Goal: Task Accomplishment & Management: Manage account settings

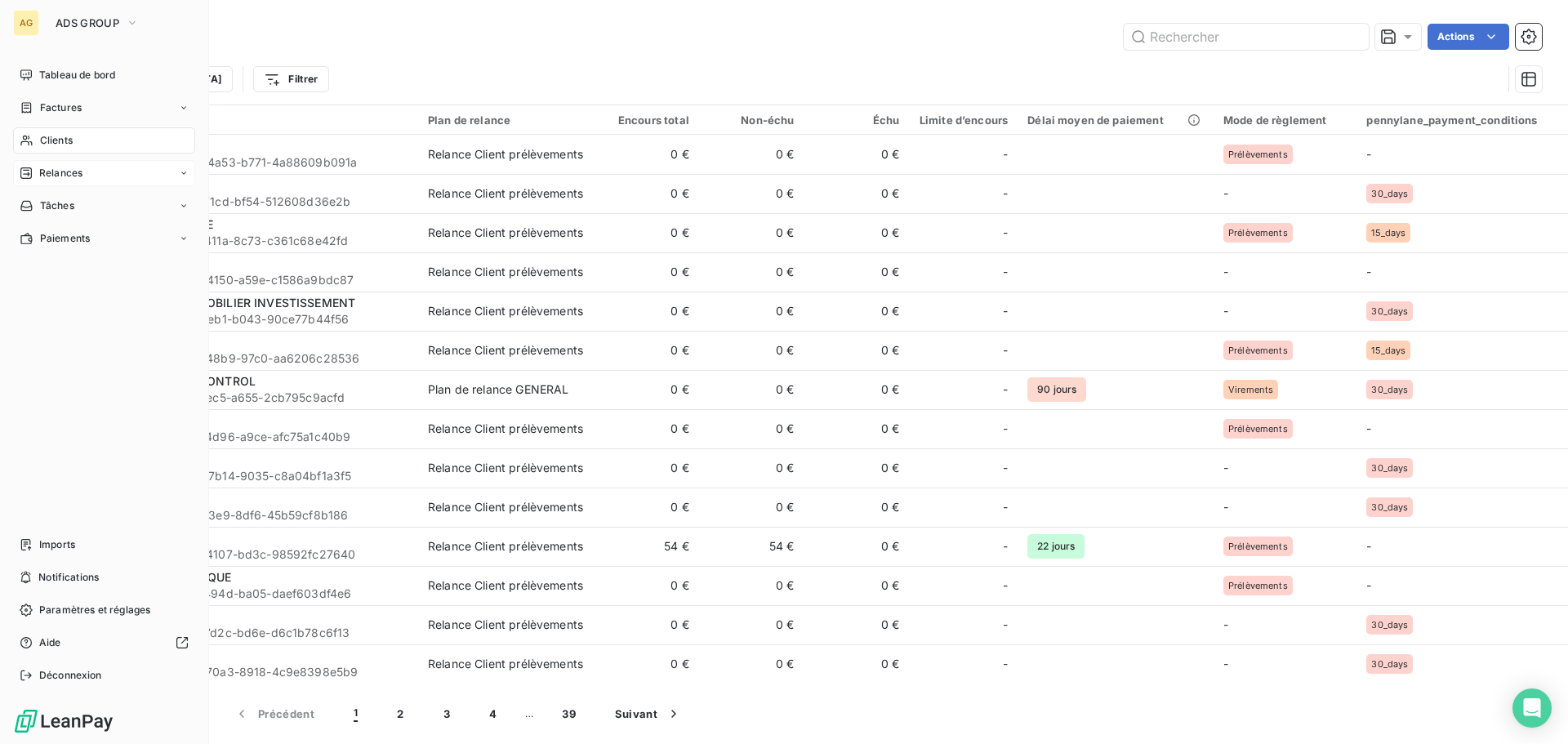
click at [66, 172] on span "Relances" at bounding box center [61, 173] width 44 height 15
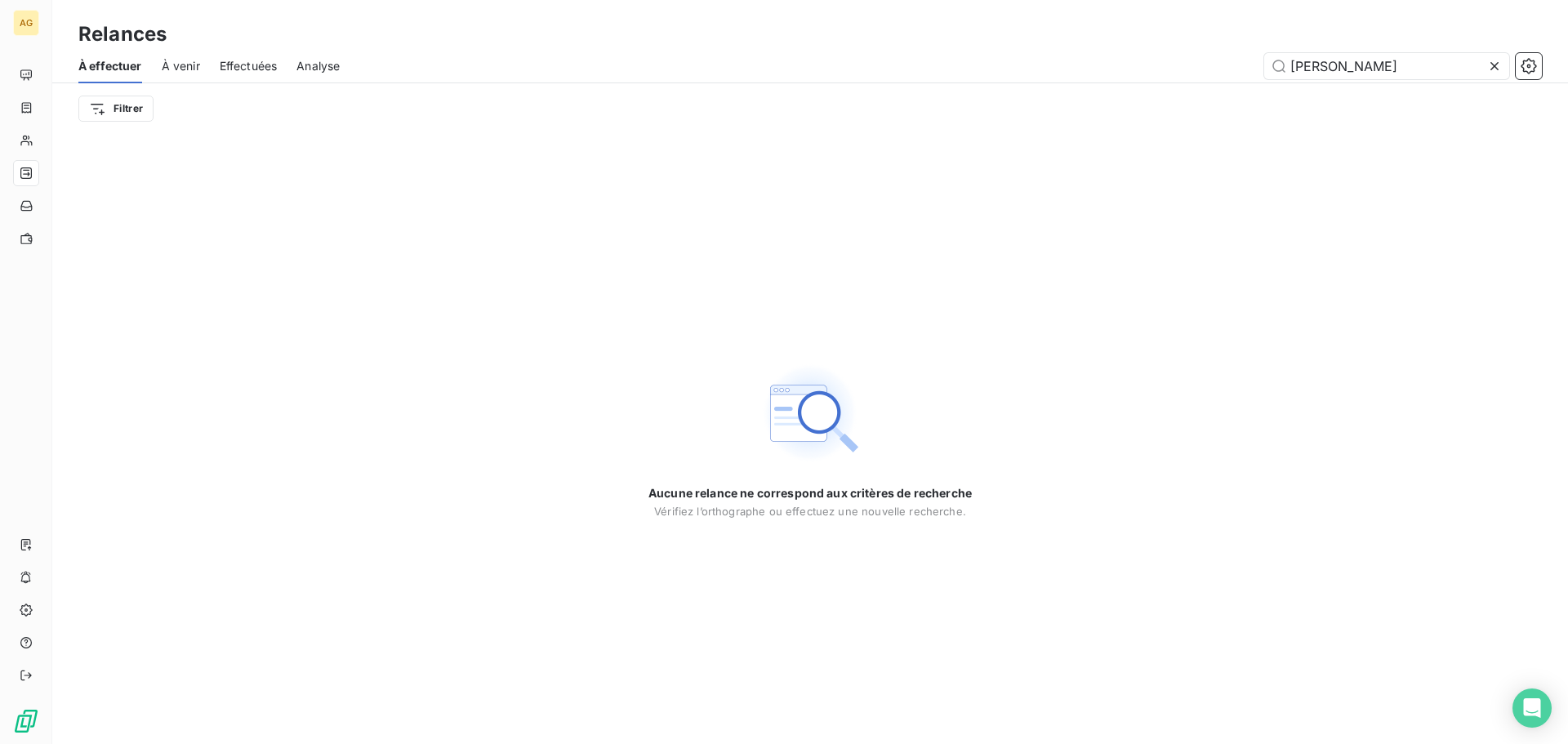
drag, startPoint x: 1493, startPoint y: 67, endPoint x: 1448, endPoint y: 83, distance: 47.8
click at [1493, 67] on icon at bounding box center [1494, 67] width 16 height 16
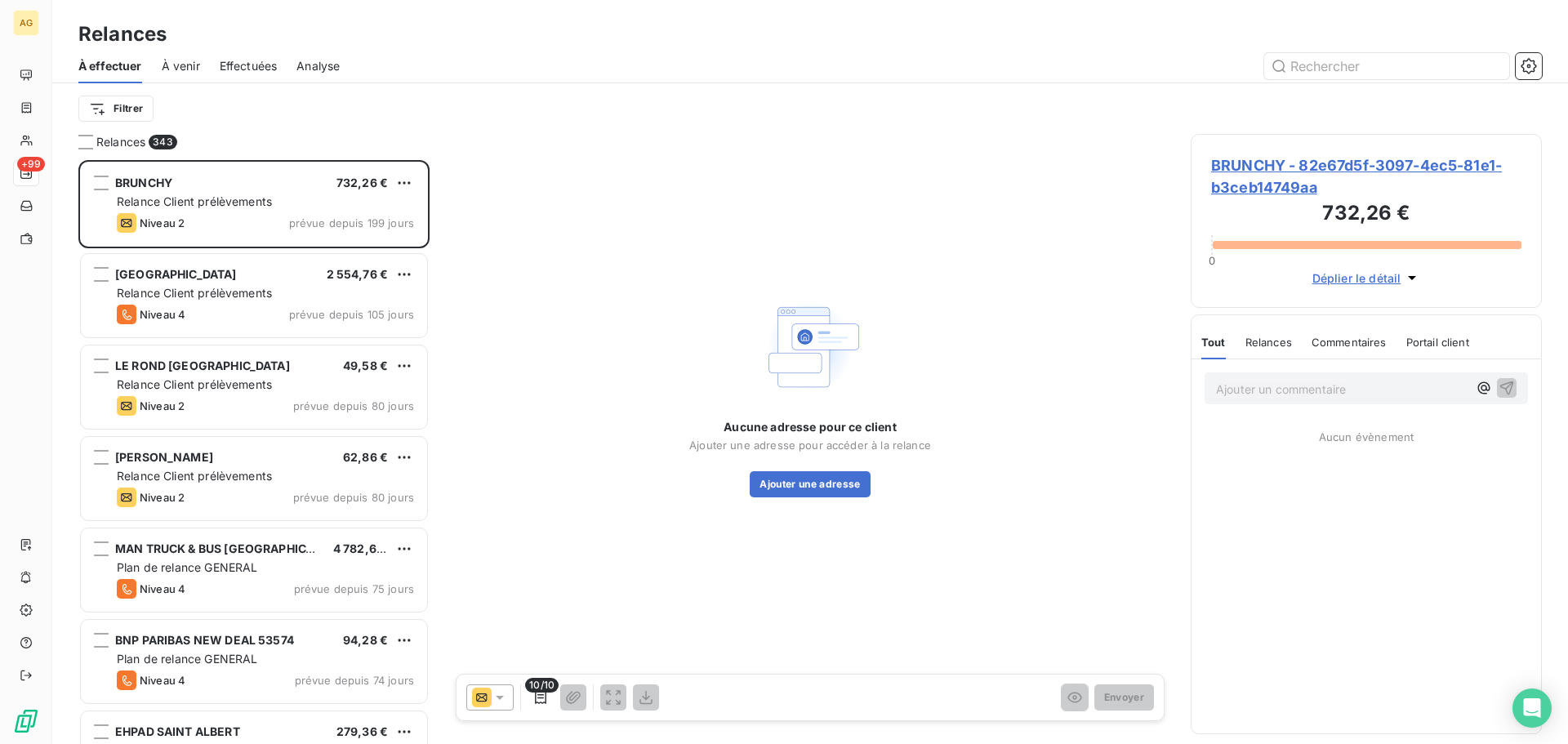
scroll to position [571, 339]
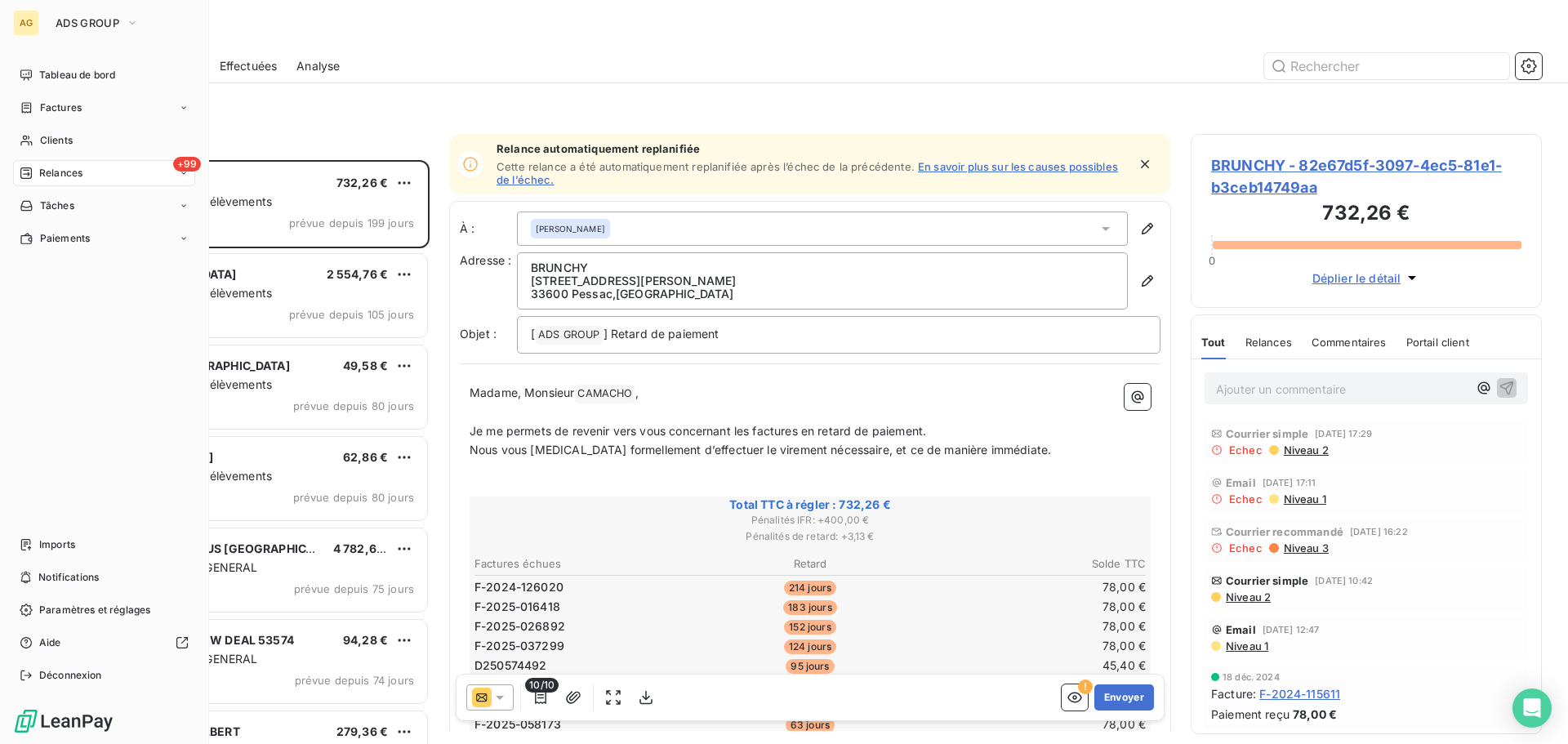
click at [69, 173] on span "Relances" at bounding box center [61, 173] width 44 height 15
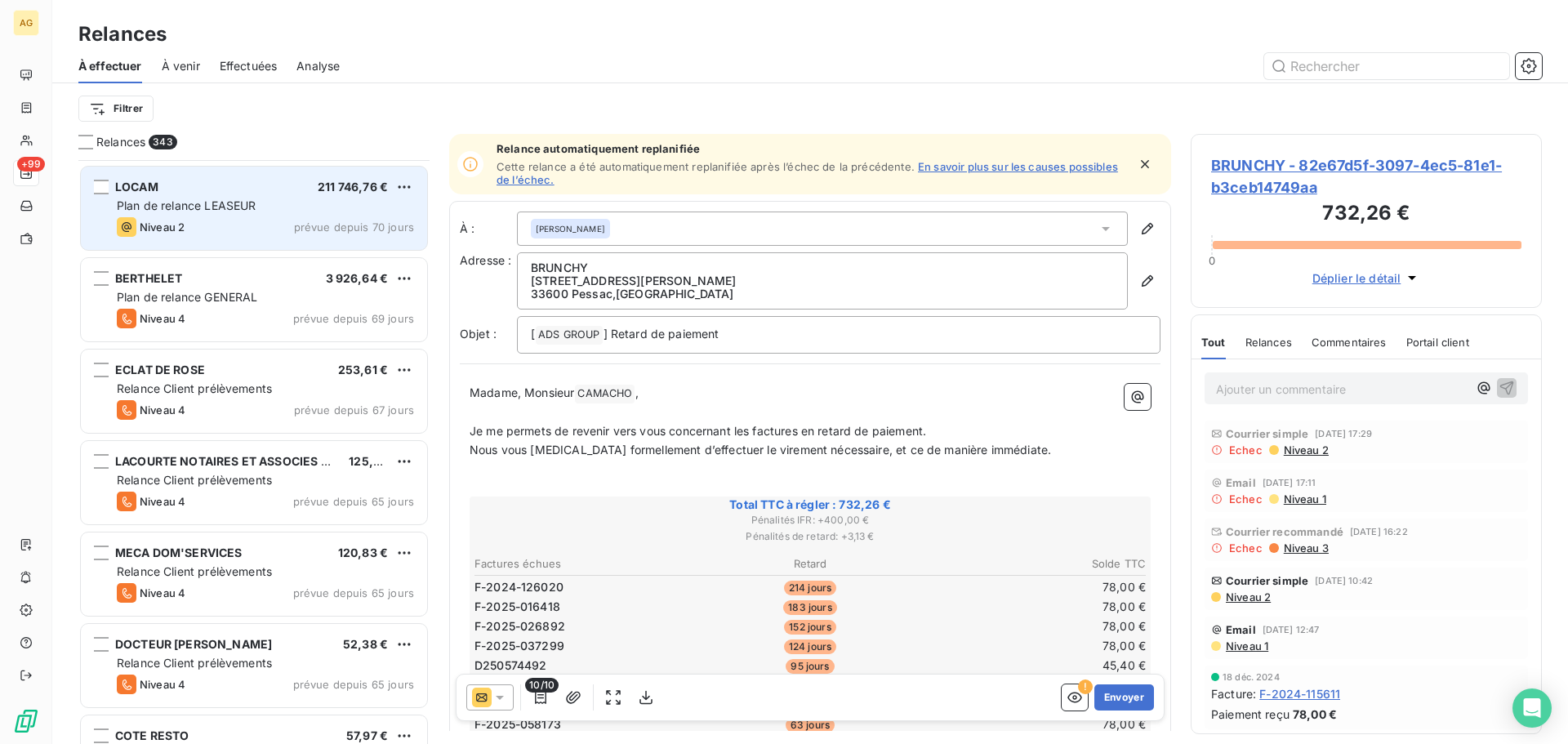
scroll to position [654, 0]
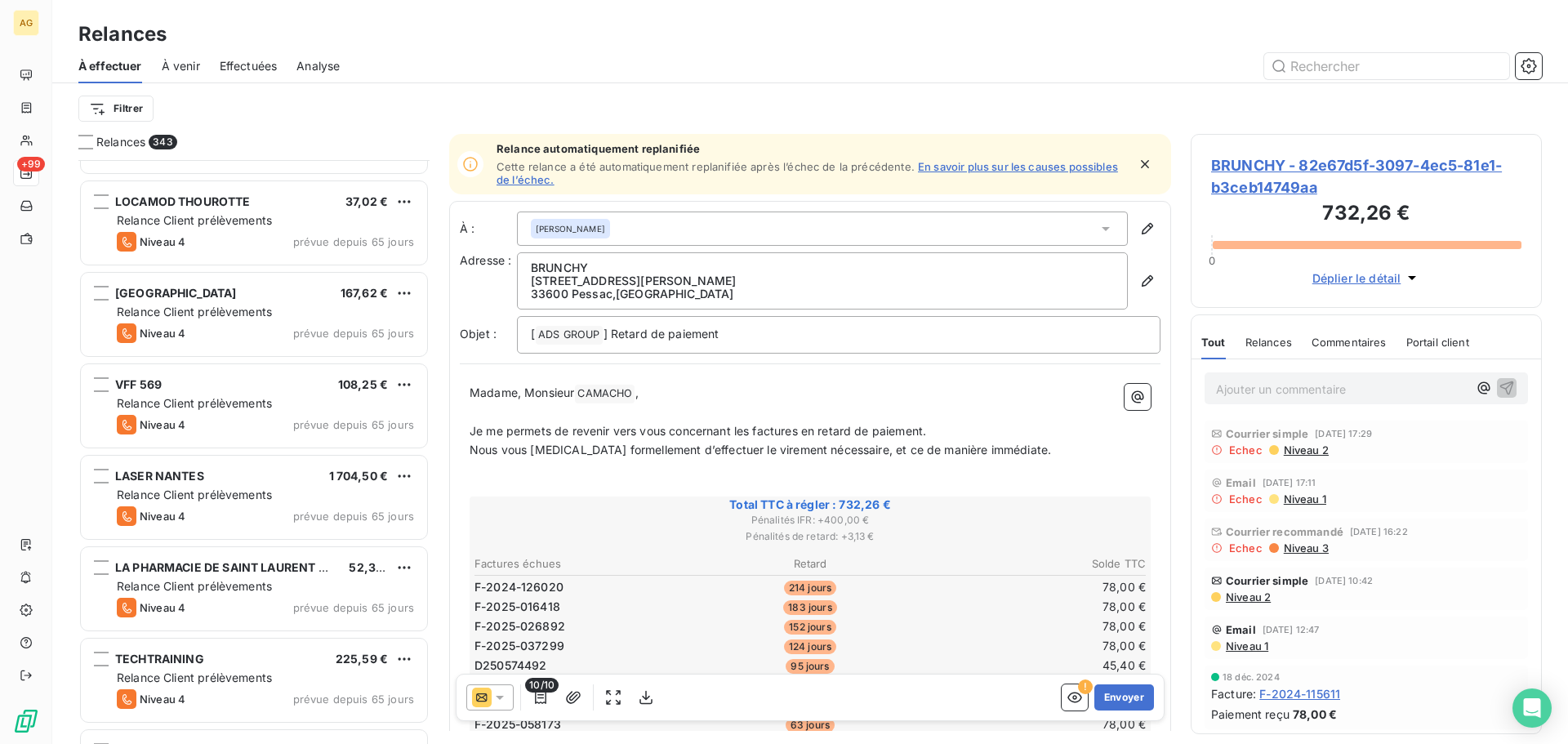
scroll to position [1470, 0]
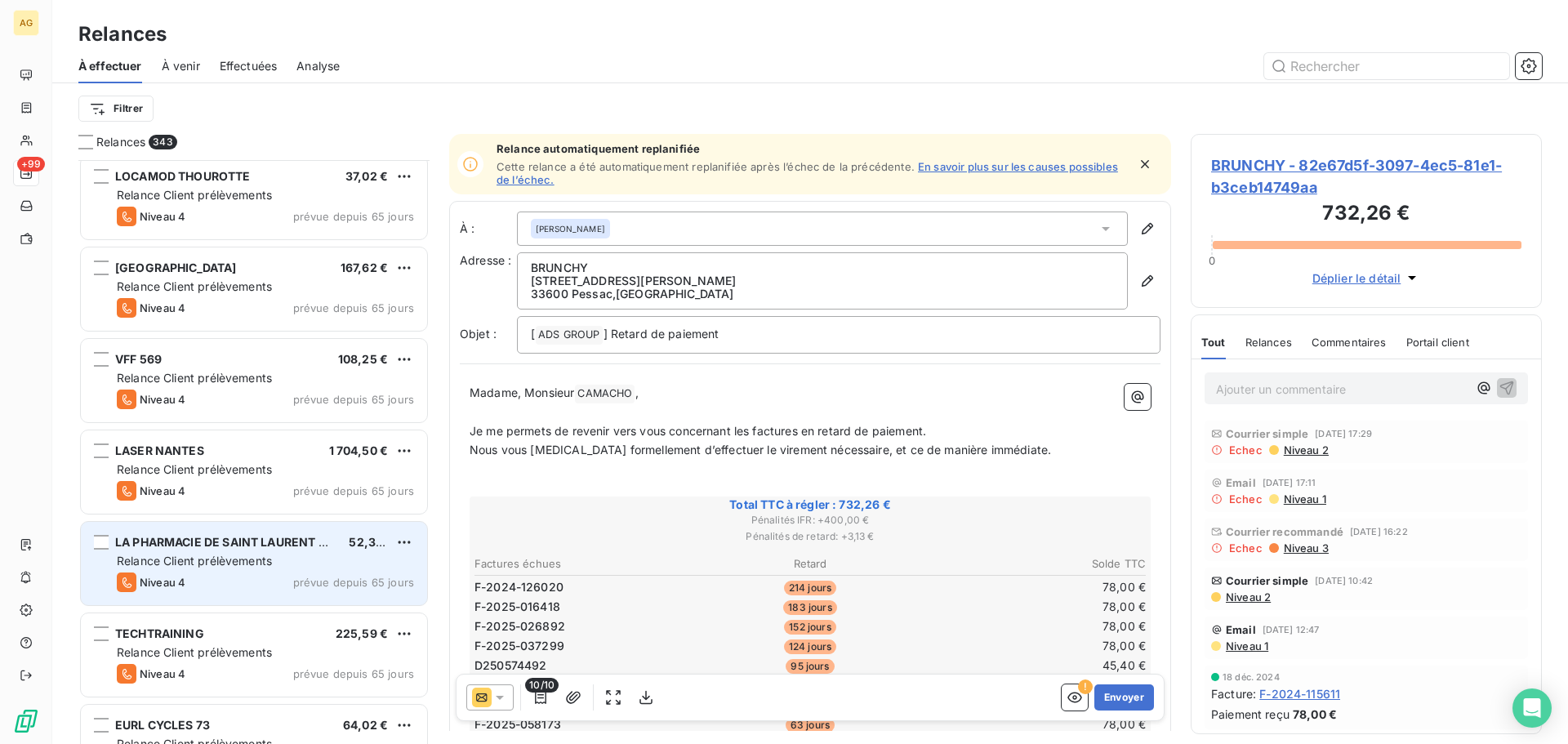
click at [292, 554] on div "Relance Client prélèvements" at bounding box center [265, 561] width 297 height 16
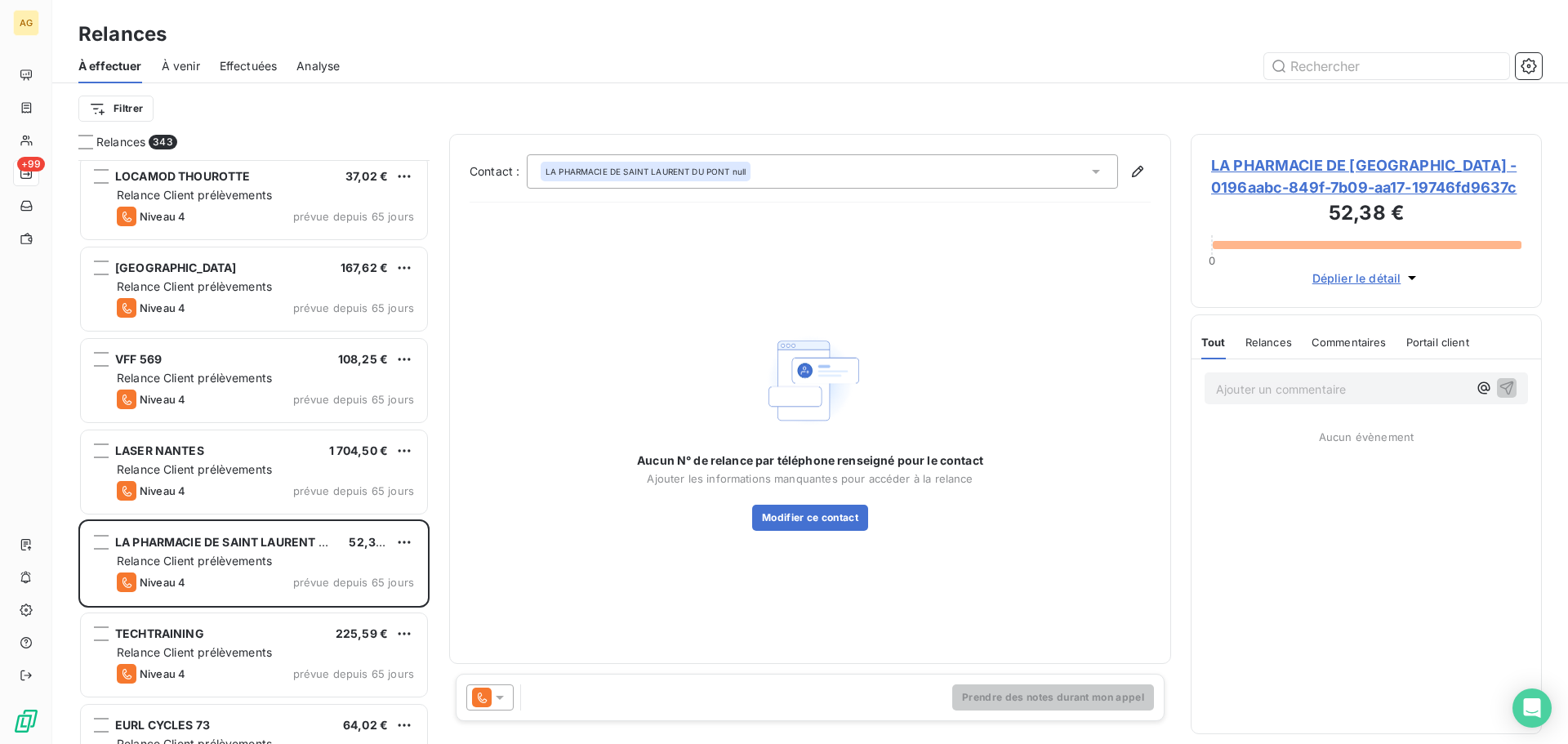
click at [1336, 174] on span "LA PHARMACIE DE [GEOGRAPHIC_DATA] - 0196aabc-849f-7b09-aa17-19746fd9637c" at bounding box center [1366, 177] width 310 height 44
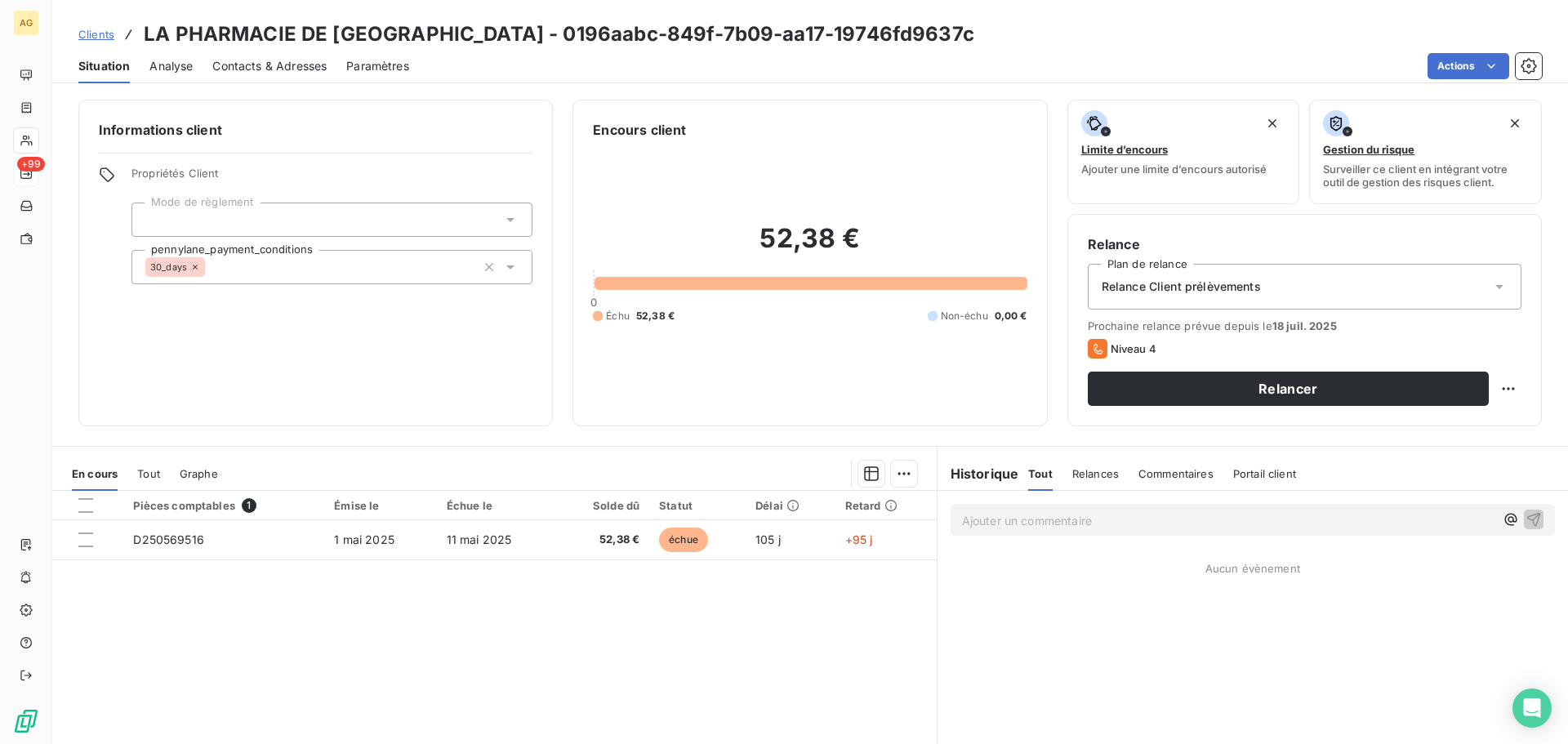
click at [379, 65] on span "Paramètres" at bounding box center [377, 67] width 62 height 16
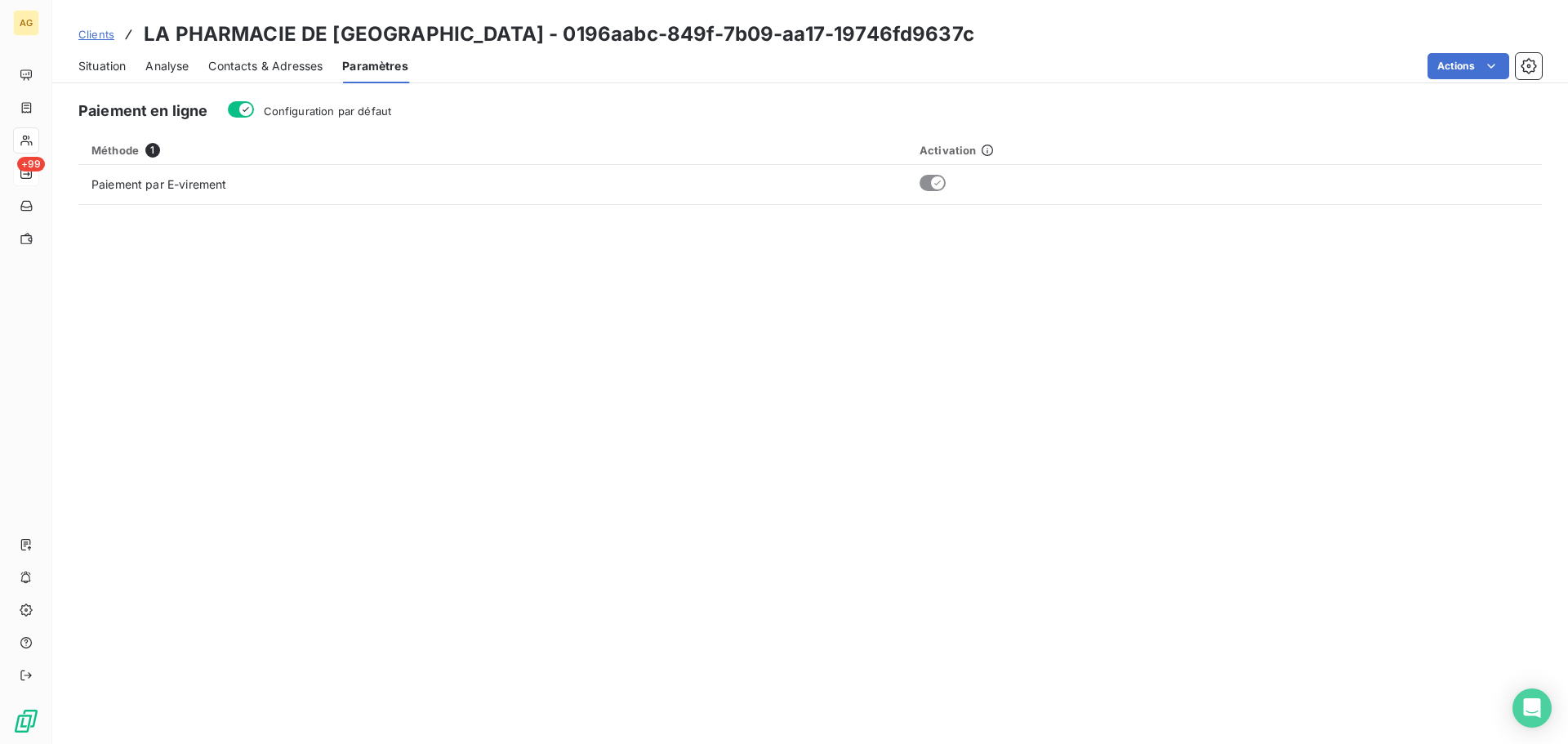
click at [308, 113] on span "Configuration par défaut" at bounding box center [328, 111] width 128 height 13
click at [254, 113] on button "Configuration par défaut" at bounding box center [241, 109] width 26 height 16
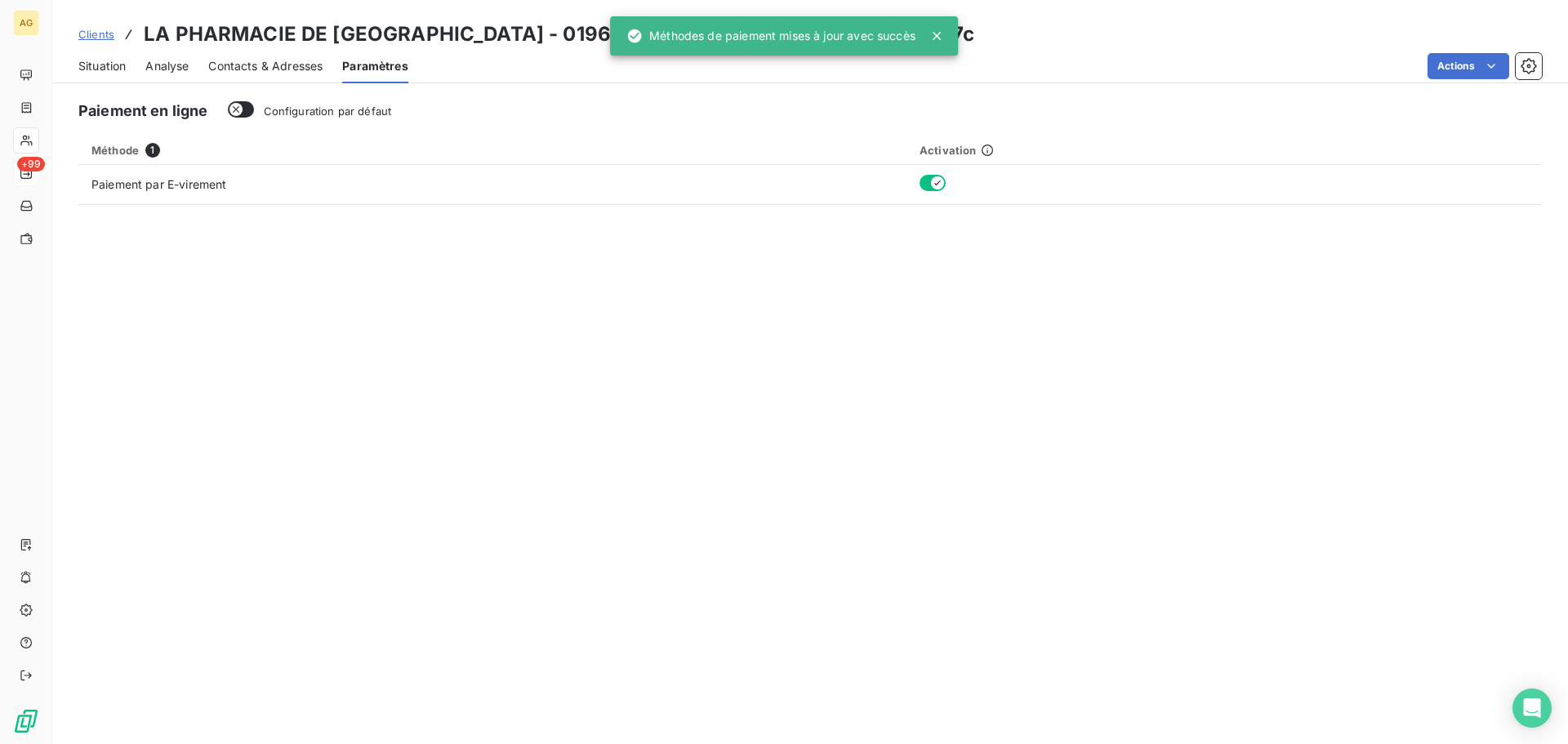
click at [275, 68] on span "Contacts & Adresses" at bounding box center [265, 67] width 114 height 16
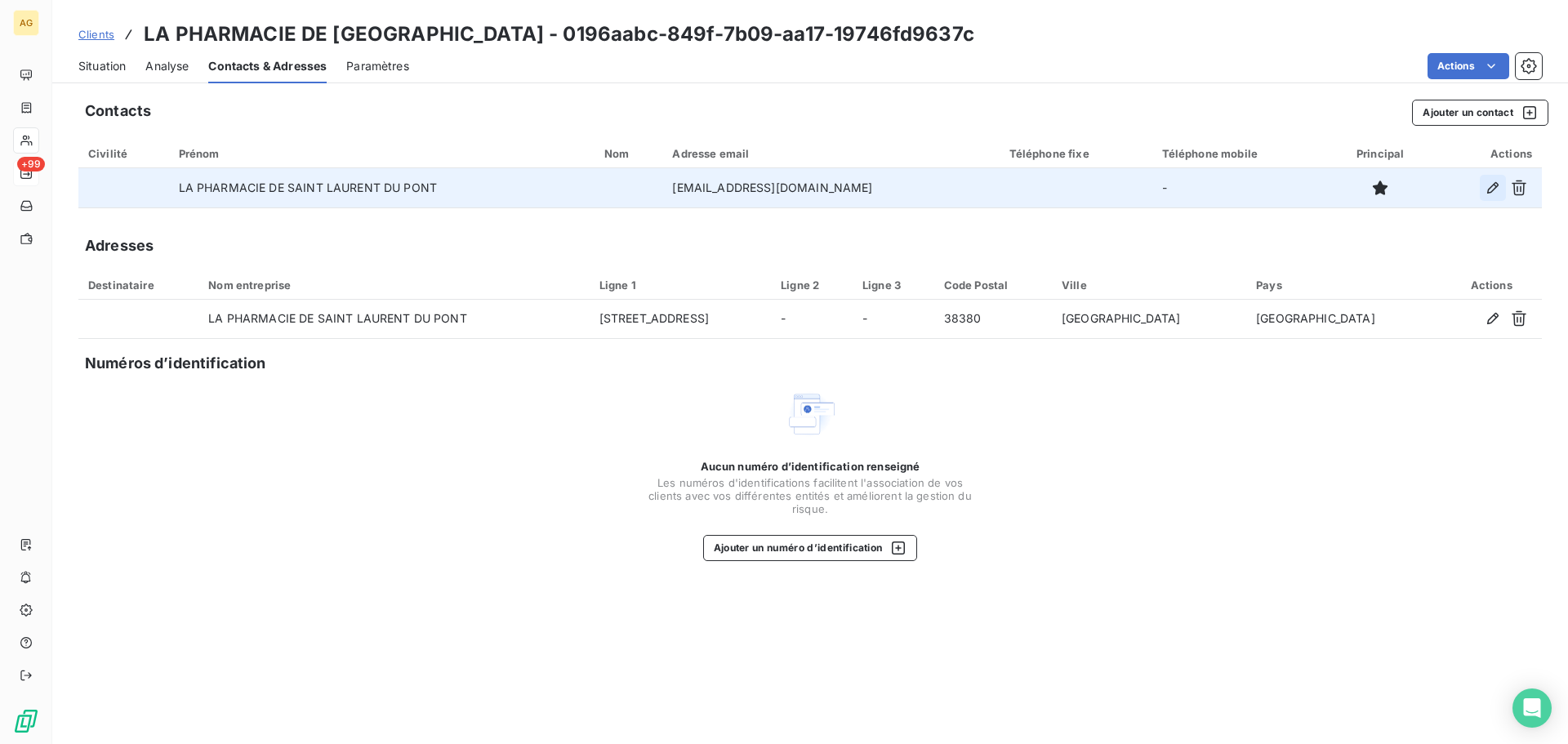
click at [1492, 187] on icon "button" at bounding box center [1492, 187] width 16 height 16
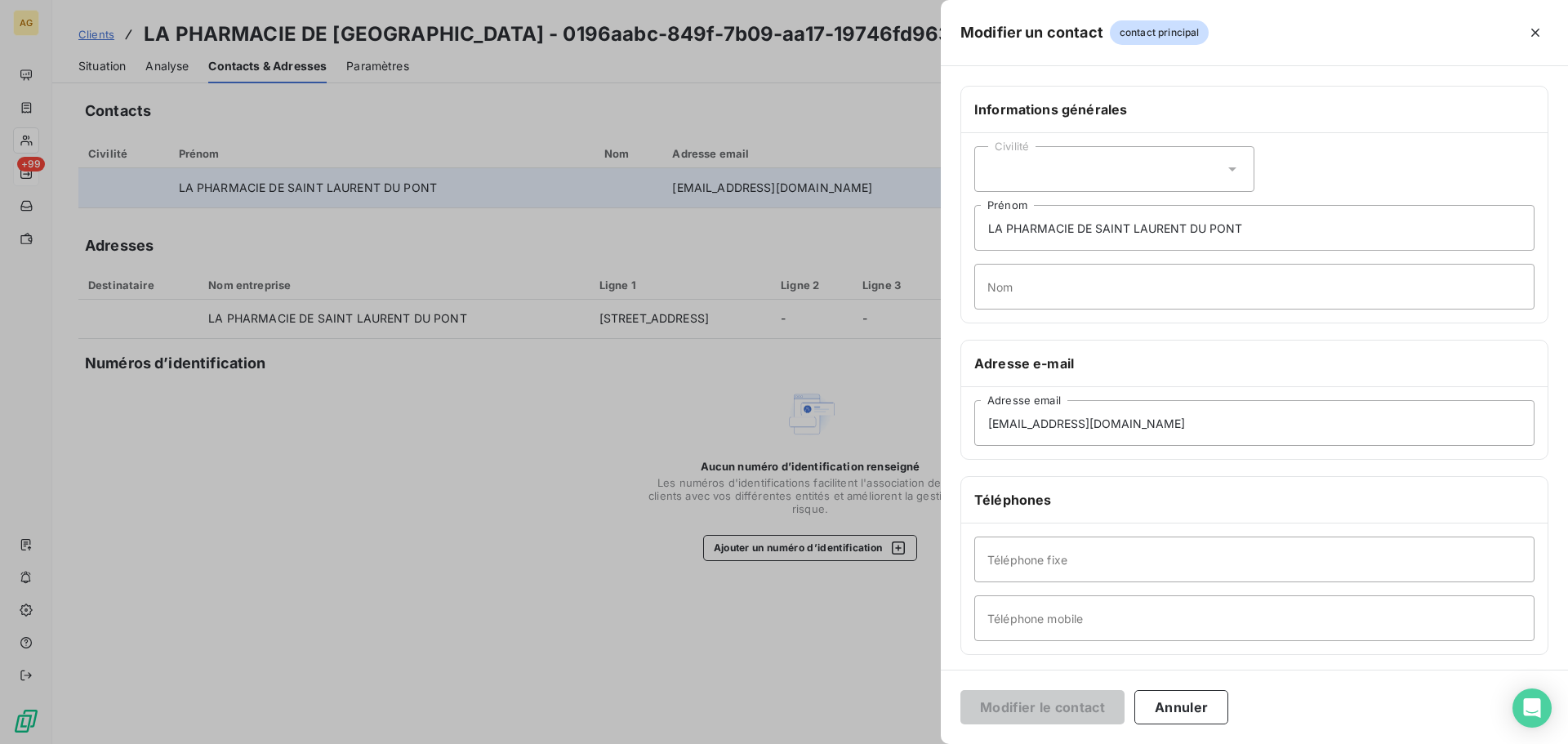
click at [1051, 169] on div "Civilité" at bounding box center [1114, 169] width 280 height 46
click at [1026, 235] on span "Monsieur" at bounding box center [1031, 239] width 49 height 16
click at [1202, 235] on input "LA PHARMACIE DE SAINT LAURENT DU PONT" at bounding box center [1254, 228] width 560 height 46
drag, startPoint x: 1256, startPoint y: 235, endPoint x: 924, endPoint y: 245, distance: 332.2
click at [924, 743] on div "Modifier un contact contact principal Informations générales Civilité Monsieur …" at bounding box center [784, 744] width 1568 height 0
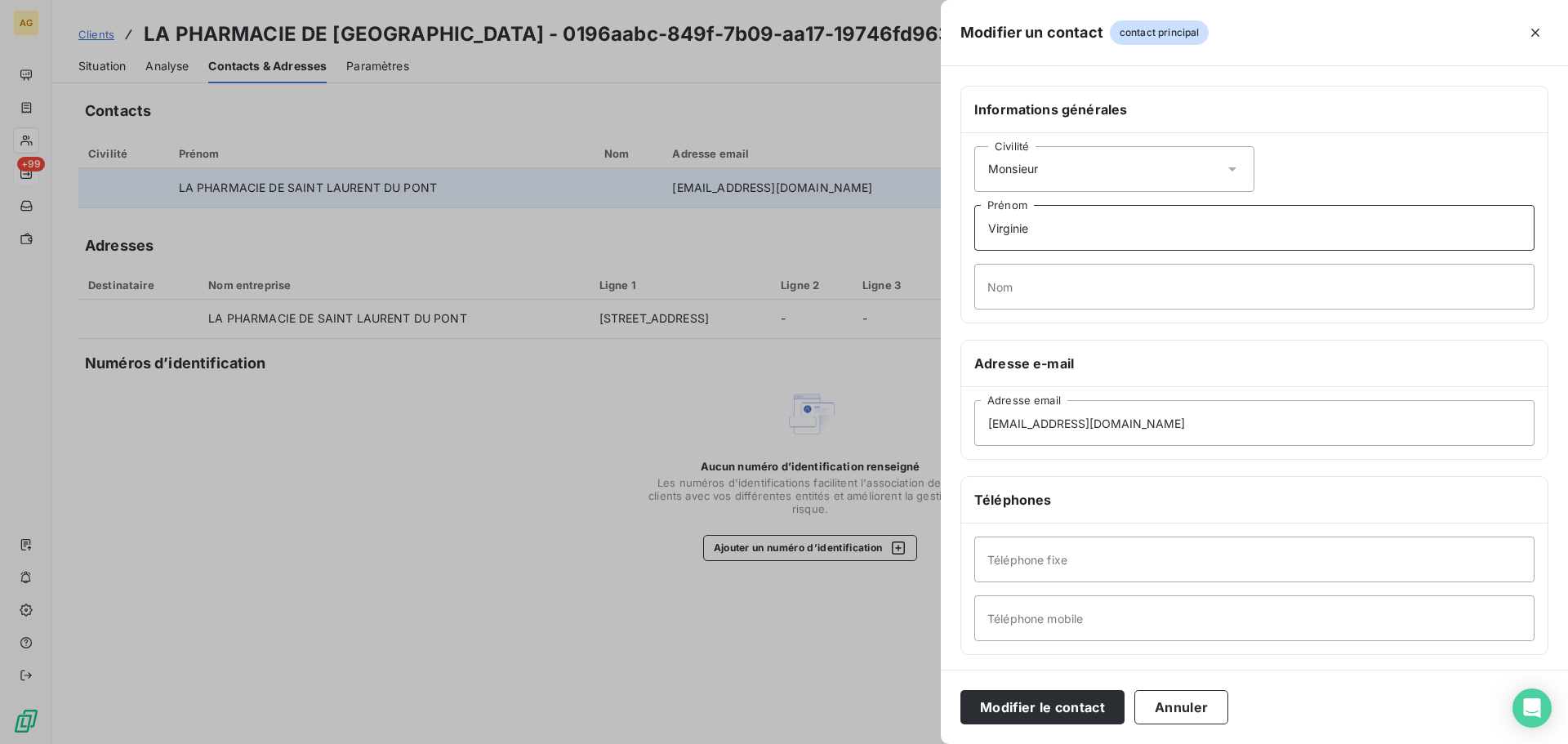
type input "Virginie"
type input "[PERSON_NAME]"
click at [1058, 561] on input "Téléphone fixe" at bounding box center [1254, 559] width 560 height 46
paste input "0476552021"
type input "0476552021"
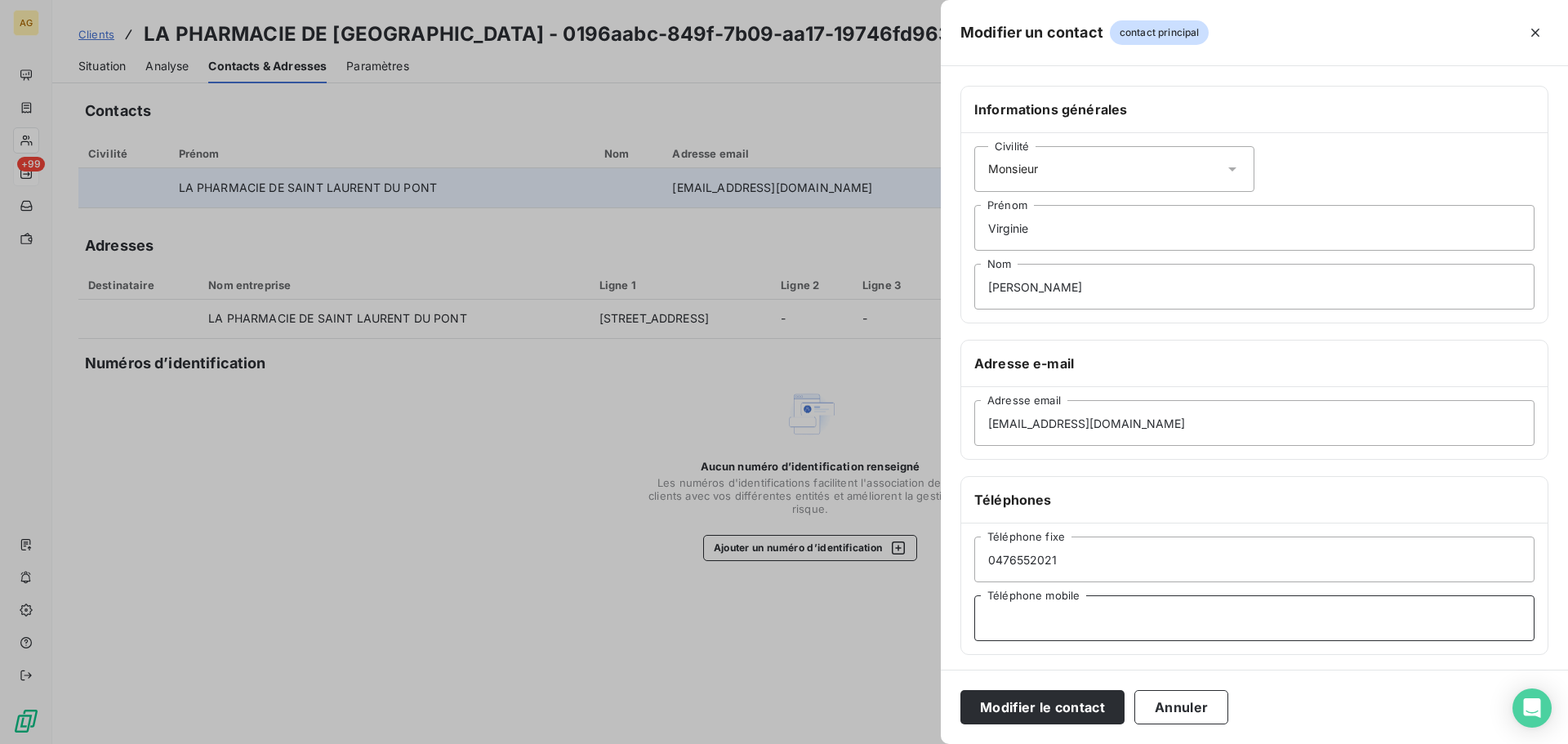
click at [1122, 605] on input "Téléphone mobile" at bounding box center [1254, 618] width 560 height 46
paste input "0686457959"
type input "0686457959"
drag, startPoint x: 1038, startPoint y: 715, endPoint x: 1049, endPoint y: 713, distance: 11.2
click at [1040, 715] on button "Modifier le contact" at bounding box center [1043, 707] width 164 height 35
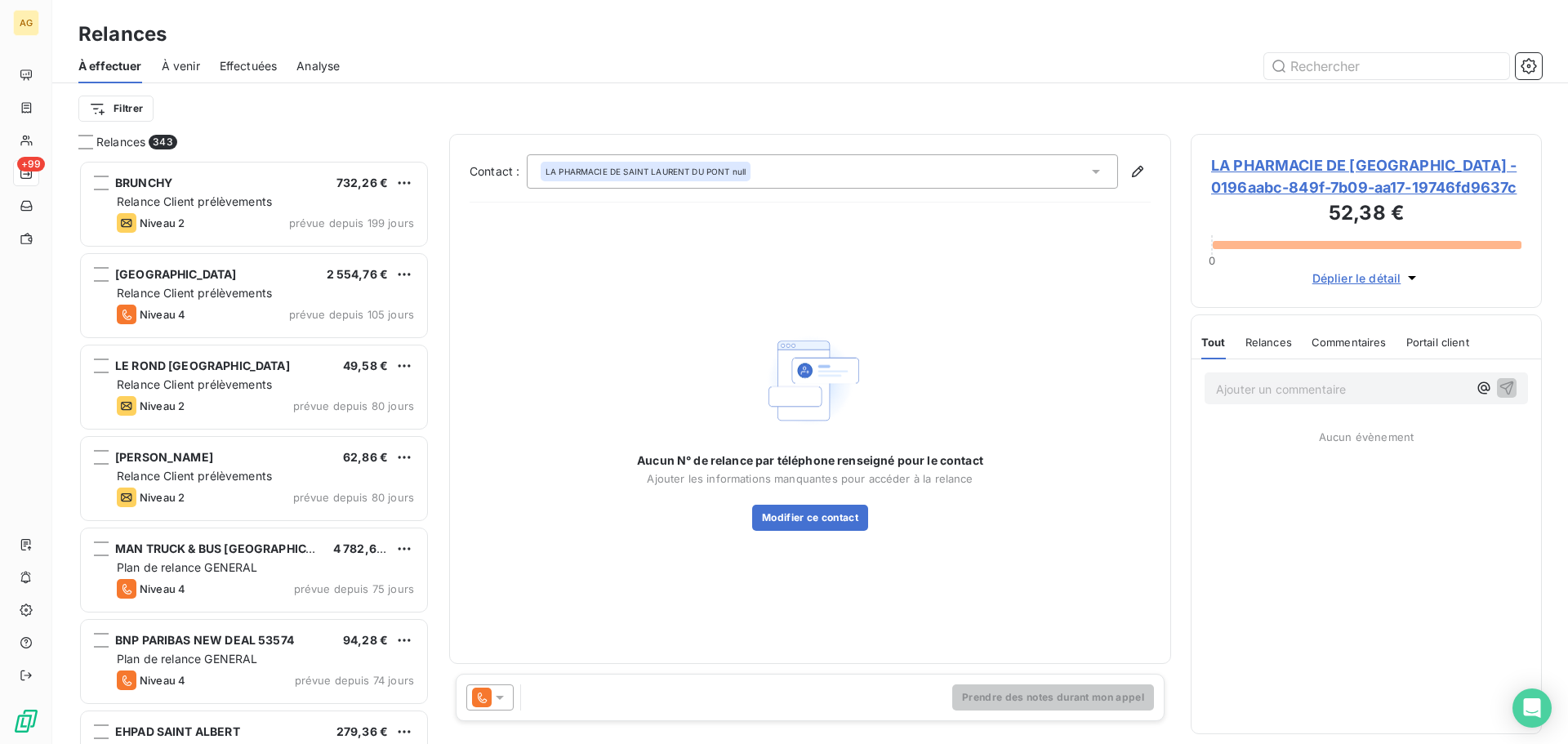
scroll to position [571, 339]
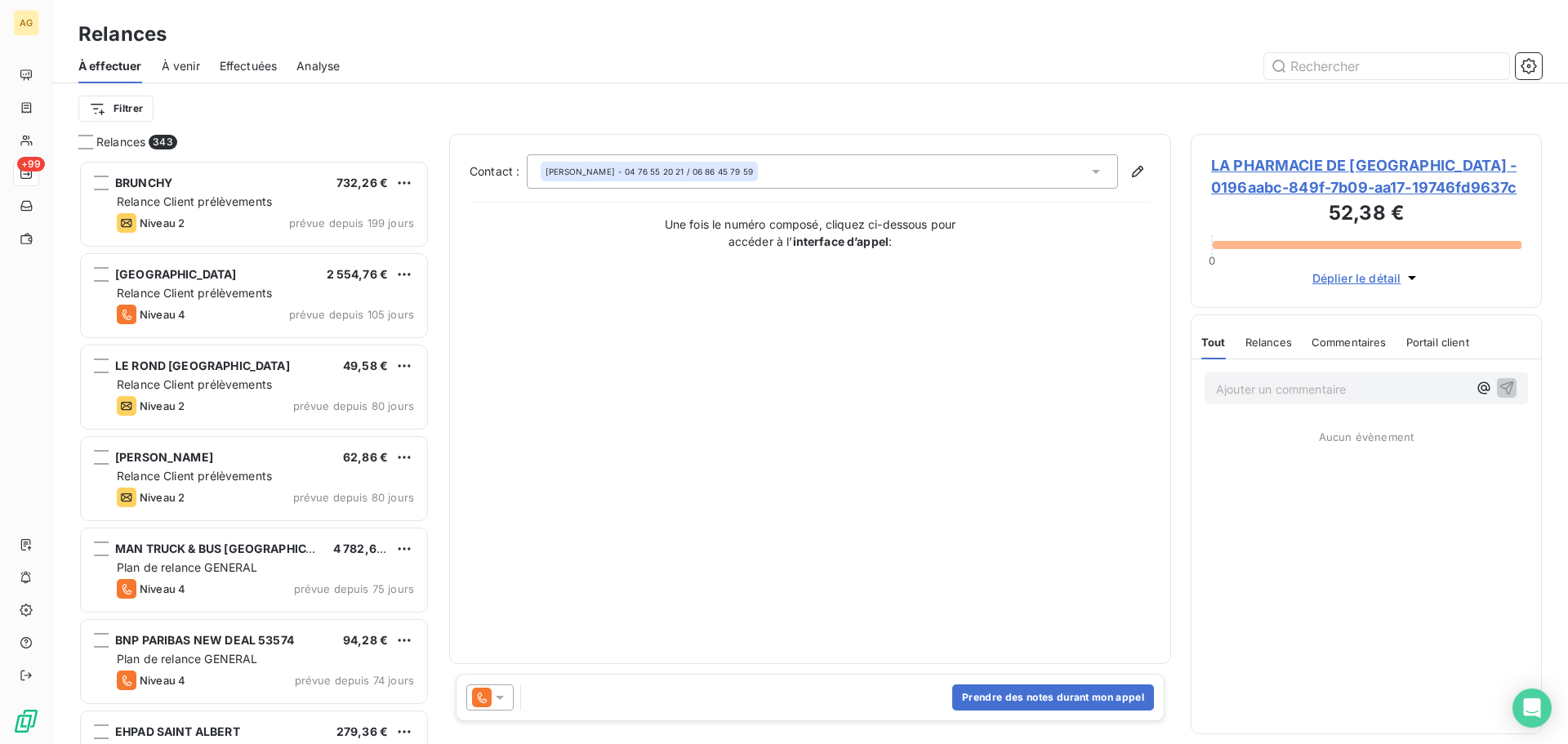
click at [506, 695] on icon at bounding box center [500, 697] width 16 height 16
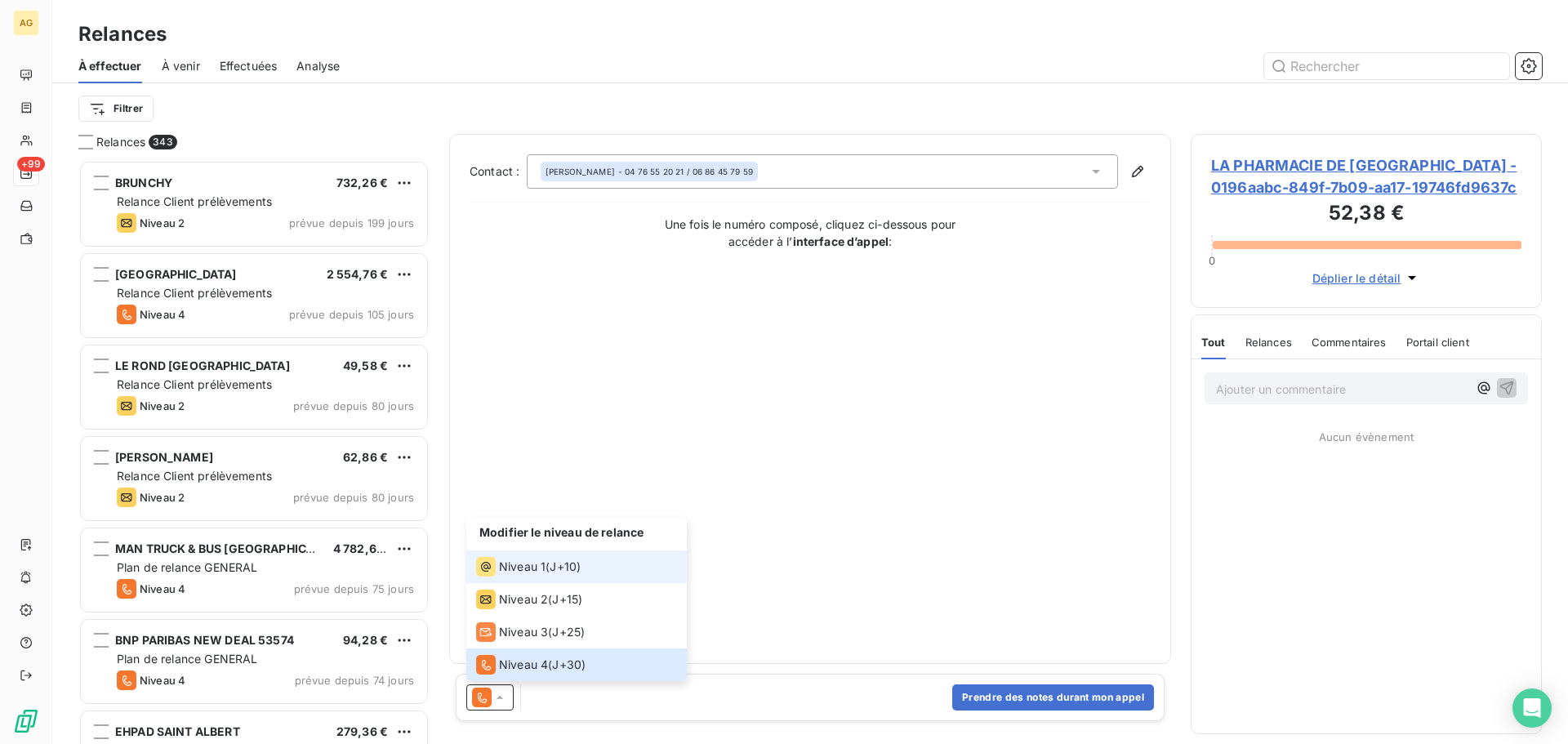
click at [527, 563] on span "Niveau 1" at bounding box center [522, 566] width 47 height 16
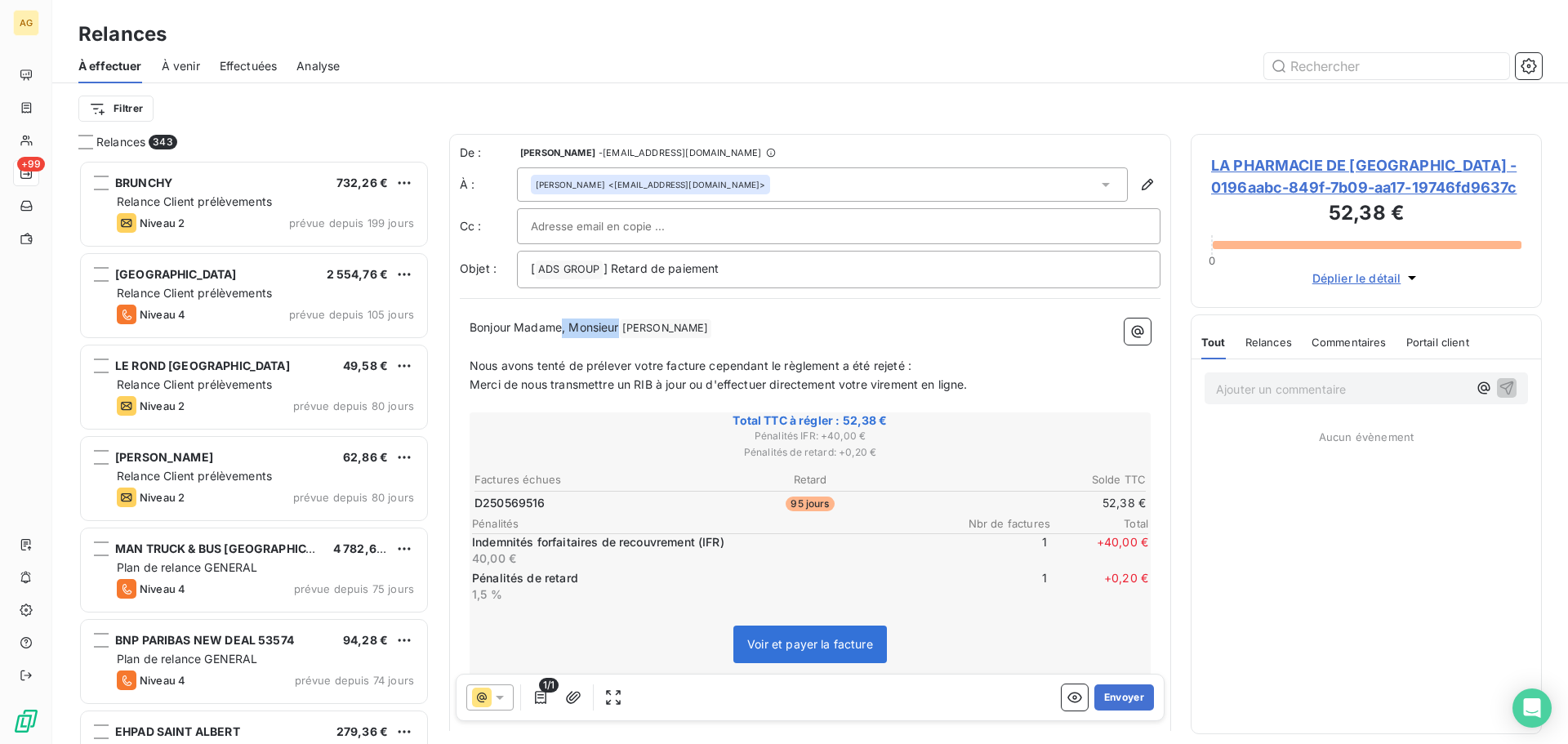
drag, startPoint x: 621, startPoint y: 329, endPoint x: 561, endPoint y: 332, distance: 60.1
click at [561, 332] on span "Bonjour Madame, Monsieur" at bounding box center [544, 326] width 150 height 14
click at [1126, 703] on button "Envoyer" at bounding box center [1124, 697] width 59 height 26
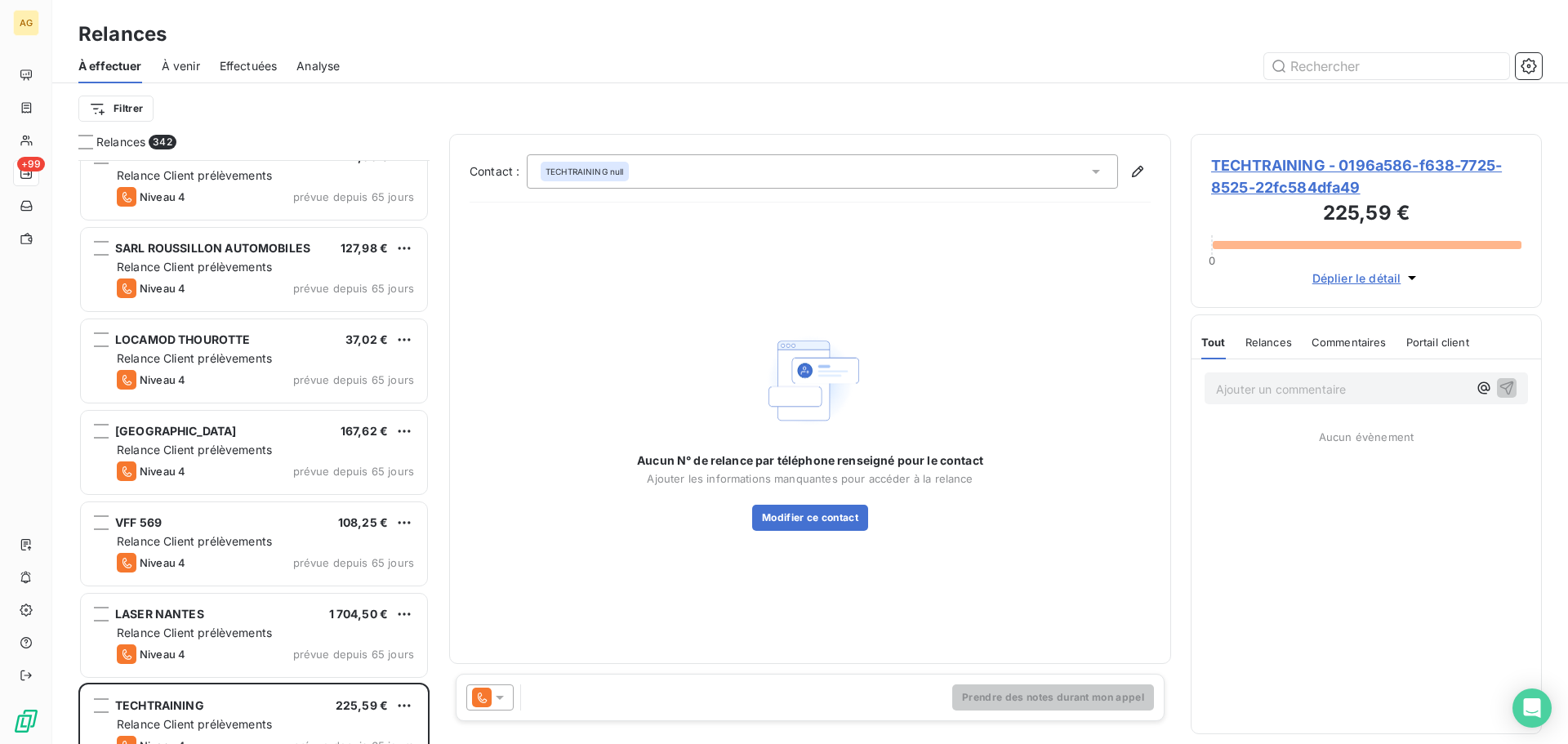
scroll to position [1389, 0]
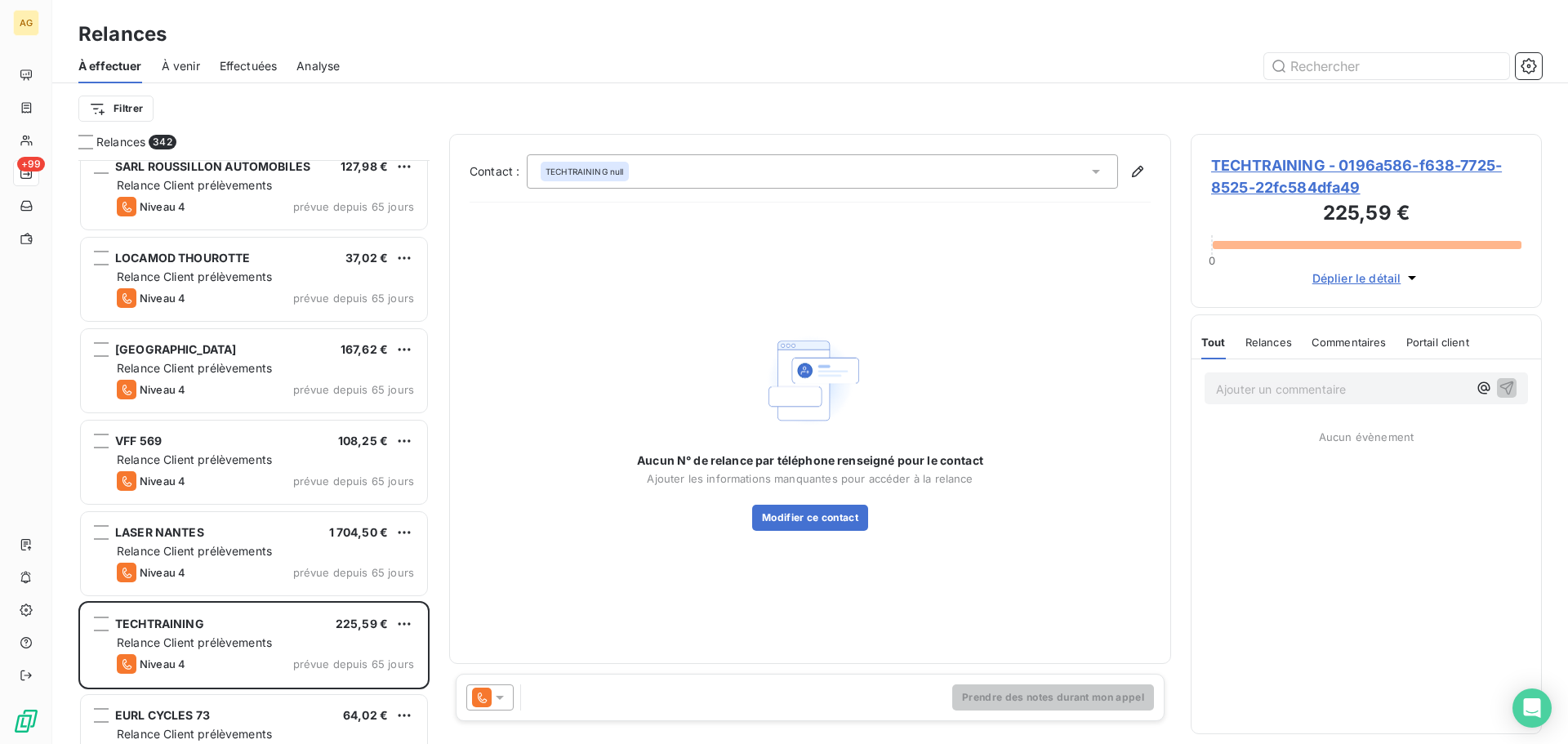
click at [1303, 174] on span "TECHTRAINING - 0196a586-f638-7725-8525-22fc584dfa49" at bounding box center [1366, 177] width 310 height 44
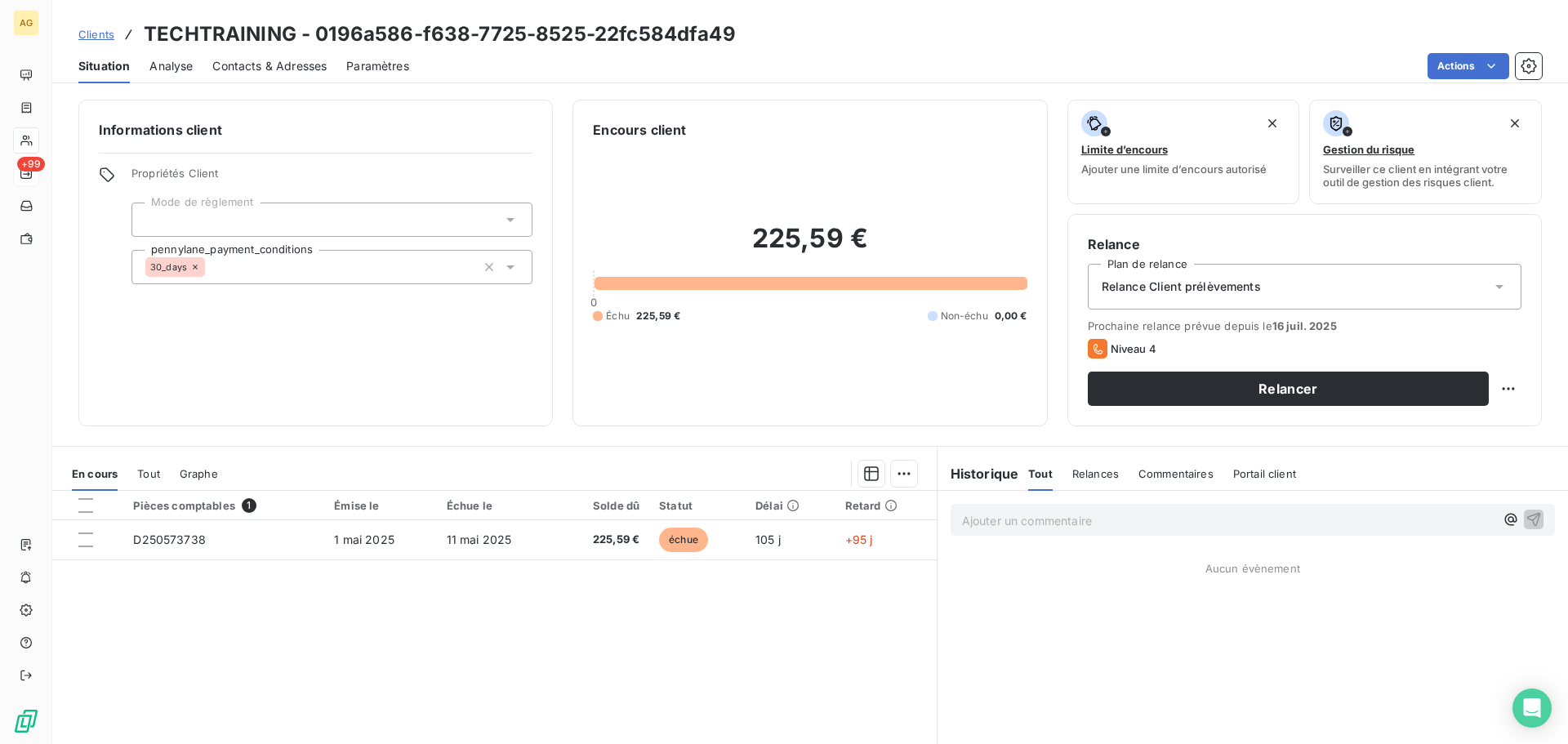
click at [360, 60] on span "Paramètres" at bounding box center [377, 67] width 62 height 16
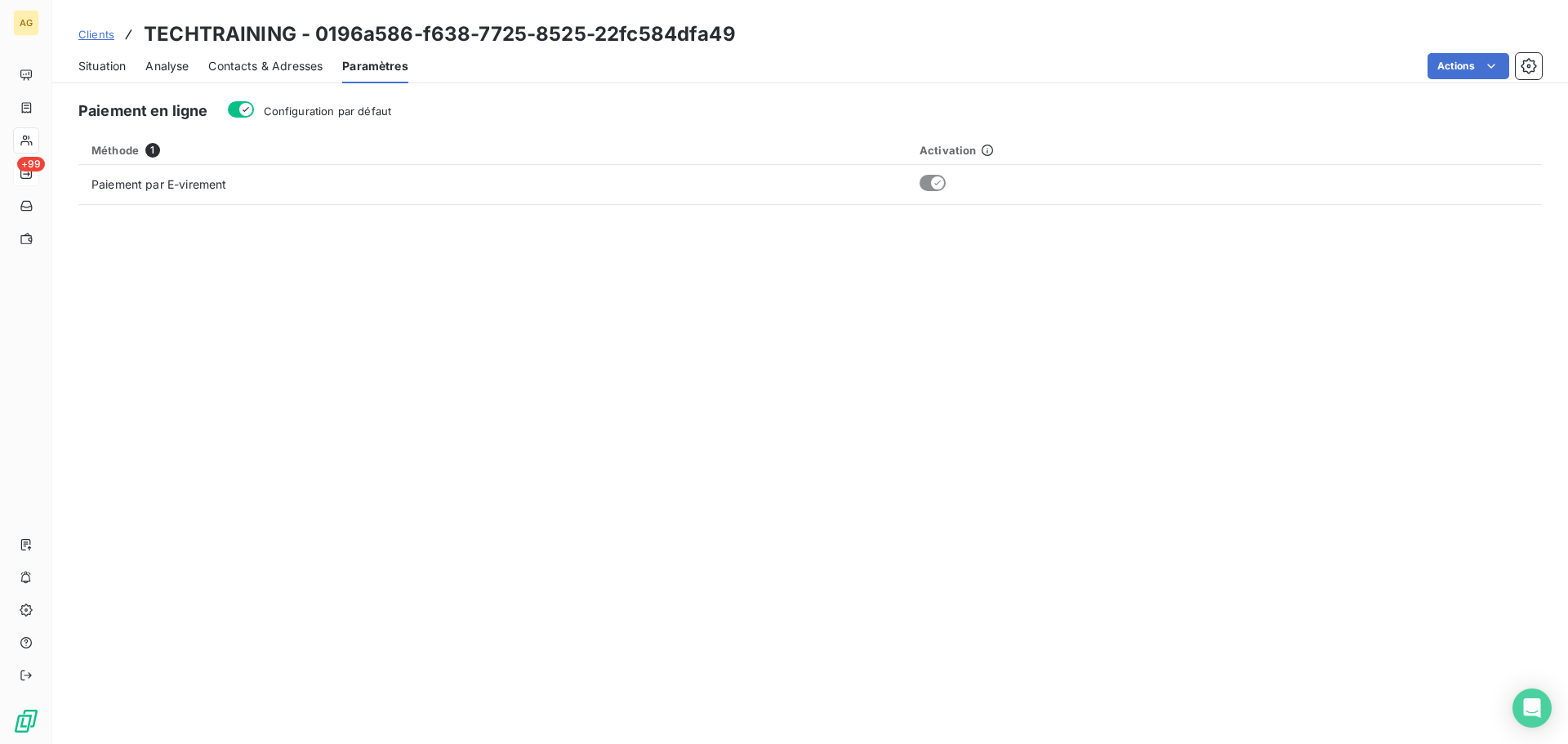
drag, startPoint x: 284, startPoint y: 109, endPoint x: 183, endPoint y: 82, distance: 104.5
click at [284, 108] on span "Configuration par défaut" at bounding box center [328, 111] width 128 height 13
click at [254, 108] on button "Configuration par défaut" at bounding box center [241, 109] width 26 height 16
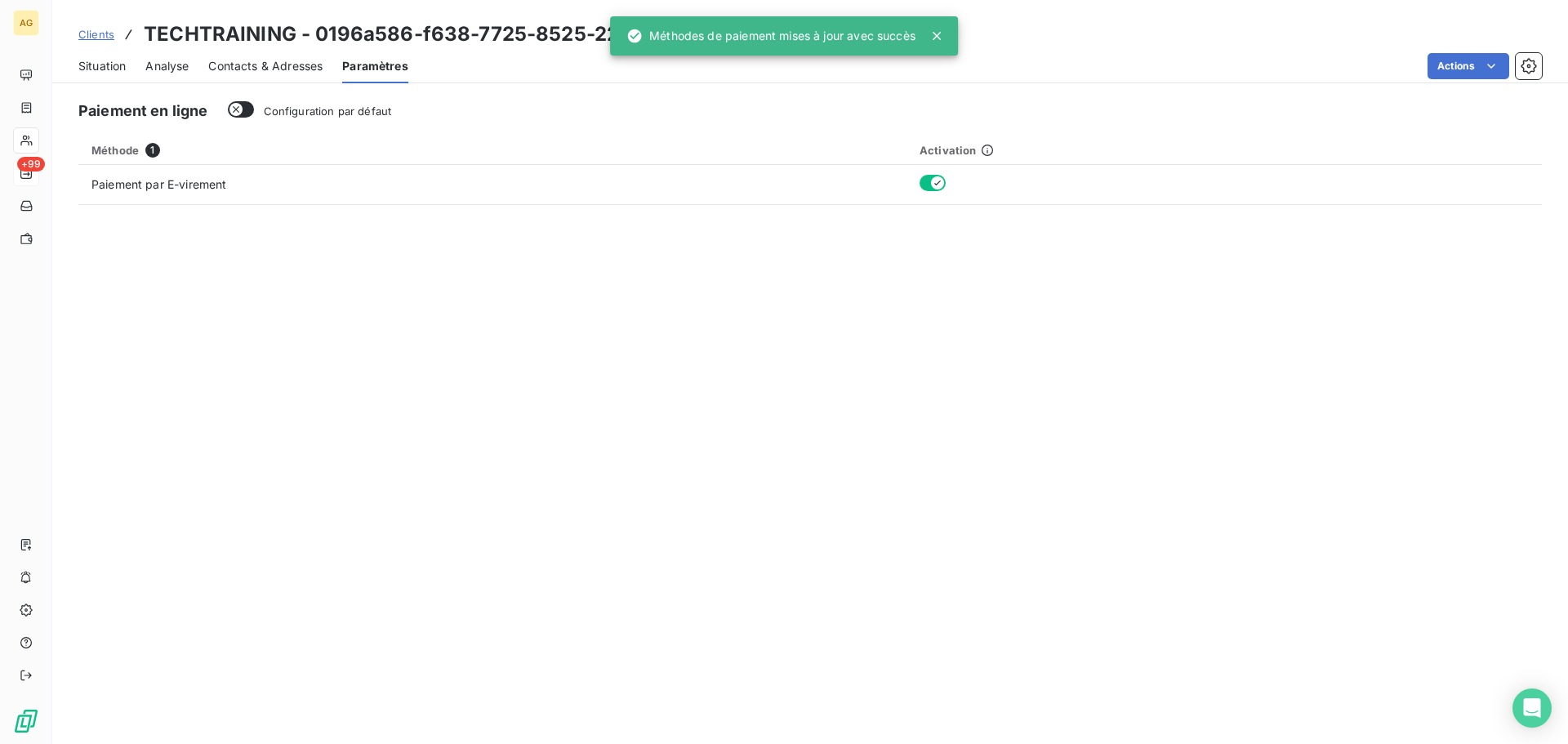
click at [246, 66] on span "Contacts & Adresses" at bounding box center [265, 67] width 114 height 16
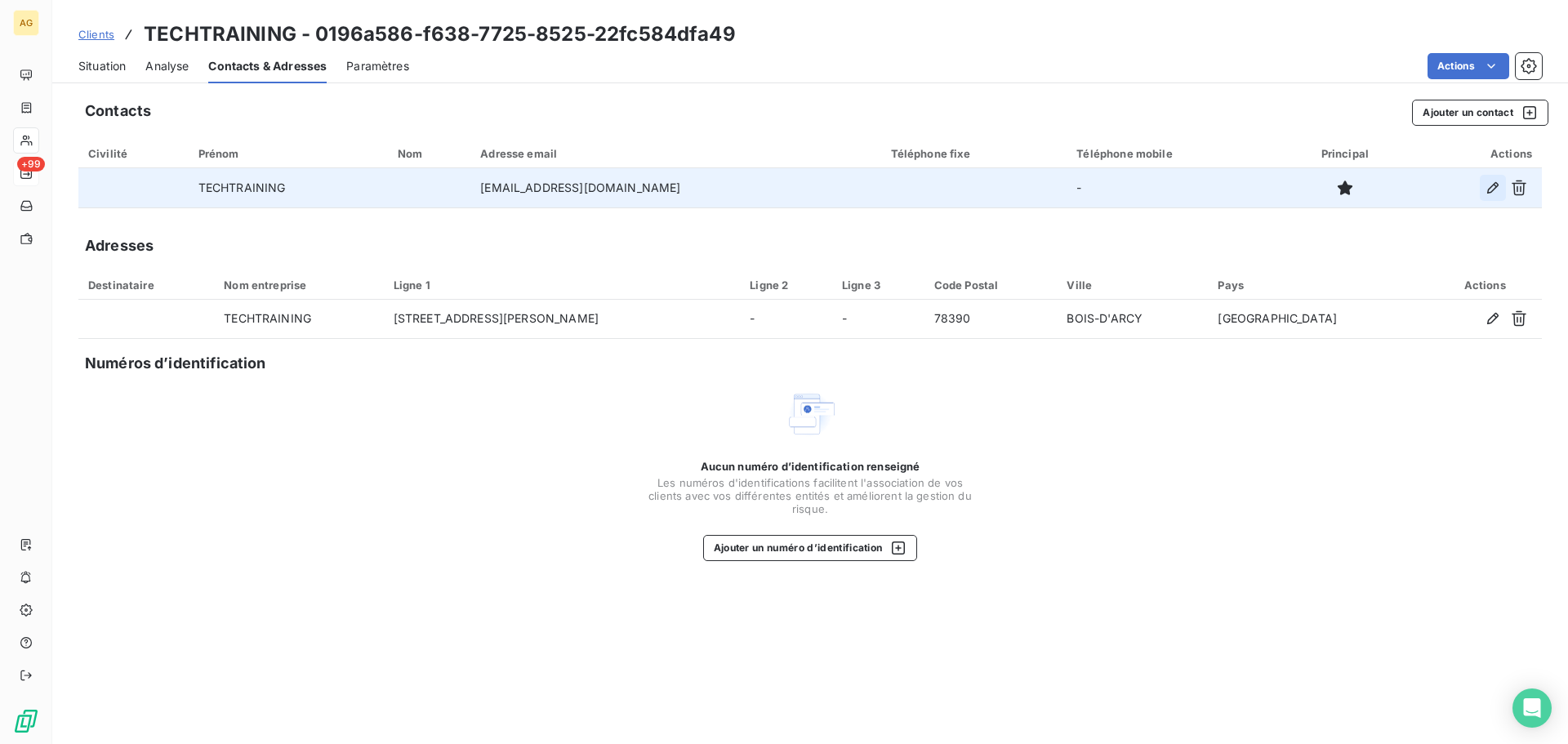
click at [1487, 190] on icon "button" at bounding box center [1492, 187] width 12 height 12
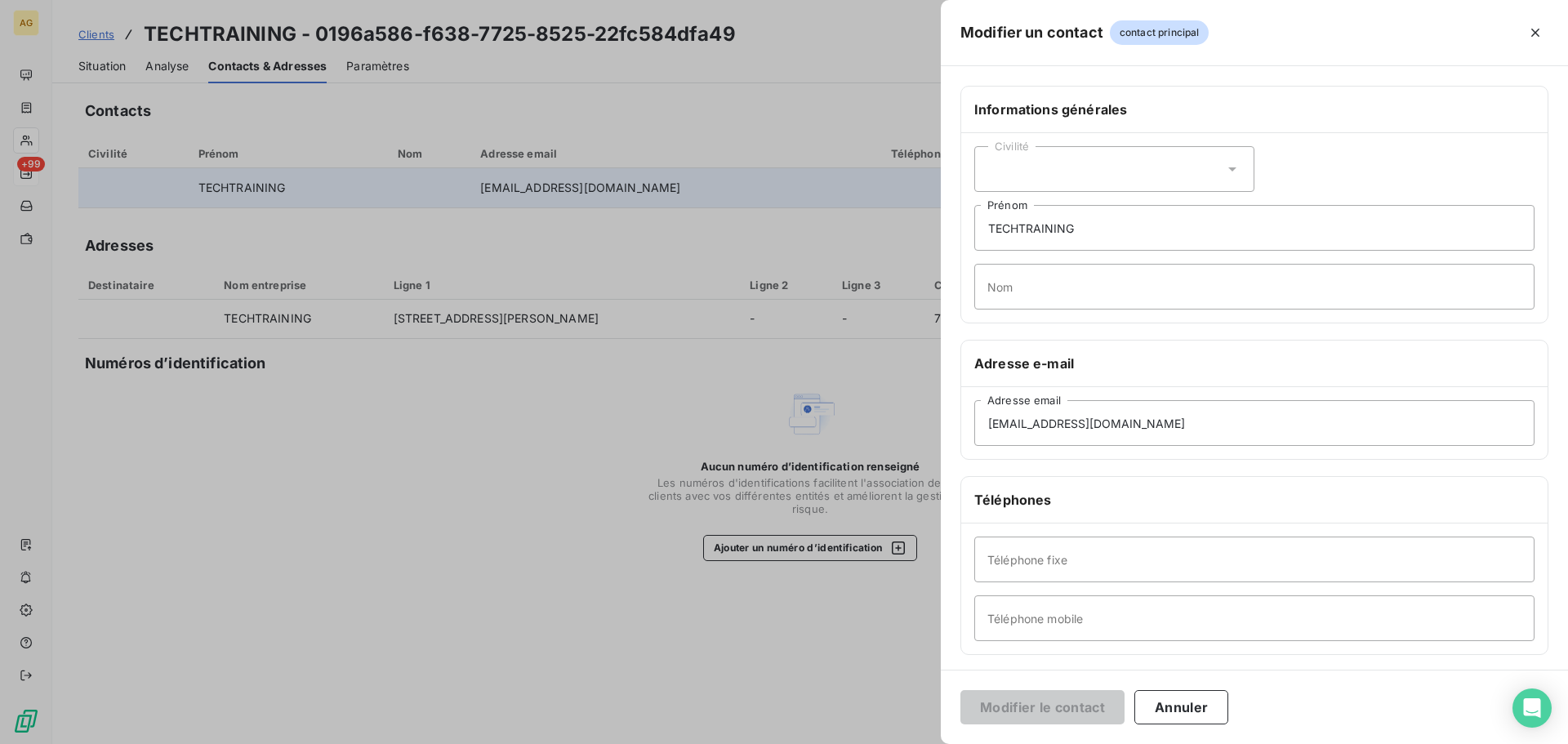
click at [1097, 160] on div "Civilité" at bounding box center [1114, 169] width 280 height 46
click at [1029, 211] on span "Madame" at bounding box center [1029, 210] width 44 height 16
drag, startPoint x: 1098, startPoint y: 227, endPoint x: 931, endPoint y: 226, distance: 167.0
click at [932, 743] on div "Modifier un contact contact principal Informations générales Civilité Madame TE…" at bounding box center [784, 744] width 1568 height 0
drag, startPoint x: 1126, startPoint y: 231, endPoint x: 901, endPoint y: 237, distance: 225.1
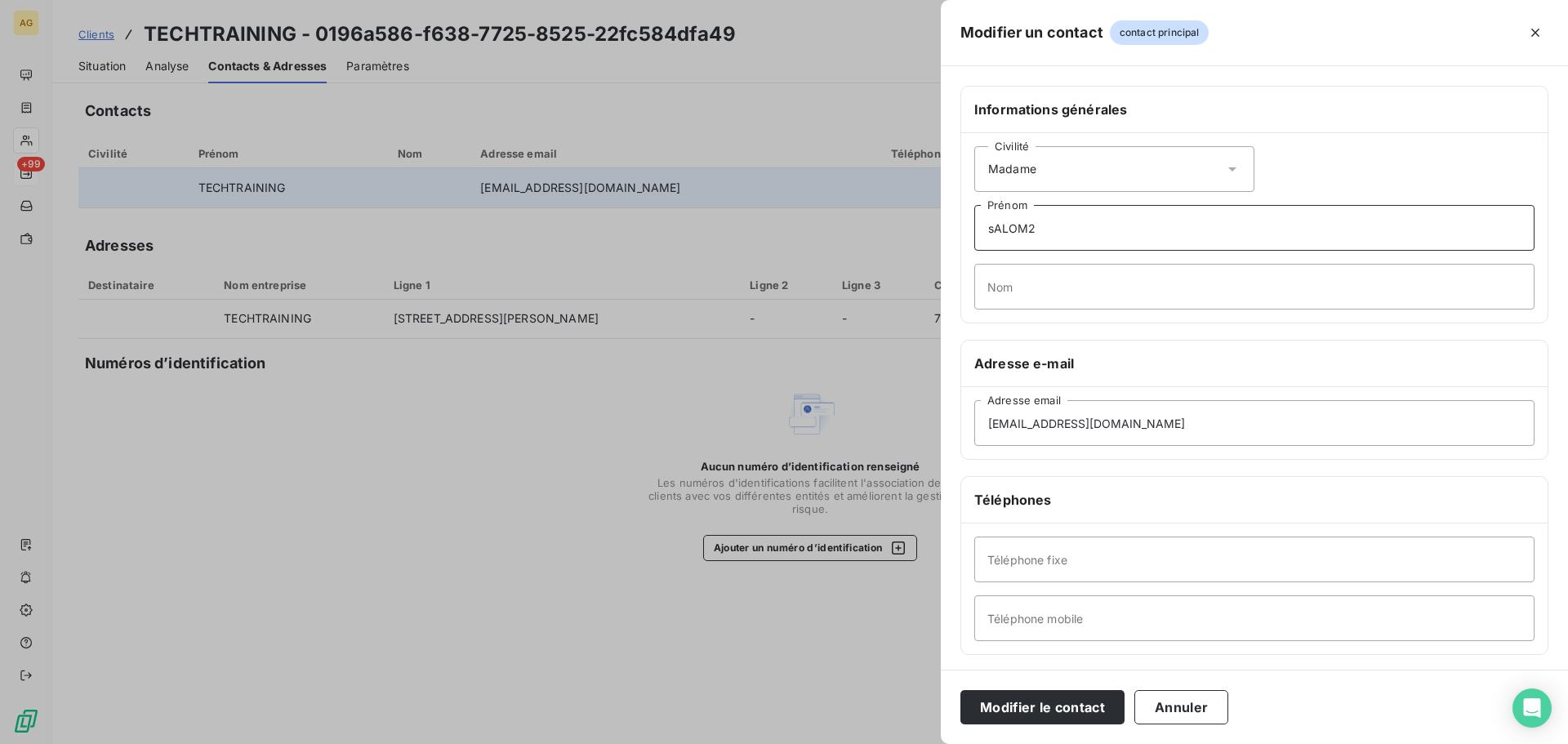
click at [901, 743] on div "Modifier un contact contact principal Informations générales Civilité Madame sA…" at bounding box center [784, 744] width 1568 height 0
type input "s"
type input "[PERSON_NAME]"
click at [1058, 288] on input "Nom" at bounding box center [1254, 287] width 560 height 46
type input "[PERSON_NAME]"
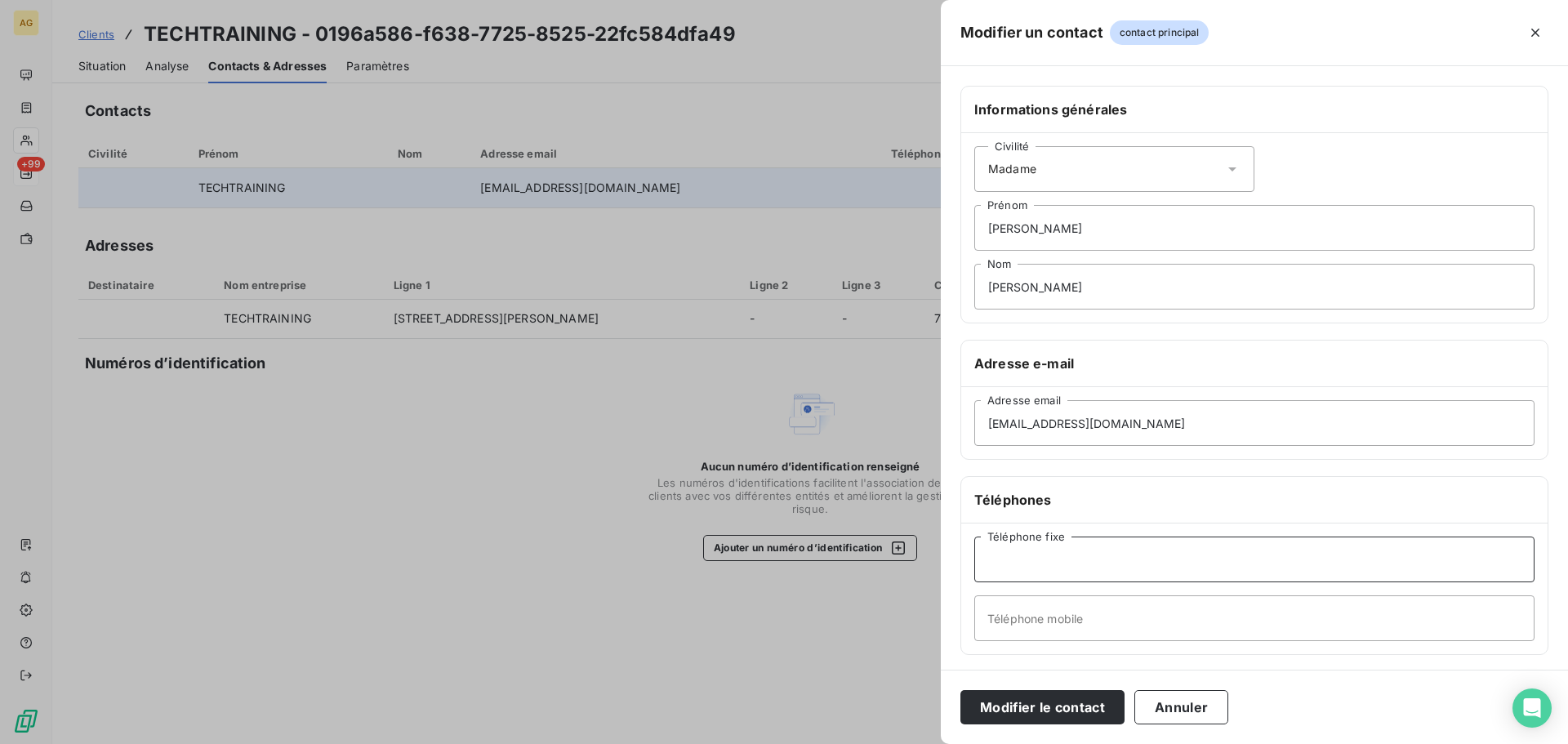
click at [1065, 552] on input "Téléphone fixe" at bounding box center [1254, 559] width 560 height 46
click at [1197, 552] on input "Téléphone fixe" at bounding box center [1254, 559] width 560 height 46
paste input "0134523920"
type input "0134523920"
click at [1066, 691] on button "Modifier le contact" at bounding box center [1043, 707] width 164 height 35
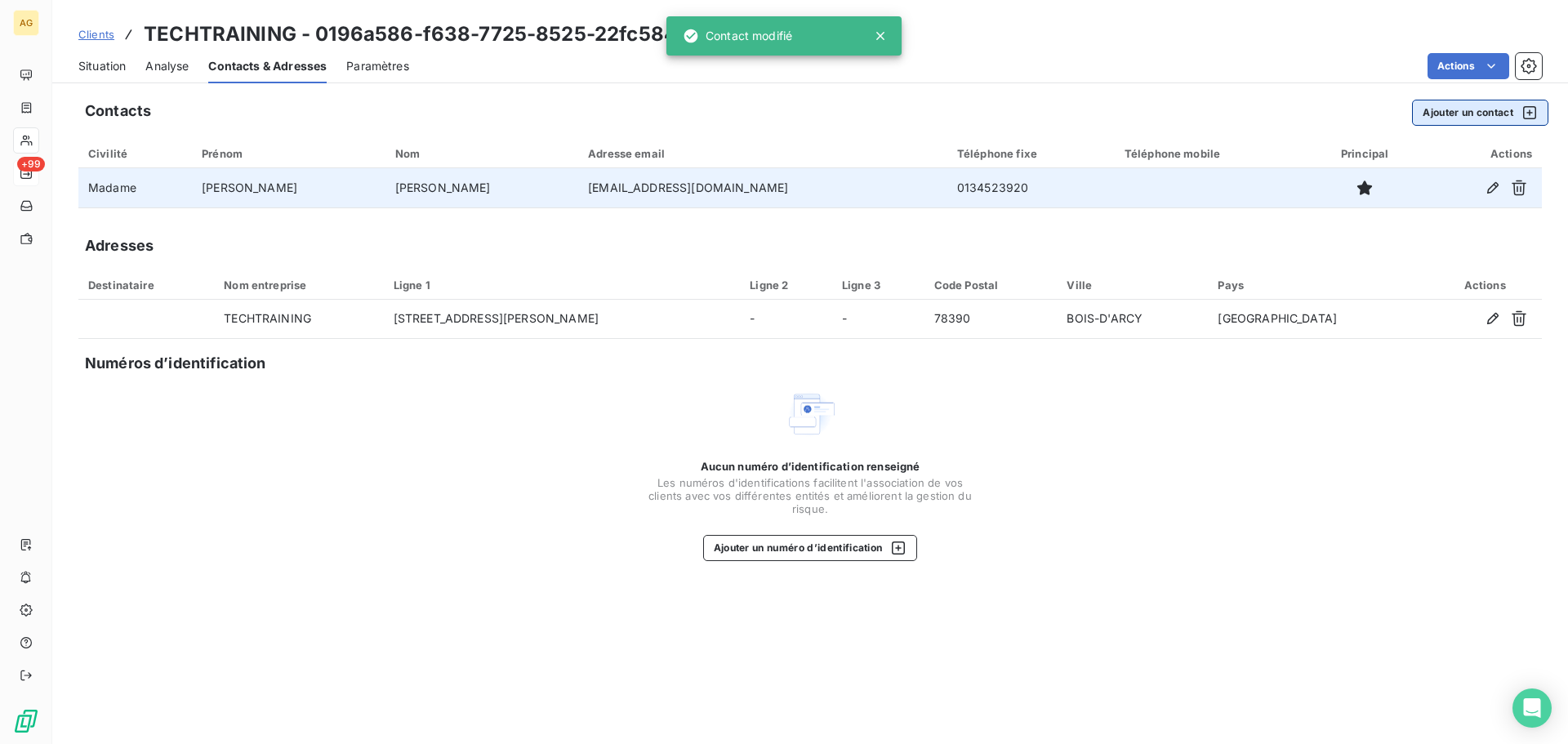
click at [1473, 106] on button "Ajouter un contact" at bounding box center [1480, 113] width 136 height 26
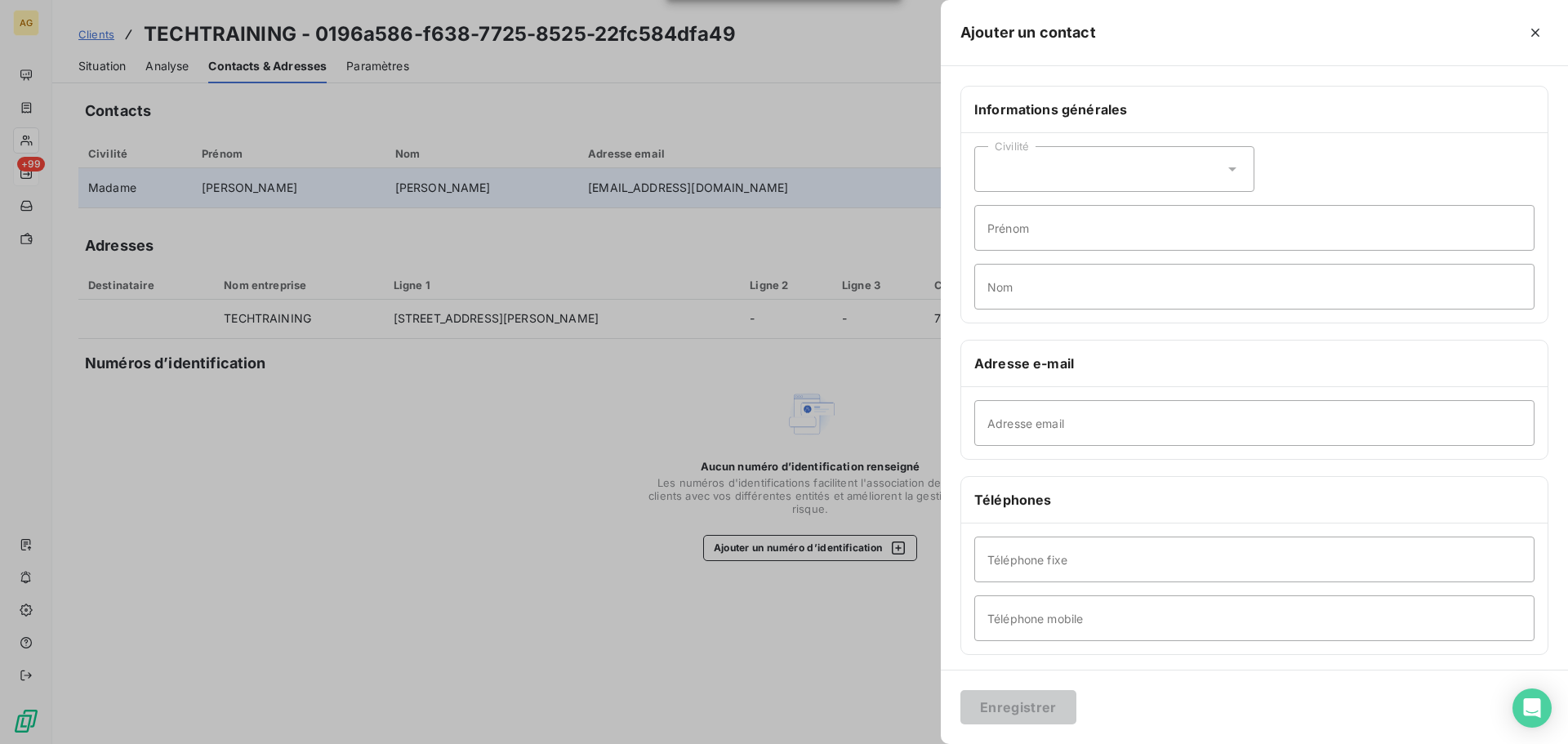
click at [1089, 162] on div "Civilité" at bounding box center [1114, 169] width 280 height 46
click at [1058, 238] on li "Monsieur" at bounding box center [1114, 239] width 280 height 30
click at [1093, 156] on div "Civilité Monsieur" at bounding box center [1114, 169] width 280 height 46
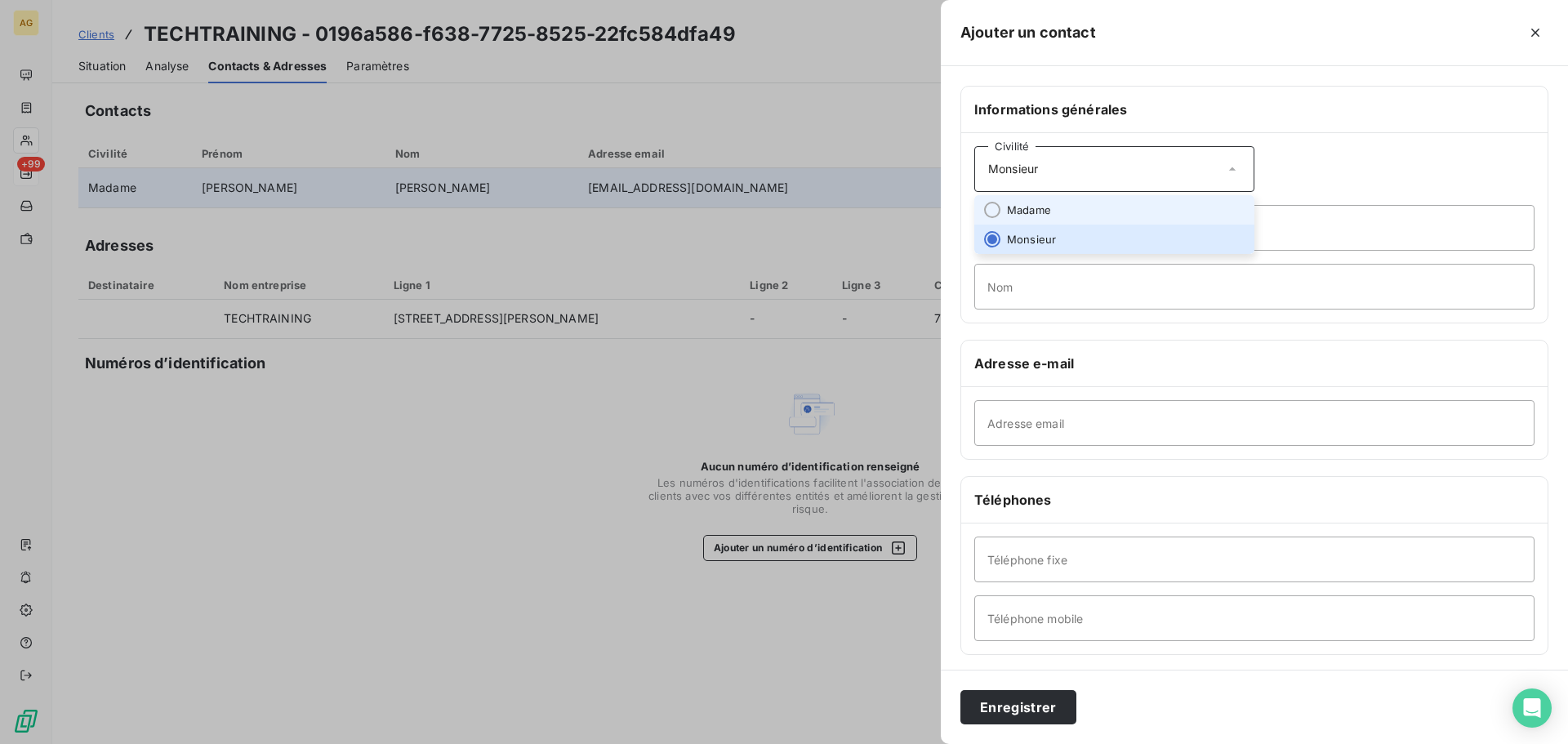
click at [1056, 211] on li "Madame" at bounding box center [1114, 210] width 280 height 30
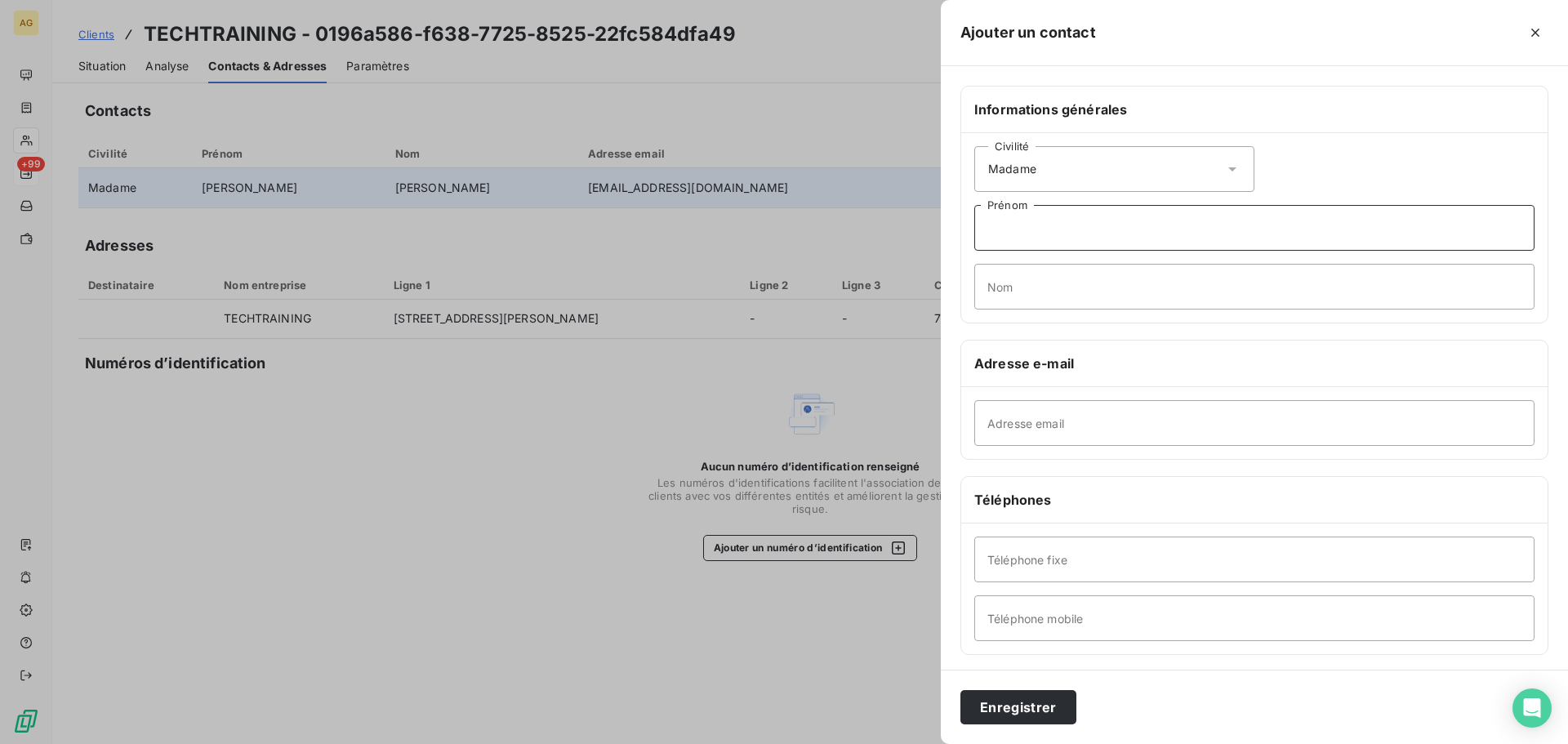
click at [1052, 226] on input "Prénom" at bounding box center [1254, 228] width 560 height 46
type input "[PERSON_NAME]"
type input "TOUFFLET"
click at [1110, 413] on input "Adresse email" at bounding box center [1254, 423] width 560 height 46
paste input "[EMAIL_ADDRESS][DOMAIN_NAME]"
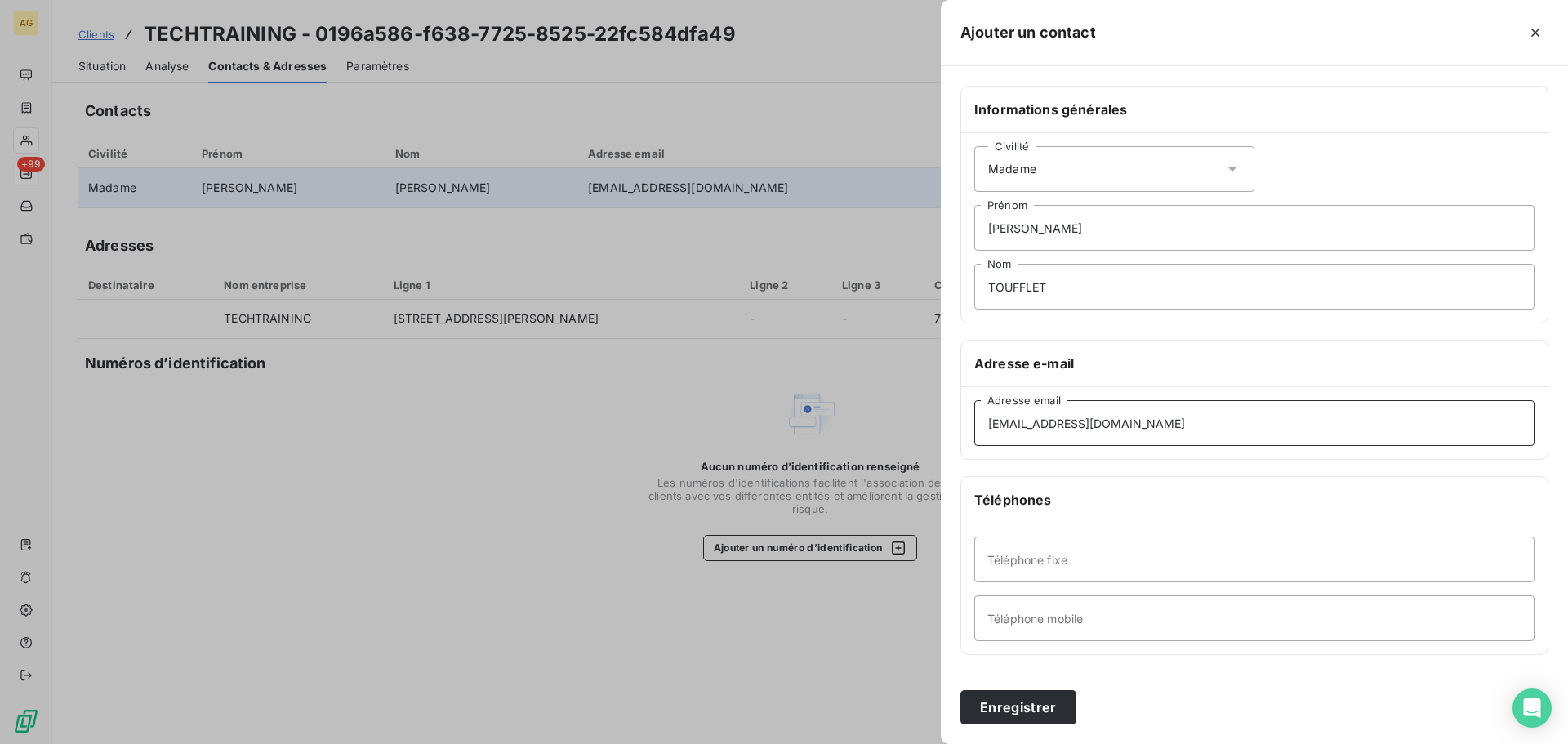
type input "[EMAIL_ADDRESS][DOMAIN_NAME]"
click at [1053, 564] on input "Téléphone fixe" at bounding box center [1254, 559] width 560 height 46
paste input "0134523929"
type input "0134523929"
click at [1020, 707] on button "Enregistrer" at bounding box center [1018, 707] width 116 height 35
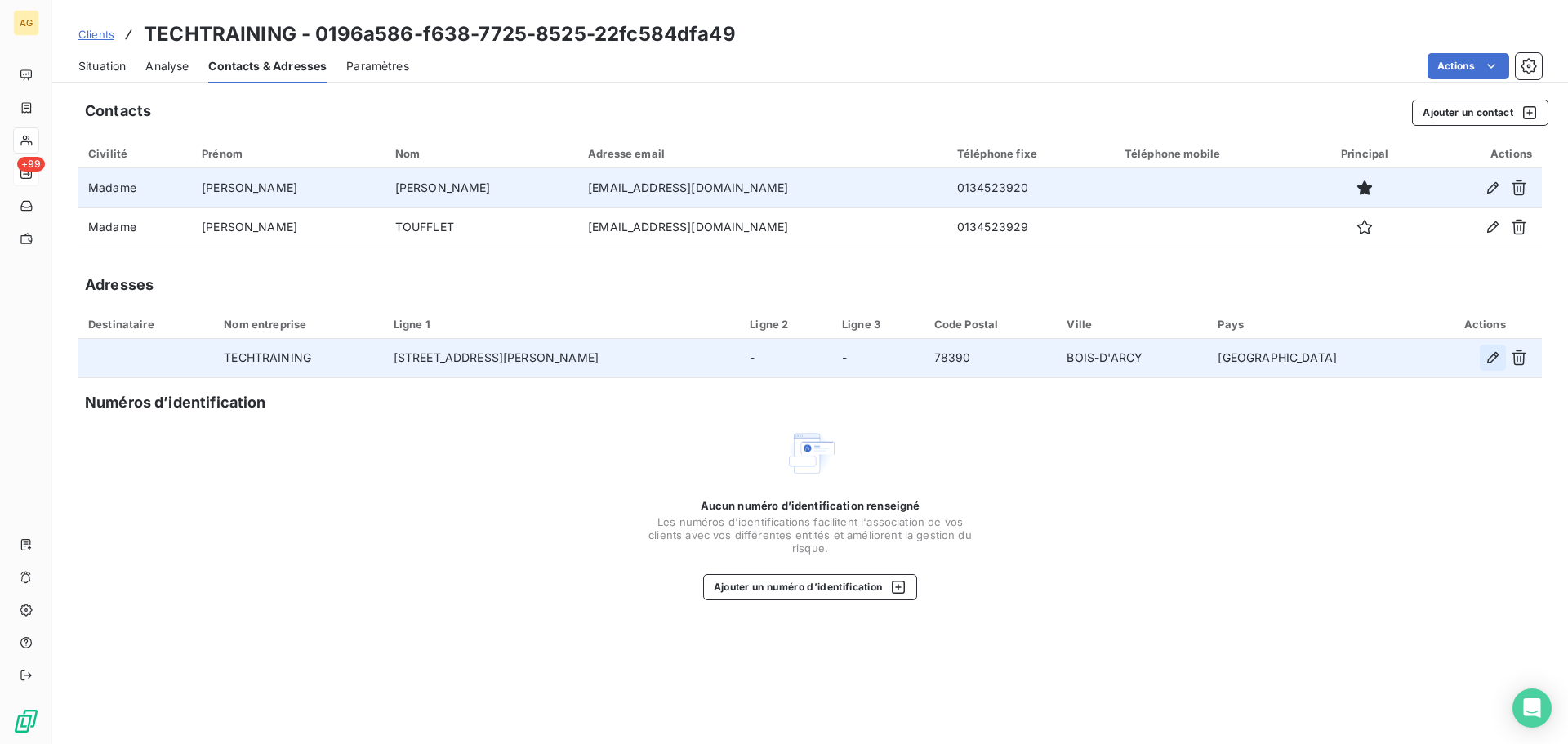
click at [1488, 357] on icon "button" at bounding box center [1492, 358] width 16 height 16
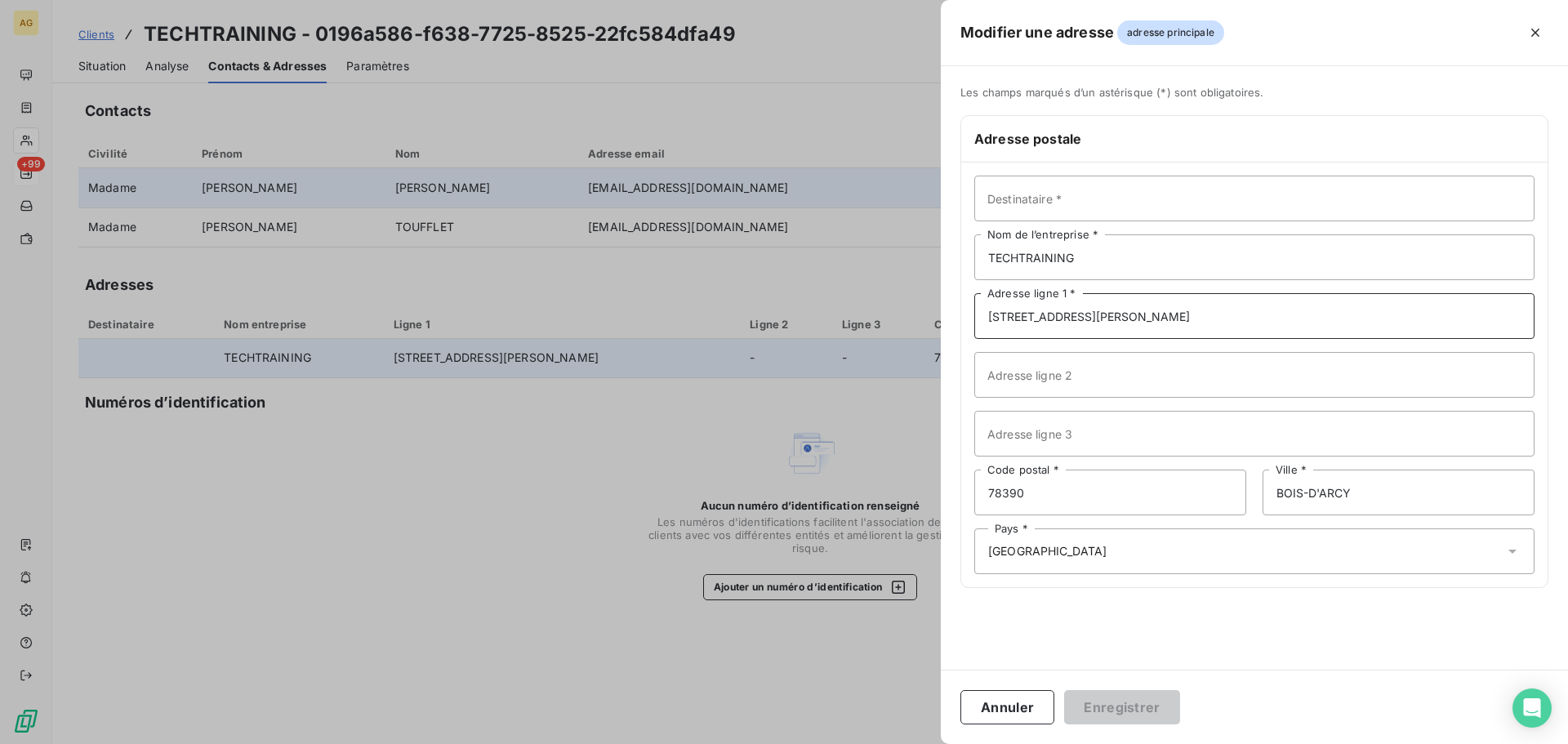
drag, startPoint x: 1172, startPoint y: 329, endPoint x: 932, endPoint y: 303, distance: 241.4
click at [932, 743] on div "Modifier une adresse adresse principale Les champs marqués d’un [DEMOGRAPHIC_DA…" at bounding box center [784, 744] width 1568 height 0
paste input "ZAC DE LA CROIX BONNET"
type input "ZAC DE LA CROIX BONNET"
click at [1145, 709] on button "Enregistrer" at bounding box center [1122, 707] width 116 height 35
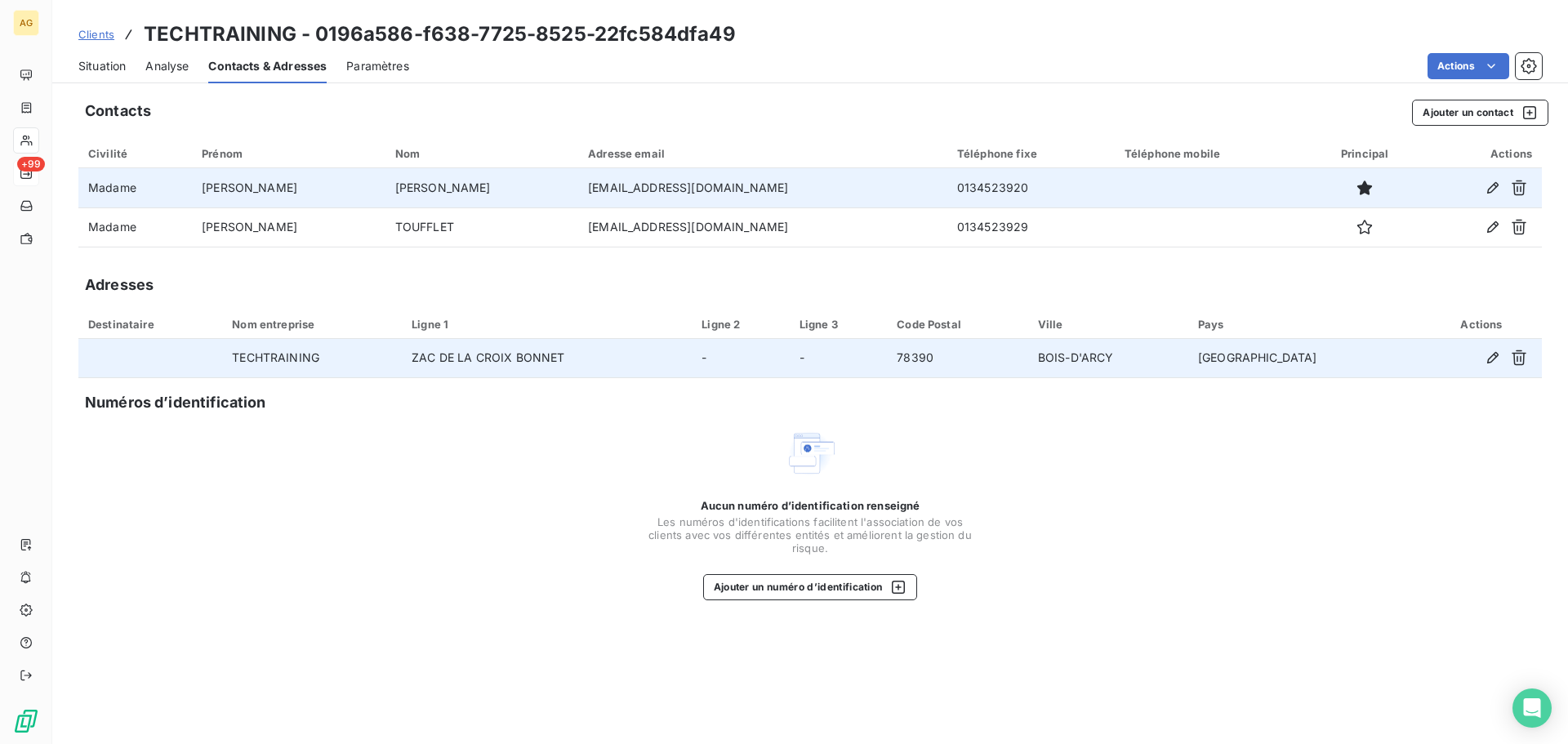
click at [390, 70] on span "Paramètres" at bounding box center [377, 67] width 62 height 16
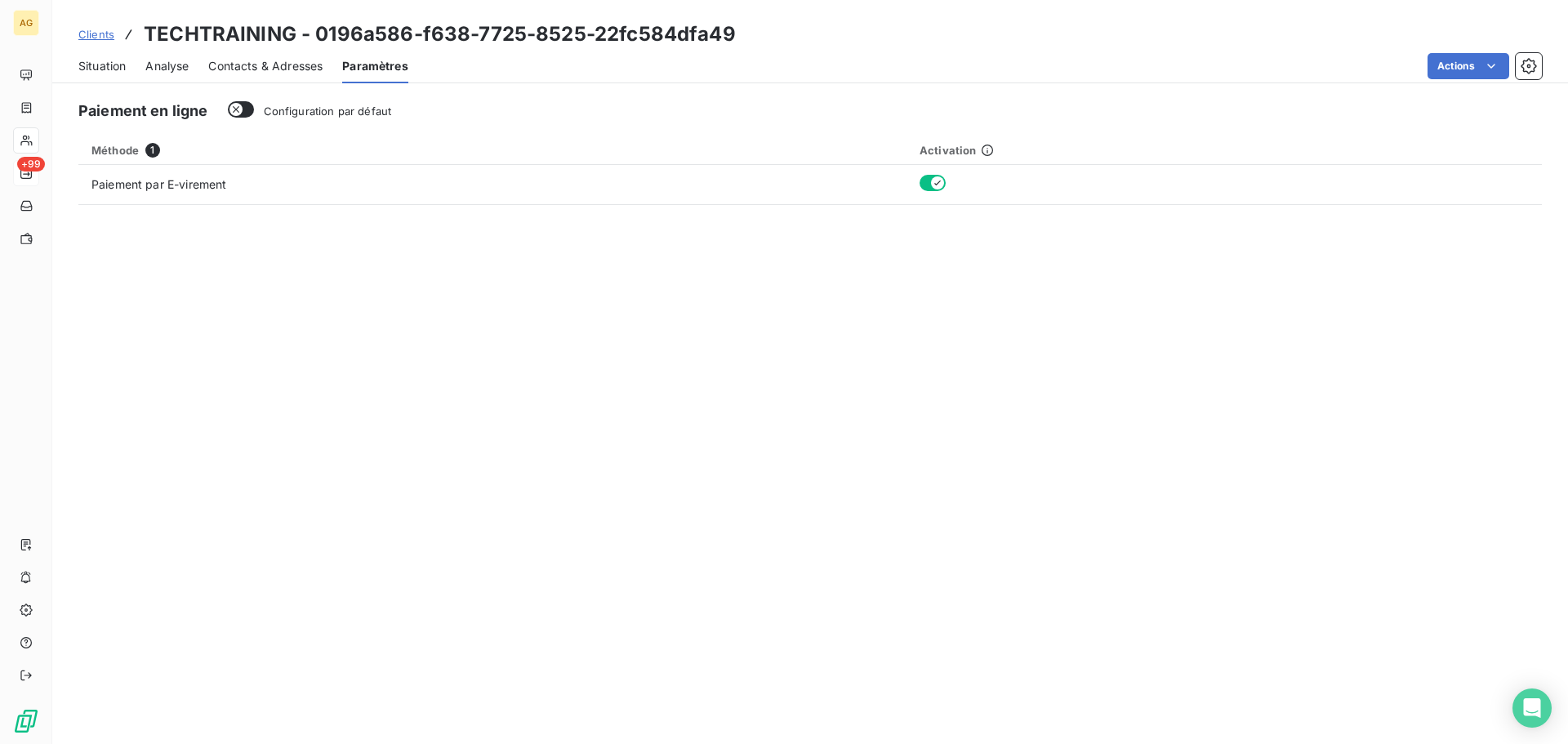
click at [308, 63] on span "Contacts & Adresses" at bounding box center [265, 67] width 114 height 16
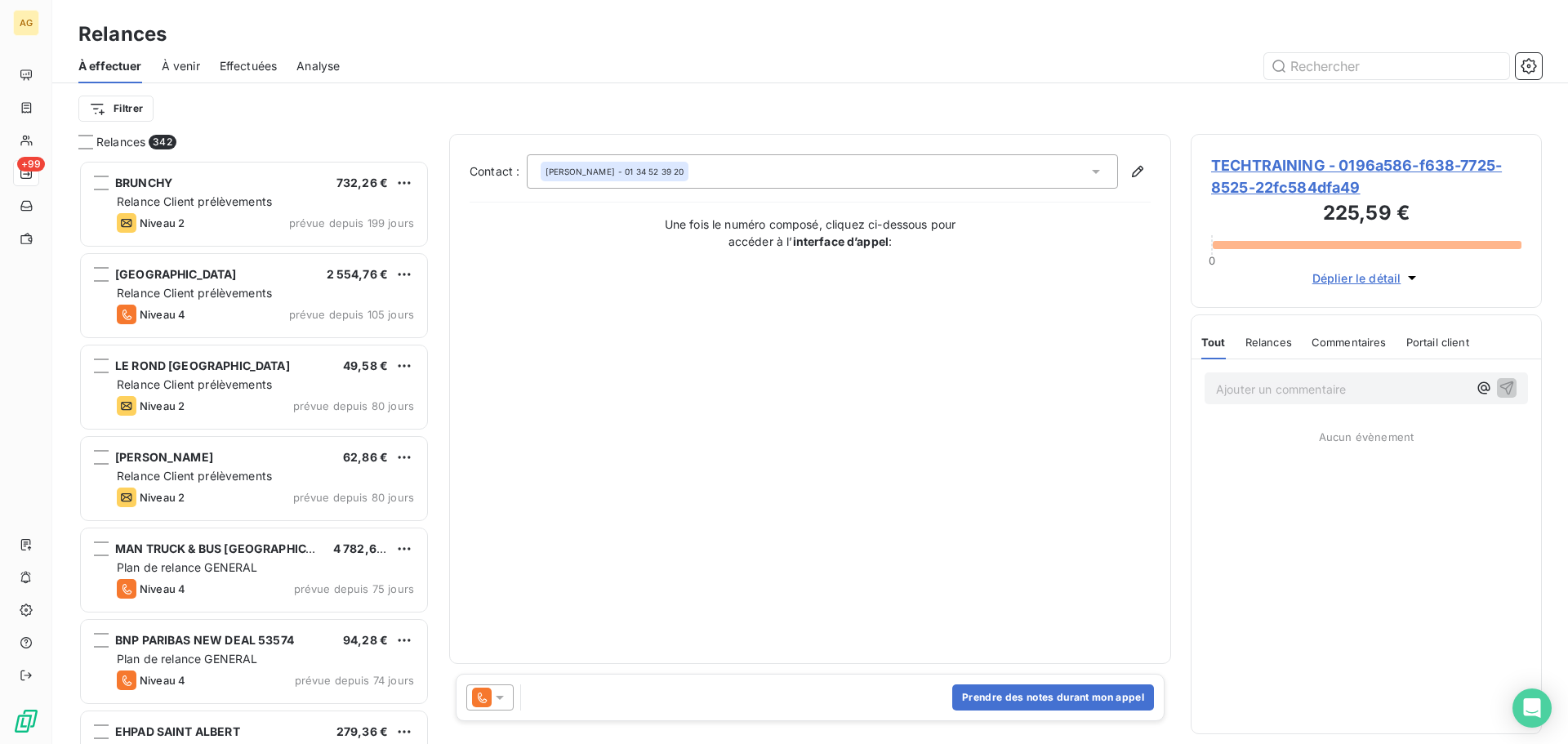
scroll to position [571, 339]
click at [500, 699] on icon at bounding box center [500, 697] width 8 height 4
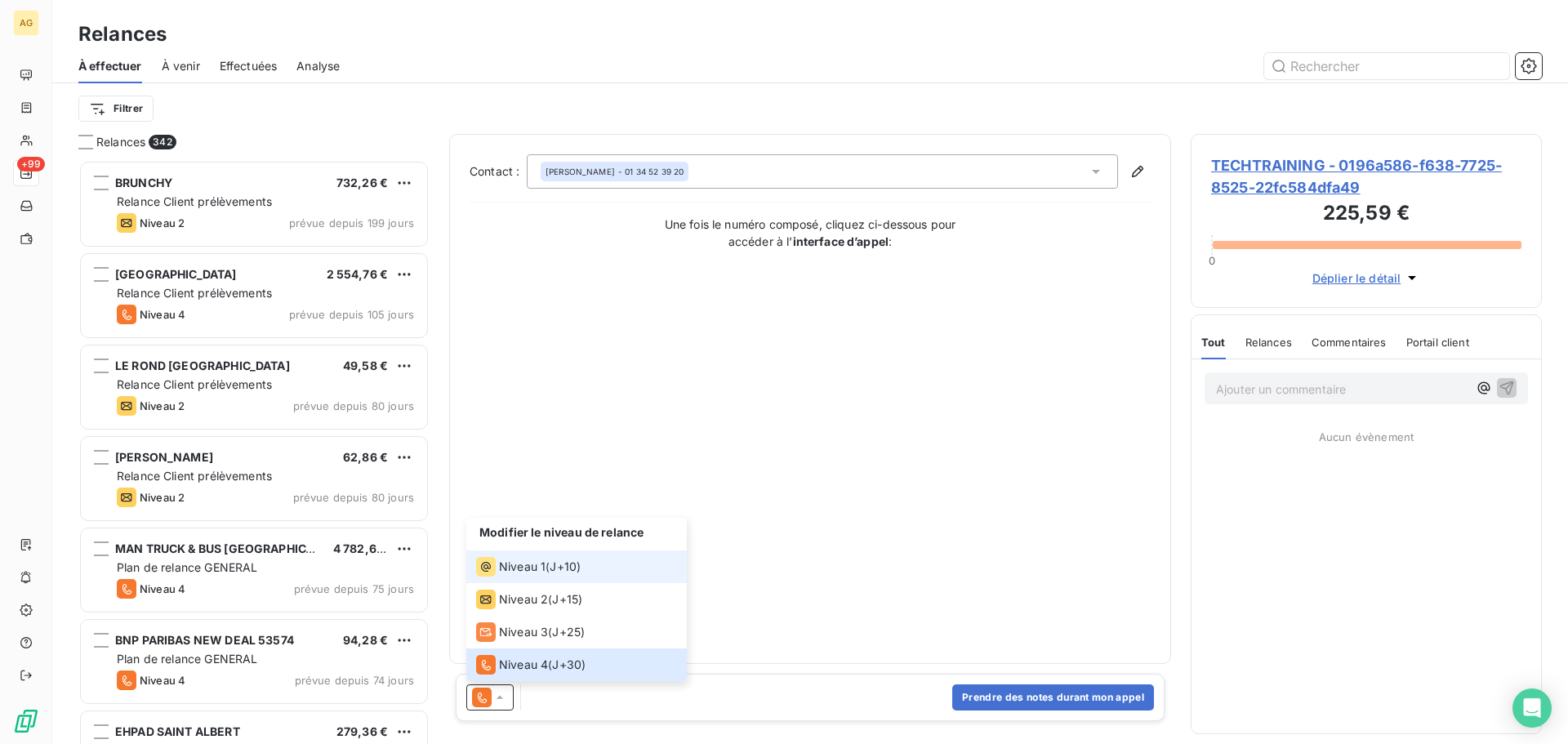
click at [519, 572] on span "Niveau 1" at bounding box center [522, 566] width 47 height 16
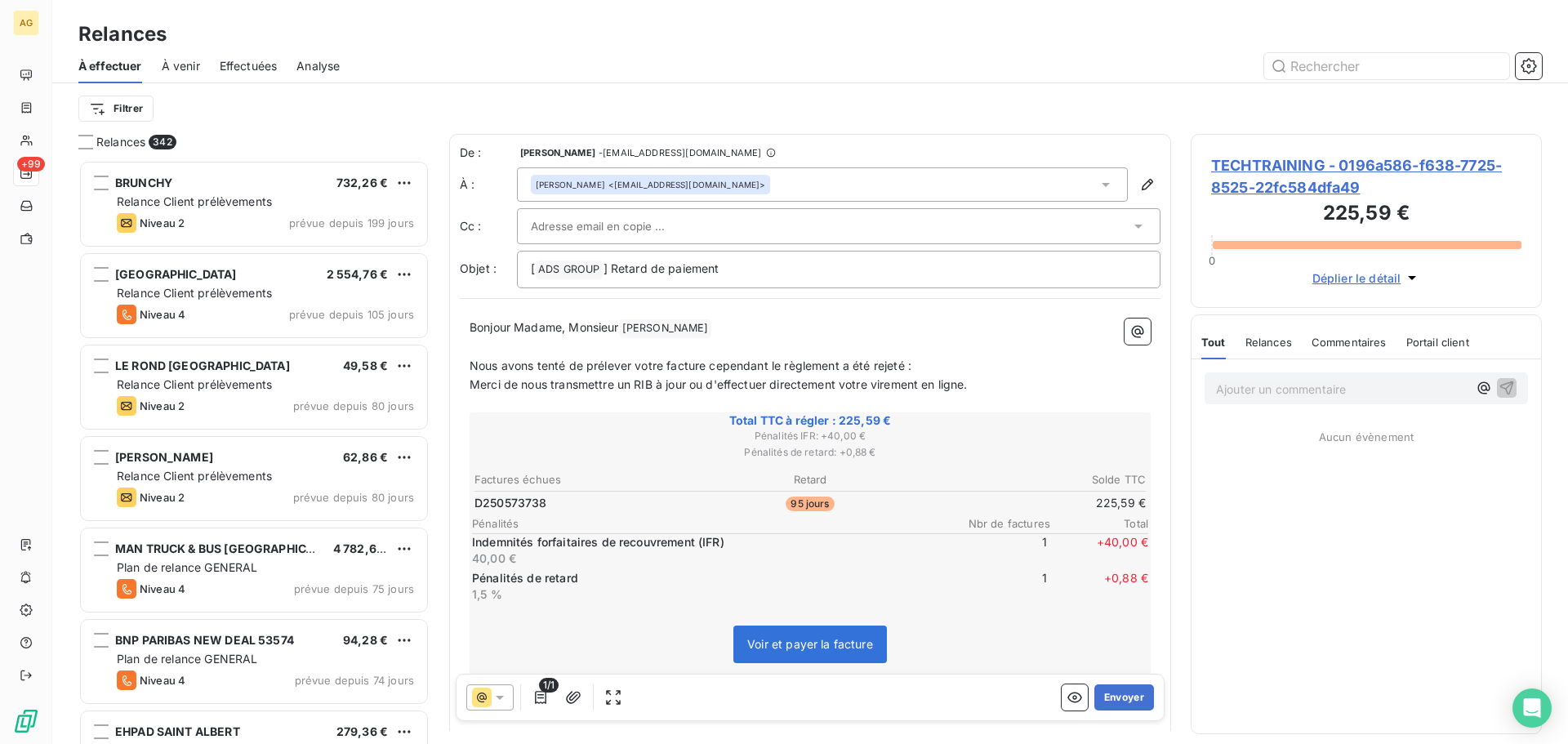
click at [539, 220] on input "text" at bounding box center [618, 226] width 176 height 25
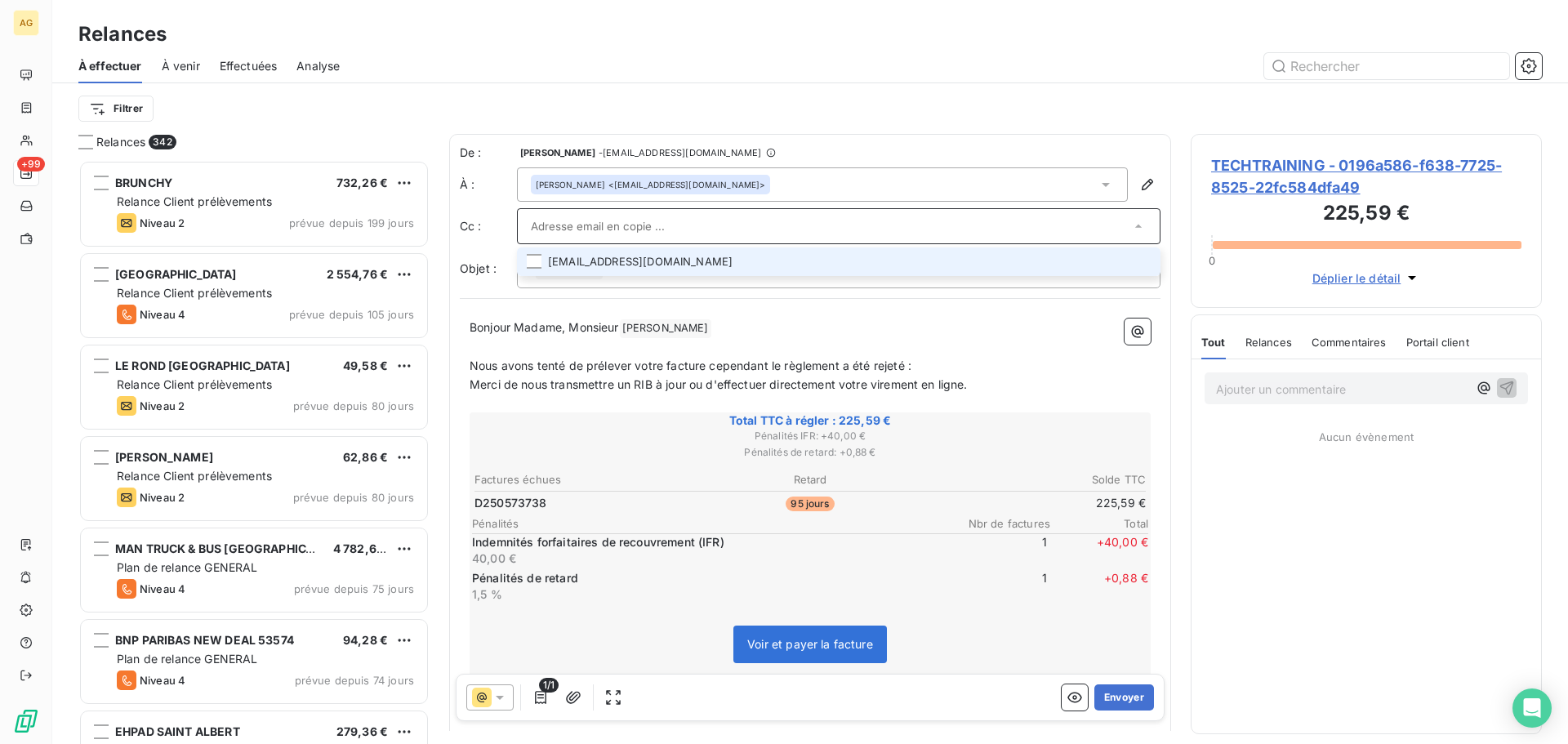
drag, startPoint x: 1140, startPoint y: 262, endPoint x: 1122, endPoint y: 262, distance: 18.0
click at [1140, 262] on li "[EMAIL_ADDRESS][DOMAIN_NAME]" at bounding box center [839, 261] width 644 height 29
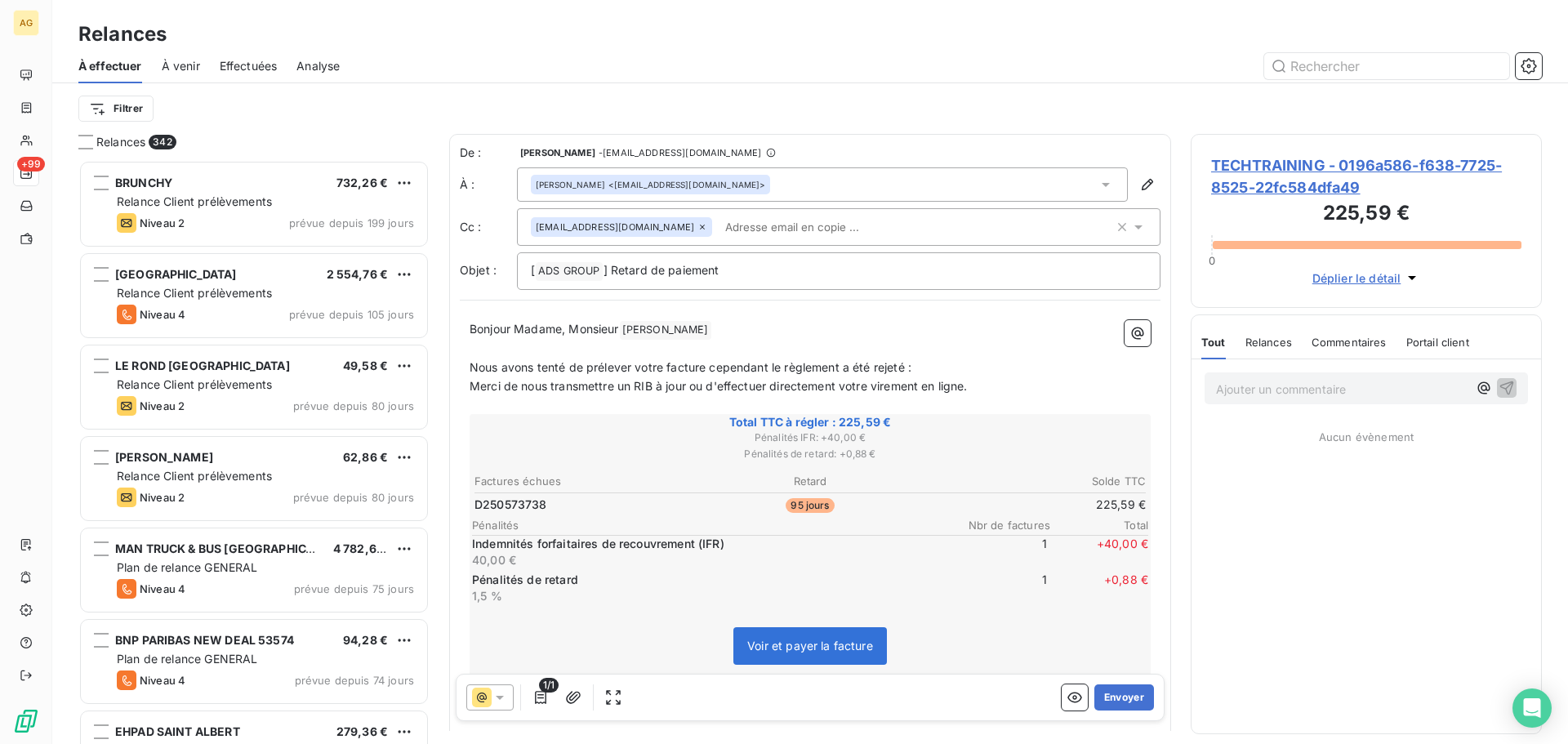
drag, startPoint x: 623, startPoint y: 327, endPoint x: 562, endPoint y: 329, distance: 61.0
click at [562, 329] on span "Bonjour Madame, Monsieur" at bounding box center [544, 328] width 150 height 14
click at [1118, 690] on button "Envoyer" at bounding box center [1124, 697] width 59 height 26
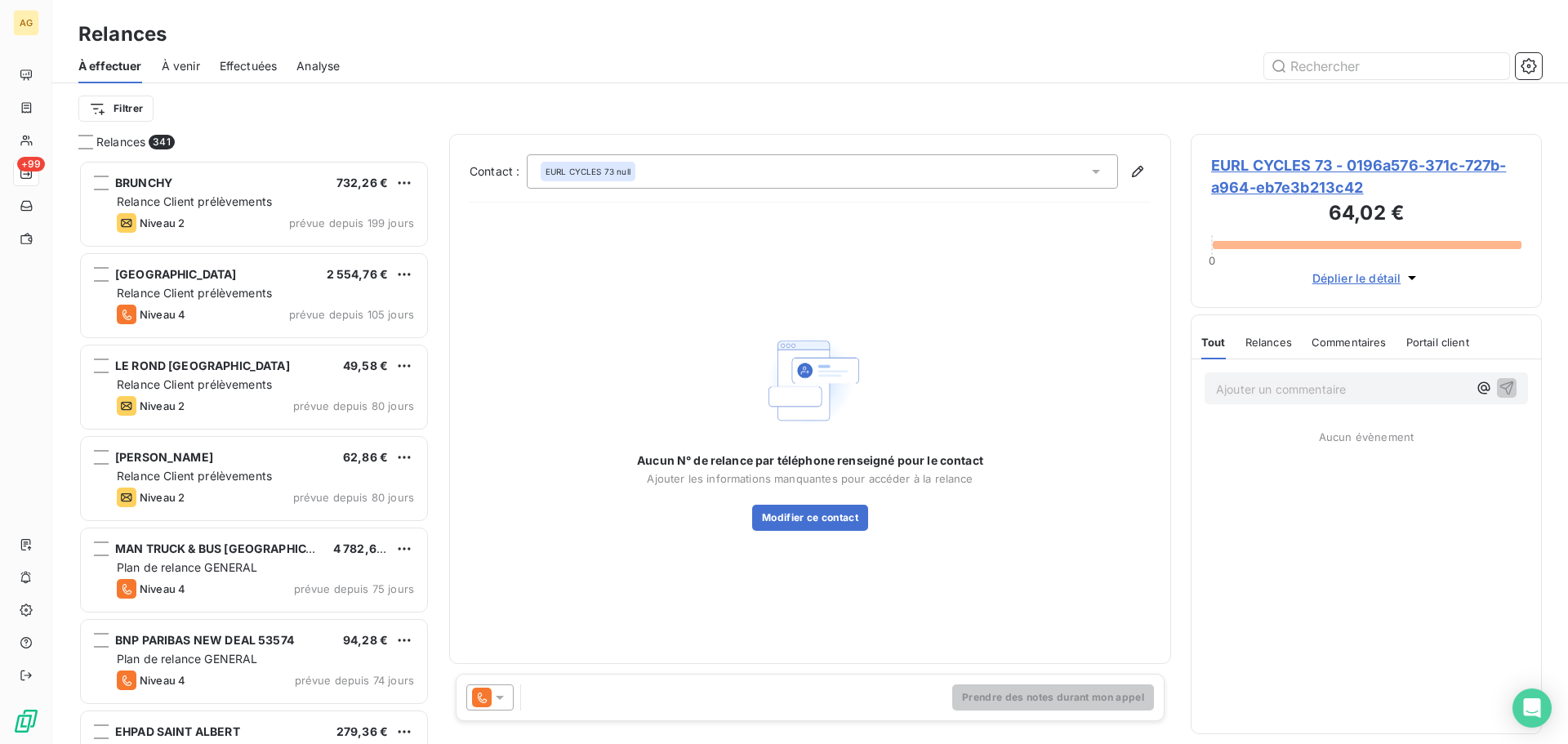
click at [1264, 180] on span "EURL CYCLES 73 - 0196a576-371c-727b-a964-eb7e3b213c42" at bounding box center [1366, 177] width 310 height 44
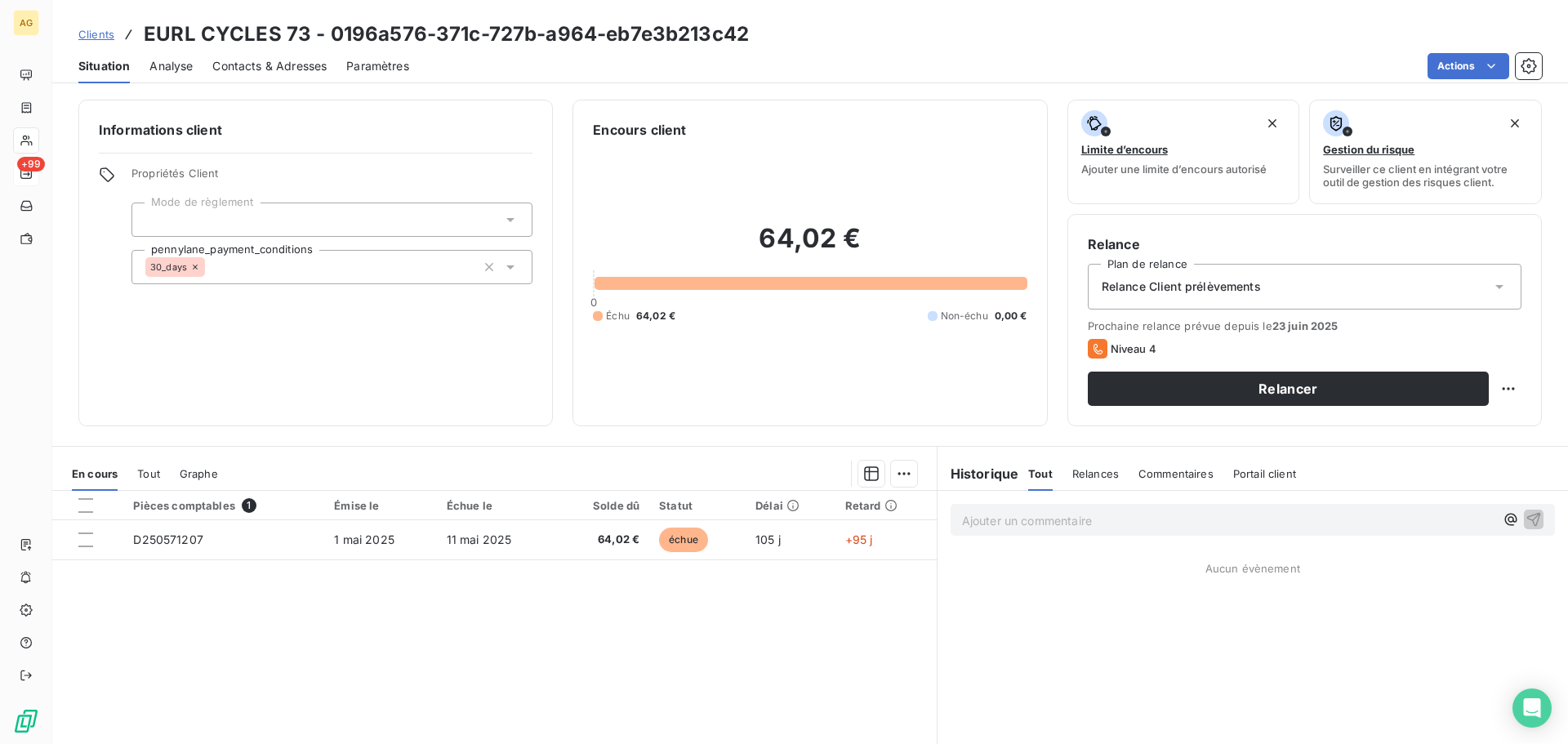
click at [377, 69] on span "Paramètres" at bounding box center [377, 67] width 62 height 16
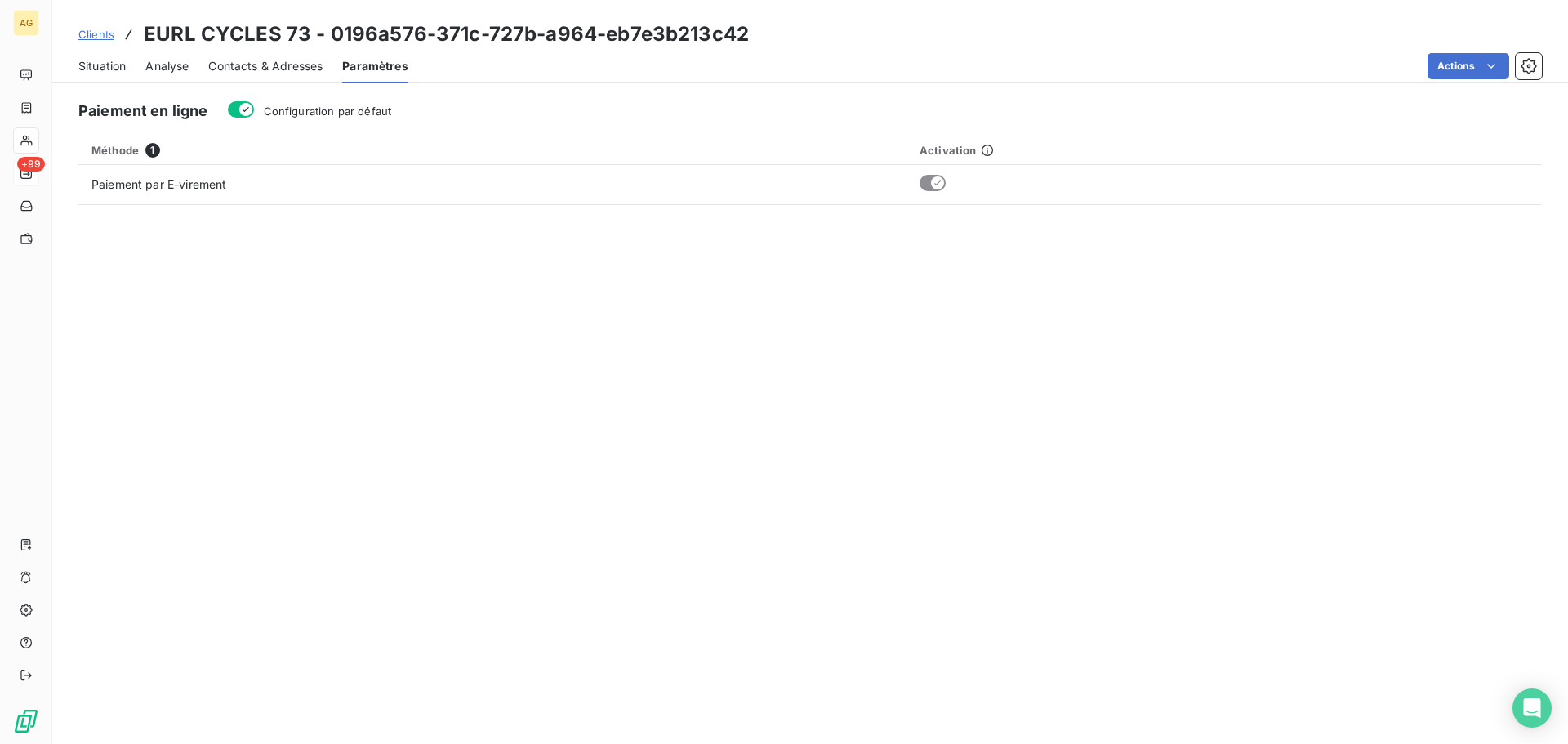
click at [348, 112] on span "Configuration par défaut" at bounding box center [328, 111] width 128 height 13
click at [254, 112] on button "Configuration par défaut" at bounding box center [241, 109] width 26 height 16
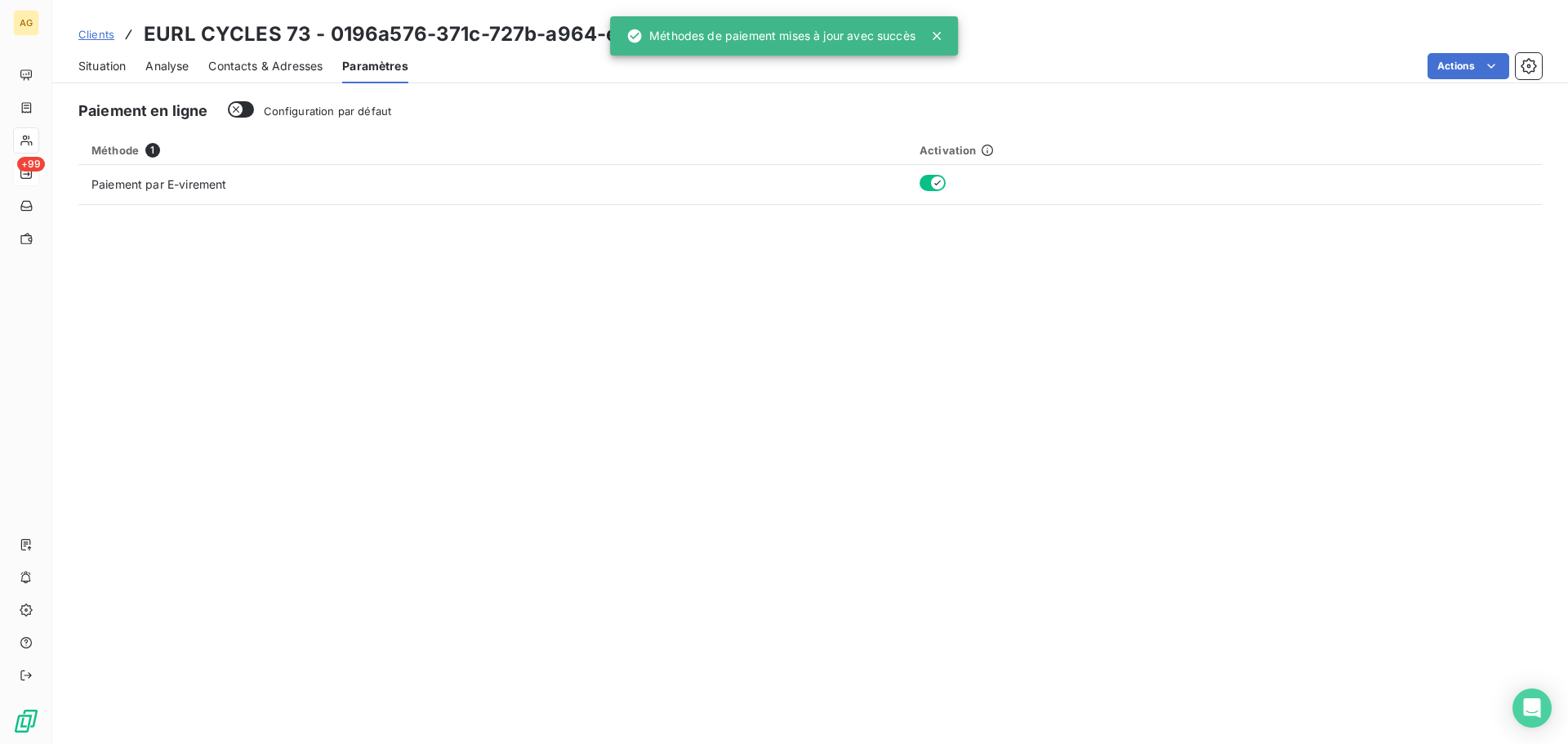
click at [249, 67] on span "Contacts & Adresses" at bounding box center [265, 67] width 114 height 16
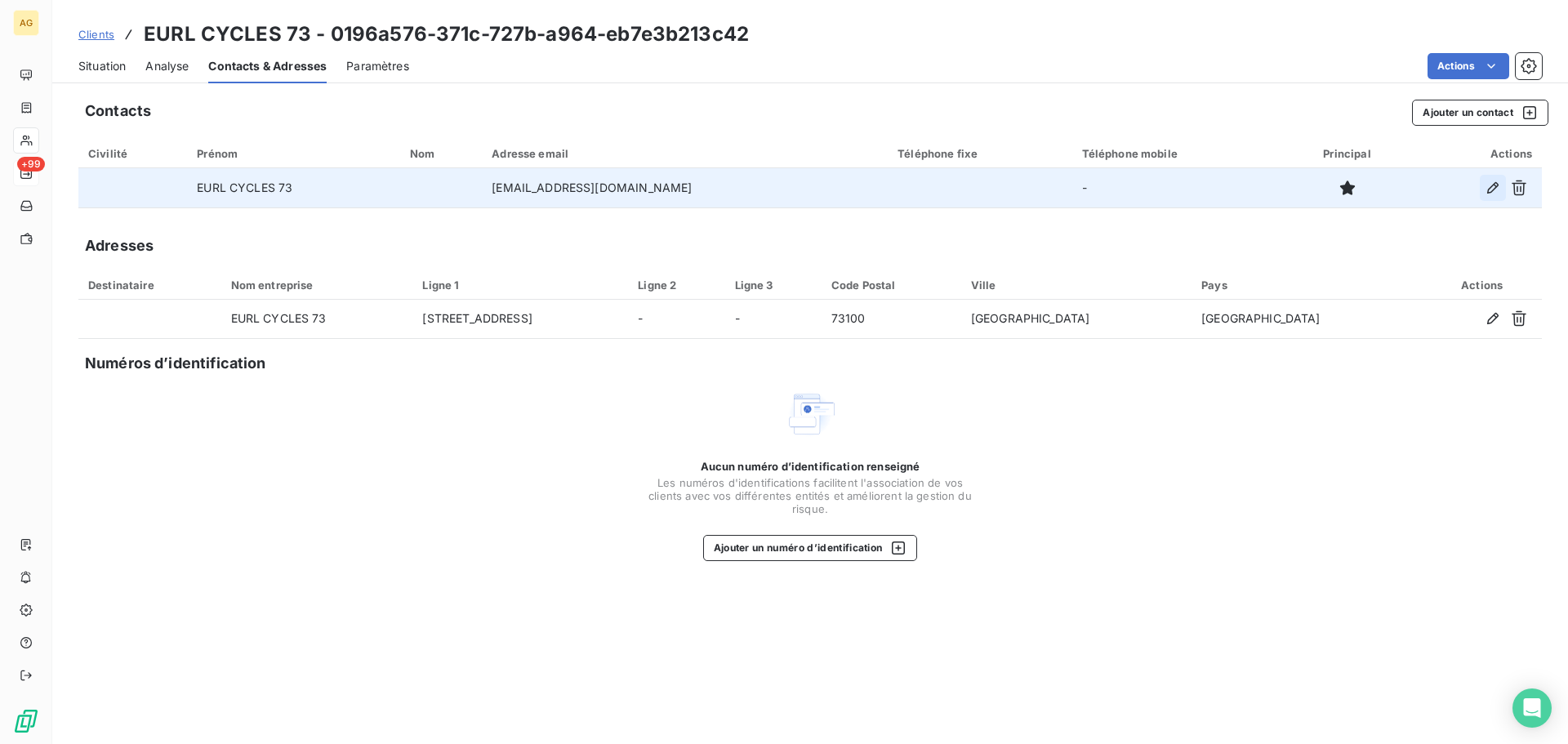
click at [1487, 189] on icon "button" at bounding box center [1492, 187] width 16 height 16
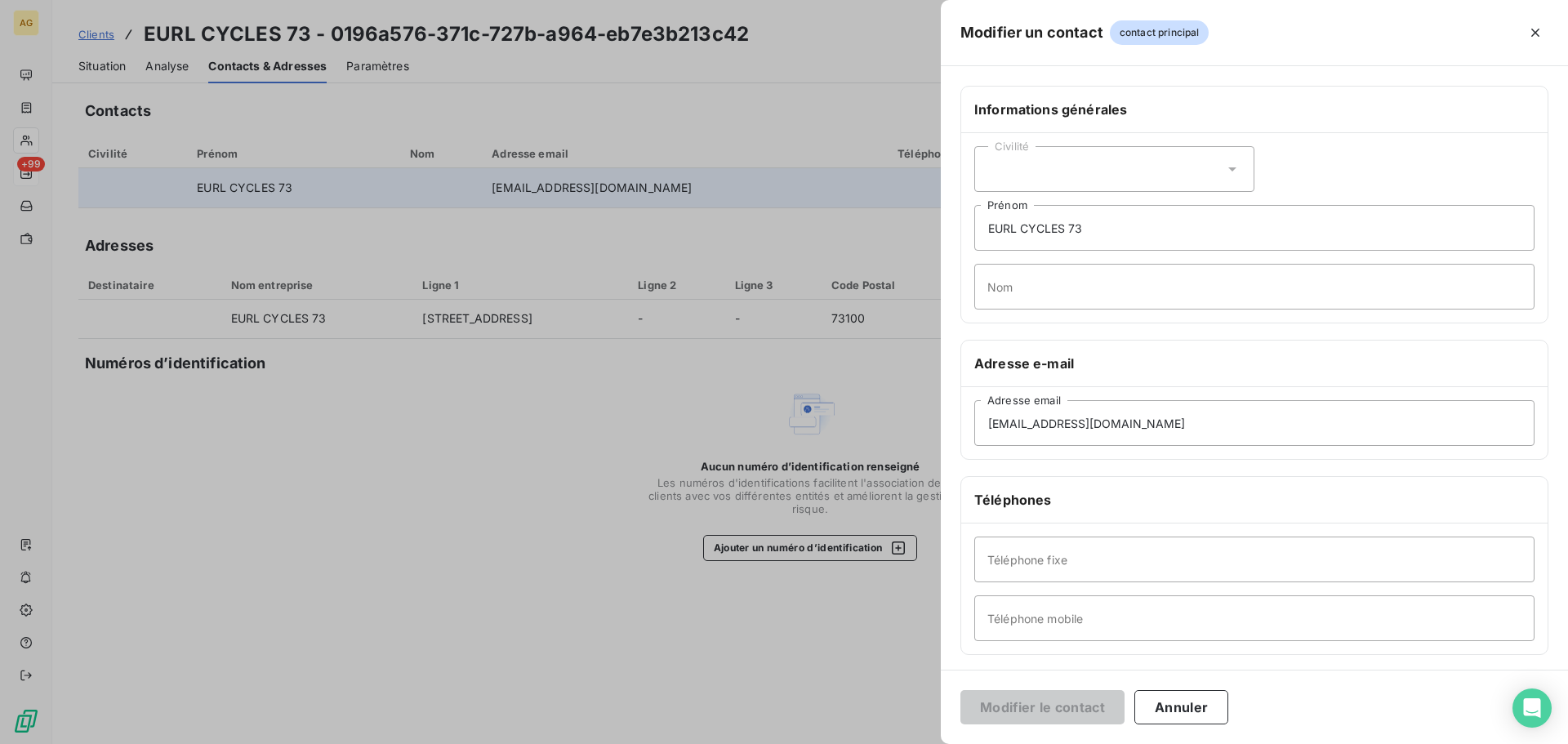
click at [1121, 166] on div "Civilité" at bounding box center [1114, 169] width 280 height 46
click at [1068, 236] on li "Monsieur" at bounding box center [1114, 239] width 280 height 30
drag, startPoint x: 1138, startPoint y: 228, endPoint x: 933, endPoint y: 230, distance: 205.0
click at [933, 743] on div "Modifier un contact contact principal Informations générales Civilité Monsieur …" at bounding box center [784, 744] width 1568 height 0
type input "[PERSON_NAME]"
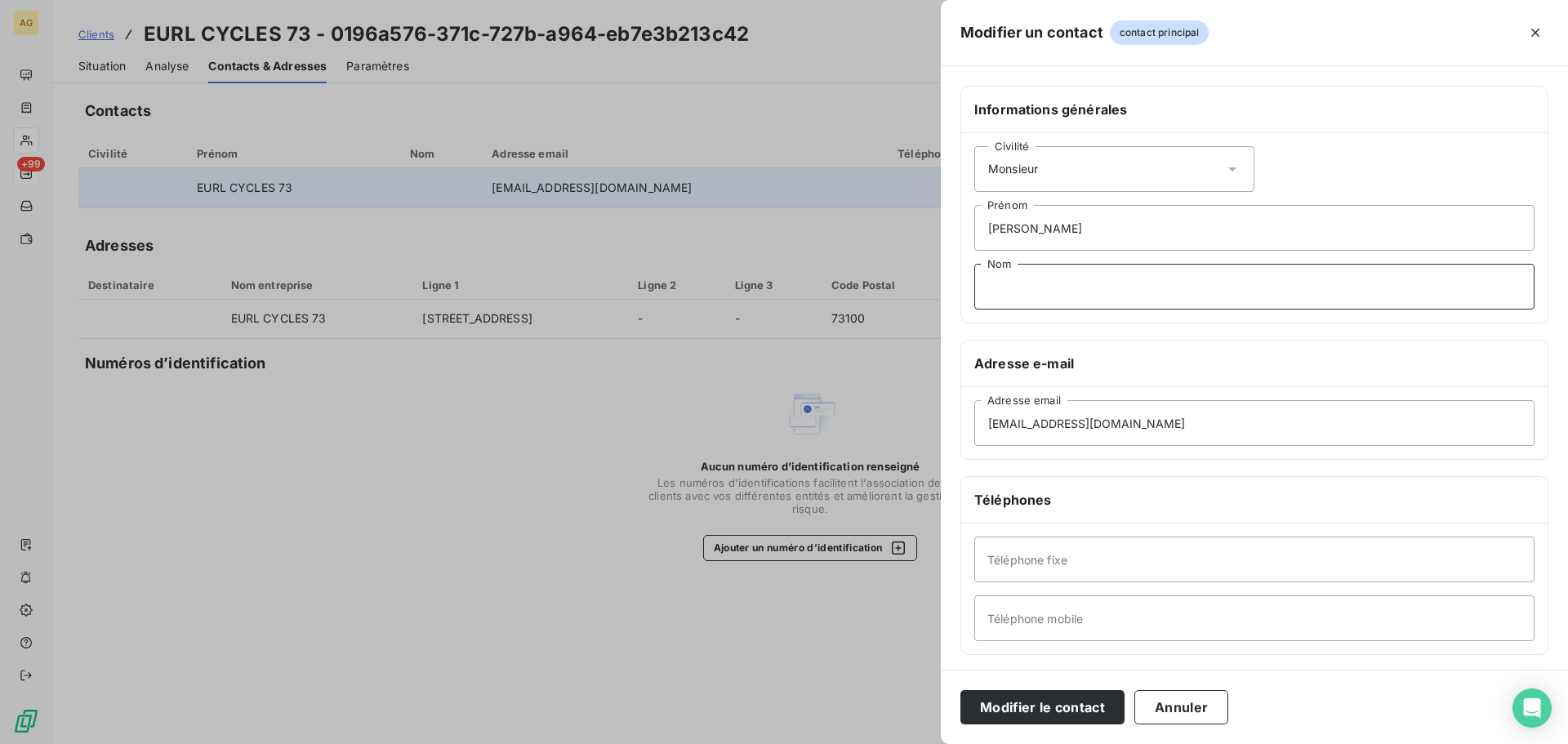
click at [1075, 289] on input "Nom" at bounding box center [1254, 287] width 560 height 46
type input "PERILLAT-BOITEUX"
click at [987, 561] on input "Téléphone fixe" at bounding box center [1254, 559] width 560 height 46
paste input "0479346207"
type input "0479346207"
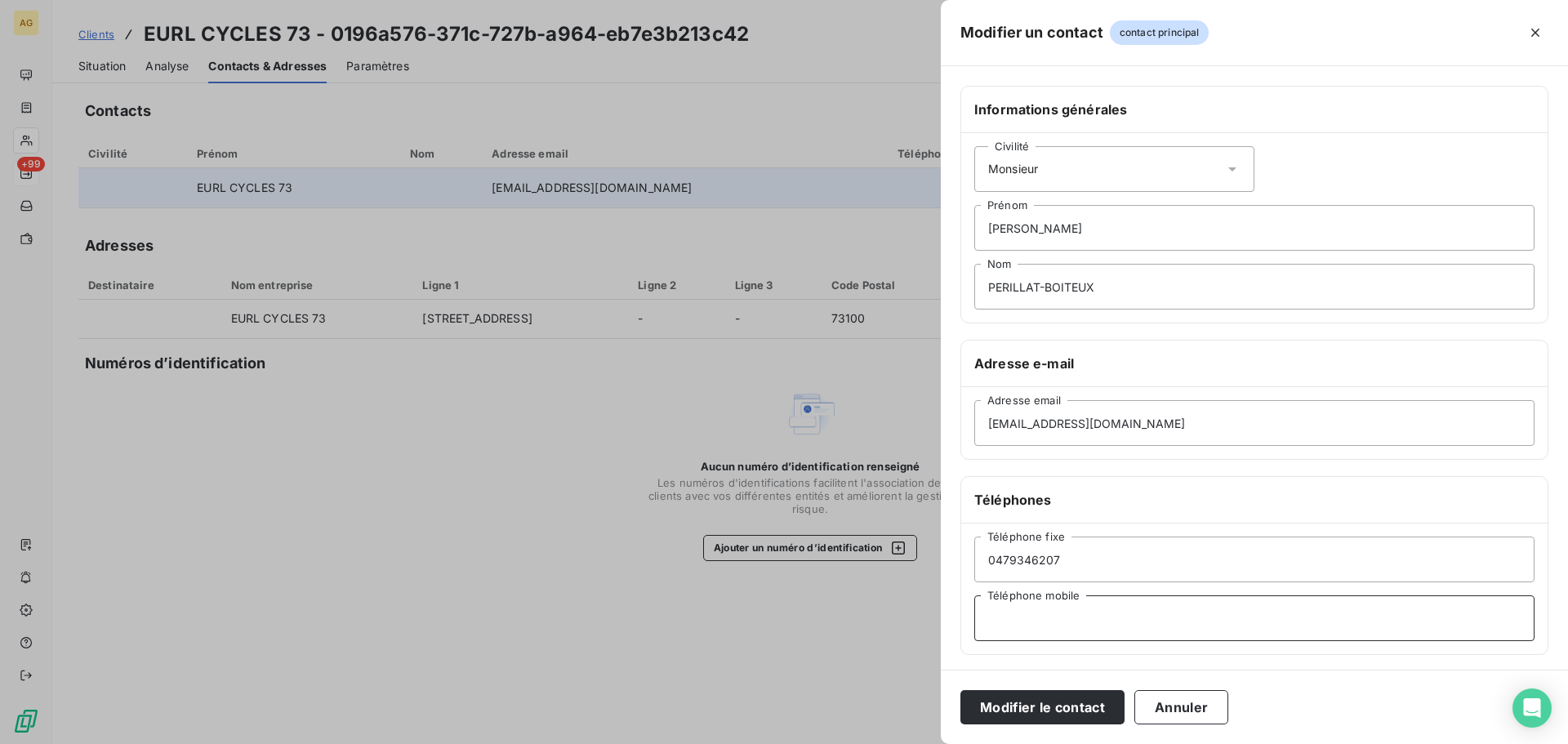
click at [1085, 610] on input "Téléphone mobile" at bounding box center [1254, 618] width 560 height 46
paste input "0671758350"
type input "0671758350"
drag, startPoint x: 1020, startPoint y: 714, endPoint x: 1029, endPoint y: 705, distance: 12.7
click at [1020, 714] on button "Modifier le contact" at bounding box center [1043, 707] width 164 height 35
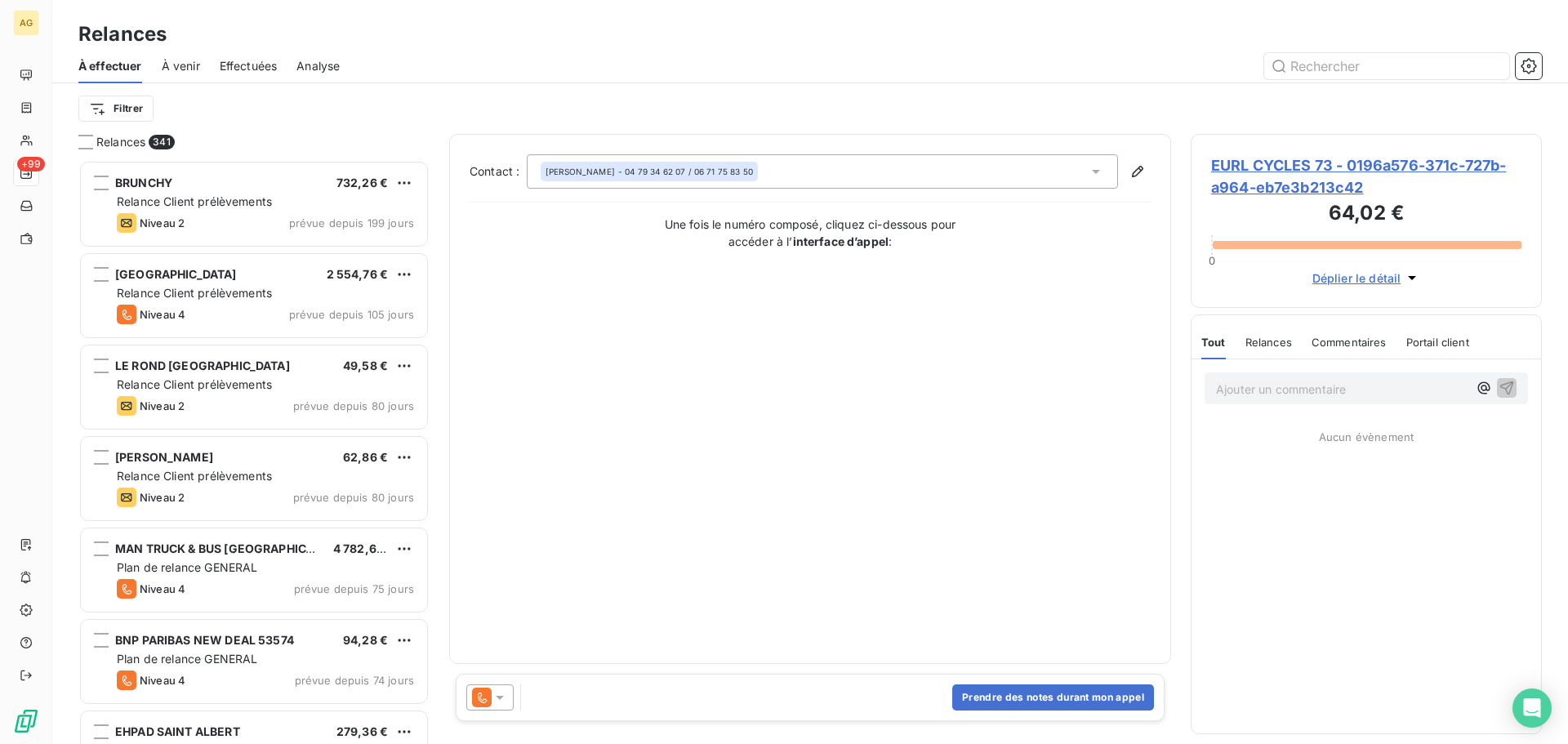
scroll to position [571, 339]
click at [499, 695] on icon at bounding box center [500, 697] width 16 height 16
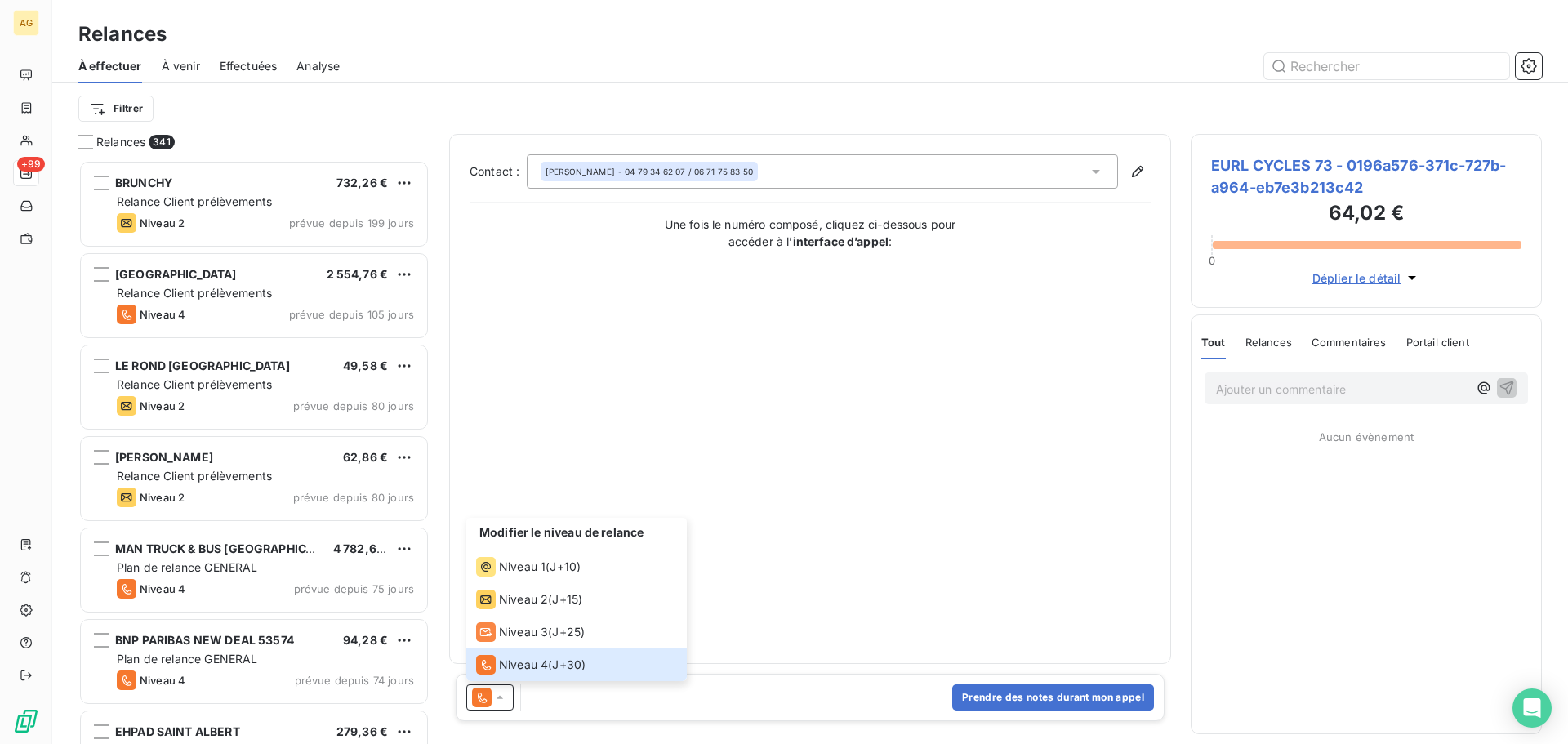
click at [496, 547] on div "Modifier le niveau de relance" at bounding box center [576, 534] width 220 height 33
click at [492, 565] on icon at bounding box center [486, 566] width 20 height 20
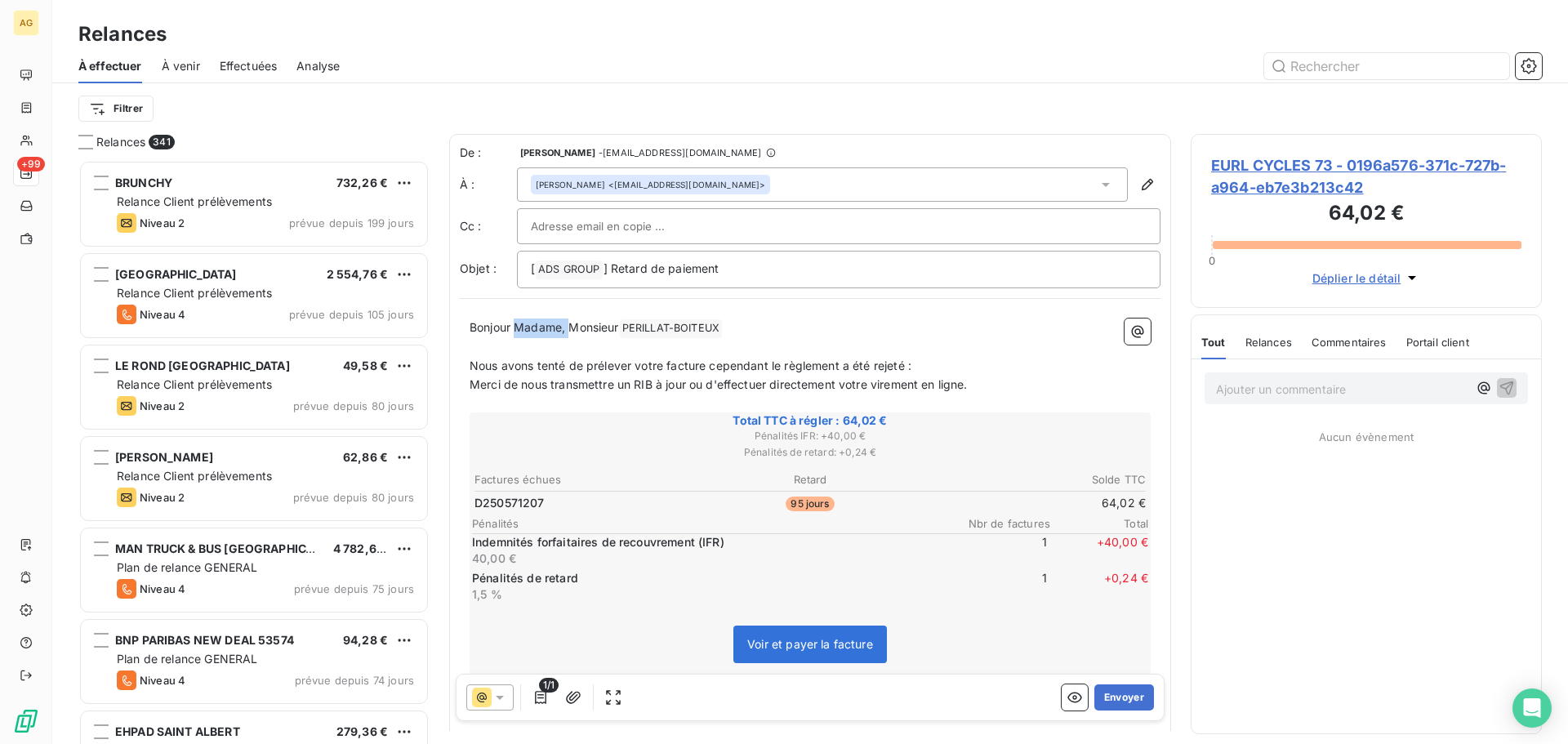
drag, startPoint x: 570, startPoint y: 326, endPoint x: 527, endPoint y: 330, distance: 43.2
click at [516, 328] on span "Bonjour Madame, Monsieur" at bounding box center [544, 326] width 150 height 14
drag, startPoint x: 841, startPoint y: 640, endPoint x: 795, endPoint y: 626, distance: 48.1
click at [839, 640] on span "Voir et payer la facture" at bounding box center [810, 644] width 126 height 14
click at [1115, 694] on button "Envoyer" at bounding box center [1124, 697] width 59 height 26
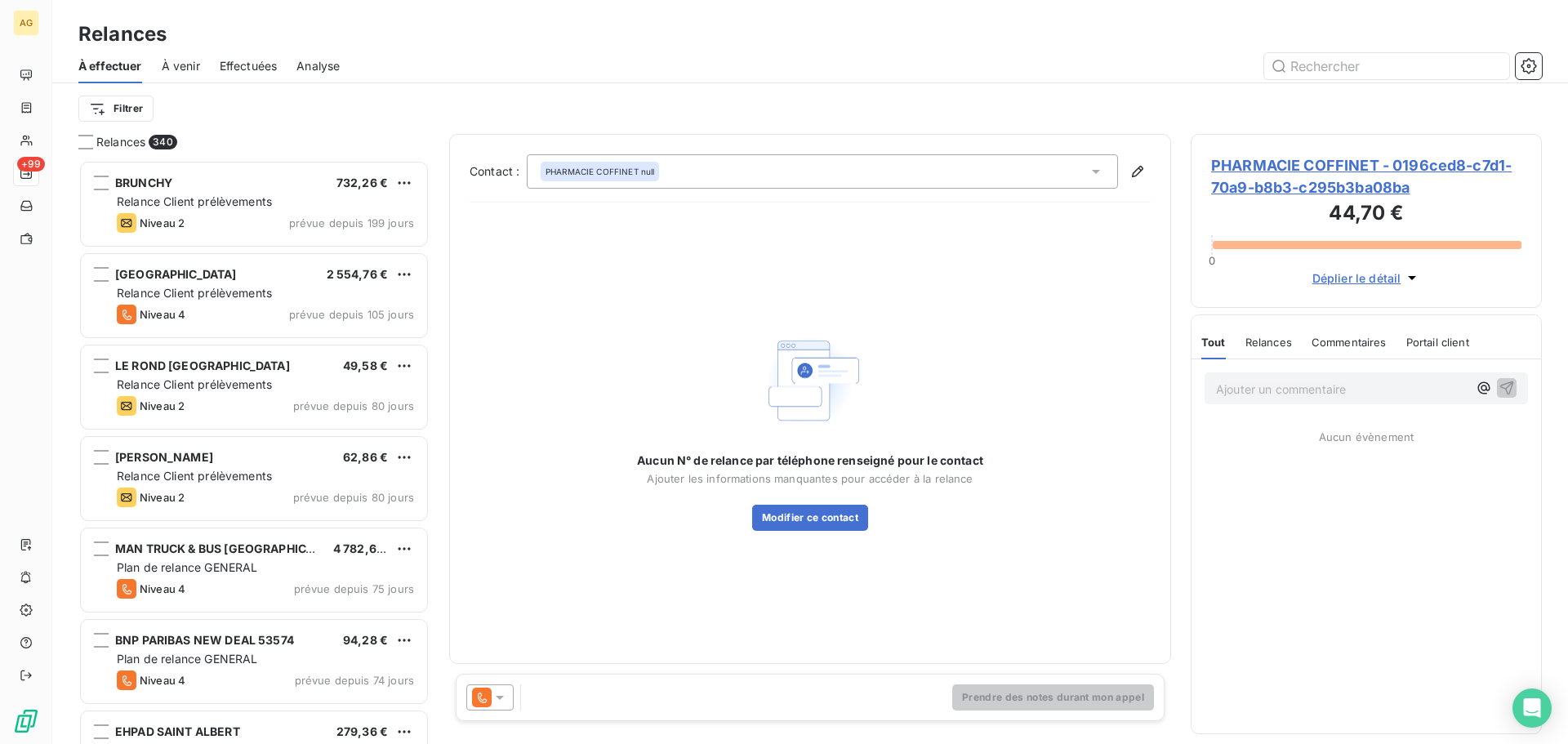
click at [1300, 178] on span "PHARMACIE COFFINET - 0196ced8-c7d1-70a9-b8b3-c295b3ba08ba" at bounding box center [1366, 177] width 310 height 44
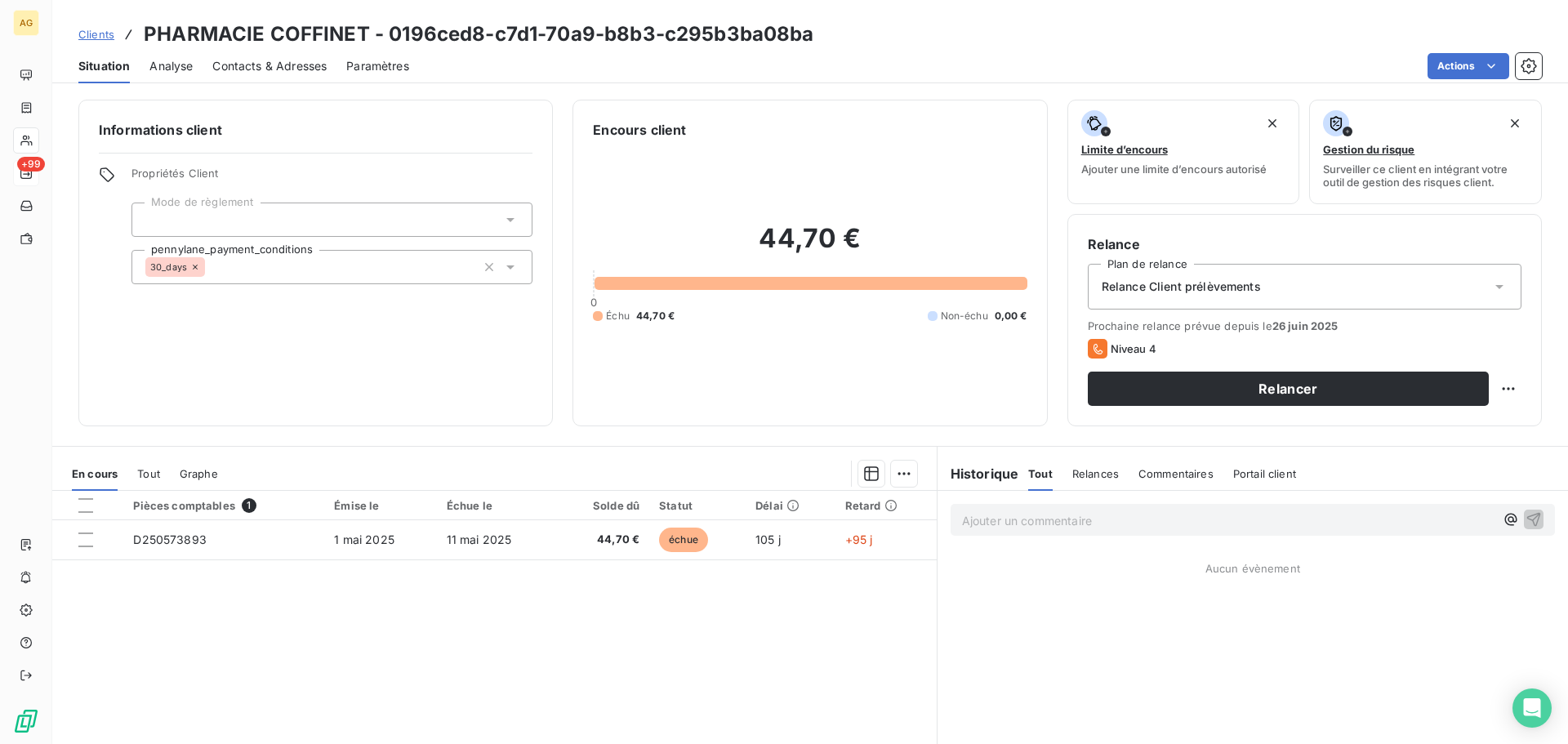
click at [390, 66] on span "Paramètres" at bounding box center [377, 67] width 62 height 16
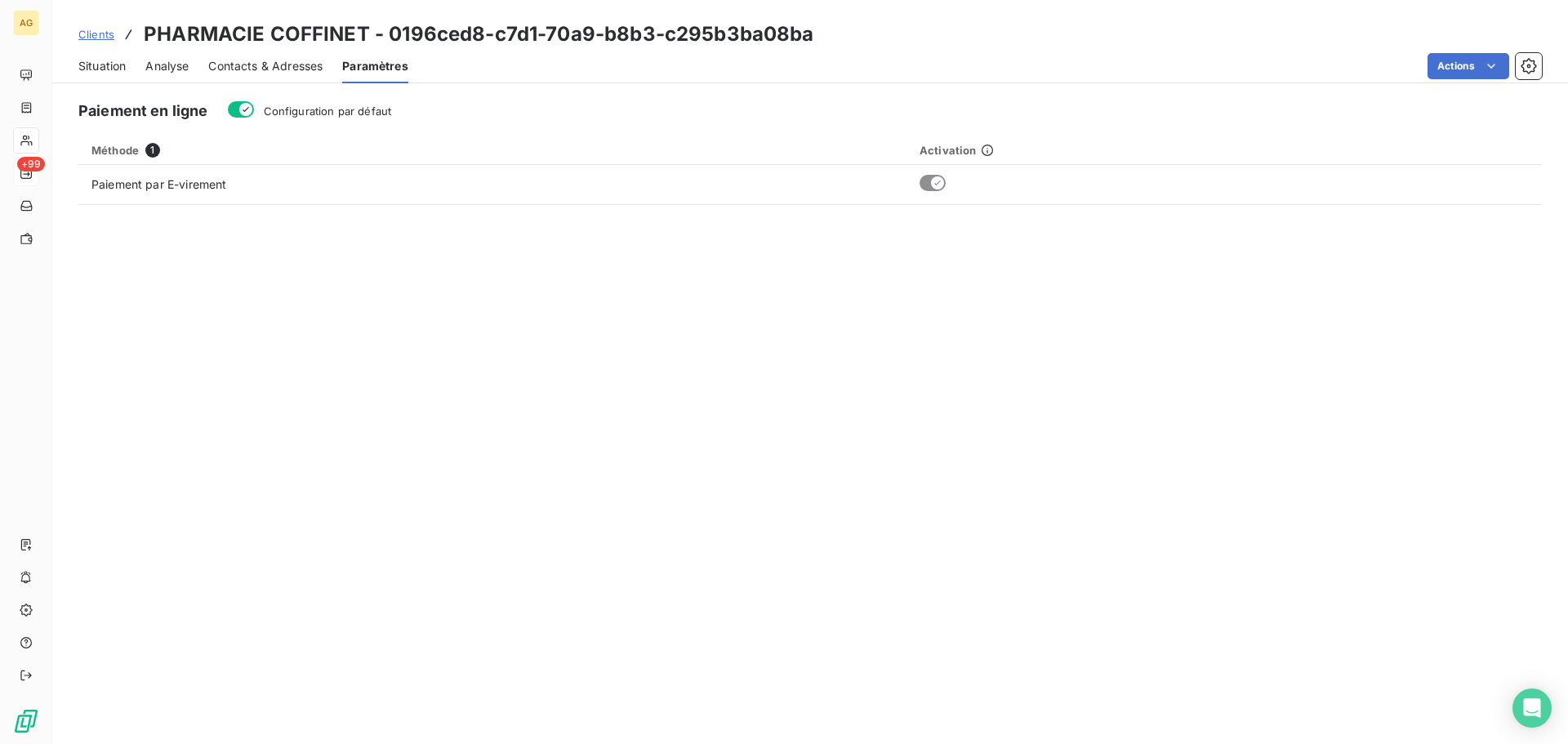
click at [348, 109] on span "Configuration par défaut" at bounding box center [328, 111] width 128 height 13
click at [254, 109] on button "Configuration par défaut" at bounding box center [241, 109] width 26 height 16
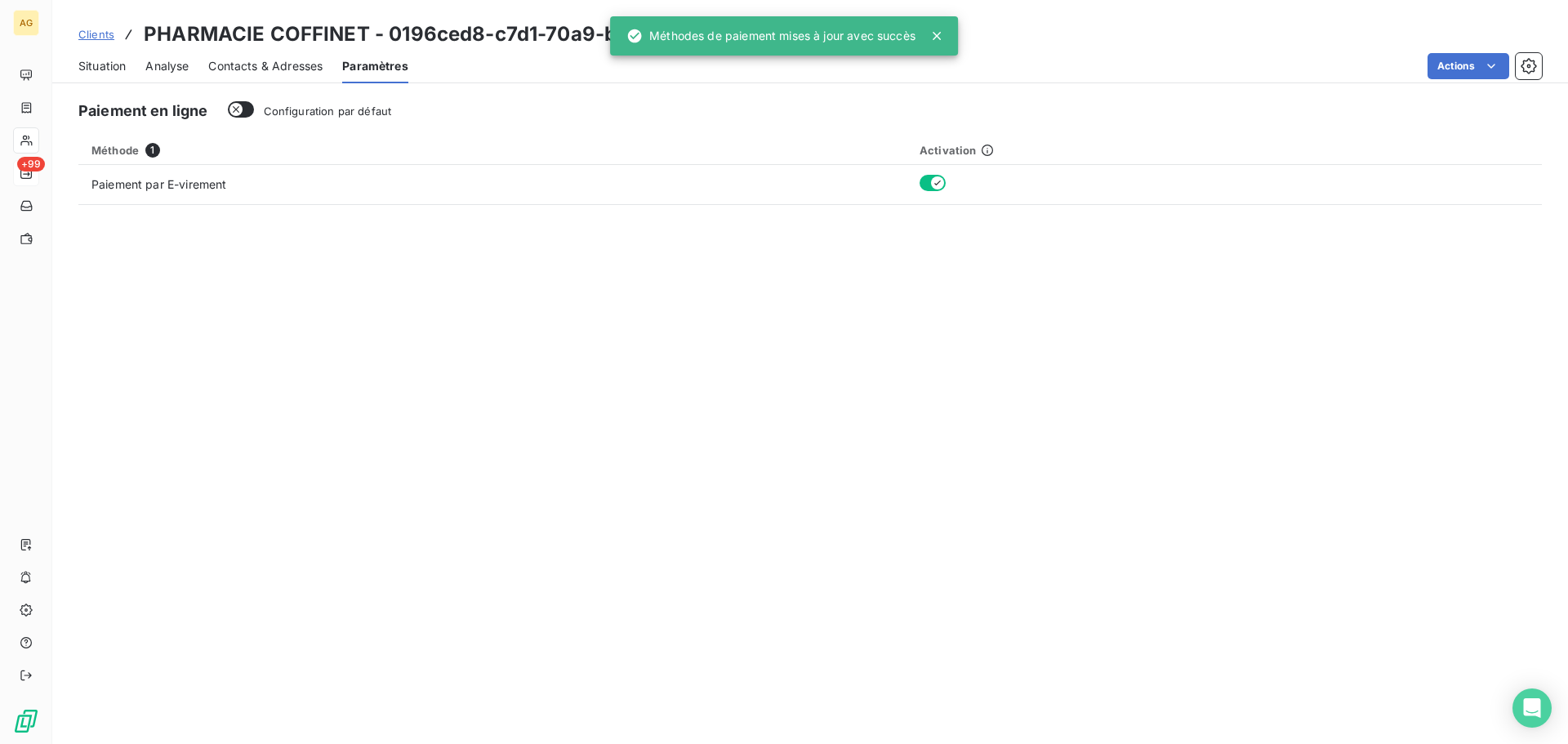
drag, startPoint x: 240, startPoint y: 62, endPoint x: 256, endPoint y: 63, distance: 16.0
click at [242, 63] on span "Contacts & Adresses" at bounding box center [265, 67] width 114 height 16
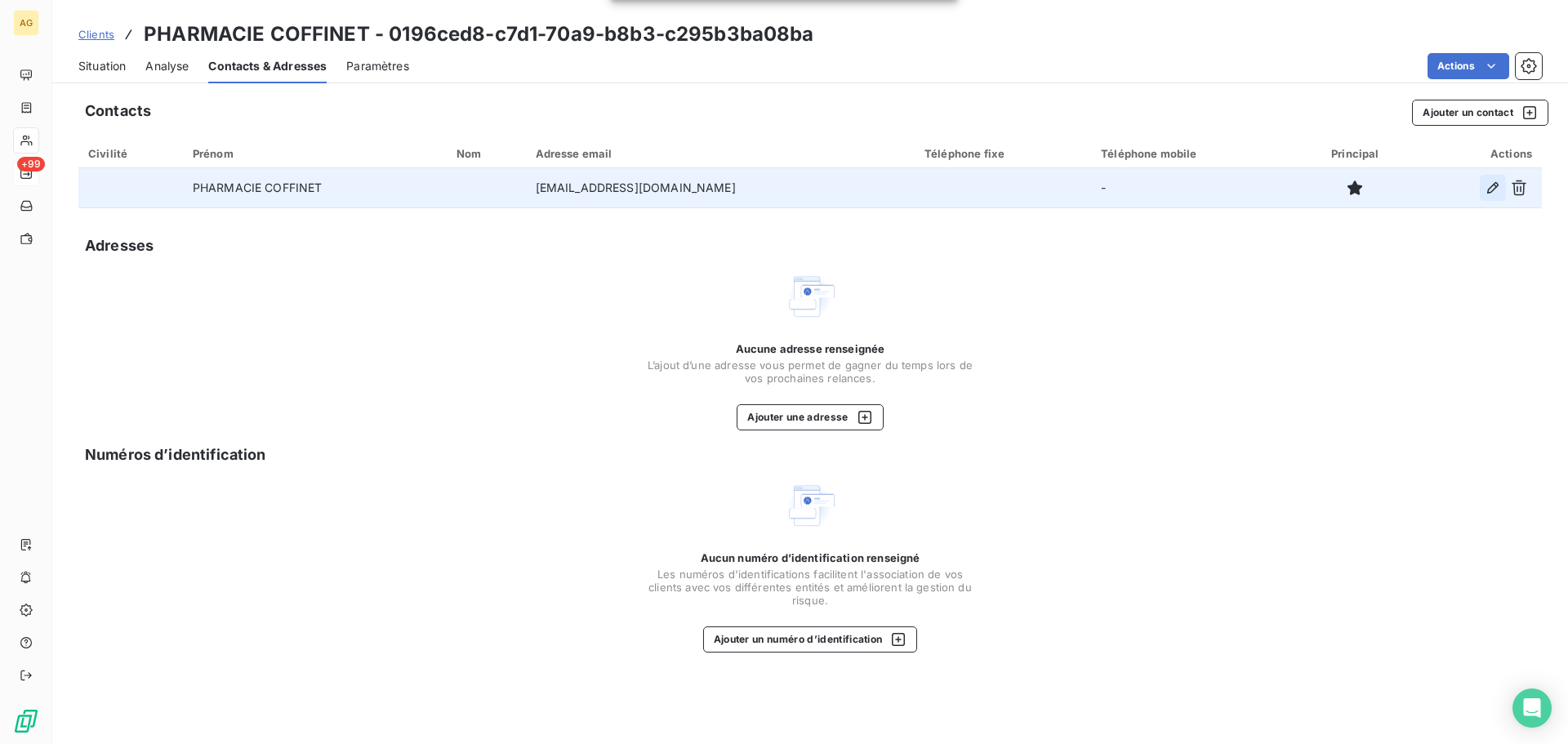
click at [1487, 186] on icon "button" at bounding box center [1492, 187] width 16 height 16
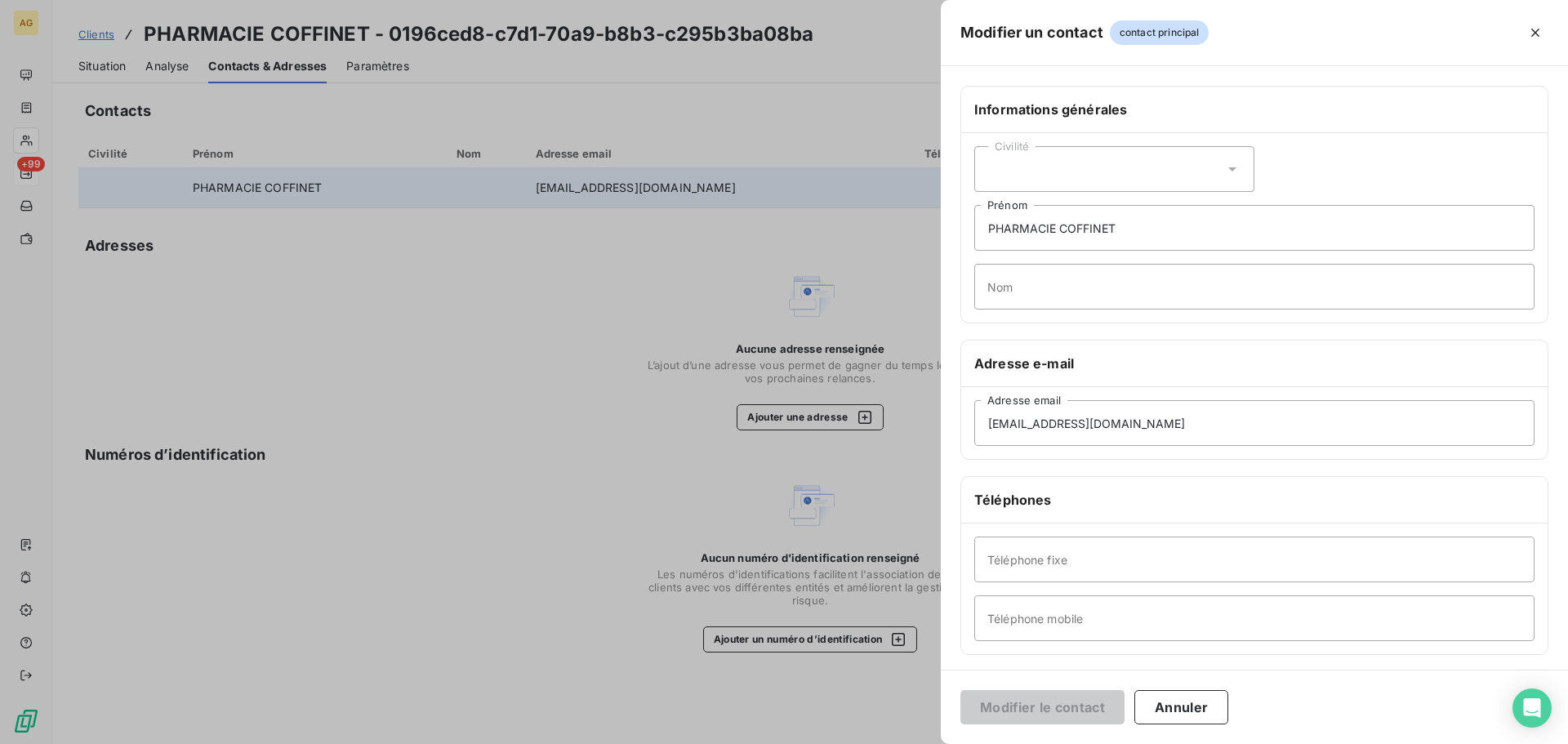
click at [1070, 158] on div "Civilité" at bounding box center [1114, 169] width 280 height 46
click at [1044, 232] on span "Monsieur" at bounding box center [1031, 239] width 49 height 16
click at [1073, 219] on input "PHARMACIE COFFINET" at bounding box center [1254, 228] width 560 height 46
drag, startPoint x: 1123, startPoint y: 217, endPoint x: 886, endPoint y: 220, distance: 237.0
click at [886, 743] on div "Modifier un contact contact principal Informations générales Civilité Monsieur …" at bounding box center [784, 744] width 1568 height 0
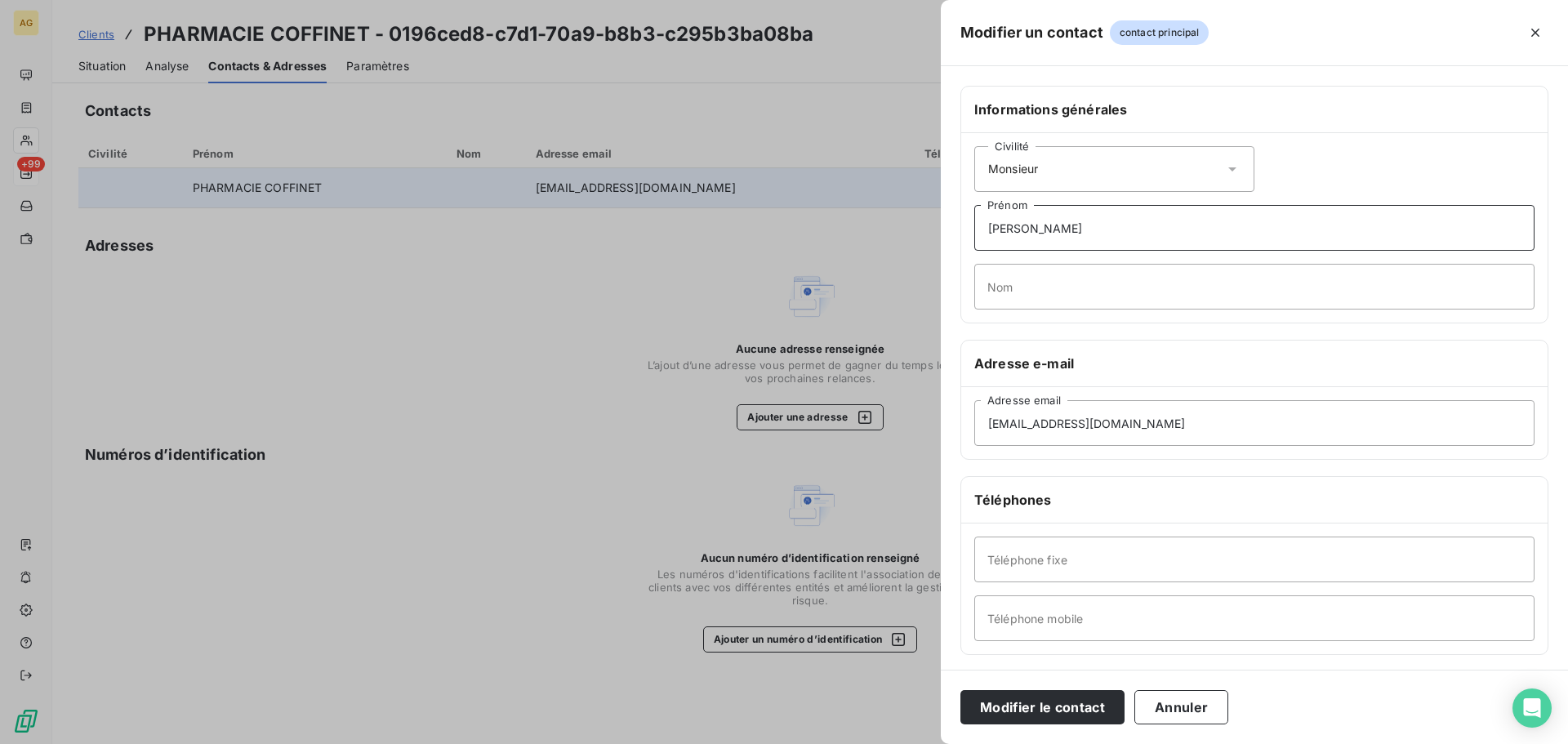
type input "[PERSON_NAME]"
type input "COFFINET"
click at [1070, 576] on input "Téléphone fixe" at bounding box center [1254, 559] width 560 height 46
paste input "0235458093"
type input "0235458093"
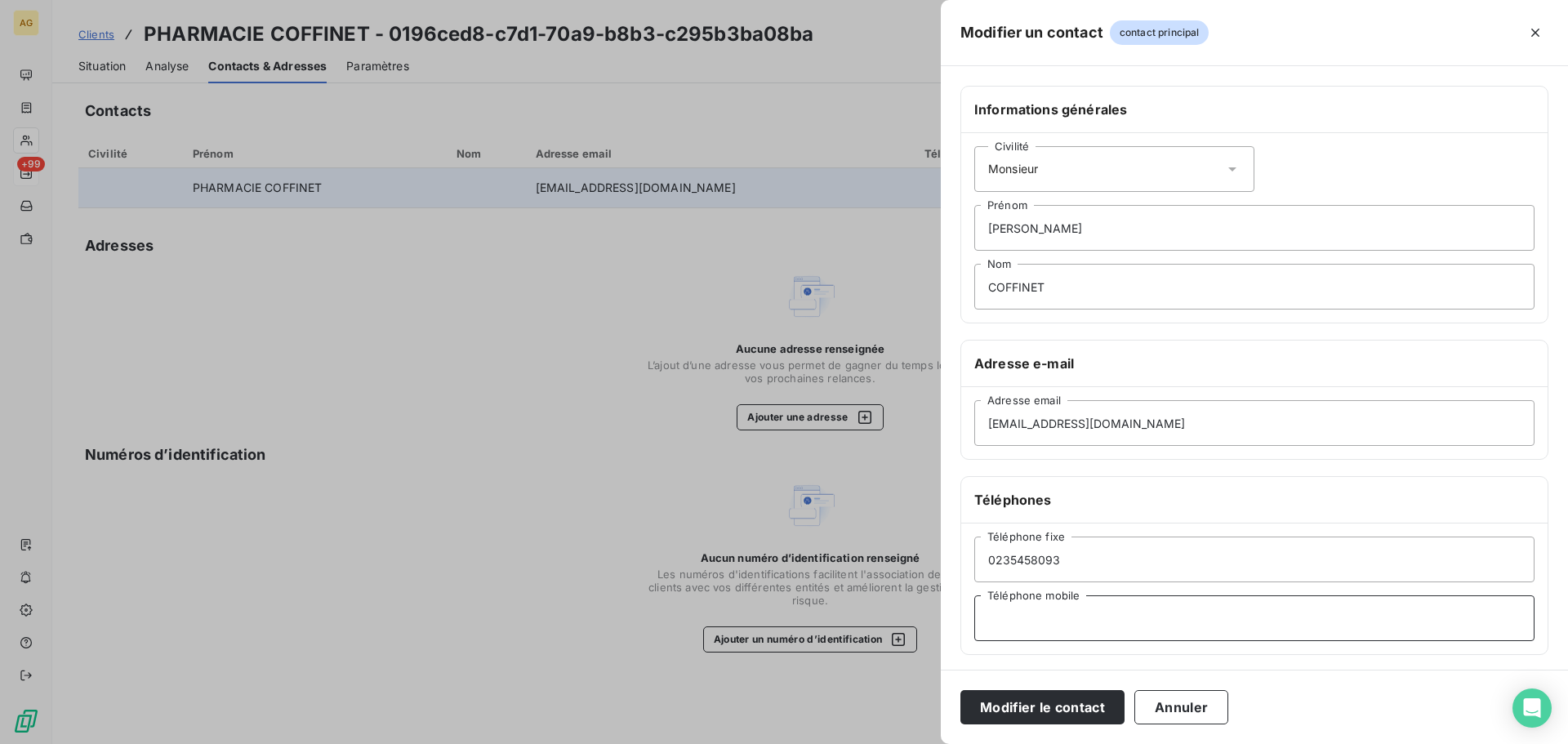
click at [1020, 624] on input "Téléphone mobile" at bounding box center [1254, 618] width 560 height 46
paste input "0669614164"
type input "0669614164"
click at [1044, 700] on button "Modifier le contact" at bounding box center [1043, 707] width 164 height 35
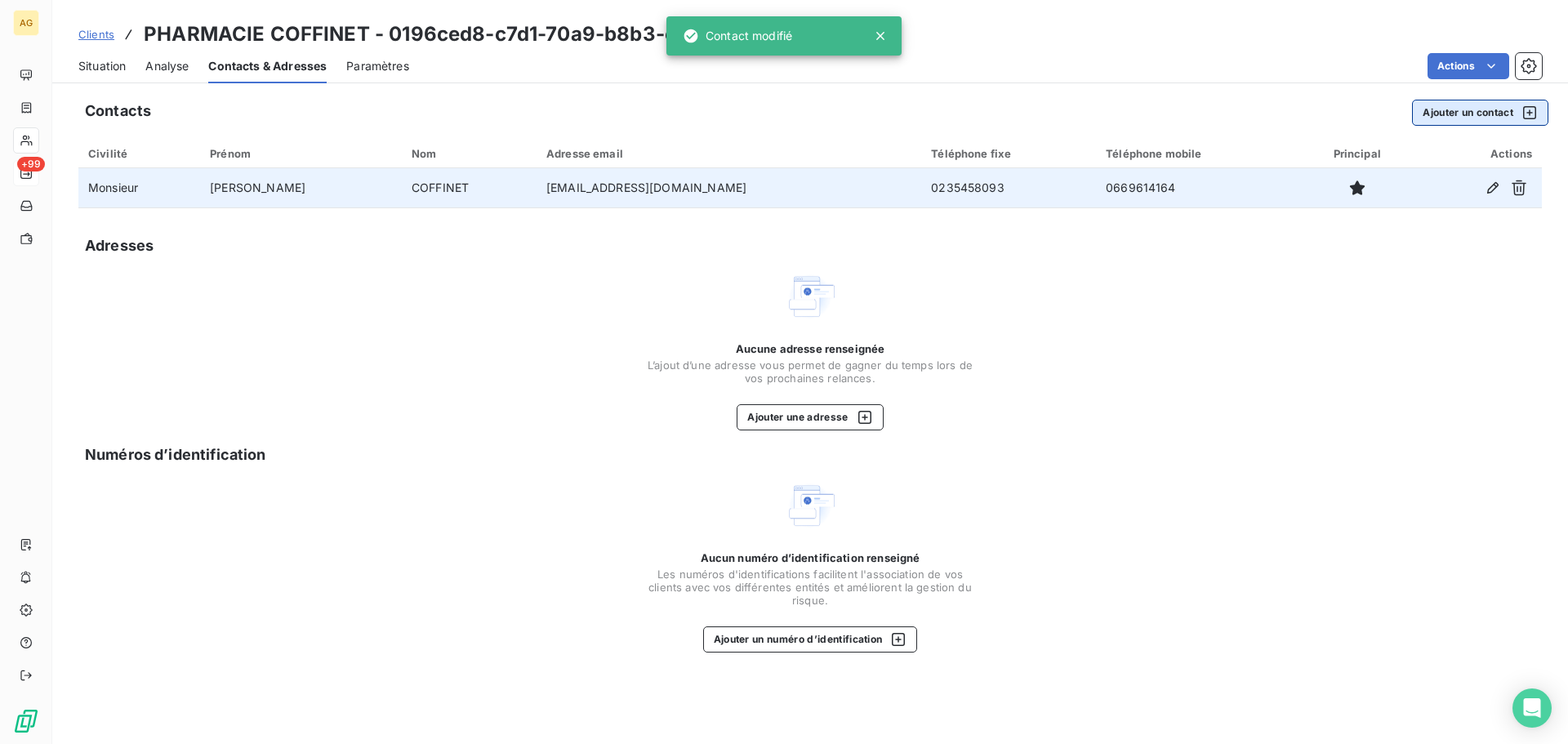
click at [1448, 112] on button "Ajouter un contact" at bounding box center [1480, 113] width 136 height 26
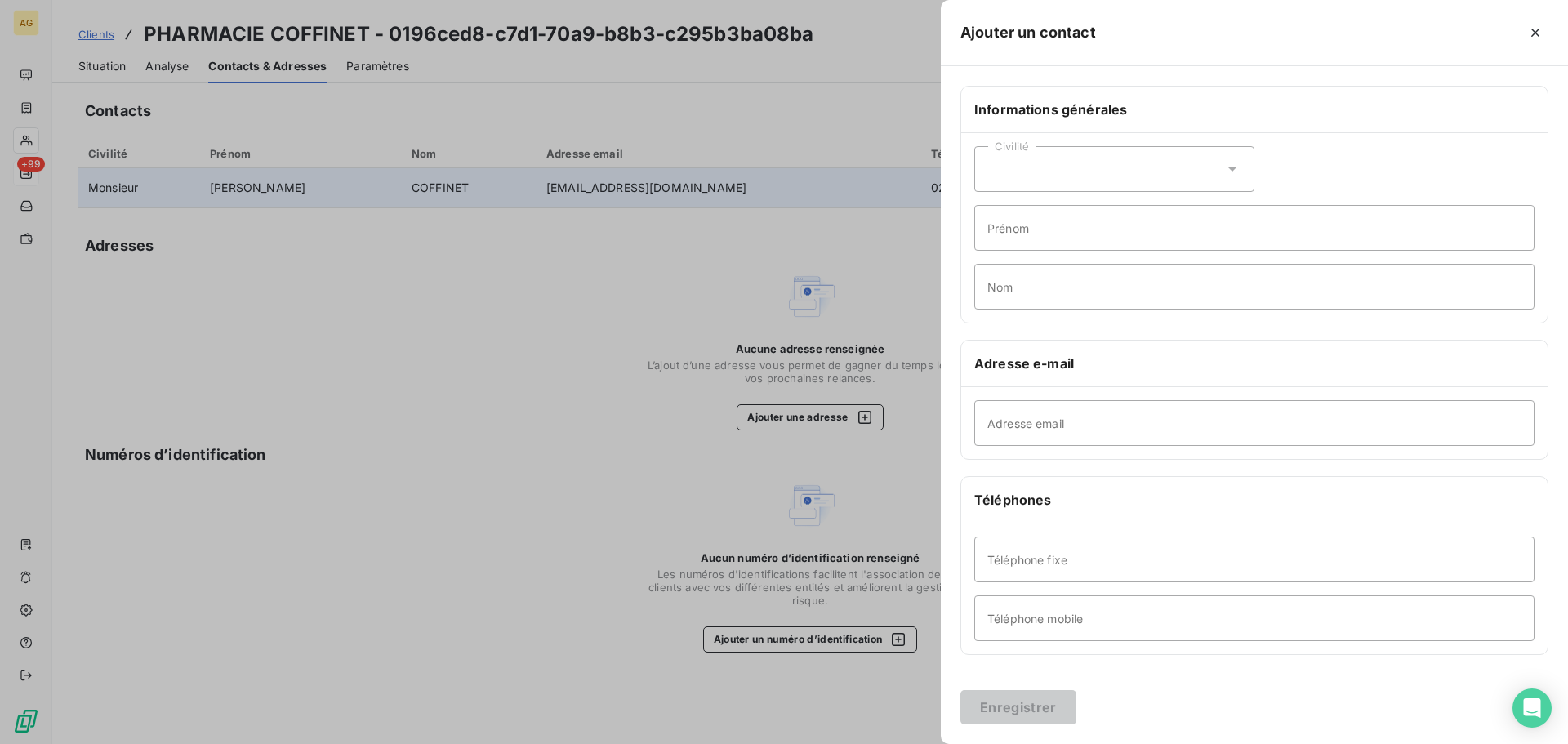
click at [1047, 172] on div "Civilité" at bounding box center [1114, 169] width 280 height 46
click at [1034, 243] on span "Monsieur" at bounding box center [1031, 239] width 49 height 16
click at [1056, 231] on input "Prénom" at bounding box center [1254, 228] width 560 height 46
type input "[PERSON_NAME]"
type input "E"
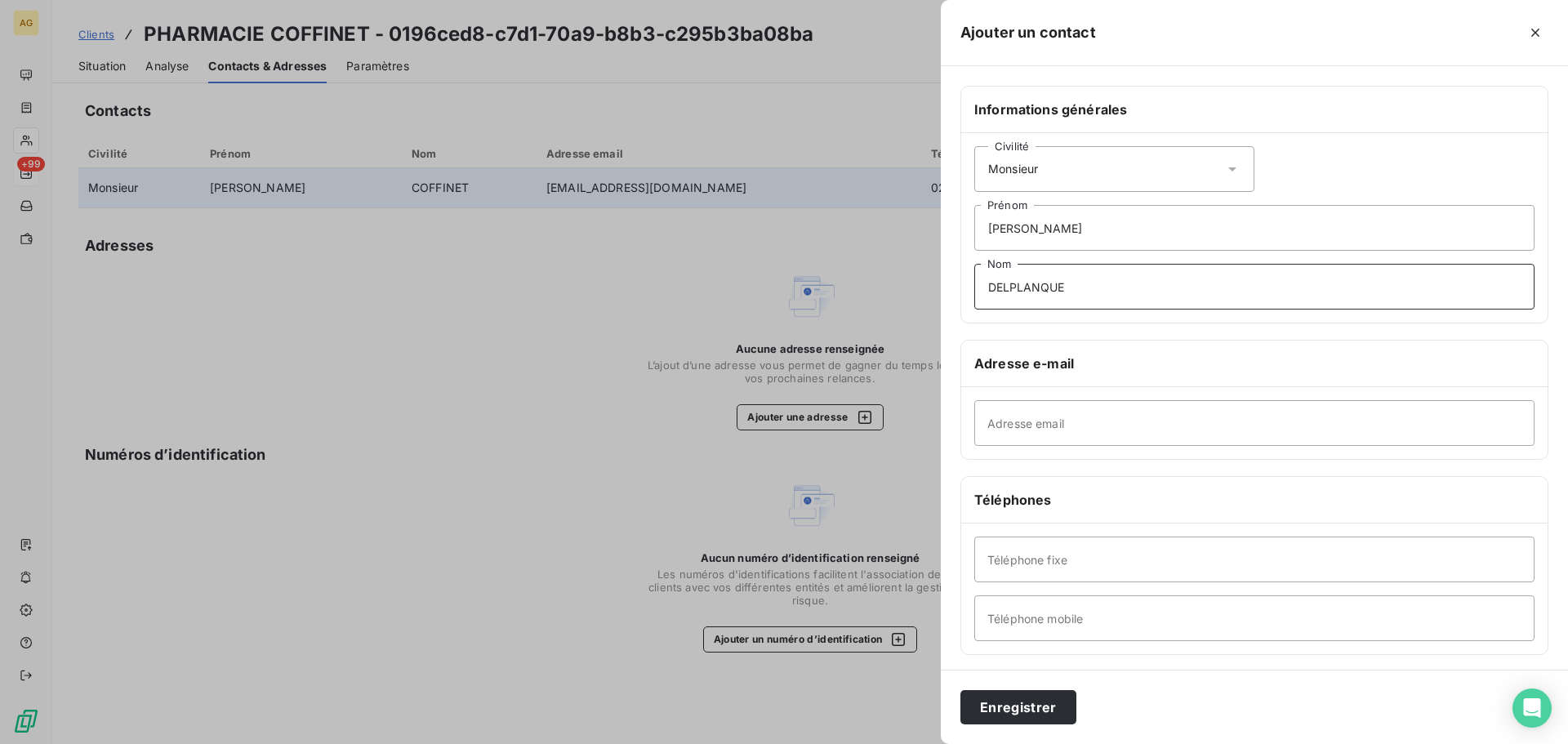
type input "DELPLANQUE"
drag, startPoint x: 1083, startPoint y: 425, endPoint x: 1073, endPoint y: 434, distance: 13.5
click at [1083, 425] on input "Adresse email" at bounding box center [1254, 423] width 560 height 46
paste input "[EMAIL_ADDRESS][DOMAIN_NAME]"
type input "[EMAIL_ADDRESS][DOMAIN_NAME]"
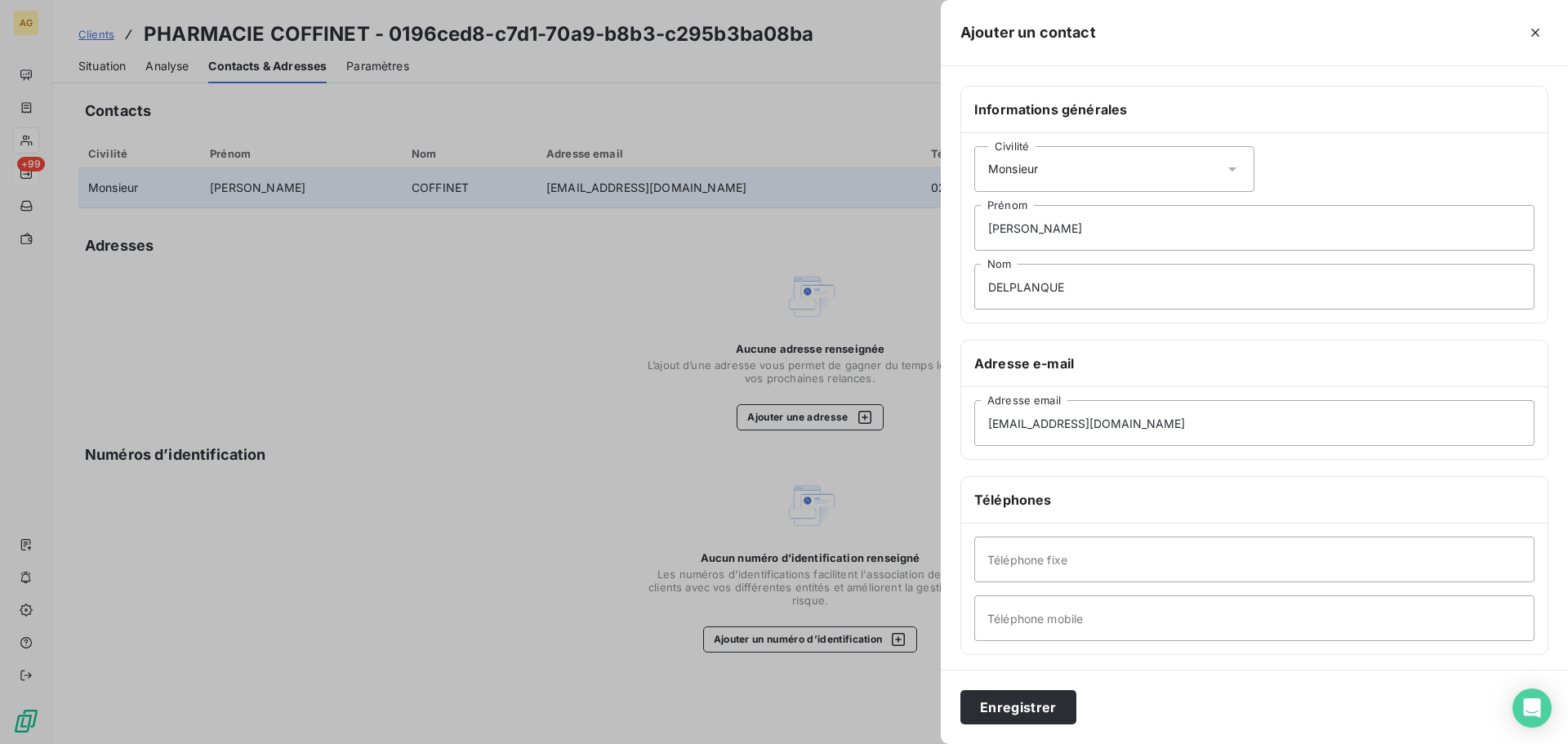
drag, startPoint x: 1146, startPoint y: 516, endPoint x: 1138, endPoint y: 534, distance: 19.7
click at [1146, 516] on div "Téléphones" at bounding box center [1254, 500] width 586 height 47
click at [1137, 564] on input "Téléphone fixe" at bounding box center [1254, 559] width 560 height 46
paste input "0235454039"
type input "0235454039"
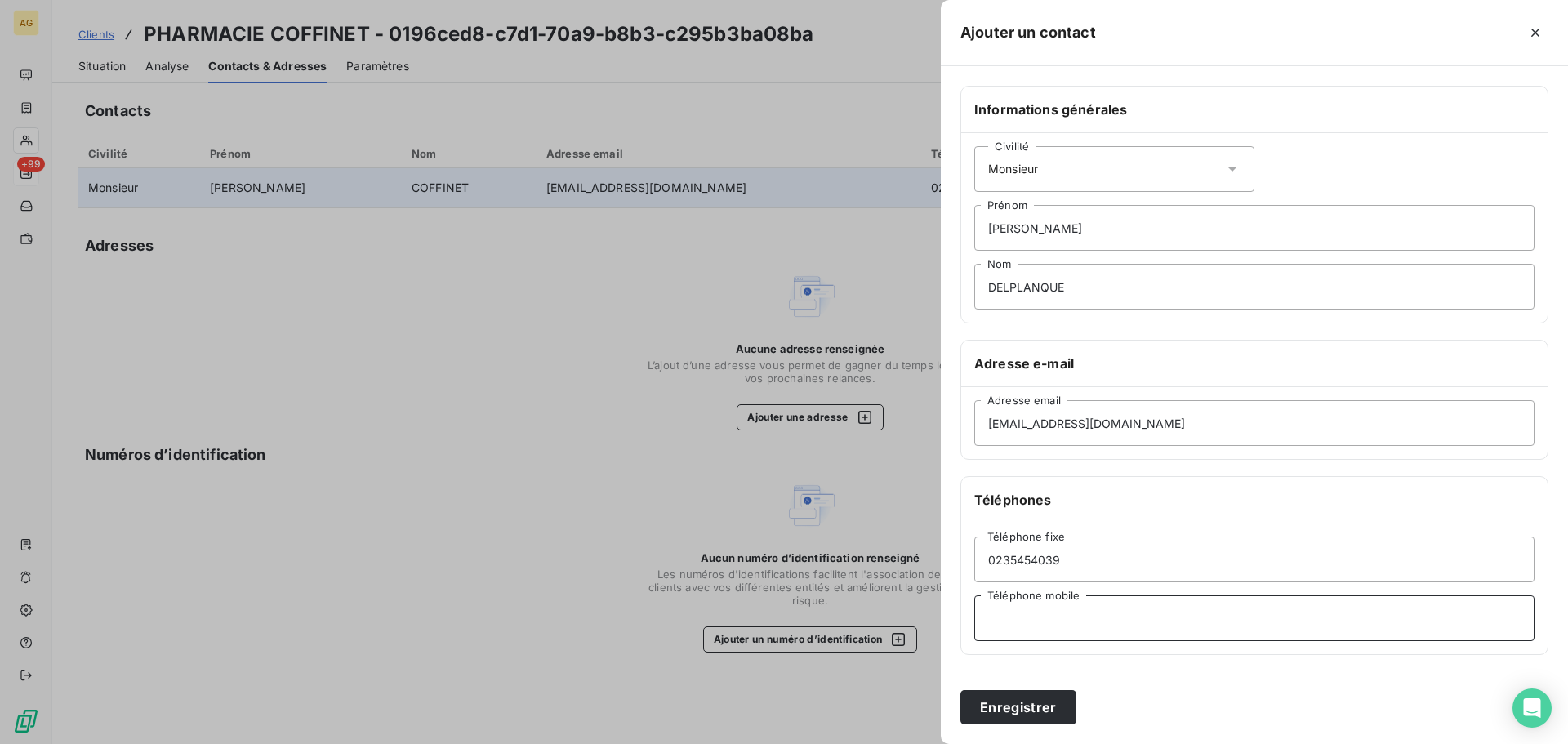
click at [1024, 624] on input "Téléphone mobile" at bounding box center [1254, 618] width 560 height 46
paste input "0645063313"
type input "0645063313"
click at [1021, 702] on button "Enregistrer" at bounding box center [1018, 707] width 116 height 35
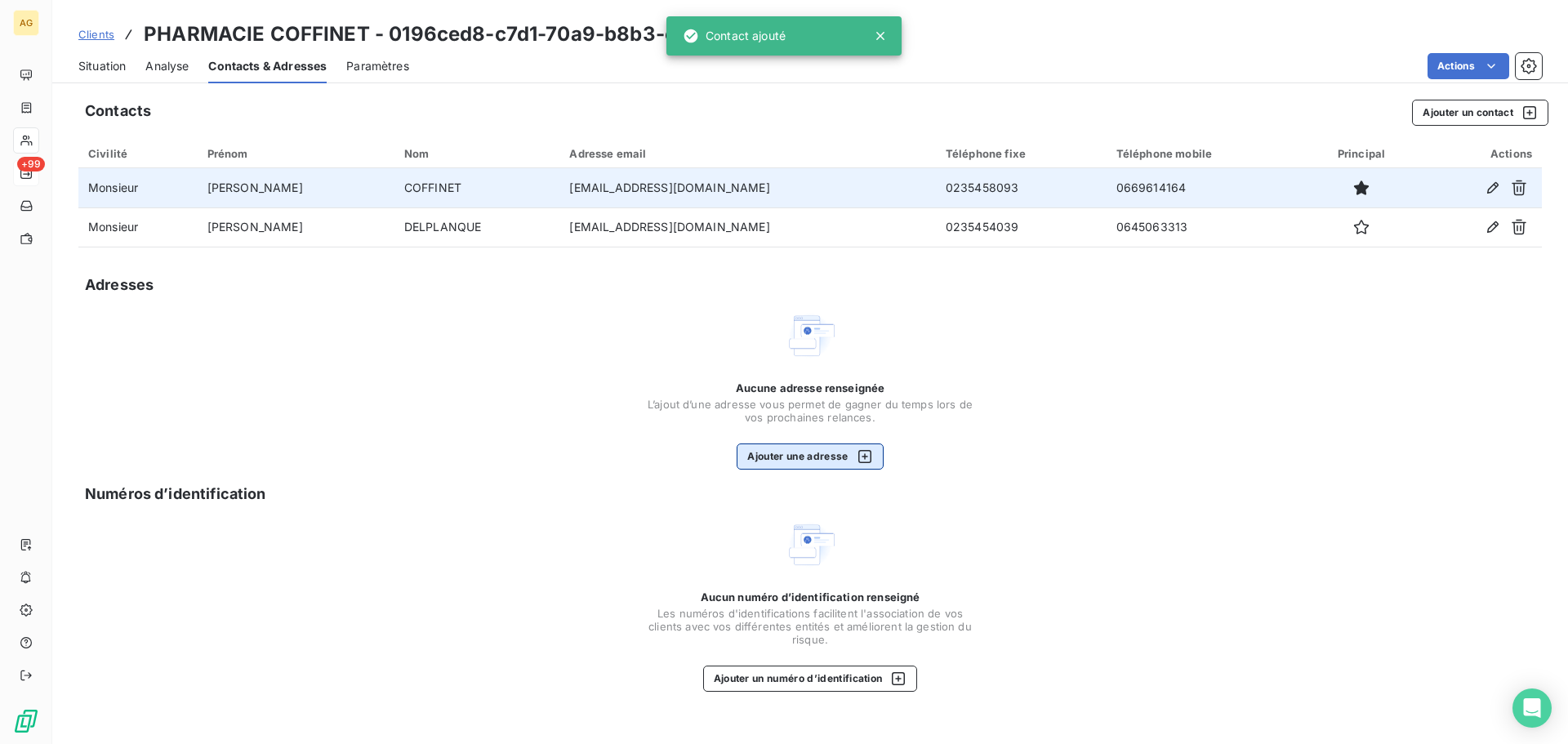
click at [791, 457] on button "Ajouter une adresse" at bounding box center [810, 456] width 146 height 26
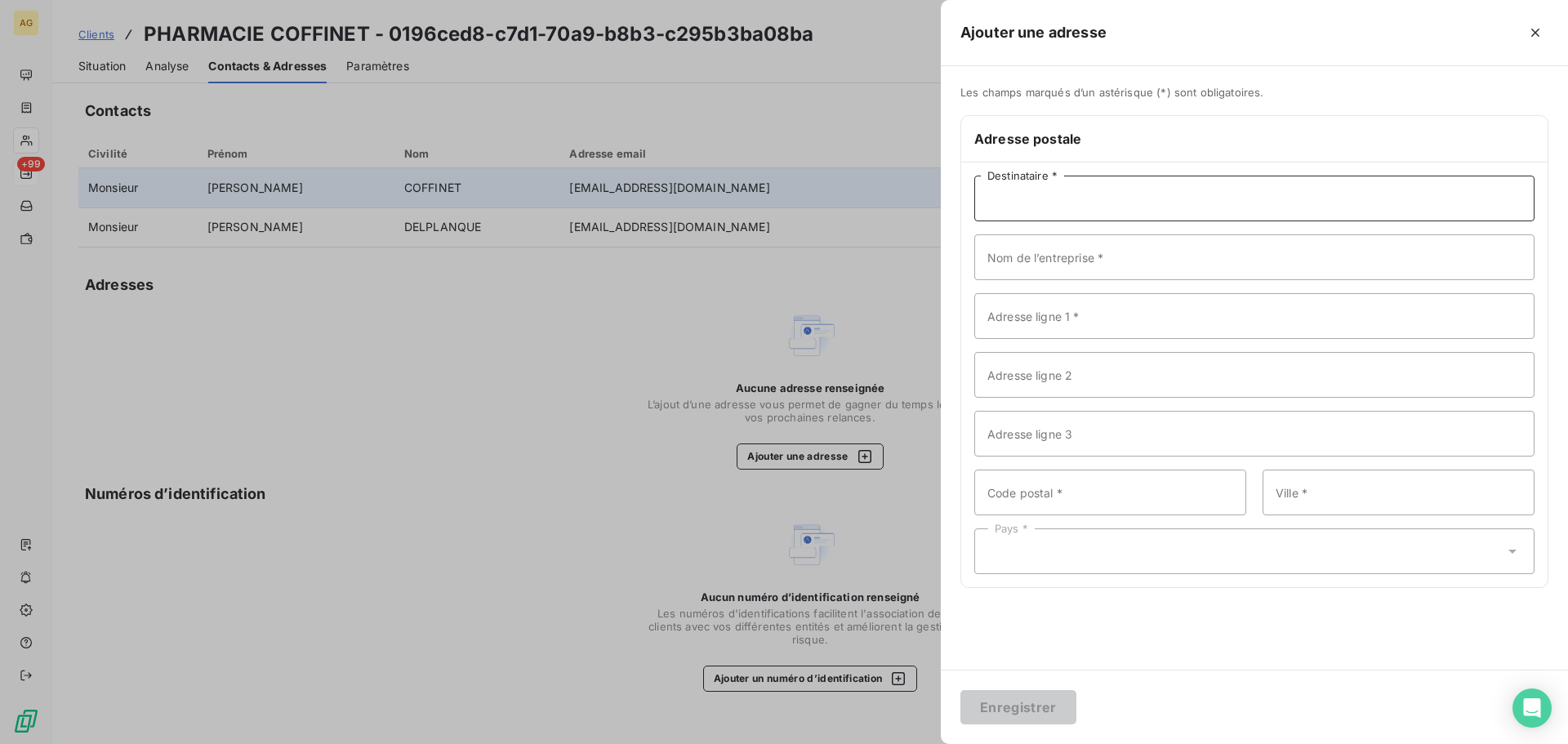
click at [1082, 190] on input "Destinataire *" at bounding box center [1254, 199] width 560 height 46
type input "[PERSON_NAME]"
type input "PHARMACIE COFFINET"
type input "[STREET_ADDRESS]"
click at [1071, 498] on input "Code postal *" at bounding box center [1110, 492] width 272 height 46
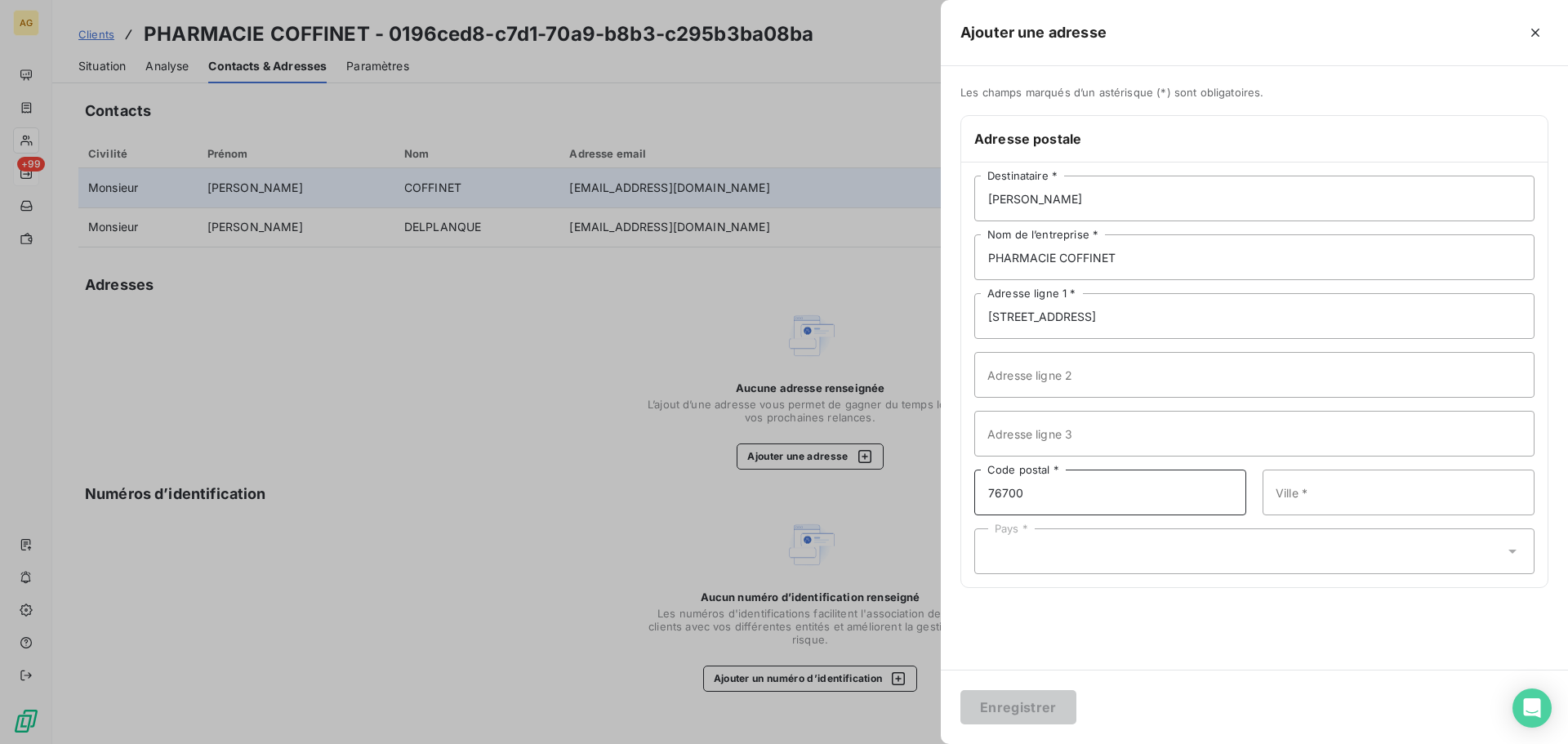
type input "76700"
type input "HARFLEUR"
click at [1136, 548] on div "Pays *" at bounding box center [1254, 551] width 560 height 46
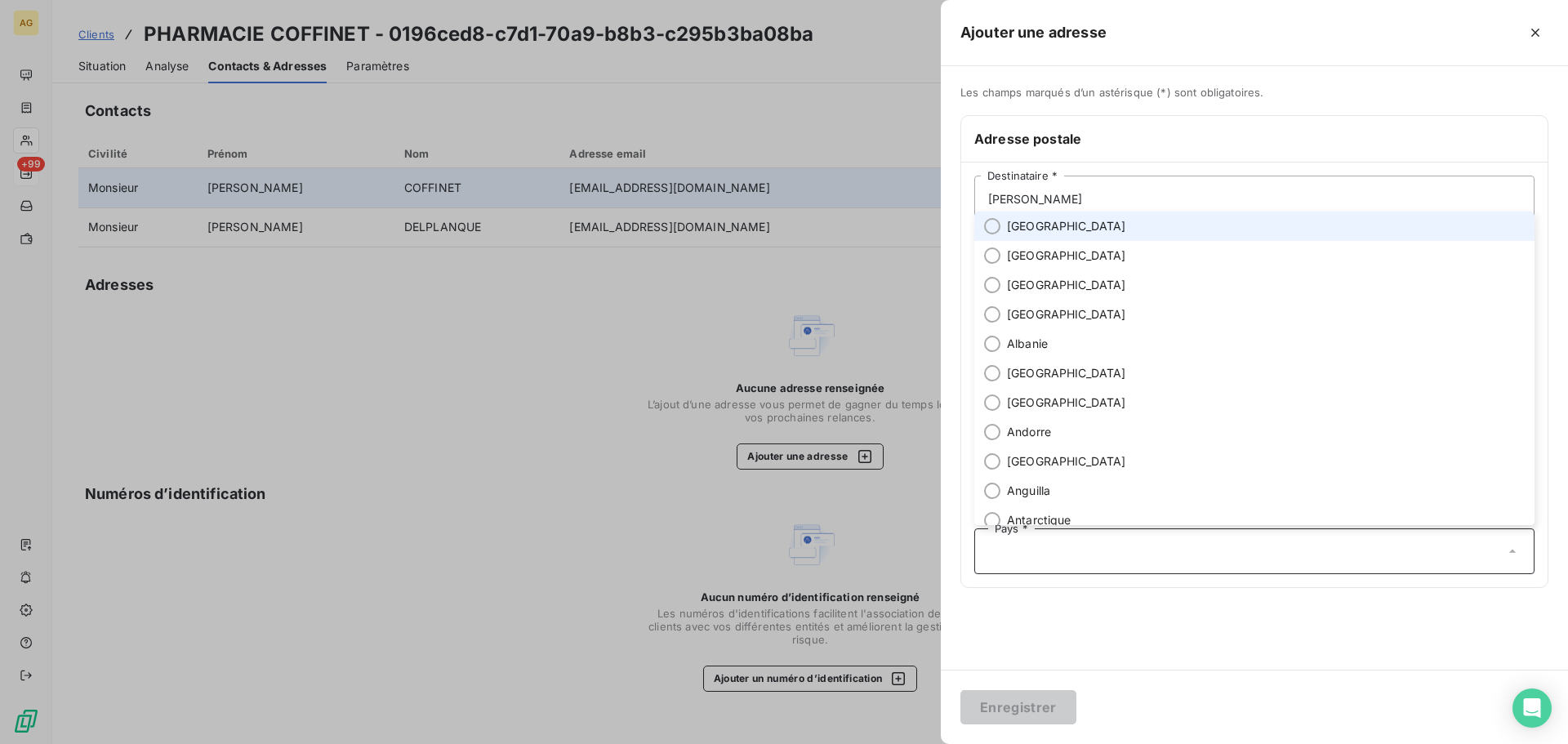
click at [1013, 223] on span "[GEOGRAPHIC_DATA]" at bounding box center [1066, 226] width 119 height 16
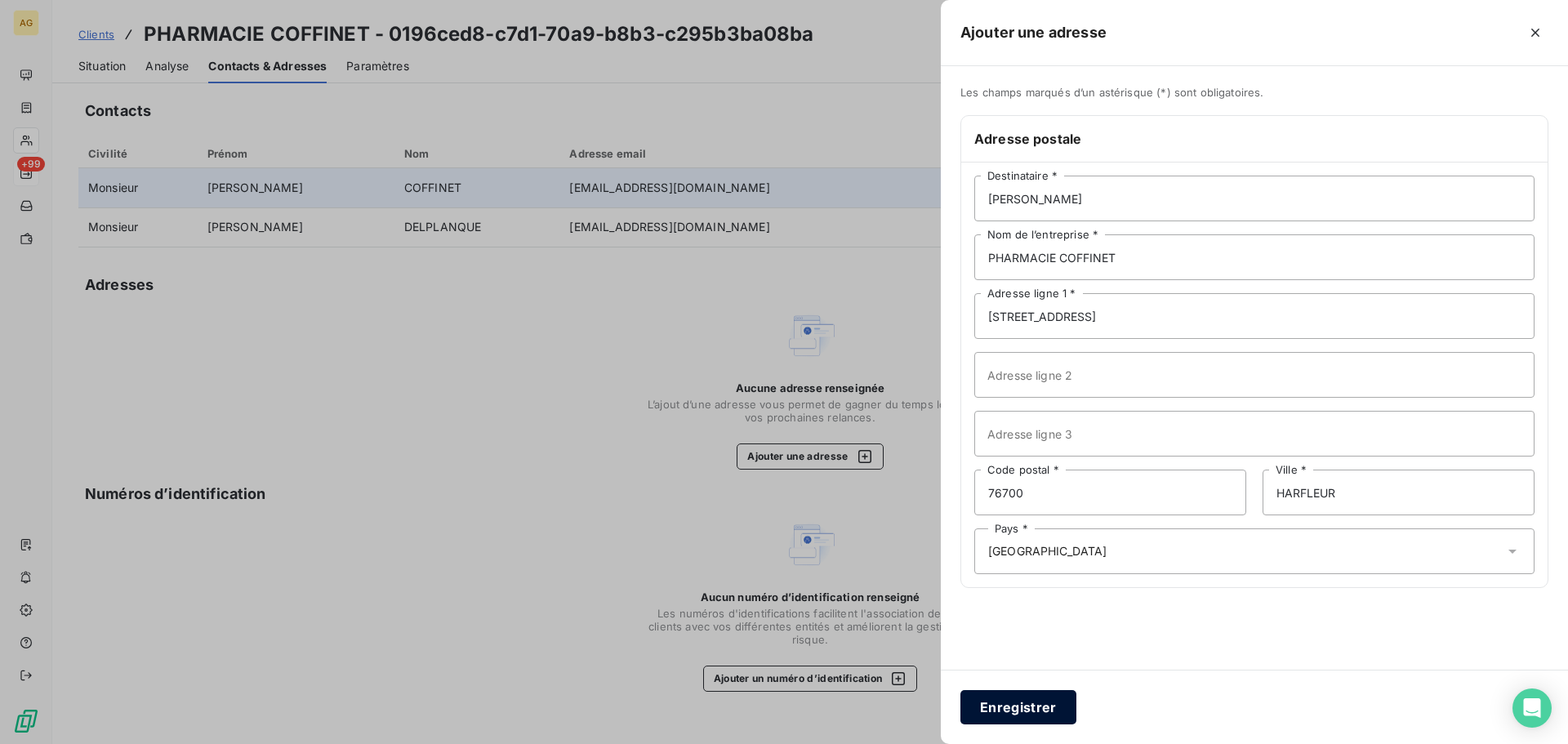
click at [997, 705] on button "Enregistrer" at bounding box center [1018, 707] width 116 height 35
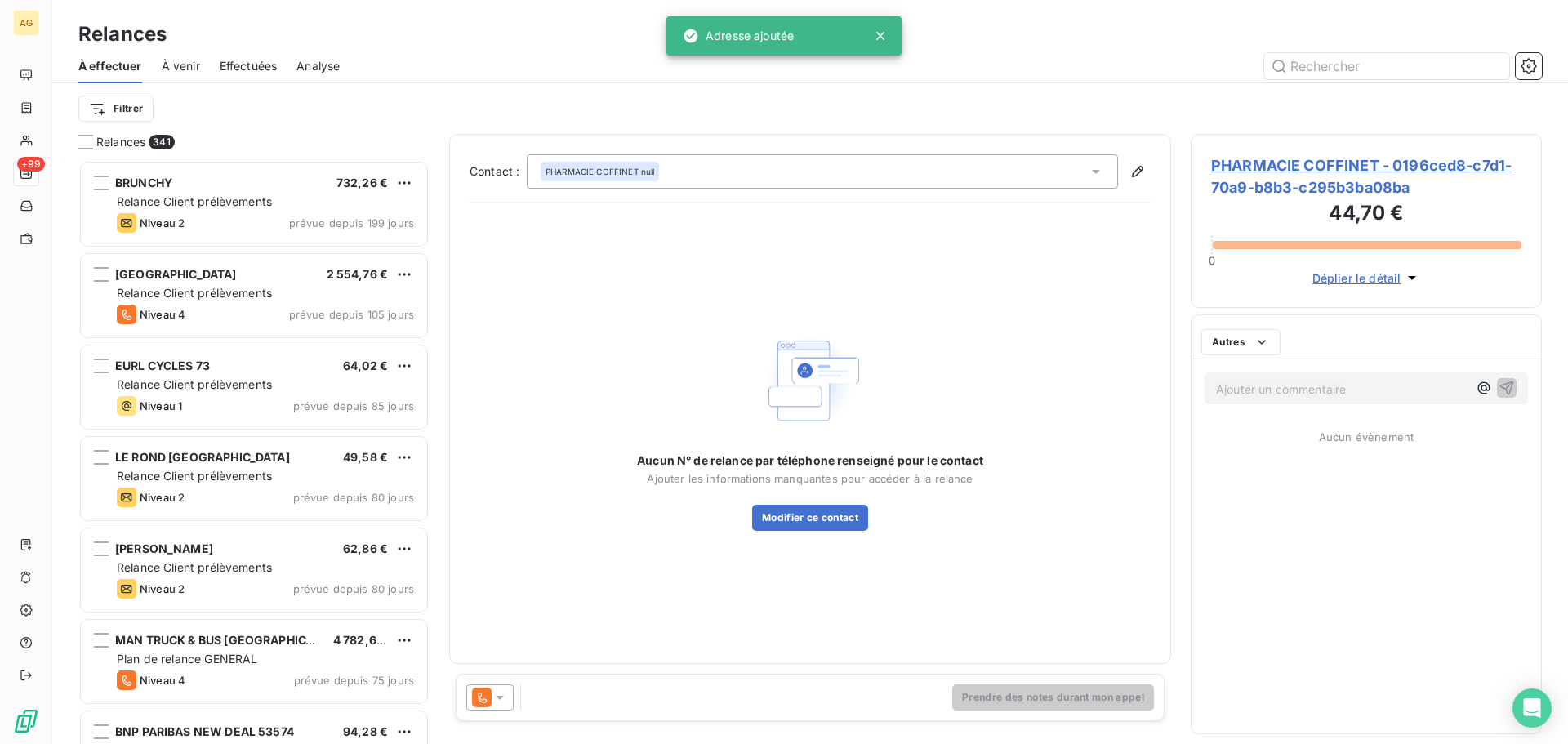
scroll to position [571, 339]
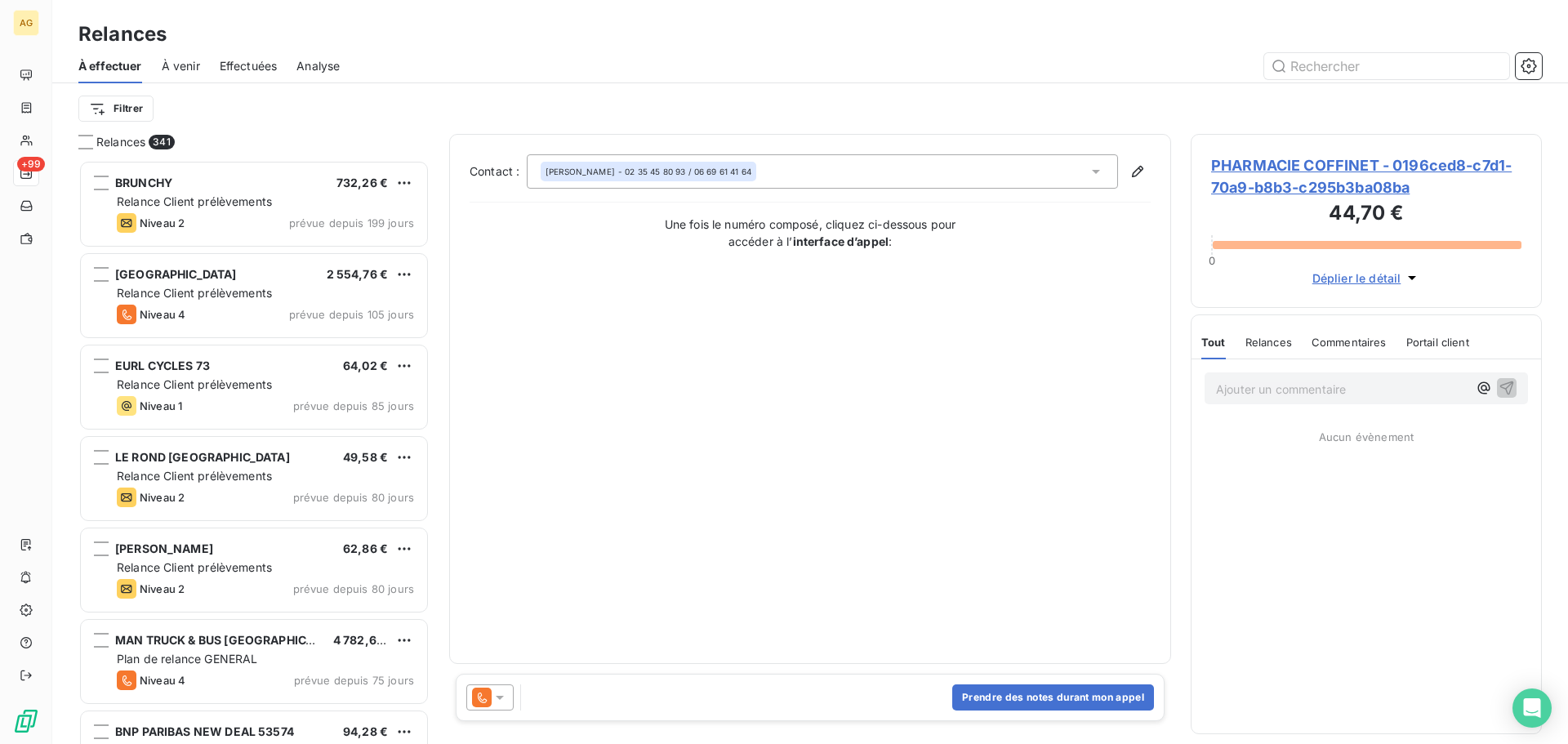
click at [502, 695] on icon at bounding box center [500, 697] width 16 height 16
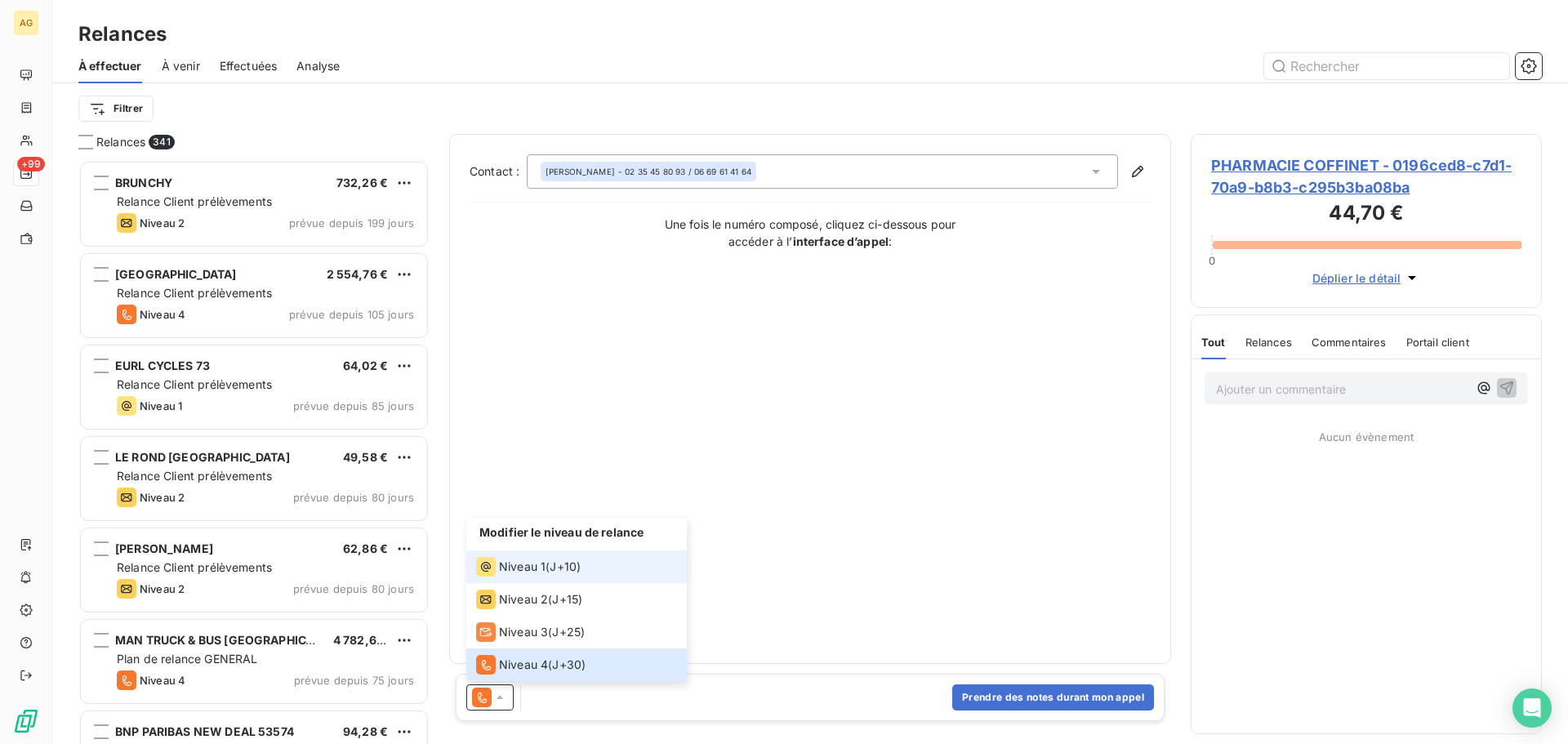
click at [532, 576] on li "Niveau 1 ( J+10 )" at bounding box center [576, 566] width 220 height 33
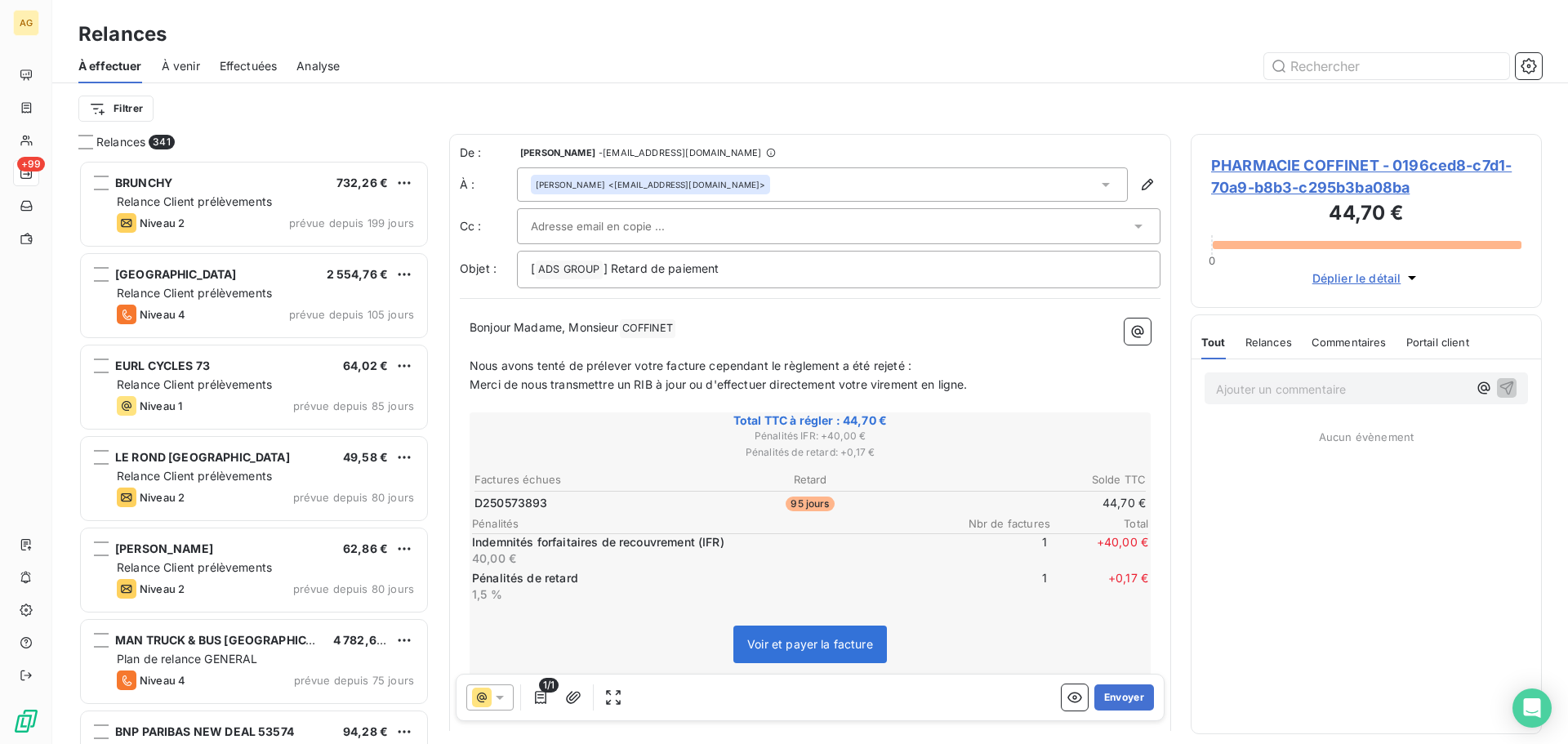
click at [617, 225] on input "text" at bounding box center [618, 226] width 176 height 25
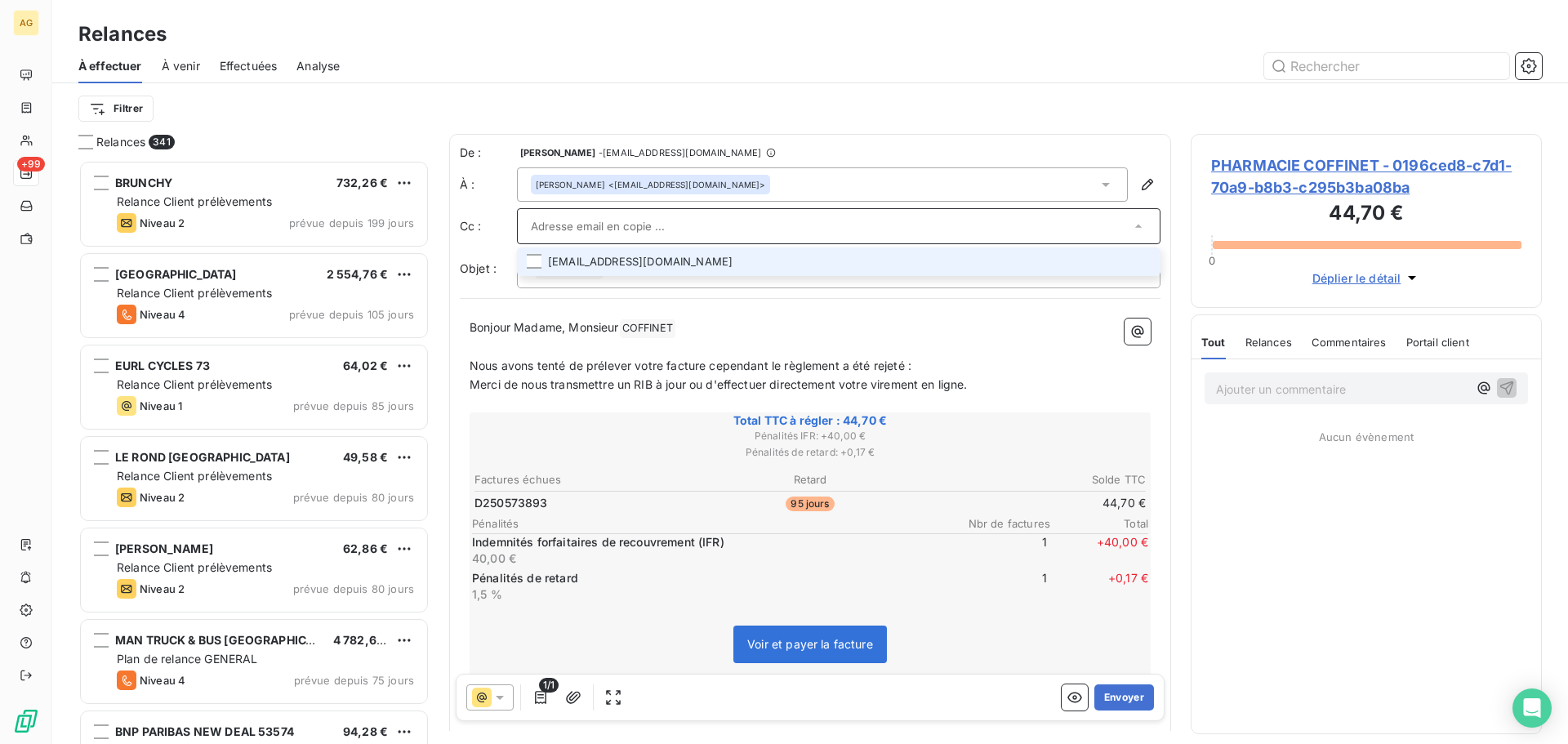
click at [1134, 264] on li "[EMAIL_ADDRESS][DOMAIN_NAME]" at bounding box center [839, 261] width 644 height 29
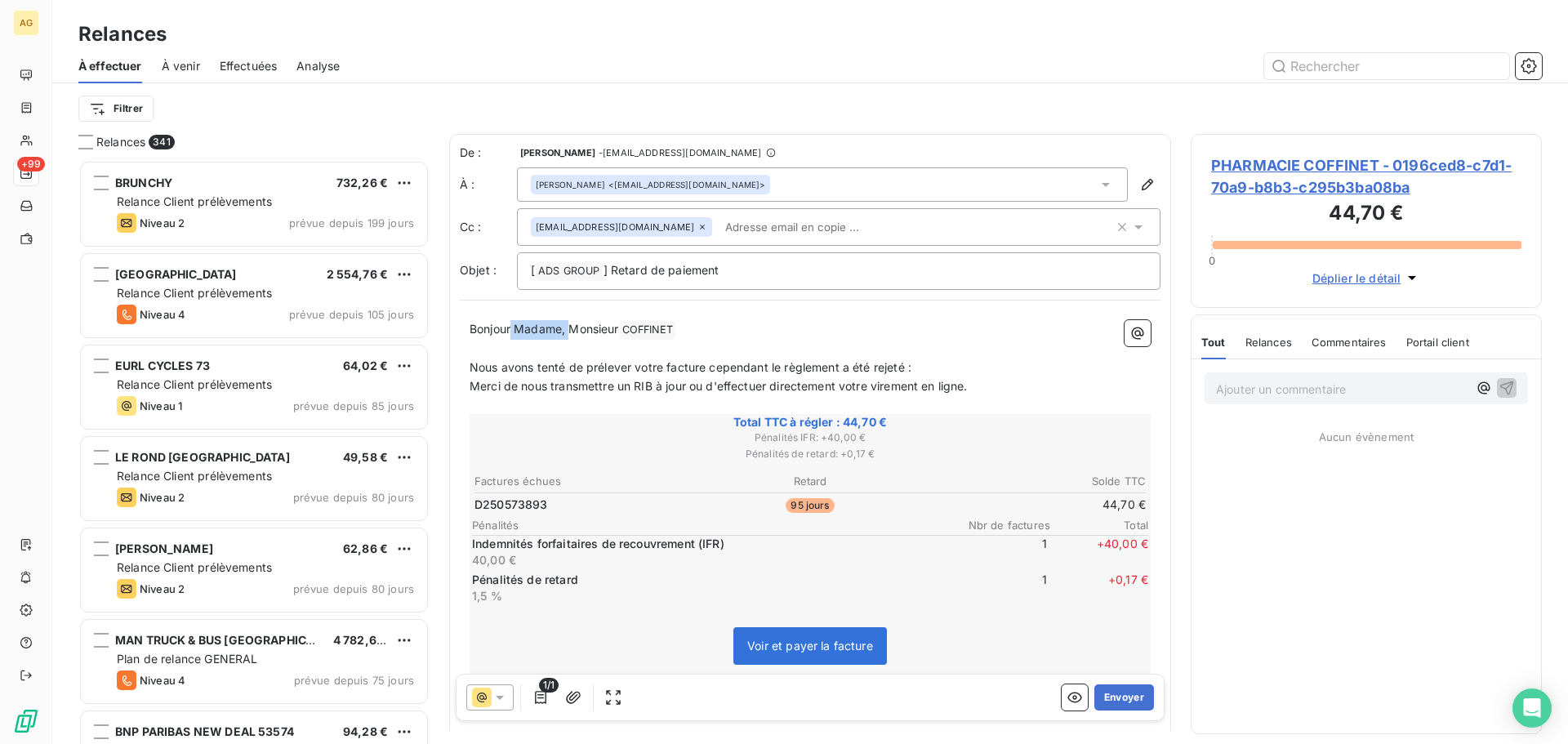
drag, startPoint x: 571, startPoint y: 335, endPoint x: 514, endPoint y: 329, distance: 57.3
click at [514, 329] on span "Bonjour Madame, Monsieur" at bounding box center [544, 328] width 150 height 14
click at [1111, 698] on button "Envoyer" at bounding box center [1124, 697] width 59 height 26
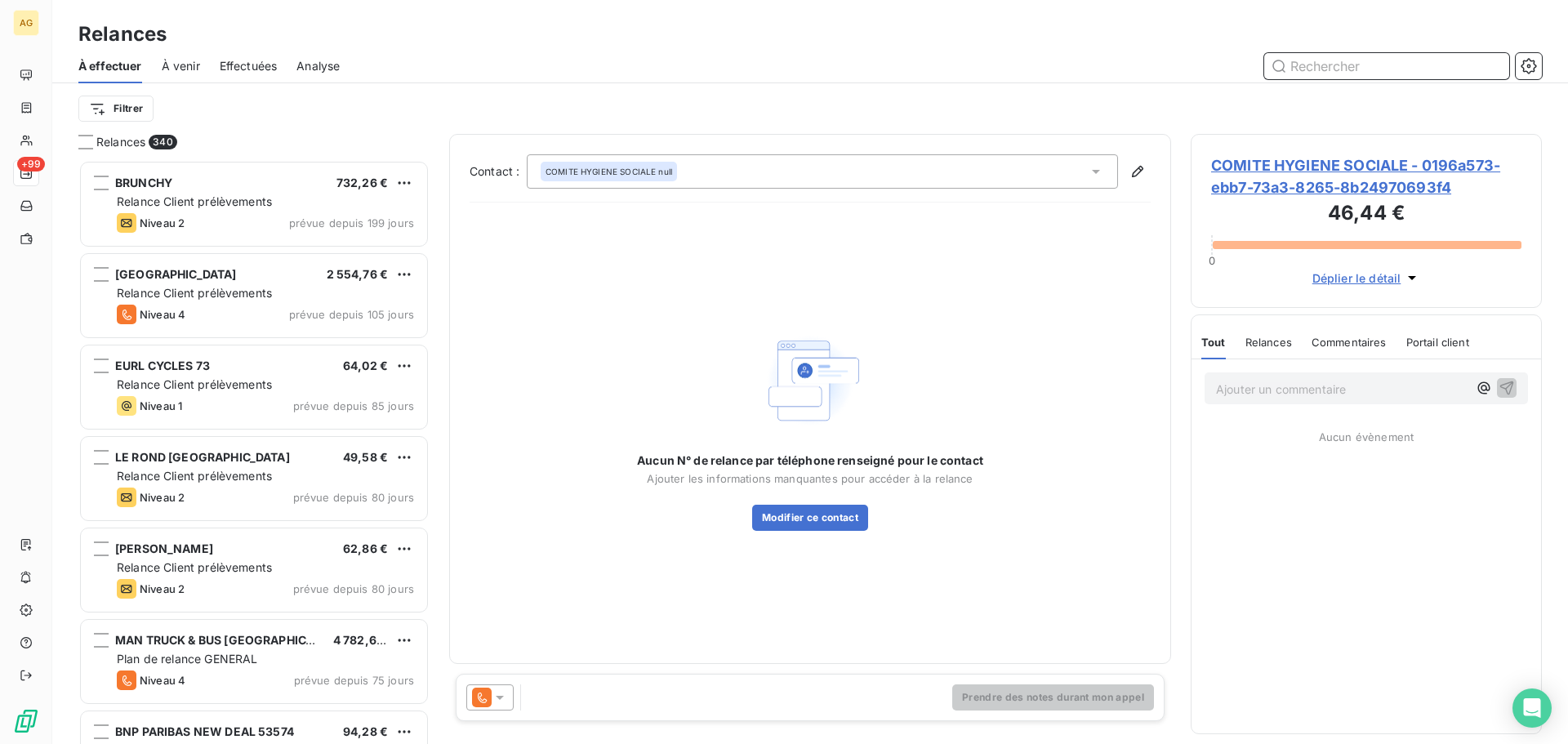
click at [1363, 64] on input "text" at bounding box center [1386, 67] width 245 height 26
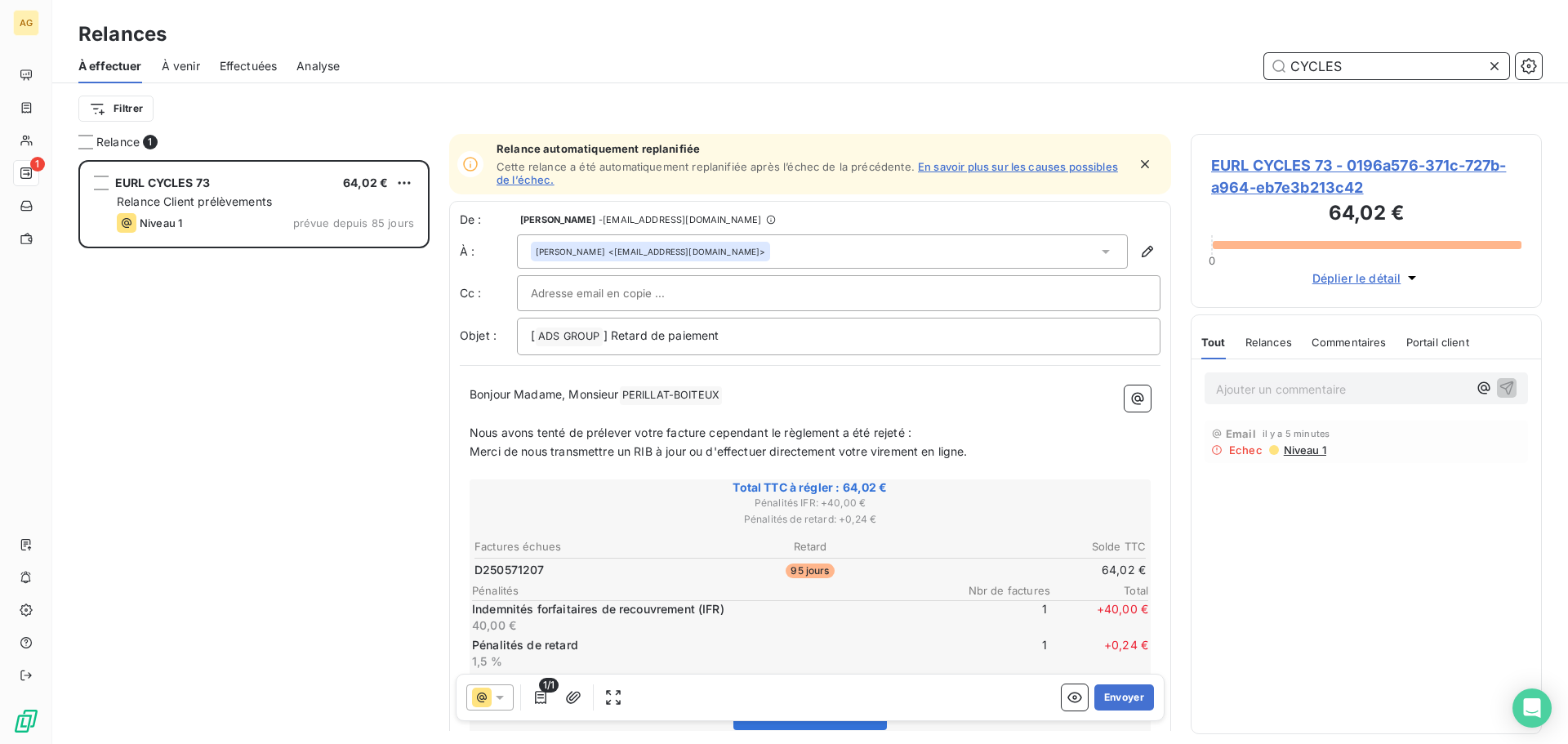
scroll to position [571, 339]
type input "CYCLES"
click at [1321, 166] on span "EURL CYCLES 73 - 0196a576-371c-727b-a964-eb7e3b213c42" at bounding box center [1366, 177] width 310 height 44
click at [697, 291] on div at bounding box center [838, 293] width 616 height 25
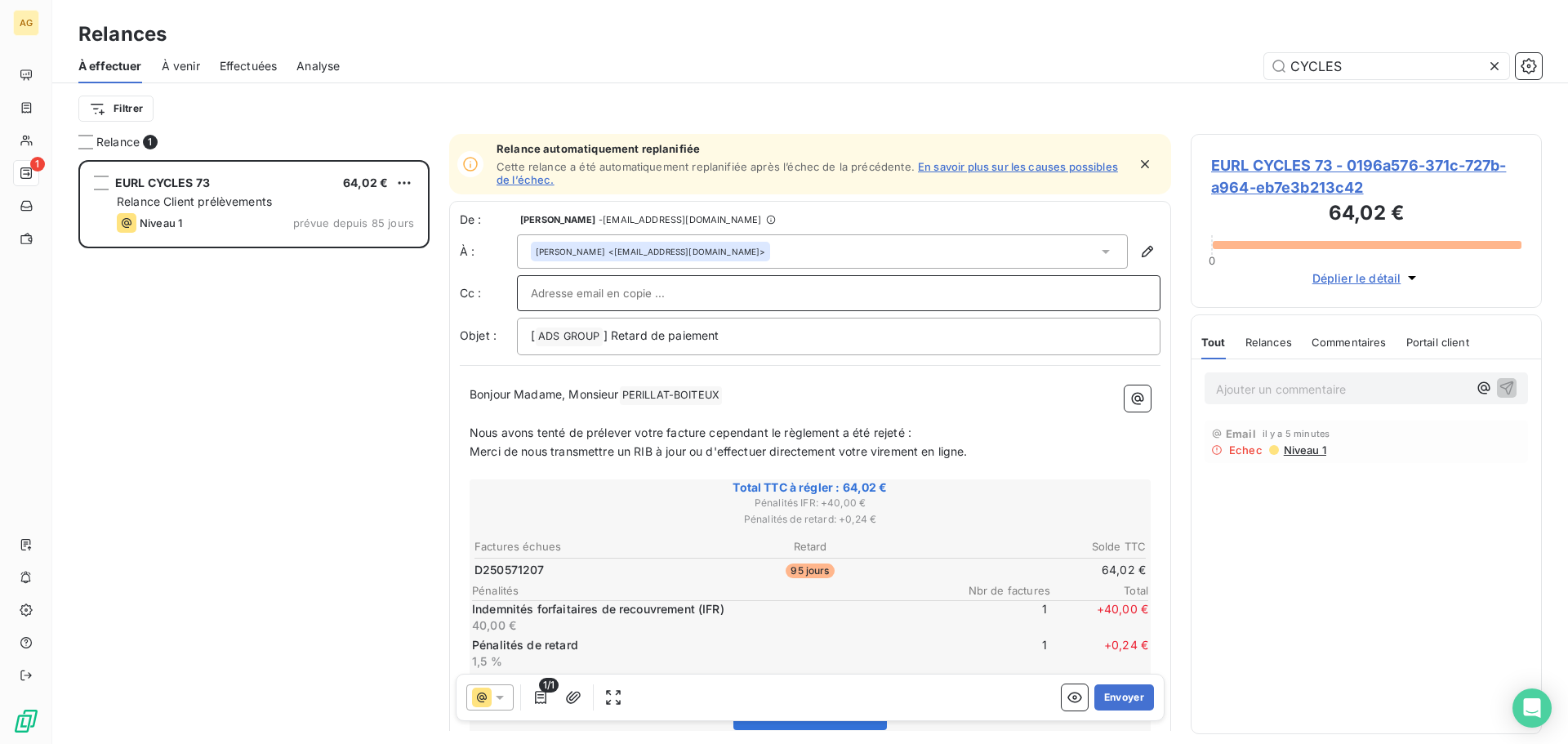
click at [697, 291] on input "text" at bounding box center [838, 293] width 616 height 25
click at [321, 386] on div "EURL CYCLES 73 64,02 € Relance Client prélèvements Niveau 1 prévue depuis 85 jo…" at bounding box center [253, 452] width 351 height 584
click at [502, 701] on icon at bounding box center [500, 697] width 16 height 16
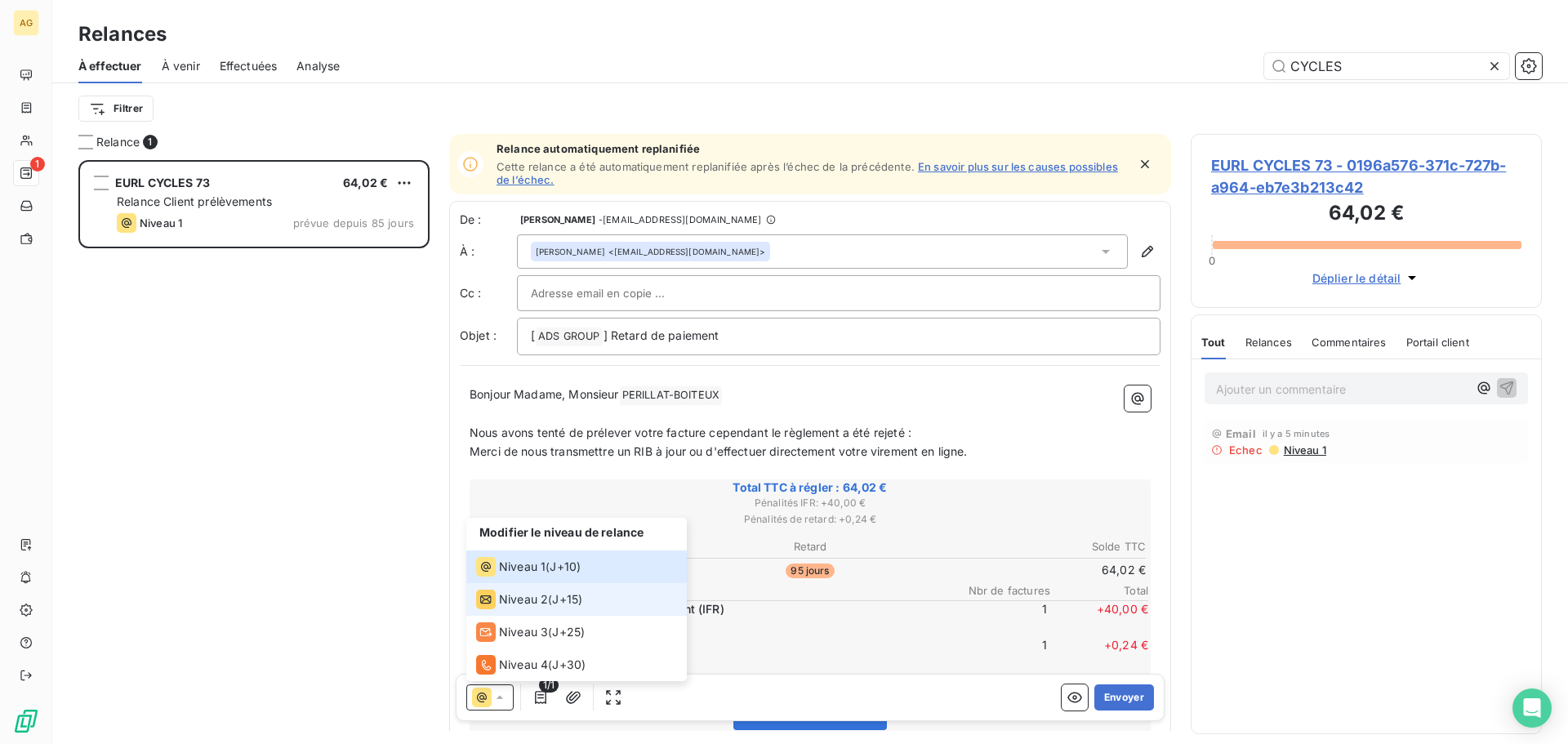
click at [504, 592] on span "Niveau 2" at bounding box center [524, 599] width 49 height 16
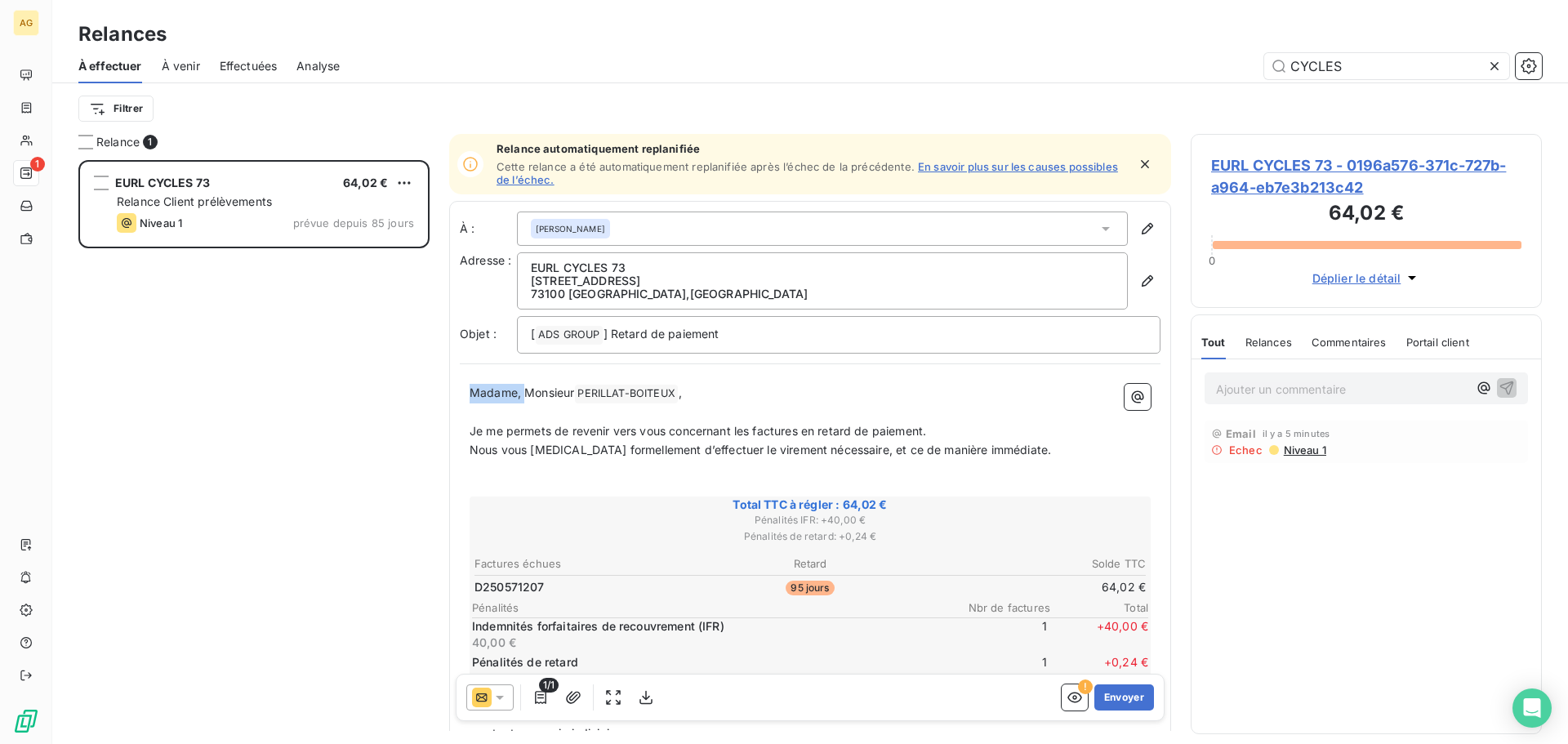
drag, startPoint x: 523, startPoint y: 390, endPoint x: 420, endPoint y: 399, distance: 103.4
click at [418, 399] on div "Relance 1 EURL CYCLES 73 64,02 € Relance Client prélèvements Niveau 1 prévue de…" at bounding box center [810, 439] width 1515 height 610
click at [1122, 705] on button "Envoyer" at bounding box center [1124, 697] width 59 height 26
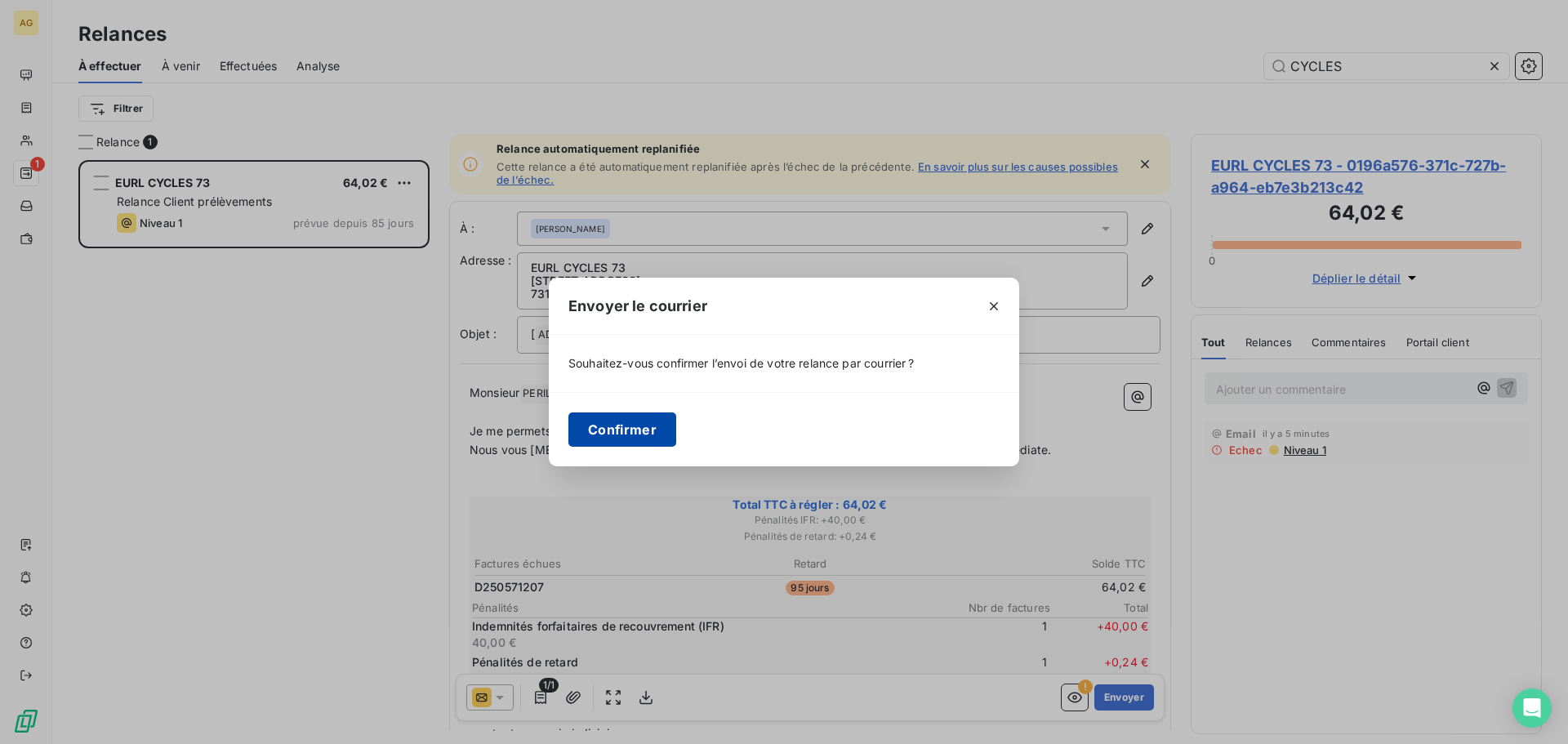
click at [622, 418] on button "Confirmer" at bounding box center [622, 429] width 108 height 35
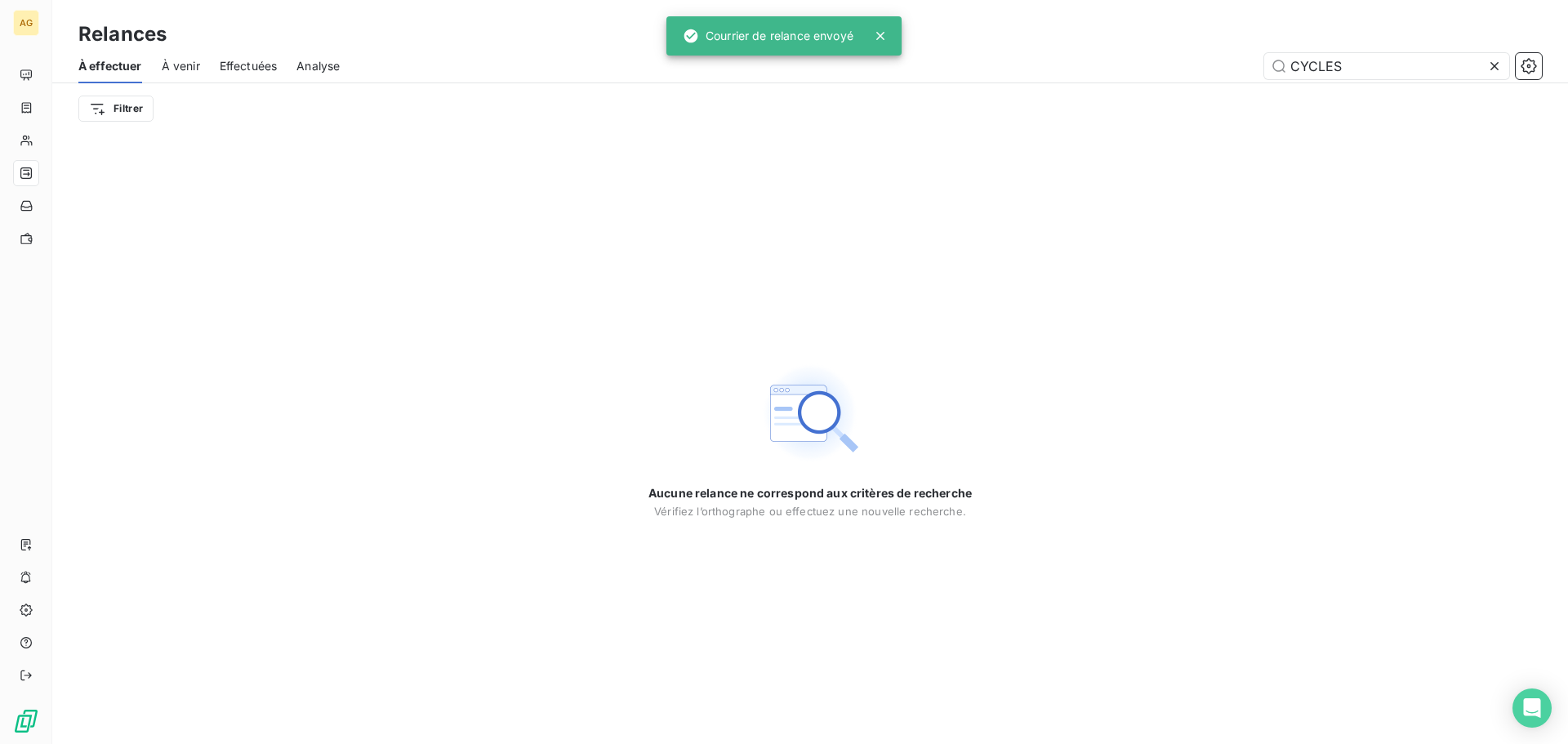
click at [1487, 62] on icon at bounding box center [1494, 67] width 16 height 16
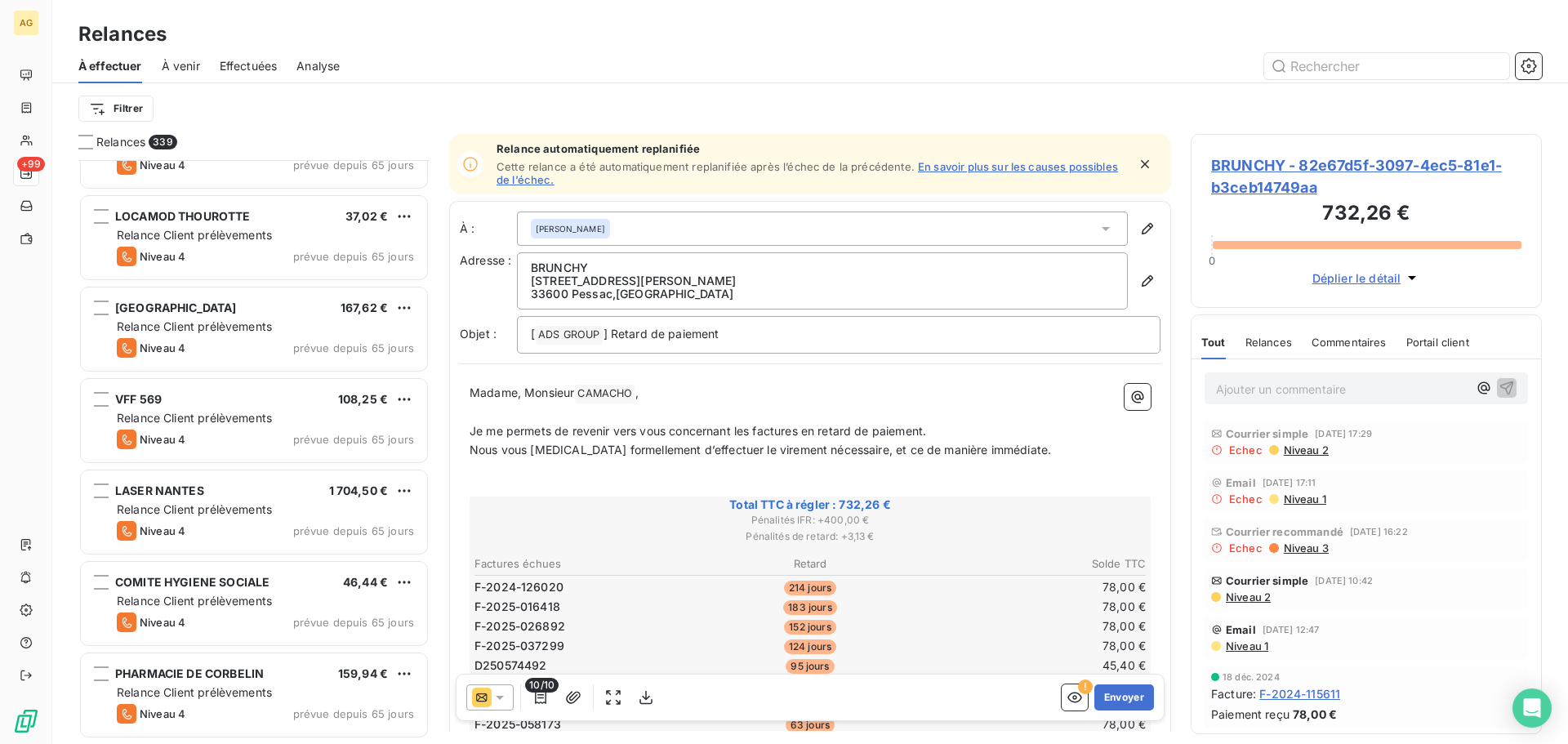
scroll to position [1470, 0]
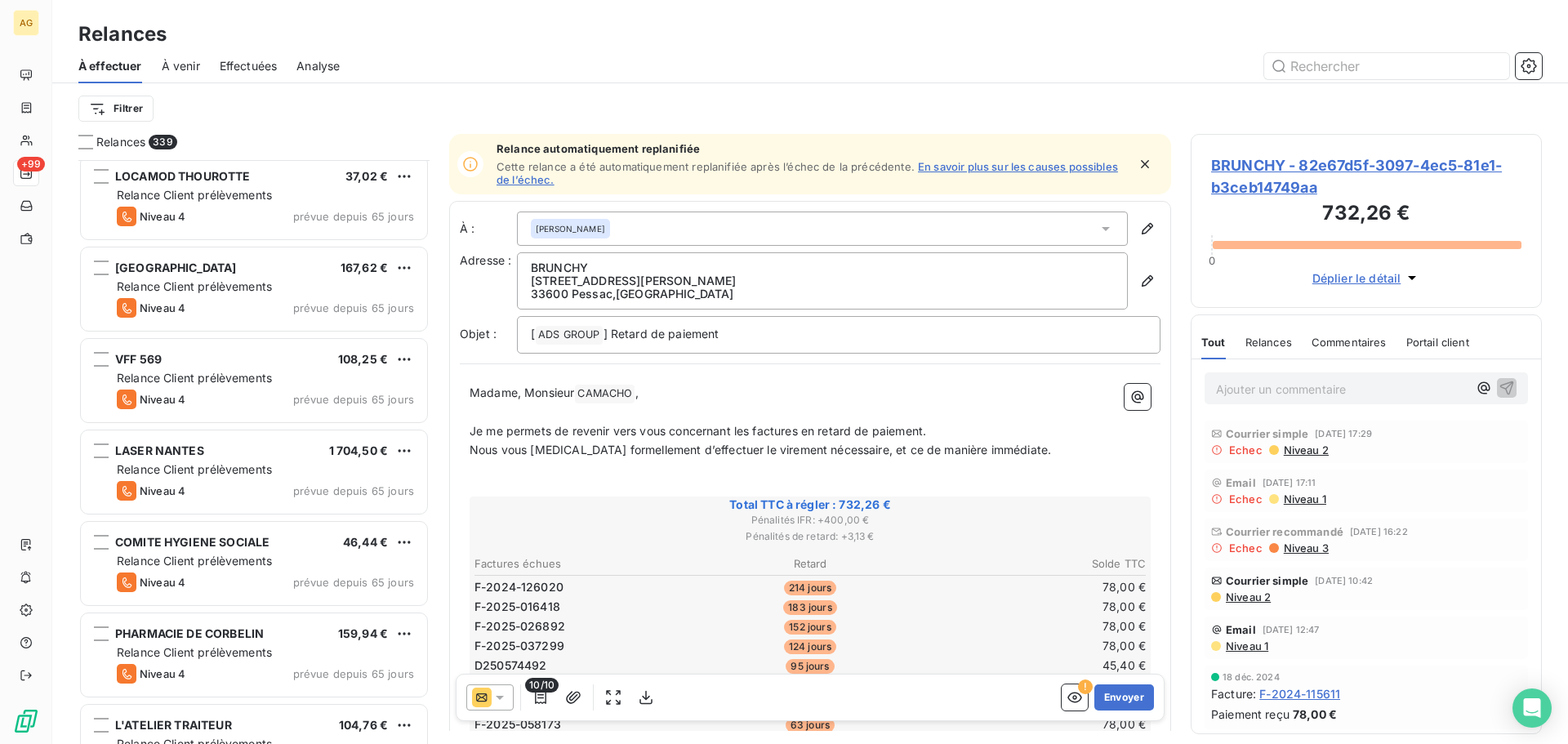
click at [230, 560] on span "Relance Client prélèvements" at bounding box center [194, 560] width 155 height 14
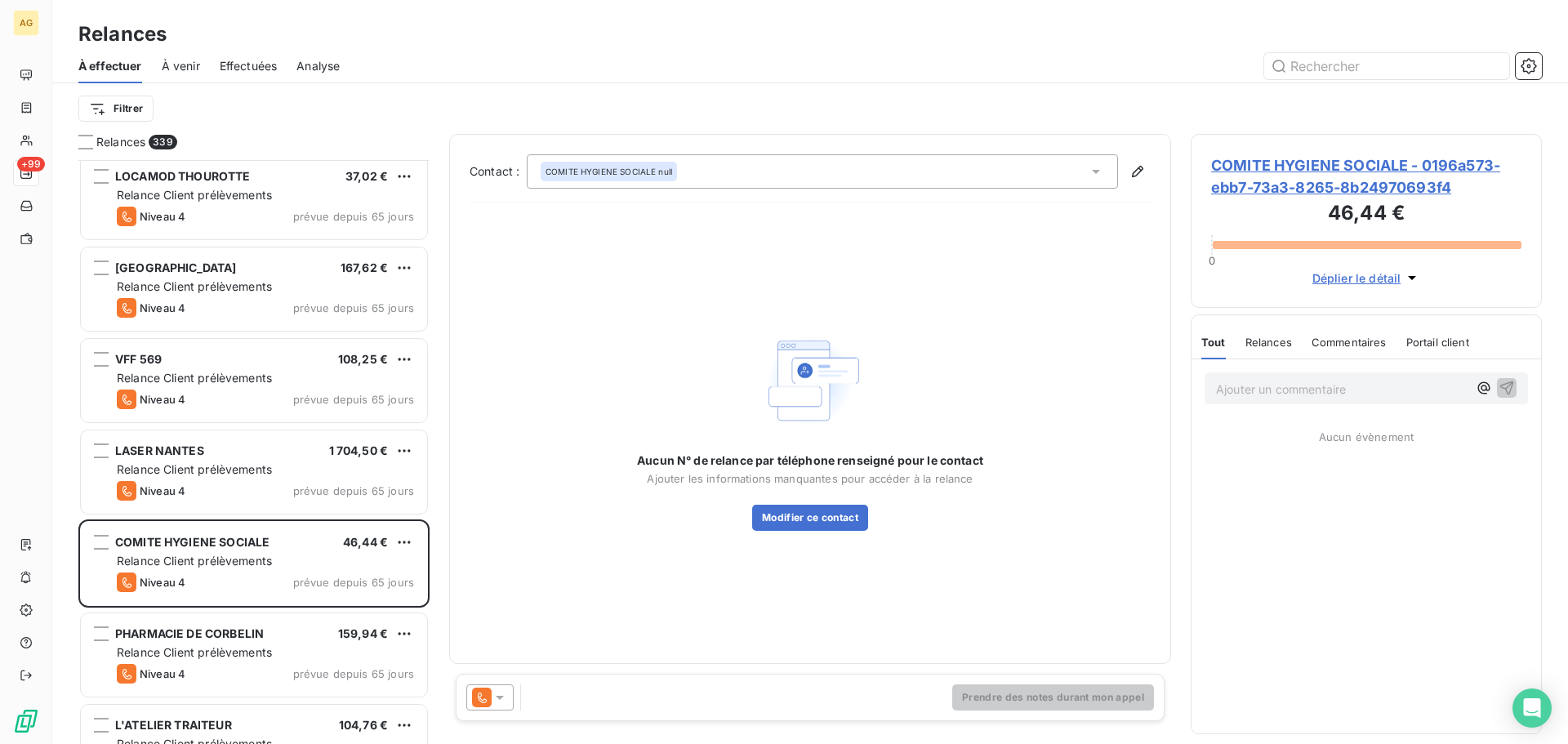
click at [1386, 172] on span "COMITE HYGIENE SOCIALE - 0196a573-ebb7-73a3-8265-8b24970693f4" at bounding box center [1366, 177] width 310 height 44
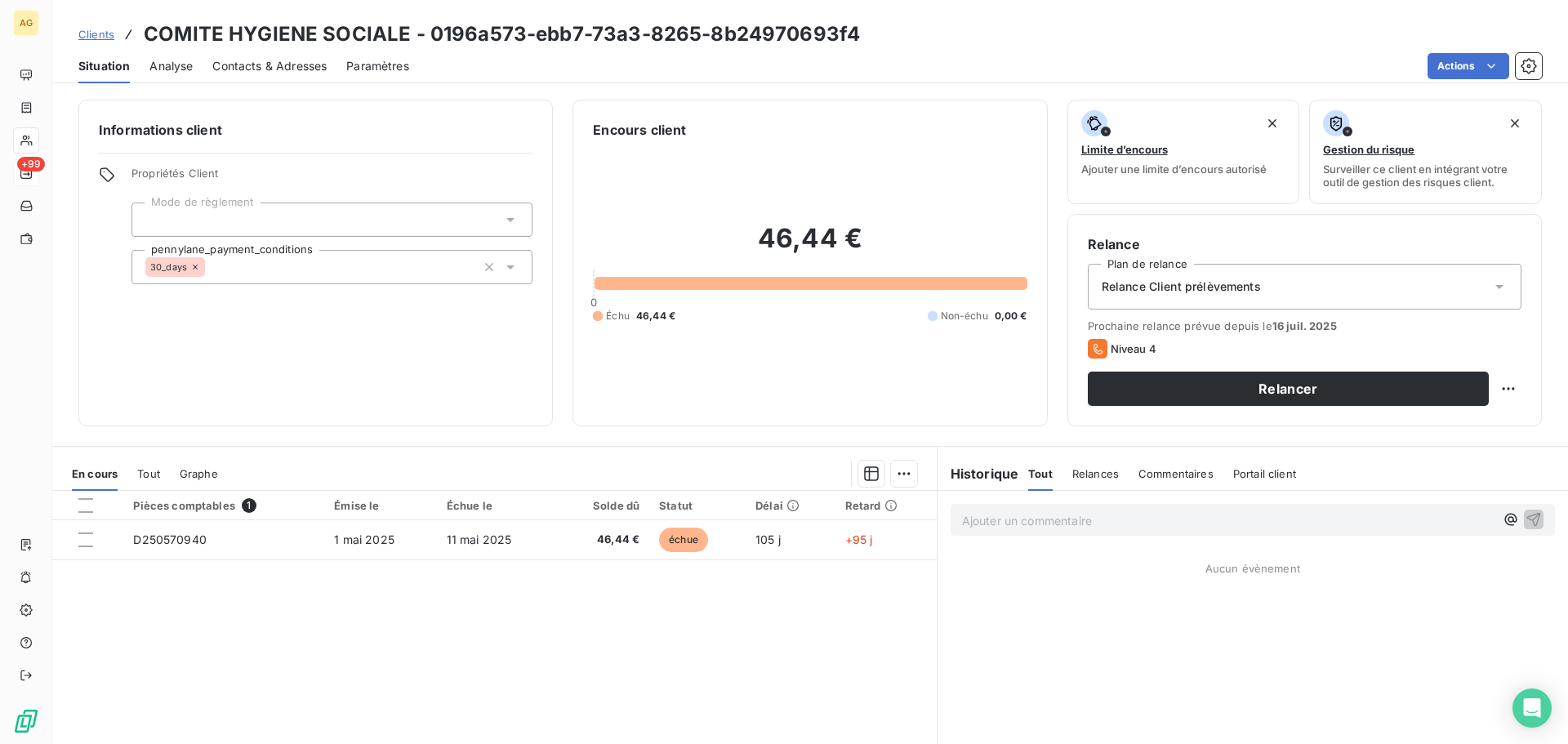
click at [389, 67] on span "Paramètres" at bounding box center [377, 67] width 62 height 16
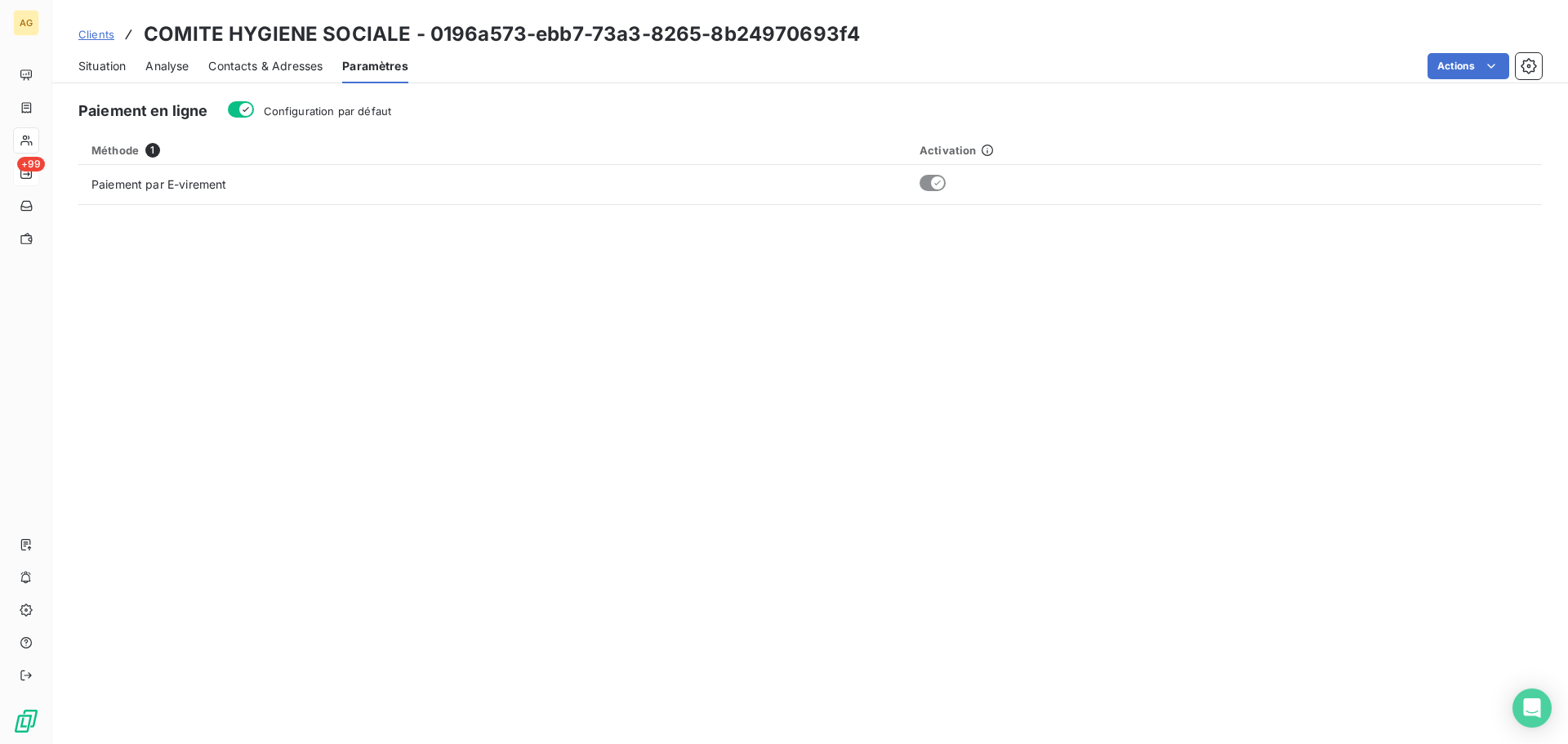
click at [361, 113] on span "Configuration par défaut" at bounding box center [328, 111] width 128 height 13
click at [254, 113] on button "Configuration par défaut" at bounding box center [241, 109] width 26 height 16
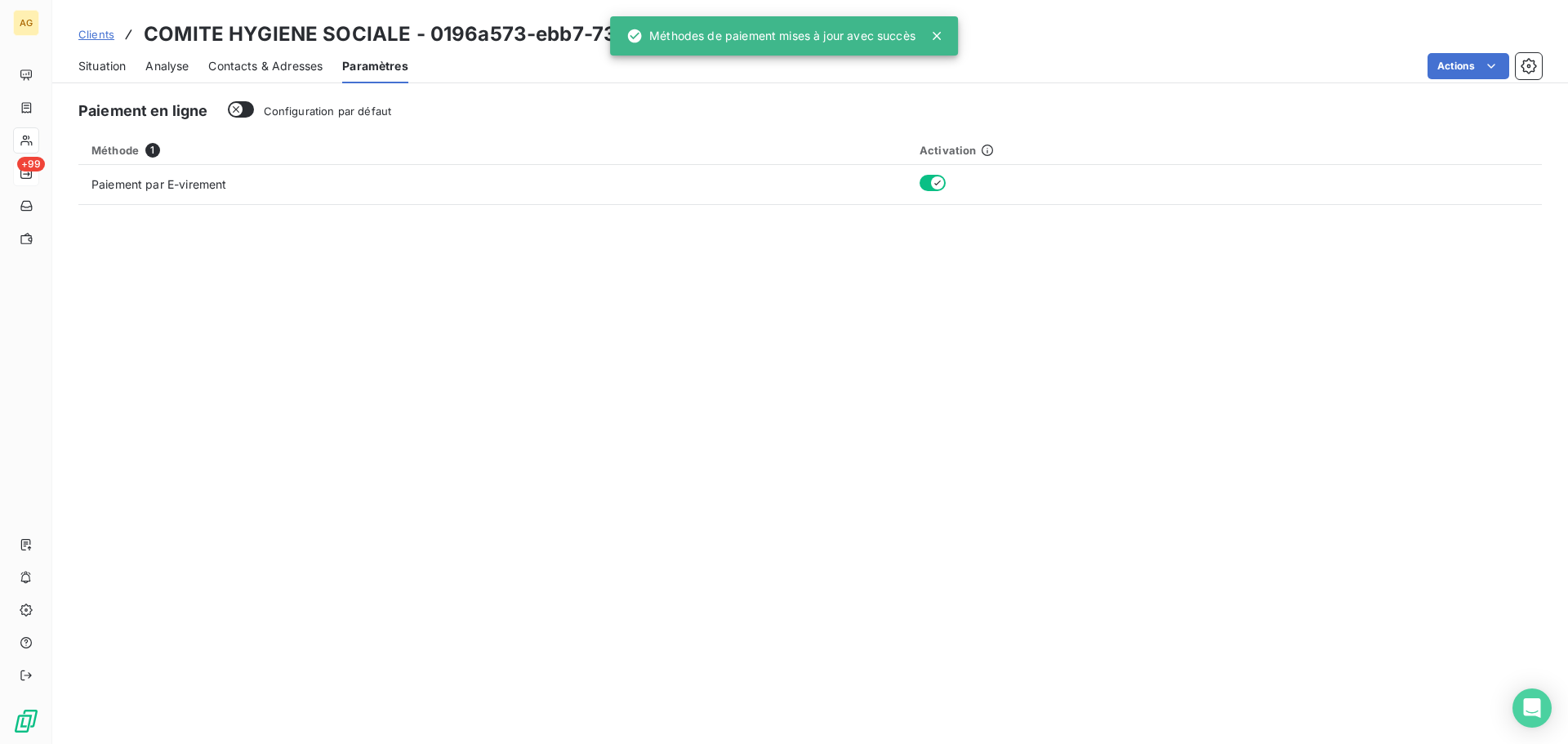
click at [286, 59] on span "Contacts & Adresses" at bounding box center [265, 67] width 114 height 16
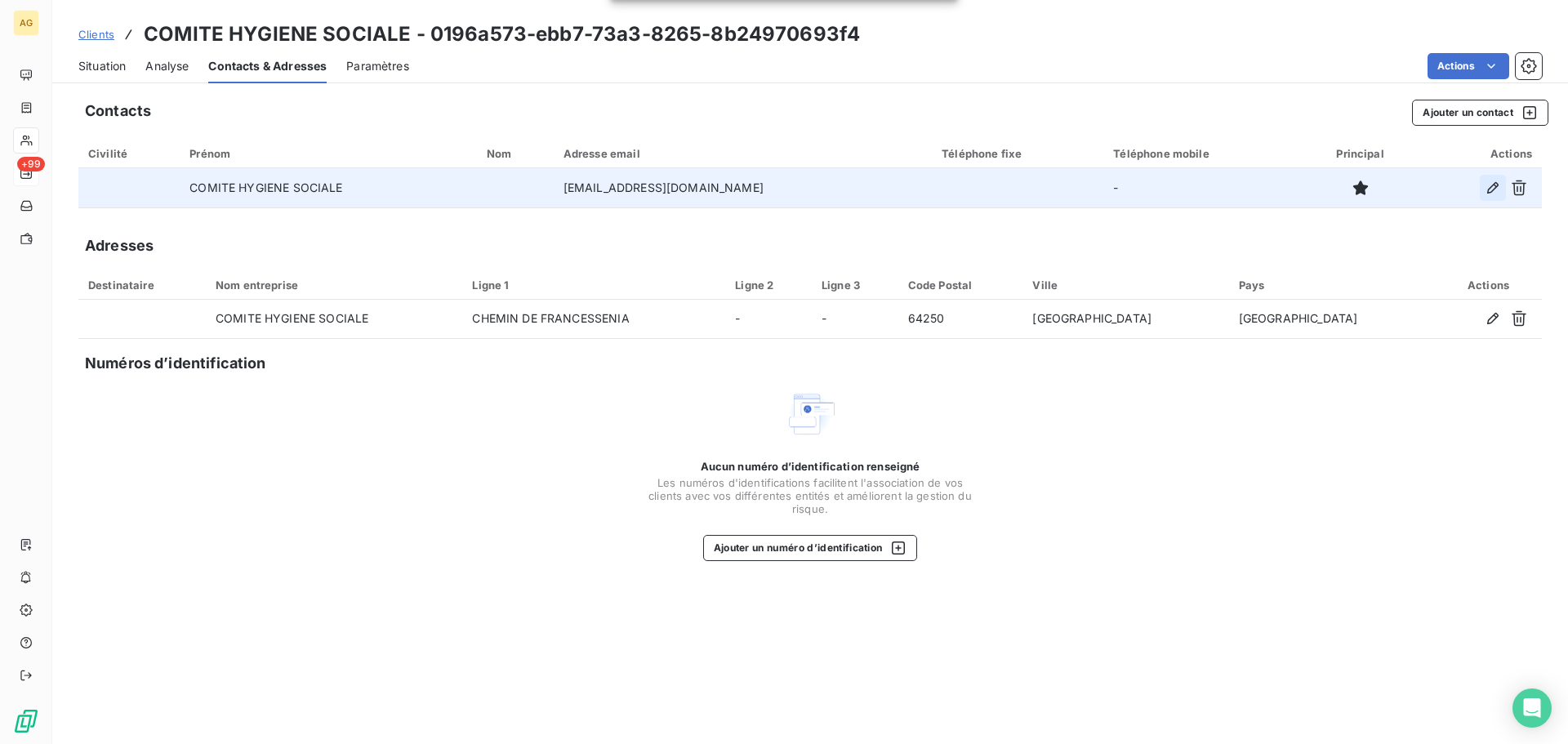
click at [1482, 185] on button "button" at bounding box center [1492, 188] width 26 height 26
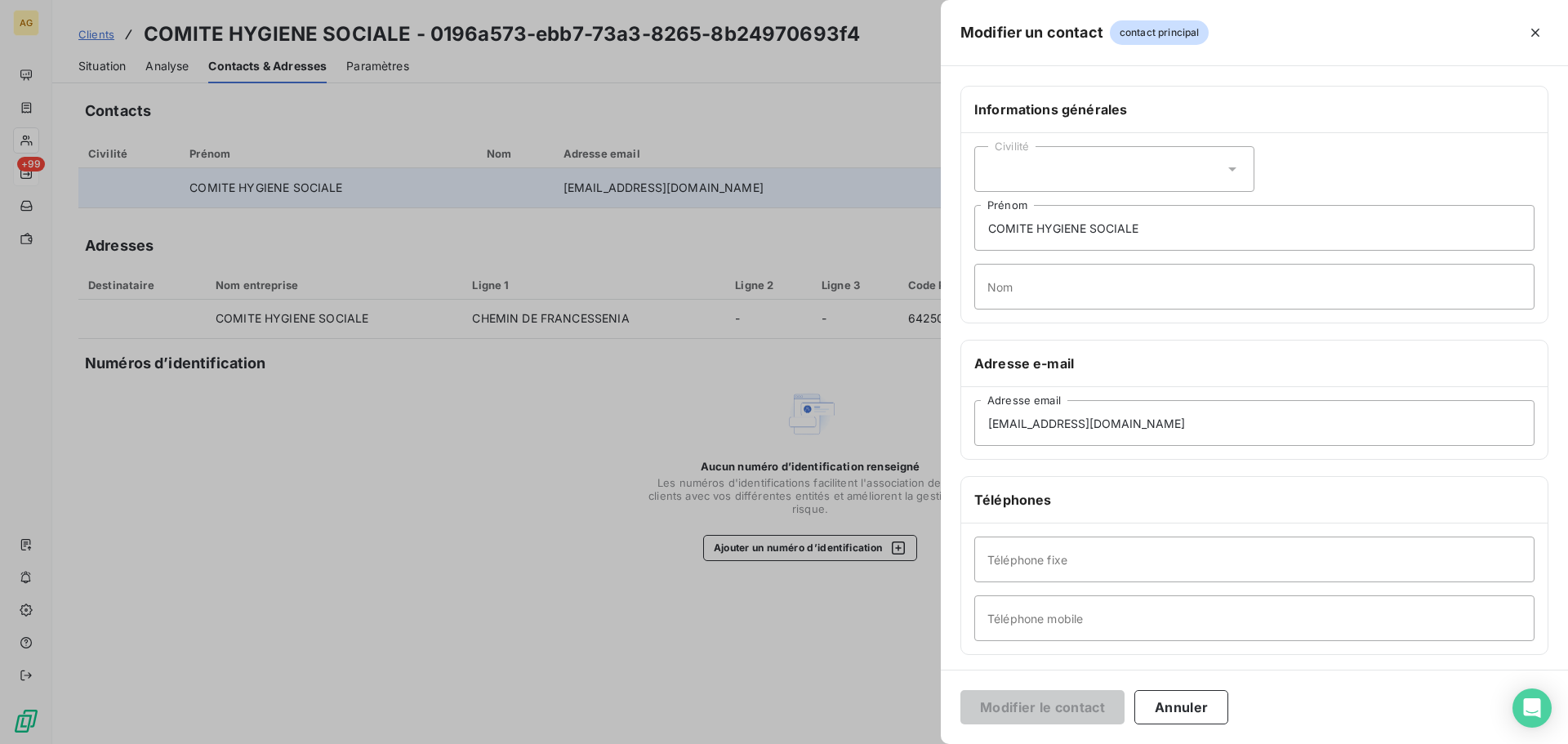
click at [1102, 153] on div "Civilité" at bounding box center [1114, 169] width 280 height 46
click at [1043, 238] on span "Monsieur" at bounding box center [1031, 239] width 49 height 16
drag, startPoint x: 1168, startPoint y: 224, endPoint x: 933, endPoint y: 212, distance: 235.3
click at [933, 743] on div "Modifier un contact contact principal Informations générales Civilité Monsieur …" at bounding box center [784, 744] width 1568 height 0
type input "[PERSON_NAME]"
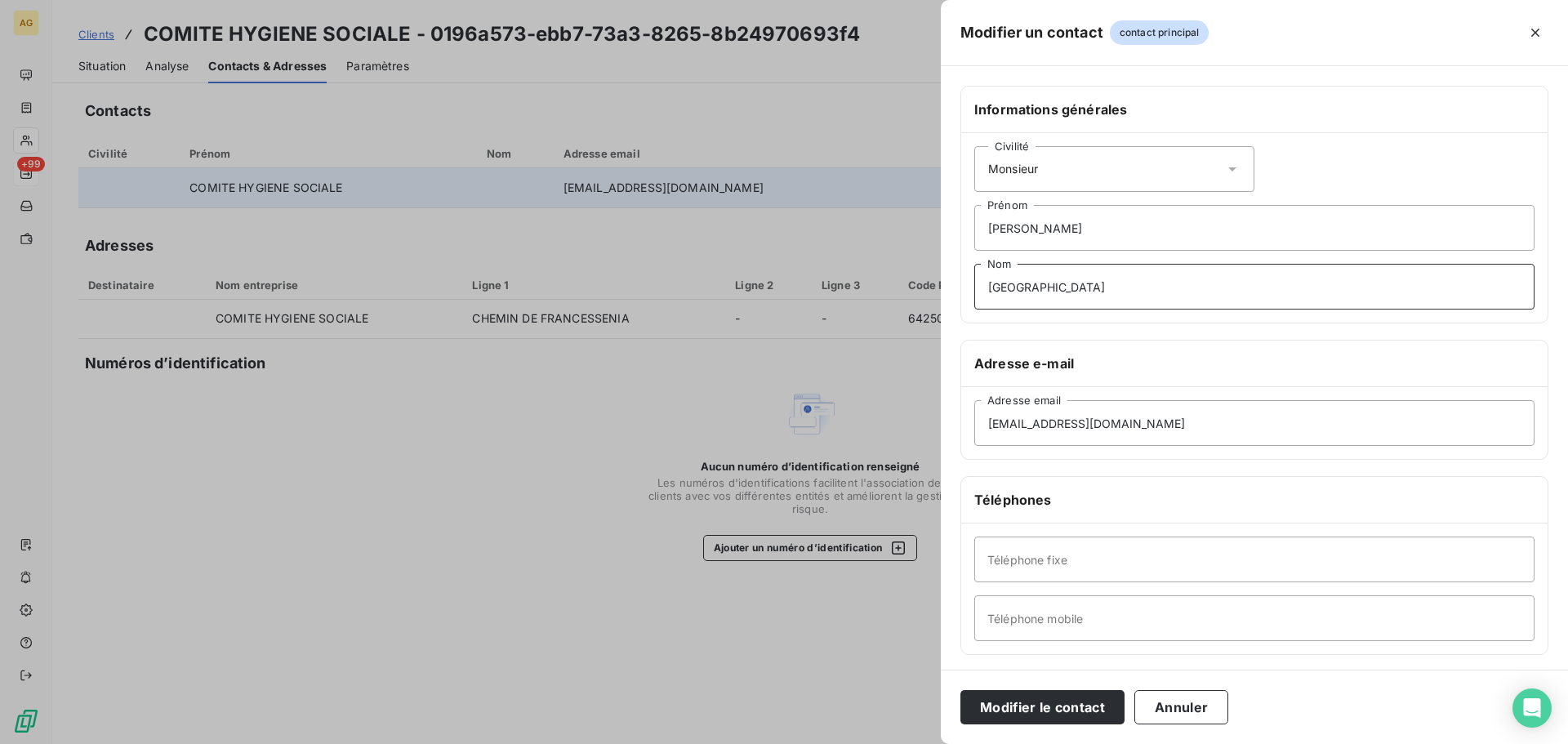
type input "[GEOGRAPHIC_DATA]"
drag, startPoint x: 1228, startPoint y: 426, endPoint x: 808, endPoint y: 407, distance: 420.4
click at [808, 743] on div "Modifier un contact contact principal Informations générales Civilité Monsieur …" at bounding box center [784, 744] width 1568 height 0
paste input "ime.secretariat@francessenia"
type input "[EMAIL_ADDRESS][DOMAIN_NAME]"
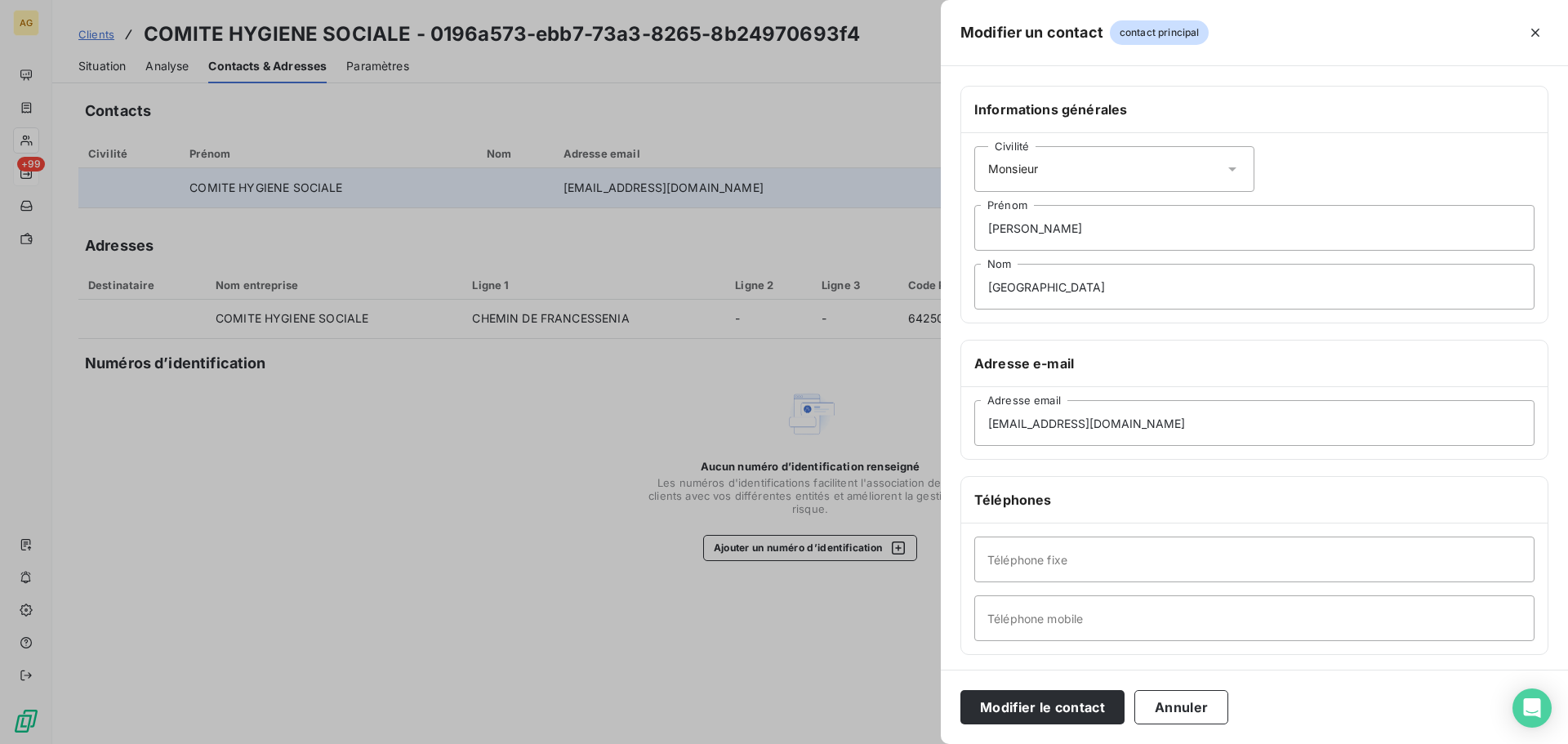
click at [1446, 529] on div "Téléphone fixe Téléphone mobile" at bounding box center [1254, 589] width 586 height 131
click at [1430, 547] on input "Téléphone fixe" at bounding box center [1254, 559] width 560 height 46
paste input "[PHONE_NUMBER]"
type input "[PHONE_NUMBER]"
click at [1337, 622] on input "Téléphone mobile" at bounding box center [1254, 618] width 560 height 46
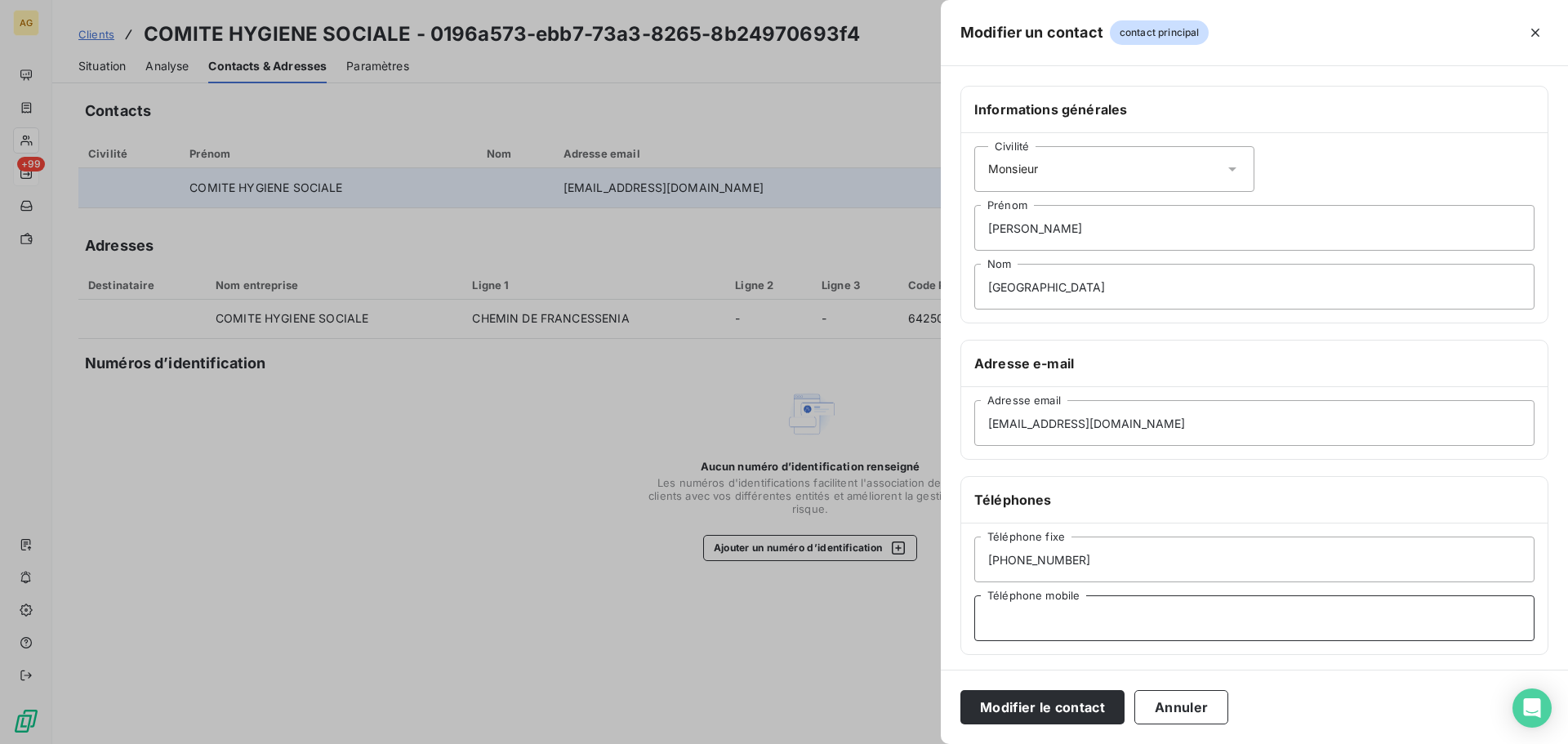
paste input "[PHONE_NUMBER]"
type input "[PHONE_NUMBER]"
click at [1054, 691] on button "Modifier le contact" at bounding box center [1043, 707] width 164 height 35
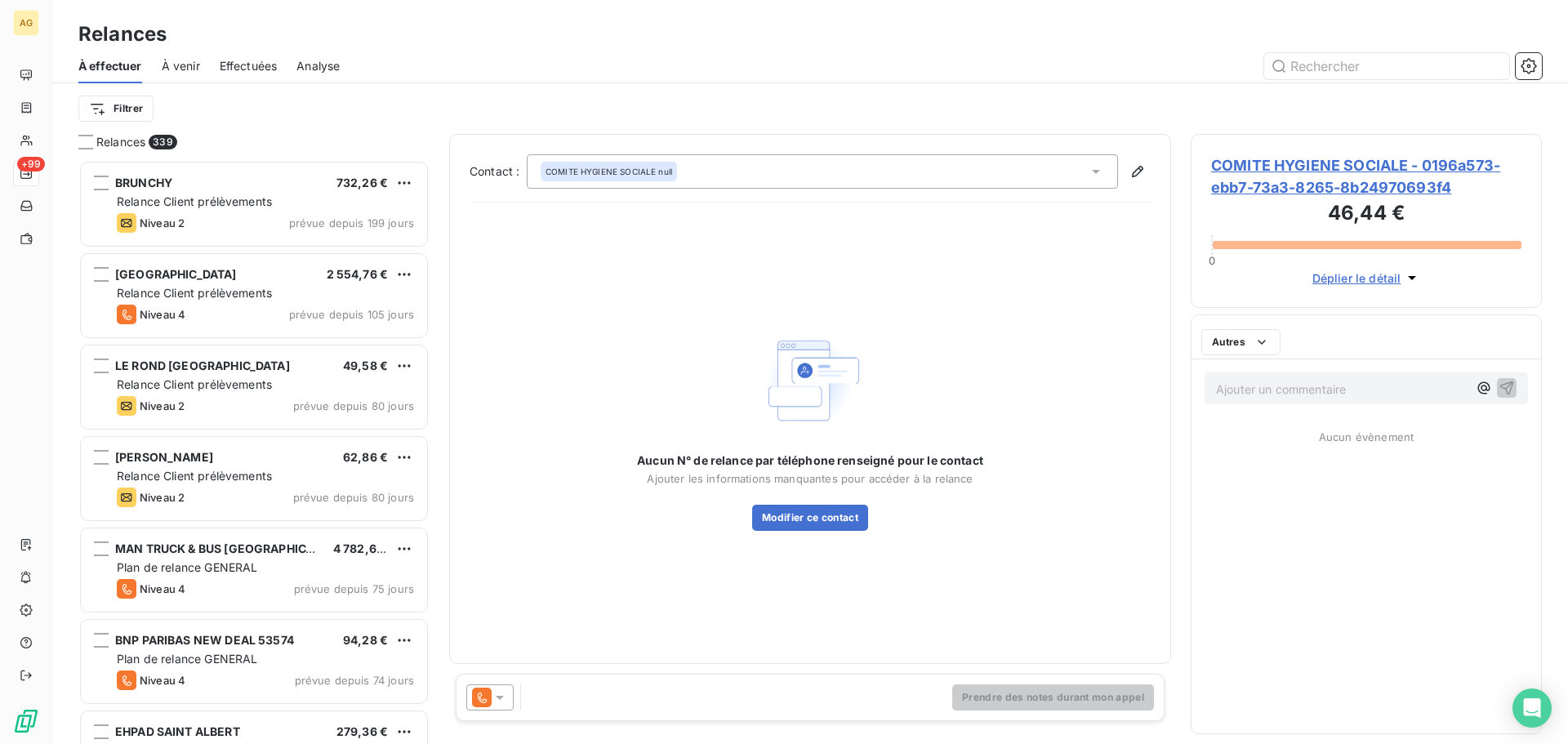
scroll to position [571, 339]
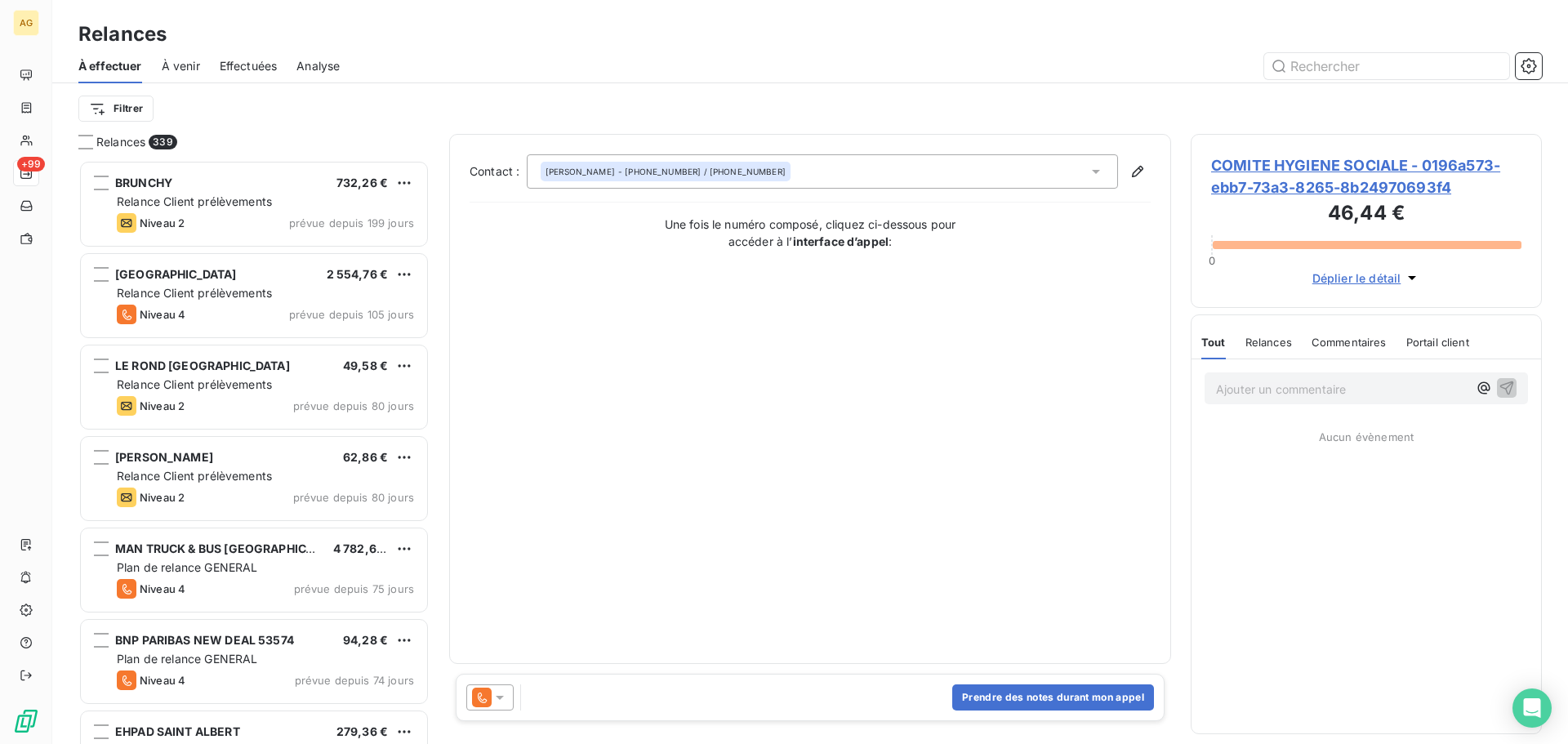
click at [497, 700] on icon at bounding box center [500, 697] width 16 height 16
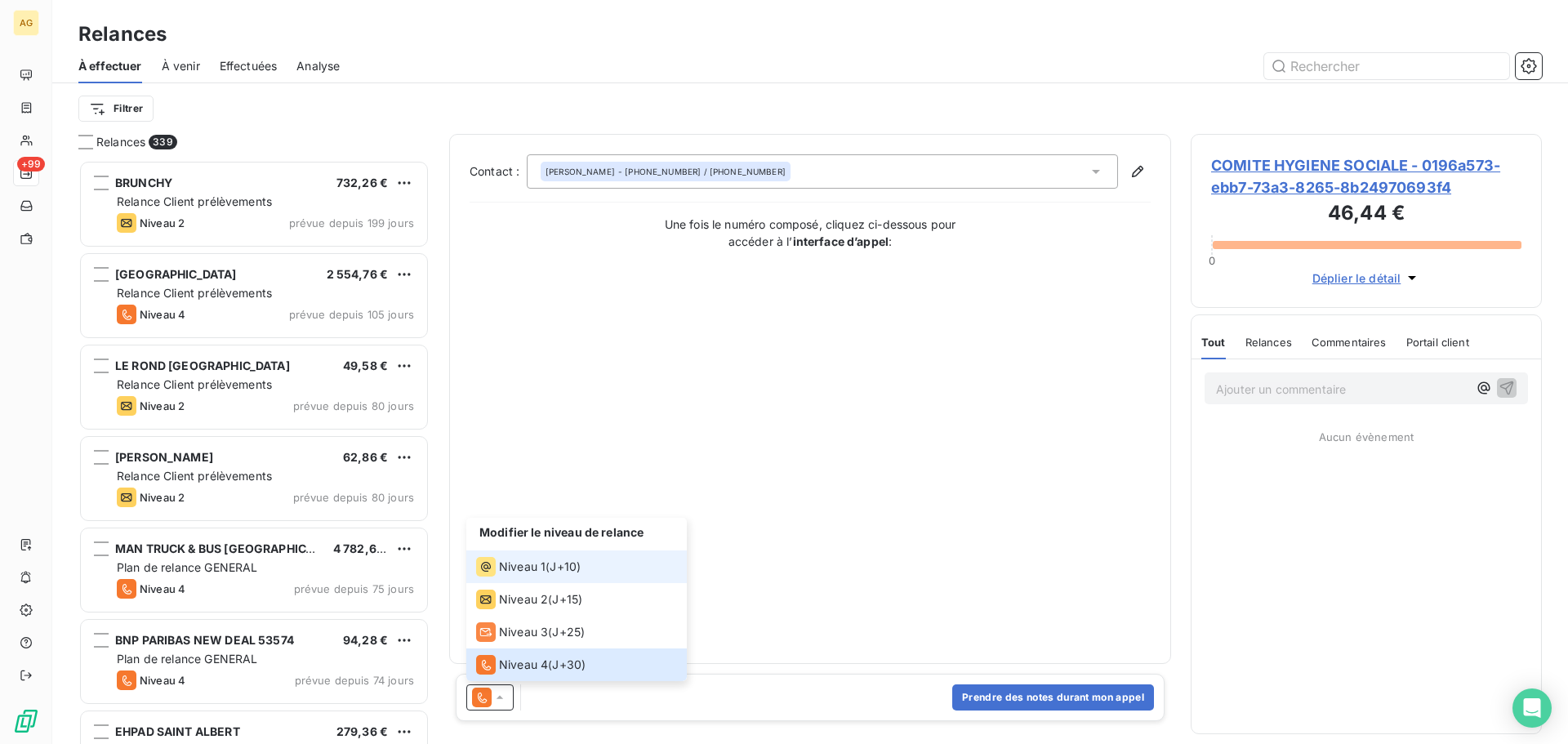
click at [525, 558] on span "Niveau 1" at bounding box center [522, 566] width 47 height 16
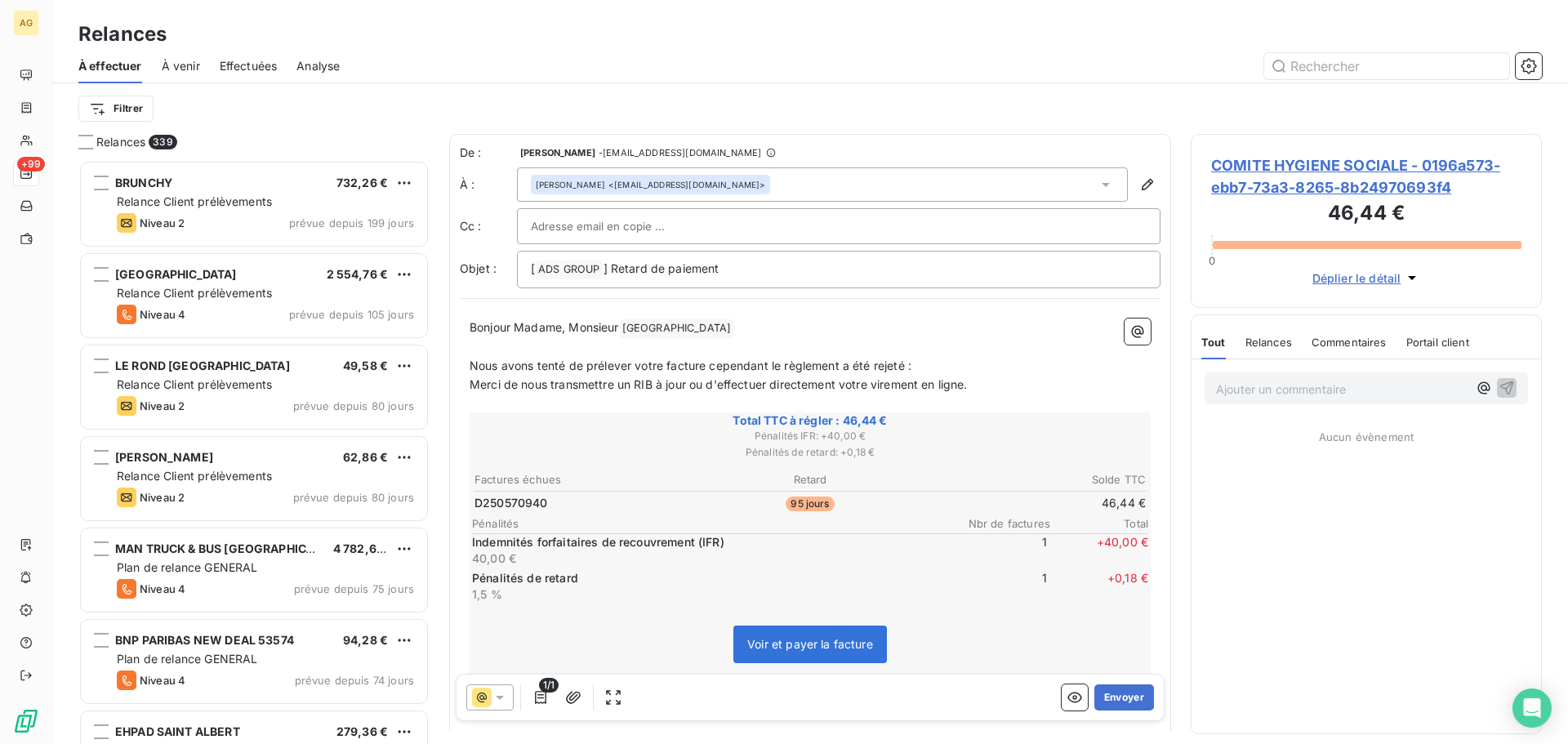
drag, startPoint x: 625, startPoint y: 329, endPoint x: 564, endPoint y: 335, distance: 61.3
click at [564, 335] on p "Bonjour Madame, Monsieur [PERSON_NAME] ﻿ ﻿" at bounding box center [810, 328] width 681 height 20
click at [1122, 700] on button "Envoyer" at bounding box center [1124, 697] width 59 height 26
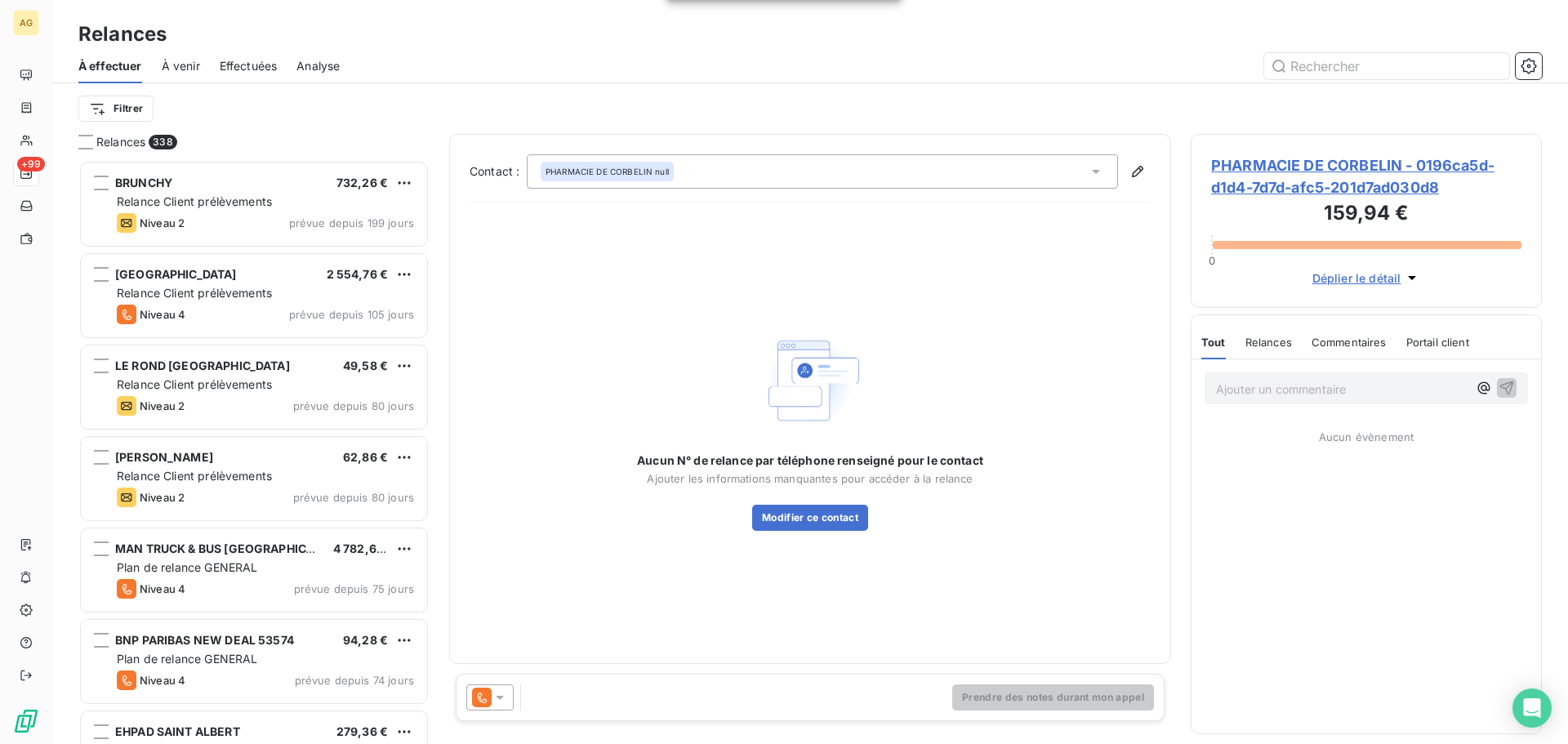
click at [1339, 169] on span "PHARMACIE DE CORBELIN - 0196ca5d-d1d4-7d7d-afc5-201d7ad030d8" at bounding box center [1366, 177] width 310 height 44
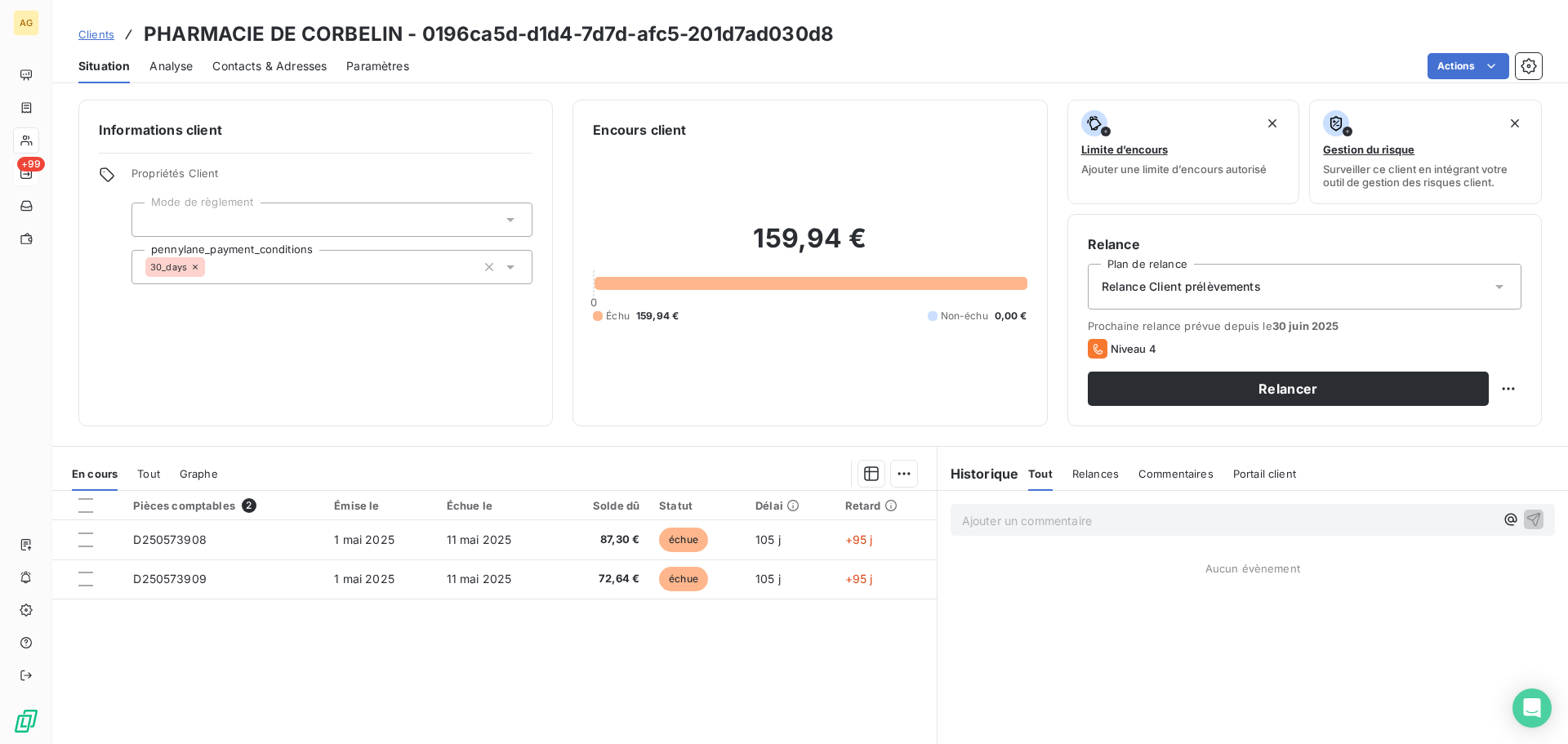
click at [386, 64] on span "Paramètres" at bounding box center [377, 67] width 62 height 16
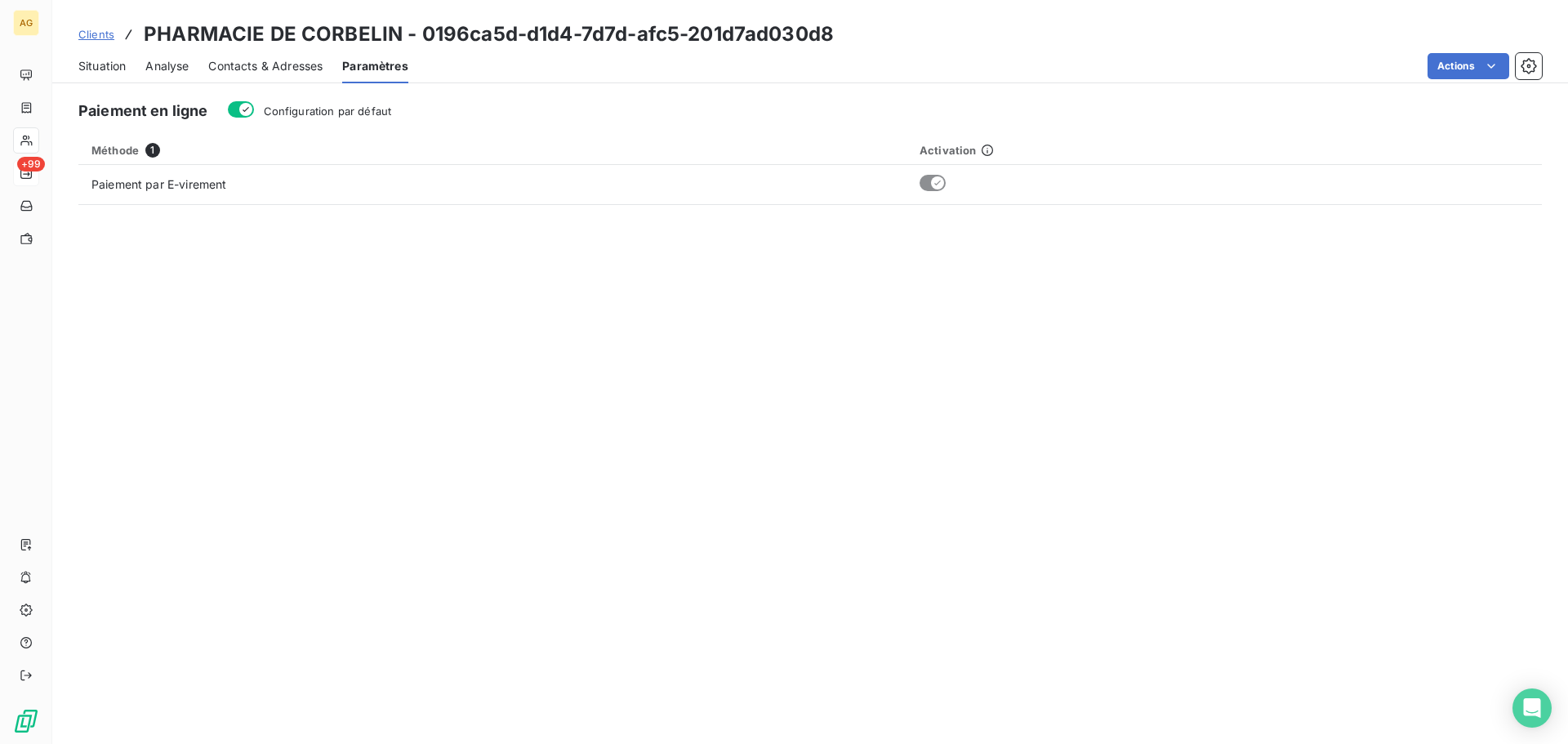
click at [372, 109] on span "Configuration par défaut" at bounding box center [328, 111] width 128 height 13
click at [254, 109] on button "Configuration par défaut" at bounding box center [241, 109] width 26 height 16
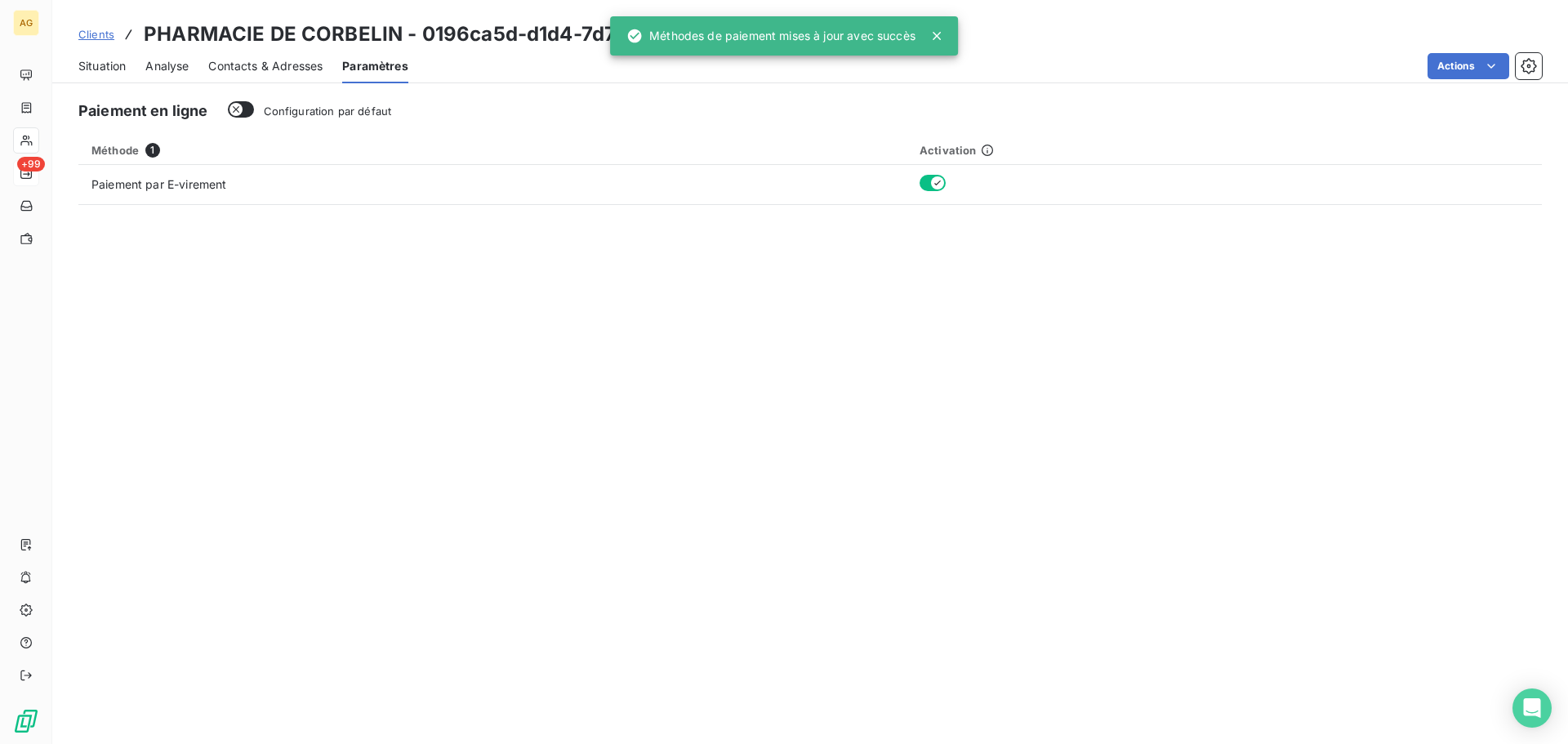
click at [280, 64] on span "Contacts & Adresses" at bounding box center [265, 67] width 114 height 16
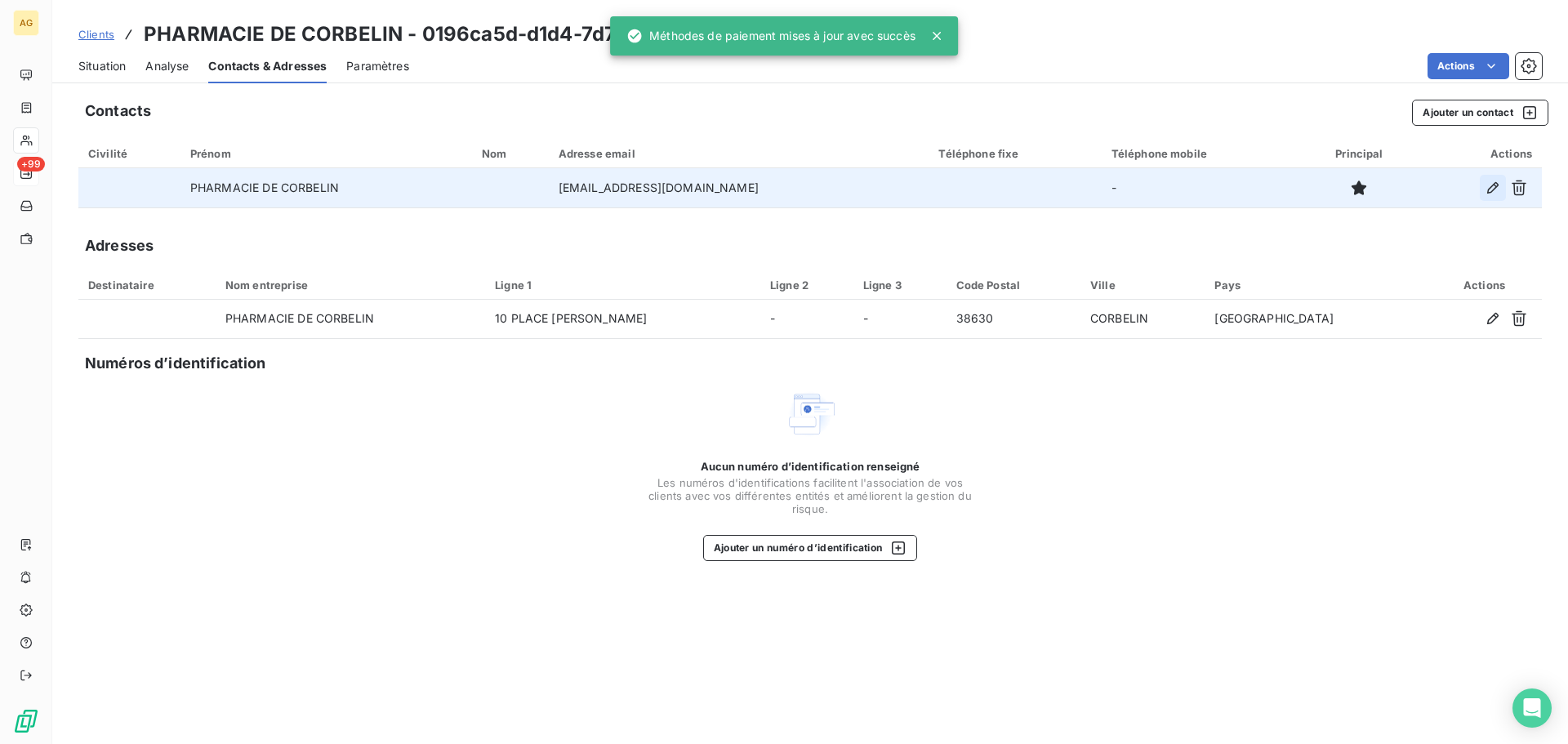
click at [1492, 190] on icon "button" at bounding box center [1492, 187] width 12 height 12
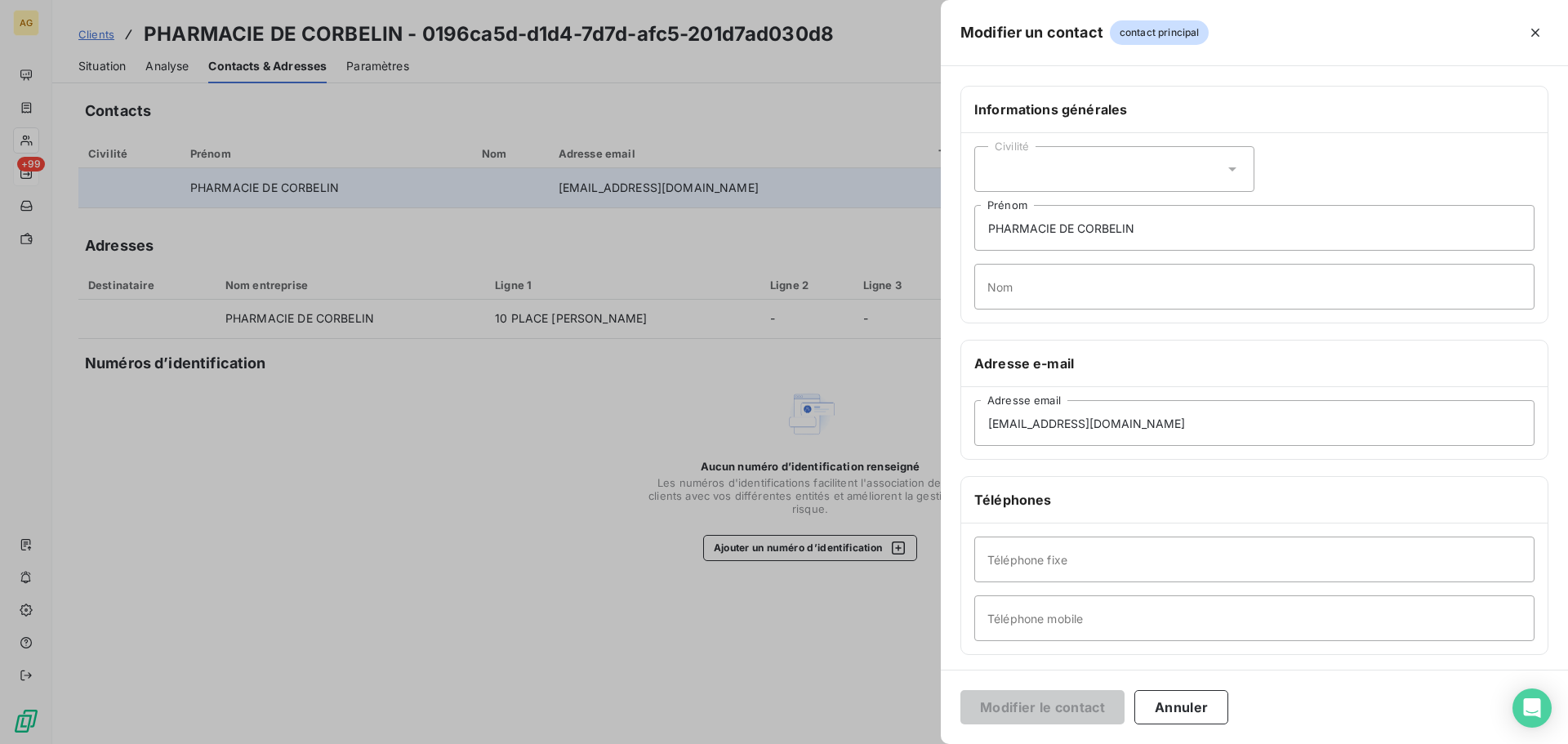
click at [1011, 165] on div "Civilité" at bounding box center [1114, 169] width 280 height 46
click at [1021, 237] on span "Monsieur" at bounding box center [1031, 239] width 49 height 16
drag, startPoint x: 1198, startPoint y: 224, endPoint x: 896, endPoint y: 225, distance: 302.0
click at [897, 743] on div "Modifier un contact contact principal Informations générales Civilité Monsieur …" at bounding box center [784, 744] width 1568 height 0
type input "[PERSON_NAME]"
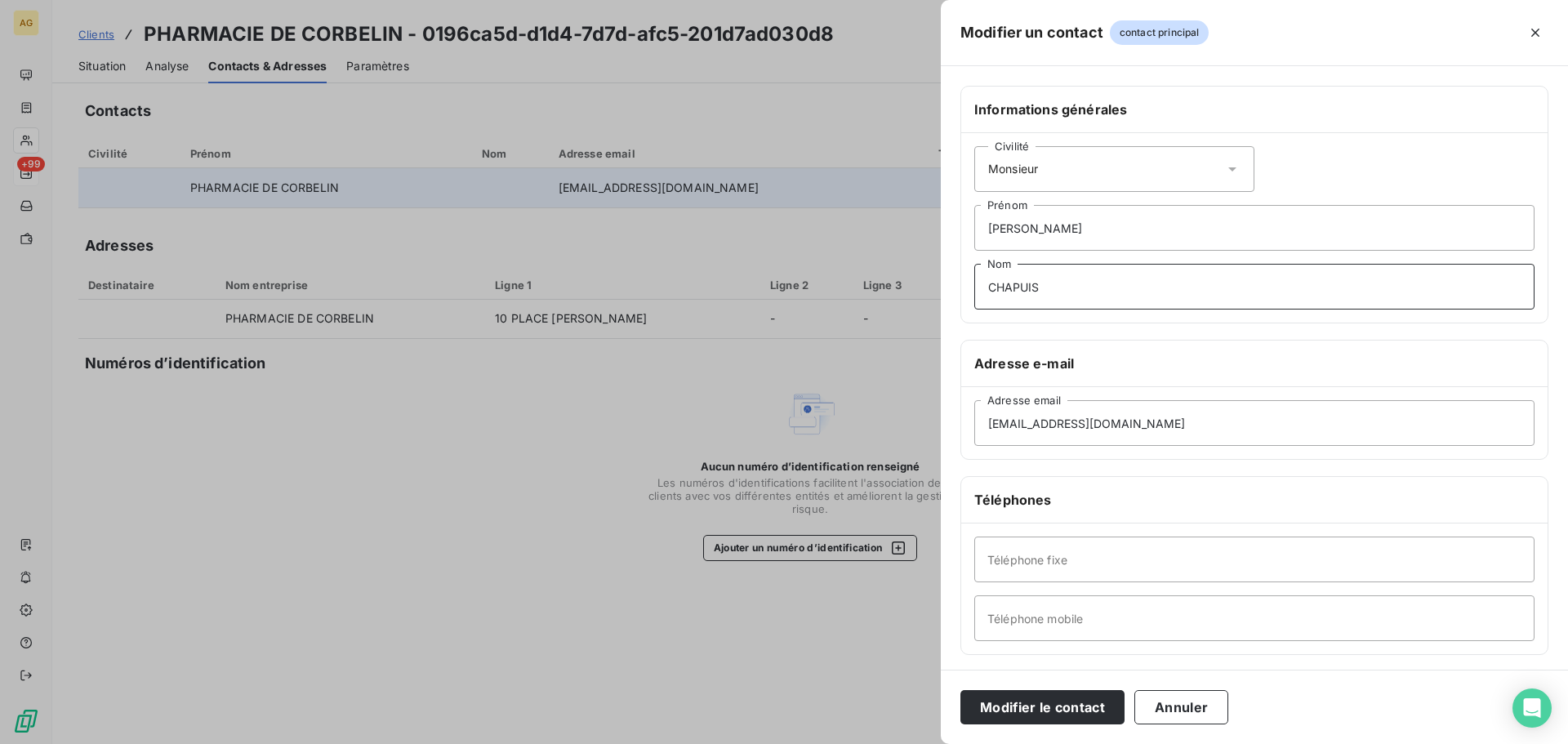
type input "CHAPUIS"
click at [1080, 176] on div "Civilité Monsieur" at bounding box center [1114, 169] width 280 height 46
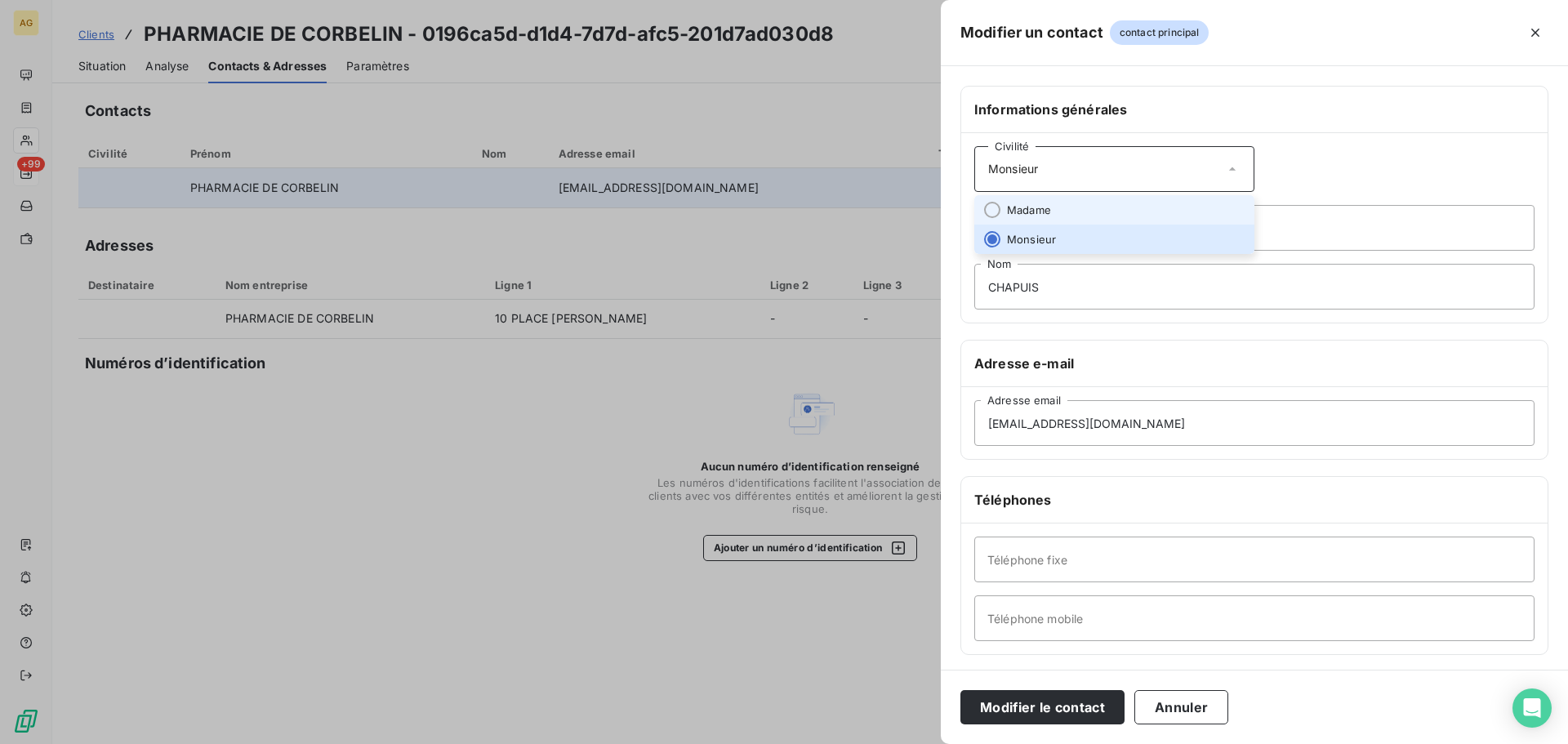
click at [1049, 202] on span "Madame" at bounding box center [1029, 210] width 44 height 16
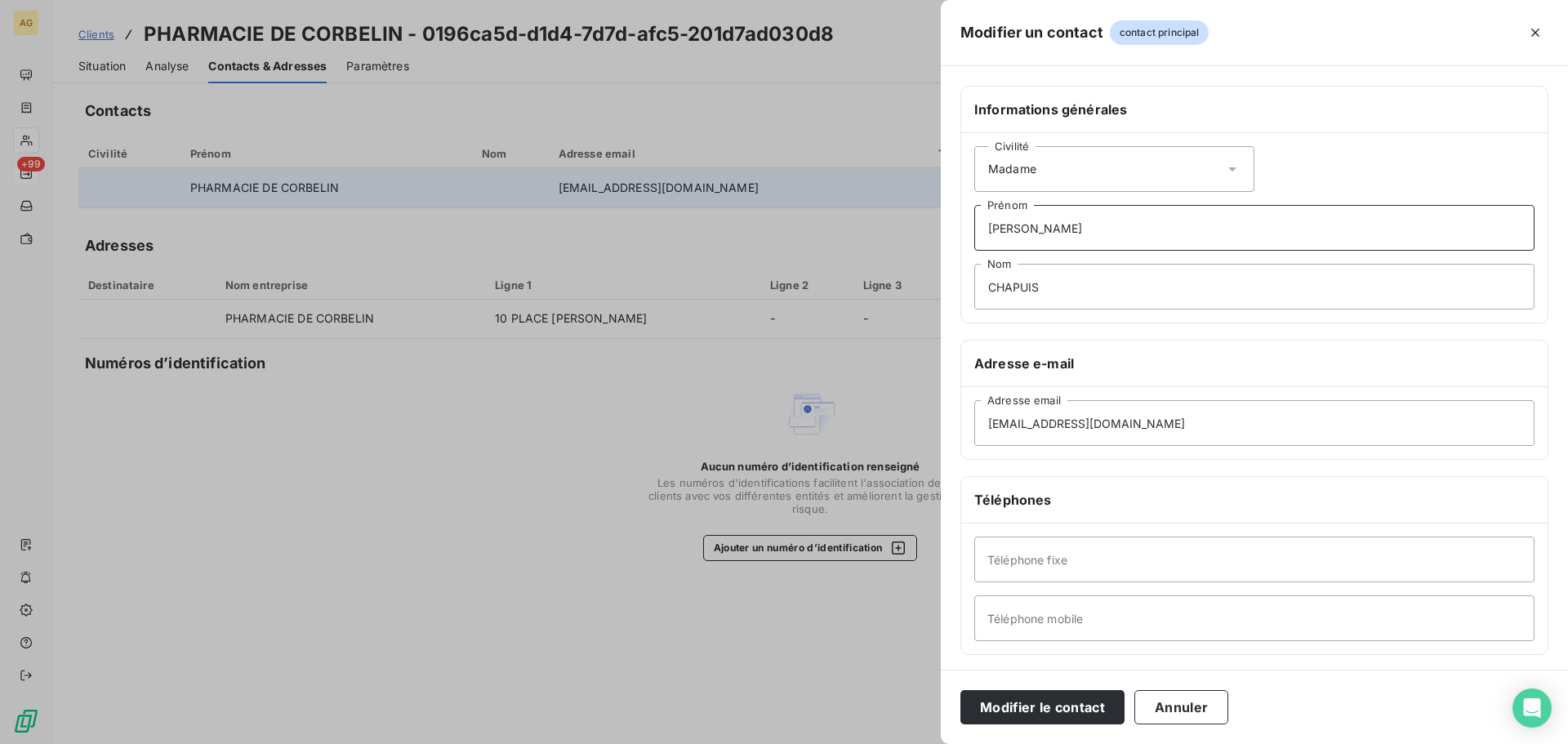
drag, startPoint x: 1073, startPoint y: 224, endPoint x: 989, endPoint y: 227, distance: 84.1
click at [989, 227] on input "[PERSON_NAME]" at bounding box center [1254, 228] width 560 height 46
drag, startPoint x: 1033, startPoint y: 227, endPoint x: 971, endPoint y: 226, distance: 62.0
click at [971, 226] on div "Civilité Madame [PERSON_NAME] CHAPUIS Nom" at bounding box center [1254, 228] width 586 height 189
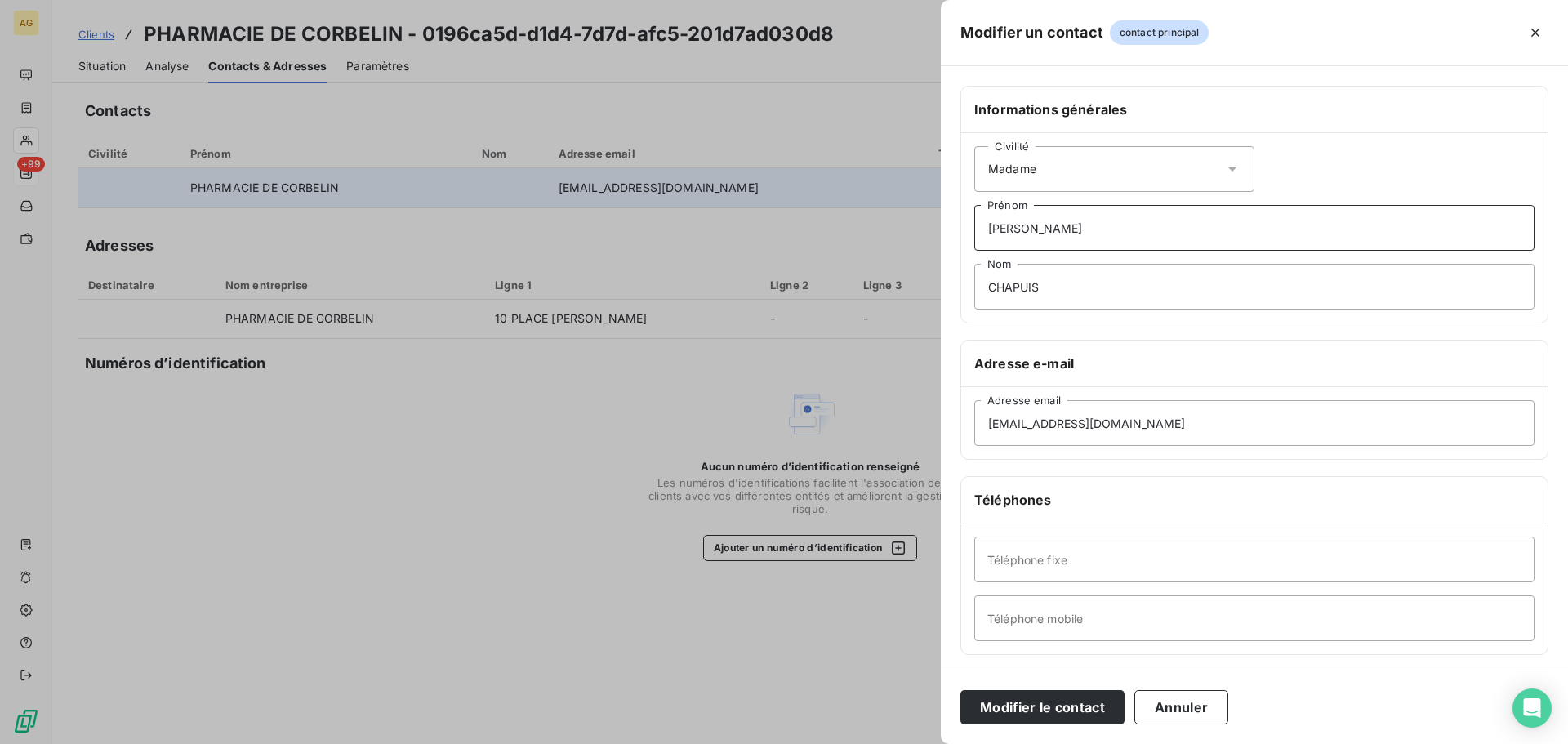
type input "f"
type input "[GEOGRAPHIC_DATA]"
type input "TARDIEU VOGLER"
drag, startPoint x: 1211, startPoint y: 572, endPoint x: 1205, endPoint y: 579, distance: 9.2
click at [1211, 572] on input "Téléphone fixe" at bounding box center [1254, 559] width 560 height 46
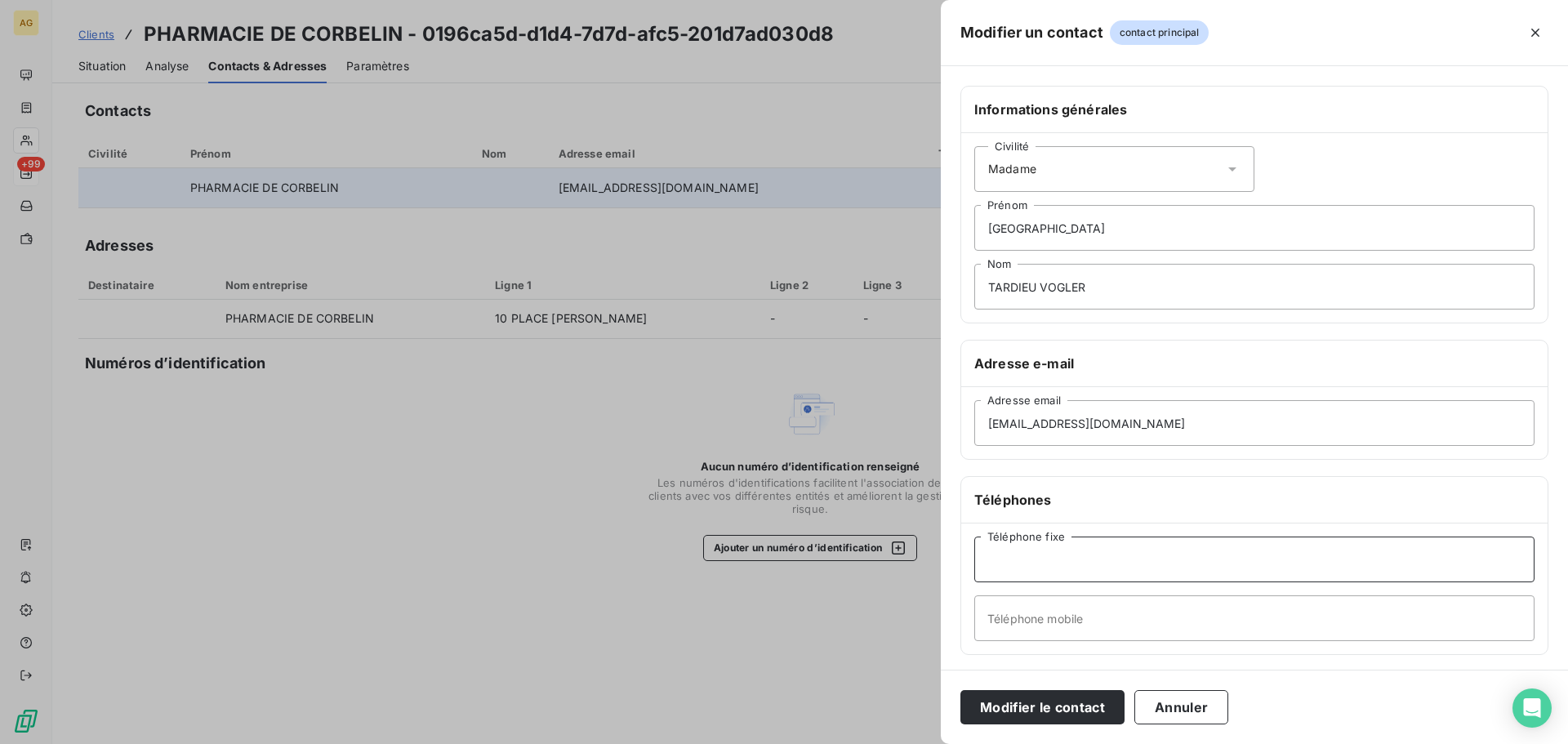
paste input "0474889030"
type input "0474889030"
drag, startPoint x: 1101, startPoint y: 615, endPoint x: 1085, endPoint y: 623, distance: 17.9
click at [1101, 615] on input "Téléphone mobile" at bounding box center [1254, 618] width 560 height 46
paste input "0687907006"
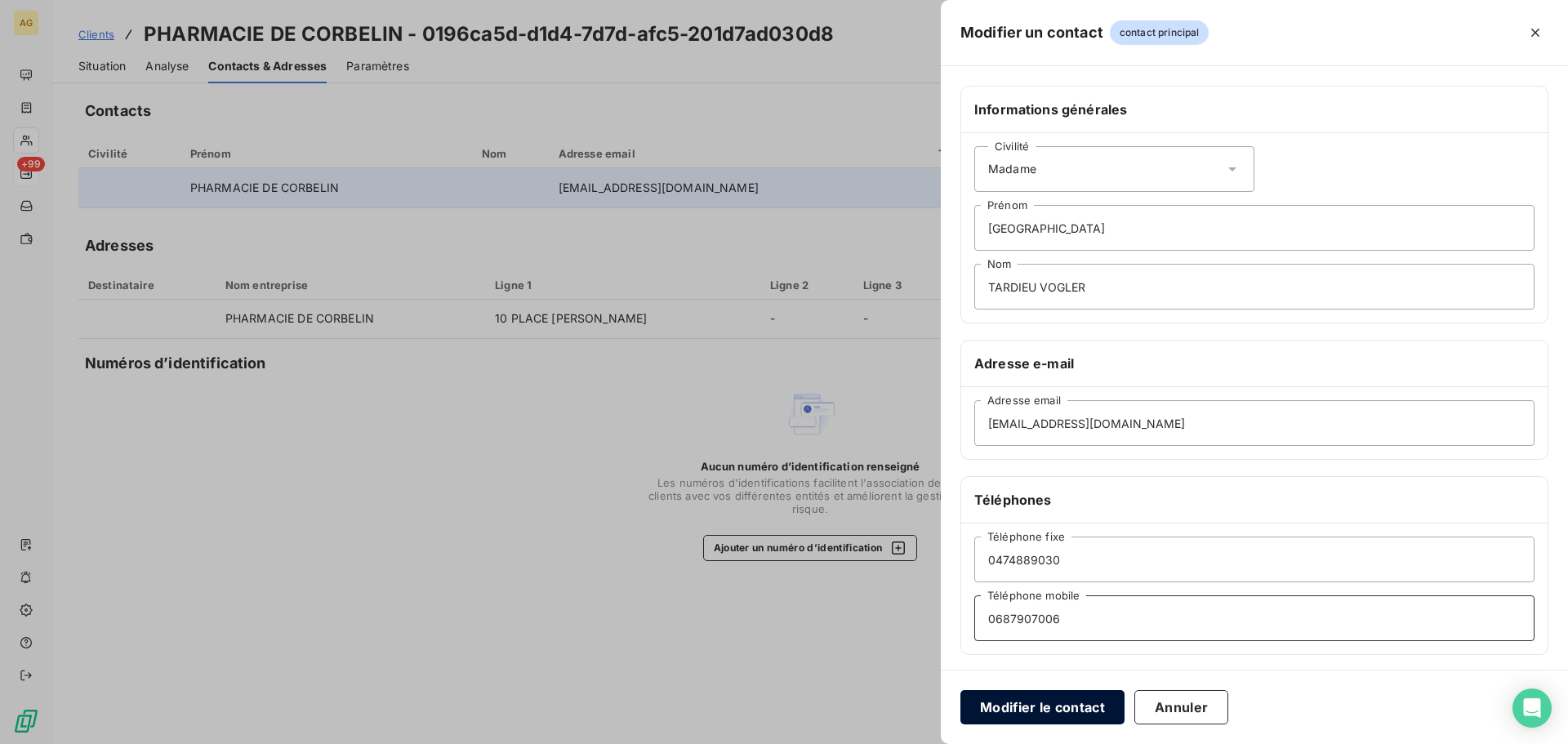
type input "0687907006"
click at [1039, 705] on button "Modifier le contact" at bounding box center [1043, 707] width 164 height 35
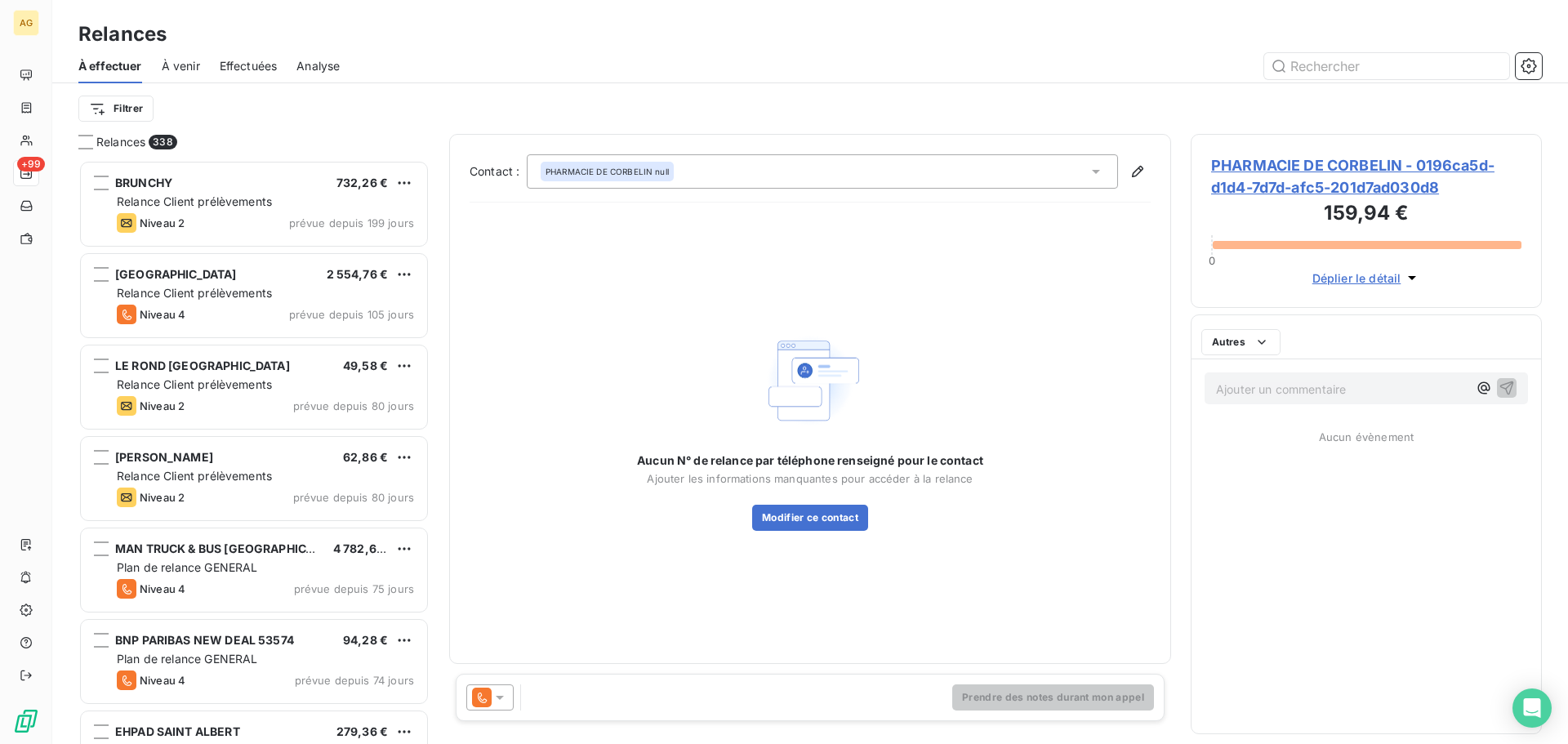
scroll to position [571, 339]
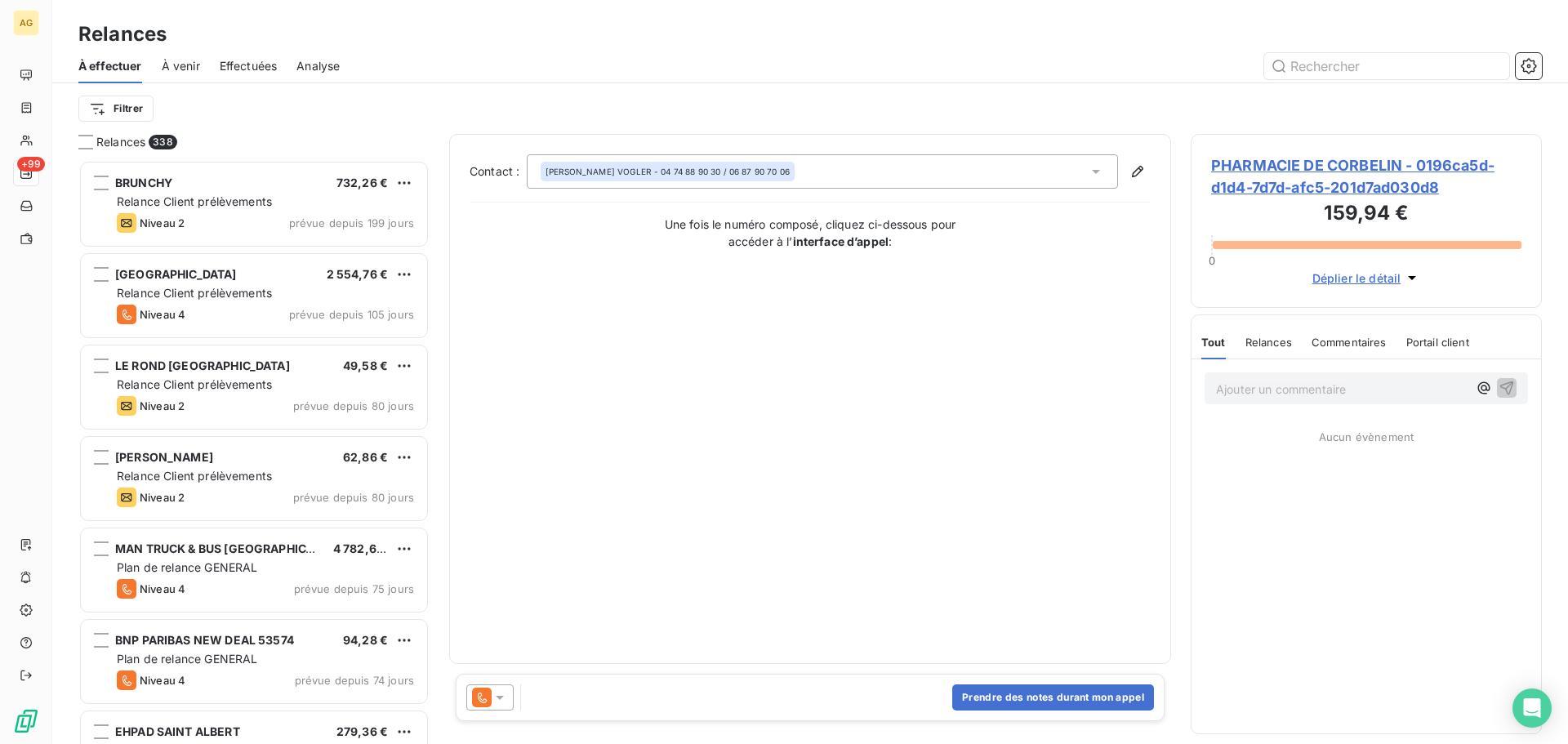
click at [502, 701] on icon at bounding box center [500, 697] width 16 height 16
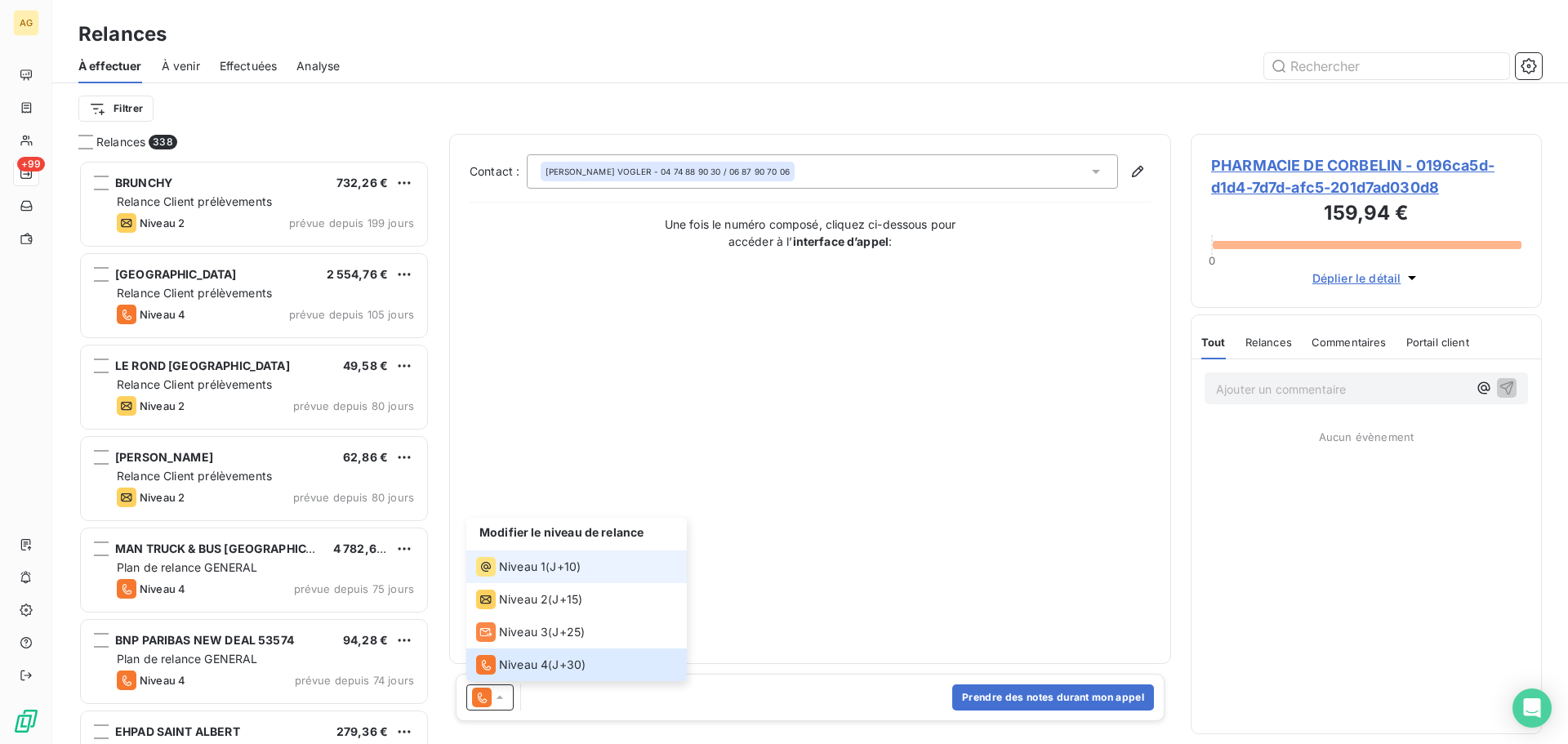
click at [532, 569] on span "Niveau 1" at bounding box center [522, 566] width 47 height 16
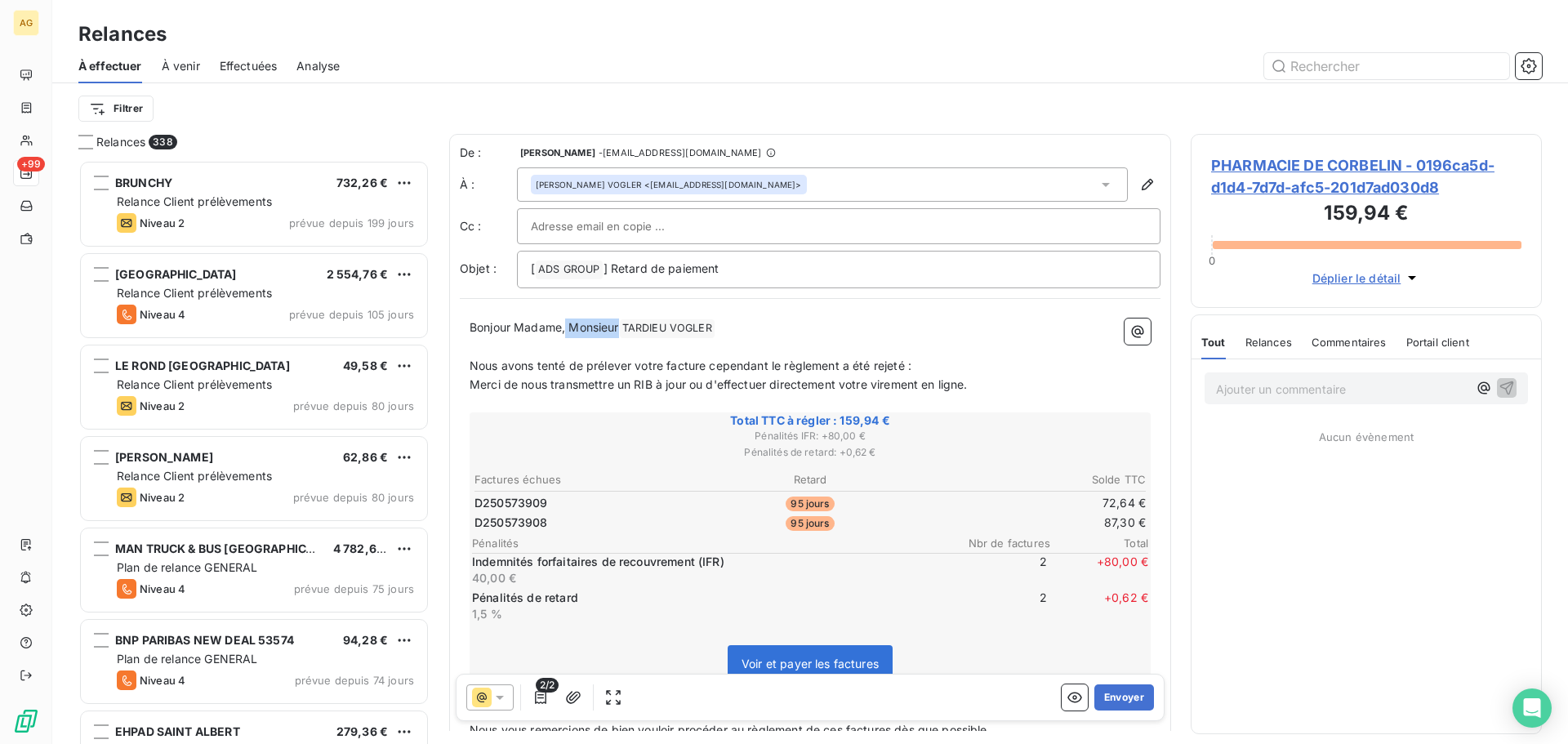
drag, startPoint x: 622, startPoint y: 327, endPoint x: 565, endPoint y: 330, distance: 57.1
click at [565, 330] on span "Bonjour Madame, Monsieur" at bounding box center [544, 326] width 150 height 14
click at [664, 364] on span "Nous avons tenté de prélever votre facture cependant le règlement a été rejeté :" at bounding box center [690, 365] width 442 height 14
click at [1121, 694] on button "Envoyer" at bounding box center [1124, 697] width 59 height 26
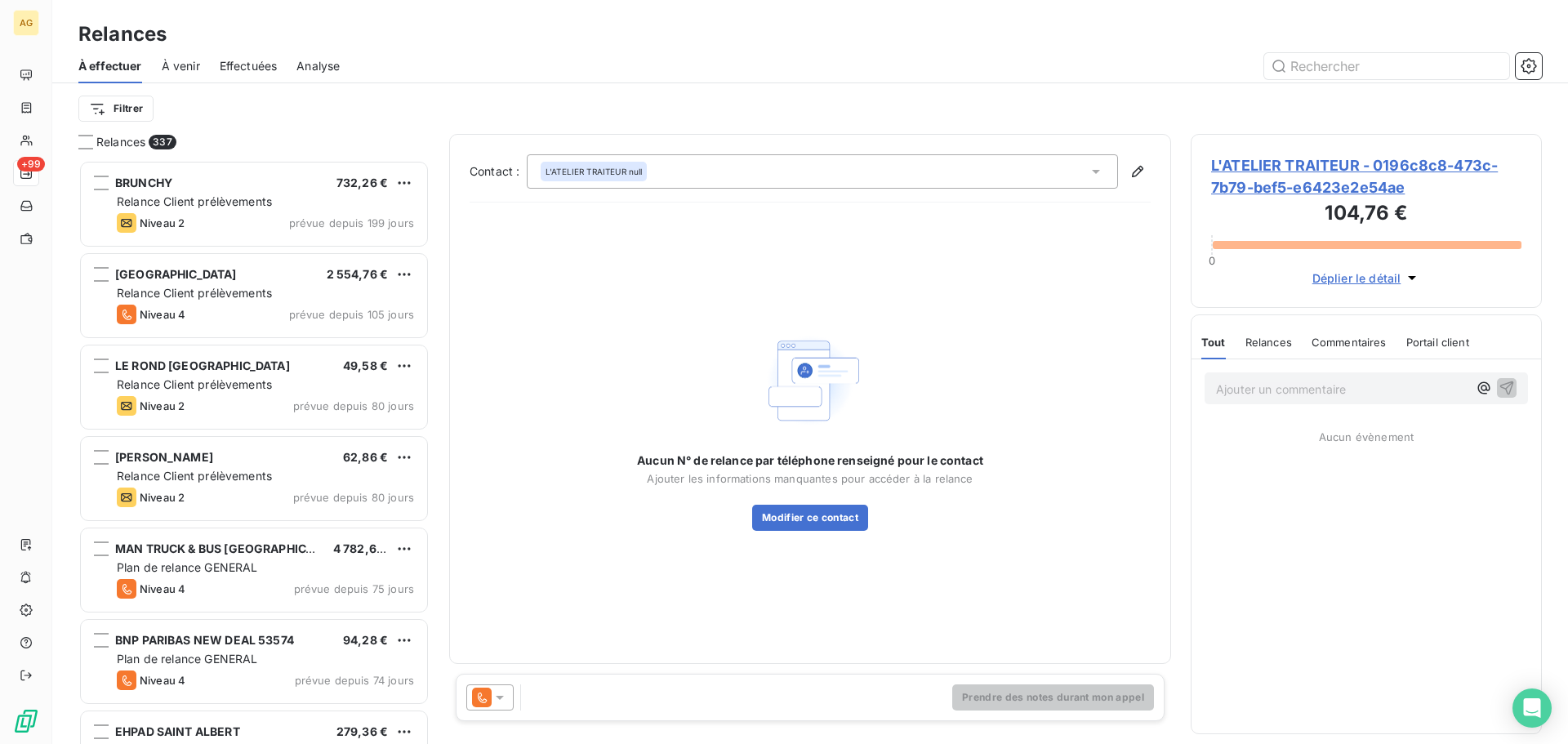
click at [1338, 172] on span "L'ATELIER TRAITEUR - 0196c8c8-473c-7b79-bef5-e6423e2e54ae" at bounding box center [1366, 177] width 310 height 44
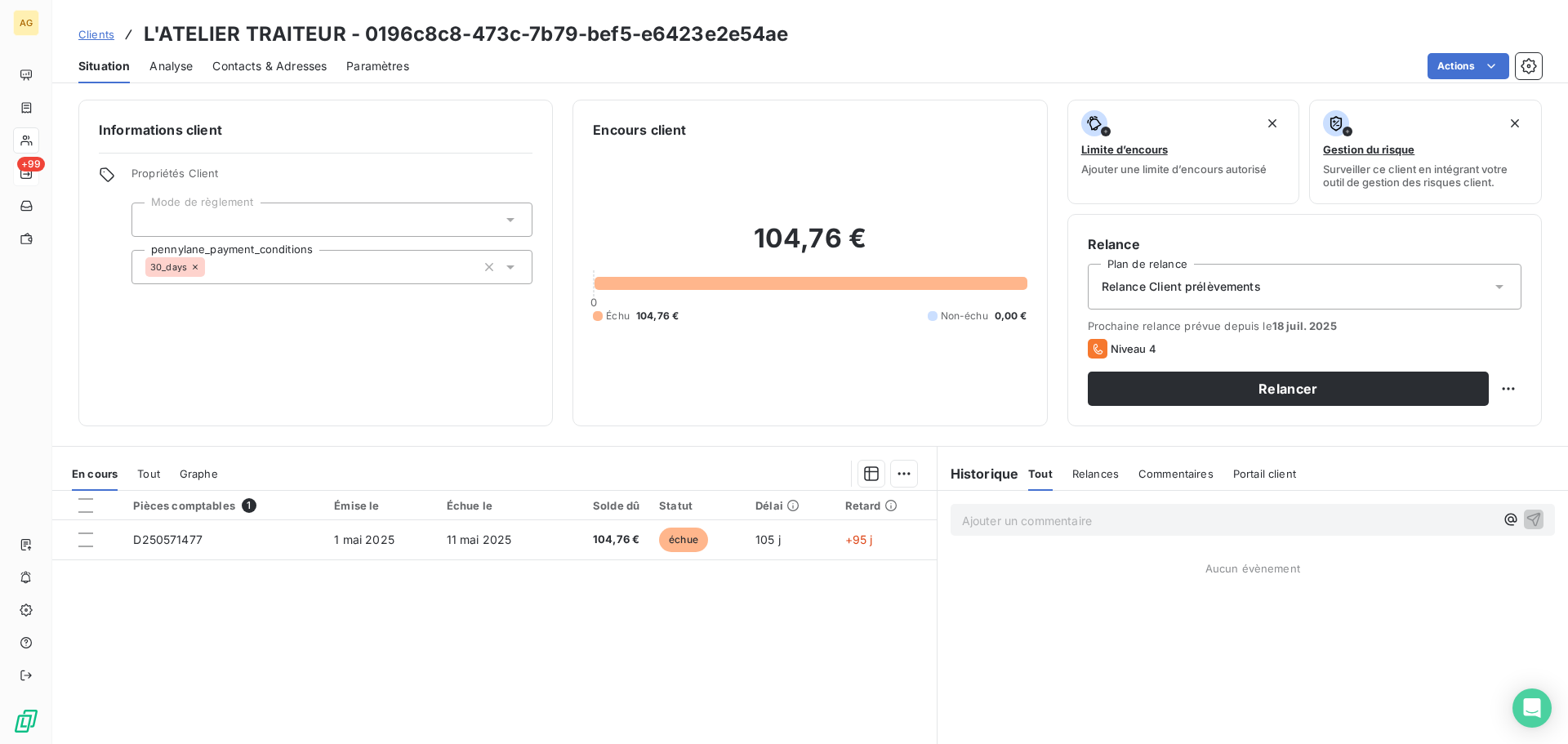
click at [369, 66] on span "Paramètres" at bounding box center [377, 67] width 62 height 16
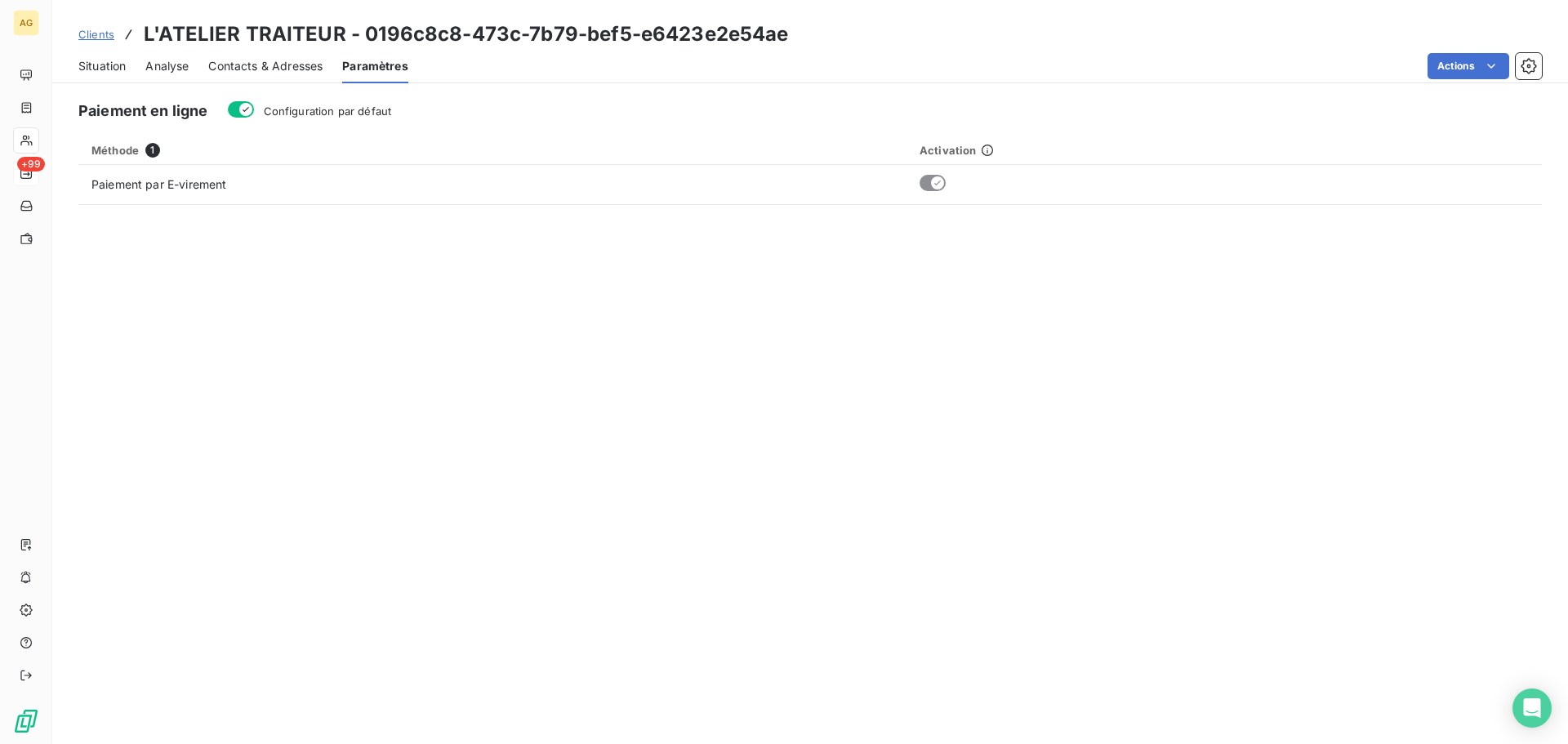
click at [265, 103] on label "Configuration par défaut" at bounding box center [328, 111] width 128 height 16
click at [254, 103] on button "Configuration par défaut" at bounding box center [241, 109] width 26 height 16
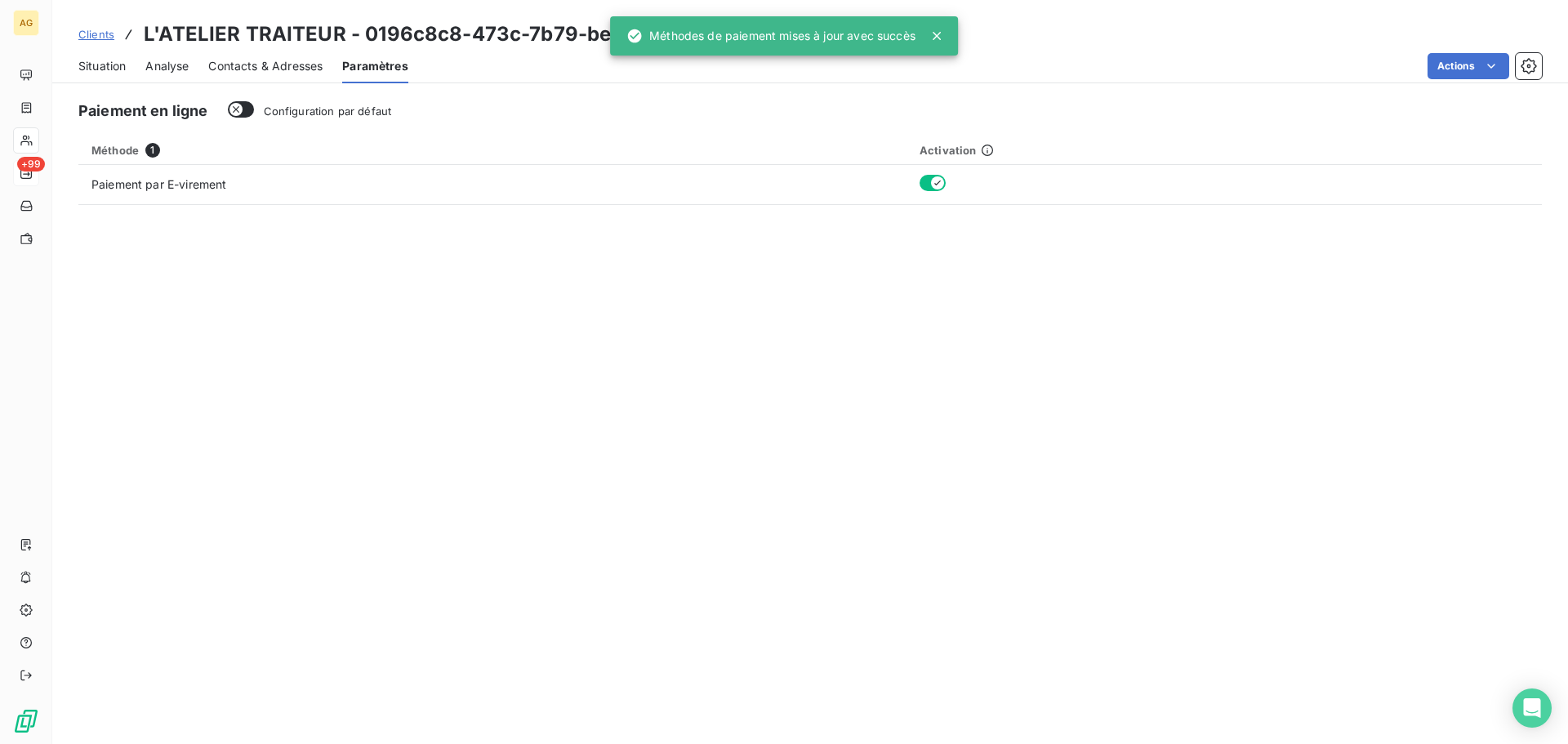
click at [257, 65] on span "Contacts & Adresses" at bounding box center [265, 67] width 114 height 16
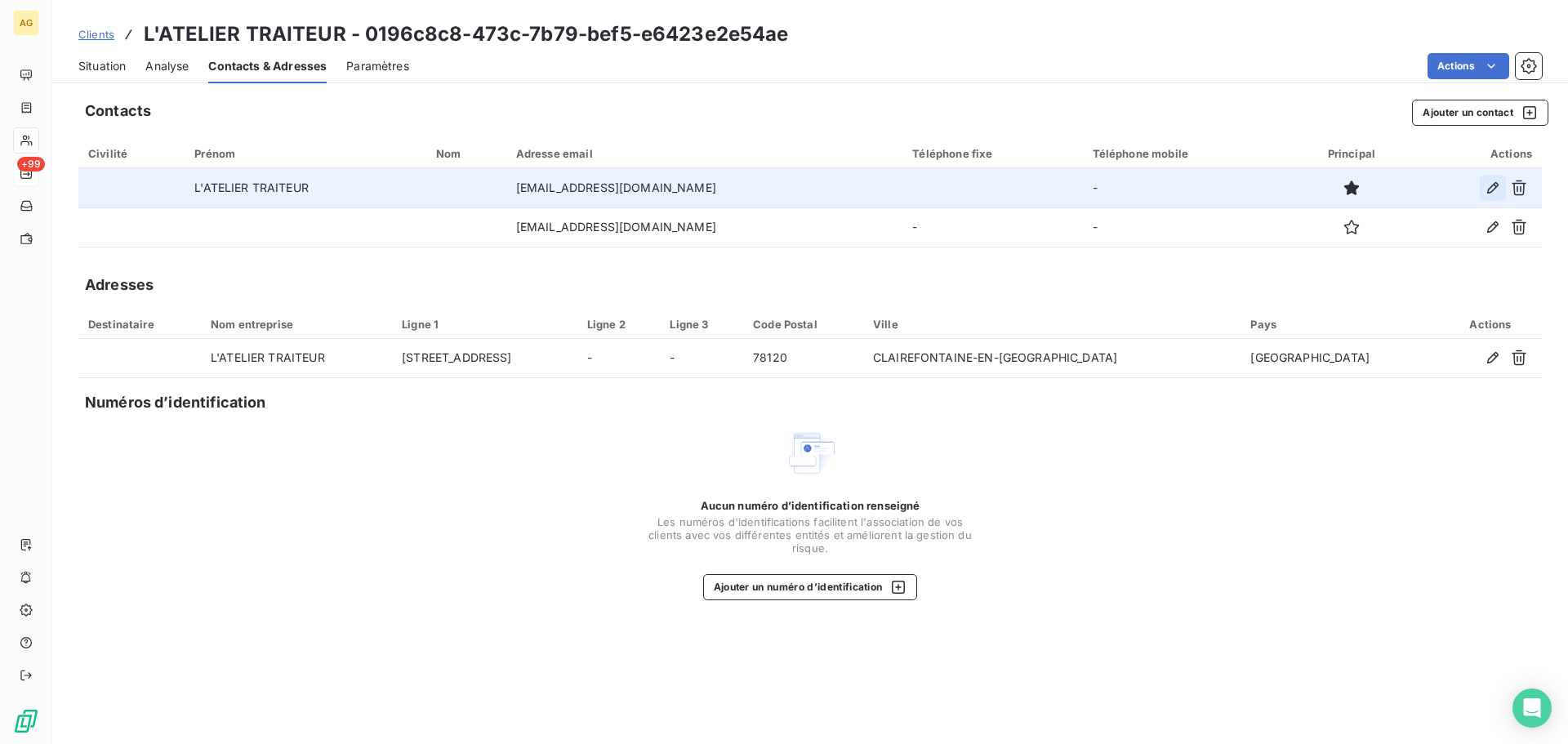
click at [1487, 189] on icon "button" at bounding box center [1492, 187] width 16 height 16
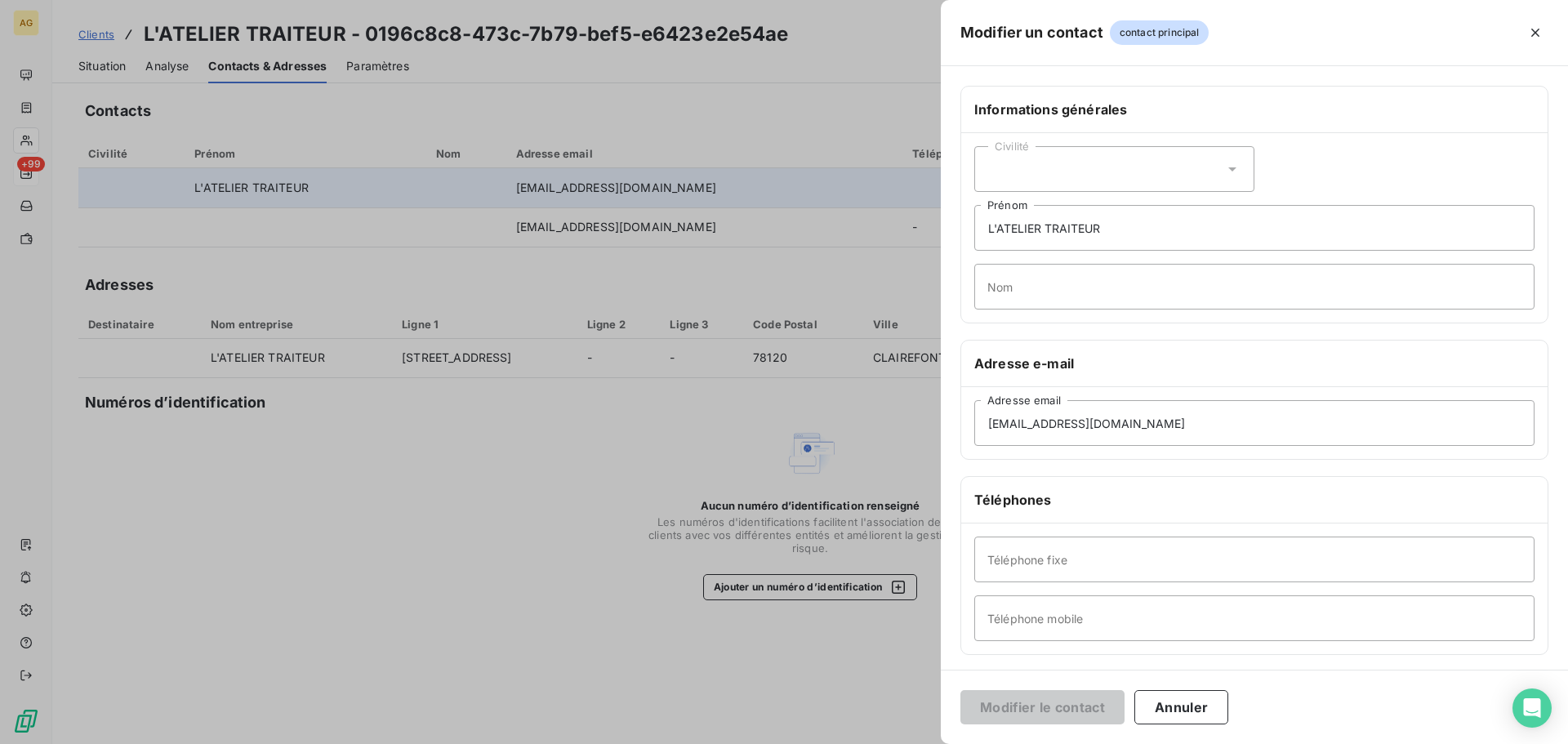
click at [1138, 170] on div "Civilité" at bounding box center [1114, 169] width 280 height 46
click at [1066, 237] on li "Monsieur" at bounding box center [1114, 239] width 280 height 30
drag, startPoint x: 1113, startPoint y: 237, endPoint x: 866, endPoint y: 224, distance: 247.3
click at [867, 743] on div "Modifier un contact contact principal Informations générales Civilité Monsieur …" at bounding box center [784, 744] width 1568 height 0
type input "[PERSON_NAME]"
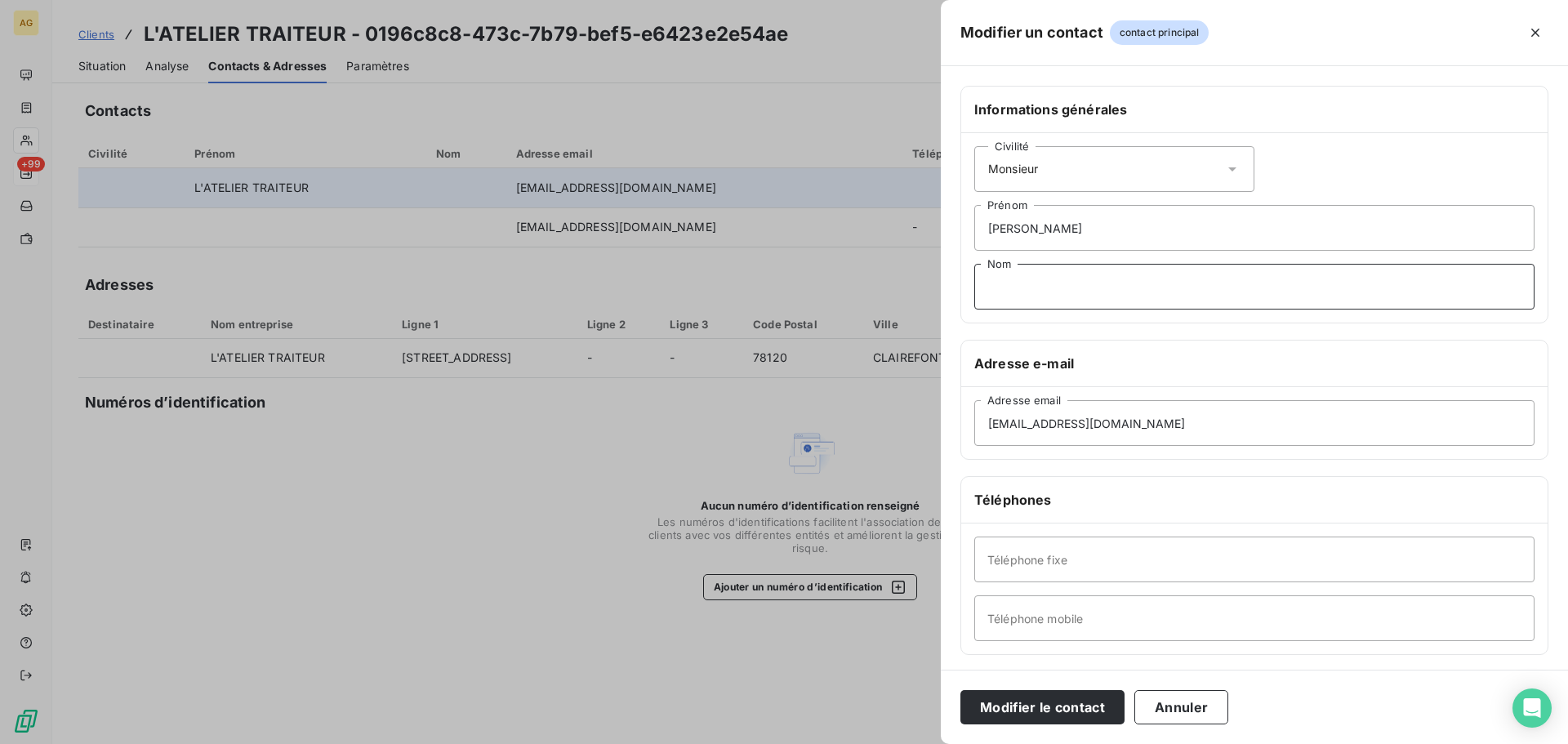
drag, startPoint x: 987, startPoint y: 299, endPoint x: 1000, endPoint y: 298, distance: 13.0
click at [994, 298] on input "Nom" at bounding box center [1254, 287] width 560 height 46
type input "OMNES"
drag, startPoint x: 1096, startPoint y: 558, endPoint x: 1020, endPoint y: 583, distance: 80.0
click at [1096, 558] on input "Téléphone fixe" at bounding box center [1254, 559] width 560 height 46
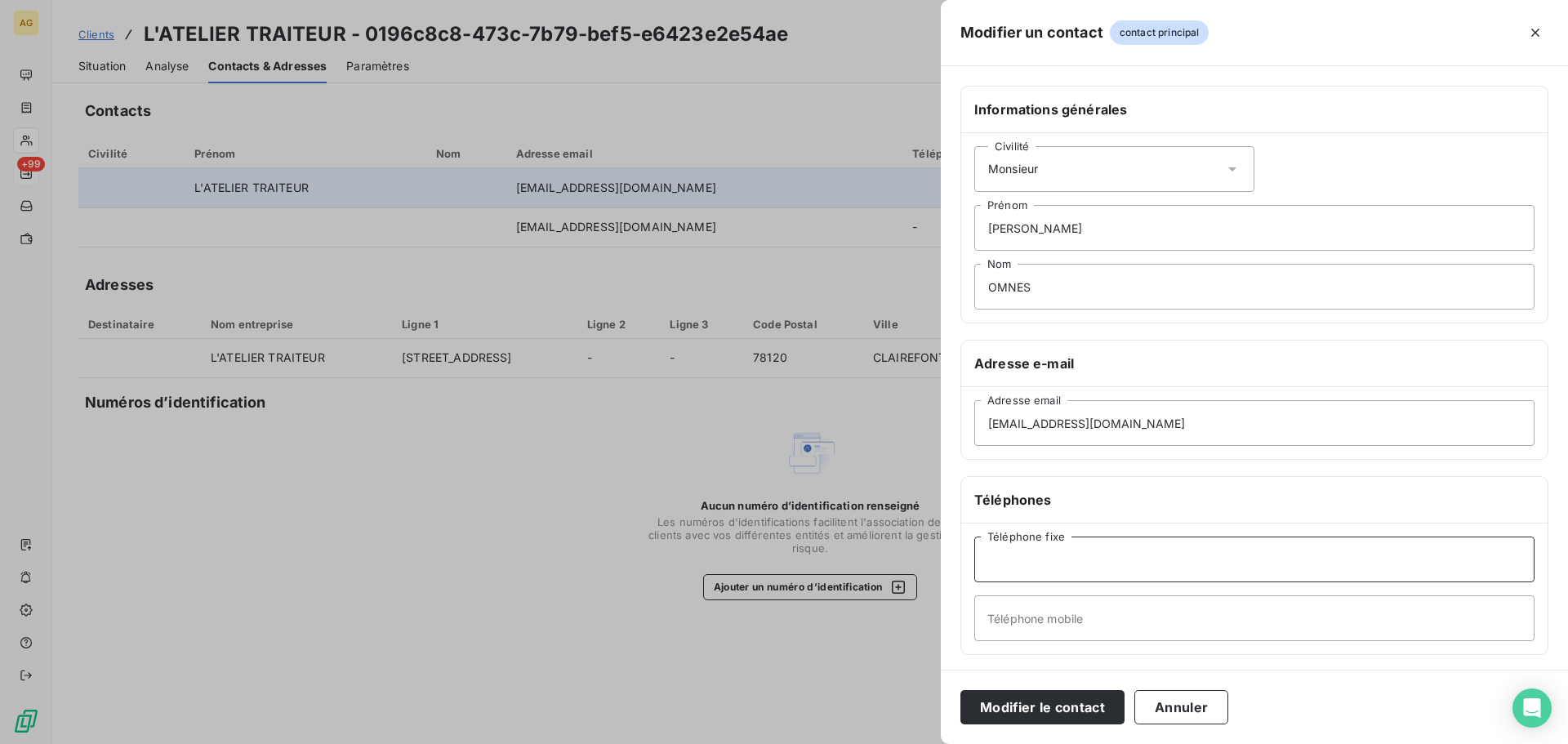
paste input "0134845496"
type input "0134845496"
click at [1045, 710] on button "Modifier le contact" at bounding box center [1043, 707] width 164 height 35
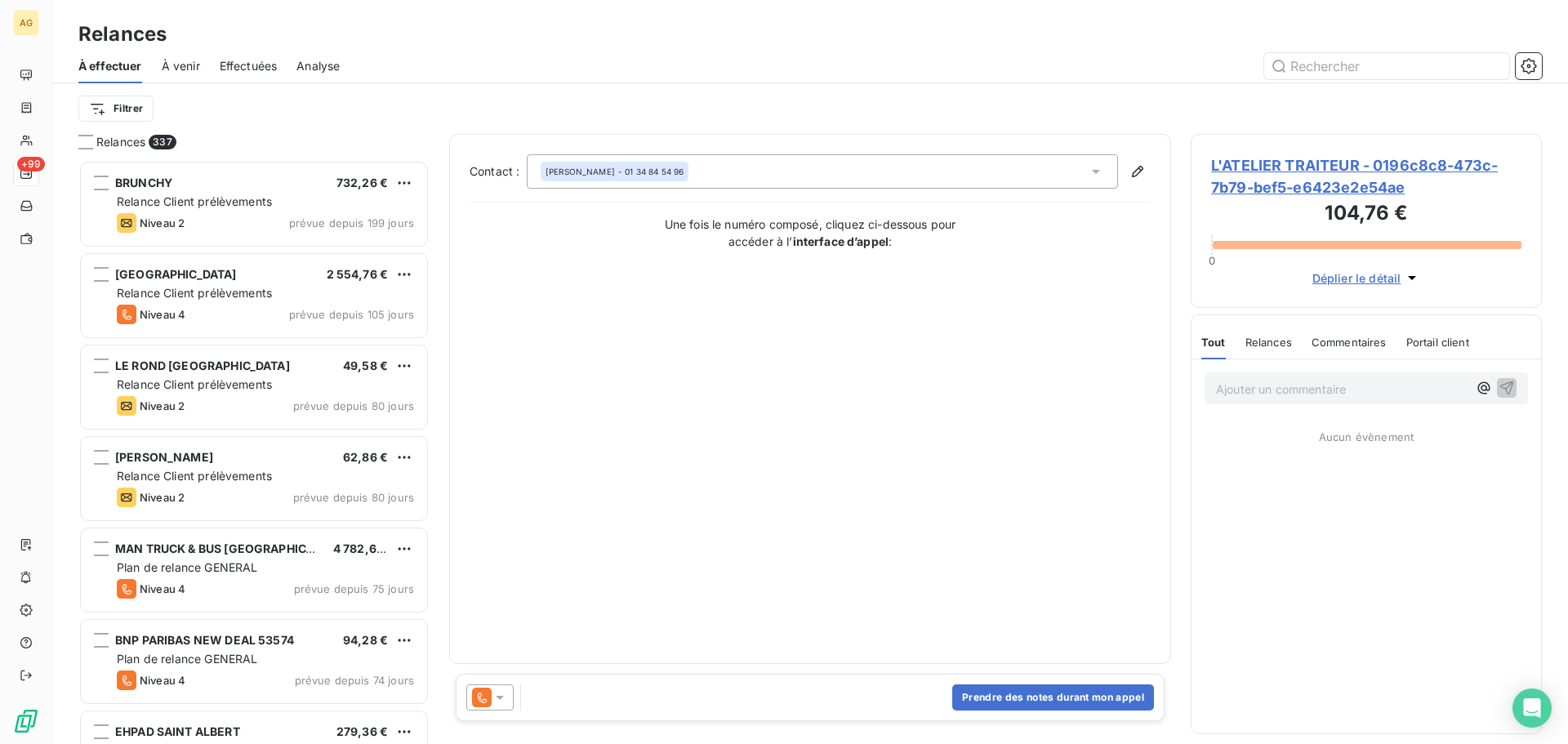
scroll to position [571, 339]
click at [494, 702] on icon at bounding box center [500, 697] width 16 height 16
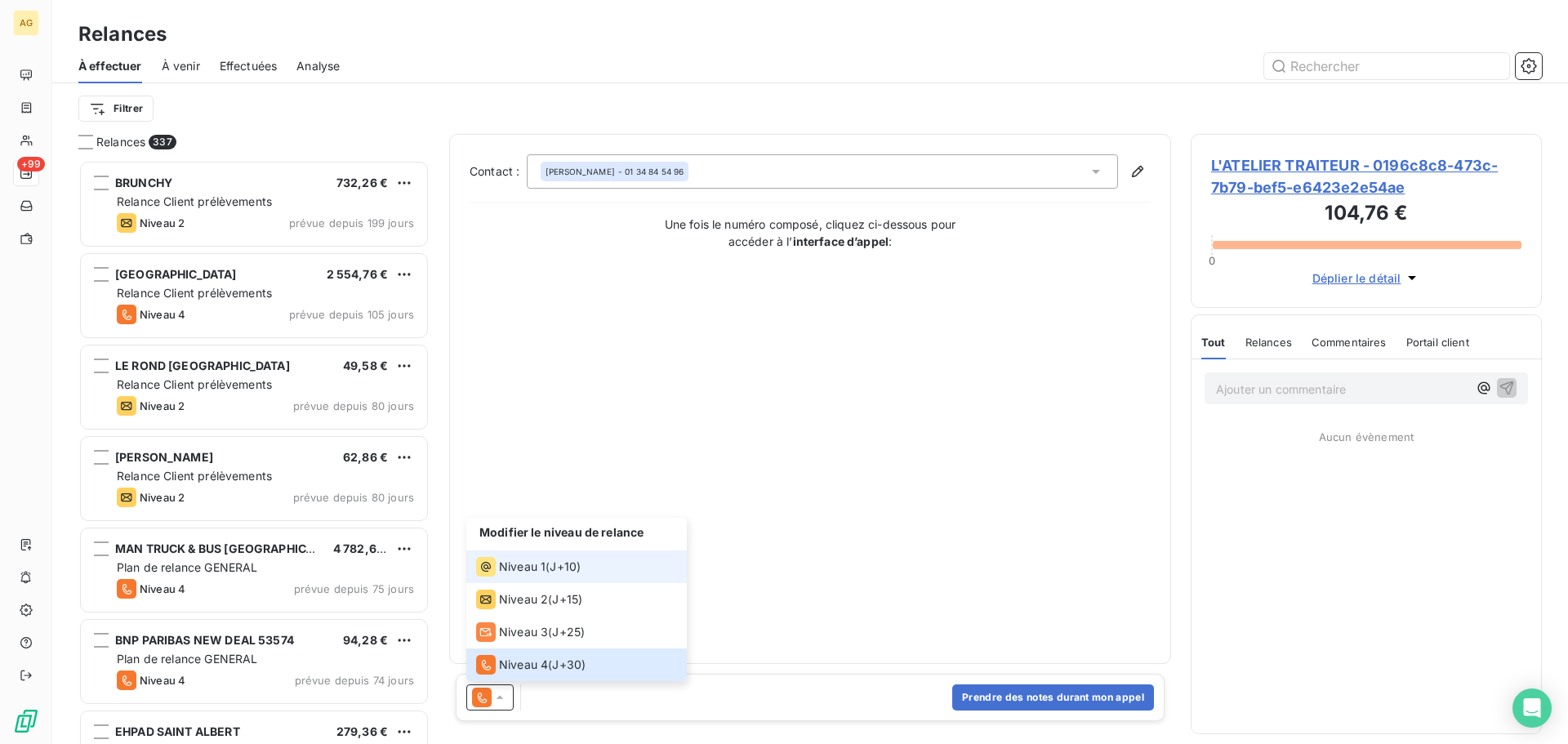
click at [517, 571] on span "Niveau 1" at bounding box center [522, 566] width 47 height 16
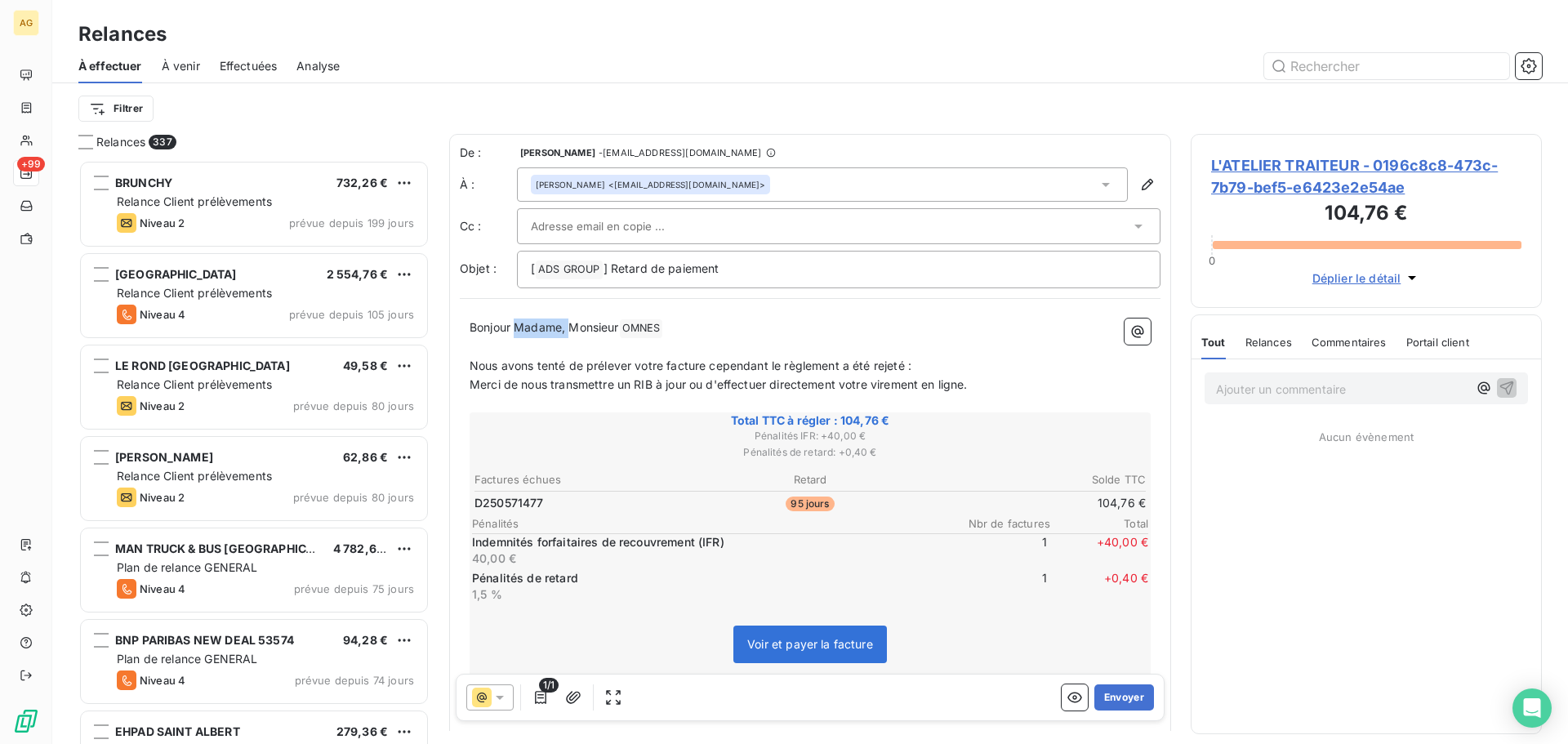
drag, startPoint x: 570, startPoint y: 326, endPoint x: 518, endPoint y: 329, distance: 52.1
click at [518, 329] on span "Bonjour Madame, Monsieur" at bounding box center [544, 326] width 150 height 14
click at [1112, 695] on button "Envoyer" at bounding box center [1124, 697] width 59 height 26
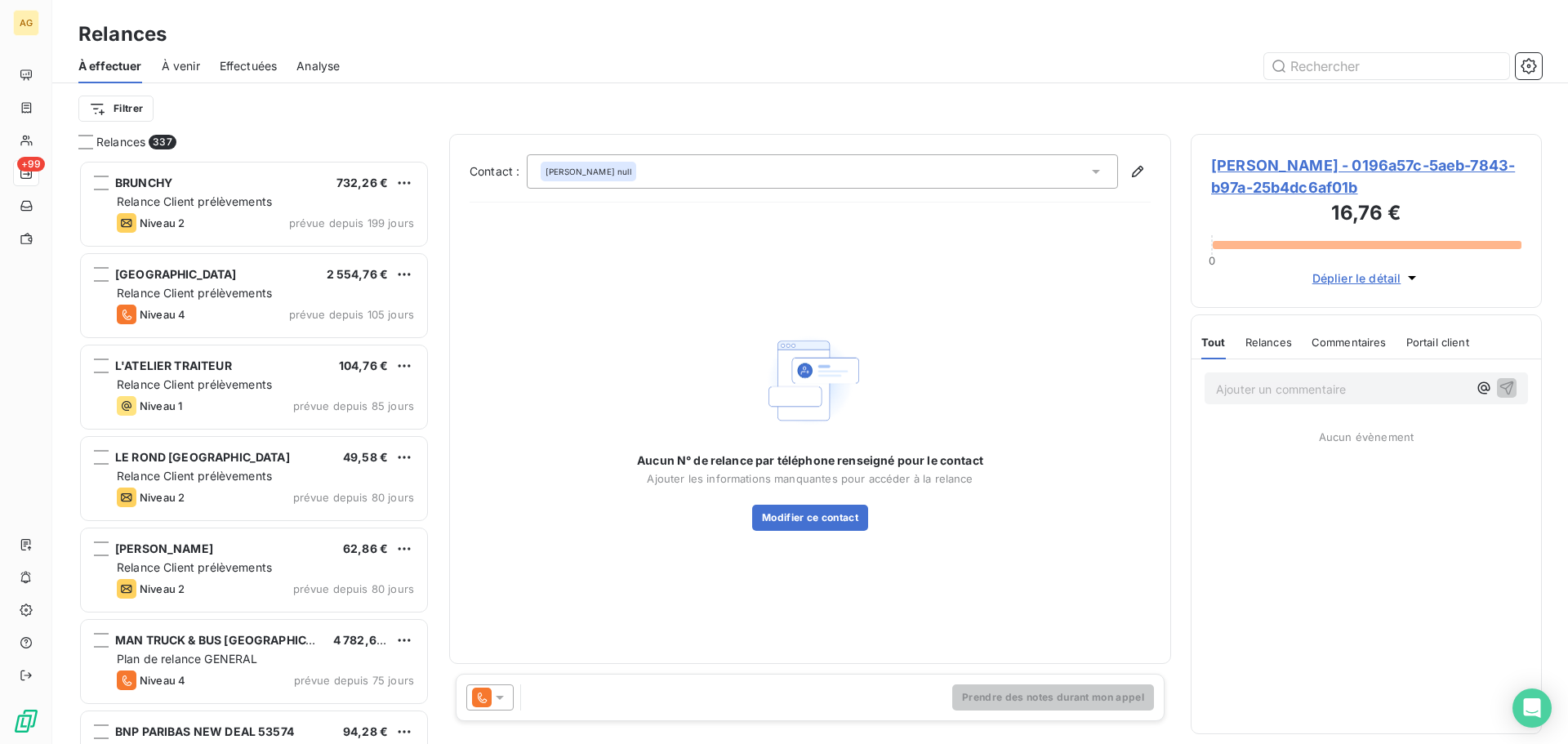
click at [1237, 167] on span "[PERSON_NAME] - 0196a57c-5aeb-7843-b97a-25b4dc6af01b" at bounding box center [1366, 177] width 310 height 44
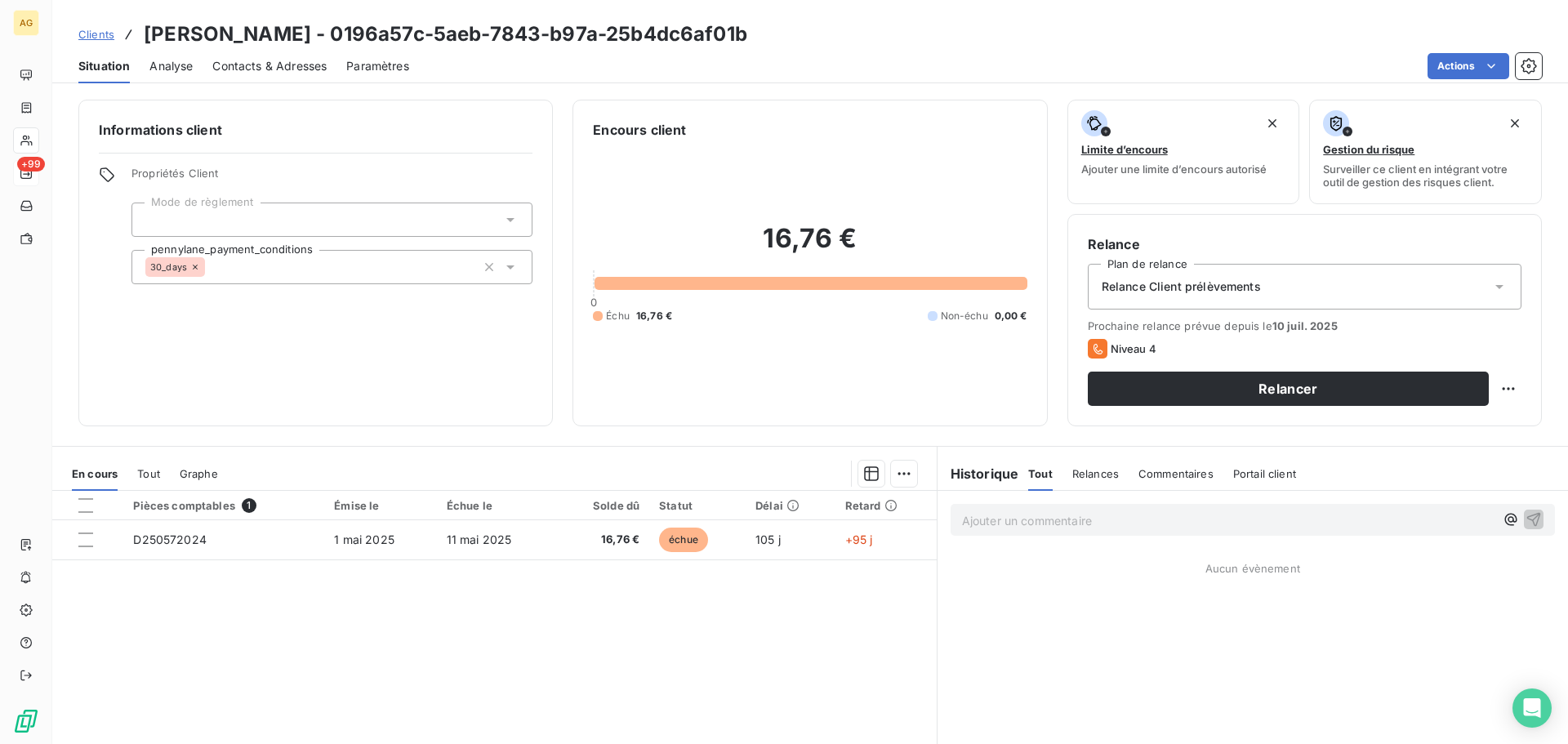
click at [372, 66] on span "Paramètres" at bounding box center [377, 67] width 62 height 16
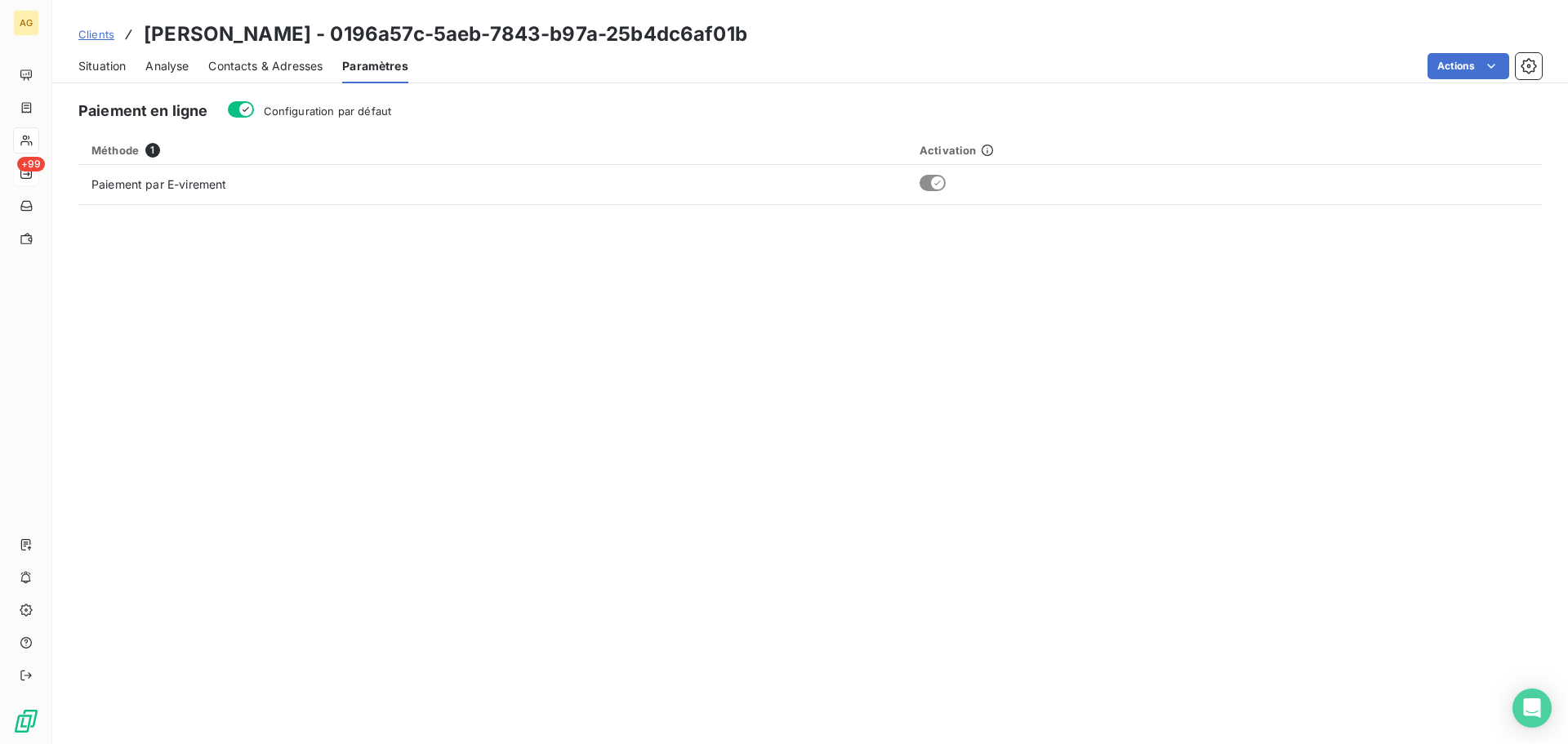
click at [363, 106] on span "Configuration par défaut" at bounding box center [328, 111] width 128 height 13
click at [254, 106] on button "Configuration par défaut" at bounding box center [241, 109] width 26 height 16
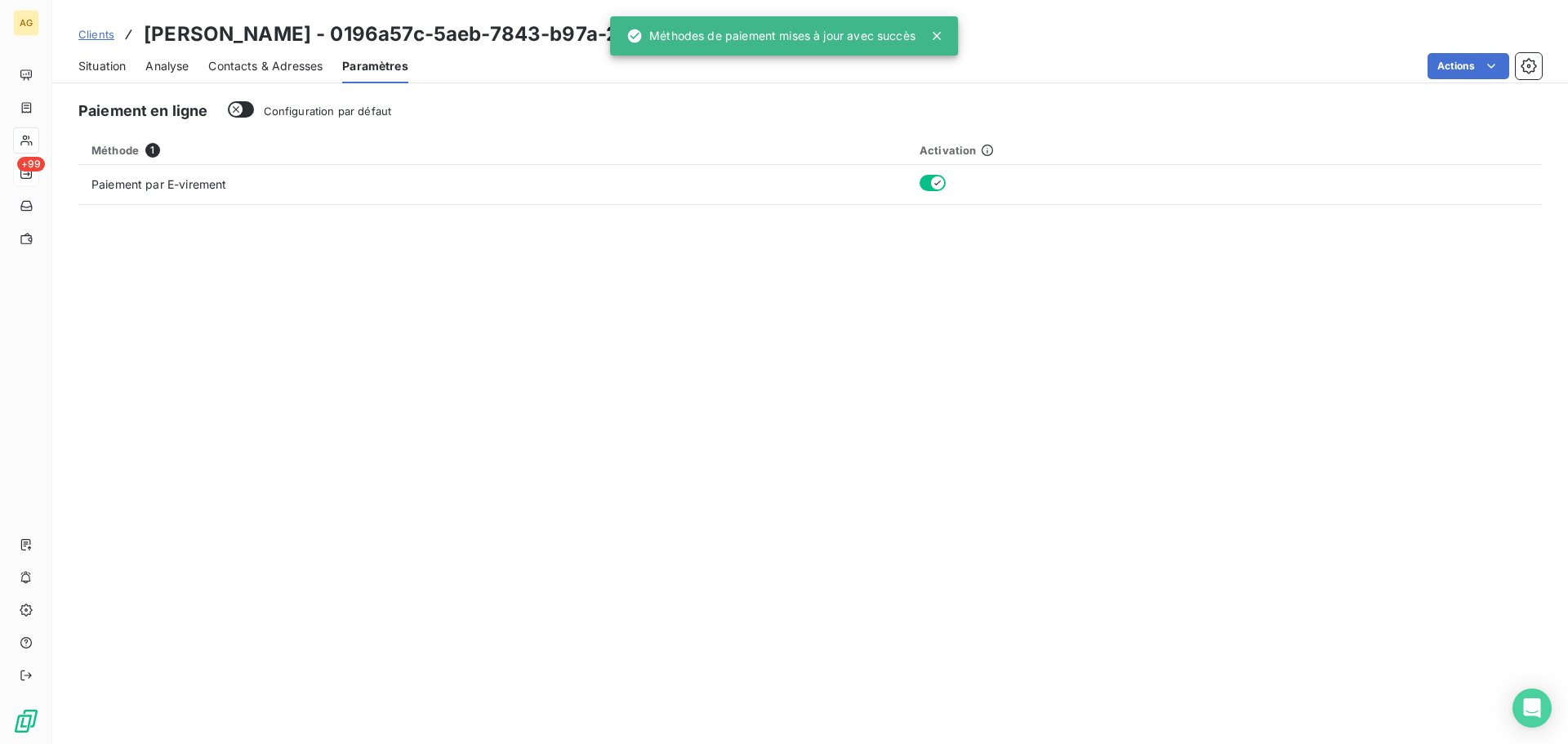
click at [300, 70] on span "Contacts & Adresses" at bounding box center [265, 67] width 114 height 16
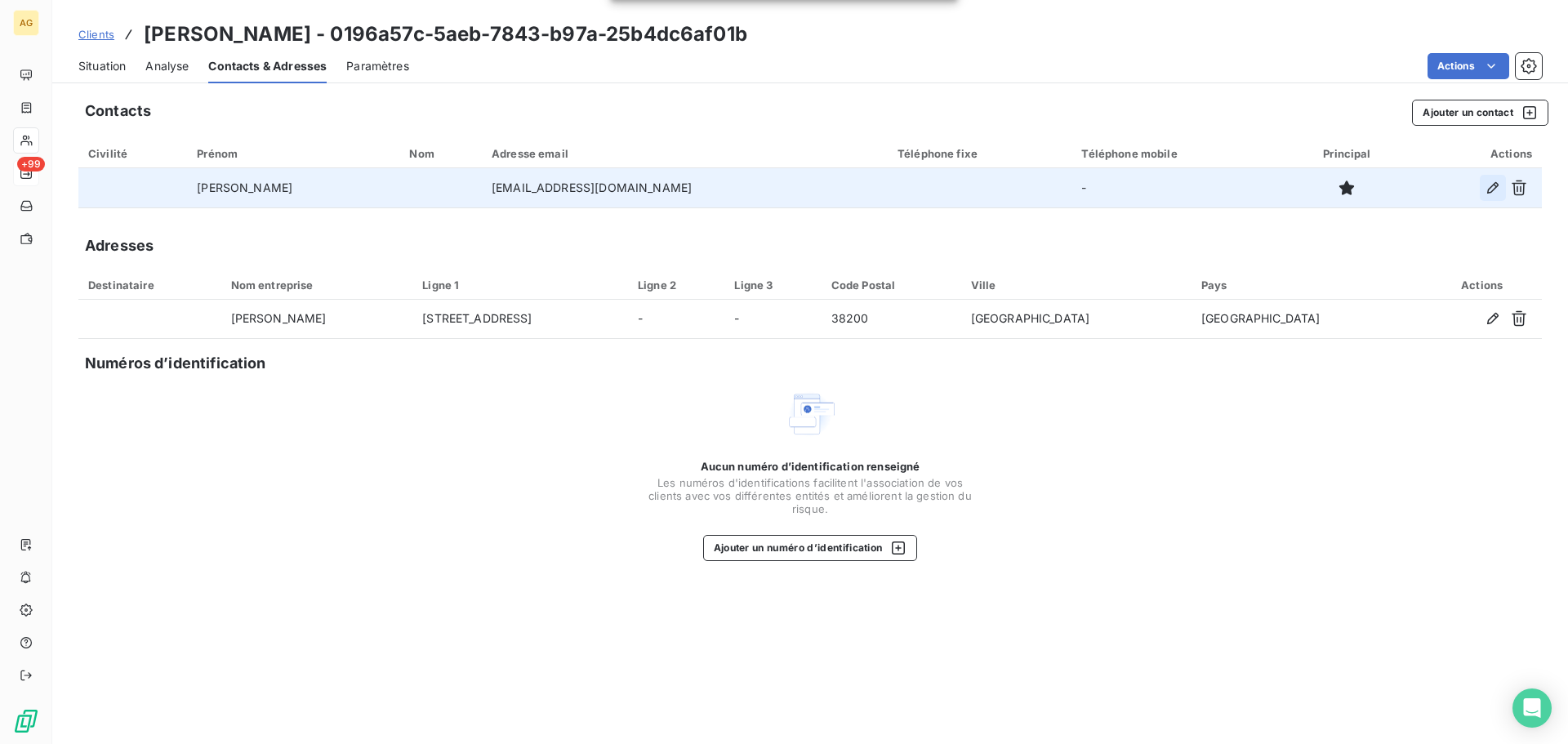
click at [1488, 186] on icon "button" at bounding box center [1492, 187] width 16 height 16
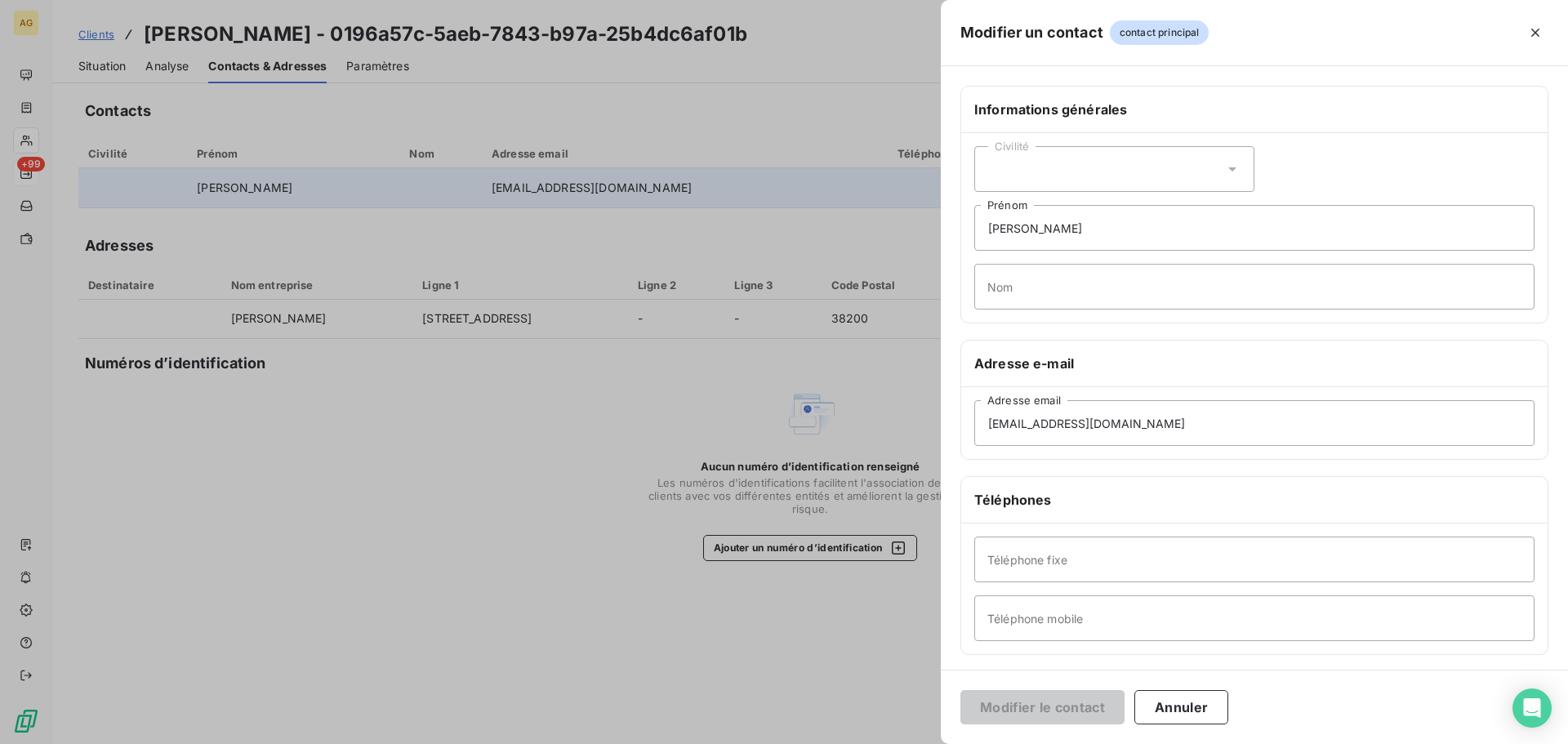
click at [1007, 167] on div "Civilité" at bounding box center [1114, 169] width 280 height 46
drag, startPoint x: 1025, startPoint y: 247, endPoint x: 1038, endPoint y: 241, distance: 14.3
click at [1025, 245] on span "Monsieur" at bounding box center [1031, 239] width 49 height 16
drag, startPoint x: 1016, startPoint y: 229, endPoint x: 1053, endPoint y: 230, distance: 37.0
click at [1053, 230] on input "[PERSON_NAME]" at bounding box center [1254, 228] width 560 height 46
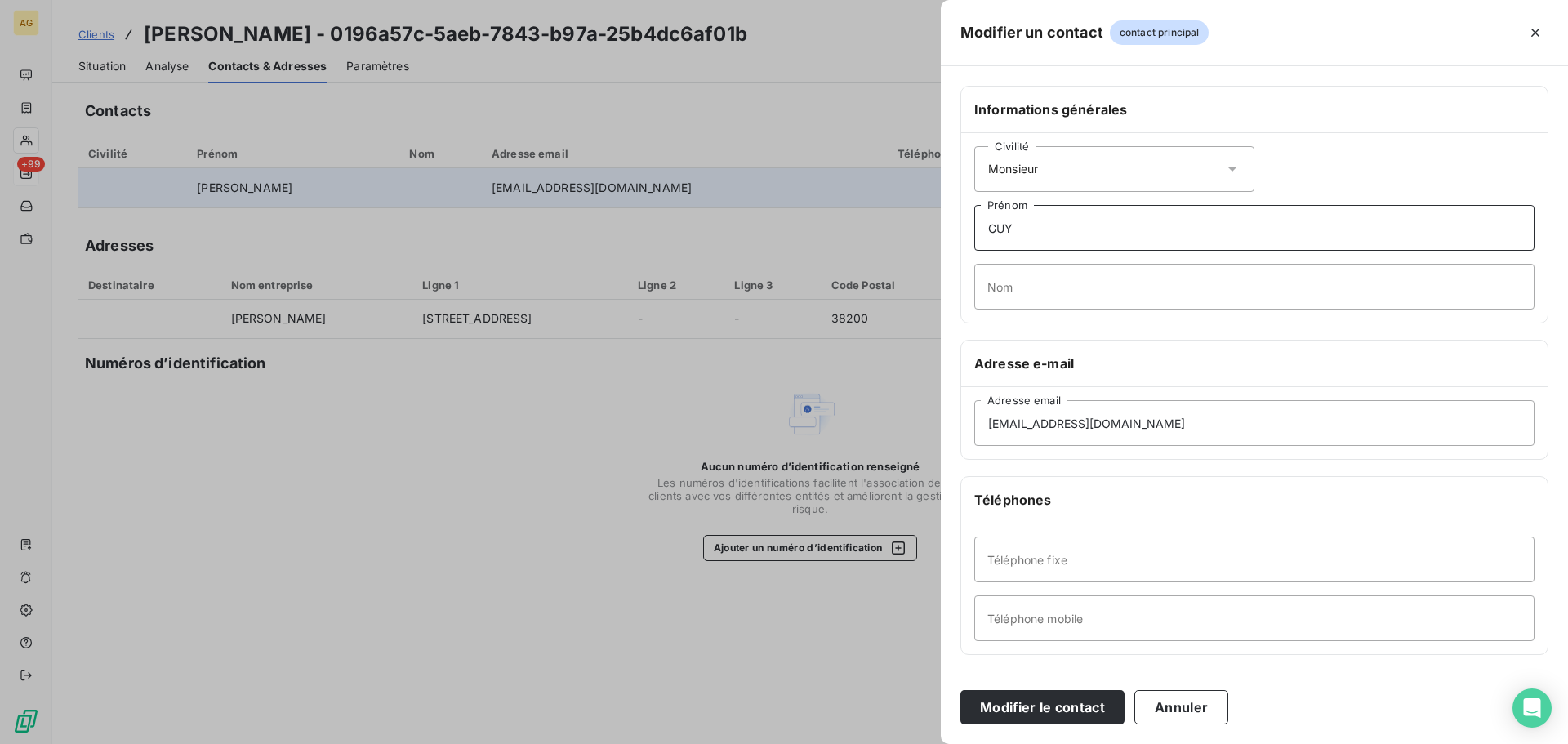
type input "GUY"
drag, startPoint x: 984, startPoint y: 291, endPoint x: 997, endPoint y: 290, distance: 13.0
click at [988, 291] on input "Nom" at bounding box center [1254, 287] width 560 height 46
paste input "ROYER"
type input "ROYER"
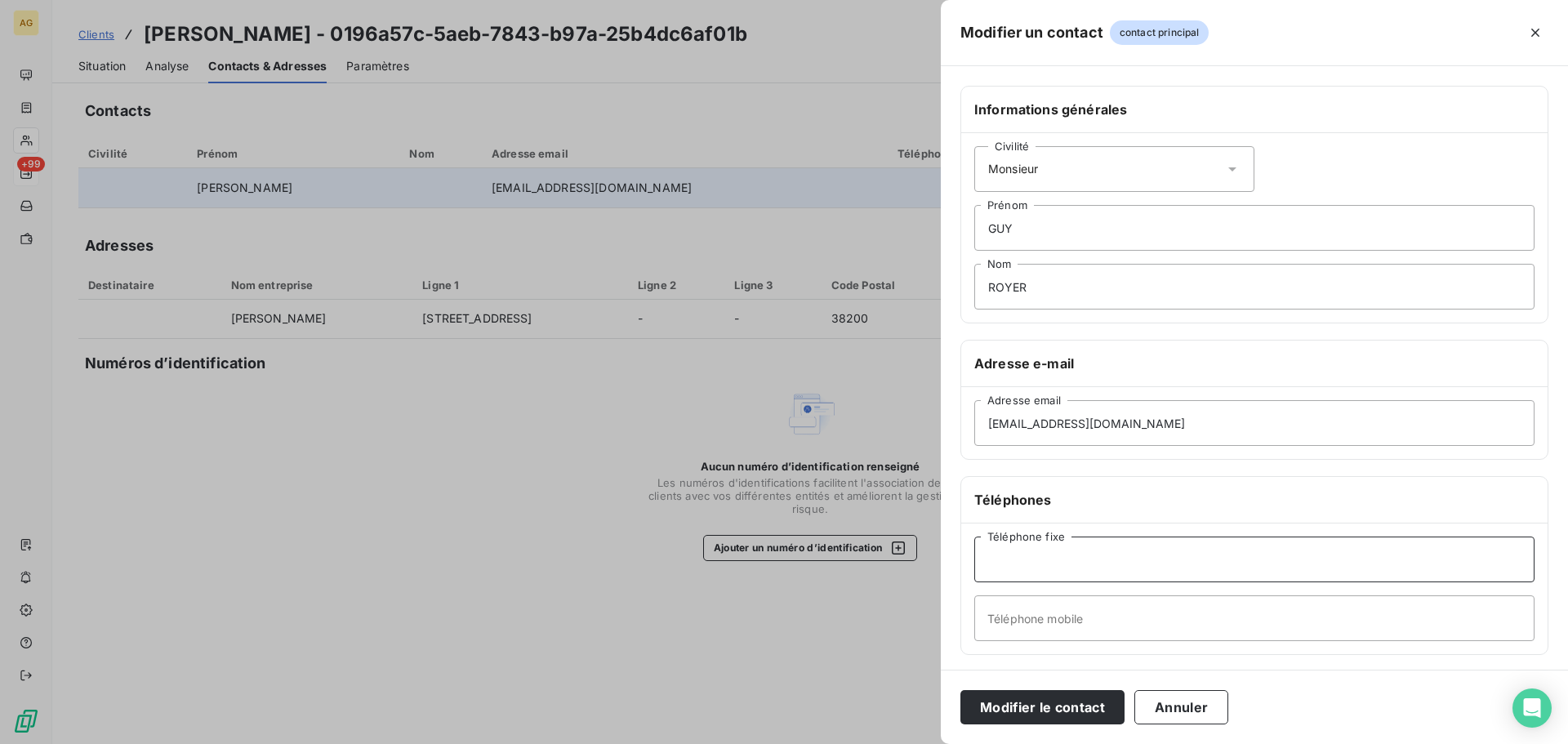
click at [1071, 553] on input "Téléphone fixe" at bounding box center [1254, 559] width 560 height 46
paste input "[PHONE_NUMBER]"
type input "[PHONE_NUMBER]"
click at [1219, 621] on input "Téléphone mobile" at bounding box center [1254, 618] width 560 height 46
paste input "[PHONE_NUMBER]"
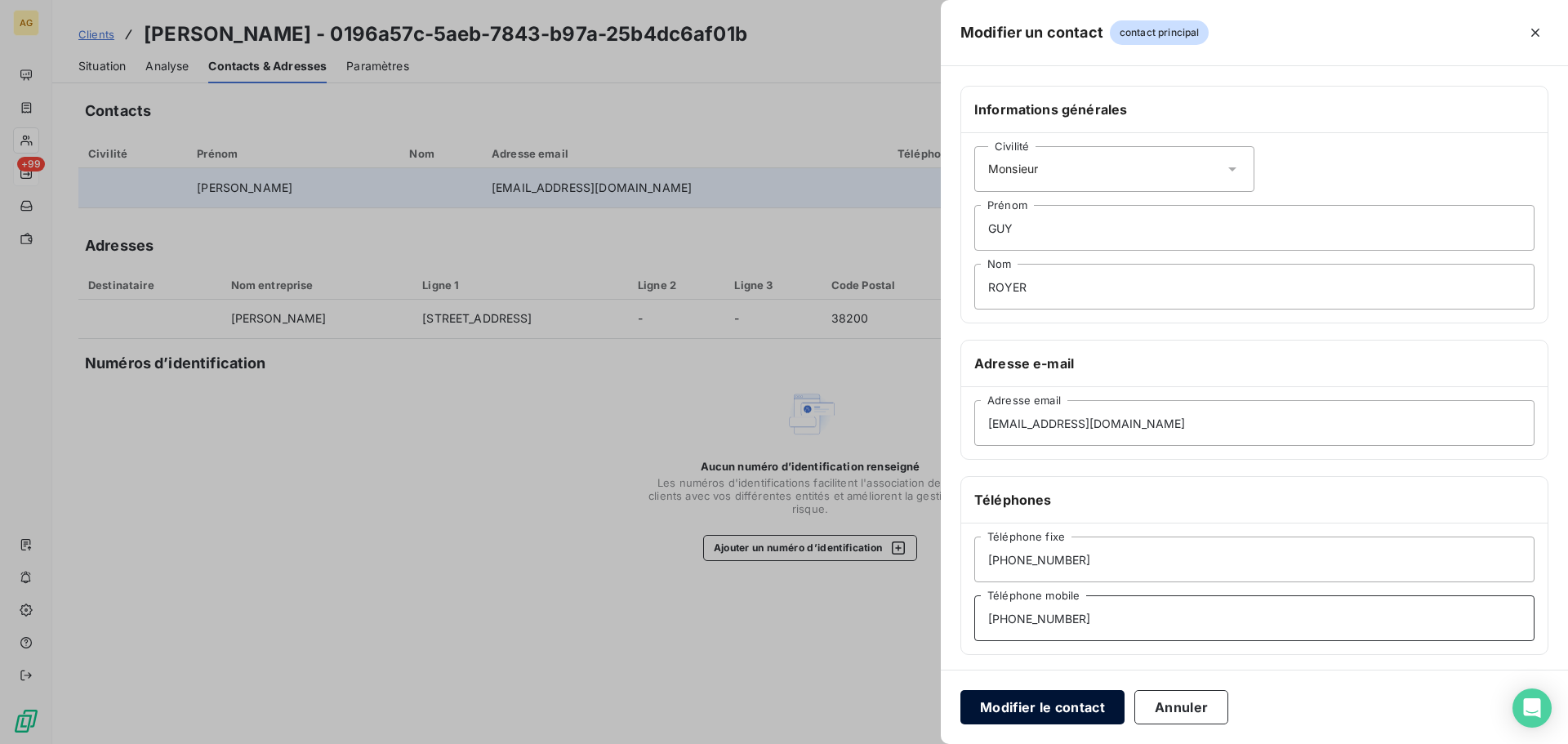
type input "[PHONE_NUMBER]"
click at [1074, 707] on button "Modifier le contact" at bounding box center [1043, 707] width 164 height 35
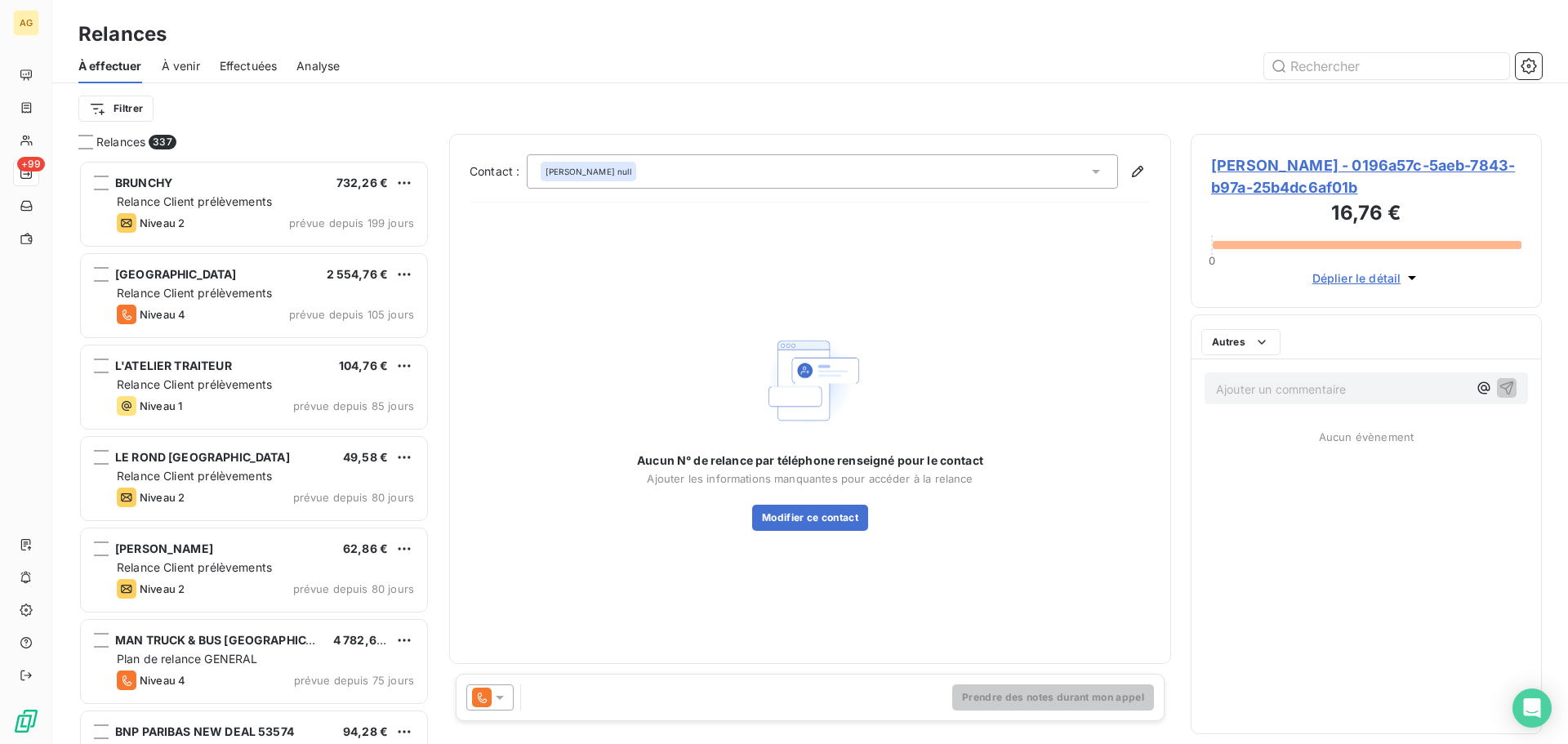
scroll to position [571, 339]
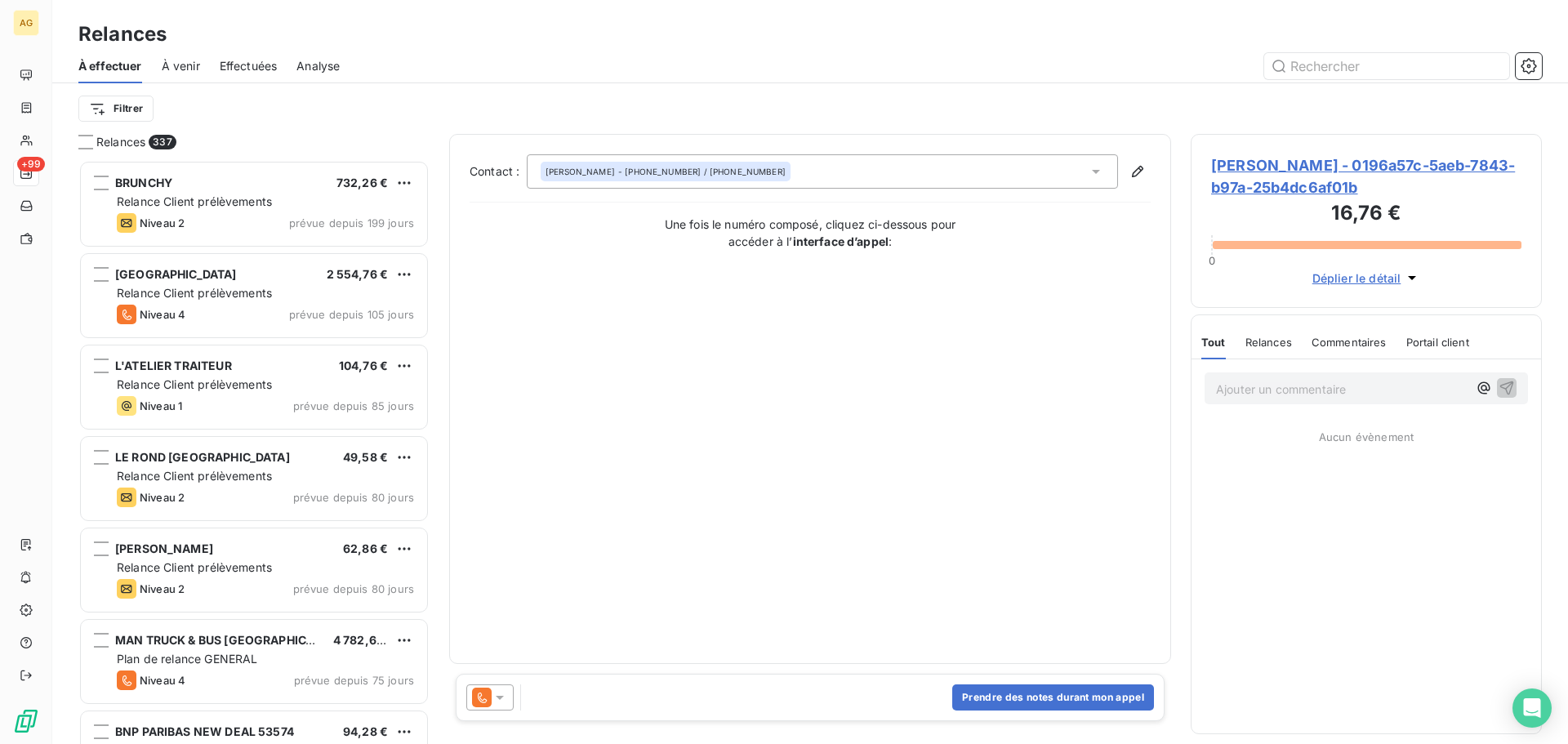
click at [505, 703] on icon at bounding box center [500, 697] width 16 height 16
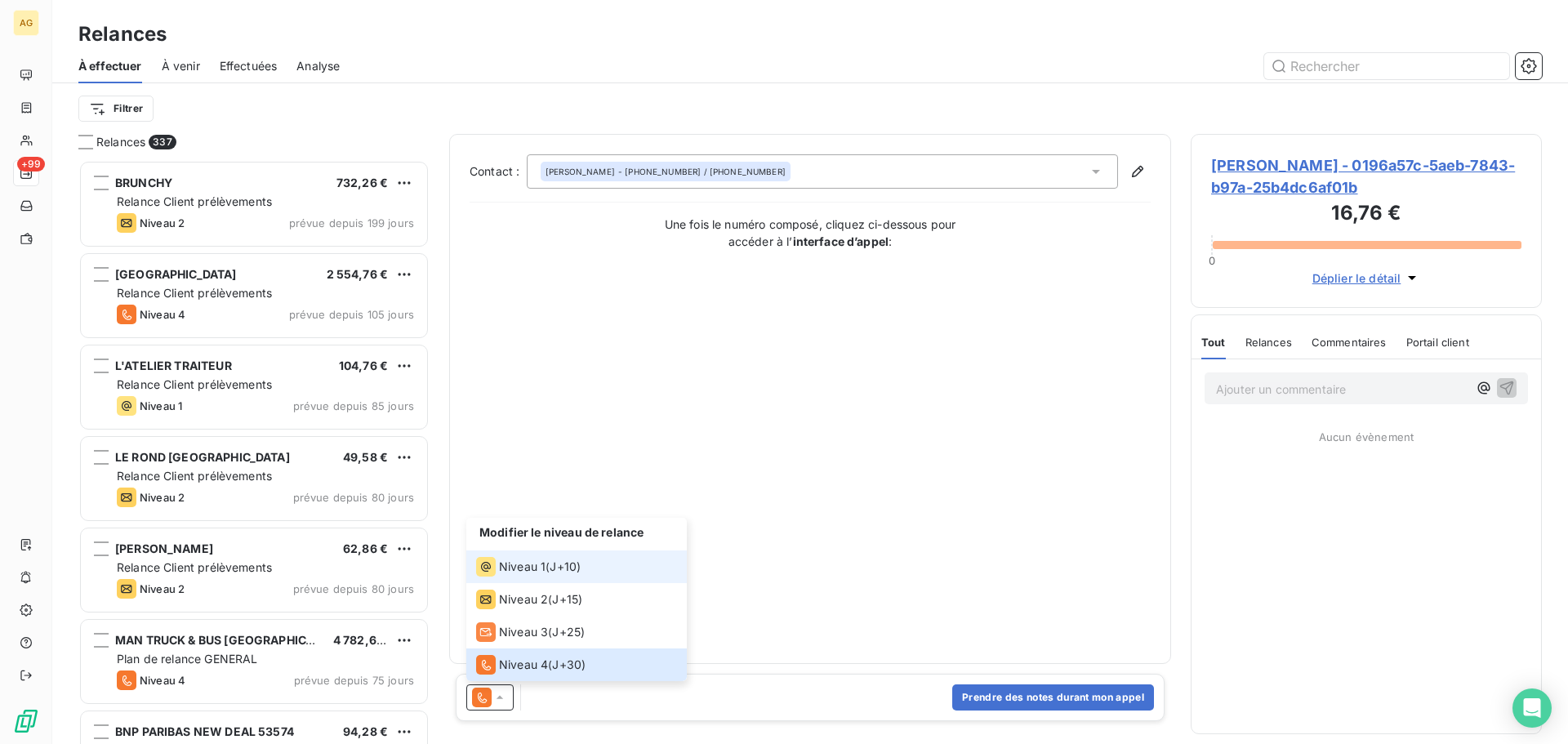
click at [535, 567] on span "Niveau 1" at bounding box center [522, 566] width 47 height 16
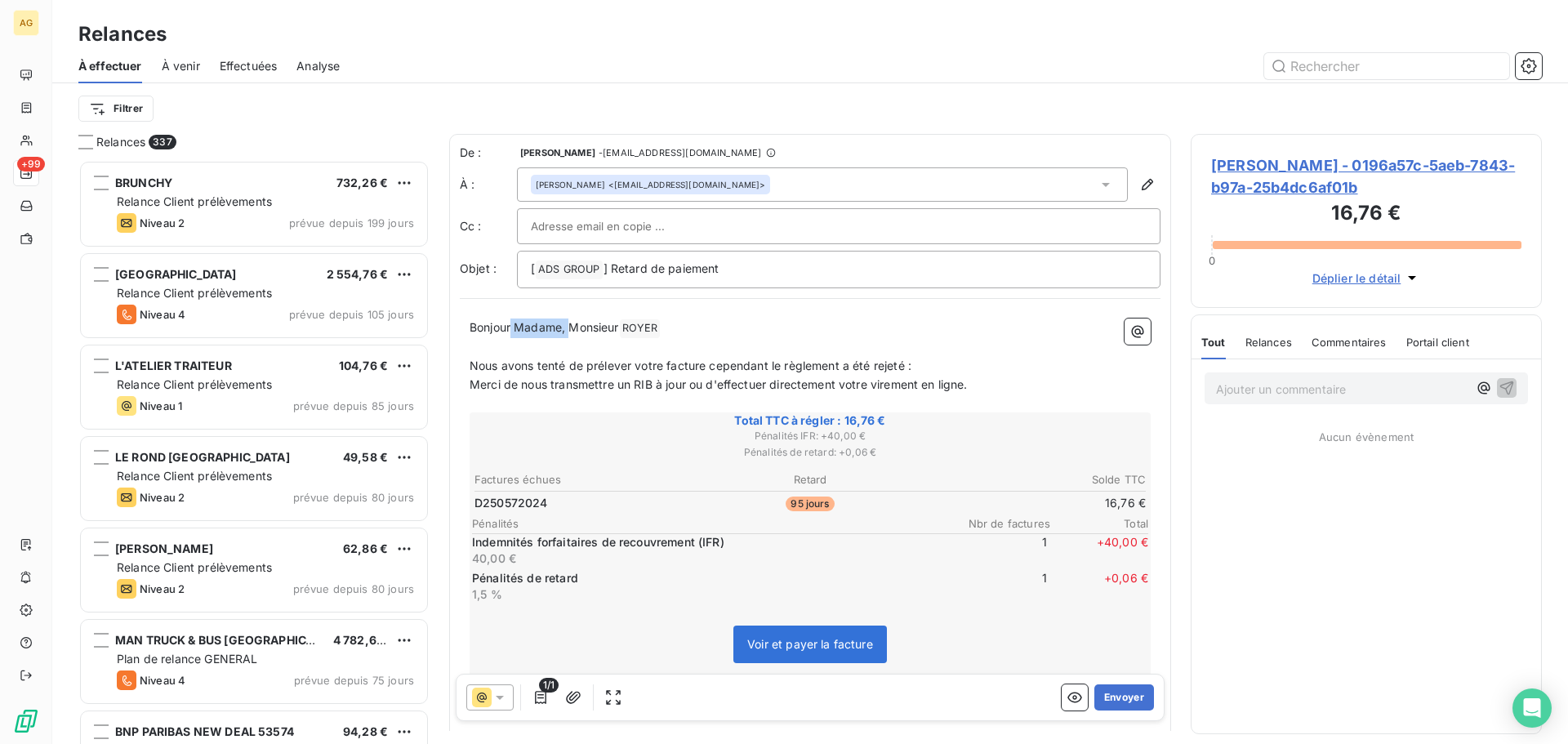
drag, startPoint x: 570, startPoint y: 321, endPoint x: 512, endPoint y: 326, distance: 58.2
click at [512, 326] on span "Bonjour Madame, Monsieur" at bounding box center [544, 326] width 150 height 14
click at [1132, 695] on button "Envoyer" at bounding box center [1124, 697] width 59 height 26
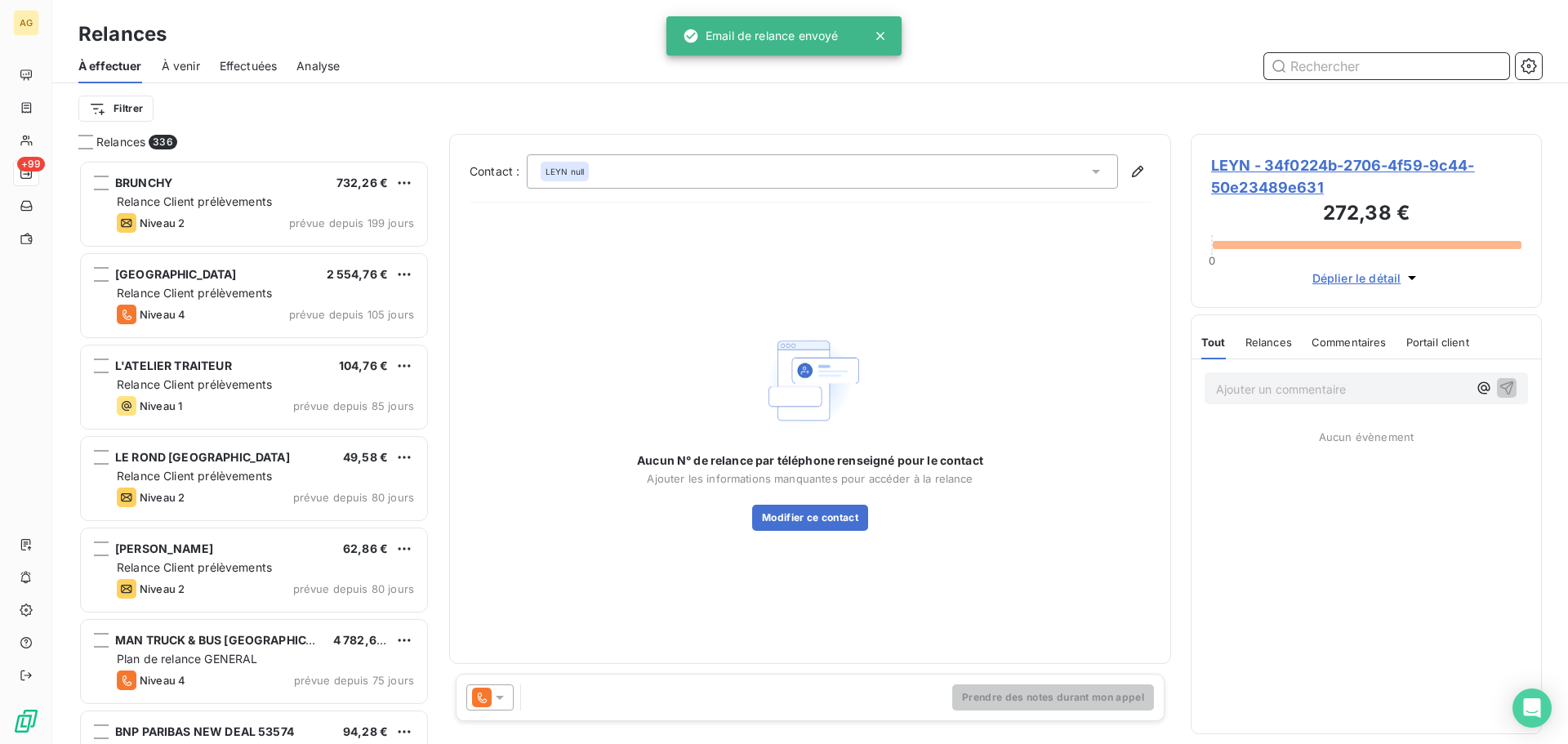
click at [1356, 67] on input "text" at bounding box center [1386, 67] width 245 height 26
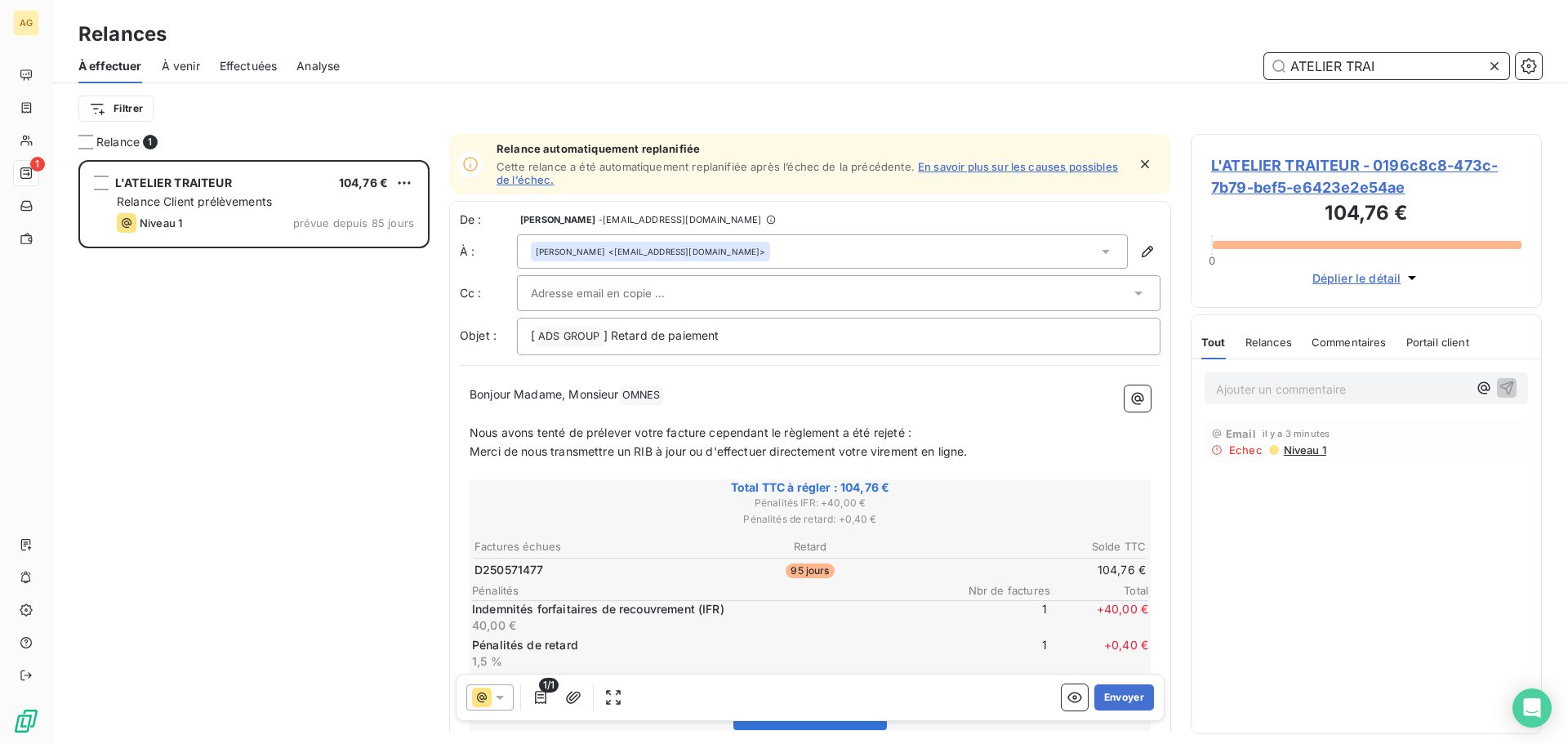
scroll to position [571, 339]
type input "ATELIER TRAI"
click at [502, 695] on icon at bounding box center [500, 697] width 16 height 16
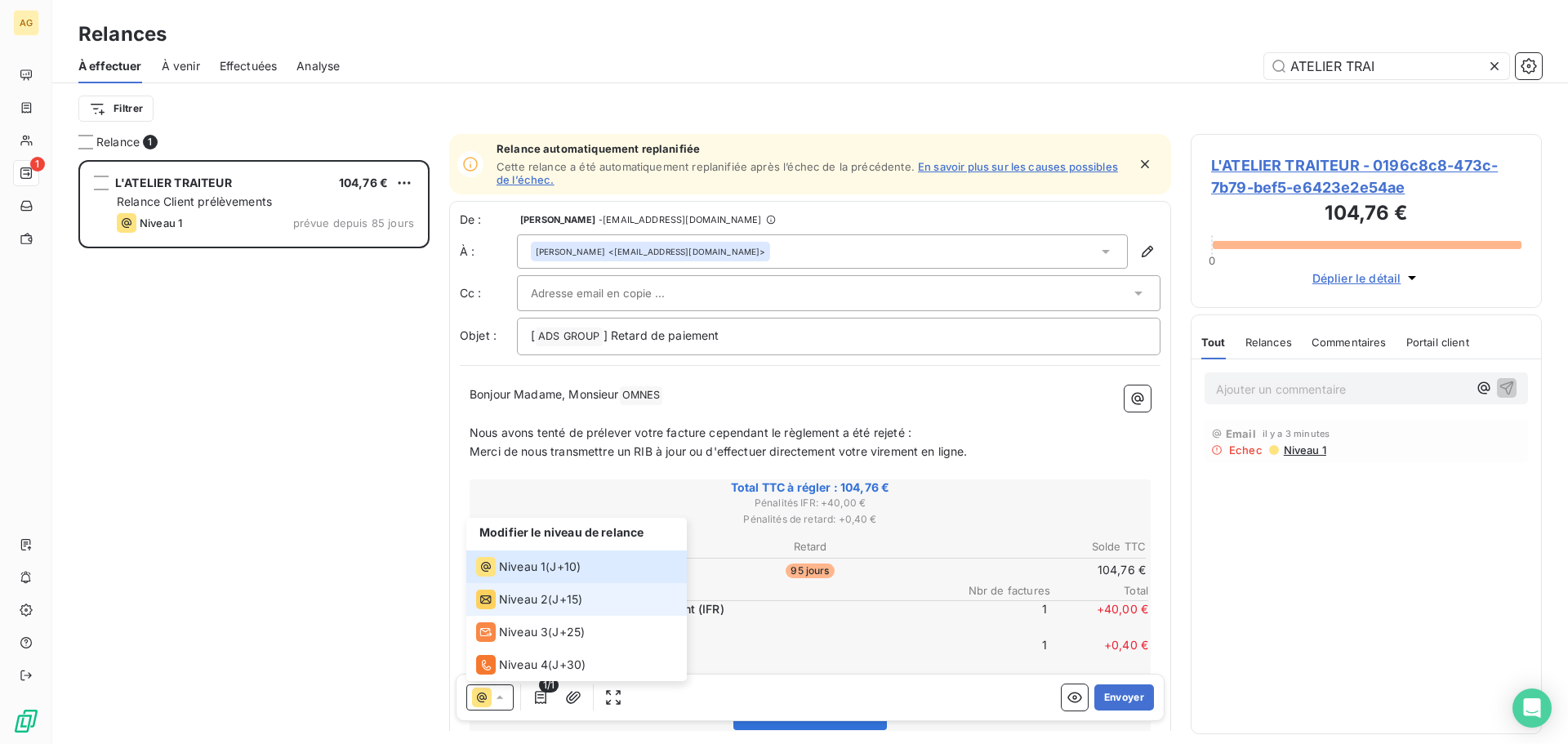
click at [511, 600] on span "Niveau 2" at bounding box center [524, 599] width 49 height 16
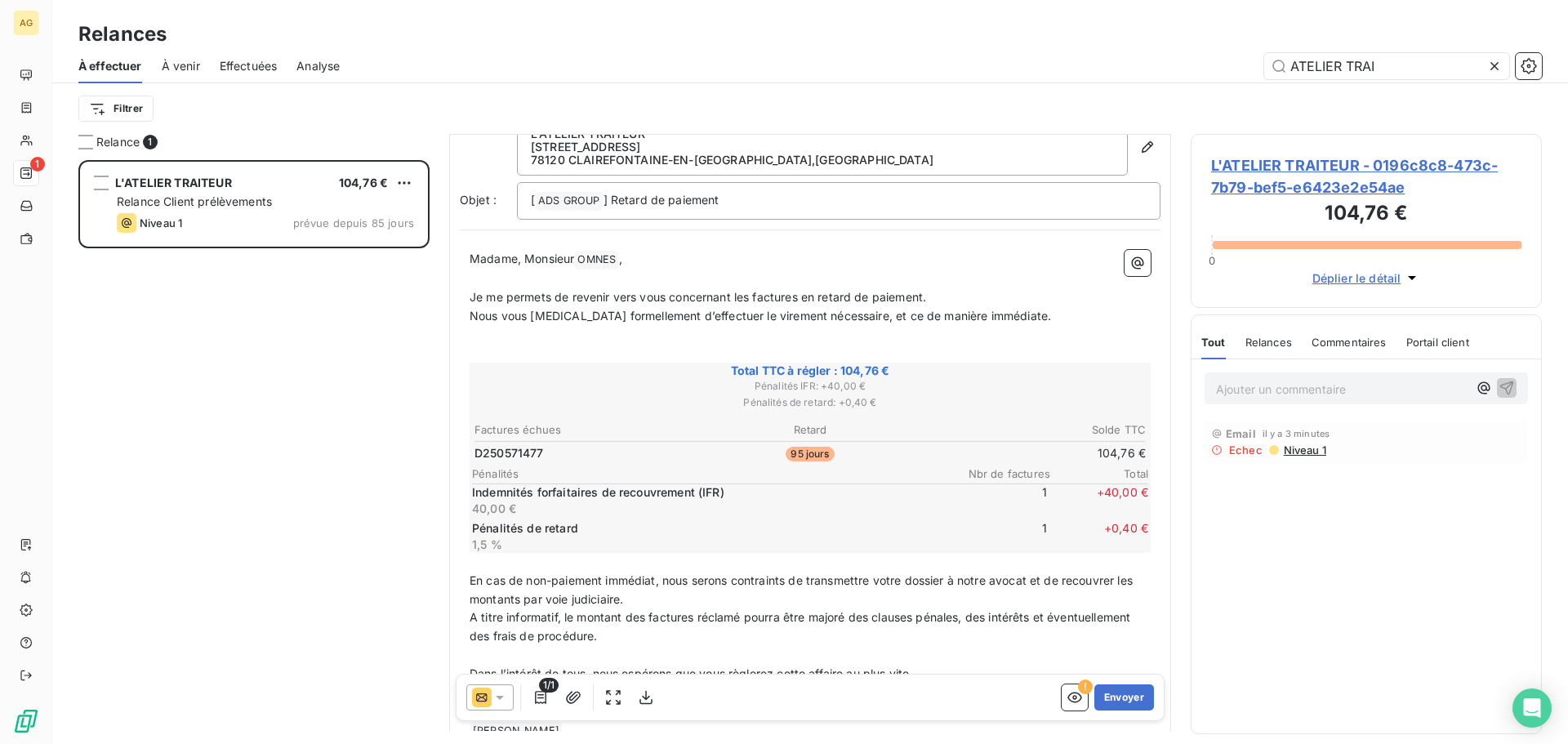
scroll to position [164, 0]
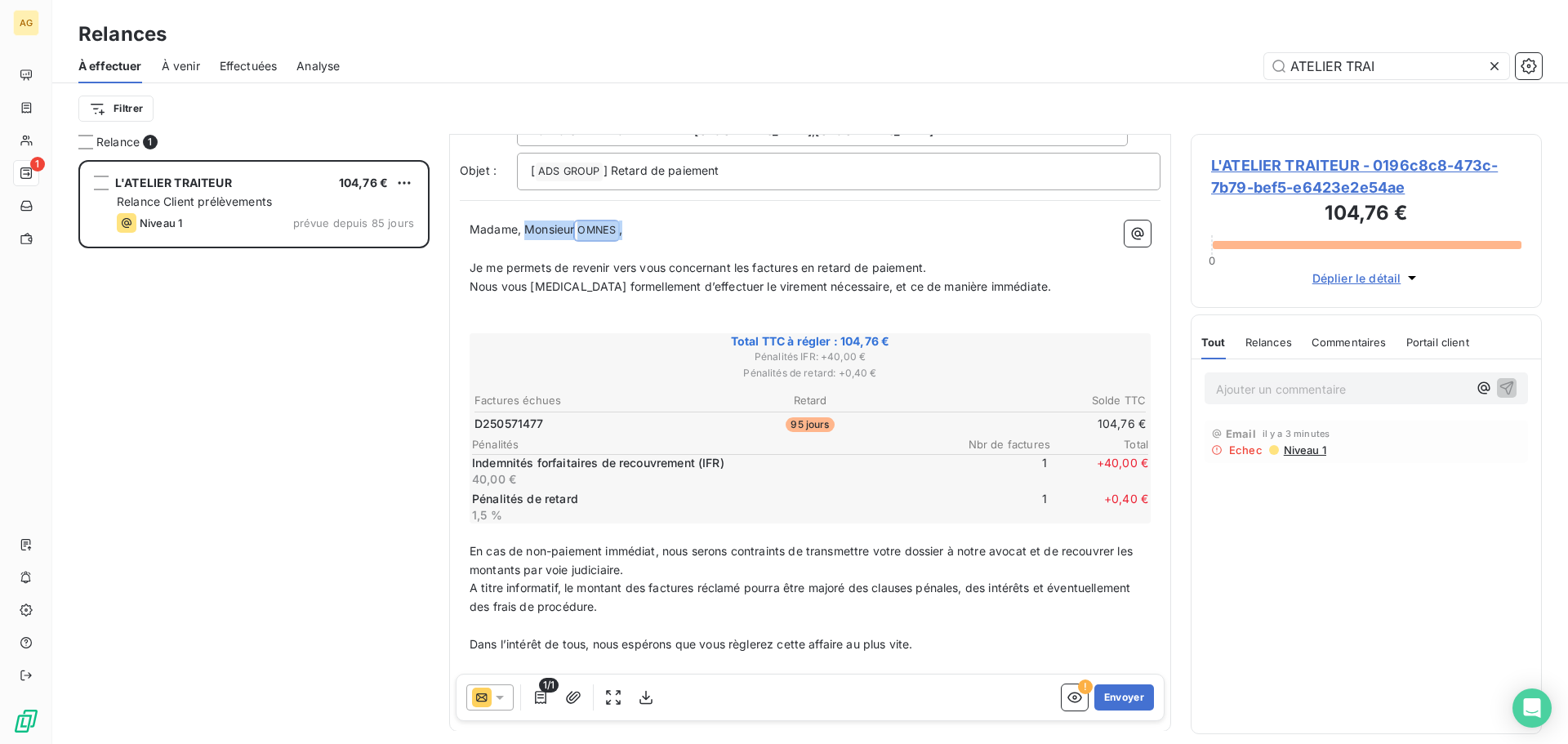
drag, startPoint x: 525, startPoint y: 229, endPoint x: 441, endPoint y: 243, distance: 85.2
click at [441, 243] on div "Relance 1 L'ATELIER TRAITEUR 104,76 € Relance Client prélèvements Niveau 1 prév…" at bounding box center [810, 439] width 1515 height 610
click at [518, 230] on span "Madame, Monsieur" at bounding box center [521, 229] width 104 height 14
drag, startPoint x: 526, startPoint y: 229, endPoint x: 465, endPoint y: 224, distance: 61.2
click at [463, 226] on div "Madame, Monsieur OMNES ﻿ , ﻿ Je me permets de revenir vers vous concernant les …" at bounding box center [810, 465] width 701 height 511
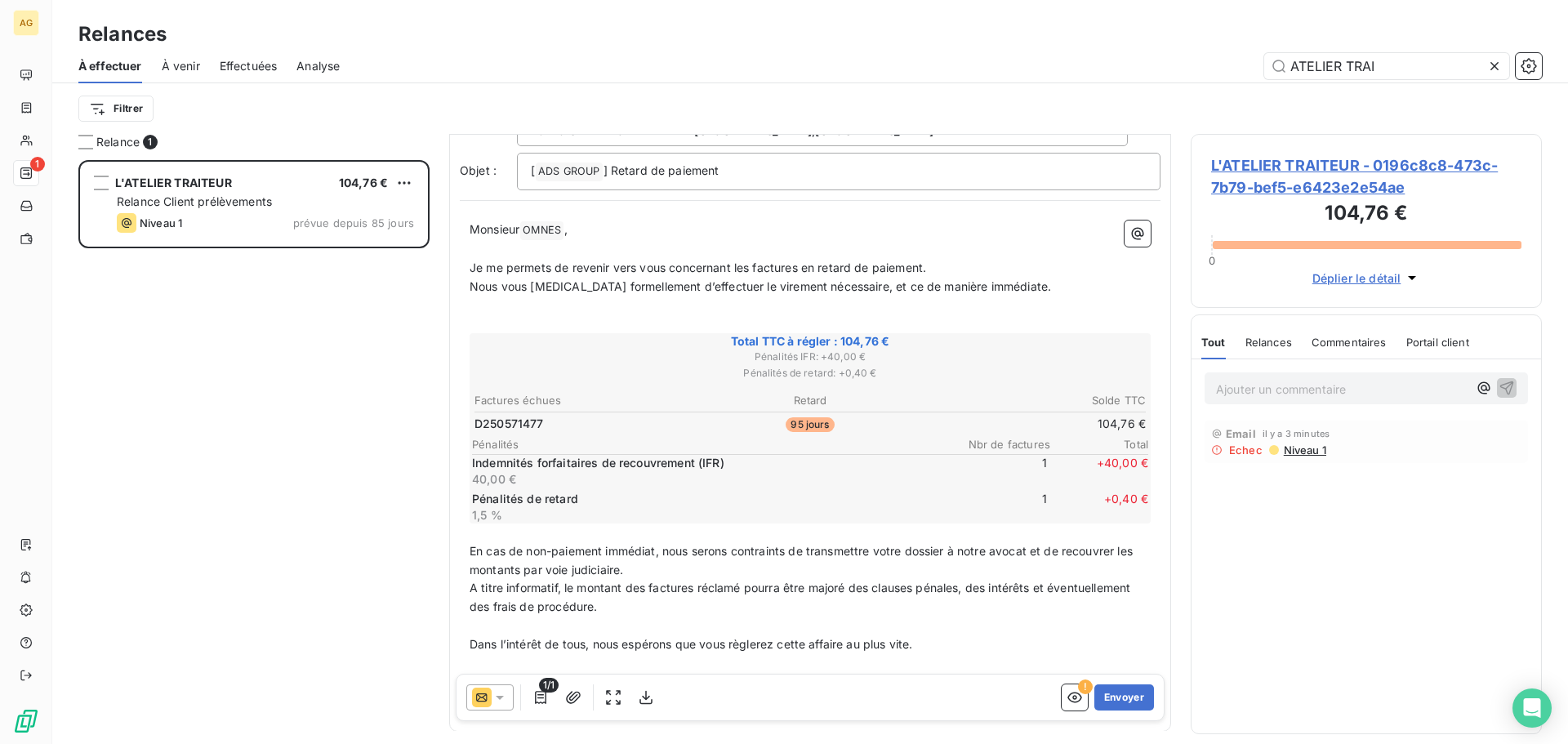
click at [752, 263] on span "Je me permets de revenir vers vous concernant les factures en retard de paiemen…" at bounding box center [697, 267] width 456 height 14
click at [1109, 699] on button "Envoyer" at bounding box center [1124, 697] width 59 height 26
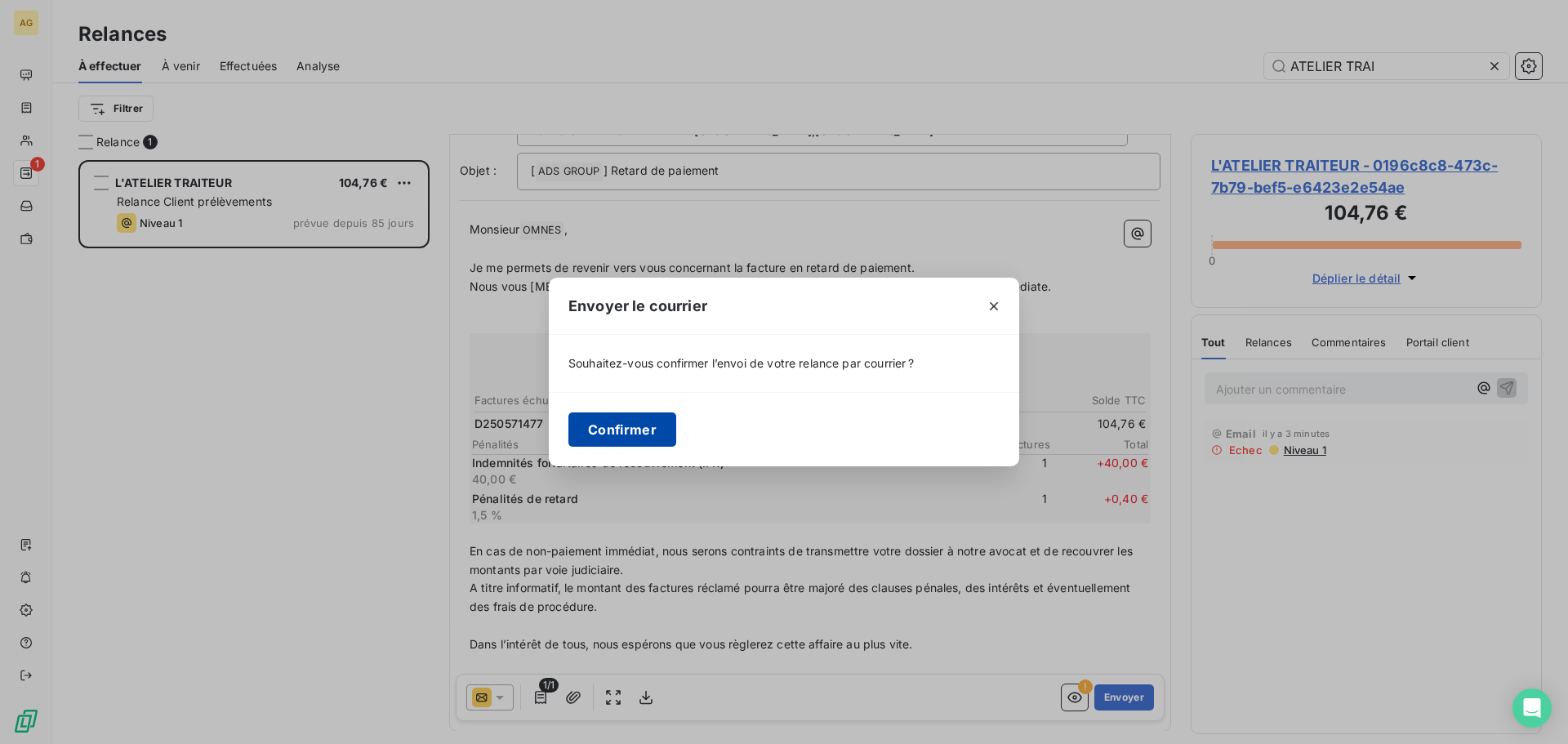
click at [604, 429] on button "Confirmer" at bounding box center [622, 429] width 108 height 35
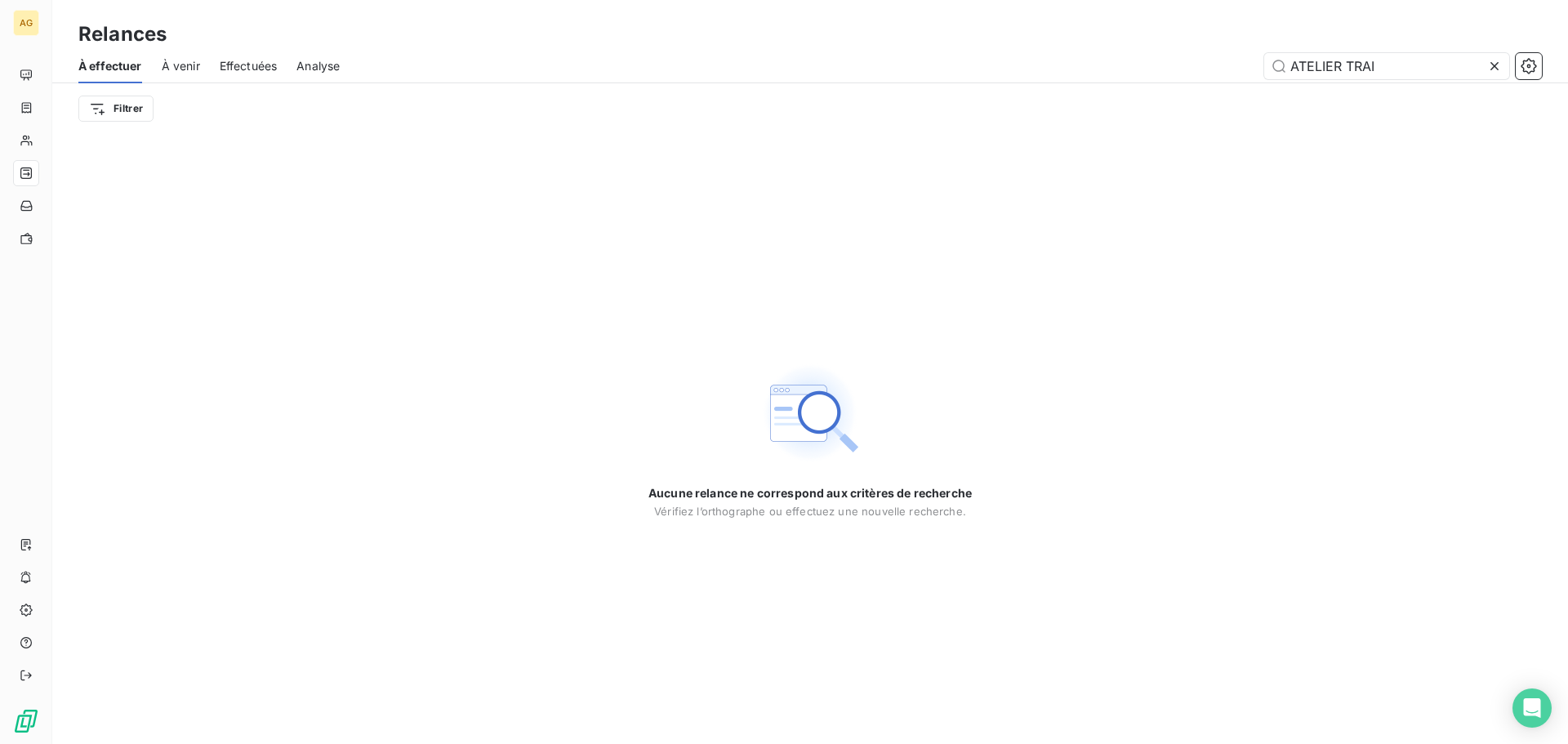
click at [1492, 58] on icon at bounding box center [1494, 67] width 16 height 16
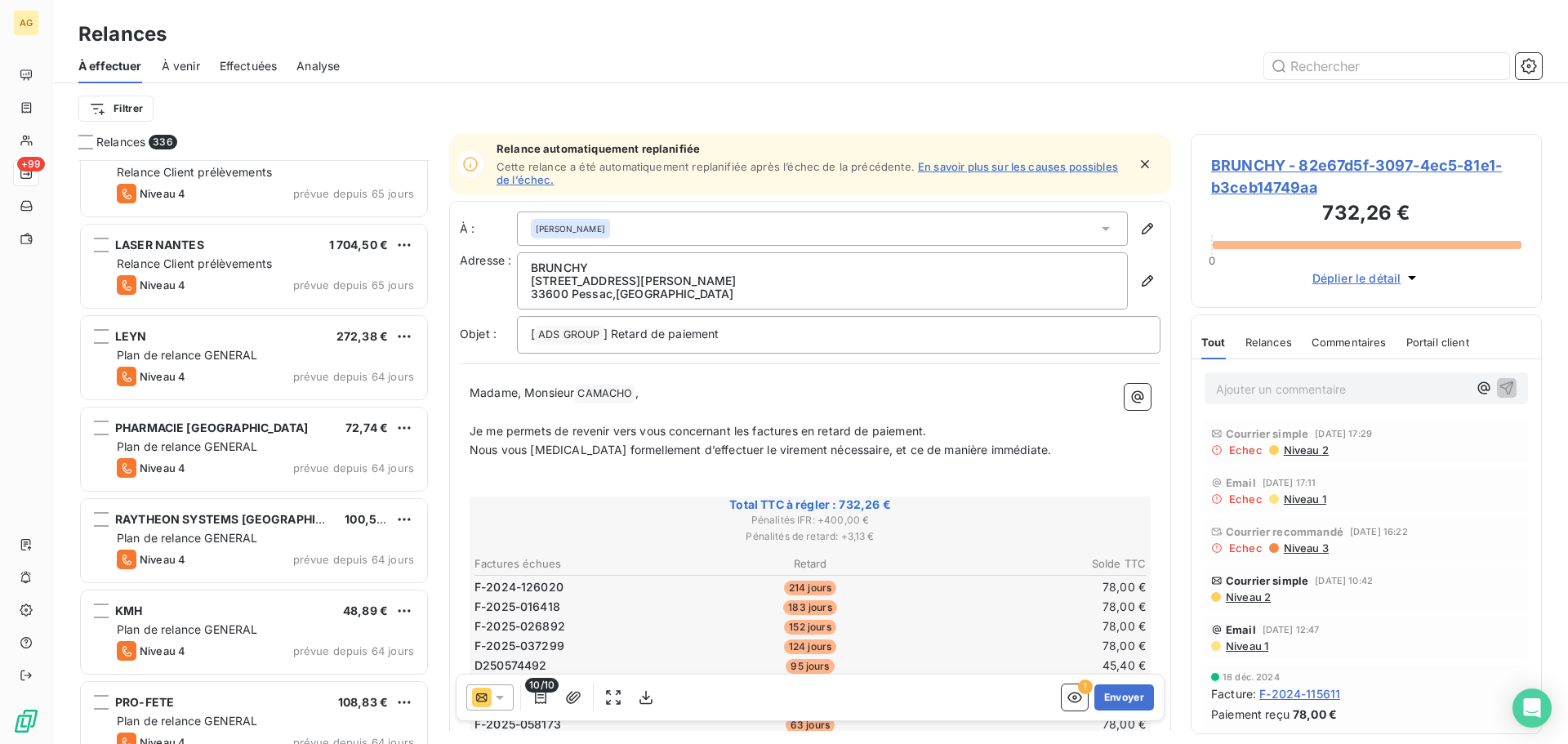
scroll to position [1797, 0]
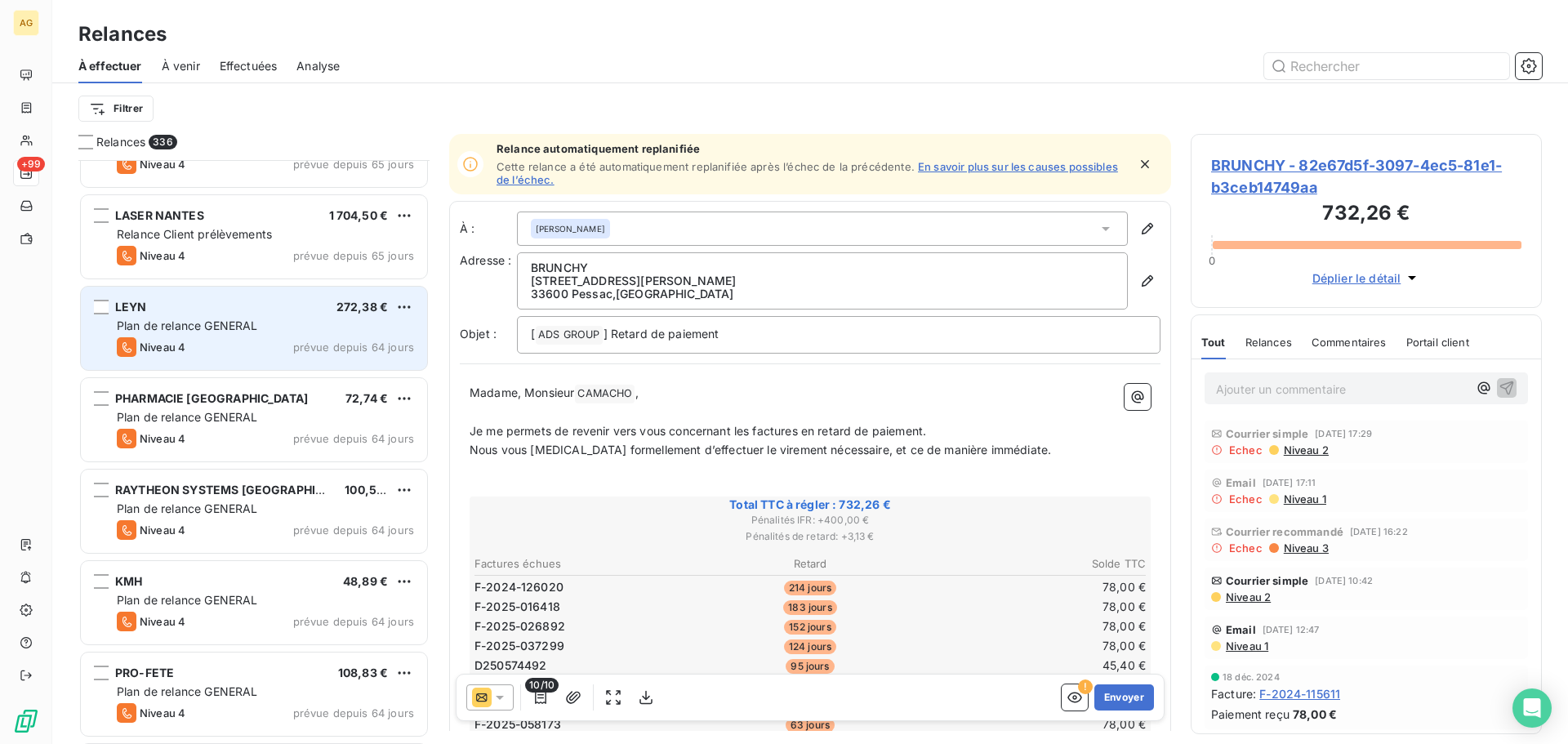
click at [287, 324] on div "Plan de relance GENERAL" at bounding box center [265, 326] width 297 height 16
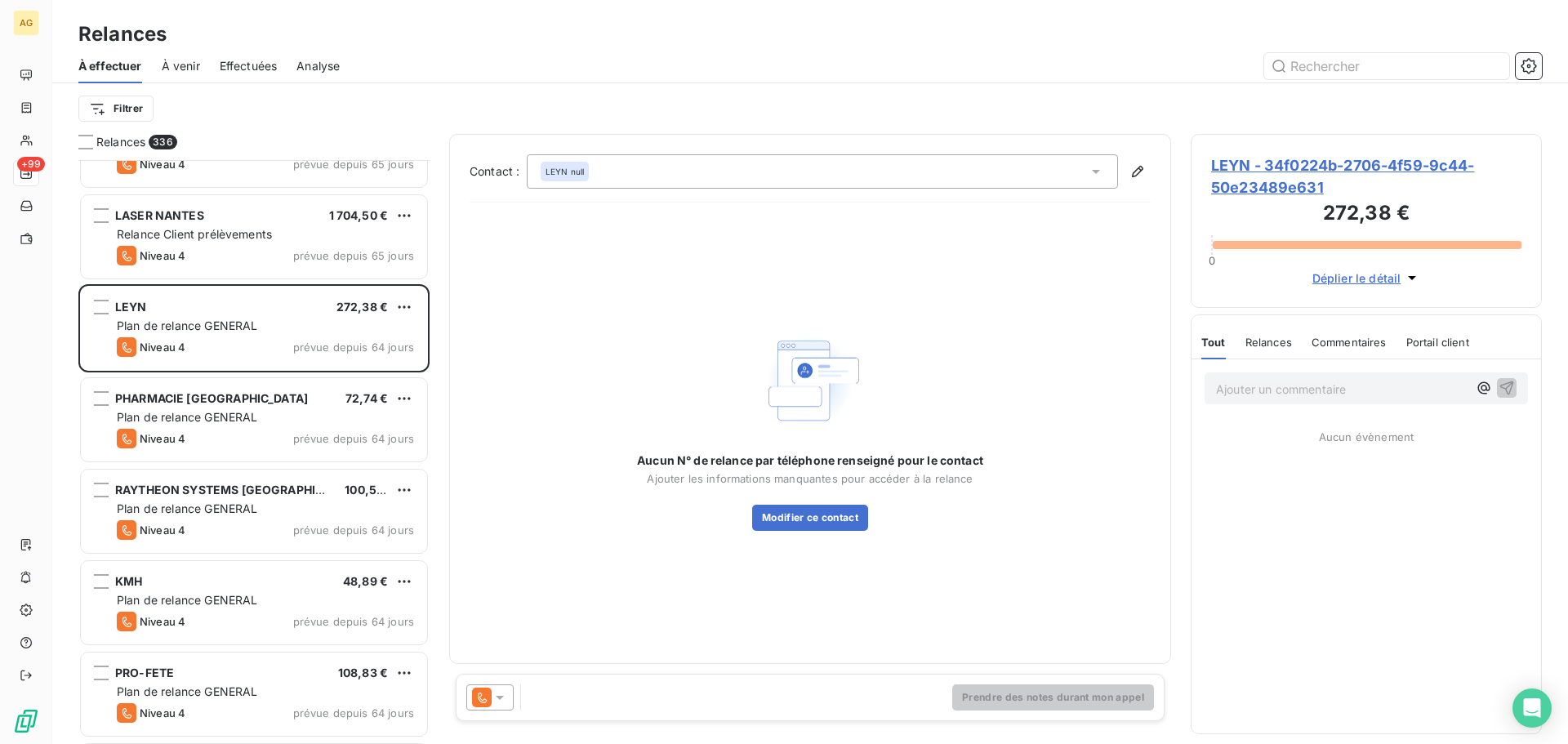
click at [1256, 176] on span "LEYN - 34f0224b-2706-4f59-9c44-50e23489e631" at bounding box center [1366, 177] width 310 height 44
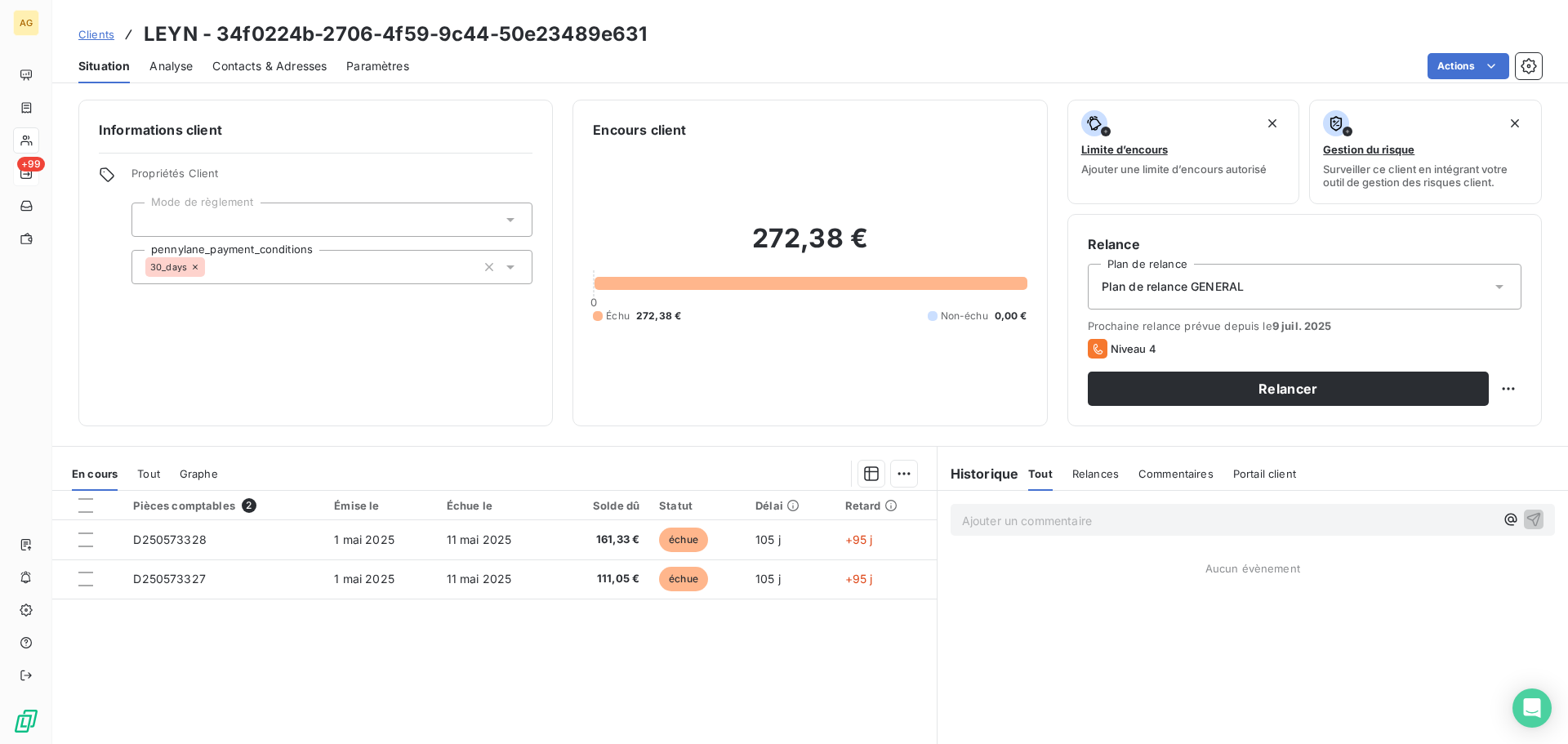
click at [394, 68] on span "Paramètres" at bounding box center [377, 67] width 62 height 16
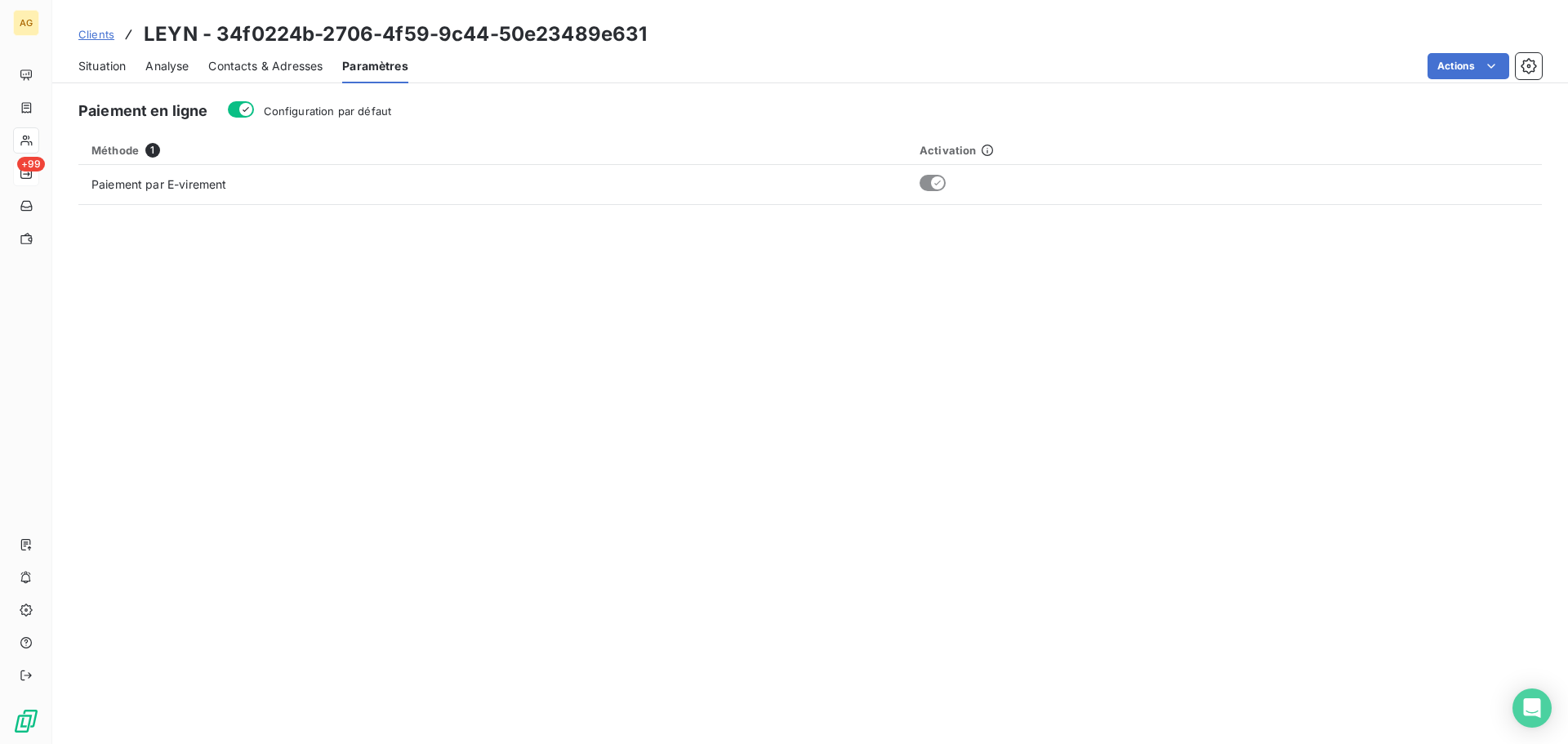
click at [272, 116] on span "Configuration par défaut" at bounding box center [328, 111] width 128 height 13
click at [254, 116] on button "Configuration par défaut" at bounding box center [241, 109] width 26 height 16
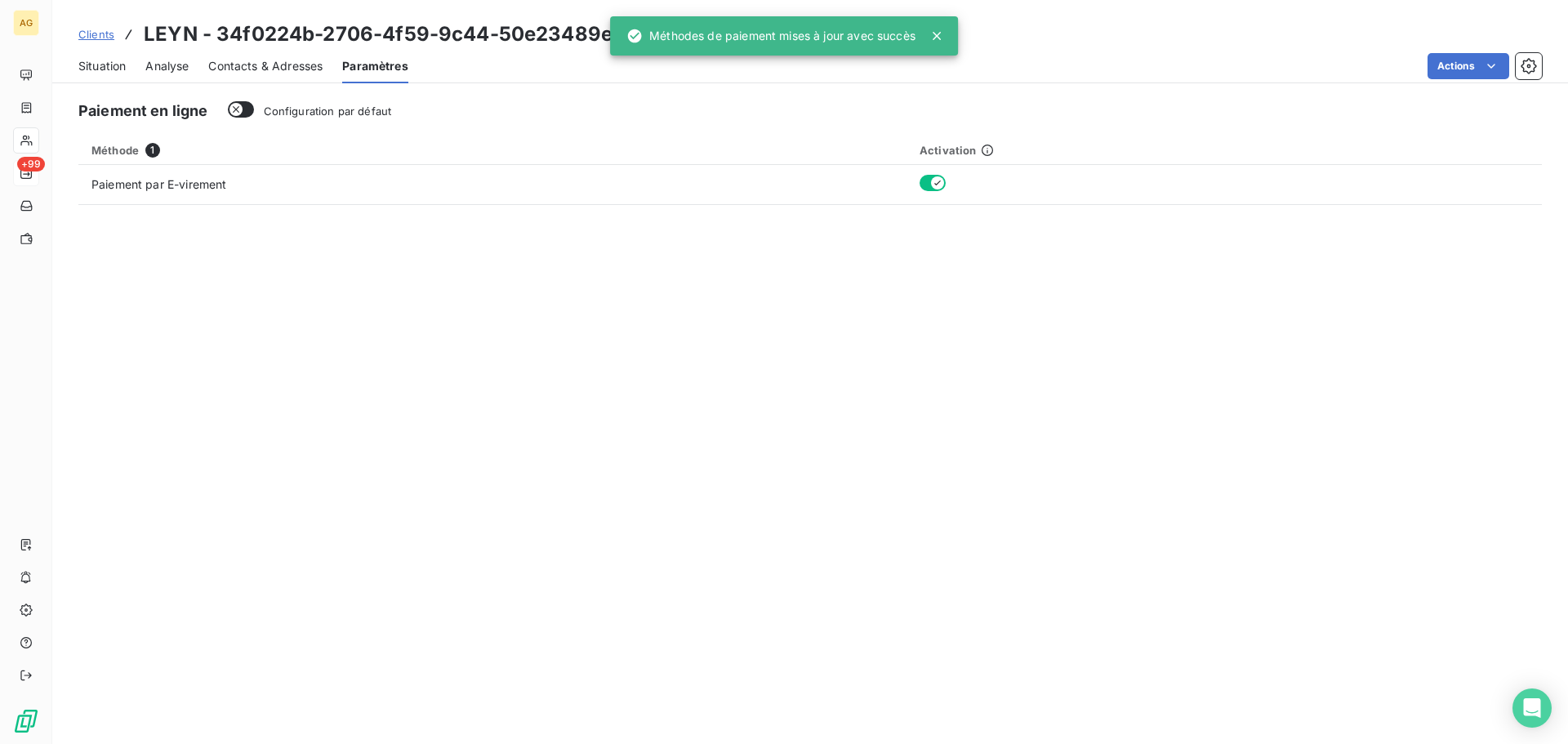
click at [269, 66] on span "Contacts & Adresses" at bounding box center [265, 67] width 114 height 16
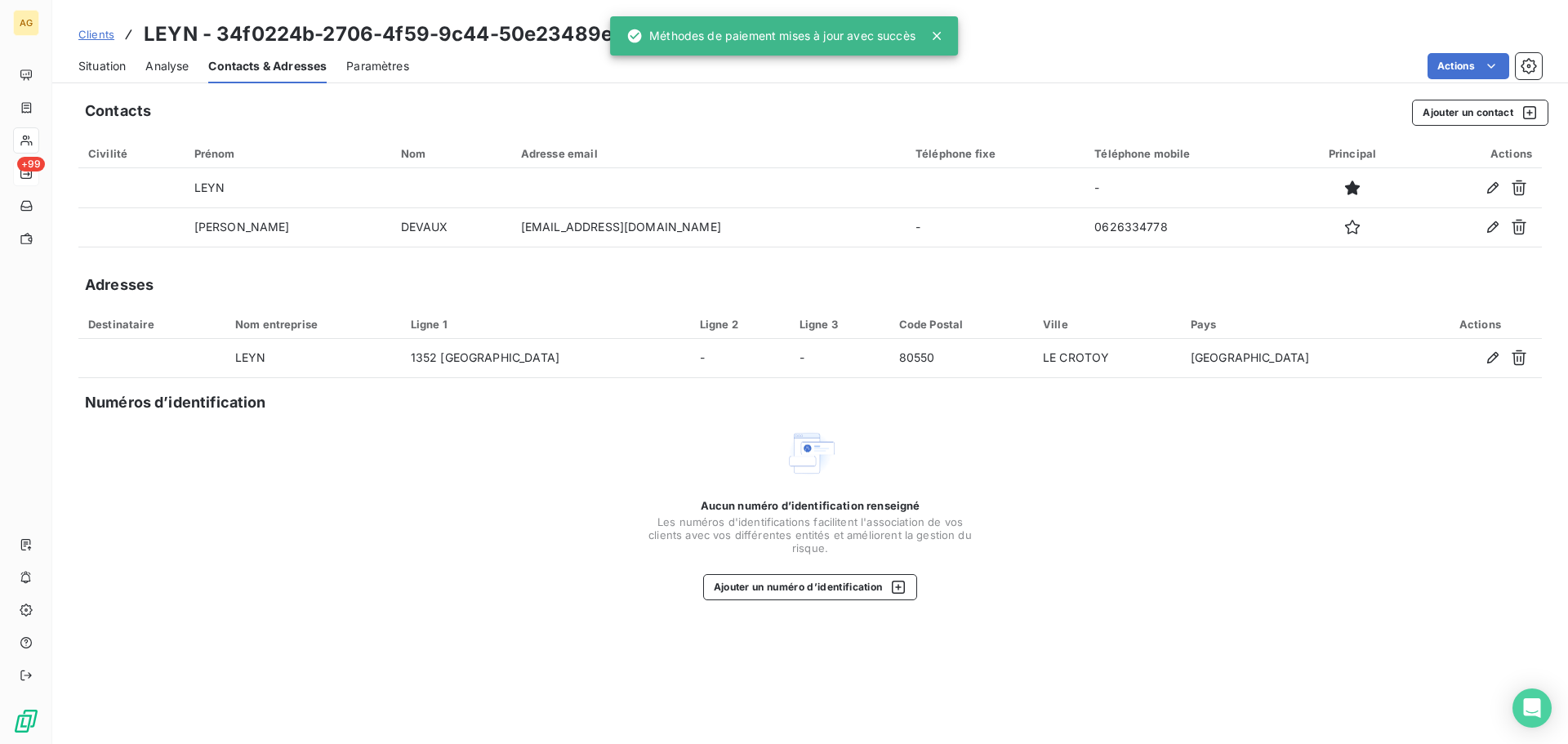
click at [370, 69] on span "Paramètres" at bounding box center [377, 67] width 62 height 16
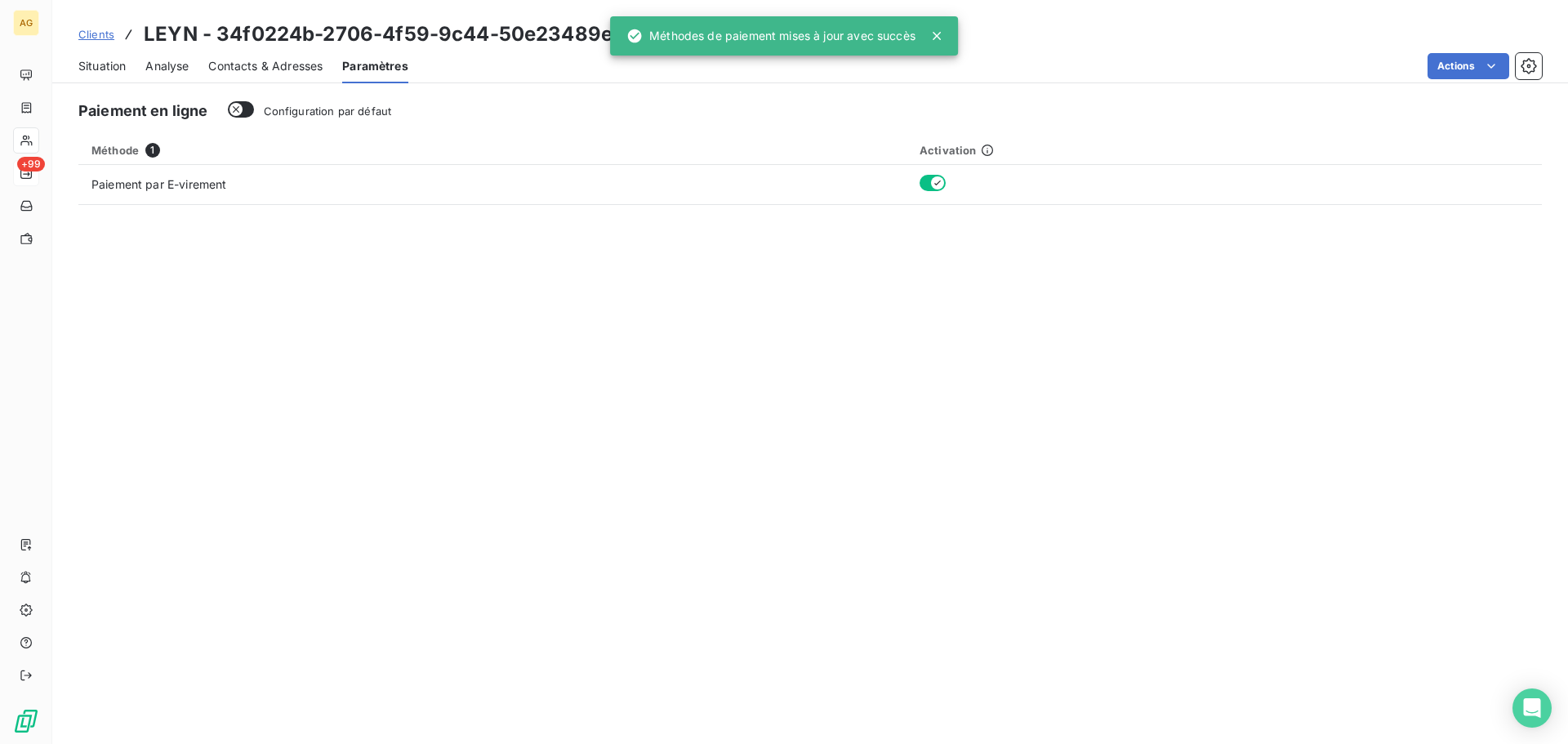
click at [280, 64] on span "Contacts & Adresses" at bounding box center [265, 67] width 114 height 16
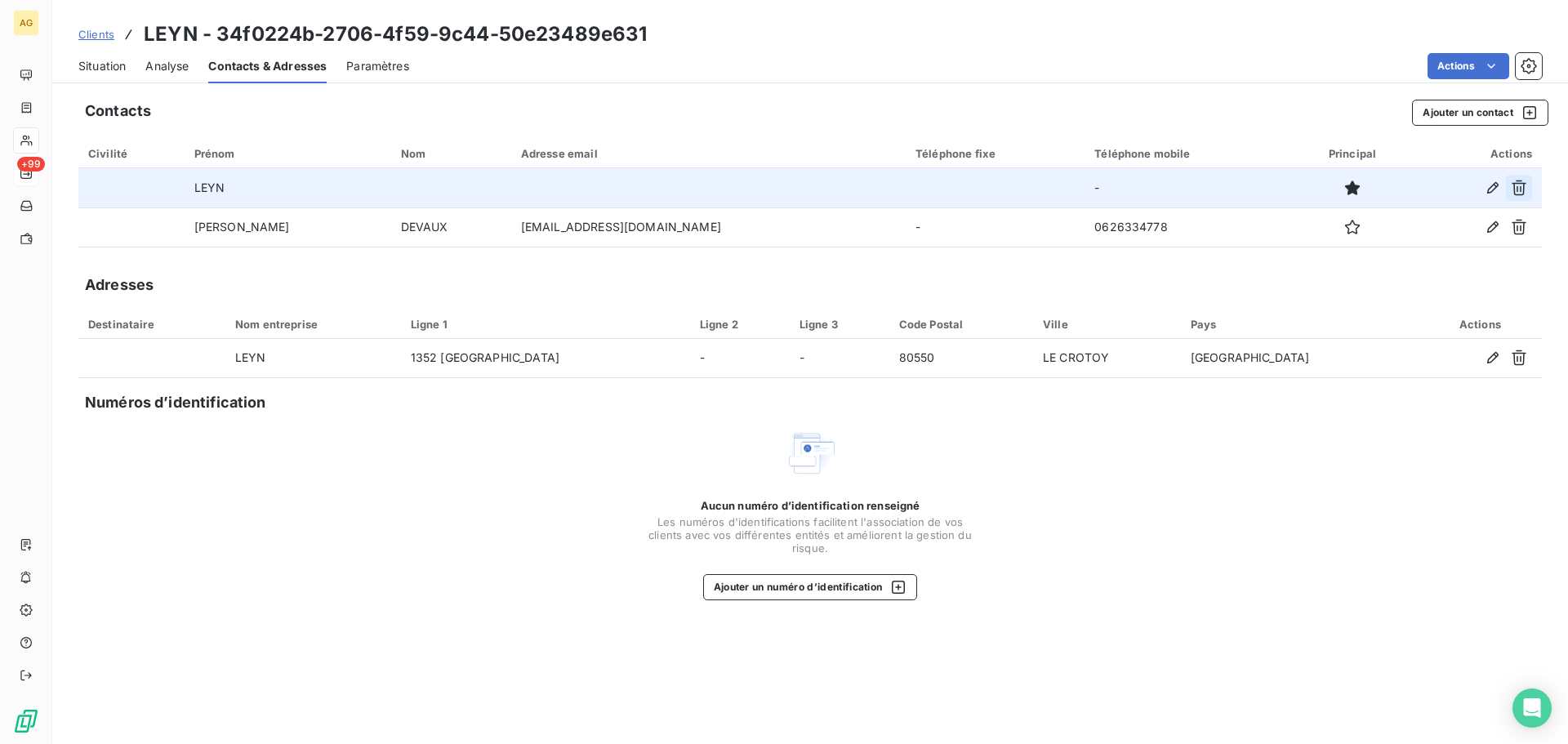
click at [1519, 187] on icon "button" at bounding box center [1519, 187] width 16 height 16
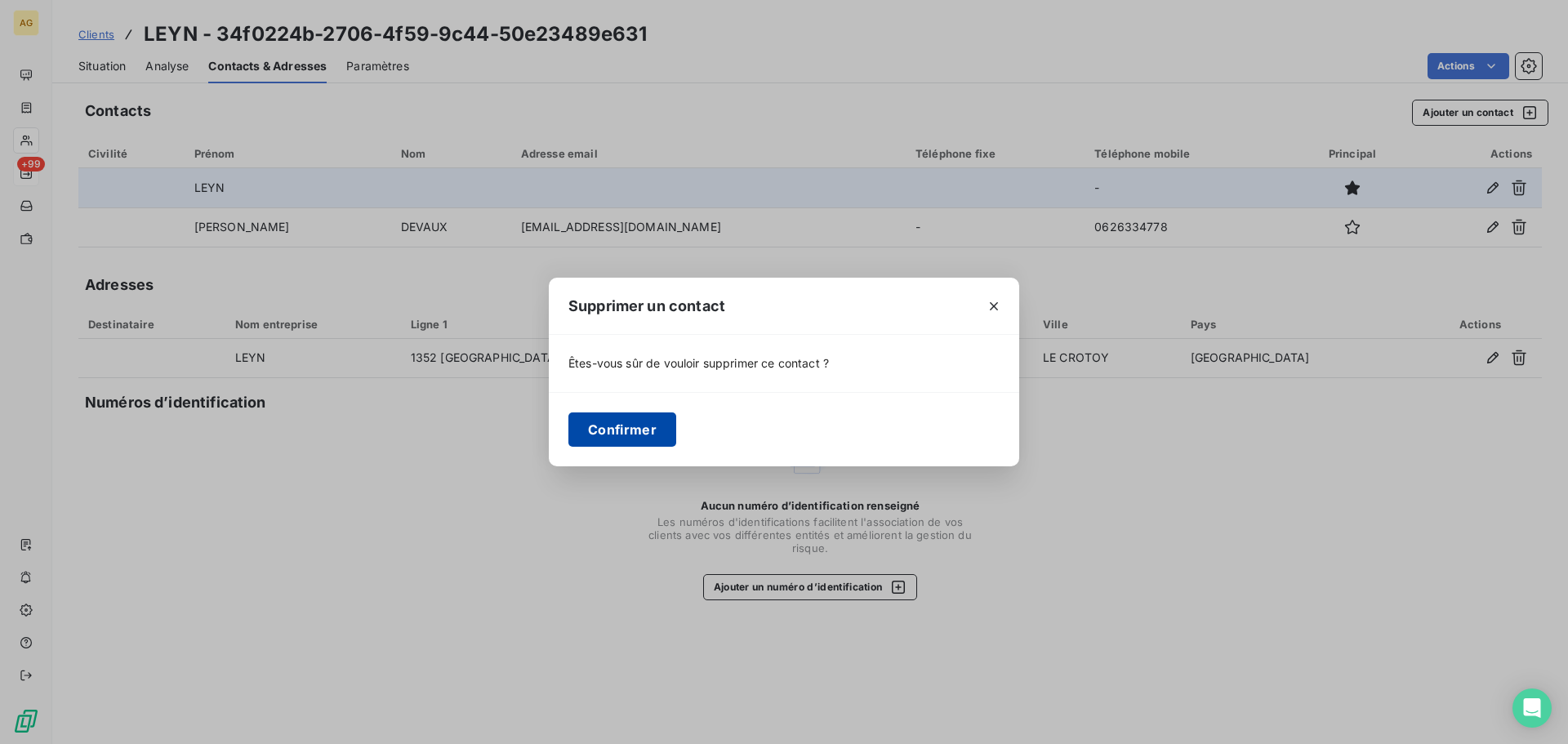
drag, startPoint x: 622, startPoint y: 438, endPoint x: 617, endPoint y: 426, distance: 13.0
click at [621, 432] on button "Confirmer" at bounding box center [622, 429] width 108 height 35
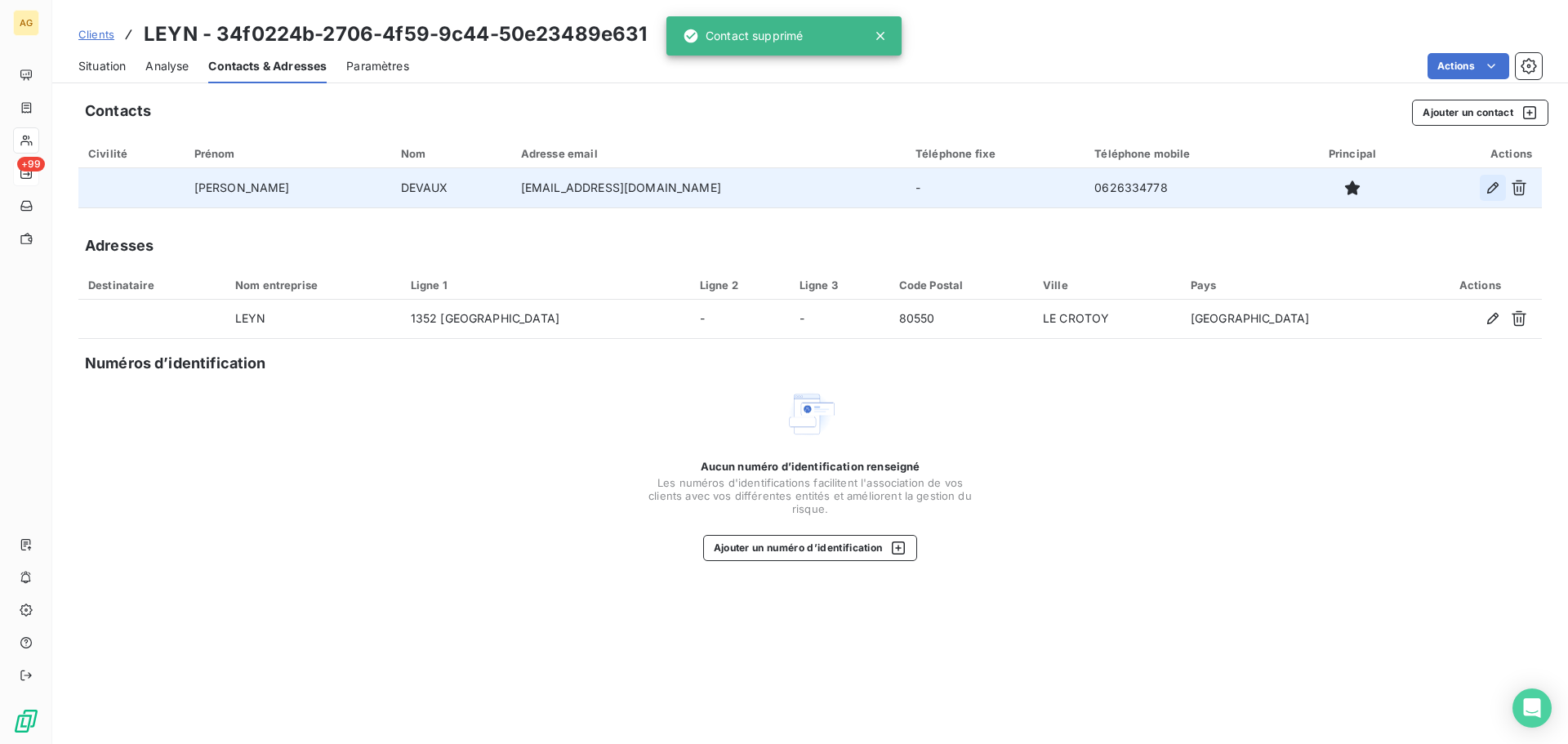
click at [1495, 191] on icon "button" at bounding box center [1492, 187] width 16 height 16
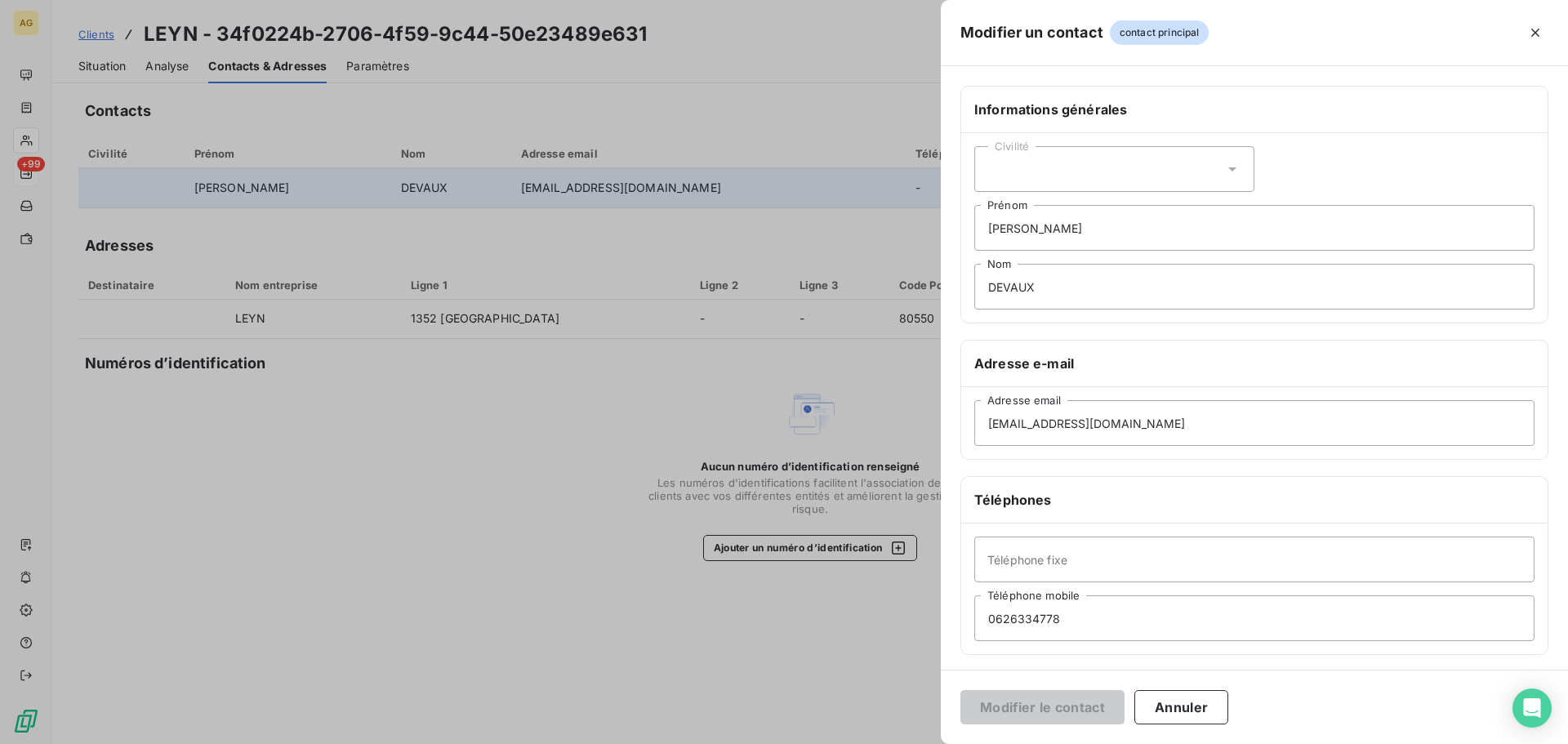
click at [1067, 170] on div "Civilité" at bounding box center [1114, 169] width 280 height 46
drag, startPoint x: 1034, startPoint y: 234, endPoint x: 1102, endPoint y: 232, distance: 68.0
click at [1035, 234] on span "Monsieur" at bounding box center [1031, 239] width 49 height 16
click at [1048, 571] on input "Téléphone fixe" at bounding box center [1254, 559] width 560 height 46
paste input "0322250188"
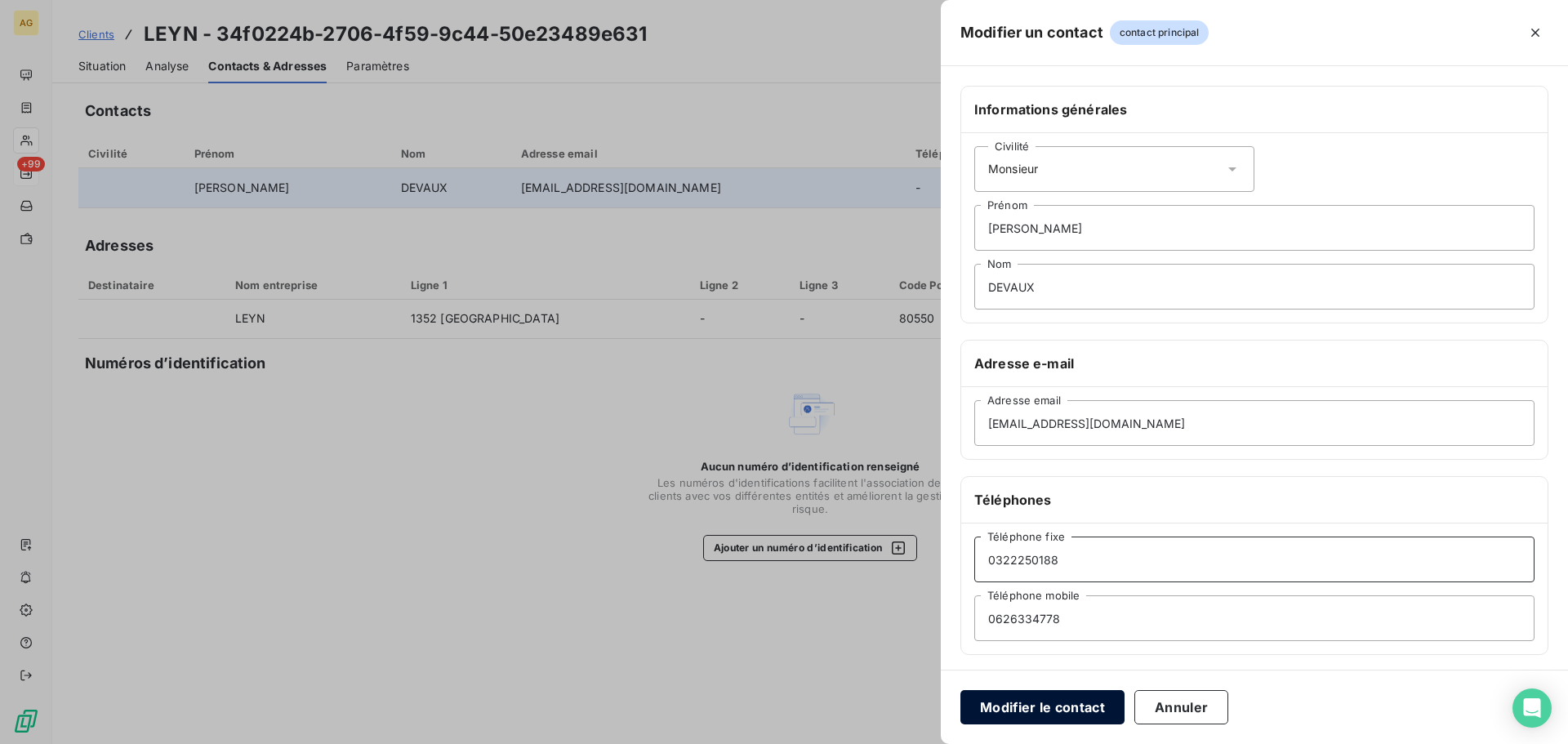
type input "0322250188"
click at [1065, 695] on button "Modifier le contact" at bounding box center [1043, 707] width 164 height 35
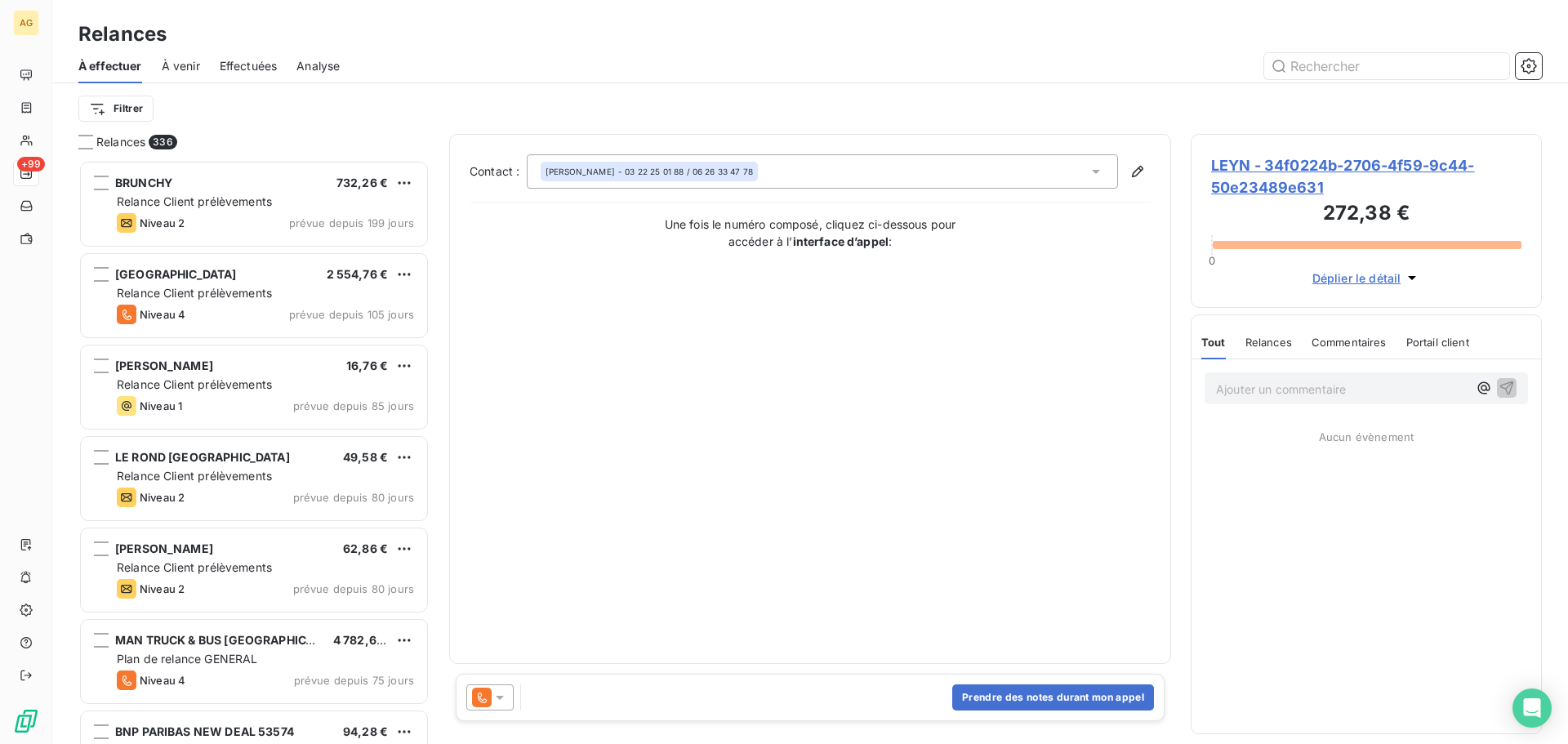
scroll to position [571, 339]
drag, startPoint x: 497, startPoint y: 703, endPoint x: 502, endPoint y: 682, distance: 21.6
click at [497, 702] on icon at bounding box center [500, 697] width 16 height 16
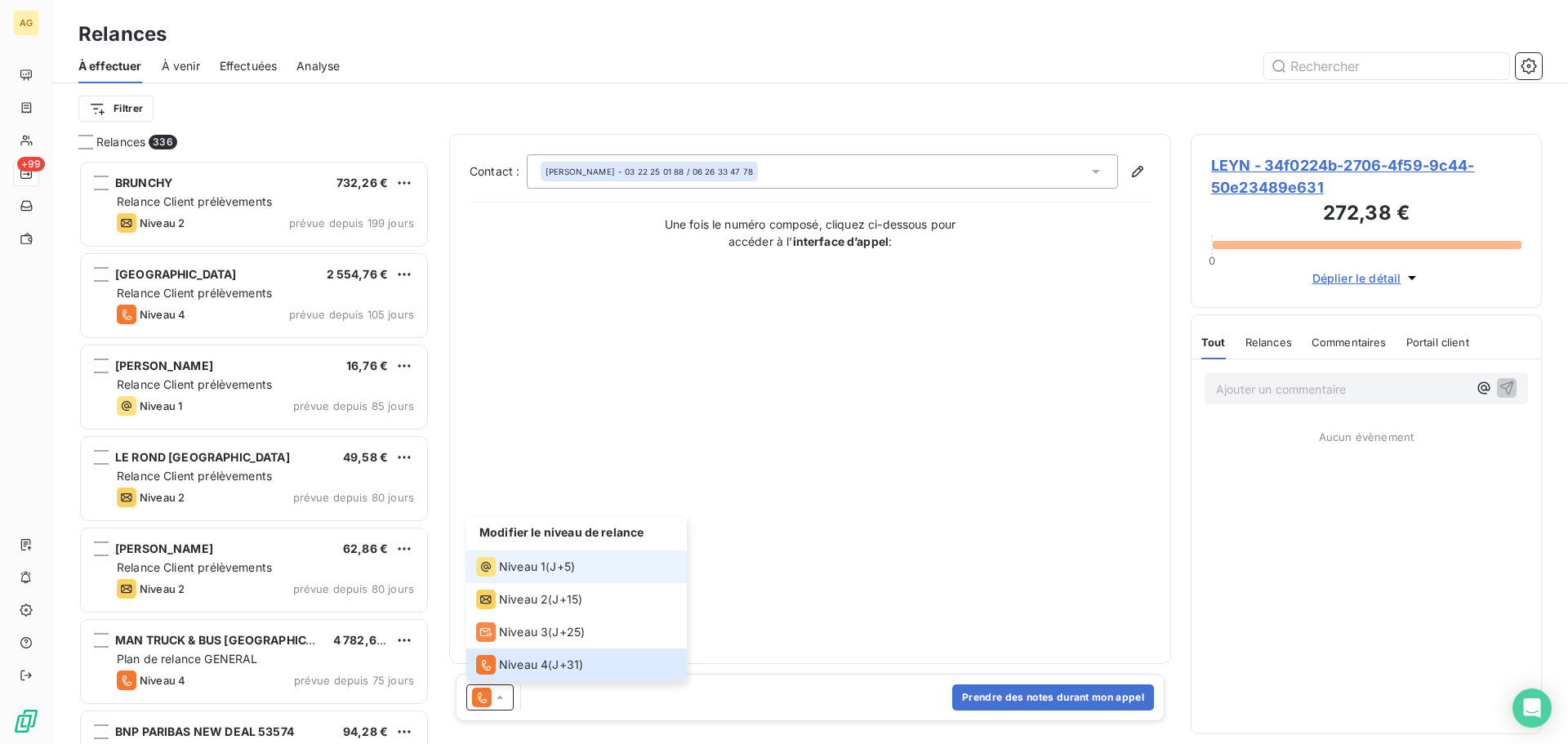
click at [531, 560] on span "Niveau 1" at bounding box center [522, 566] width 47 height 16
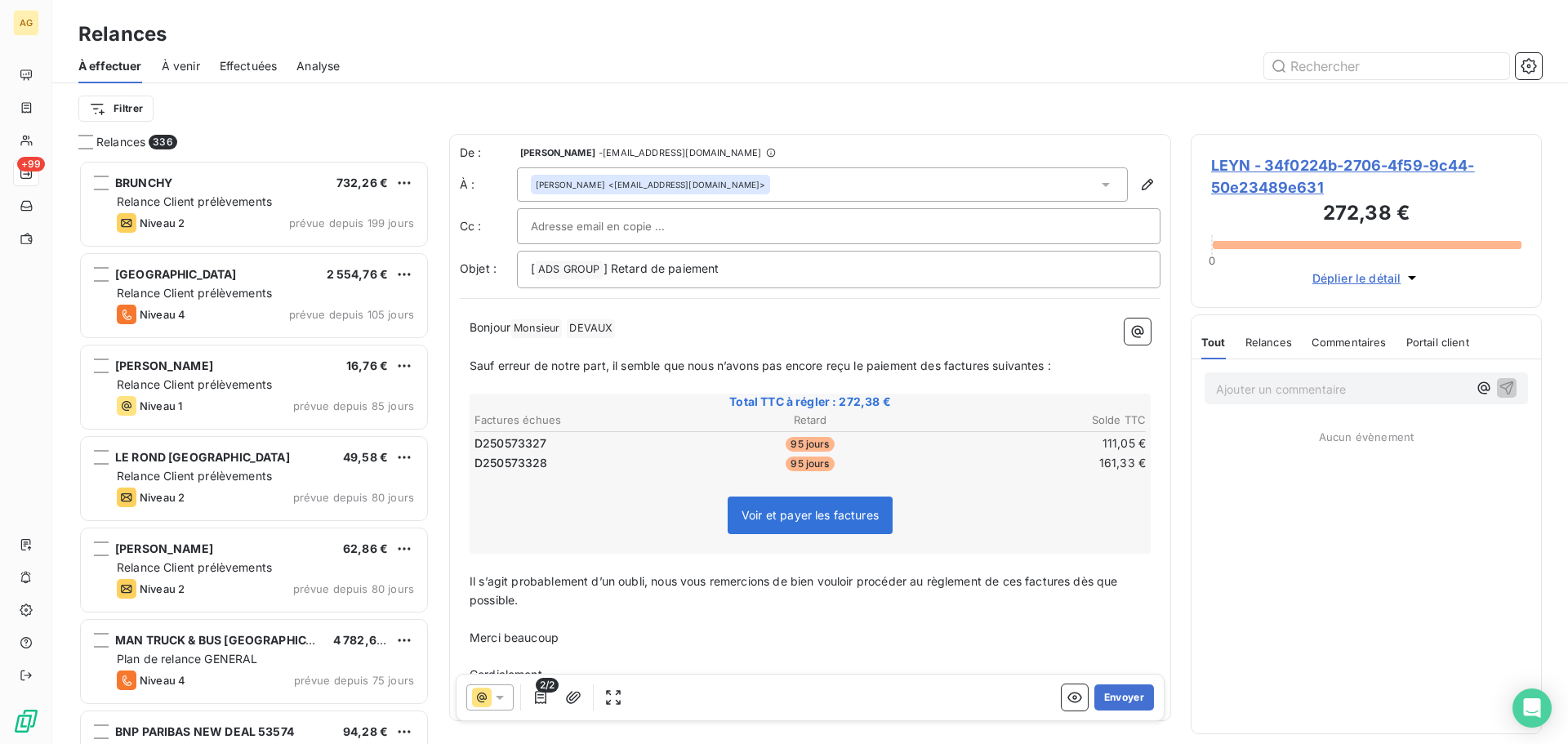
click at [502, 701] on icon at bounding box center [500, 697] width 16 height 16
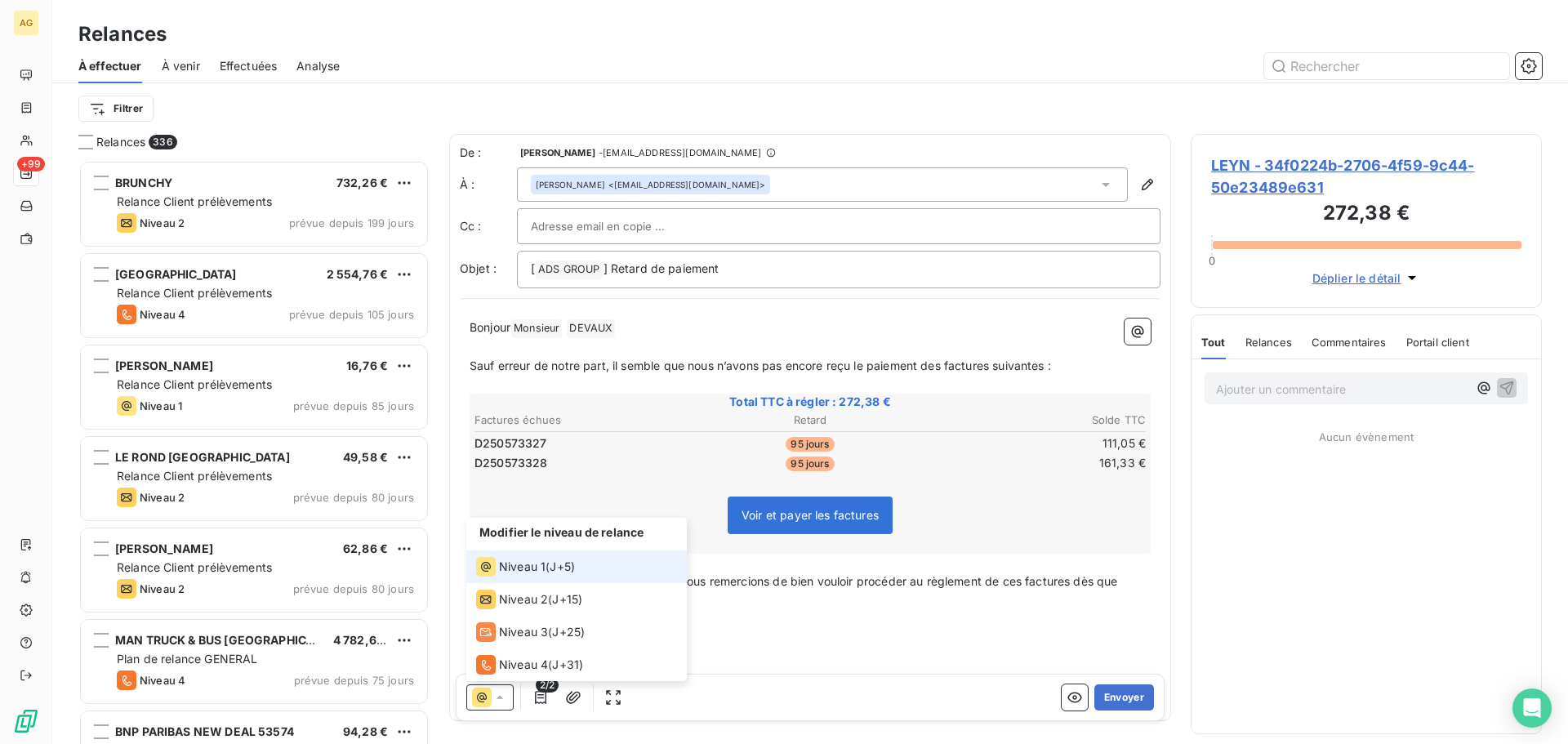
click at [529, 571] on span "Niveau 1" at bounding box center [522, 566] width 47 height 16
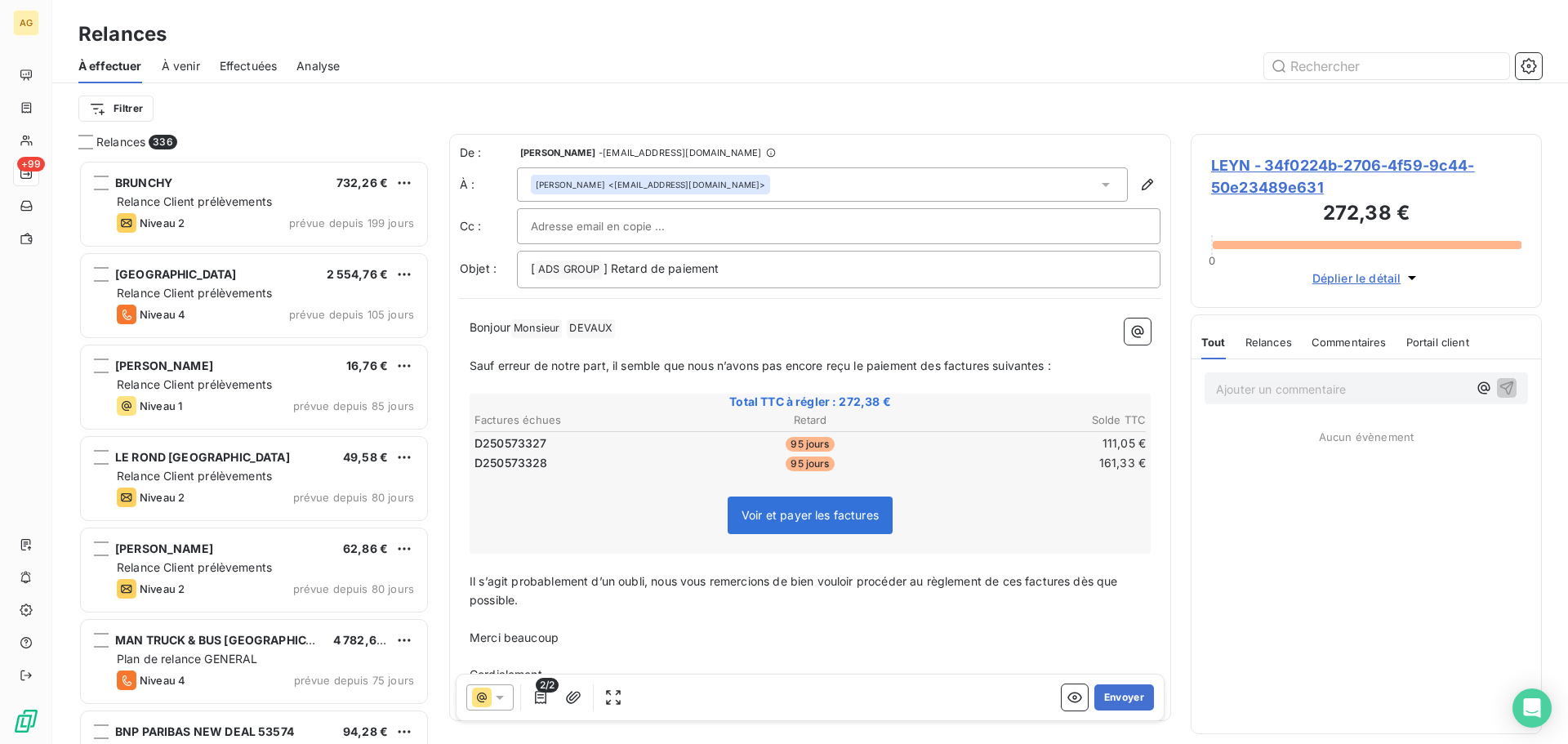
click at [1281, 175] on span "LEYN - 34f0224b-2706-4f59-9c44-50e23489e631" at bounding box center [1366, 177] width 310 height 44
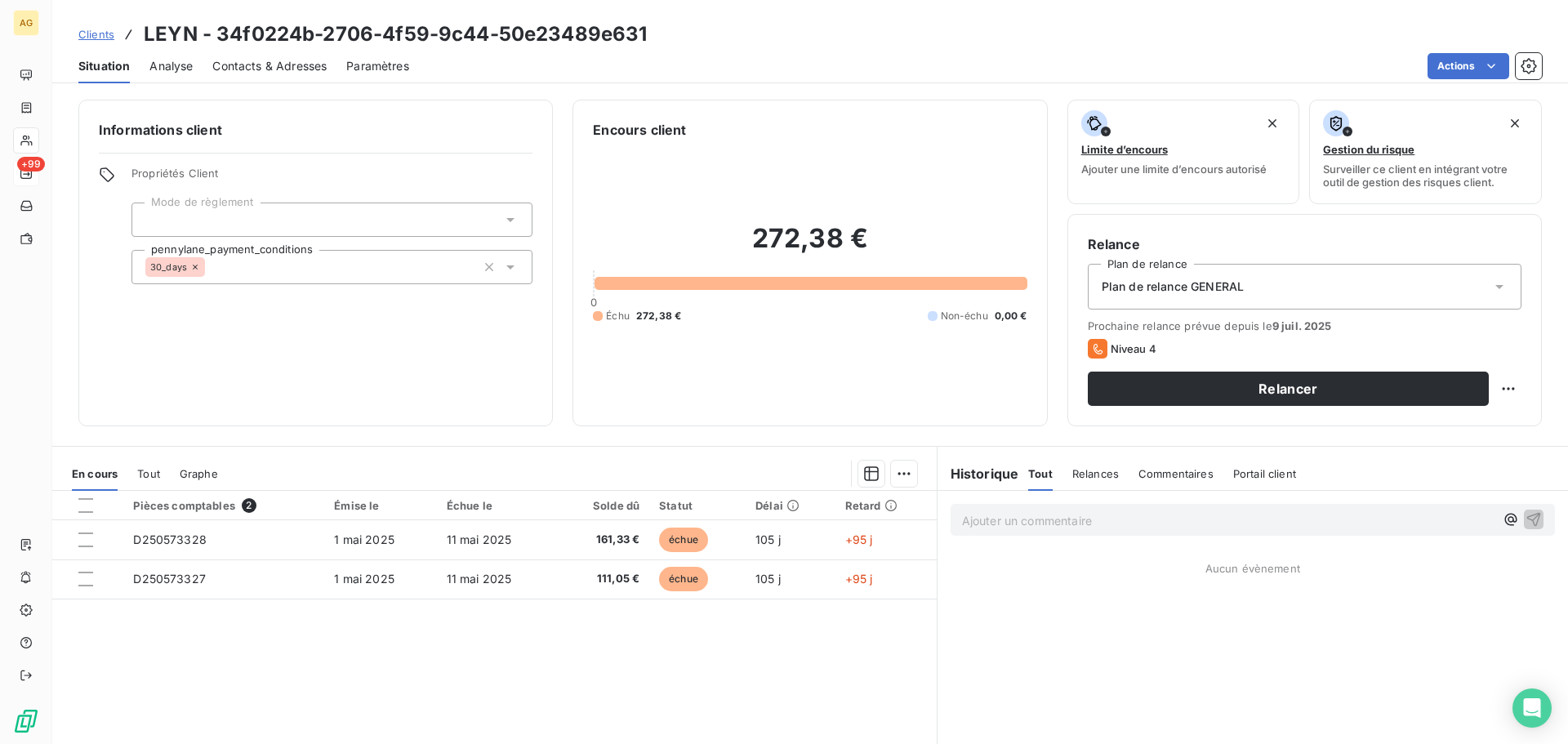
click at [1426, 297] on div "Plan de relance GENERAL" at bounding box center [1304, 287] width 433 height 46
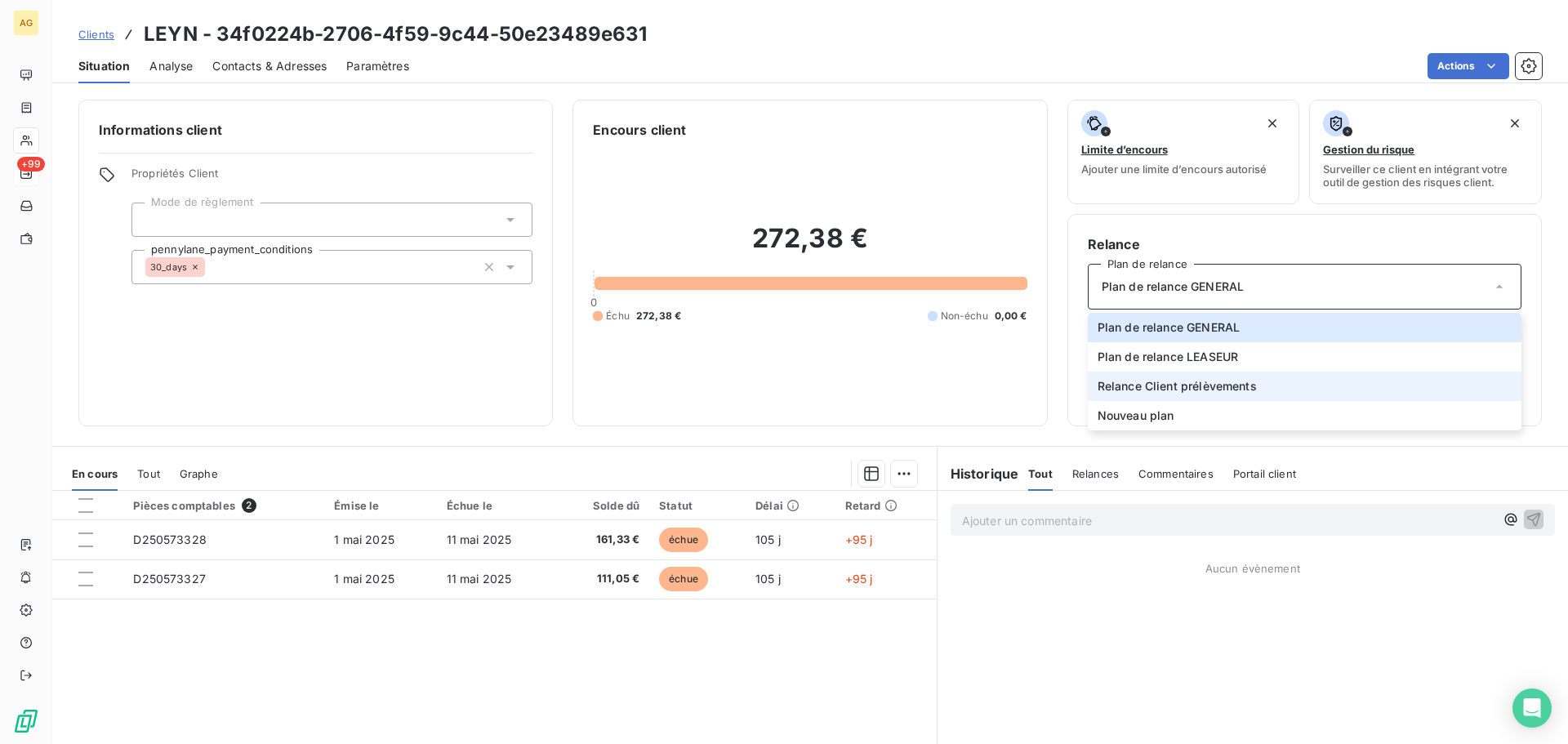
click at [1213, 385] on span "Relance Client prélèvements" at bounding box center [1177, 386] width 160 height 16
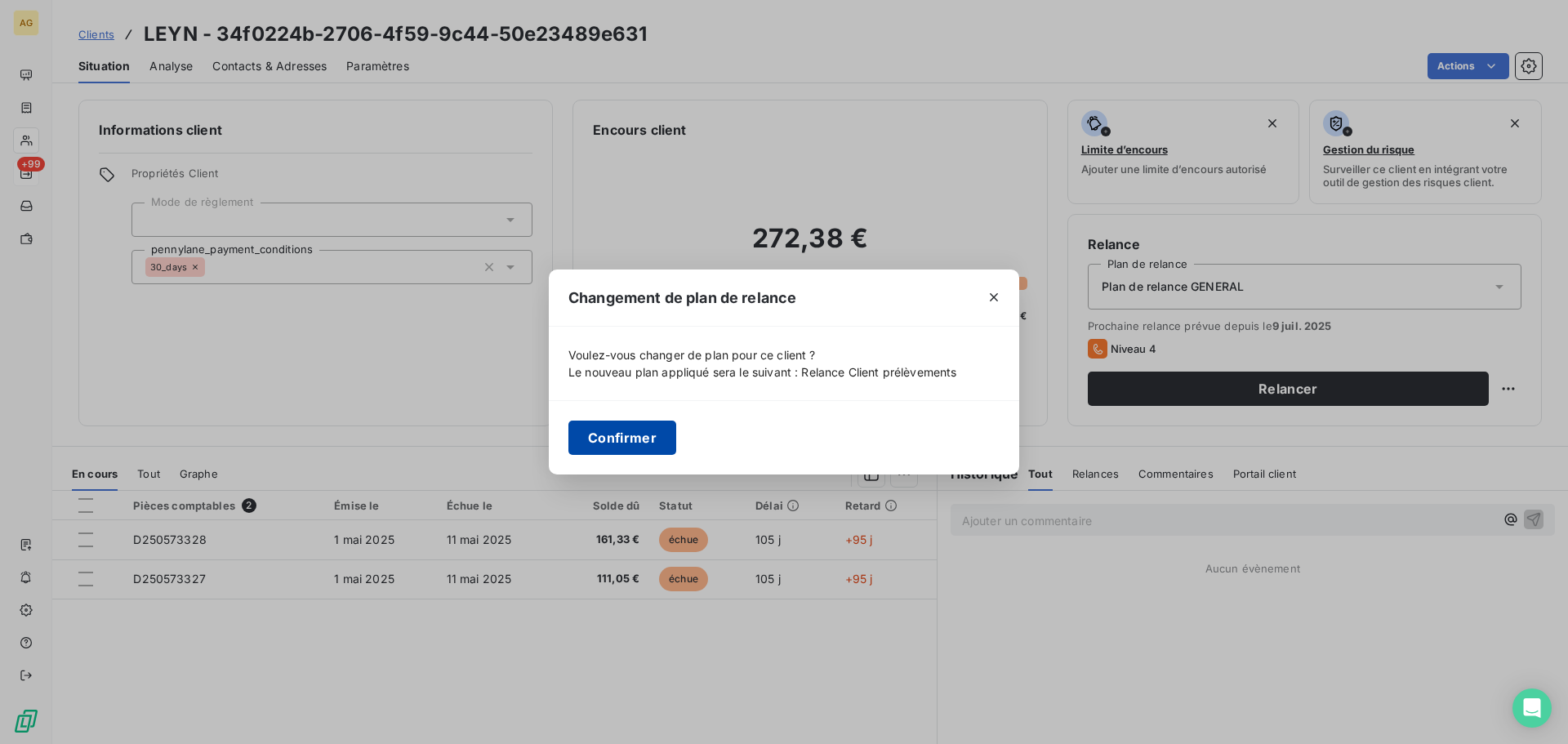
click at [585, 433] on button "Confirmer" at bounding box center [622, 437] width 108 height 35
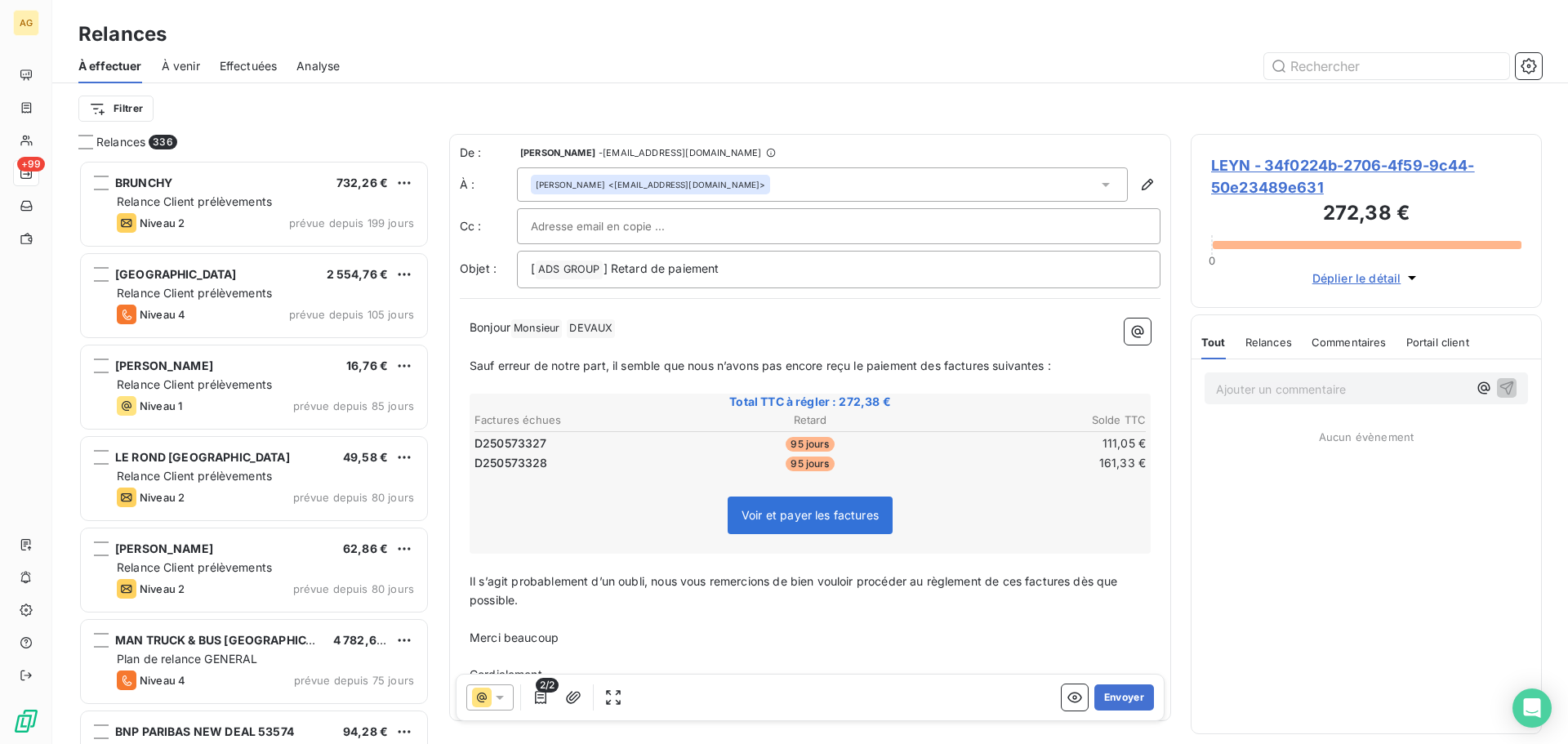
scroll to position [571, 339]
click at [500, 698] on icon at bounding box center [500, 697] width 8 height 4
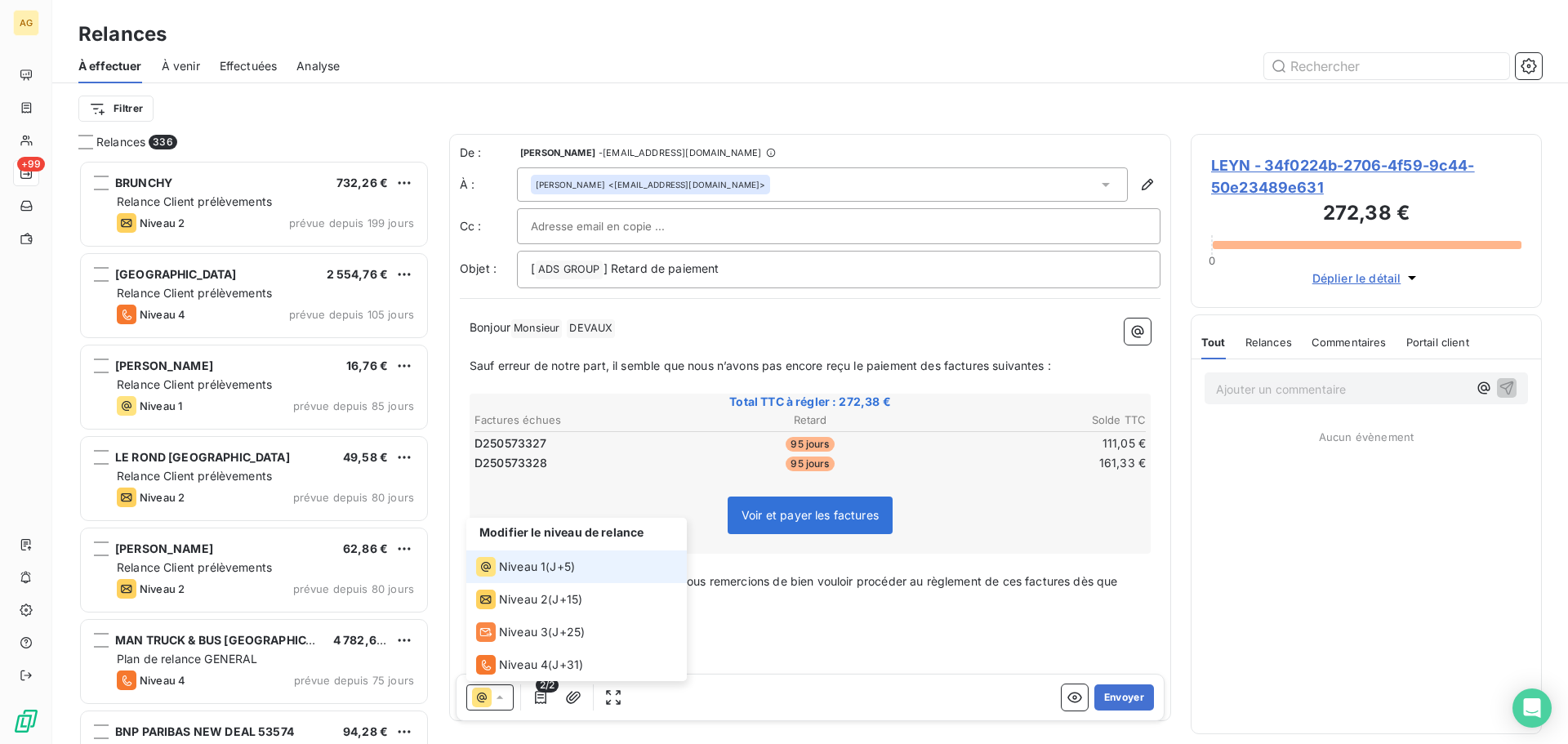
click at [539, 552] on li "Niveau 1 ( J+5 )" at bounding box center [576, 566] width 220 height 33
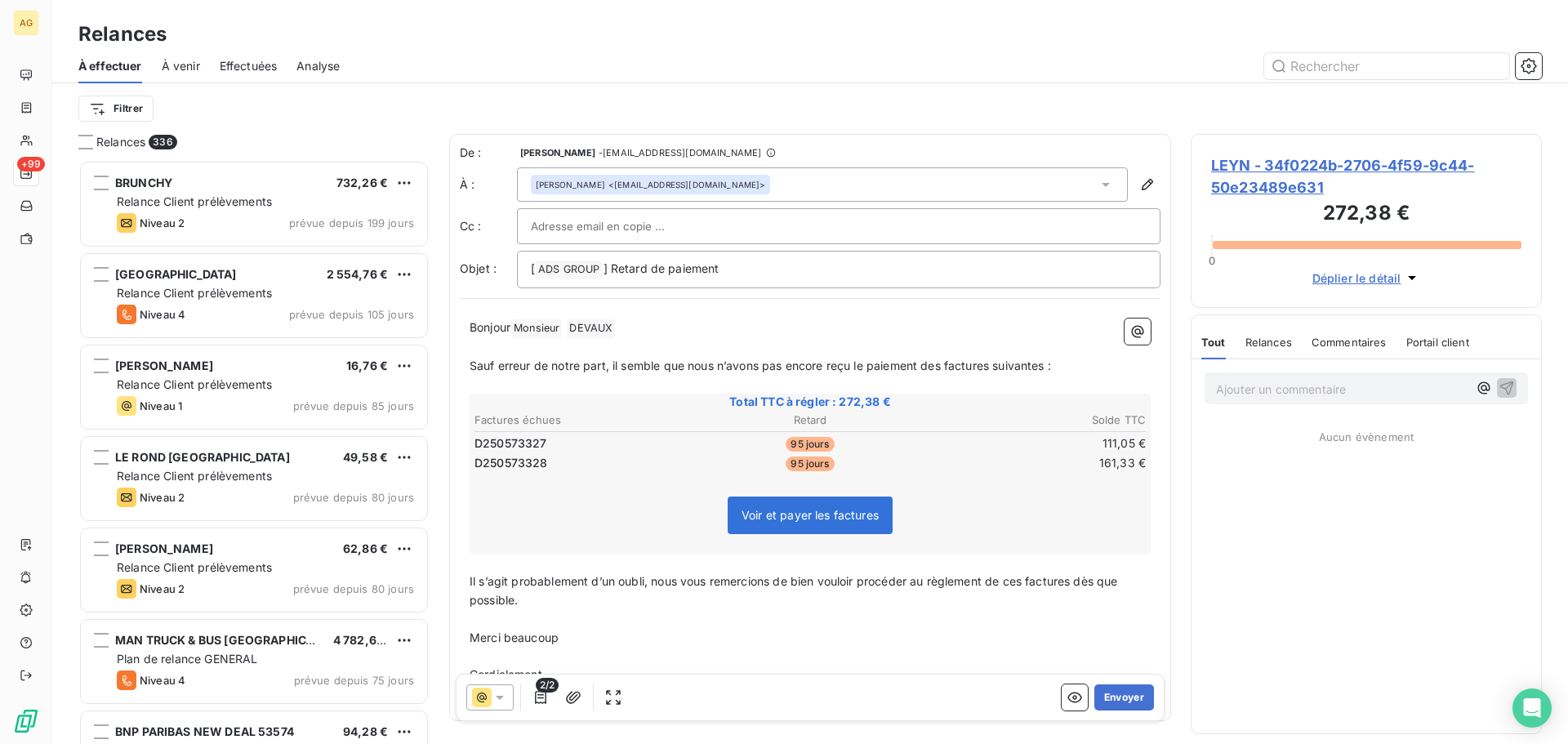
click at [1270, 164] on span "LEYN - 34f0224b-2706-4f59-9c44-50e23489e631" at bounding box center [1366, 177] width 310 height 44
click at [506, 696] on icon at bounding box center [500, 697] width 16 height 16
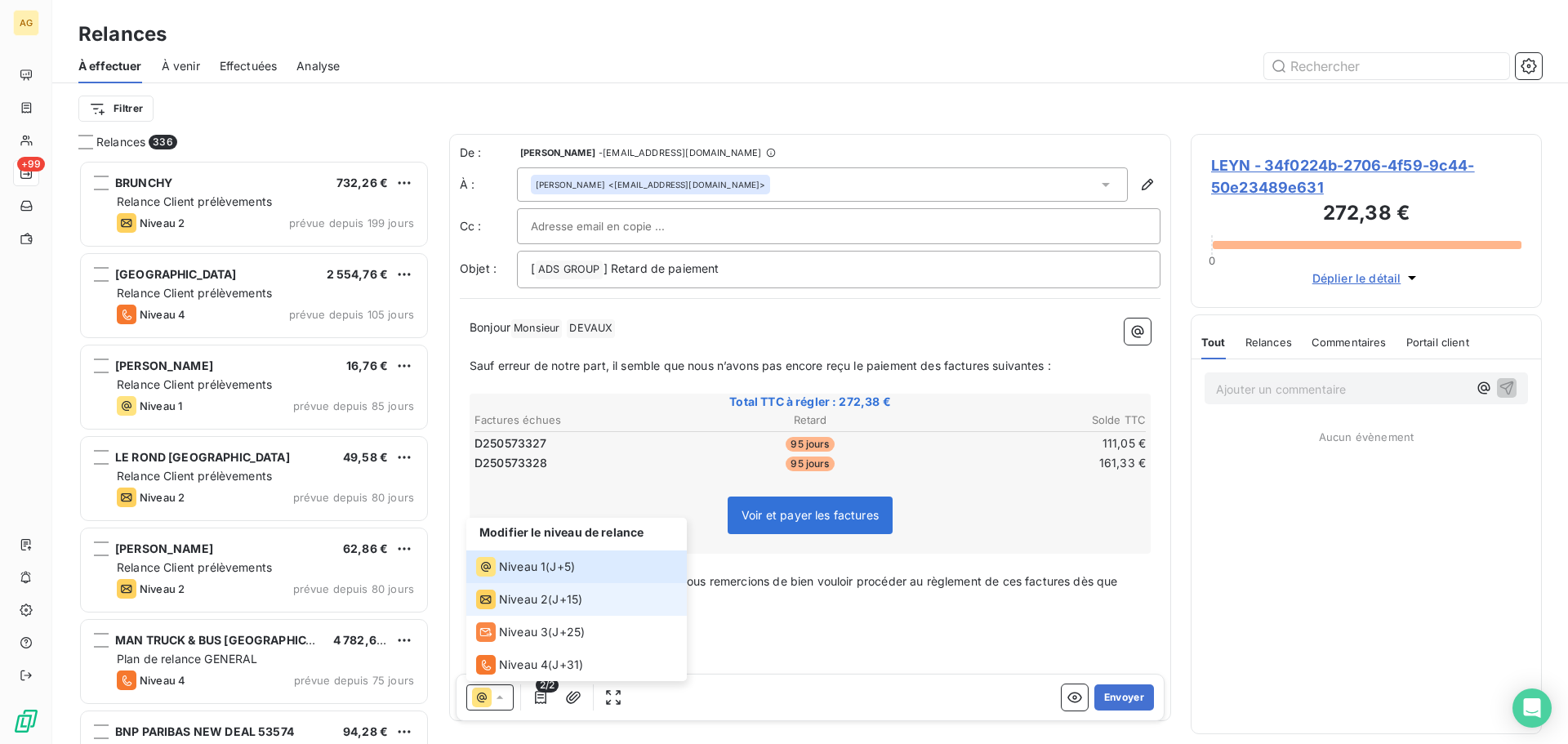
click at [506, 609] on li "Niveau 2 ( J+15 )" at bounding box center [576, 599] width 220 height 33
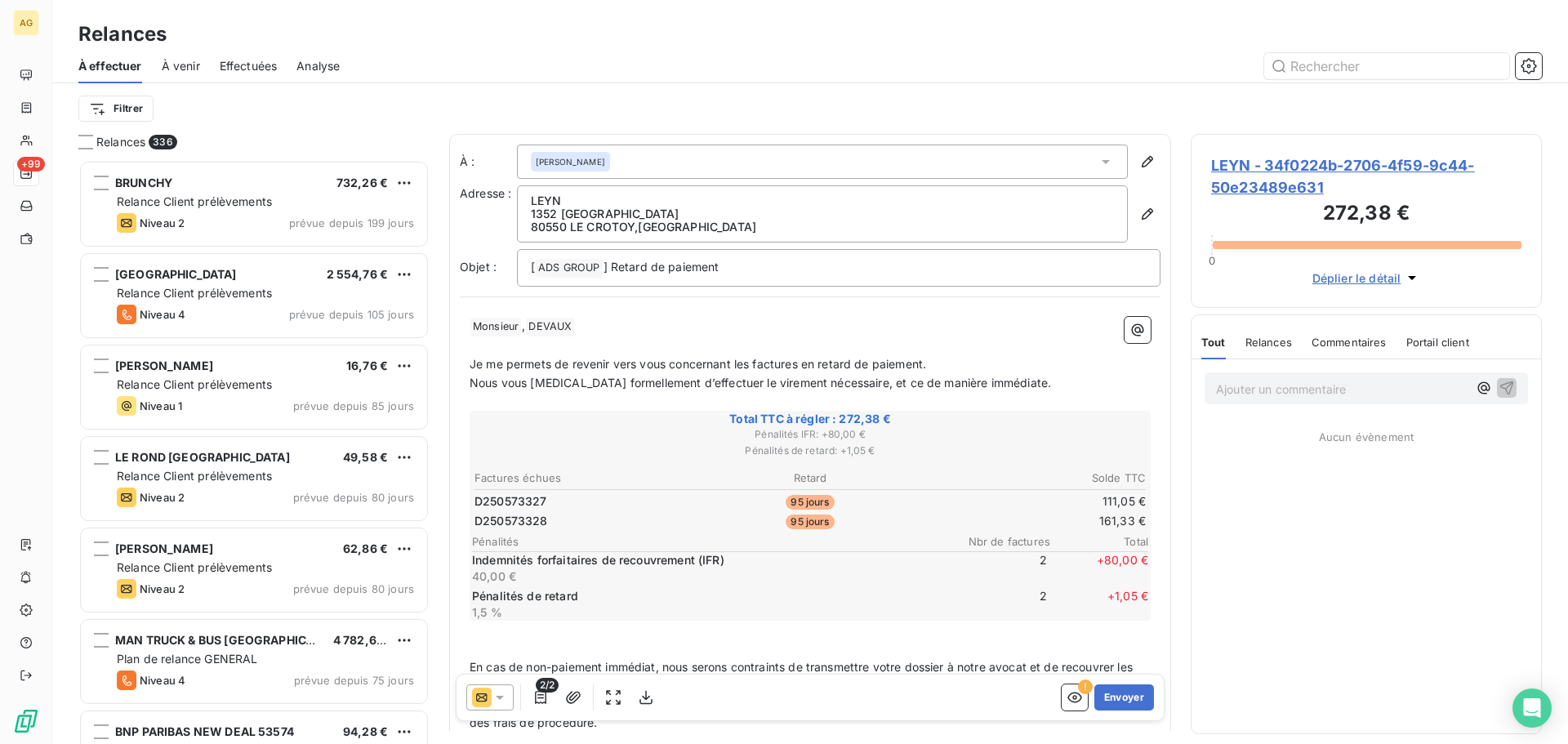
click at [505, 698] on icon at bounding box center [500, 697] width 16 height 16
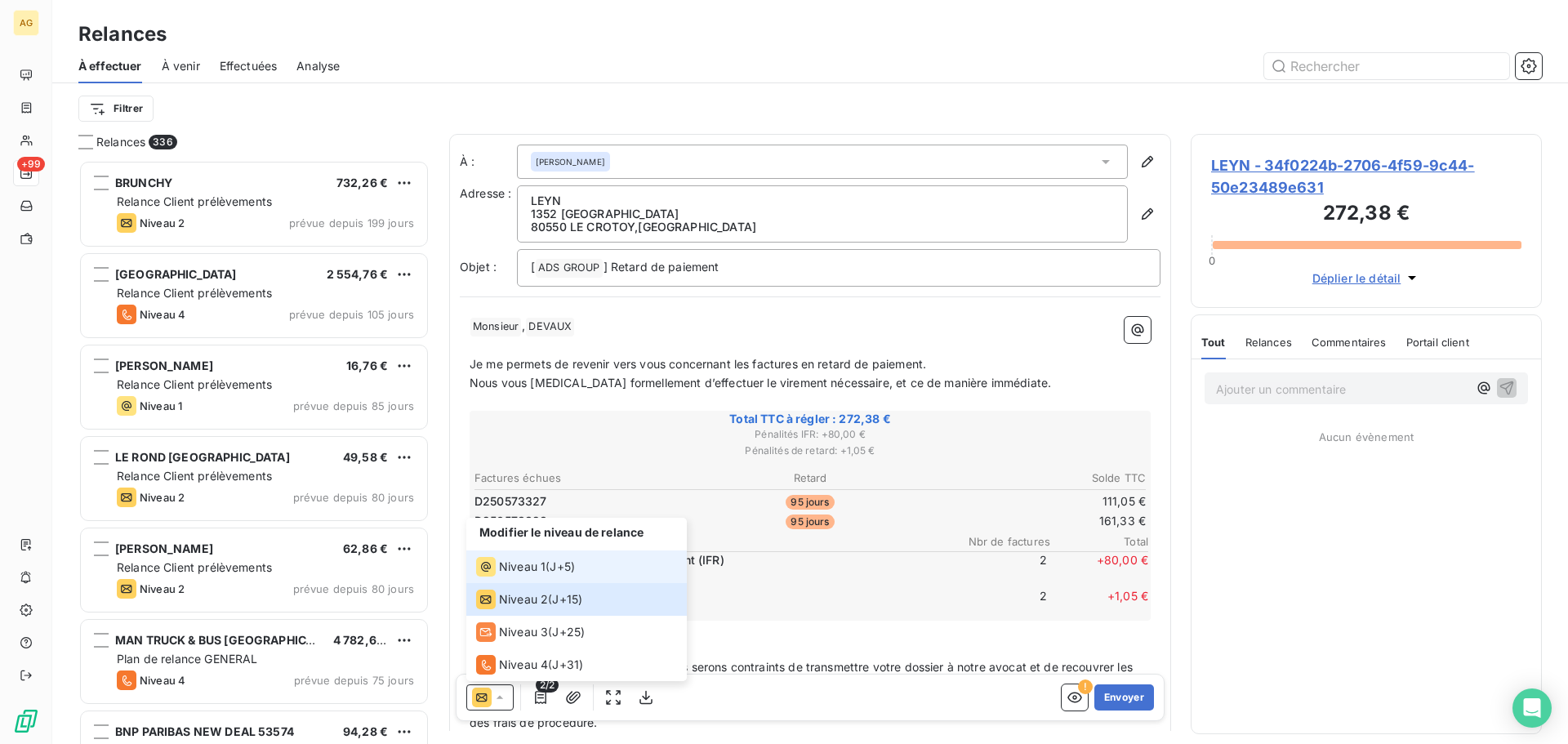
click at [520, 566] on span "Niveau 1" at bounding box center [522, 566] width 47 height 16
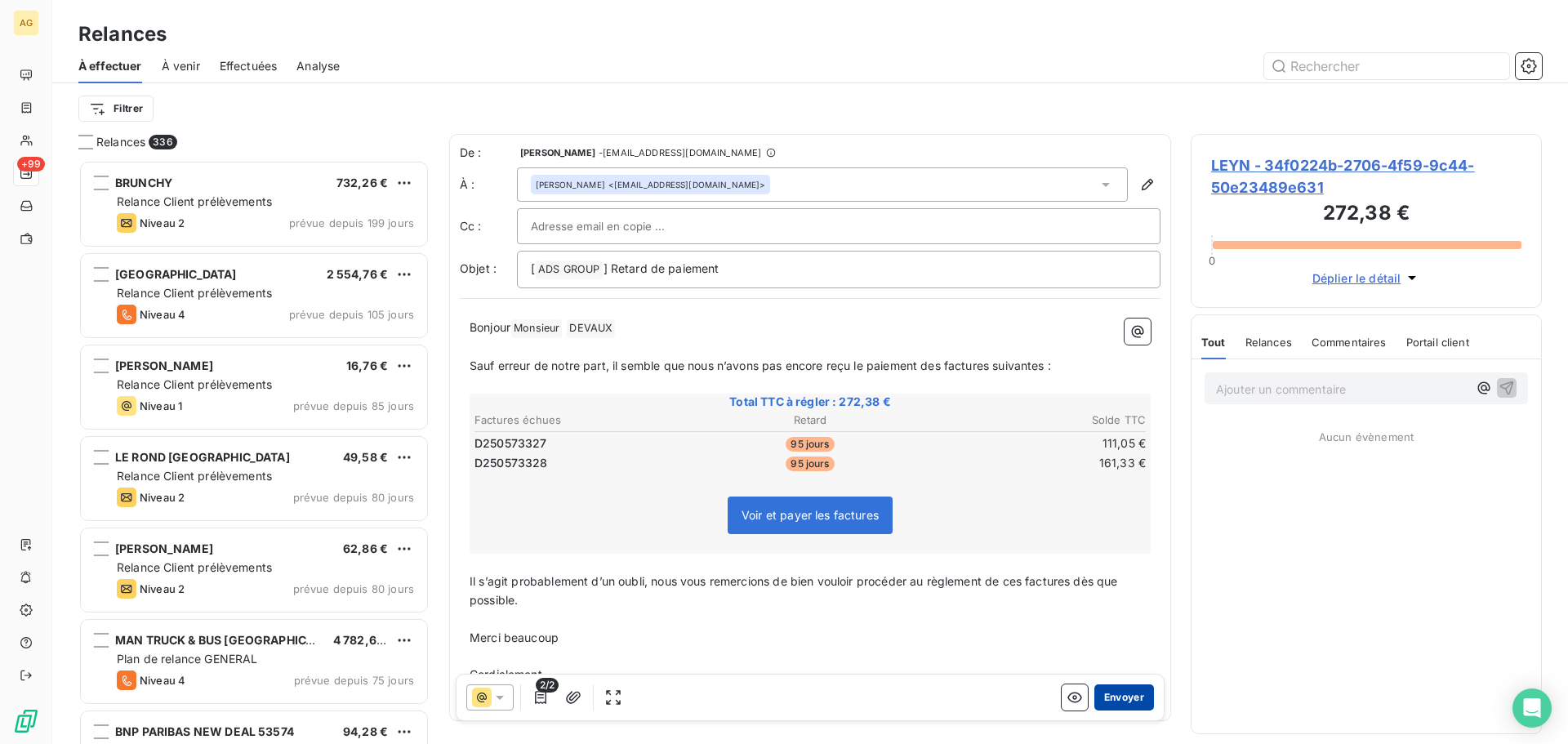
click at [1117, 695] on button "Envoyer" at bounding box center [1124, 697] width 59 height 26
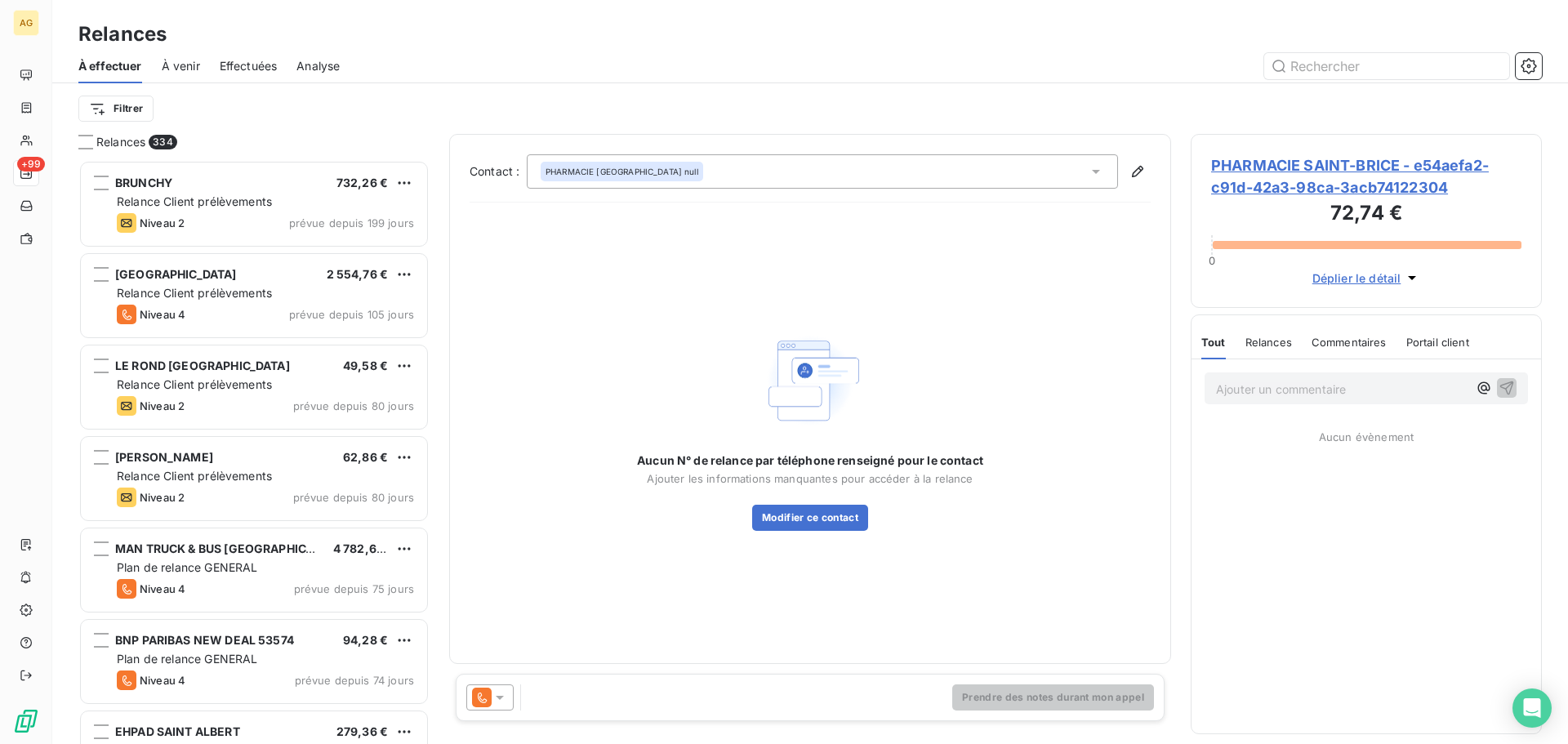
click at [1370, 173] on span "PHARMACIE SAINT-BRICE - e54aefa2-c91d-42a3-98ca-3acb74122304" at bounding box center [1366, 177] width 310 height 44
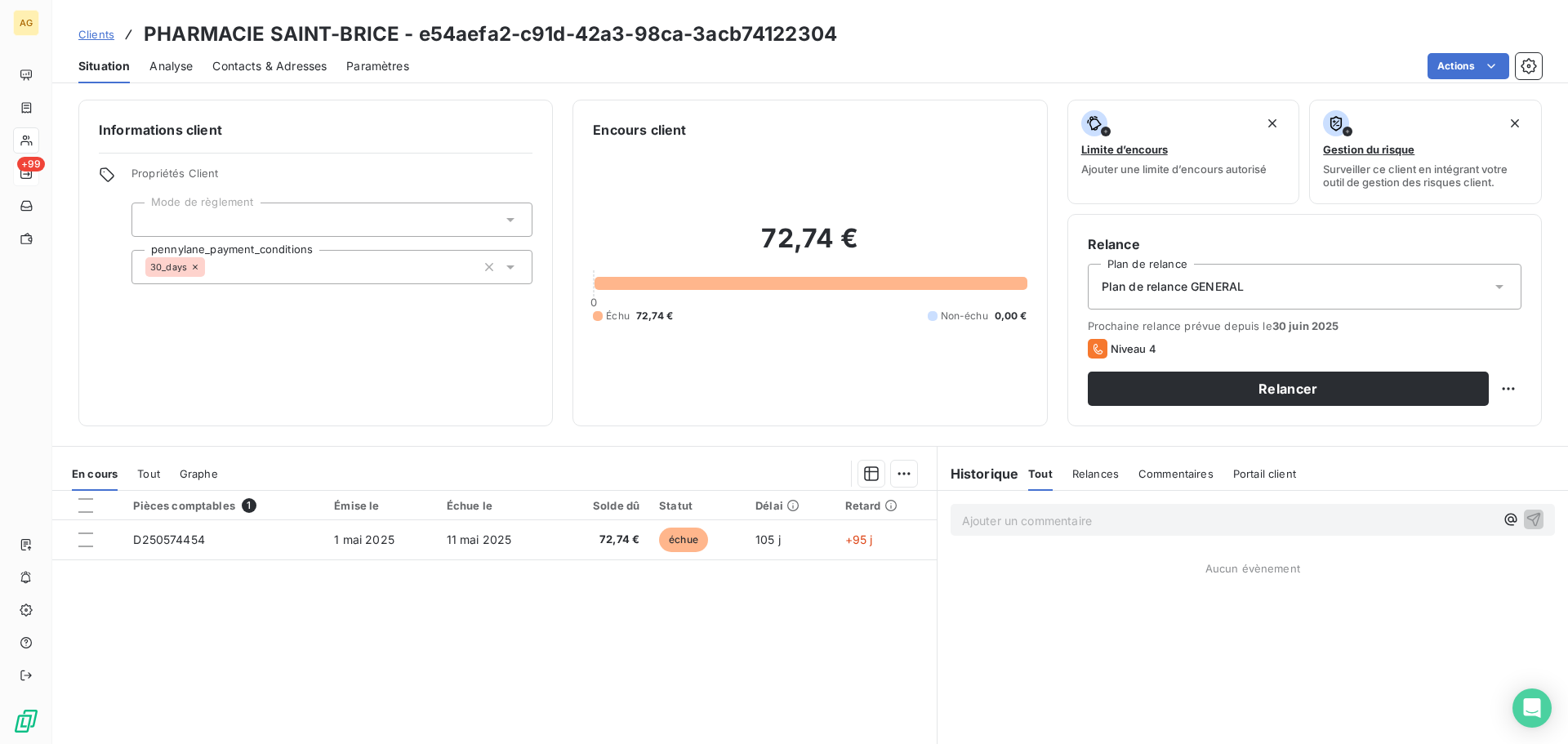
click at [1227, 295] on div "Plan de relance GENERAL" at bounding box center [1304, 287] width 433 height 46
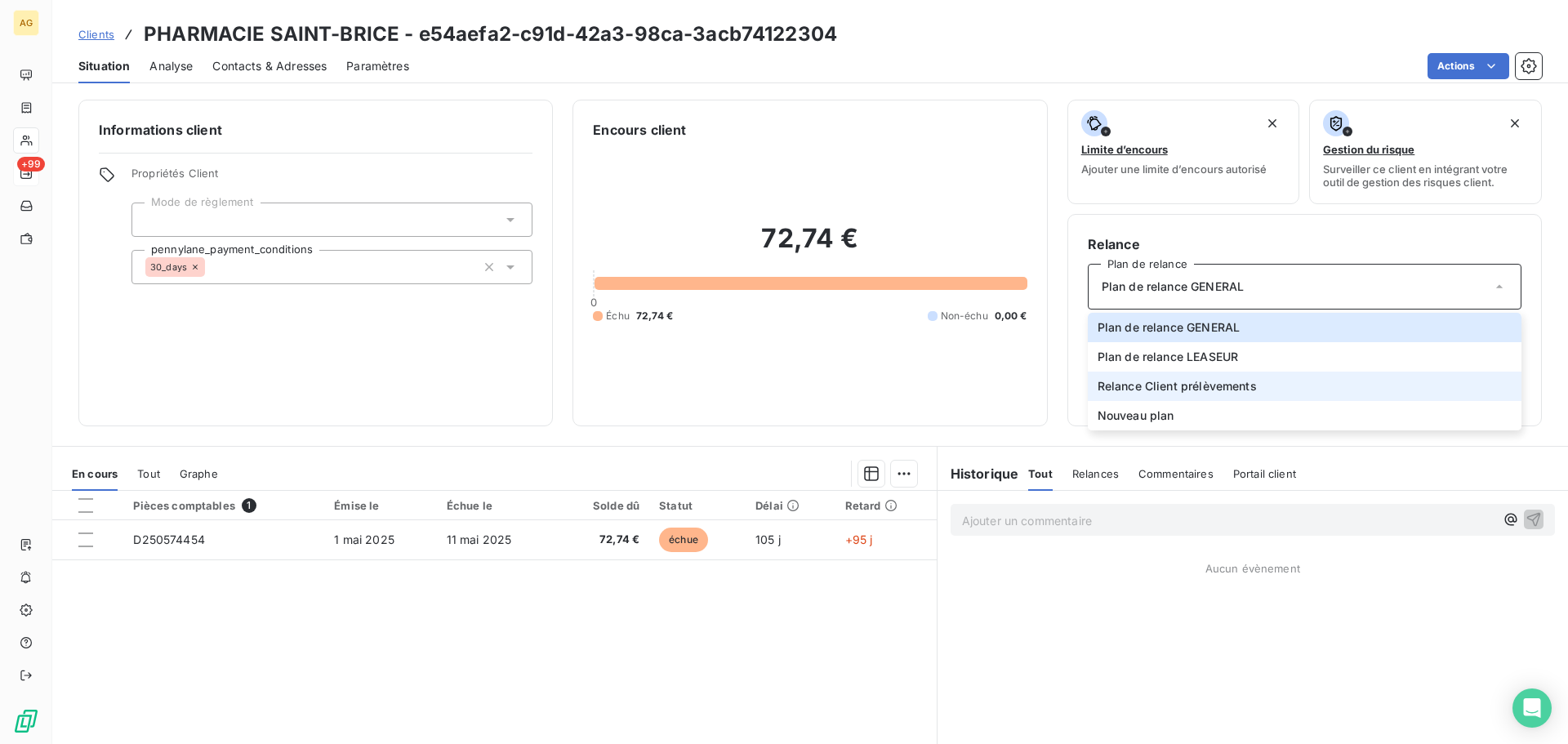
click at [1205, 385] on span "Relance Client prélèvements" at bounding box center [1177, 386] width 160 height 16
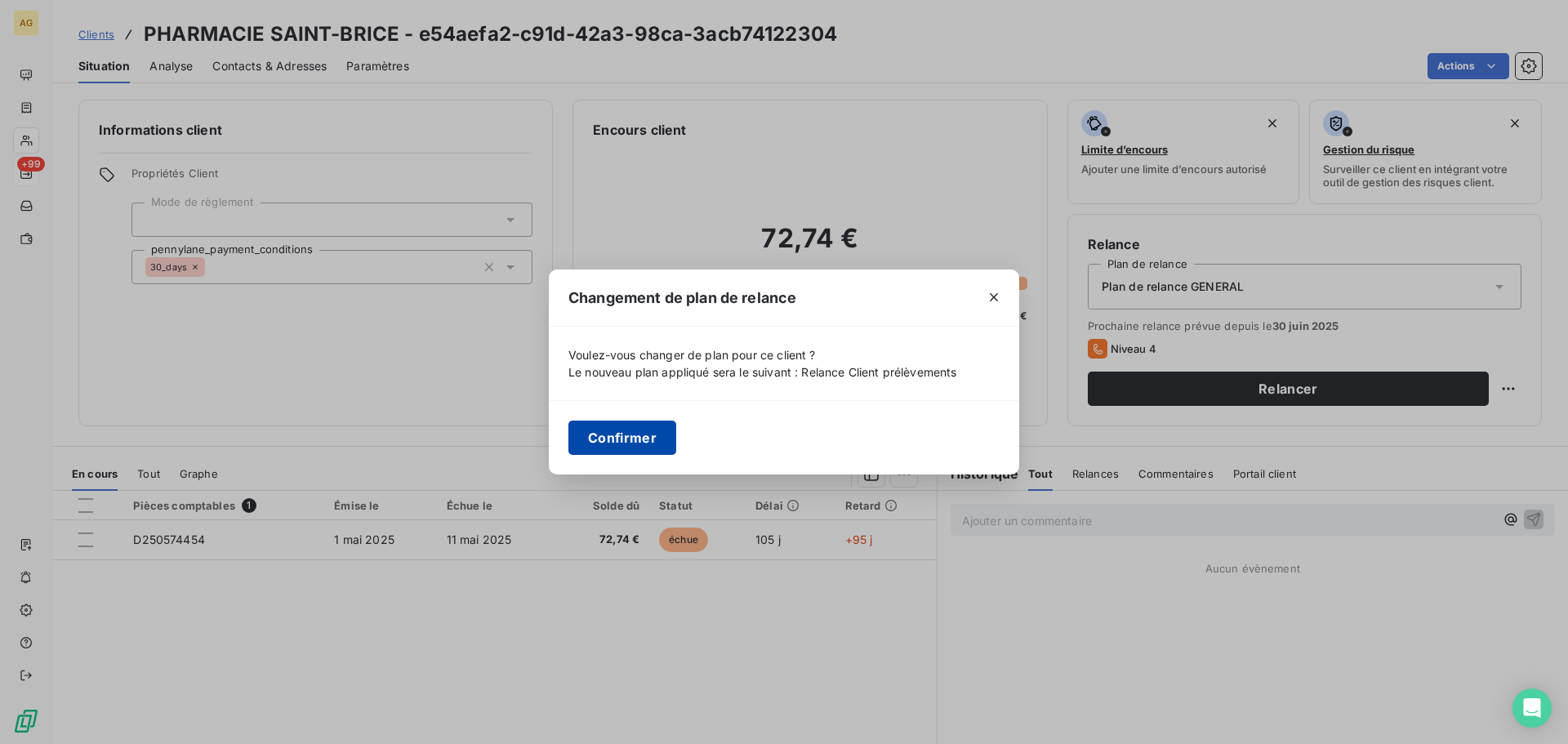
click at [631, 433] on button "Confirmer" at bounding box center [622, 437] width 108 height 35
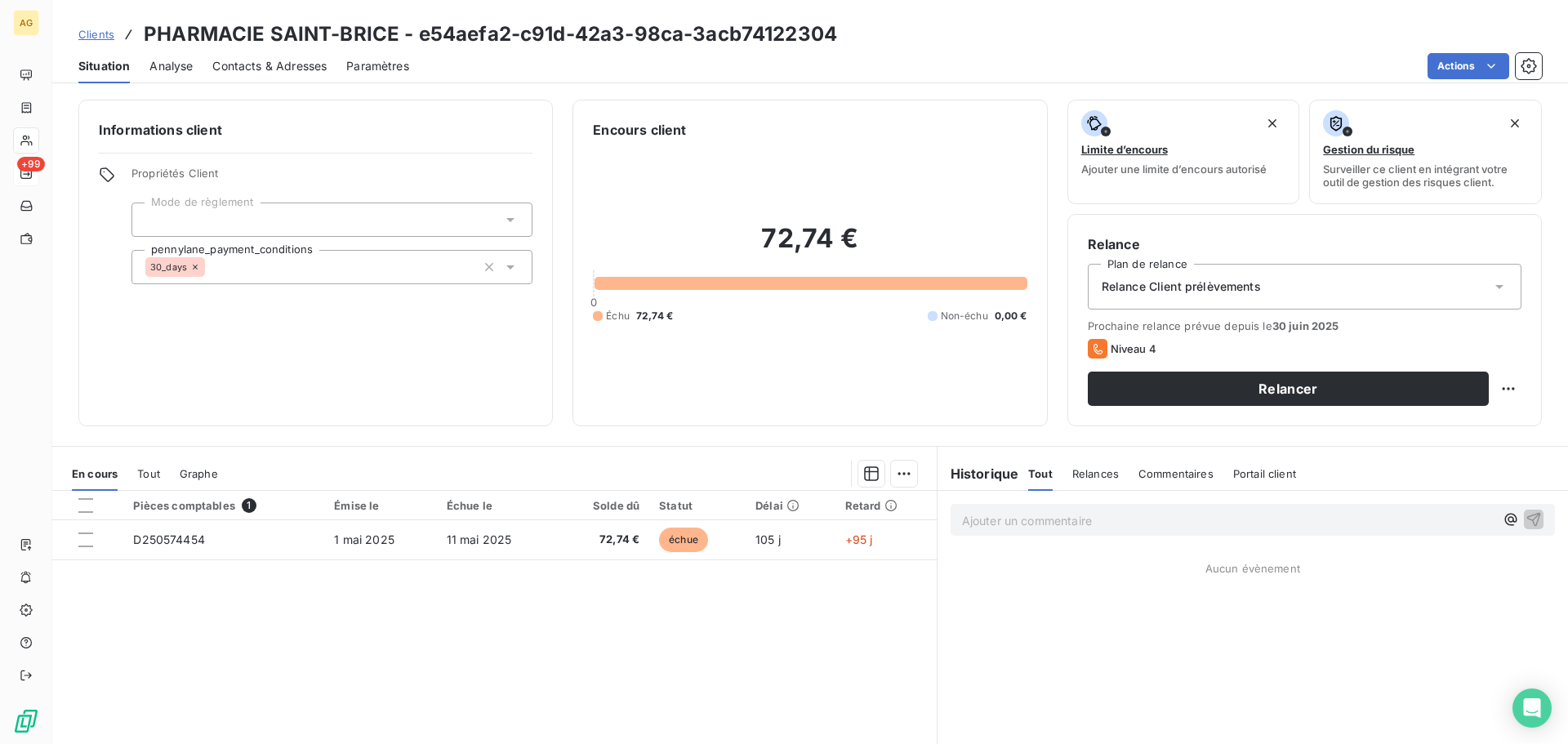
click at [393, 64] on span "Paramètres" at bounding box center [377, 67] width 62 height 16
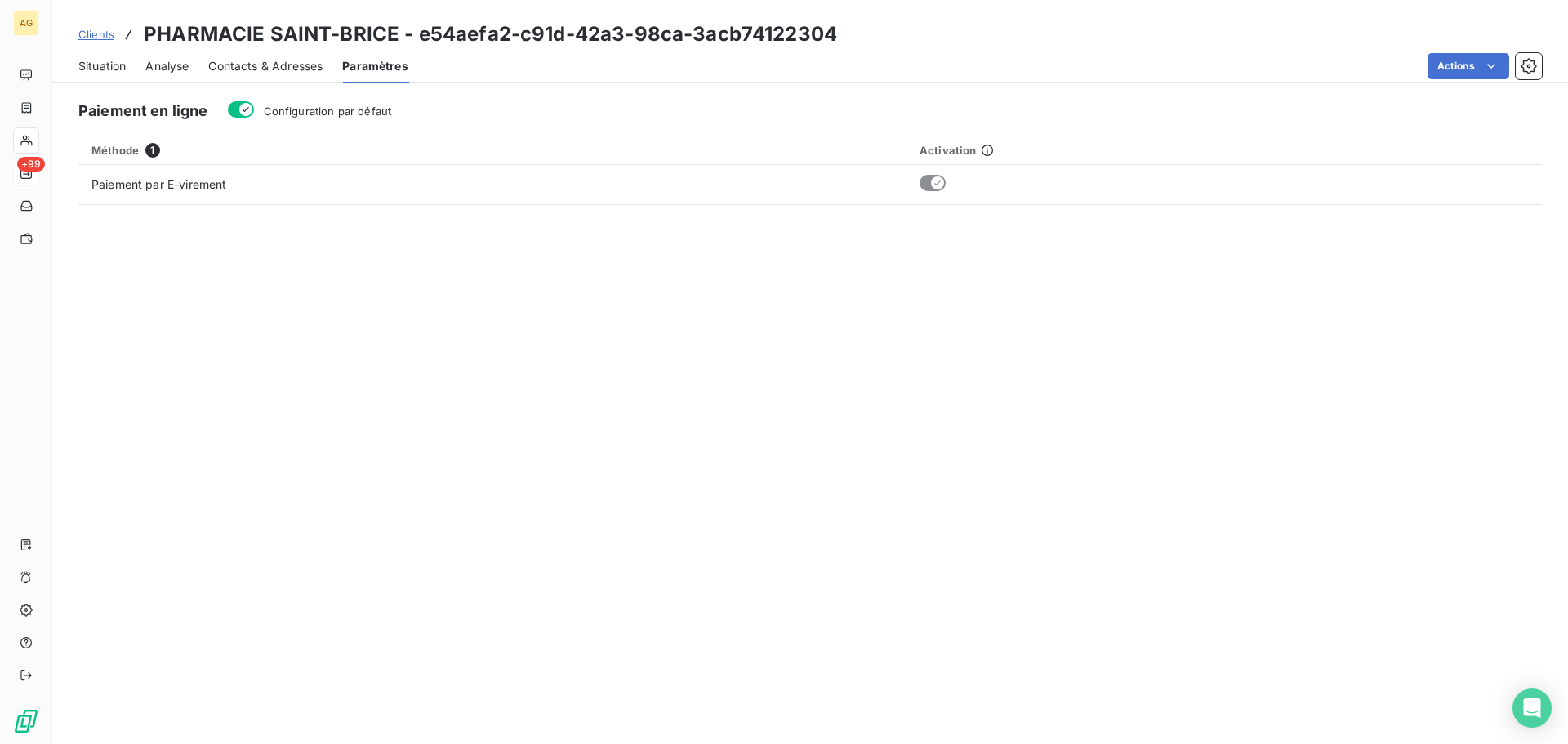
click at [357, 108] on span "Configuration par défaut" at bounding box center [328, 111] width 128 height 13
click at [254, 108] on button "Configuration par défaut" at bounding box center [241, 109] width 26 height 16
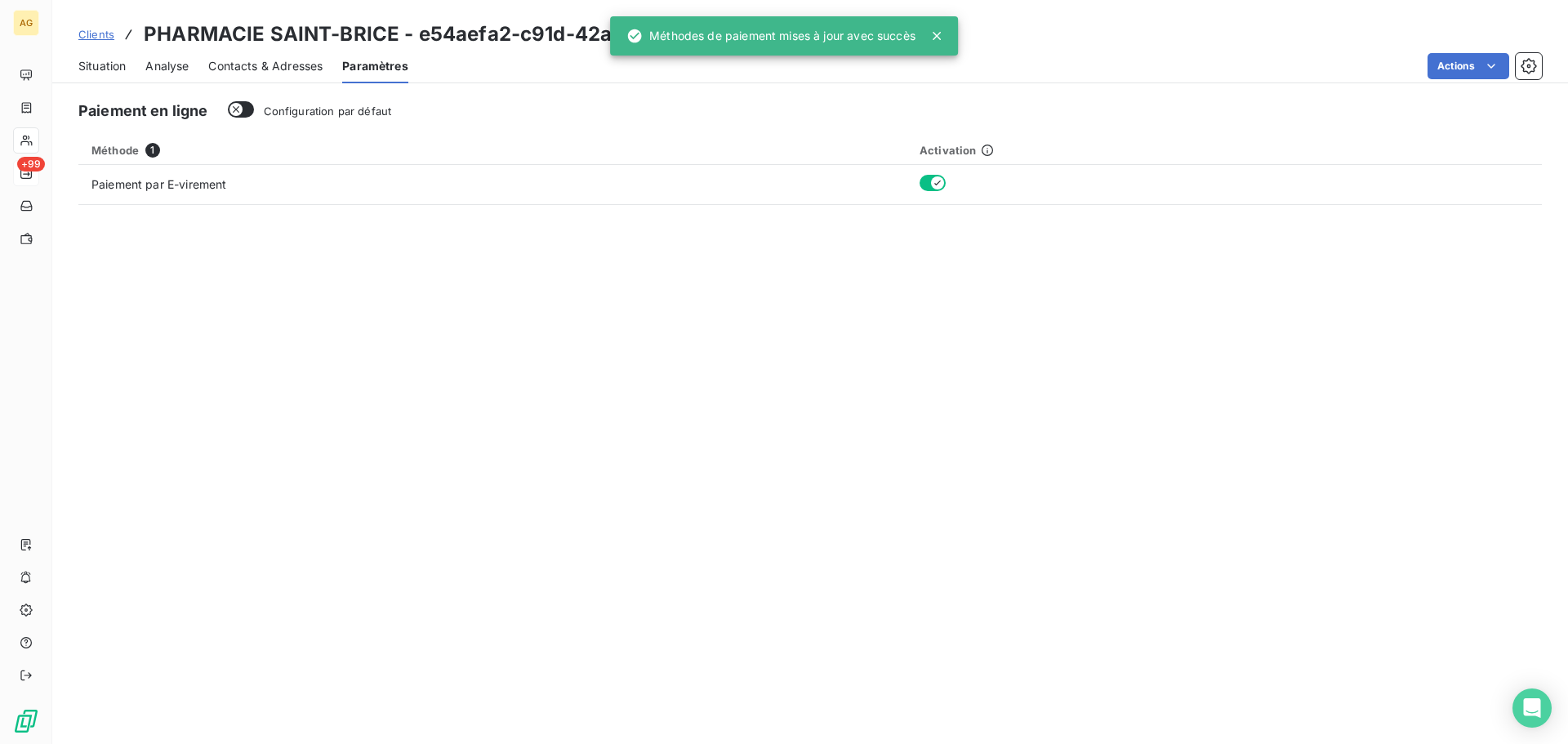
click at [251, 78] on div "Contacts & Adresses" at bounding box center [265, 67] width 114 height 35
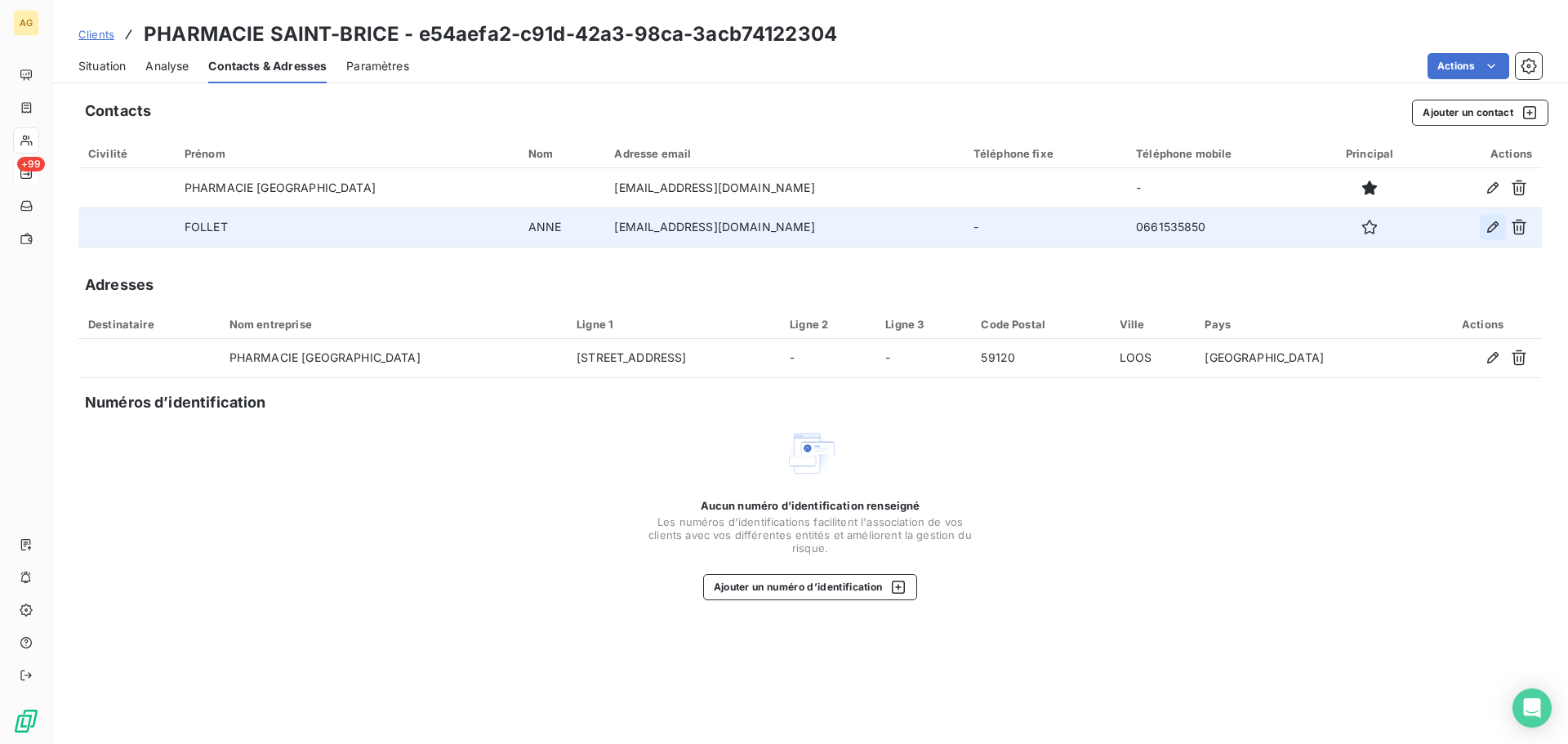
click at [1488, 227] on icon "button" at bounding box center [1492, 227] width 16 height 16
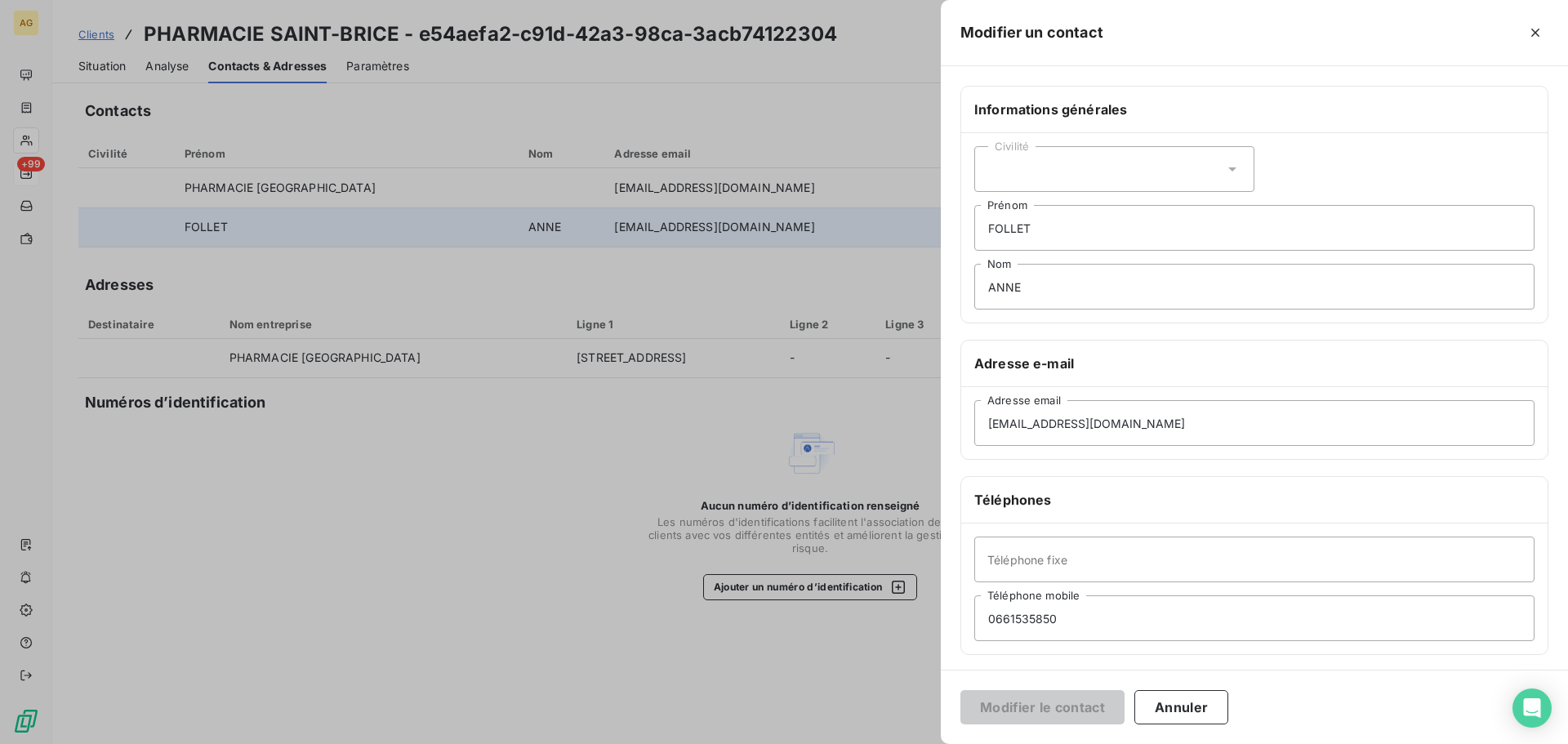
click at [1029, 172] on div "Civilité" at bounding box center [1114, 169] width 280 height 46
click at [1023, 208] on span "Madame" at bounding box center [1029, 210] width 44 height 16
drag, startPoint x: 1063, startPoint y: 225, endPoint x: 974, endPoint y: 225, distance: 89.0
click at [974, 225] on div "Civilité Madame FOLLET Prénom [PERSON_NAME]" at bounding box center [1254, 228] width 586 height 189
type input "[PERSON_NAME]"
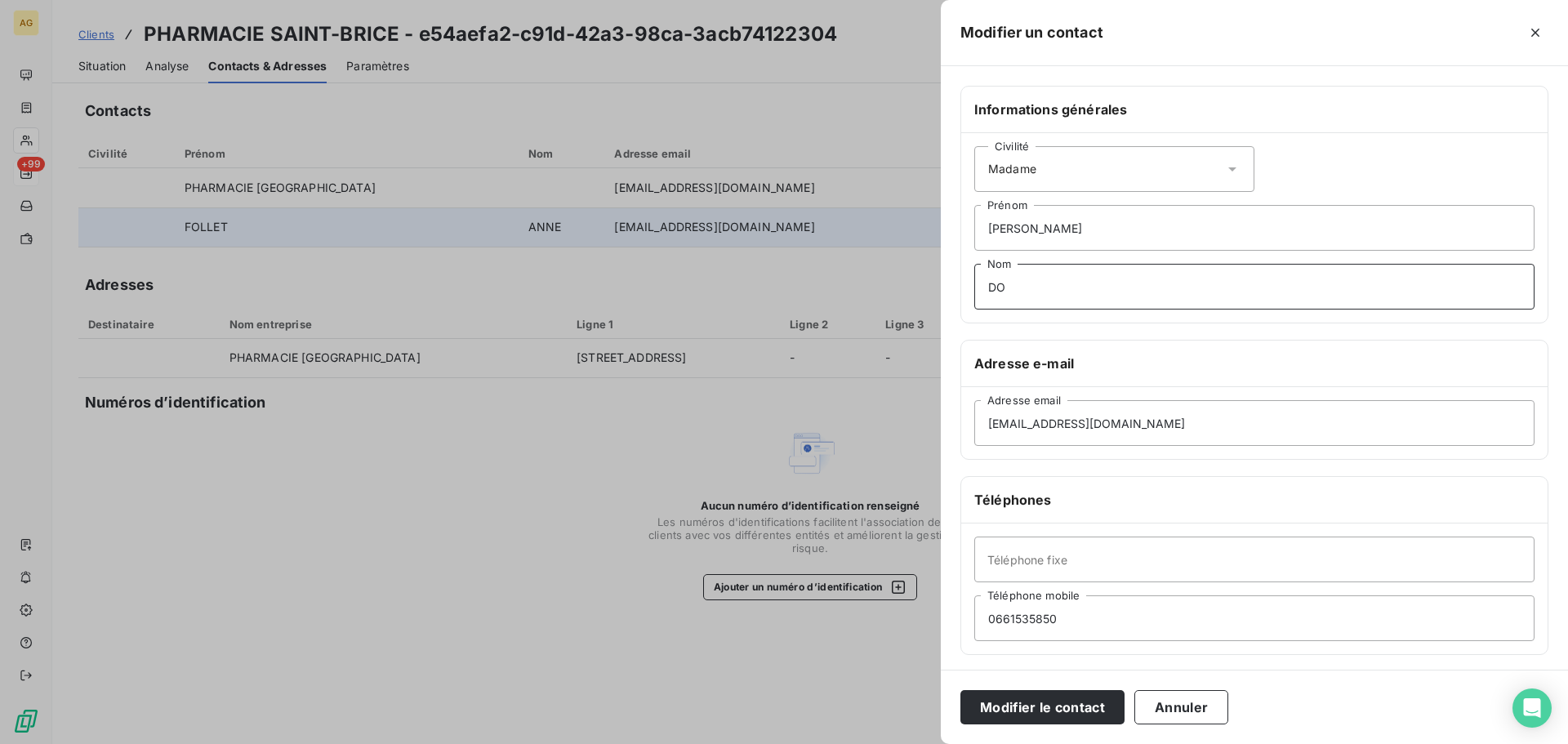
type input "D"
type input "FOLLET"
click at [1035, 714] on button "Modifier le contact" at bounding box center [1043, 707] width 164 height 35
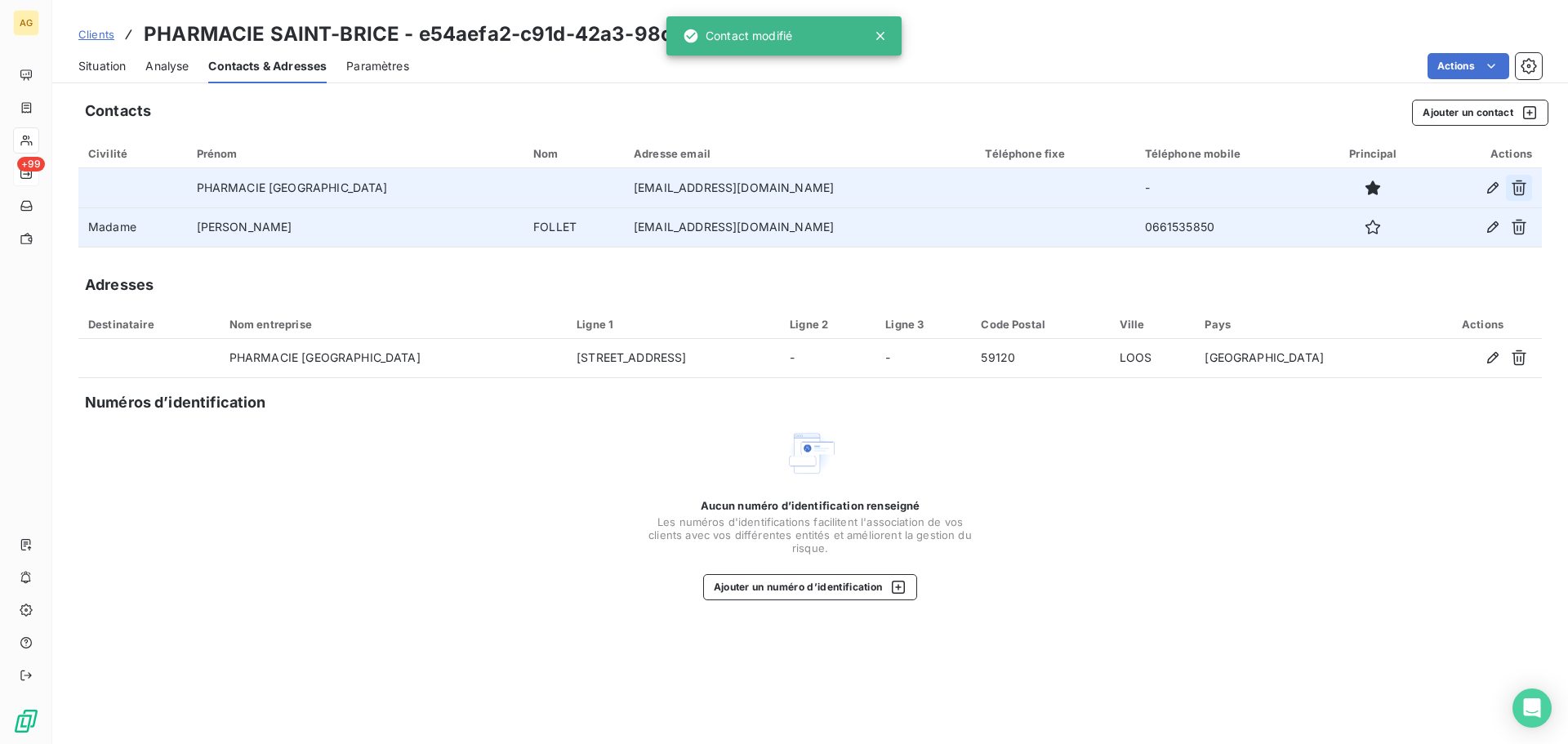
click at [1519, 190] on icon "button" at bounding box center [1519, 187] width 16 height 16
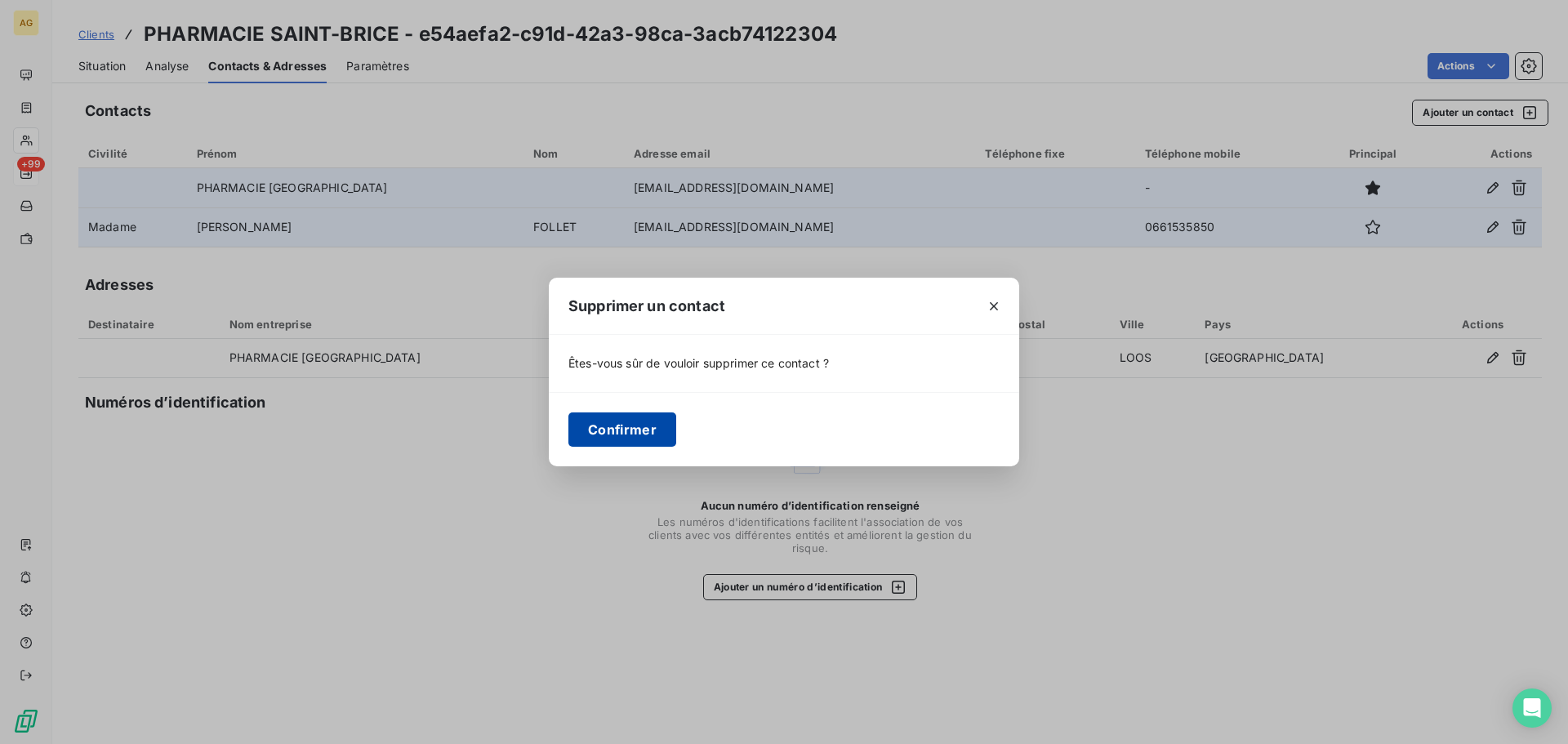
click at [608, 432] on button "Confirmer" at bounding box center [622, 429] width 108 height 35
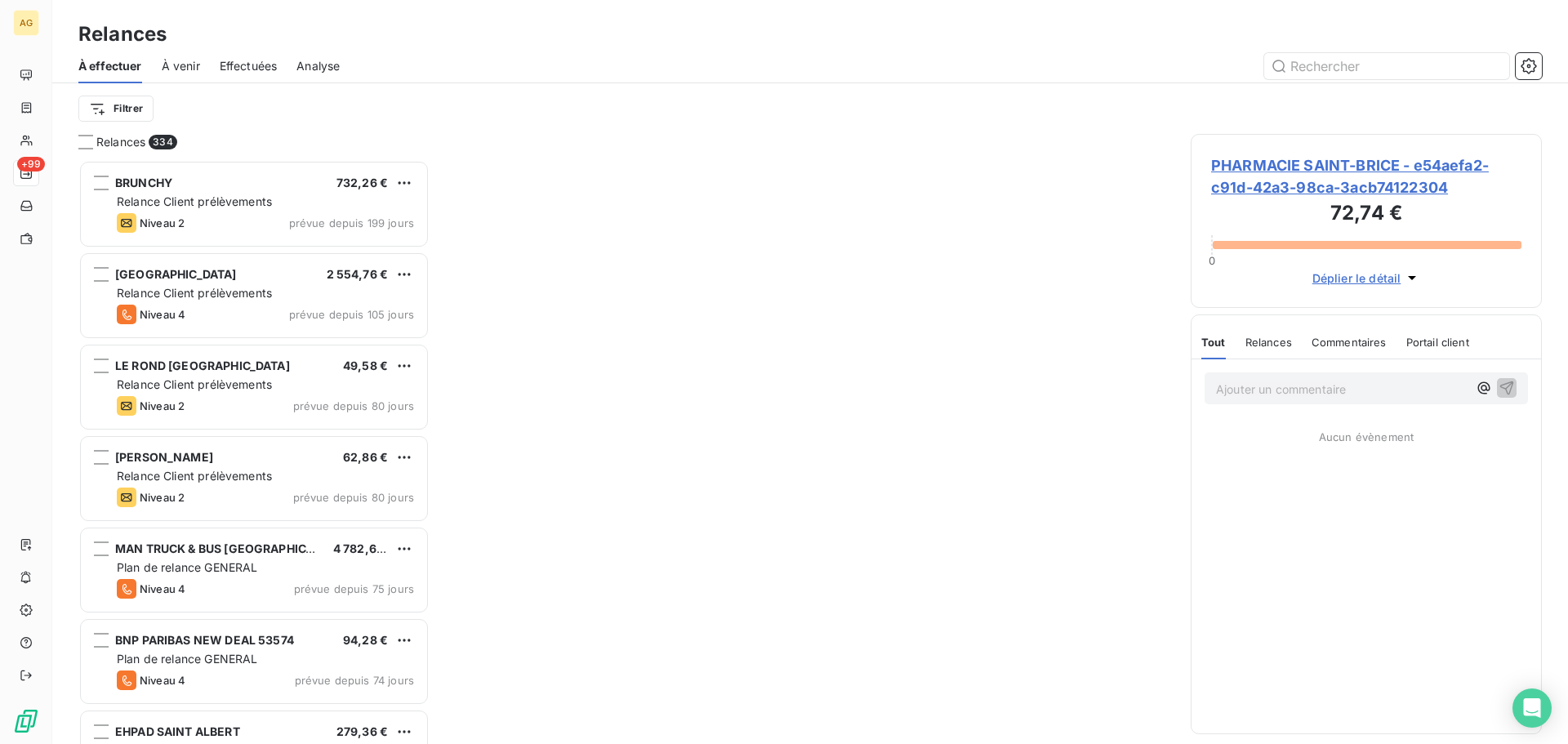
scroll to position [571, 339]
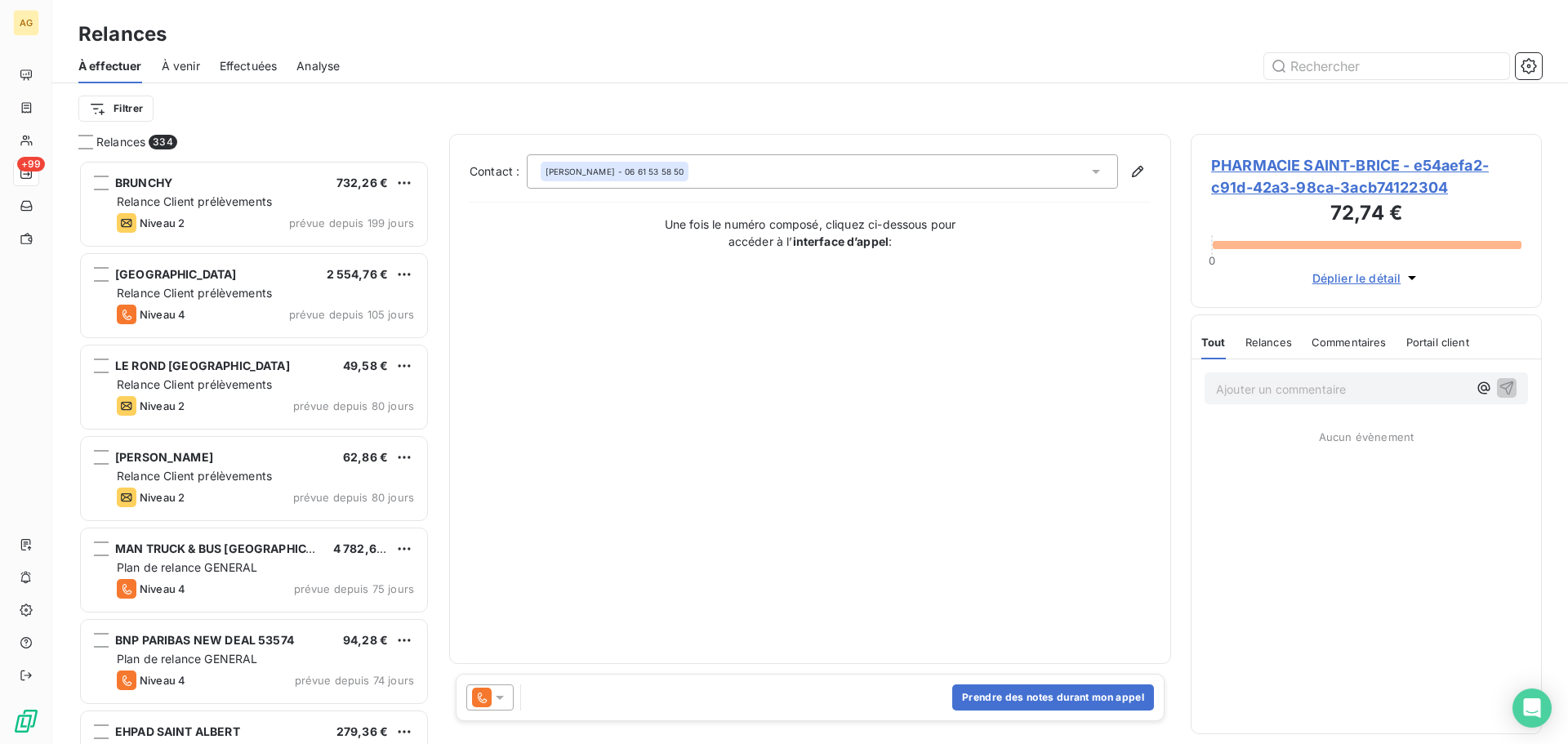
click at [497, 692] on icon at bounding box center [500, 697] width 16 height 16
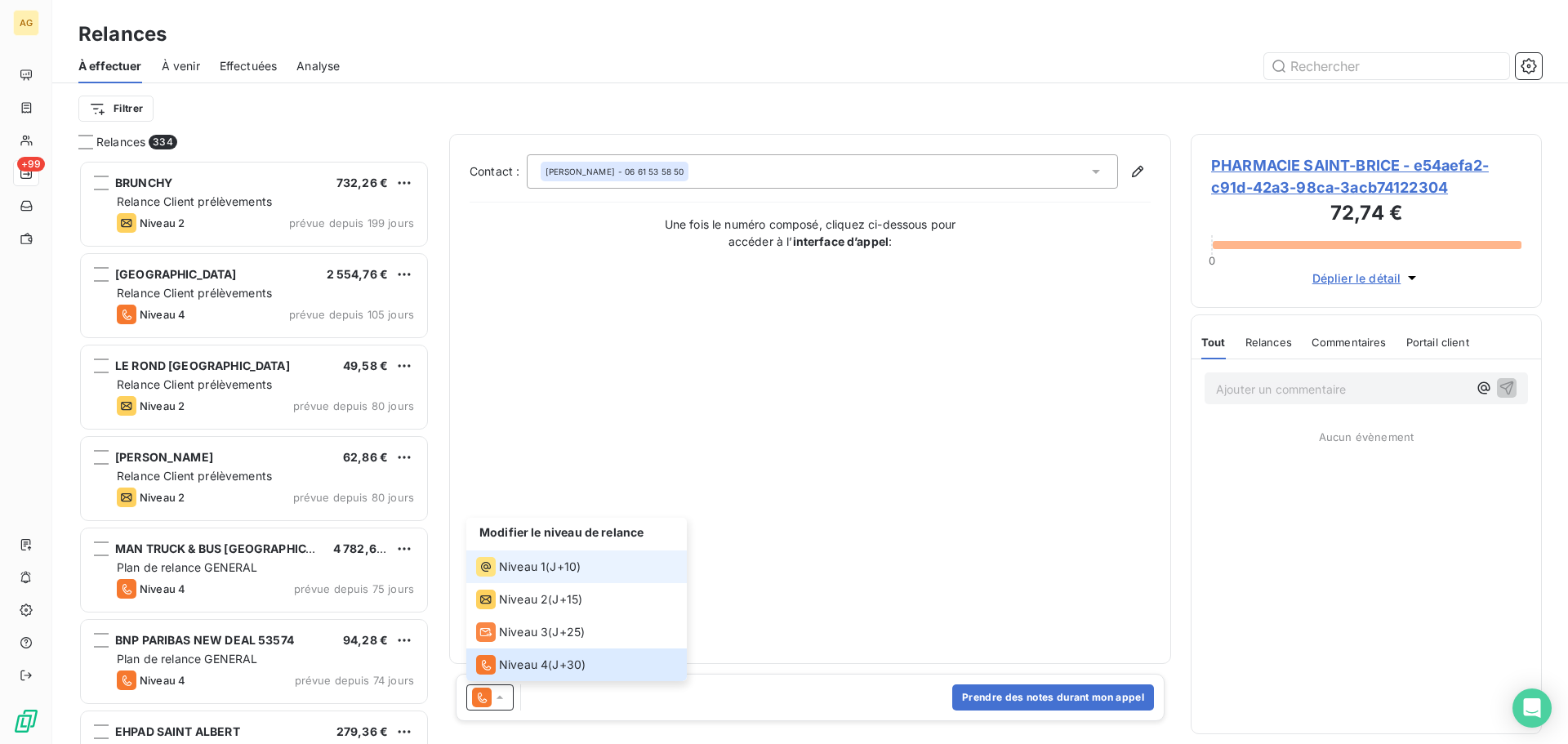
click at [518, 572] on span "Niveau 1" at bounding box center [522, 566] width 47 height 16
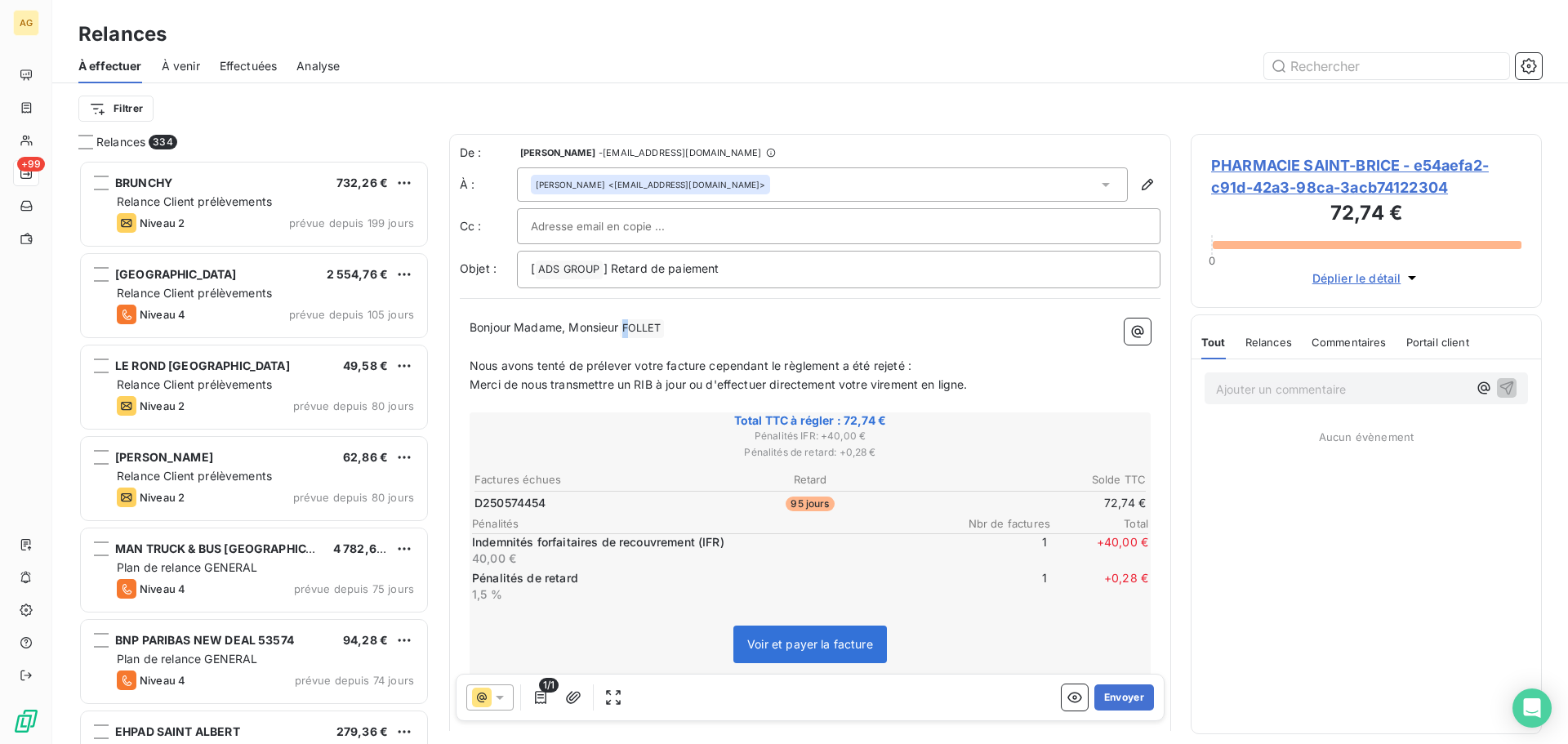
drag, startPoint x: 631, startPoint y: 330, endPoint x: 566, endPoint y: 333, distance: 65.1
click at [566, 333] on p "Bonjour Madame, Monsieur [PERSON_NAME] ﻿ ﻿" at bounding box center [810, 328] width 681 height 20
click at [615, 335] on p "Bonjour Madame, Monsieur [PERSON_NAME] ﻿ ﻿" at bounding box center [810, 328] width 681 height 20
drag, startPoint x: 622, startPoint y: 324, endPoint x: 563, endPoint y: 332, distance: 59.5
click at [563, 332] on span "Bonjour Madame, Monsieur" at bounding box center [544, 326] width 150 height 14
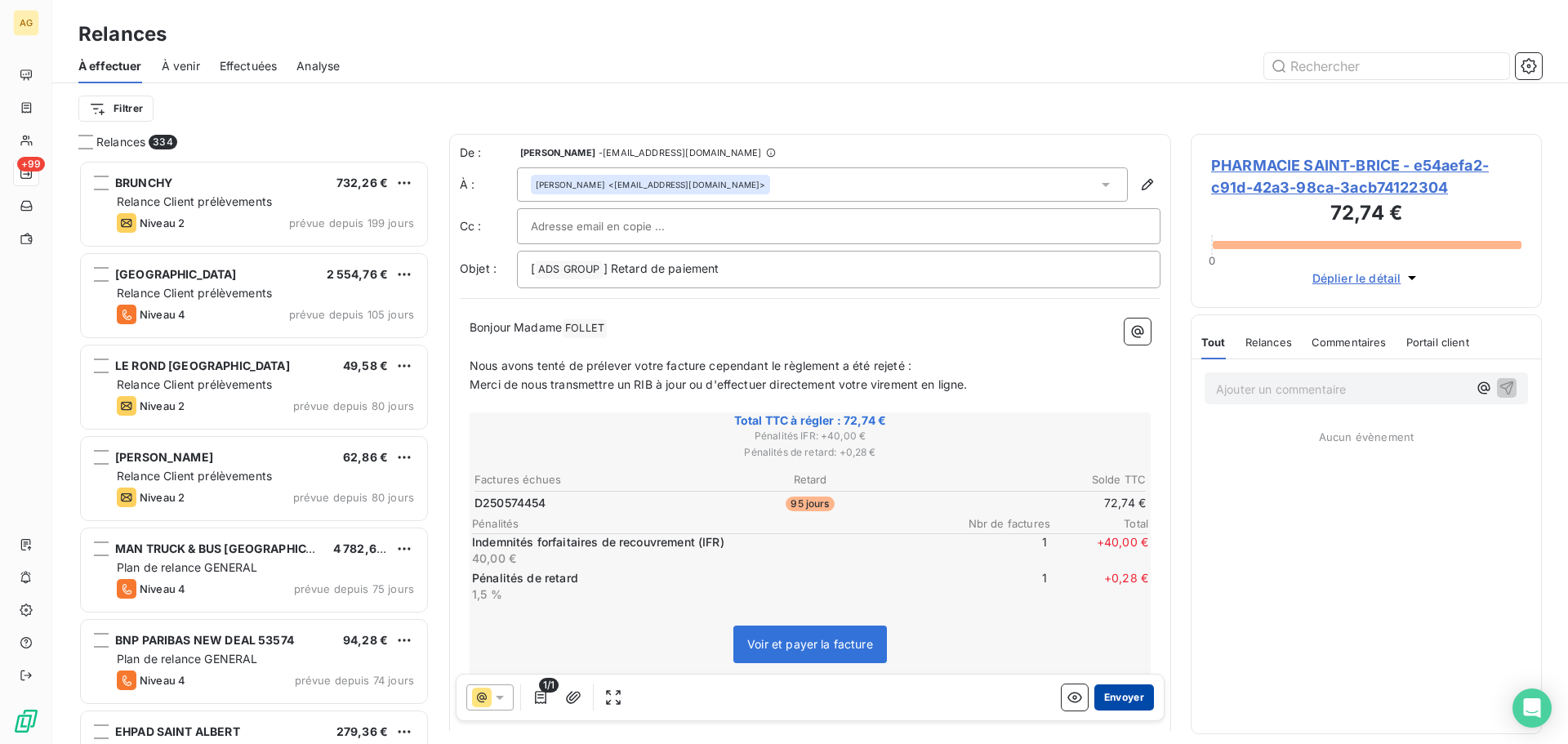
click at [1109, 687] on button "Envoyer" at bounding box center [1124, 697] width 59 height 26
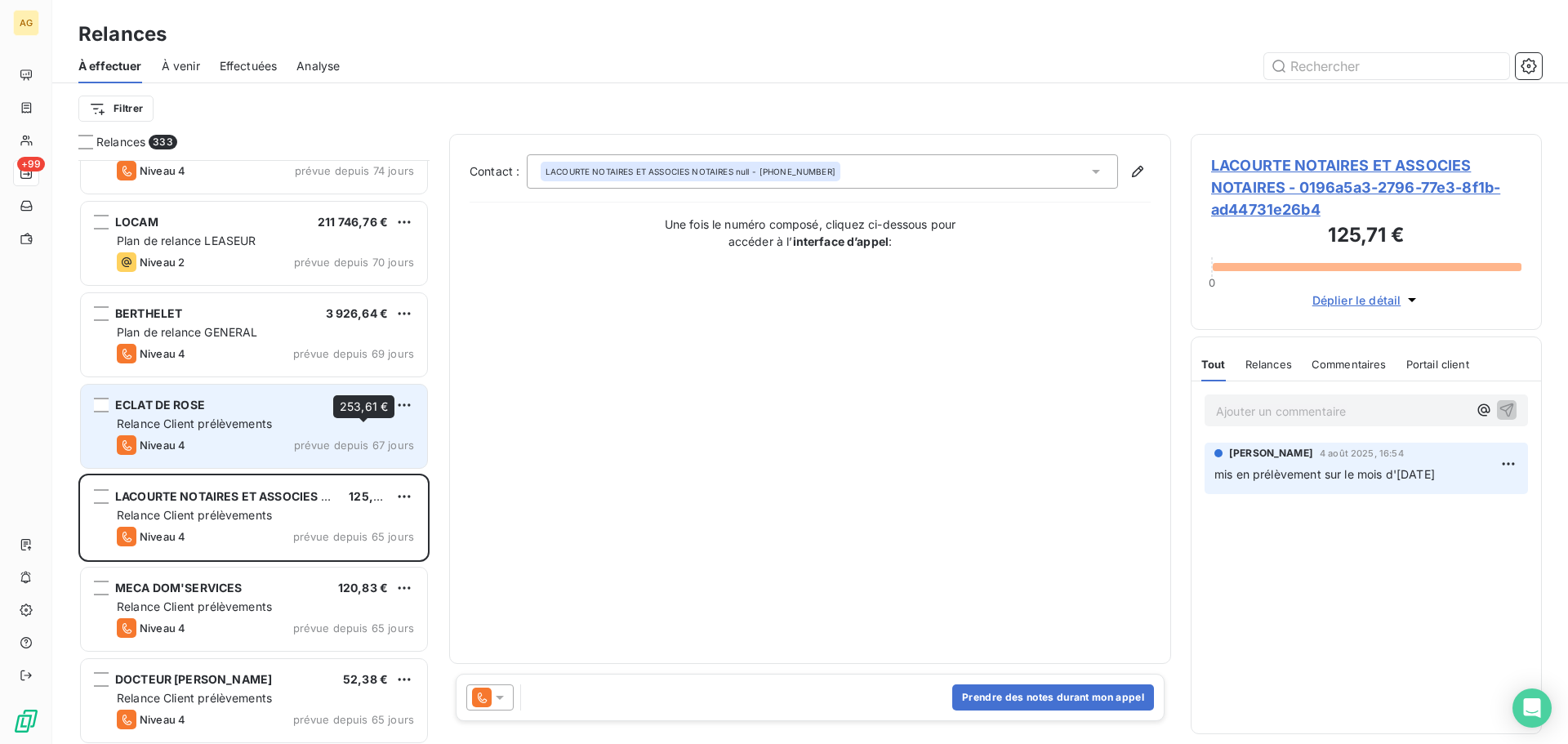
scroll to position [654, 0]
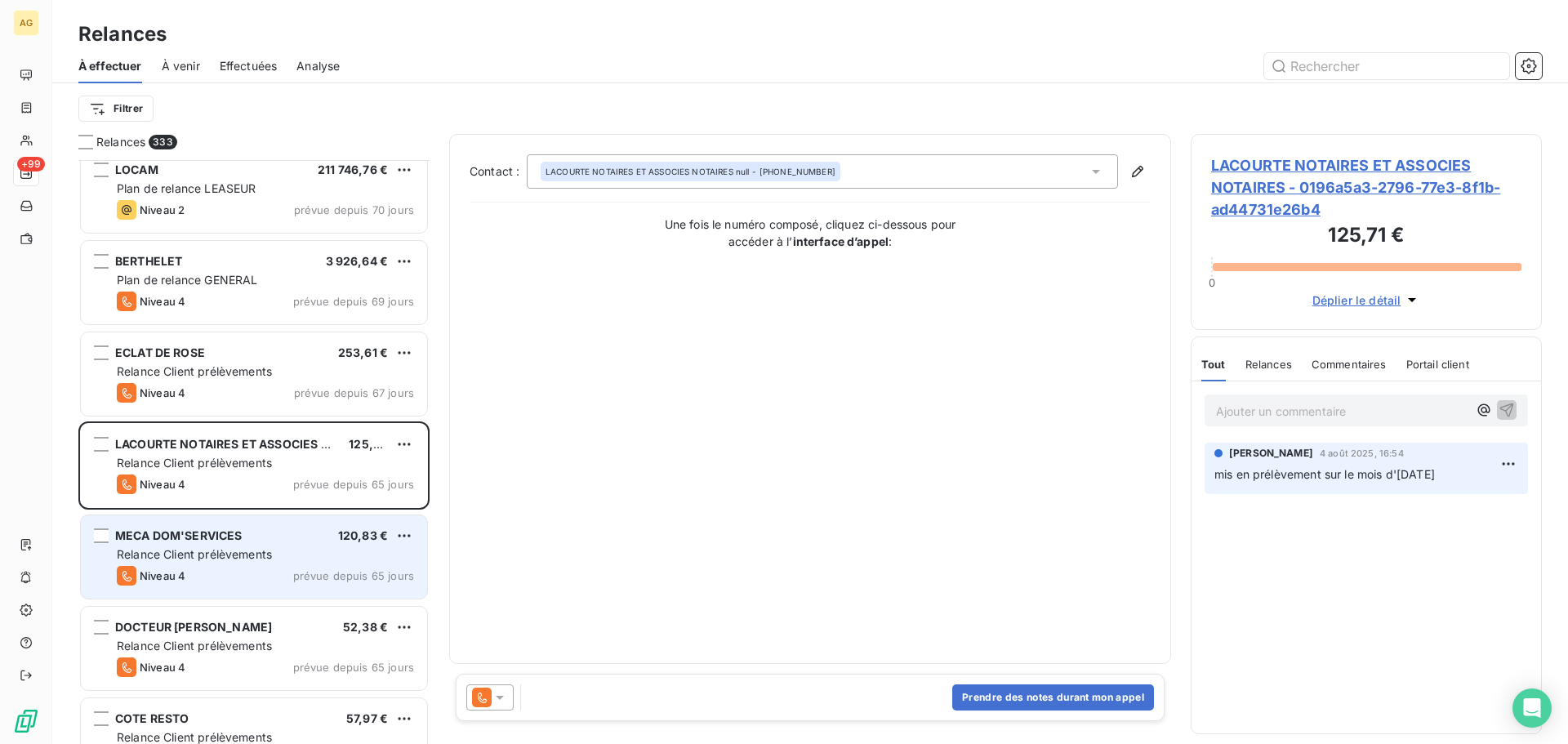
click at [251, 580] on div "Niveau 4 prévue depuis 65 jours" at bounding box center [265, 575] width 297 height 20
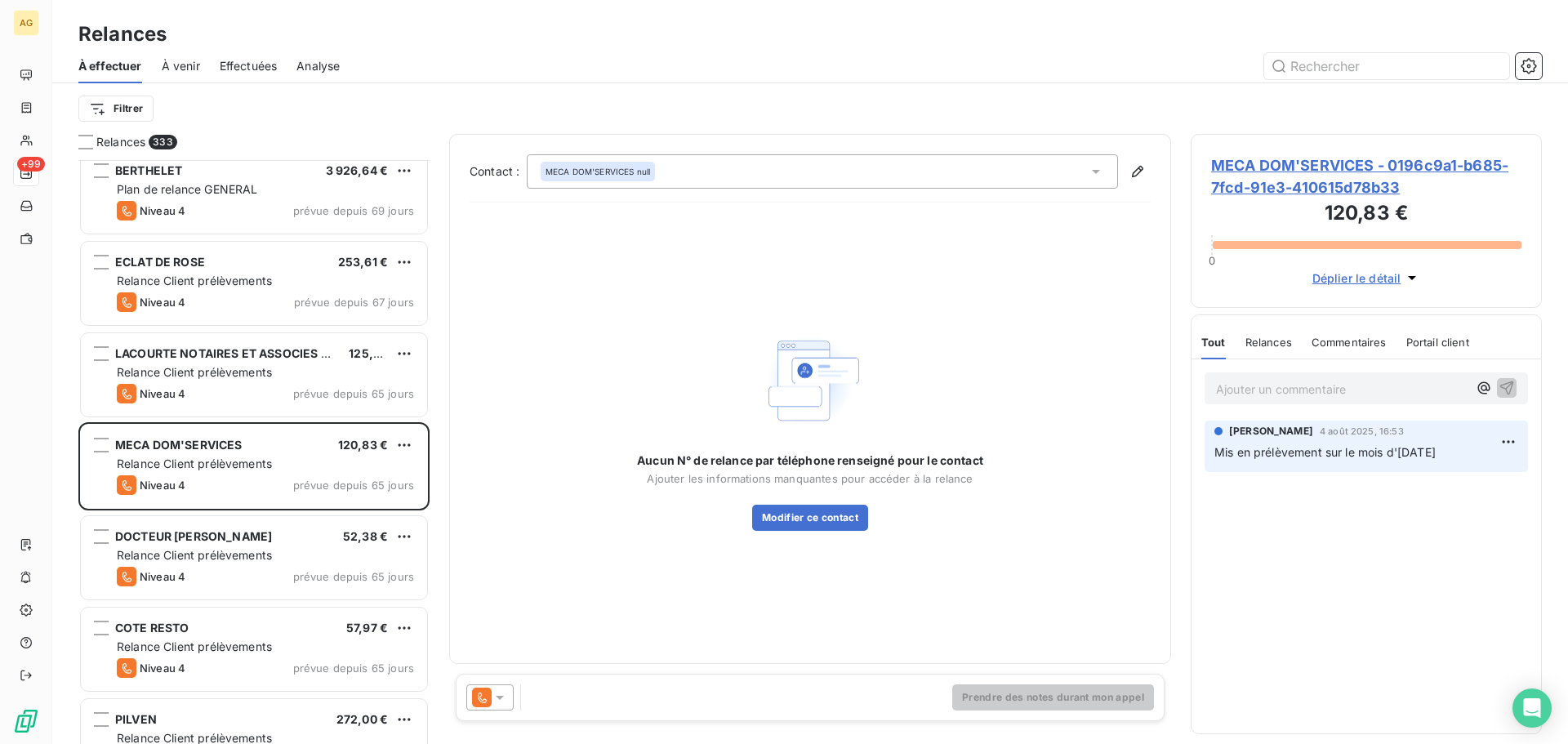
scroll to position [752, 0]
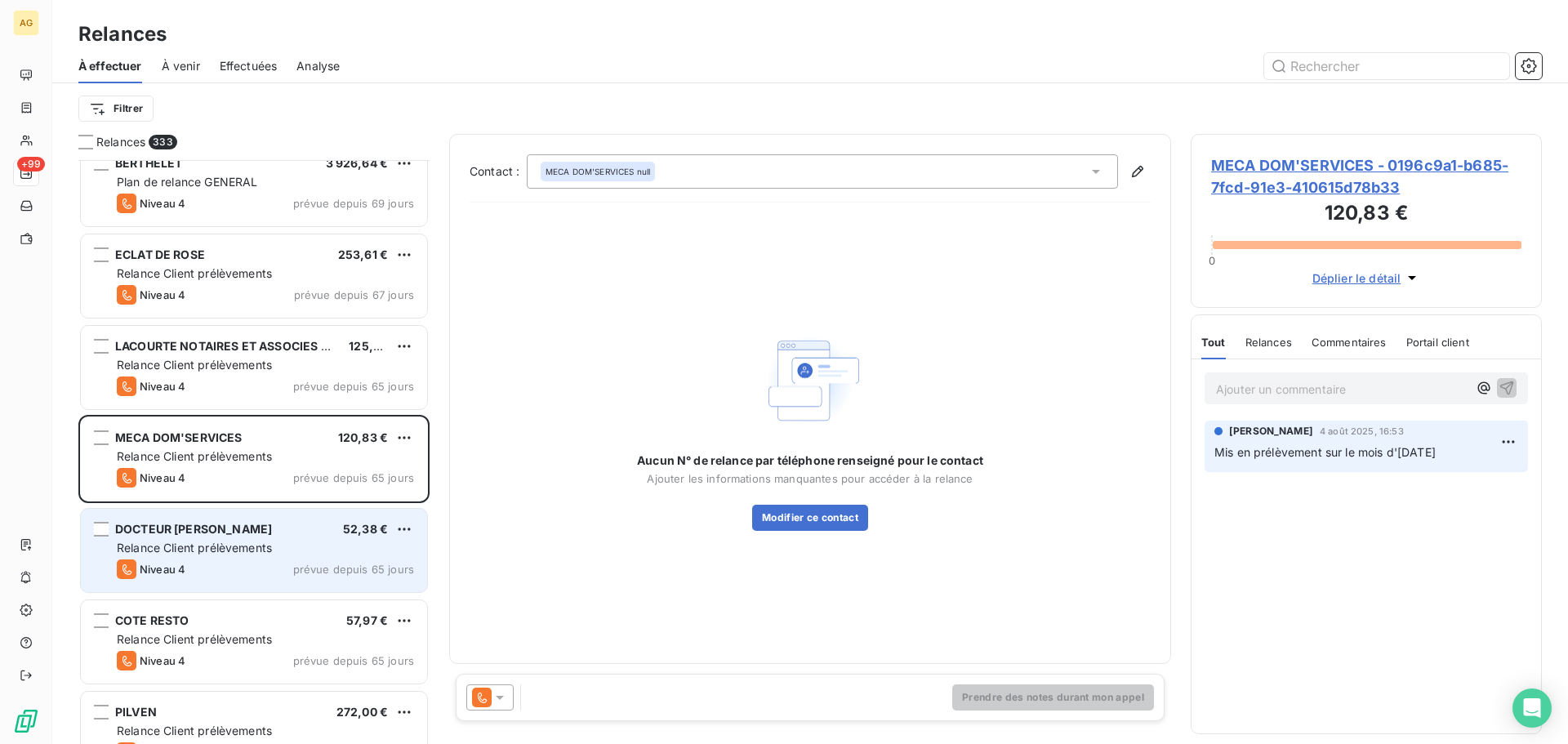
drag, startPoint x: 224, startPoint y: 559, endPoint x: 231, endPoint y: 569, distance: 12.2
click at [224, 559] on div "Niveau 4 prévue depuis 65 jours" at bounding box center [265, 569] width 297 height 20
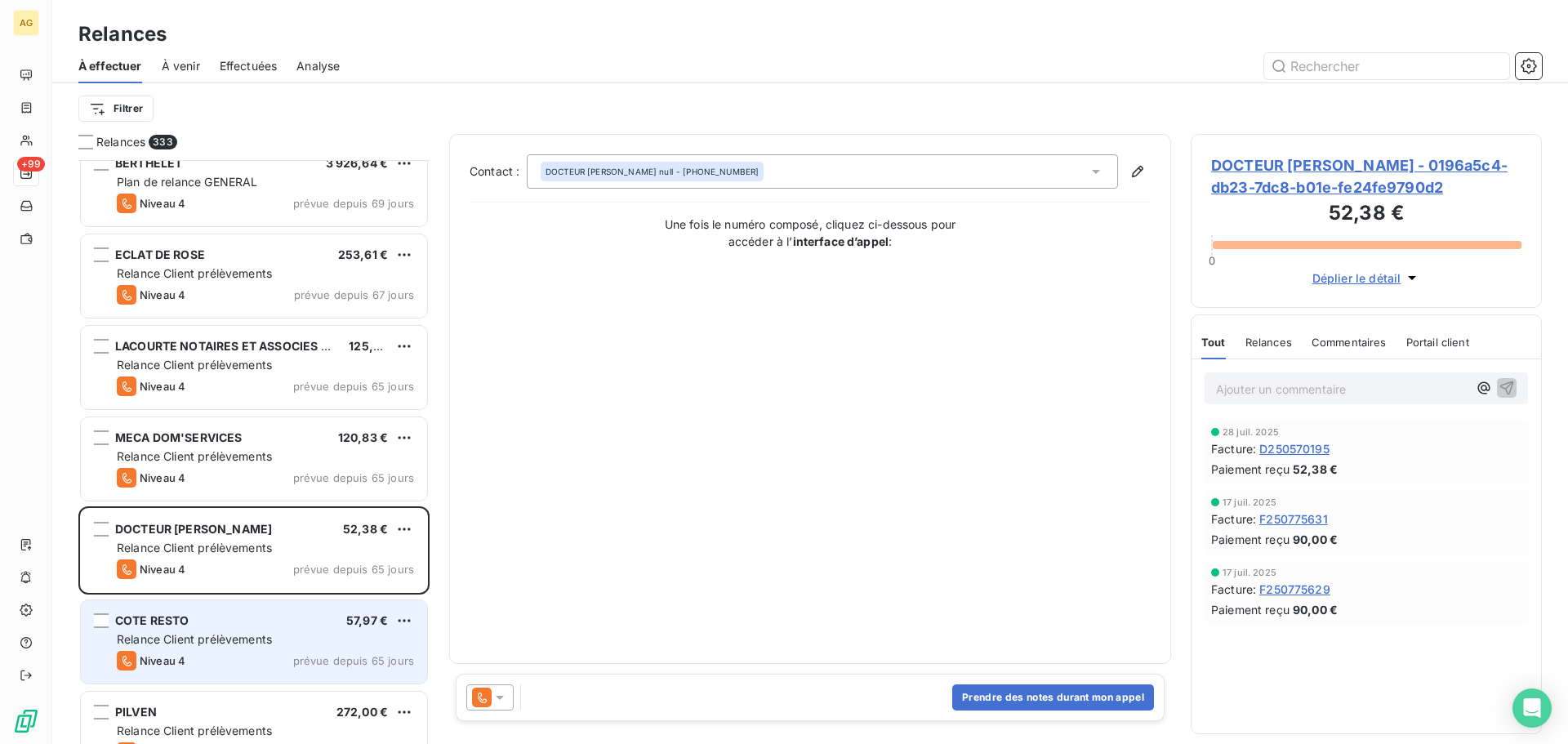
click at [229, 611] on div "COTE RESTO 57,97 € Relance Client prélèvements Niveau 4 prévue depuis 65 jours" at bounding box center [253, 641] width 346 height 83
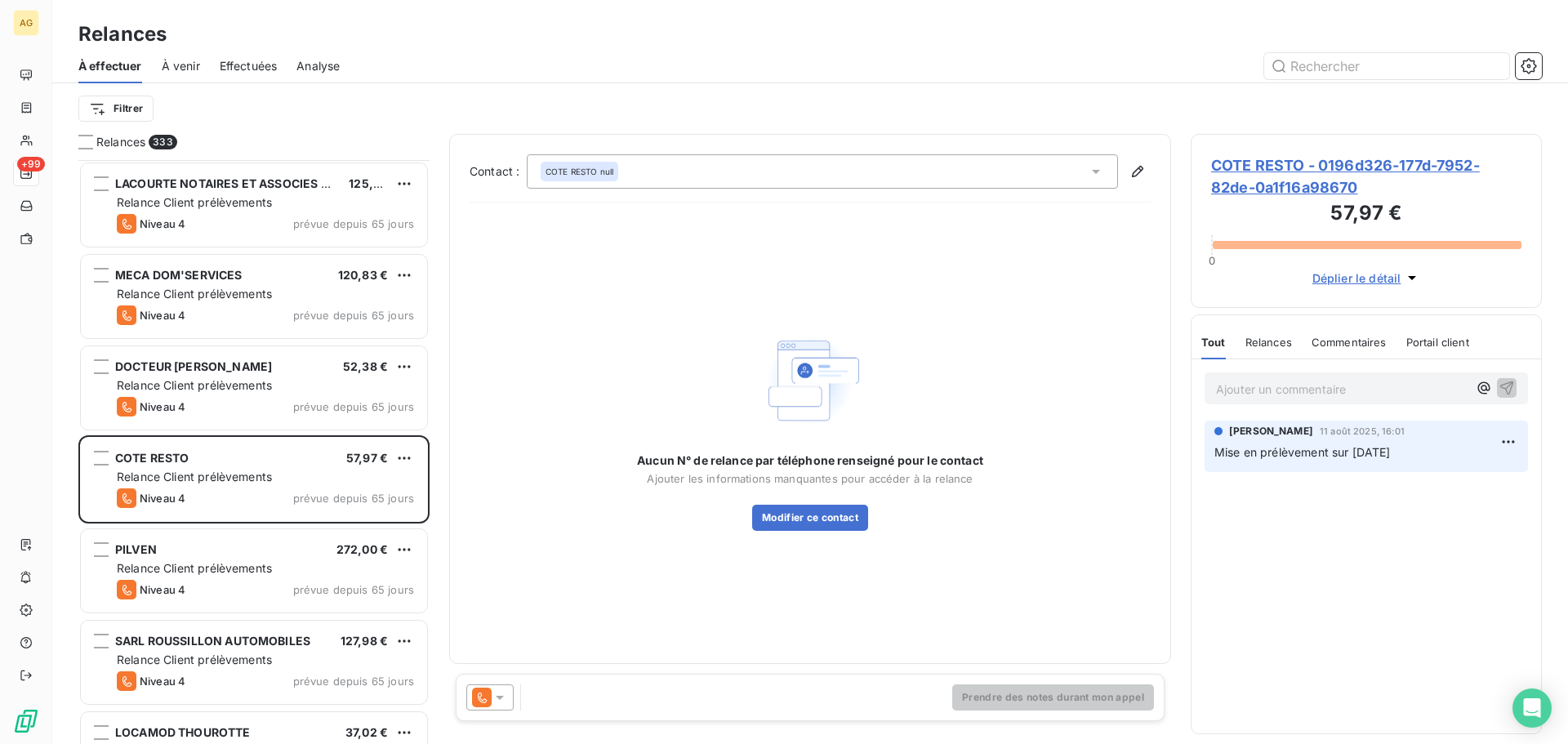
scroll to position [915, 0]
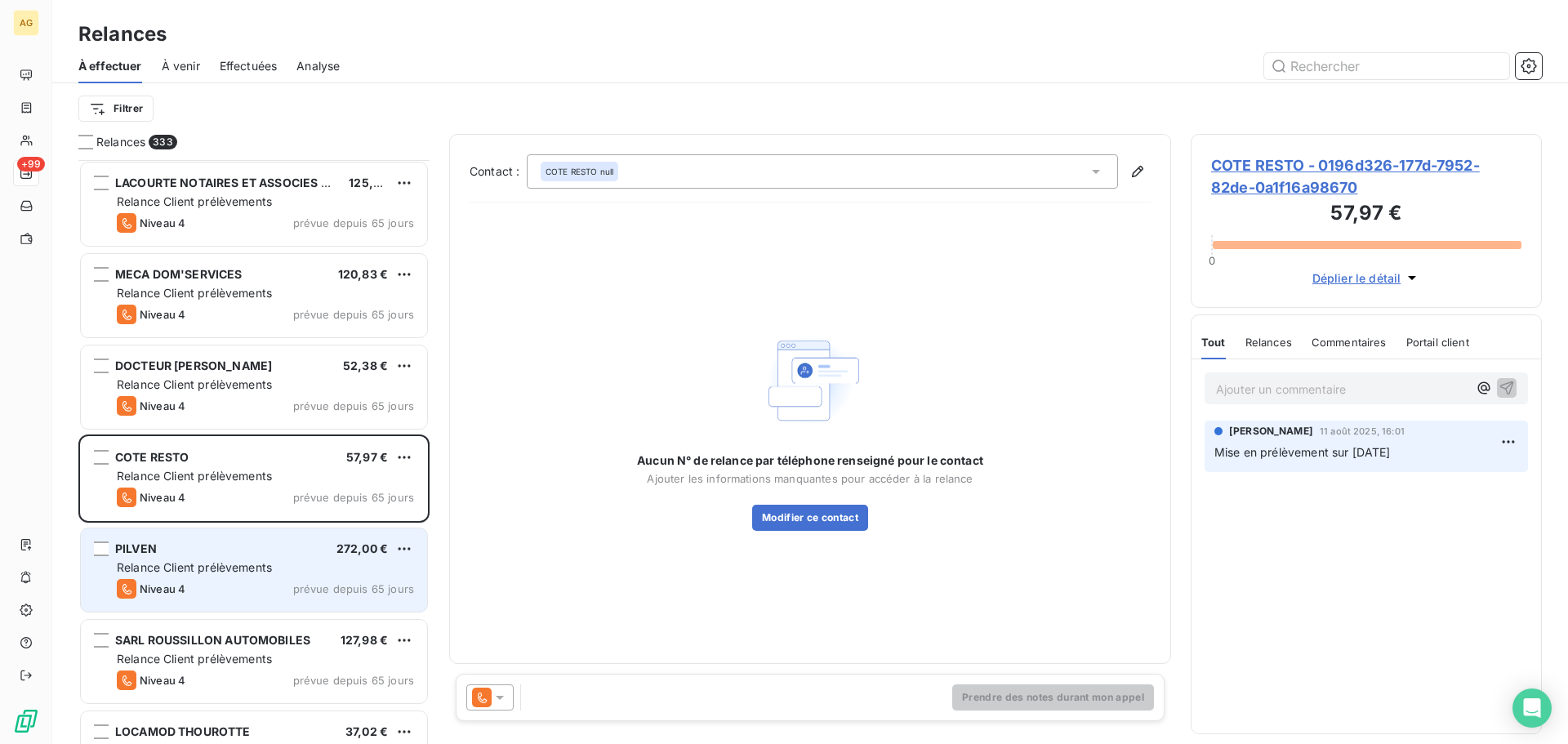
click at [220, 575] on div "Relance Client prélèvements" at bounding box center [265, 567] width 297 height 16
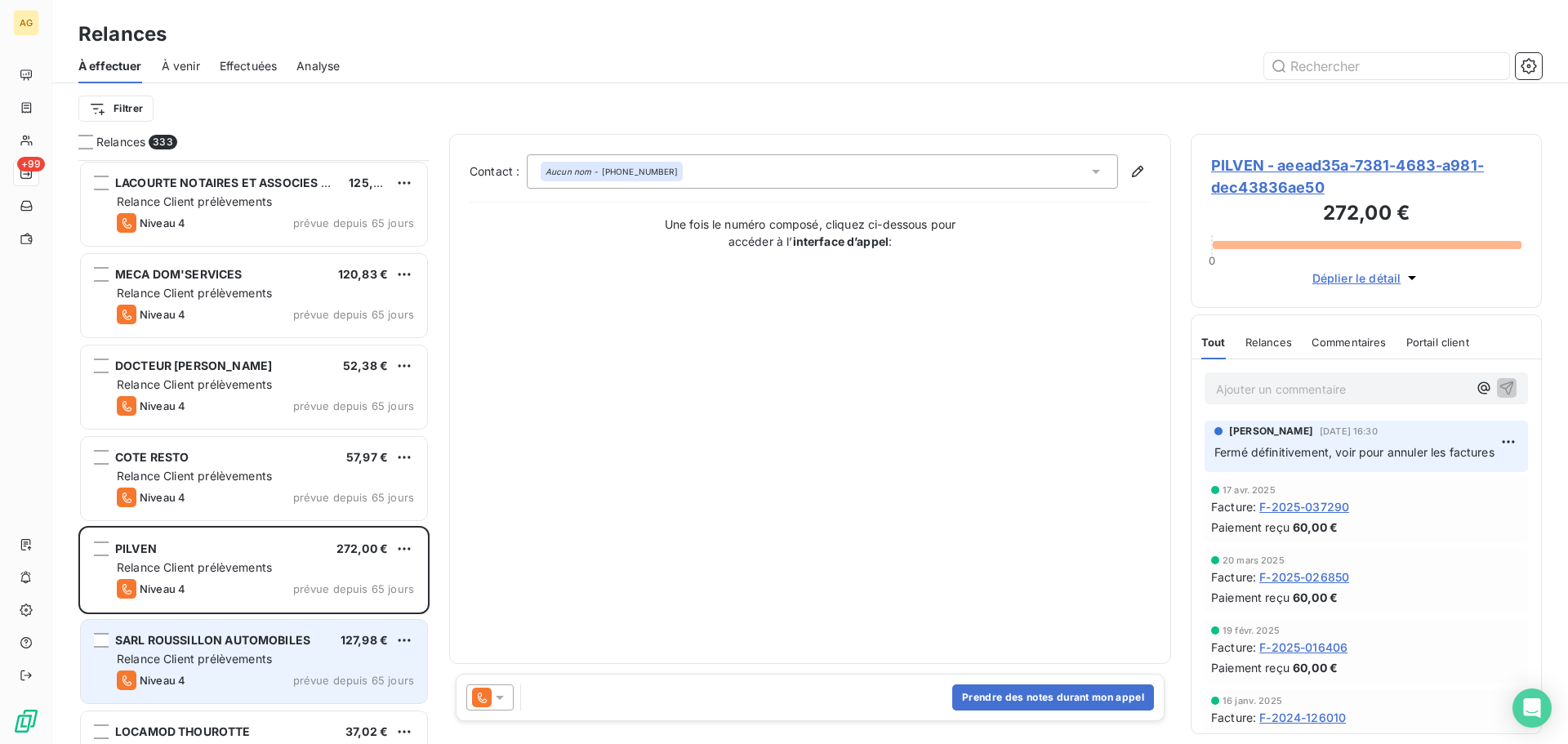
click at [246, 648] on div "SARL ROUSSILLON AUTOMOBILES" at bounding box center [212, 640] width 195 height 16
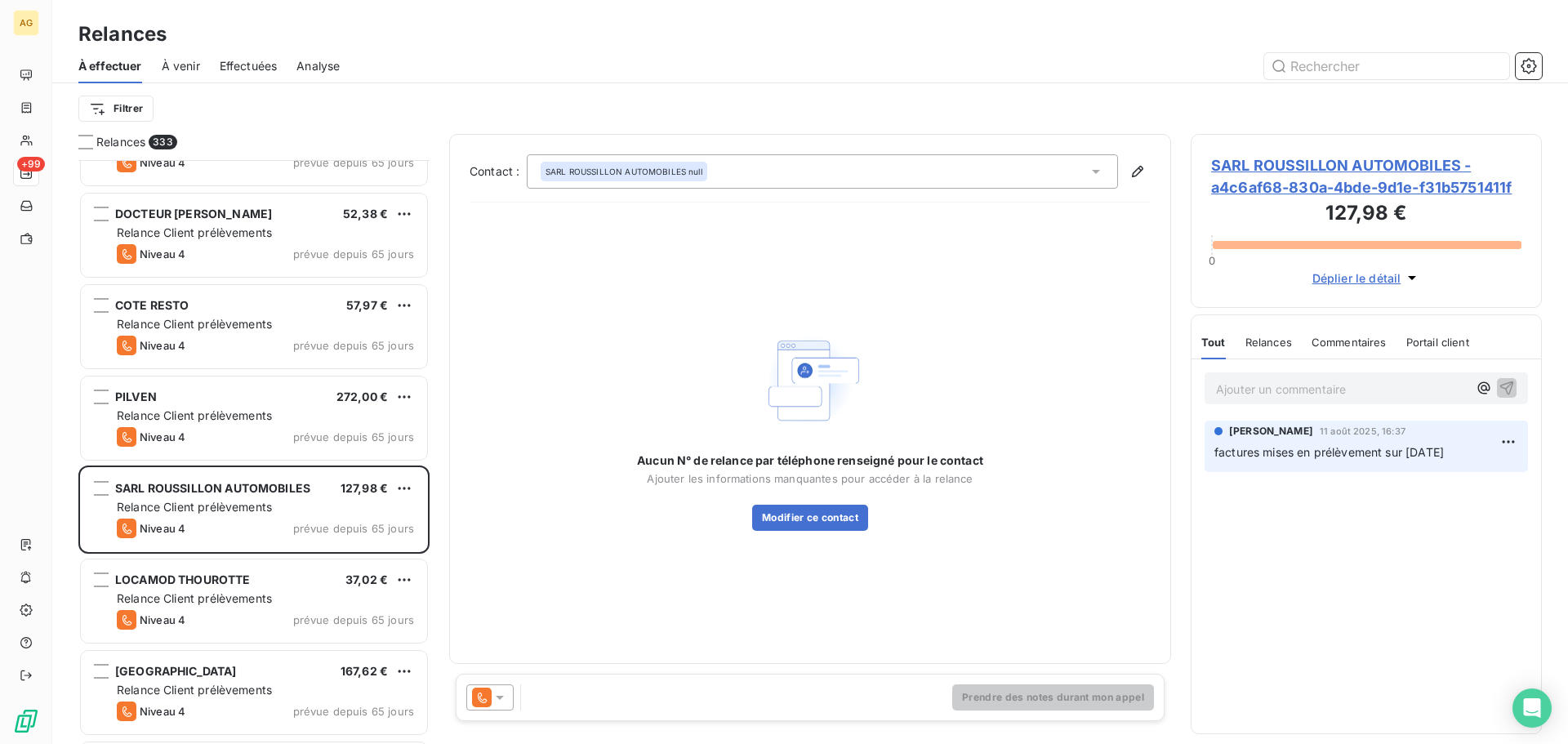
scroll to position [1079, 0]
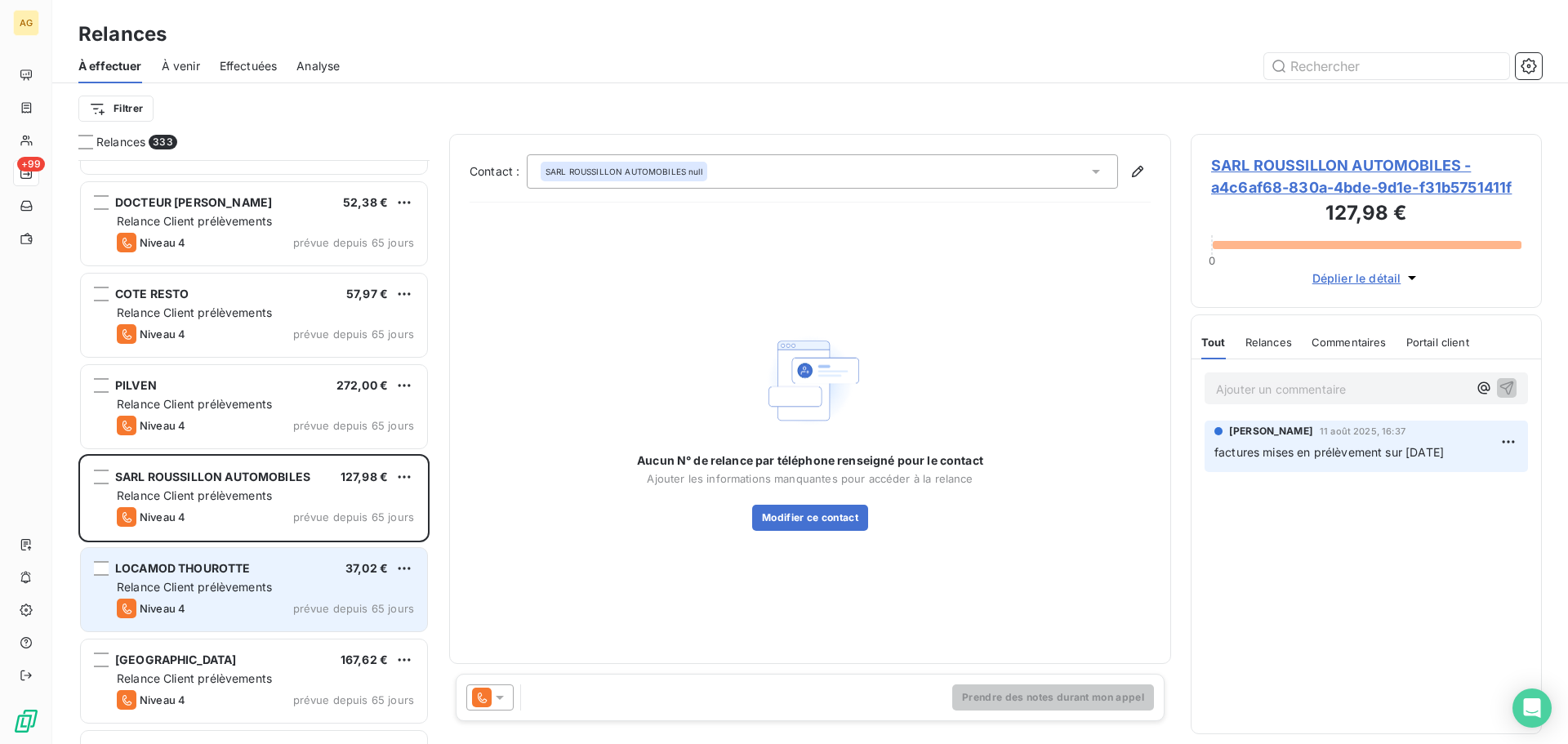
click at [242, 598] on div "LOCAMOD THOUROTTE 37,02 € Relance Client prélèvements Niveau 4 prévue depuis 65…" at bounding box center [253, 589] width 346 height 83
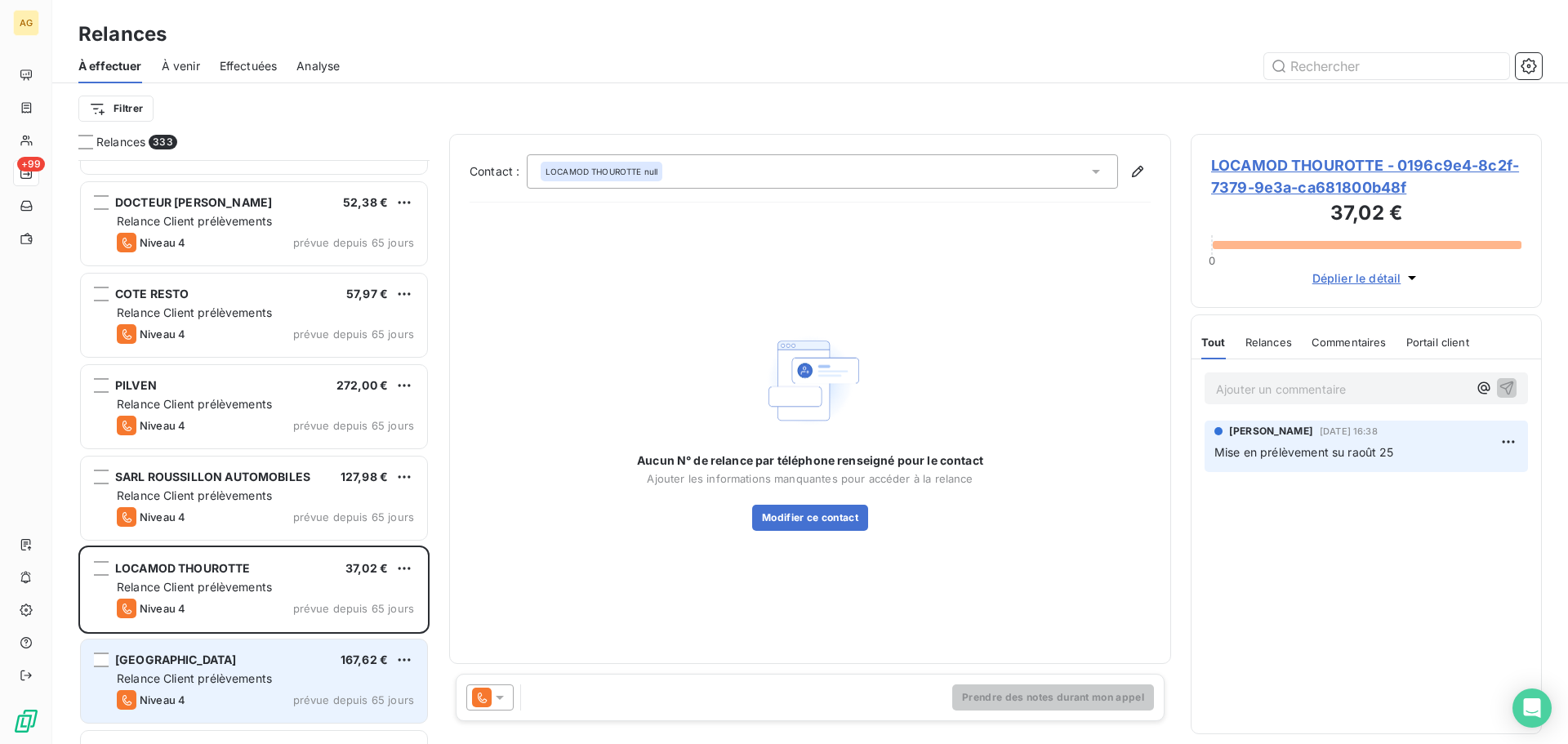
drag, startPoint x: 232, startPoint y: 682, endPoint x: 280, endPoint y: 657, distance: 54.1
click at [233, 681] on span "Relance Client prélèvements" at bounding box center [194, 677] width 155 height 14
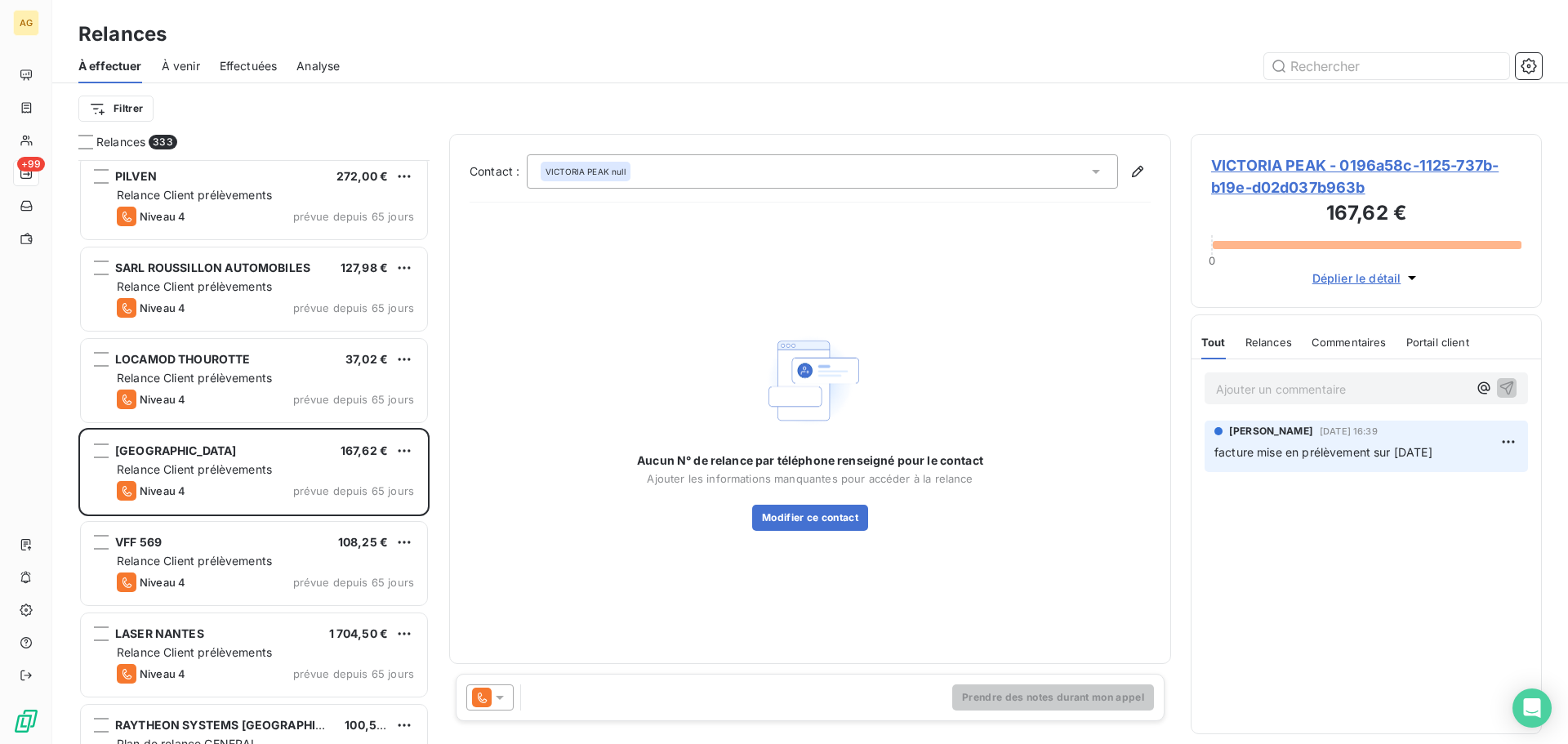
scroll to position [1324, 0]
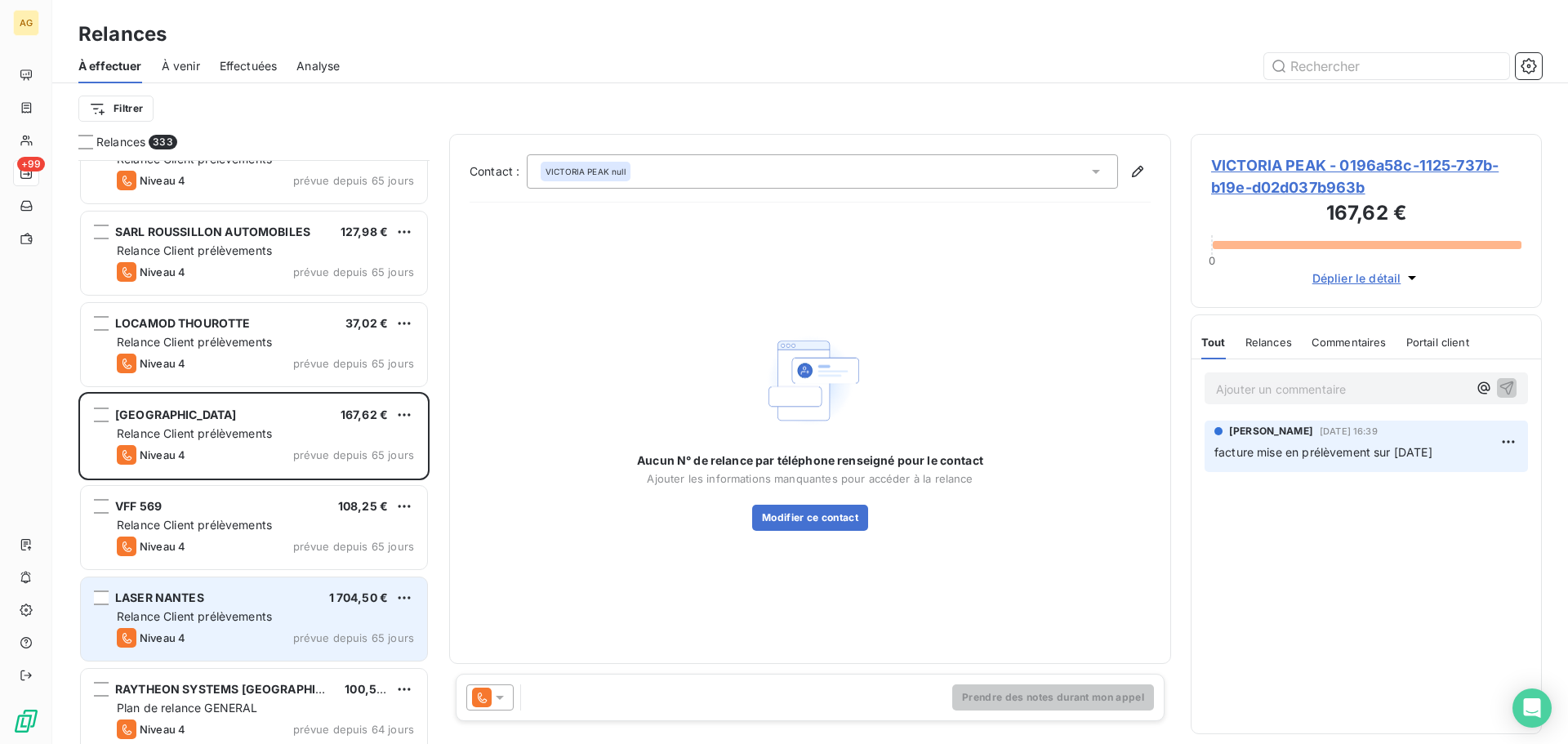
click at [207, 623] on div "Relance Client prélèvements" at bounding box center [265, 617] width 297 height 16
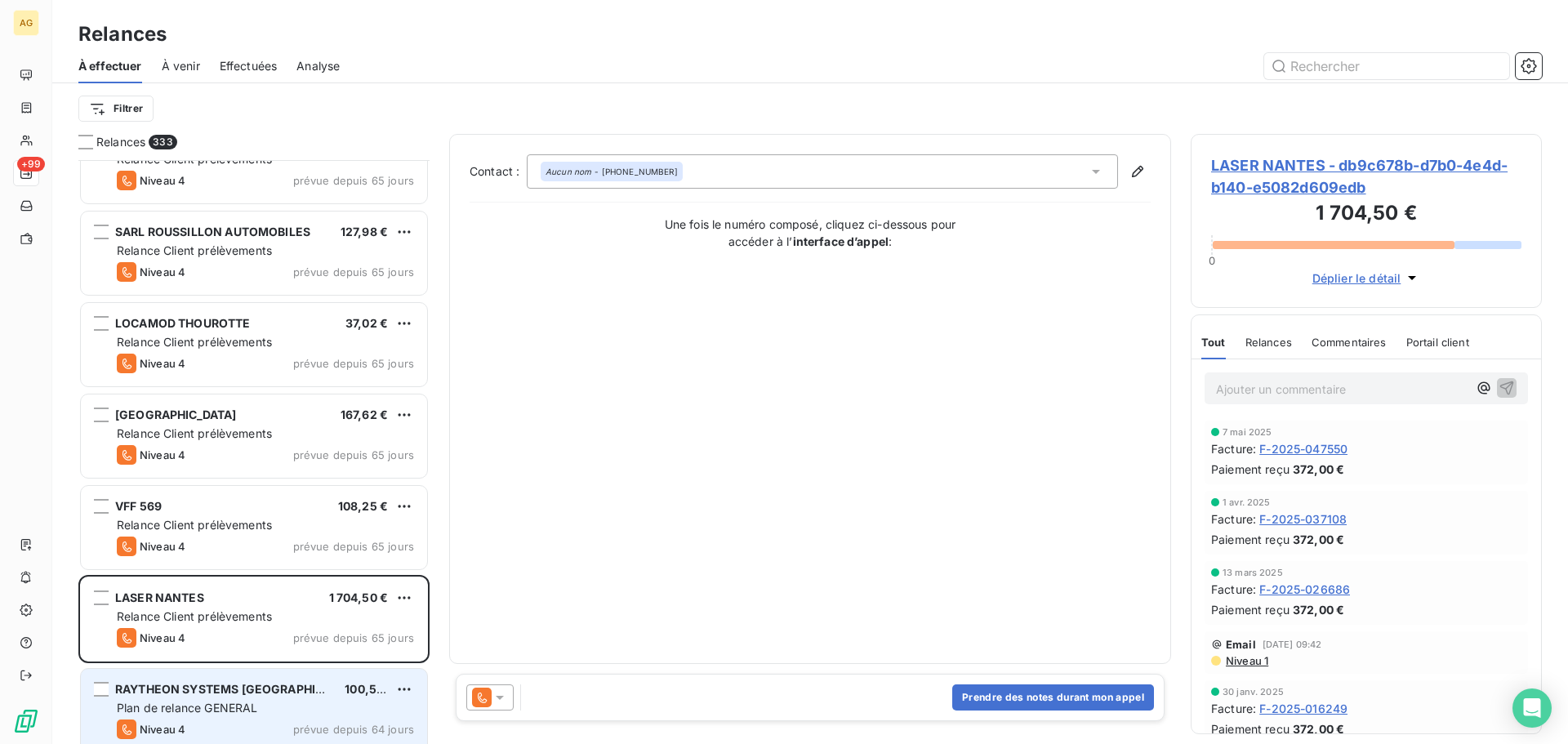
click at [229, 686] on span "RAYTHEON SYSTEMS [GEOGRAPHIC_DATA]" at bounding box center [238, 688] width 247 height 14
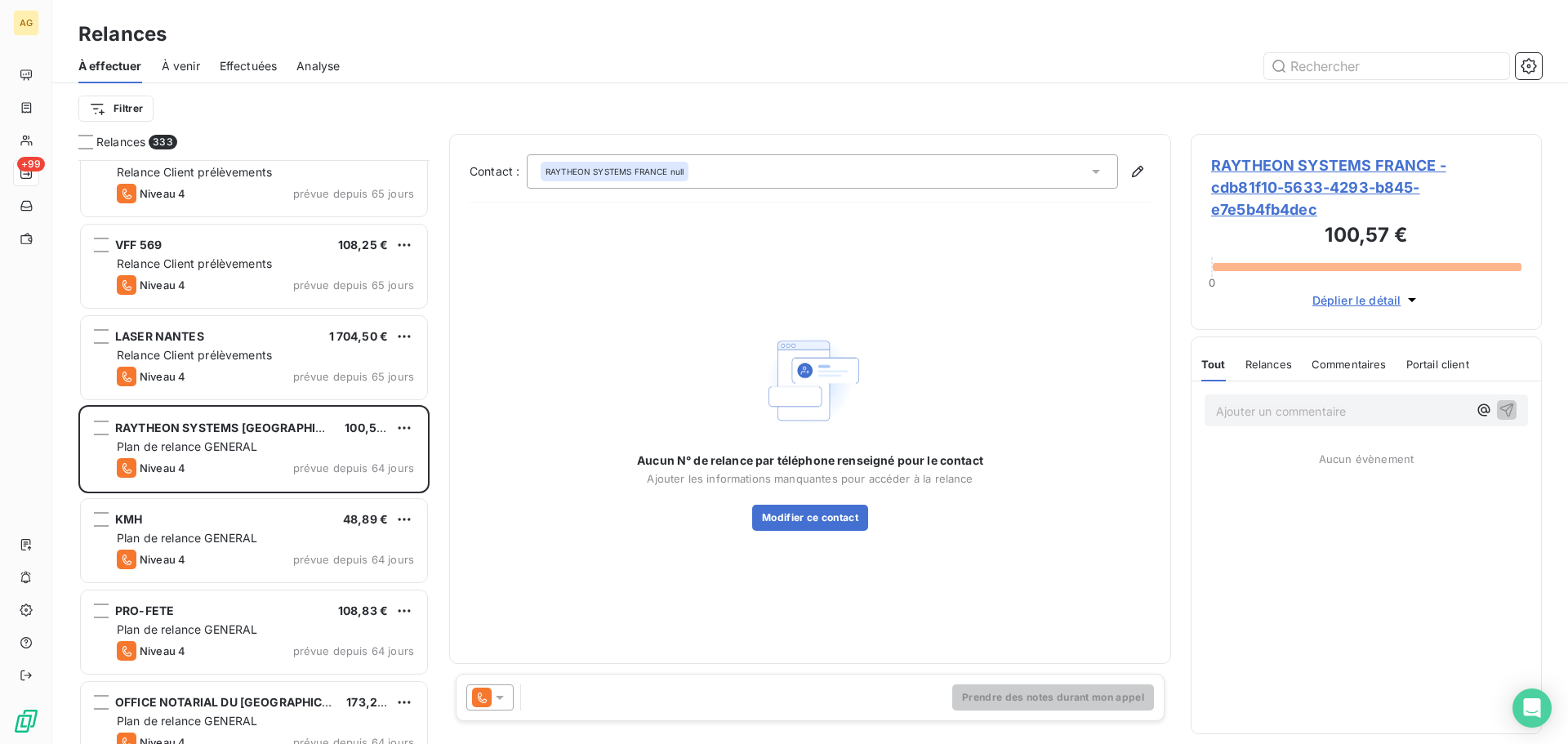
scroll to position [1650, 0]
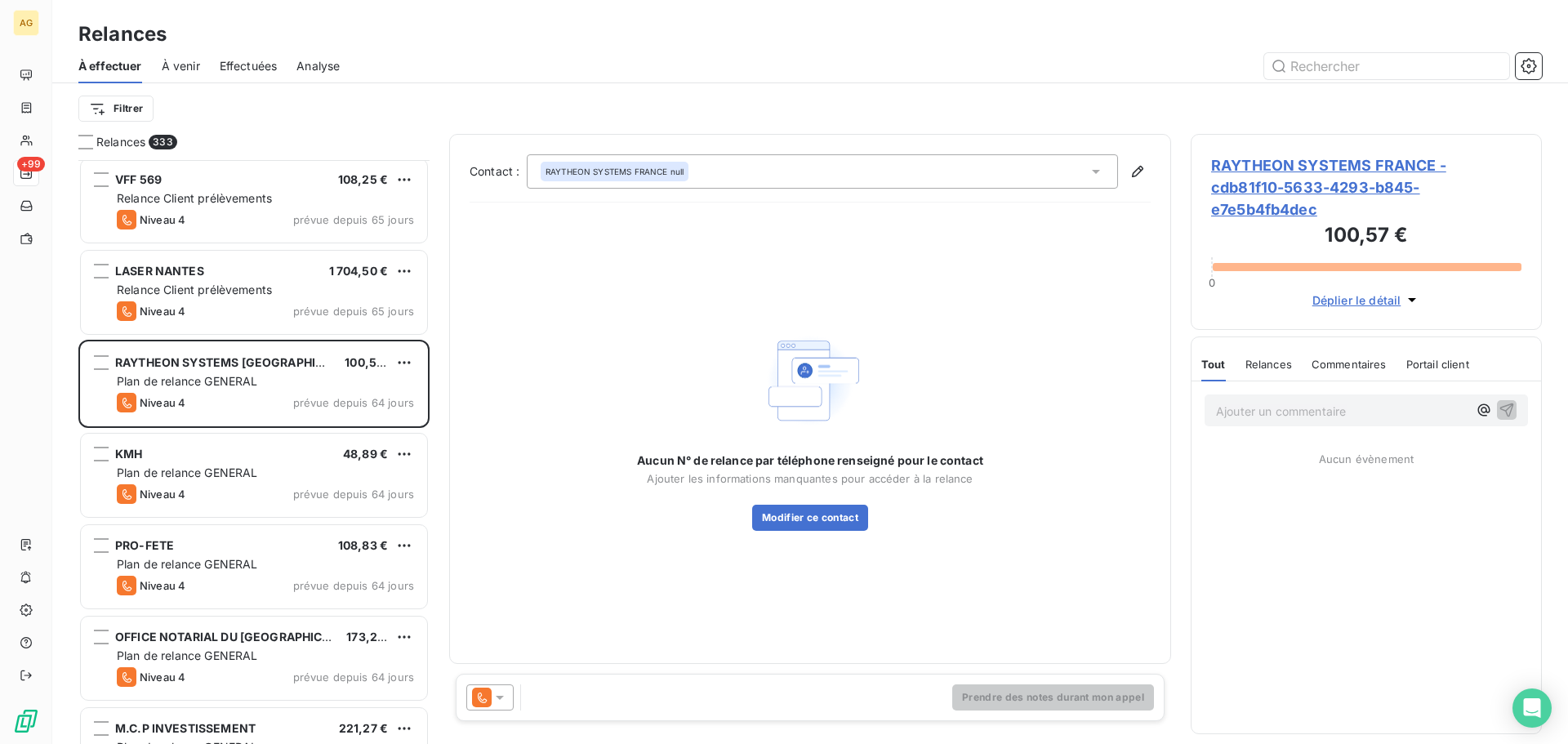
click at [1289, 173] on span "RAYTHEON SYSTEMS FRANCE - cdb81f10-5633-4293-b845-e7e5b4fb4dec" at bounding box center [1366, 187] width 310 height 66
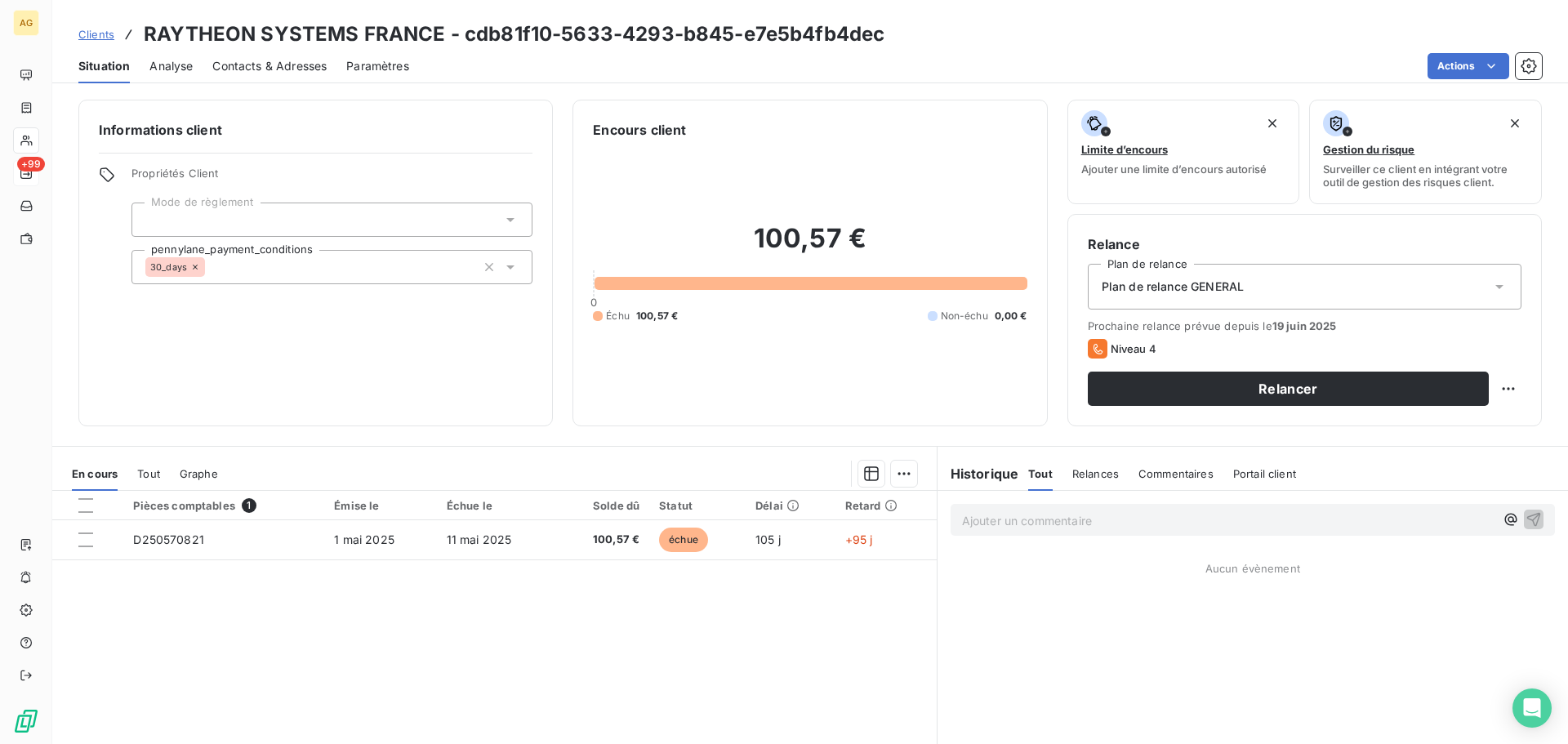
click at [1211, 286] on span "Plan de relance GENERAL" at bounding box center [1173, 287] width 142 height 16
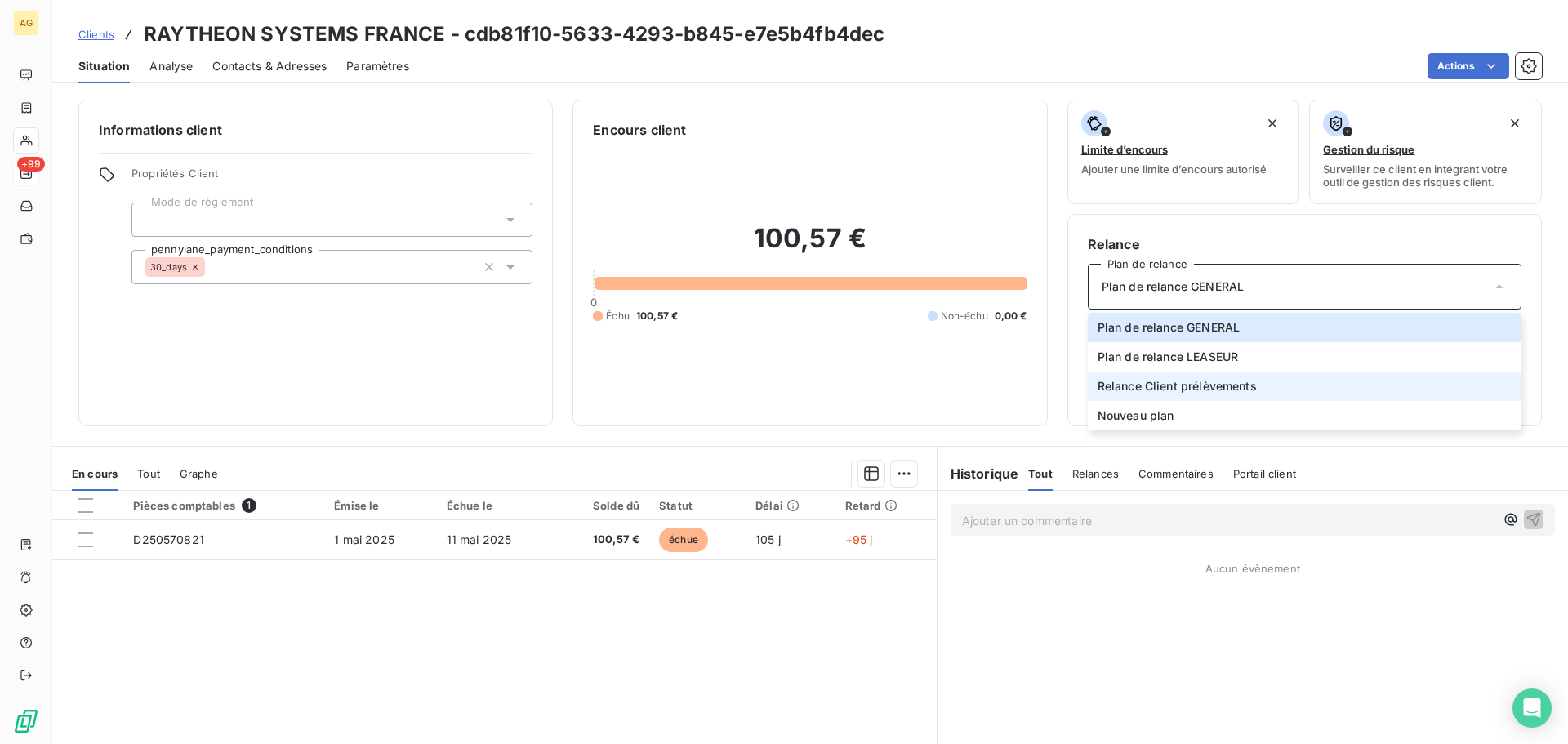
click at [1164, 381] on span "Relance Client prélèvements" at bounding box center [1177, 386] width 160 height 16
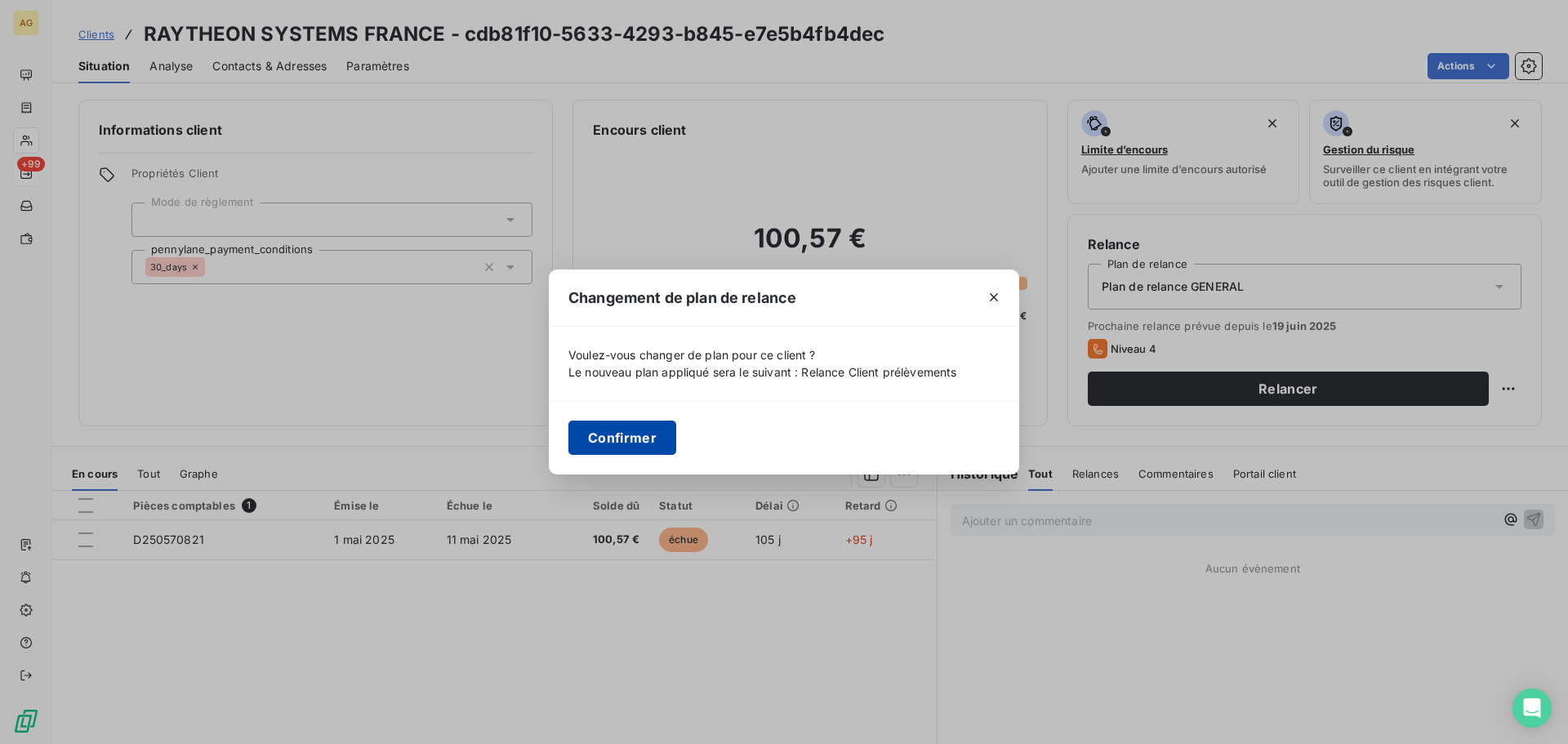
click at [621, 432] on button "Confirmer" at bounding box center [622, 437] width 108 height 35
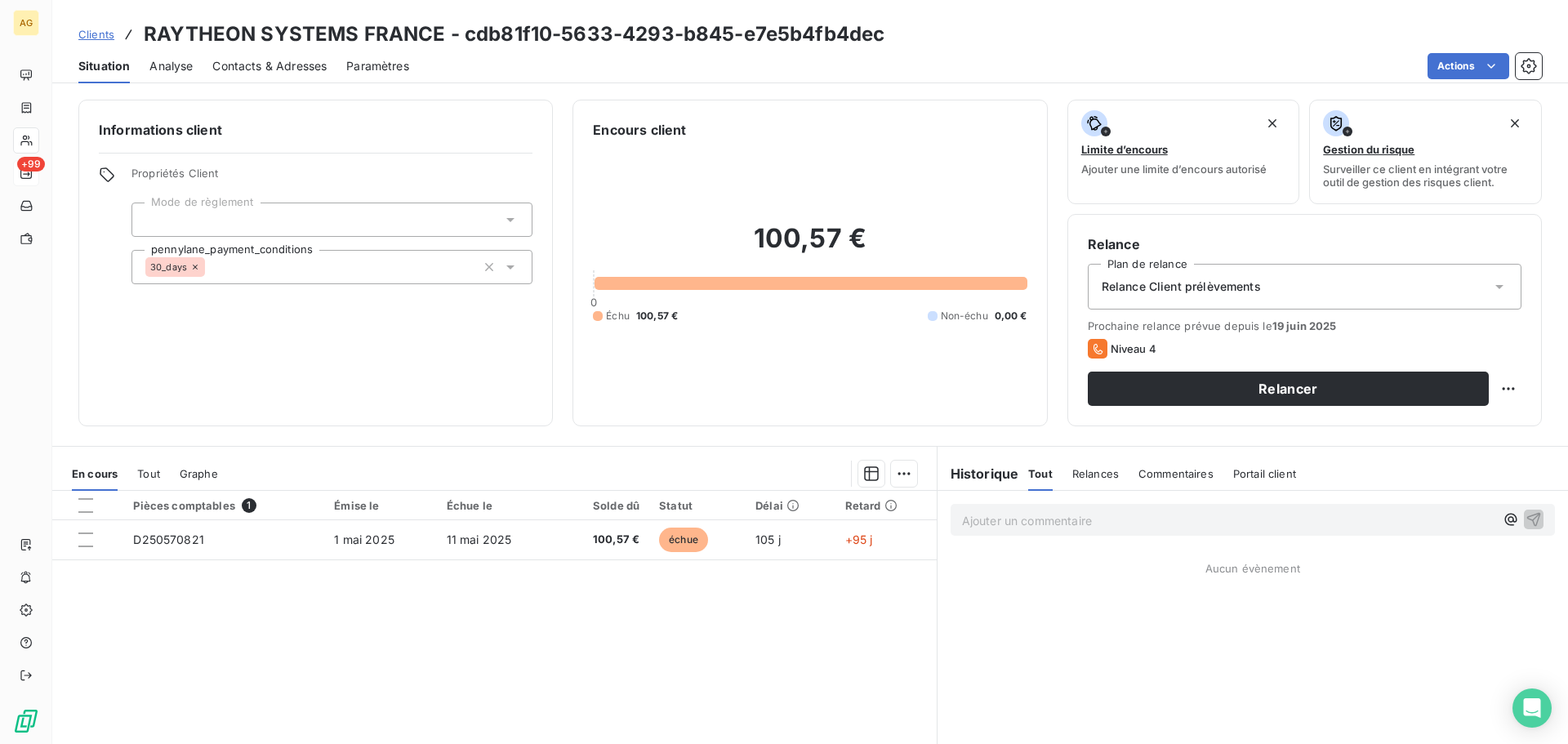
drag, startPoint x: 383, startPoint y: 70, endPoint x: 391, endPoint y: 68, distance: 8.2
click at [384, 69] on span "Paramètres" at bounding box center [377, 67] width 62 height 16
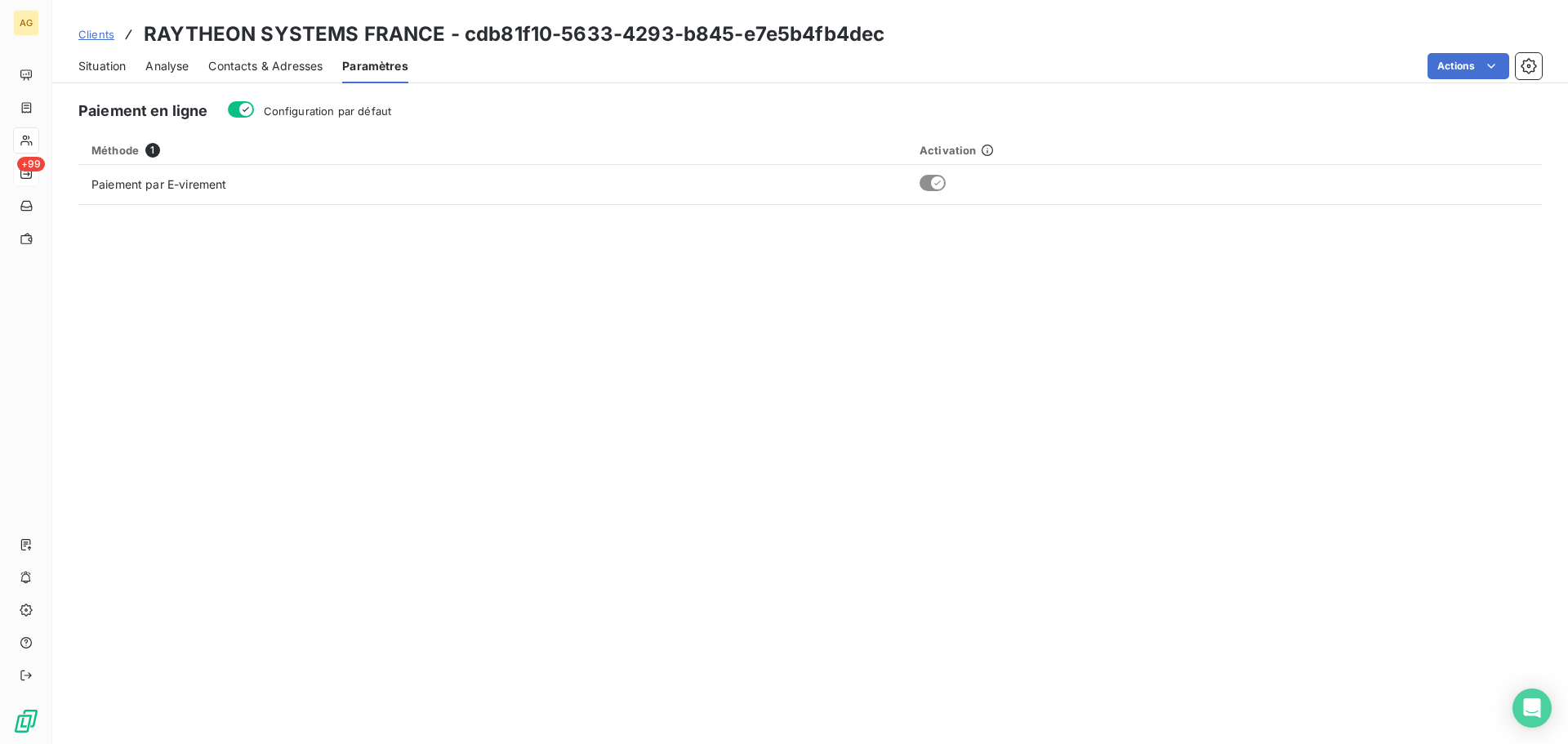
click at [355, 105] on span "Configuration par défaut" at bounding box center [328, 111] width 128 height 13
click at [254, 105] on button "Configuration par défaut" at bounding box center [241, 109] width 26 height 16
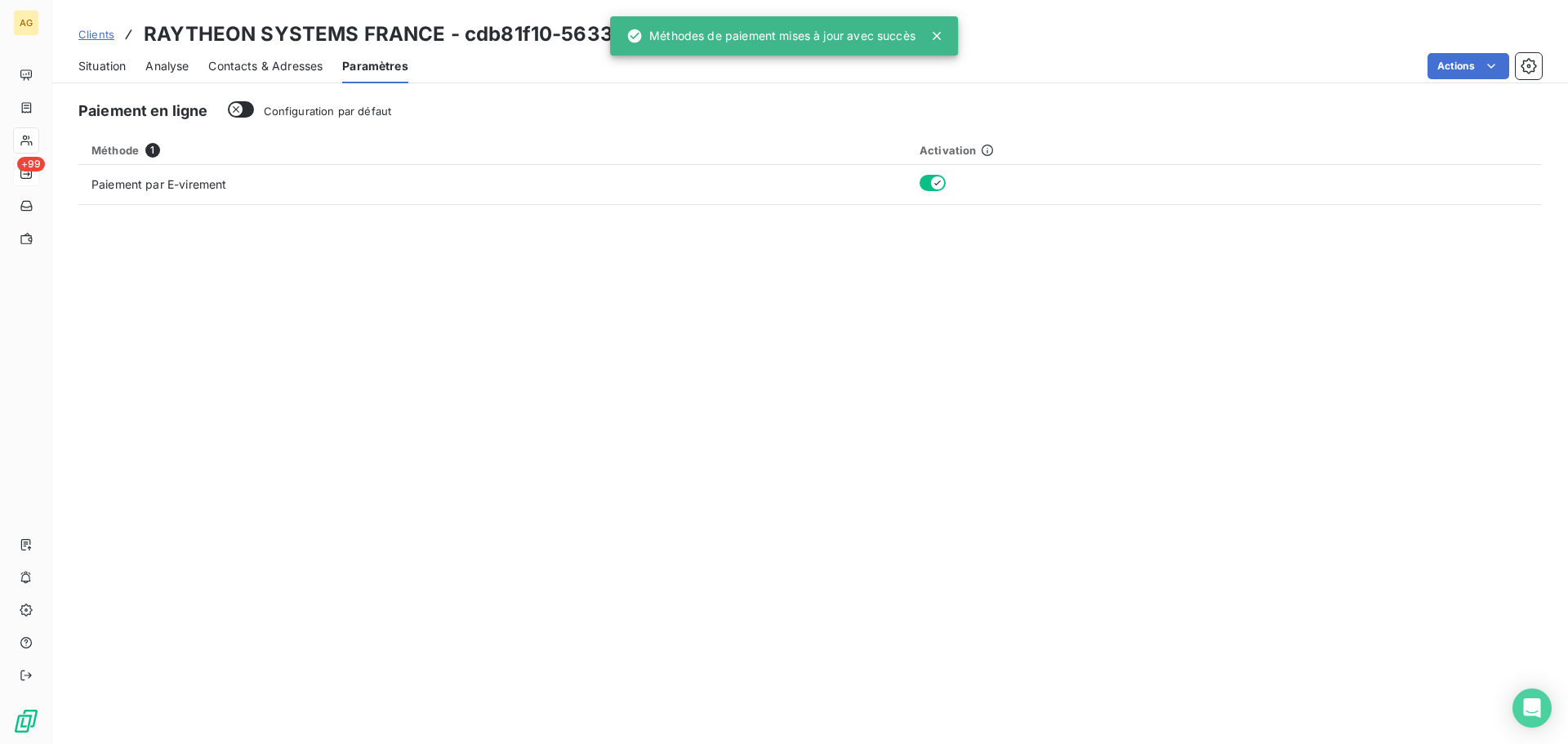
click at [286, 67] on span "Contacts & Adresses" at bounding box center [265, 67] width 114 height 16
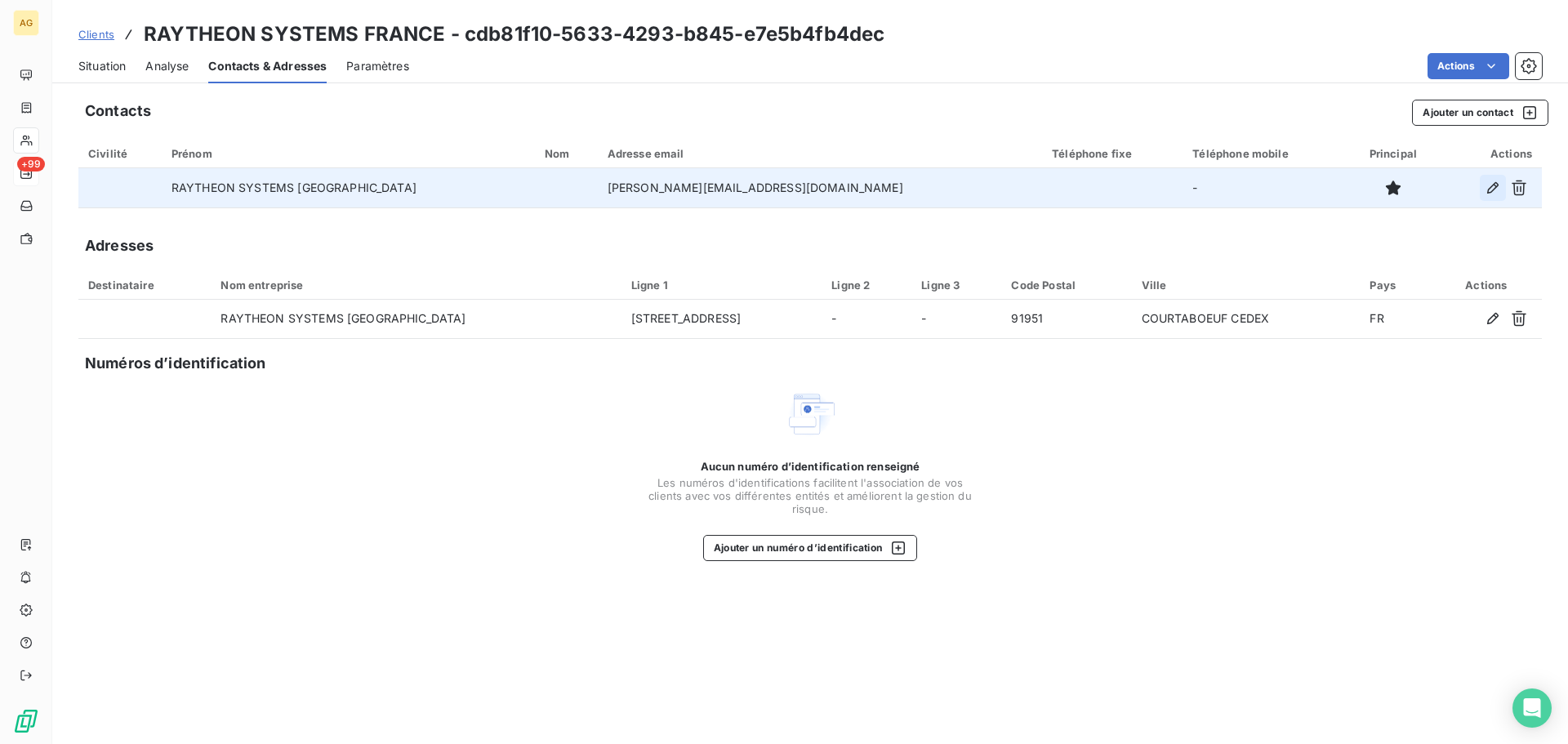
click at [1487, 190] on icon "button" at bounding box center [1492, 187] width 16 height 16
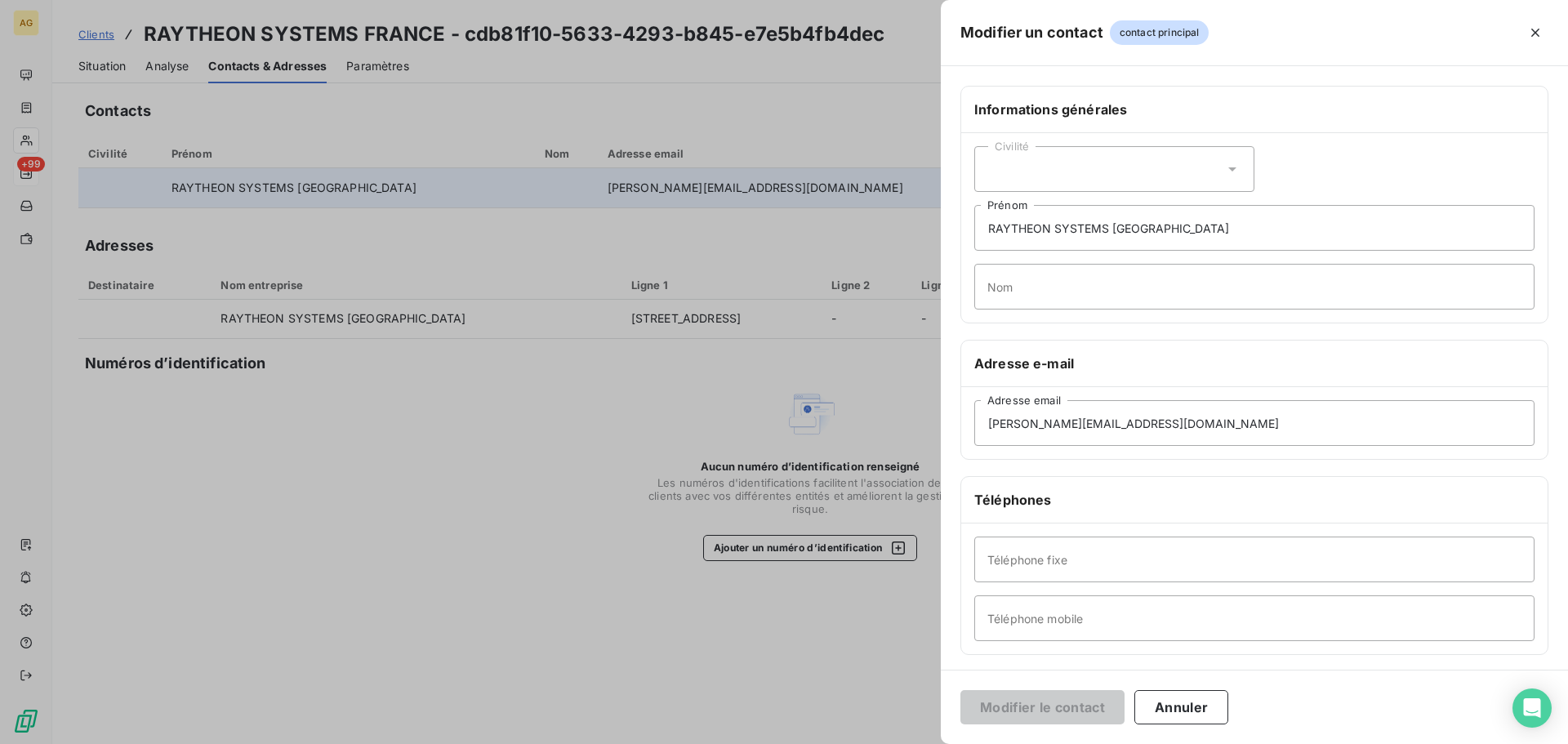
drag, startPoint x: 1044, startPoint y: 166, endPoint x: 1039, endPoint y: 180, distance: 14.9
click at [1044, 167] on div "Civilité" at bounding box center [1114, 169] width 280 height 46
drag, startPoint x: 1012, startPoint y: 238, endPoint x: 1045, endPoint y: 228, distance: 34.5
click at [1013, 238] on span "Monsieur" at bounding box center [1031, 239] width 49 height 16
drag, startPoint x: 1210, startPoint y: 226, endPoint x: 951, endPoint y: 223, distance: 259.0
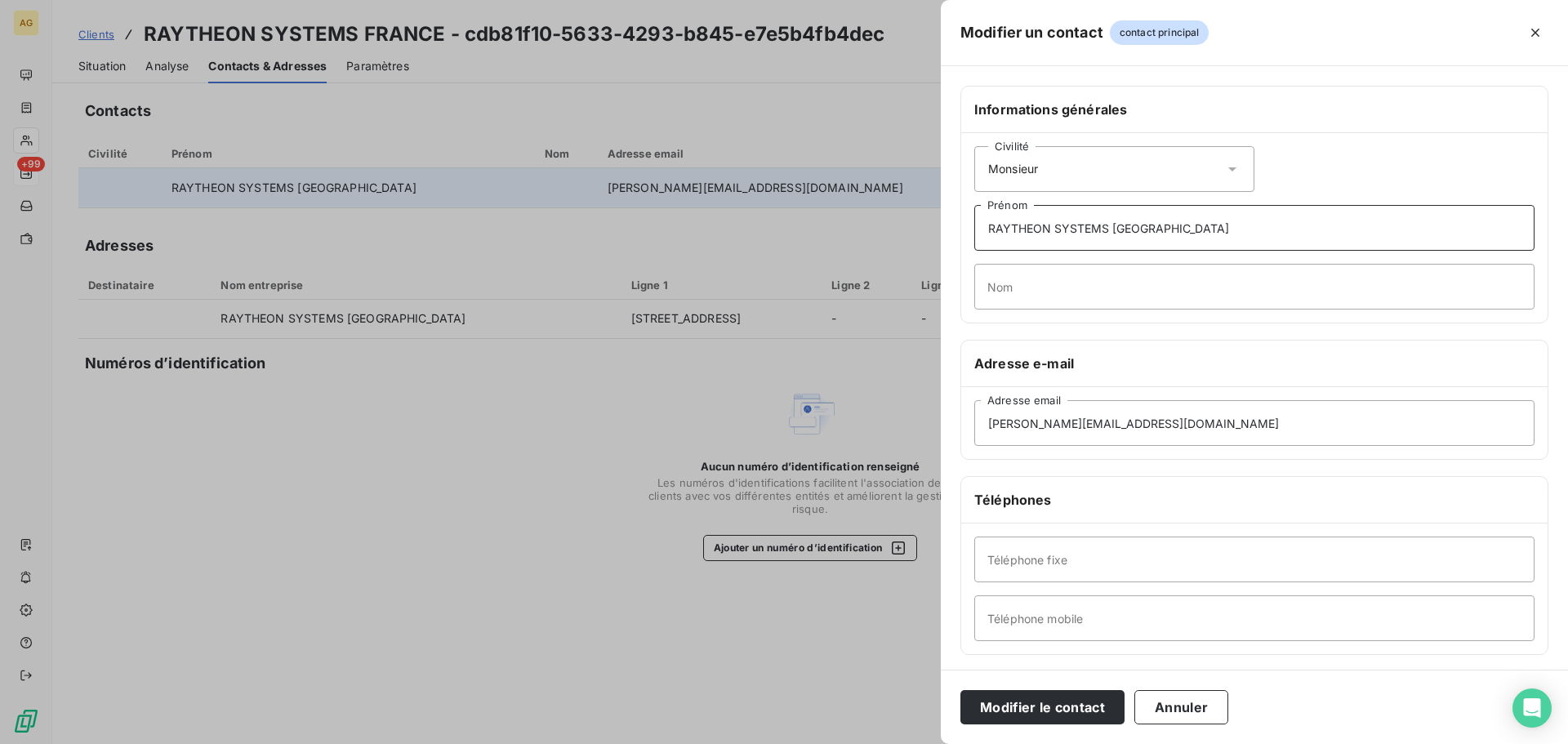
click at [951, 223] on div "Informations générales Civilité Monsieur RAYTHEON SYSTEMS [GEOGRAPHIC_DATA] Pré…" at bounding box center [1254, 448] width 627 height 725
type input "[PERSON_NAME]"
type input "CHEVILLON"
click at [1146, 554] on input "Téléphone fixe" at bounding box center [1254, 559] width 560 height 46
paste input "[PHONE_NUMBER]"
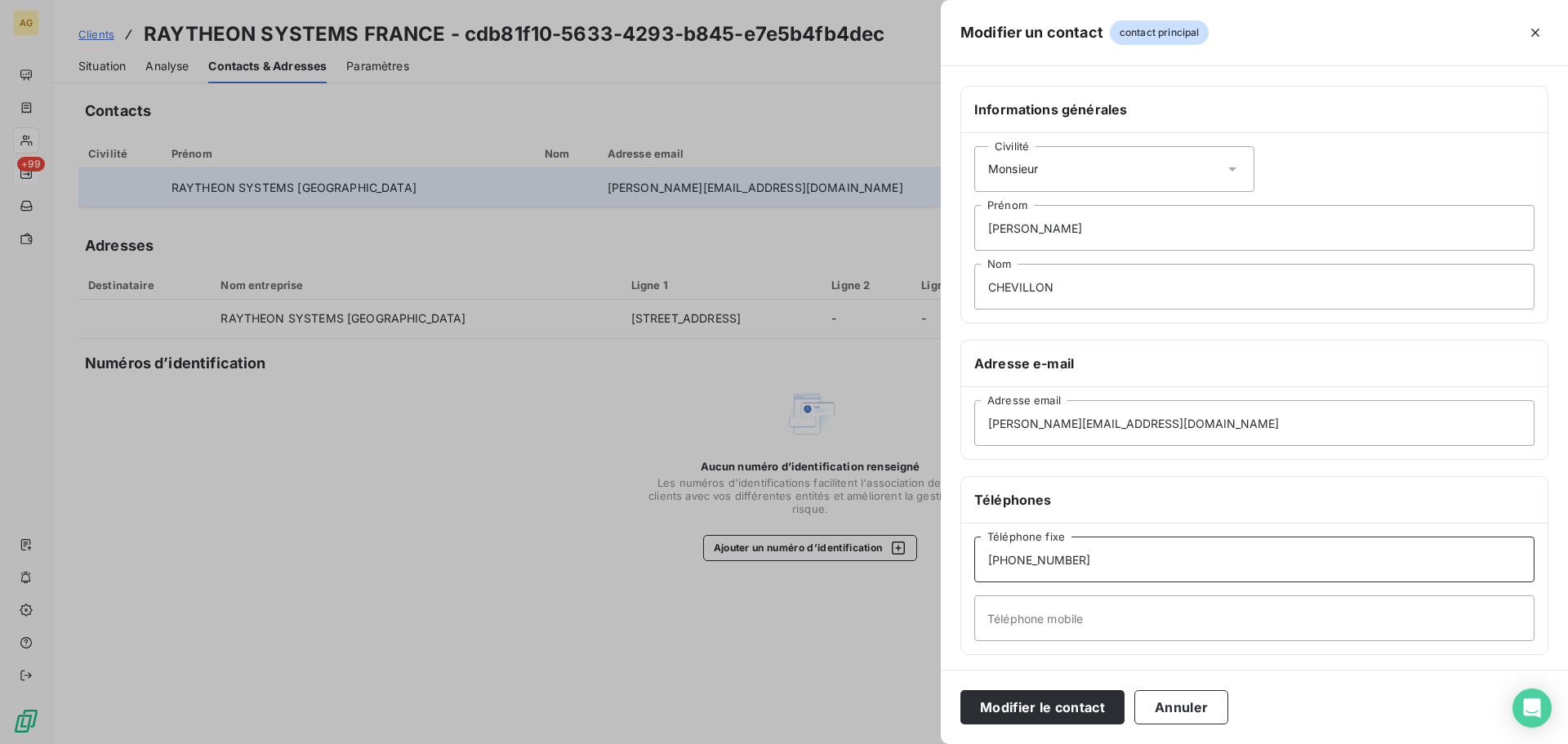
type input "[PHONE_NUMBER]"
click at [1071, 618] on input "Téléphone mobile" at bounding box center [1254, 618] width 560 height 46
paste input "[PHONE_NUMBER]"
type input "[PHONE_NUMBER]"
click at [1060, 706] on button "Modifier le contact" at bounding box center [1043, 707] width 164 height 35
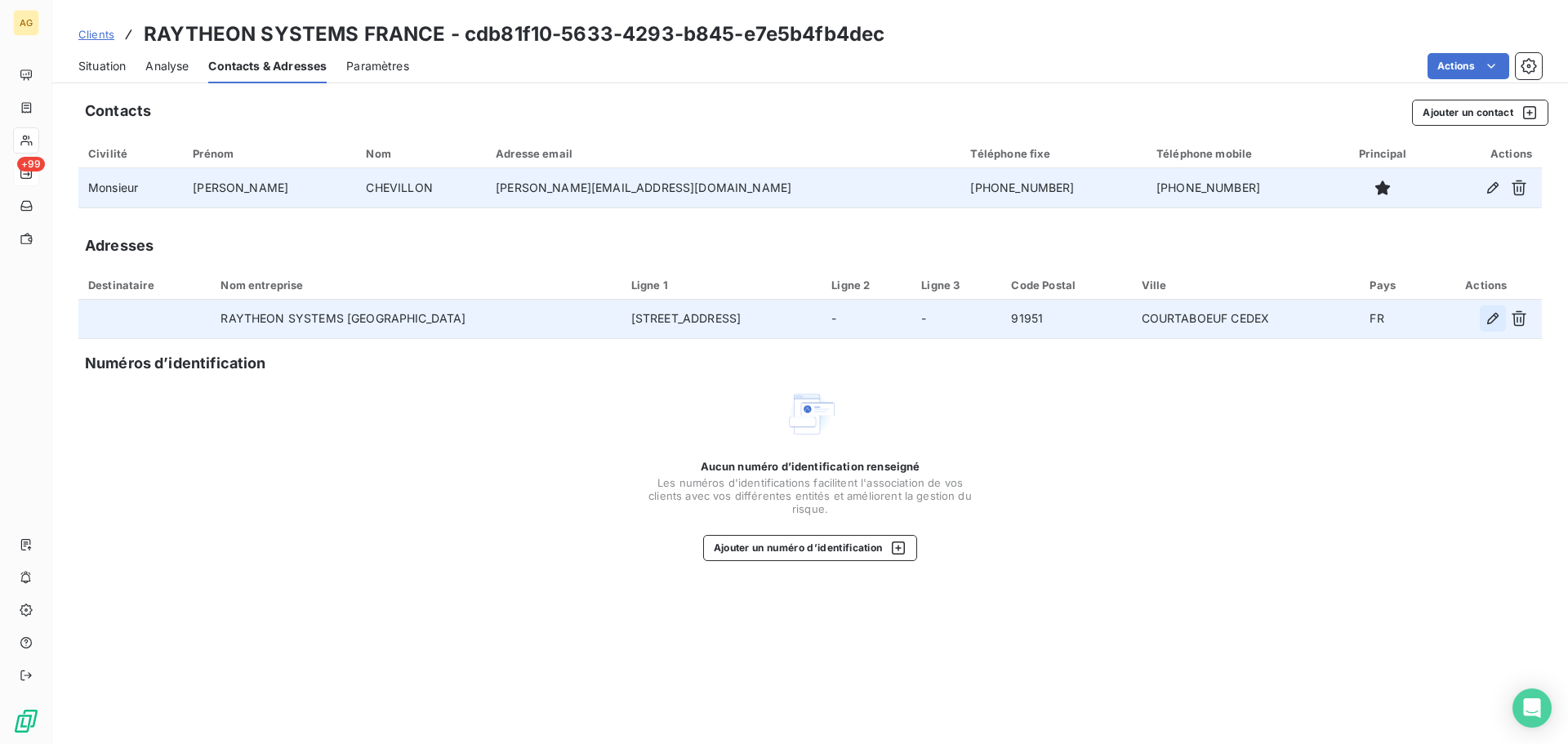
click at [1492, 319] on icon "button" at bounding box center [1492, 318] width 16 height 16
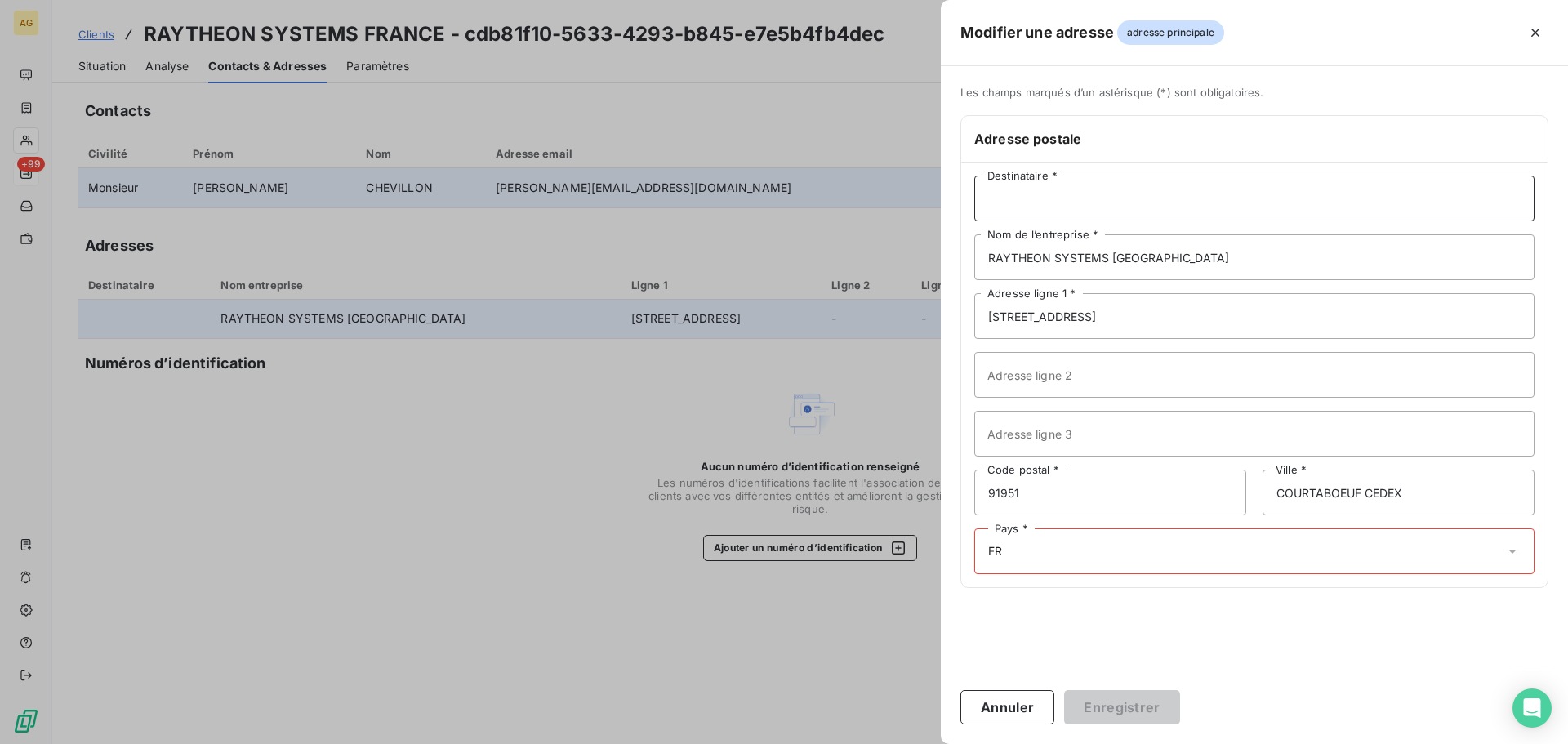
click at [1099, 187] on input "Destinataire *" at bounding box center [1254, 199] width 560 height 46
type input "[PERSON_NAME]"
click at [1076, 313] on input "[STREET_ADDRESS]" at bounding box center [1254, 316] width 560 height 46
drag, startPoint x: 1168, startPoint y: 321, endPoint x: 890, endPoint y: 321, distance: 278.0
click at [890, 743] on div "Modifier une adresse adresse principale Les champs marqués d’un [DEMOGRAPHIC_DA…" at bounding box center [784, 744] width 1568 height 0
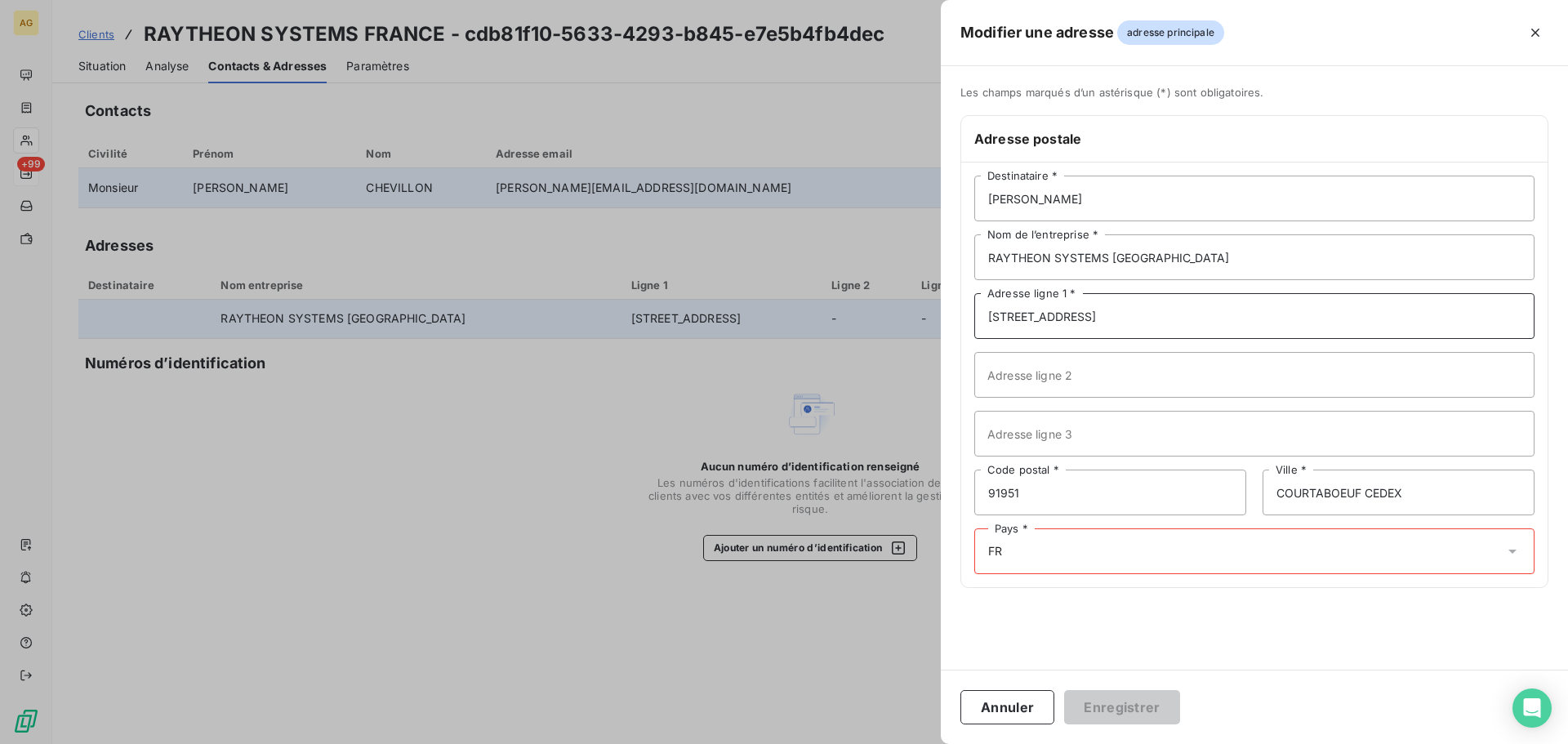
paste input "[STREET_ADDRESS][PERSON_NAME]"
type input "[STREET_ADDRESS][PERSON_NAME]"
drag, startPoint x: 1252, startPoint y: 469, endPoint x: 1233, endPoint y: 477, distance: 20.6
click at [1247, 474] on div "[PERSON_NAME] Destinataire * RAYTHEON SYSTEMS FRANCE Nom de l’entreprise * [STR…" at bounding box center [1254, 375] width 586 height 424
drag, startPoint x: 1040, startPoint y: 494, endPoint x: 925, endPoint y: 493, distance: 115.0
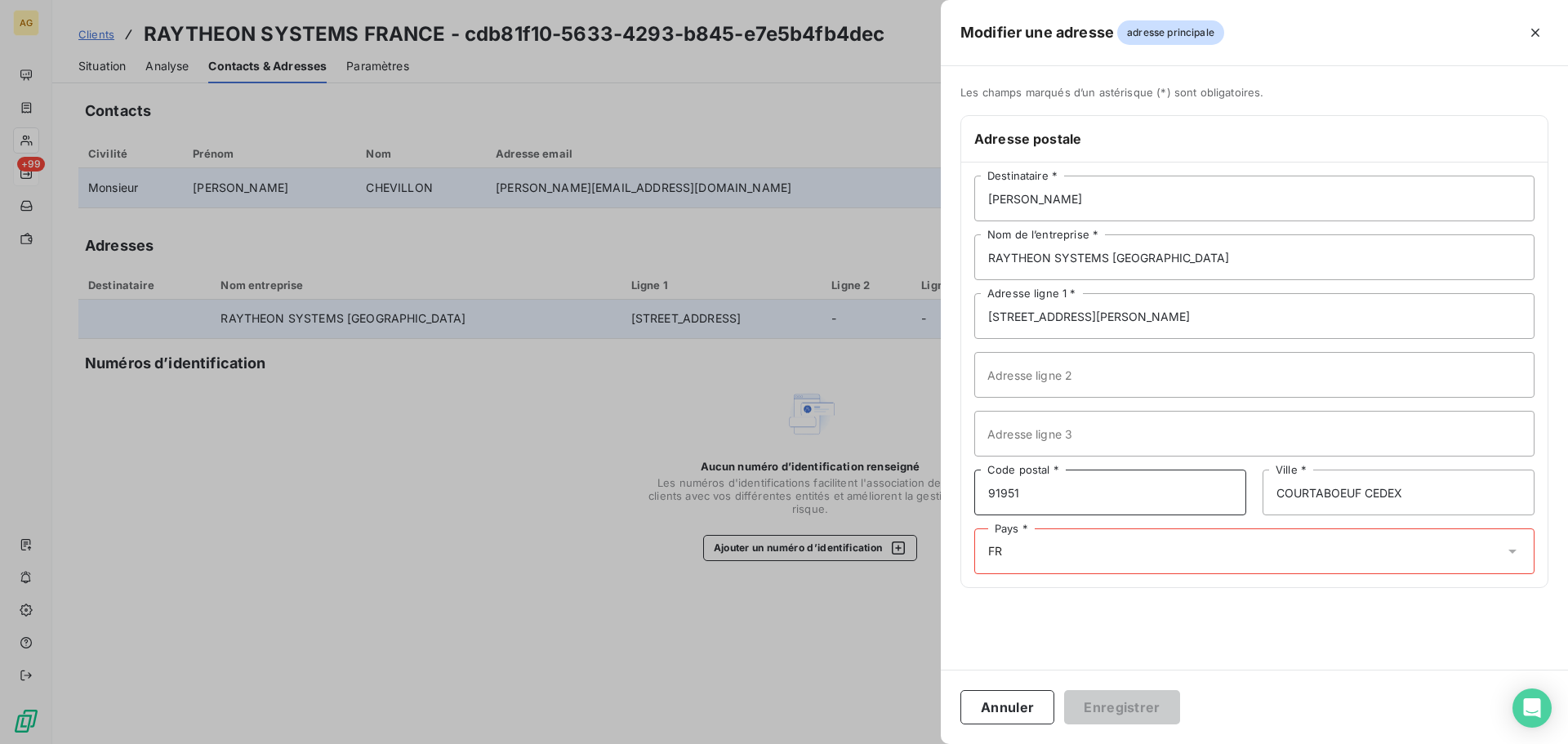
click at [928, 743] on div "Modifier une adresse adresse principale Les champs marqués d’un [DEMOGRAPHIC_DA…" at bounding box center [784, 744] width 1568 height 0
type input "92130"
click at [1426, 495] on input "COURTABOEUF CEDEX" at bounding box center [1398, 492] width 272 height 46
drag, startPoint x: 1420, startPoint y: 495, endPoint x: 1203, endPoint y: 495, distance: 217.0
click at [1203, 495] on div "92130 Code postal * COURTABOEUF CEDEX Ville *" at bounding box center [1254, 492] width 560 height 46
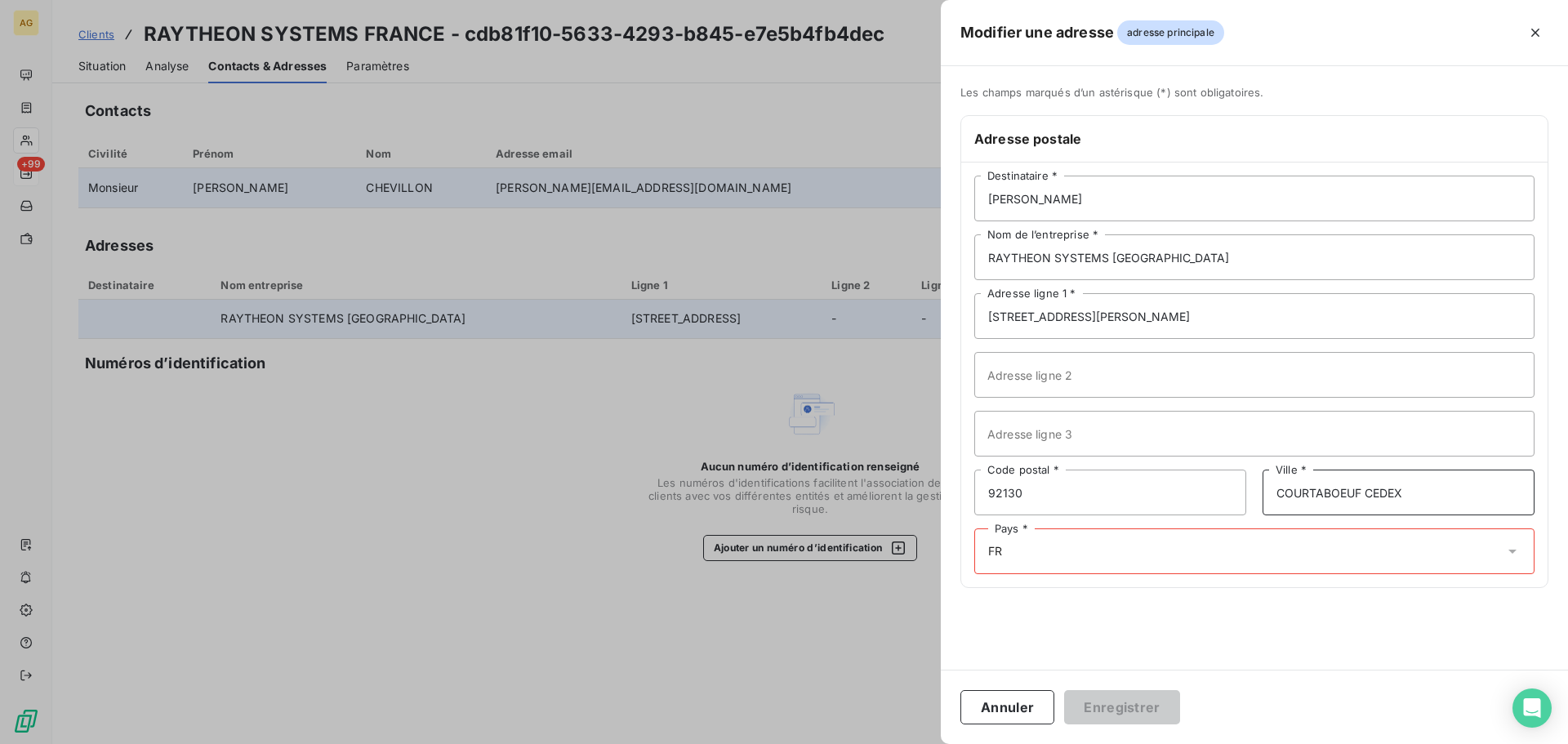
paste input "ISSY LES MOULINEAU"
type input "ISSY LES MOULINEAUX"
click at [1075, 553] on div "Pays * FR" at bounding box center [1254, 551] width 560 height 46
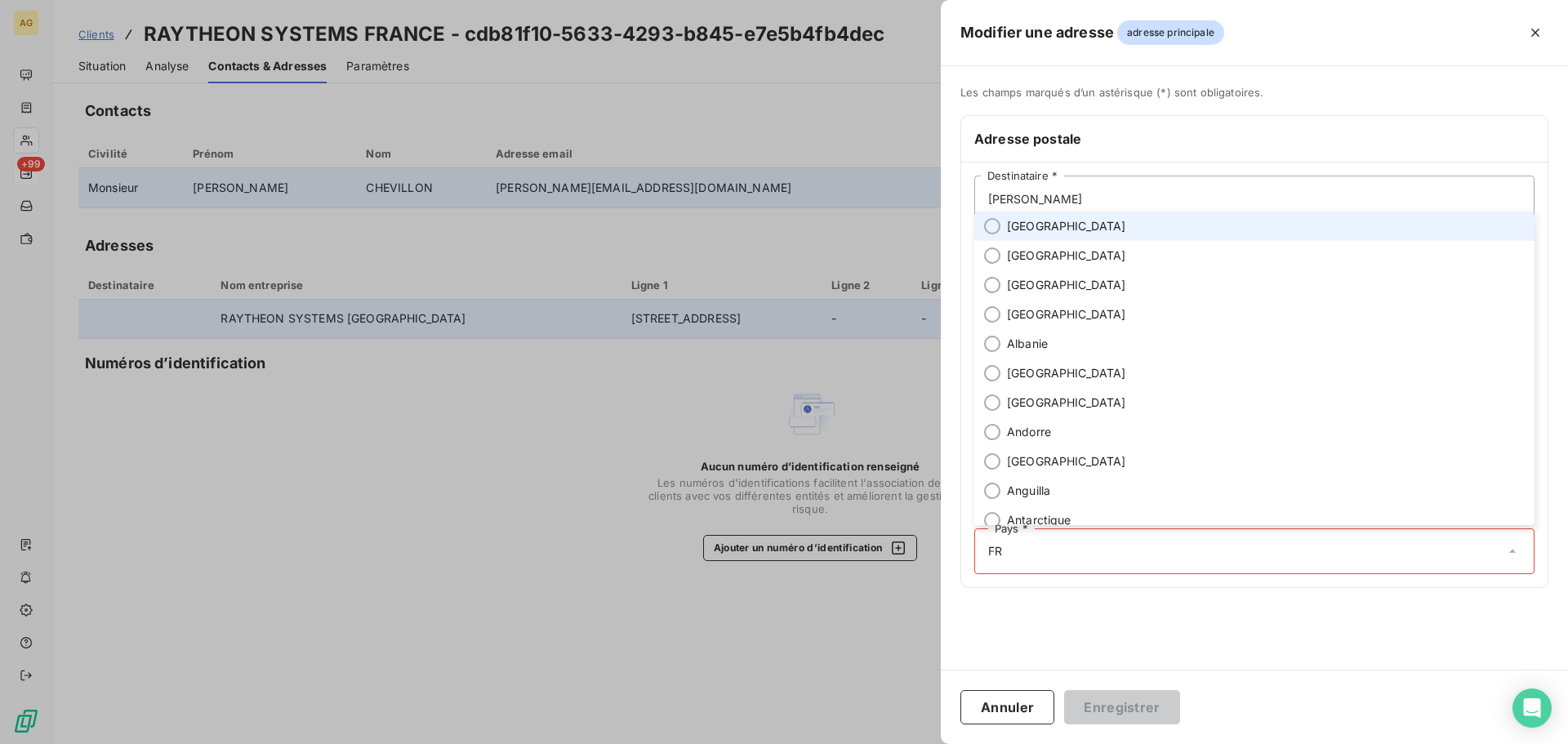
drag, startPoint x: 1055, startPoint y: 230, endPoint x: 1052, endPoint y: 240, distance: 10.4
click at [1055, 232] on li "[GEOGRAPHIC_DATA]" at bounding box center [1254, 226] width 560 height 30
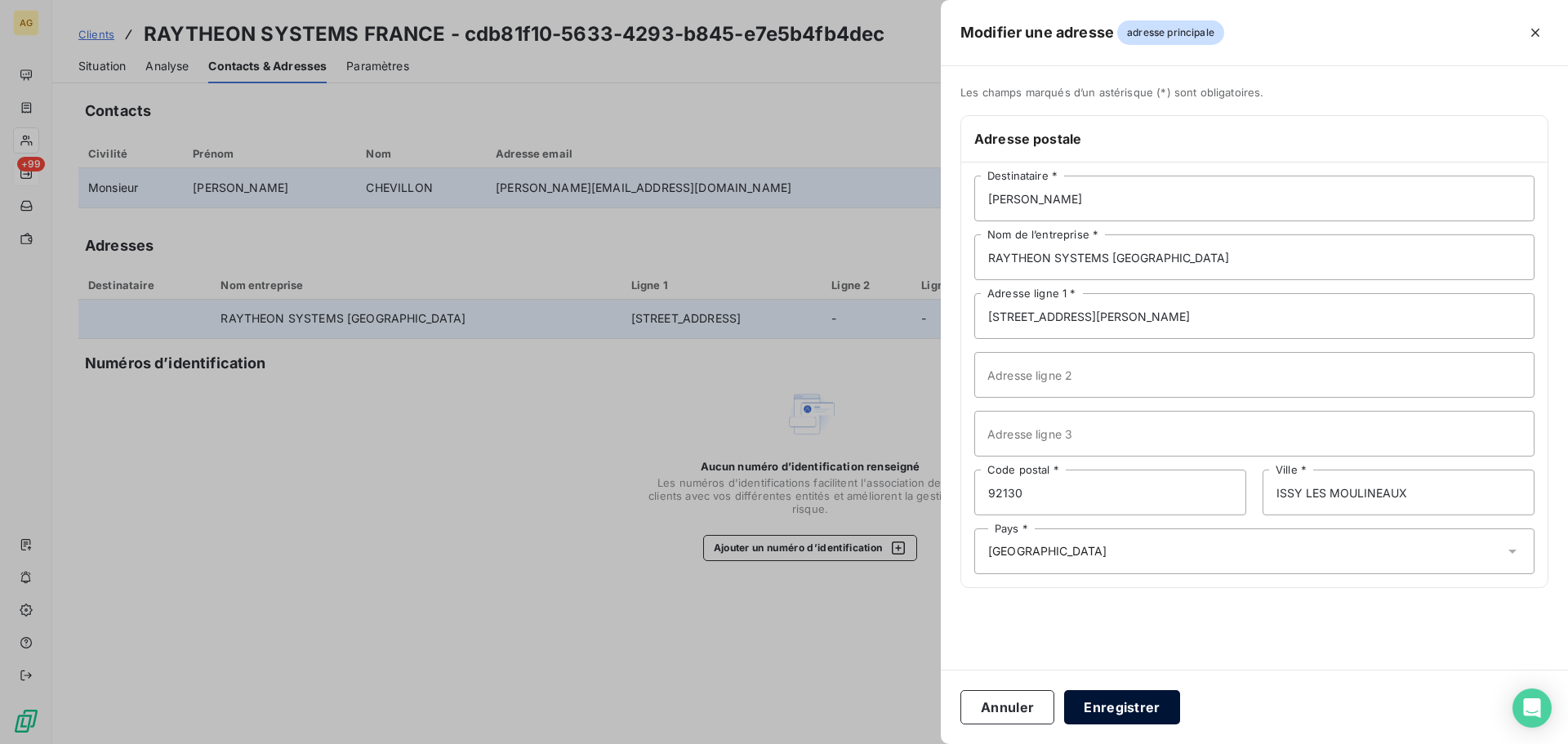
click at [1122, 711] on button "Enregistrer" at bounding box center [1122, 707] width 116 height 35
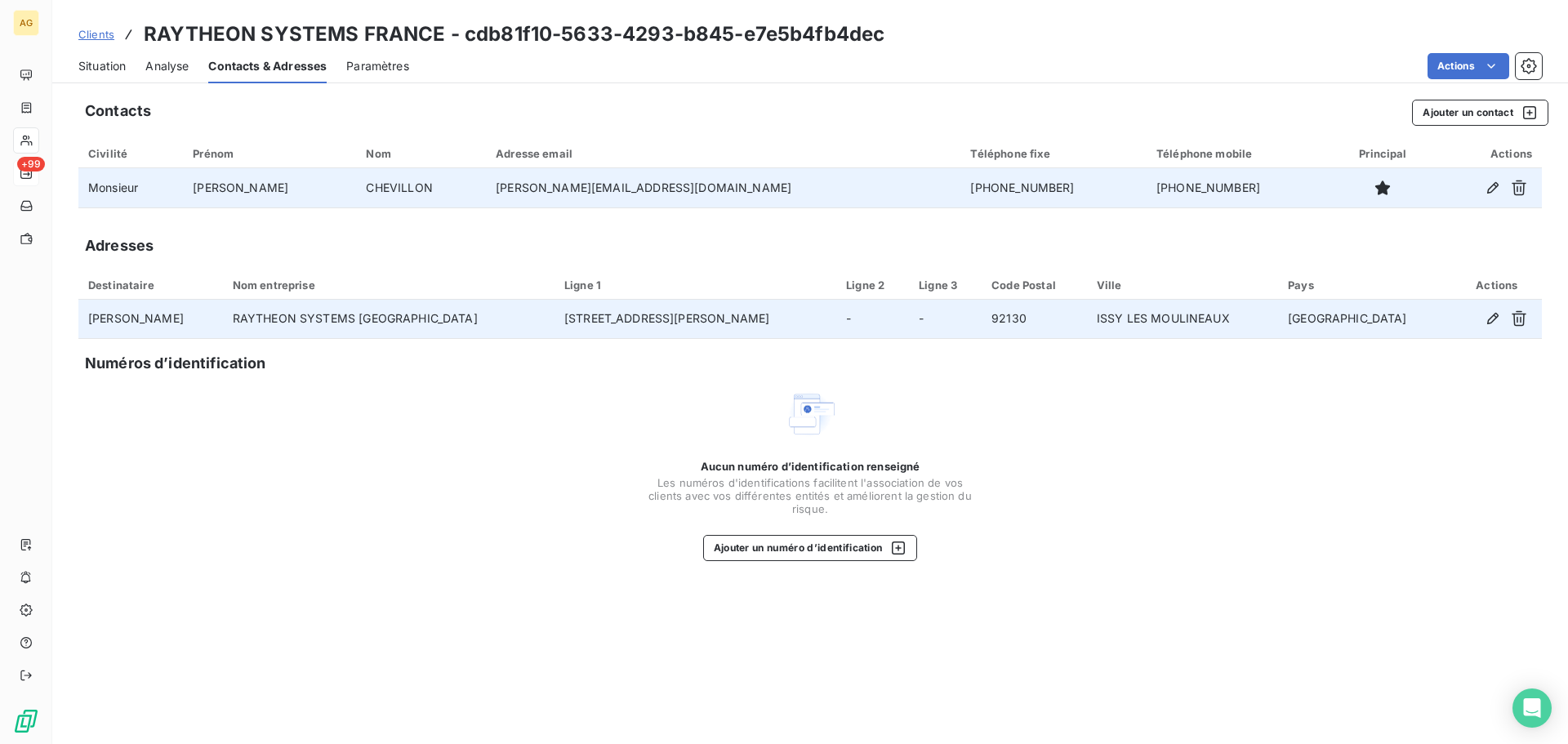
click at [388, 70] on span "Paramètres" at bounding box center [377, 67] width 62 height 16
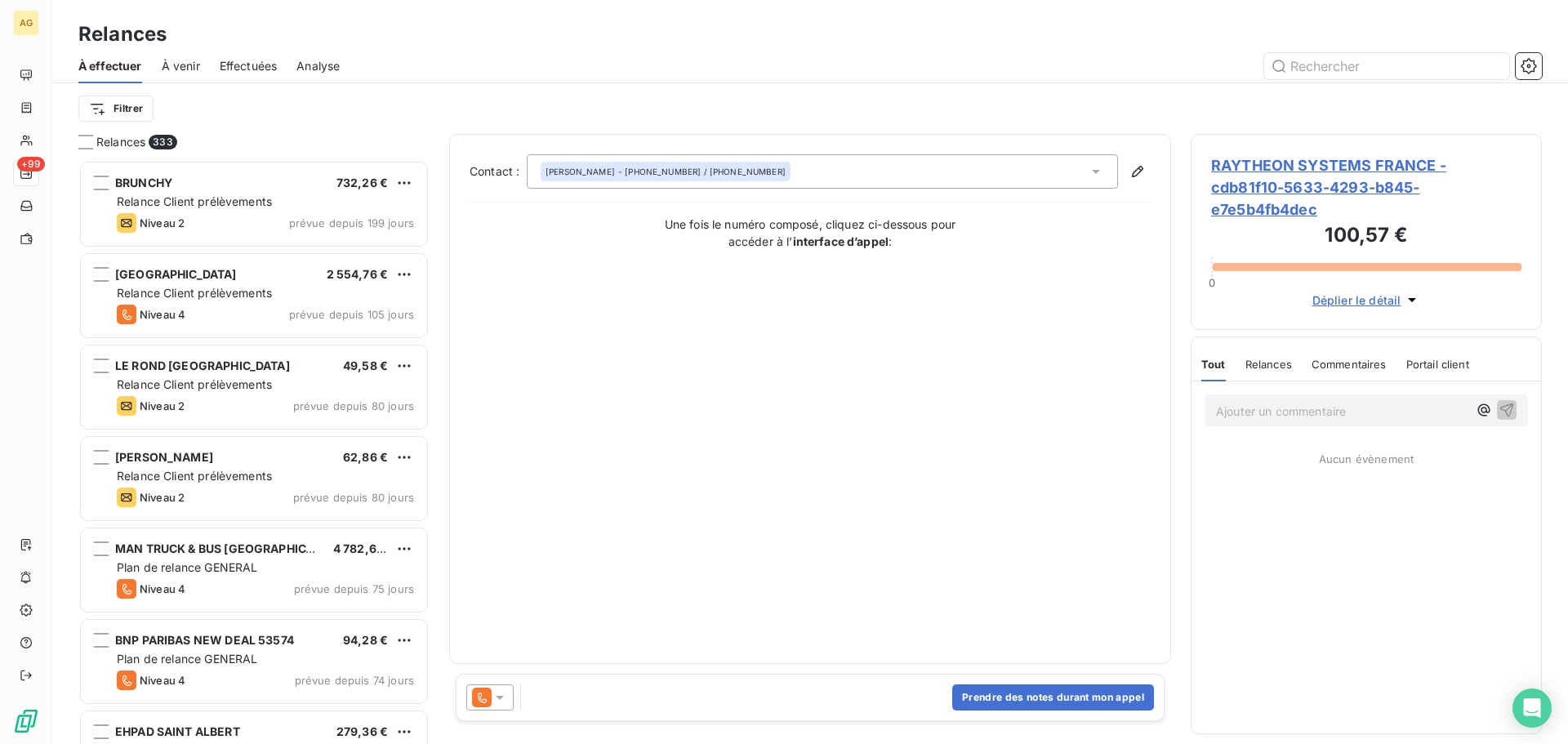
scroll to position [571, 339]
click at [497, 700] on icon at bounding box center [500, 697] width 16 height 16
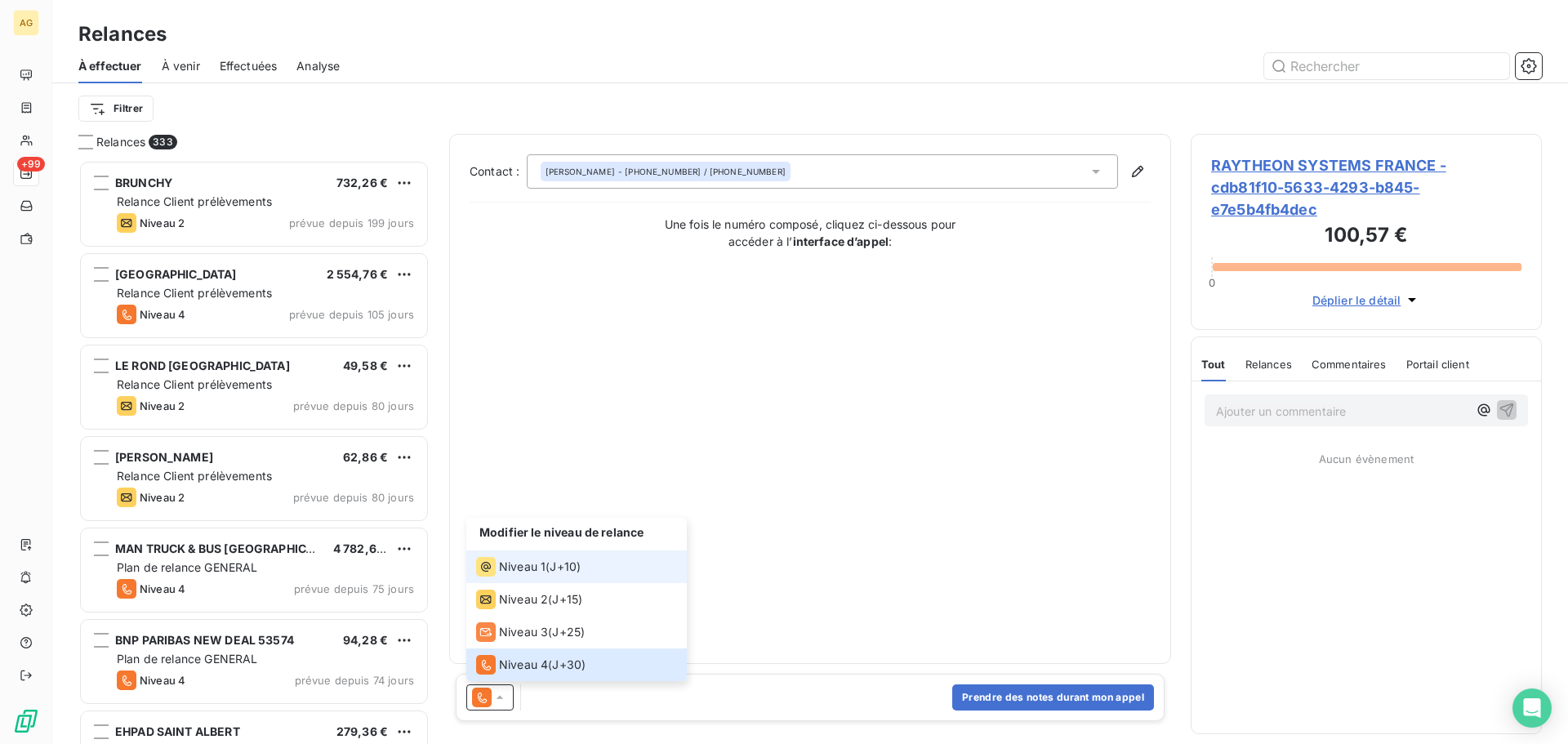
click at [535, 571] on span "Niveau 1" at bounding box center [522, 566] width 47 height 16
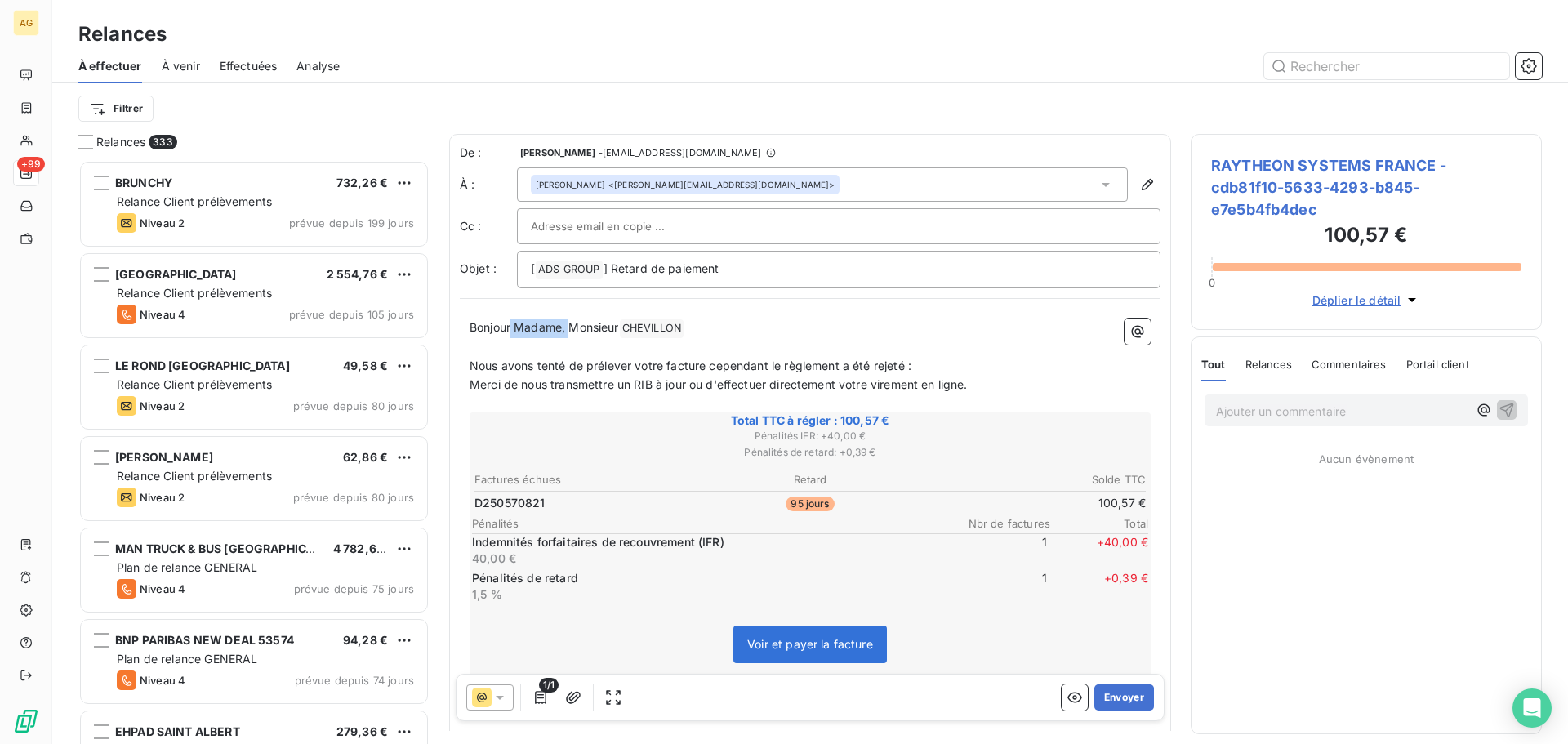
drag, startPoint x: 569, startPoint y: 326, endPoint x: 514, endPoint y: 329, distance: 55.1
click at [514, 329] on span "Bonjour Madame, Monsieur" at bounding box center [544, 326] width 150 height 14
click at [1106, 701] on button "Envoyer" at bounding box center [1124, 697] width 59 height 26
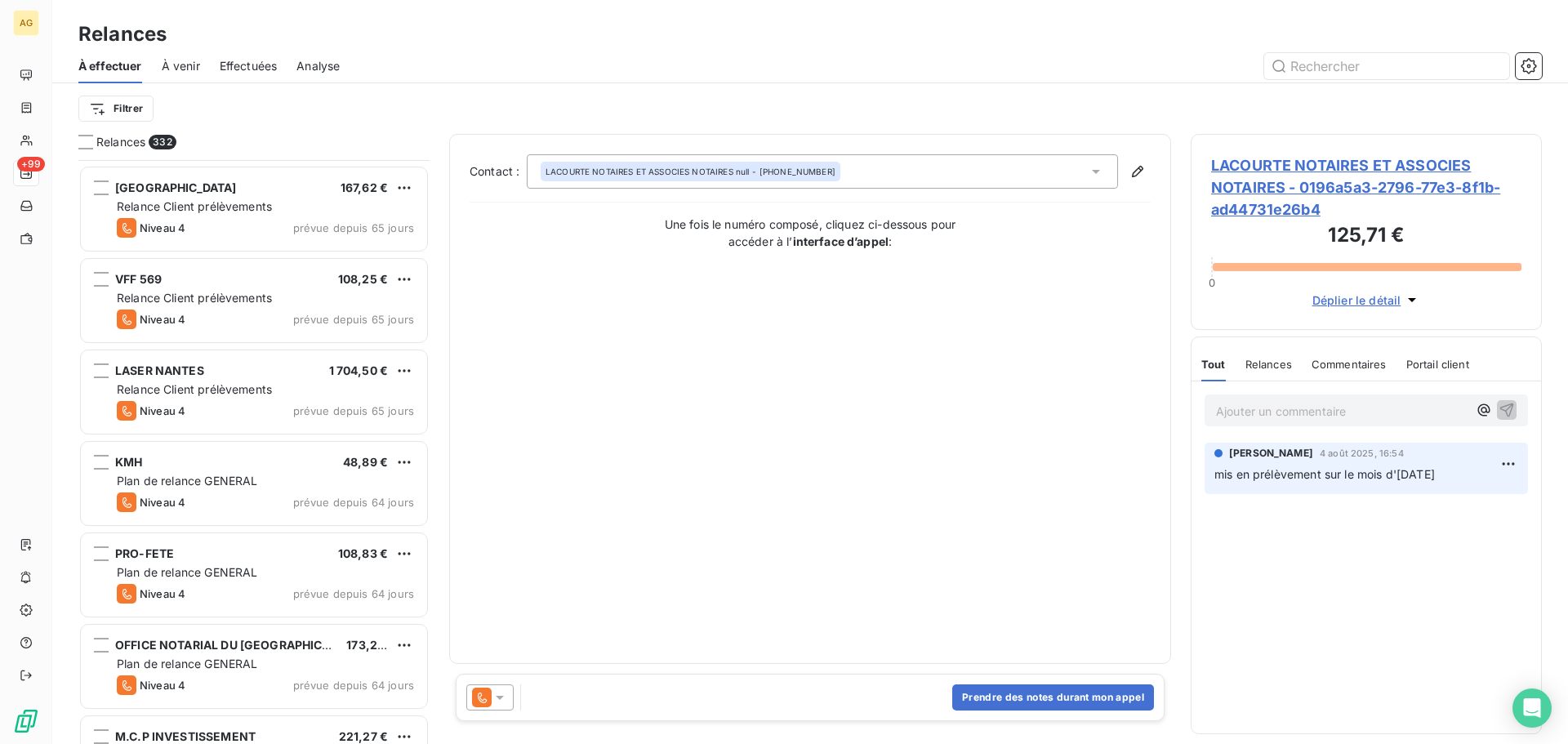
scroll to position [1552, 0]
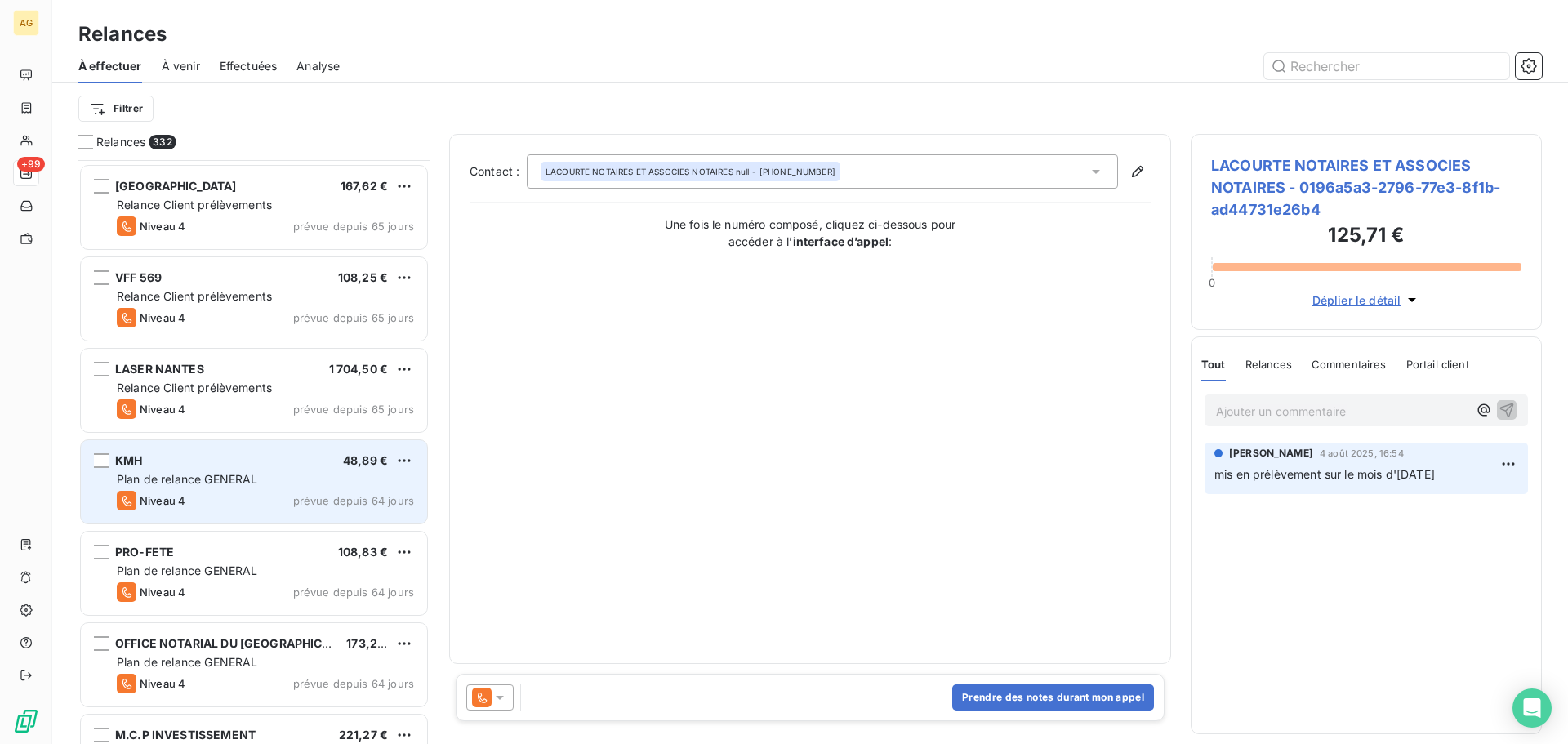
click at [308, 480] on div "Plan de relance GENERAL" at bounding box center [265, 479] width 297 height 16
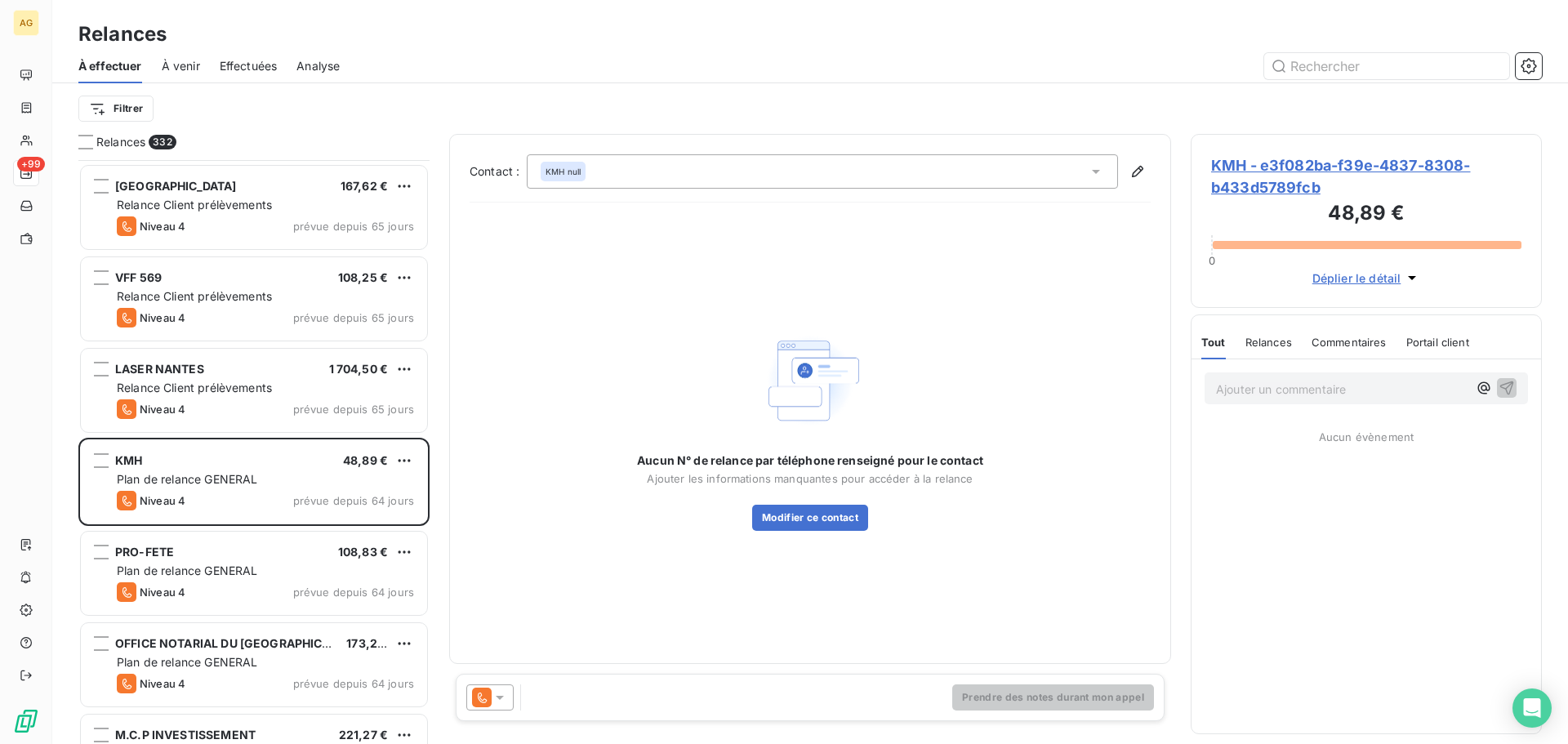
click at [1242, 165] on span "KMH - e3f082ba-f39e-4837-8308-b433d5789fcb" at bounding box center [1366, 177] width 310 height 44
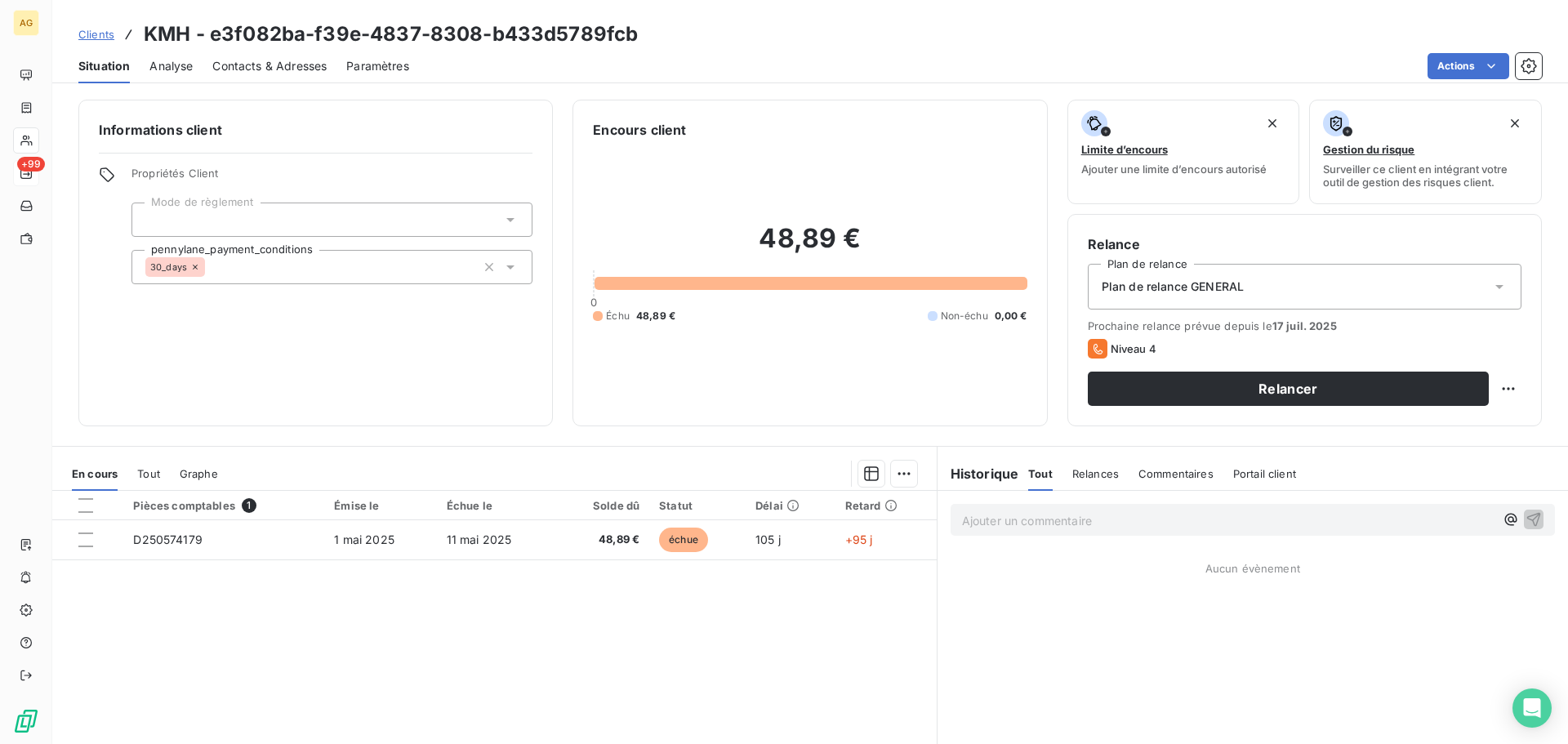
click at [1209, 291] on span "Plan de relance GENERAL" at bounding box center [1173, 287] width 142 height 16
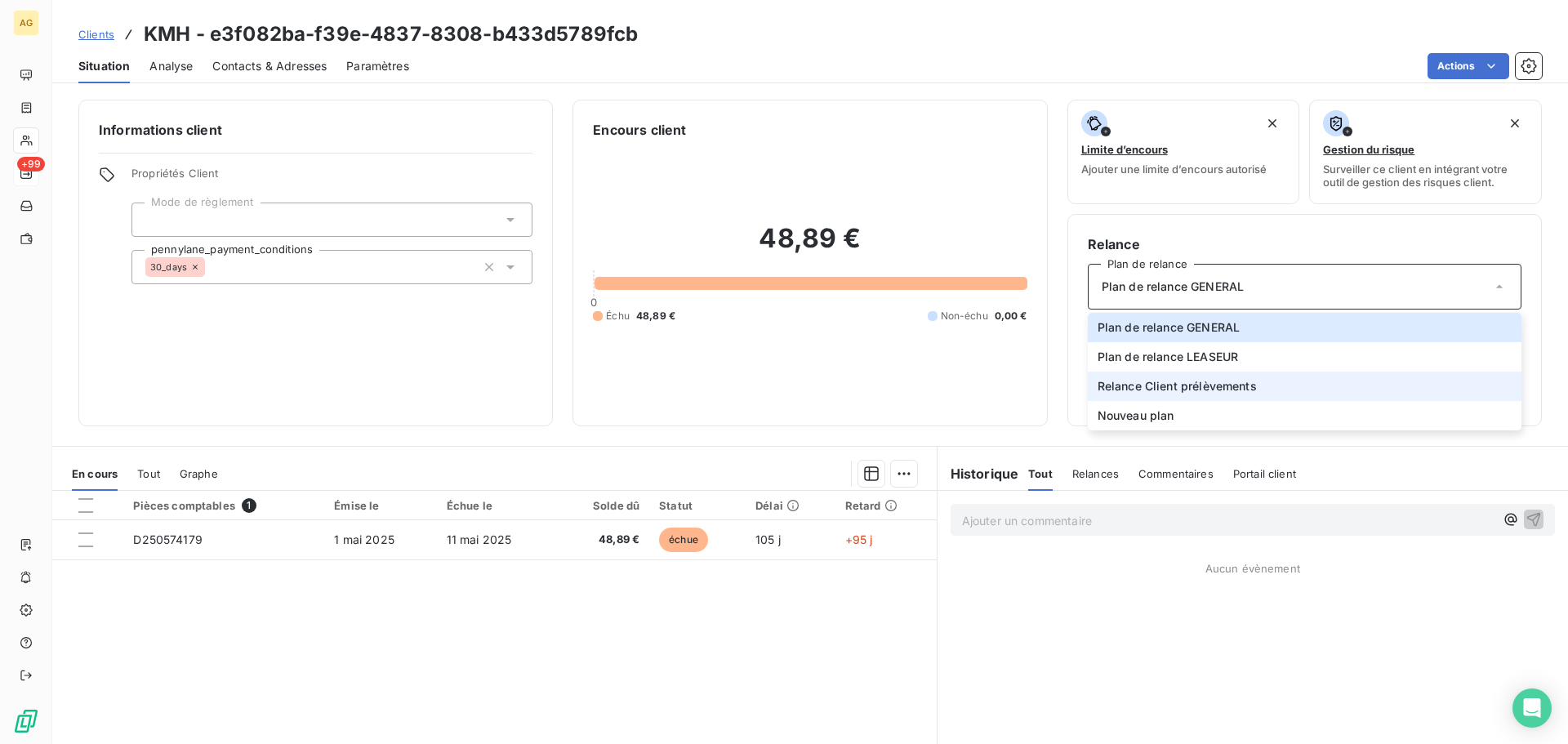
click at [1159, 386] on span "Relance Client prélèvements" at bounding box center [1177, 386] width 160 height 16
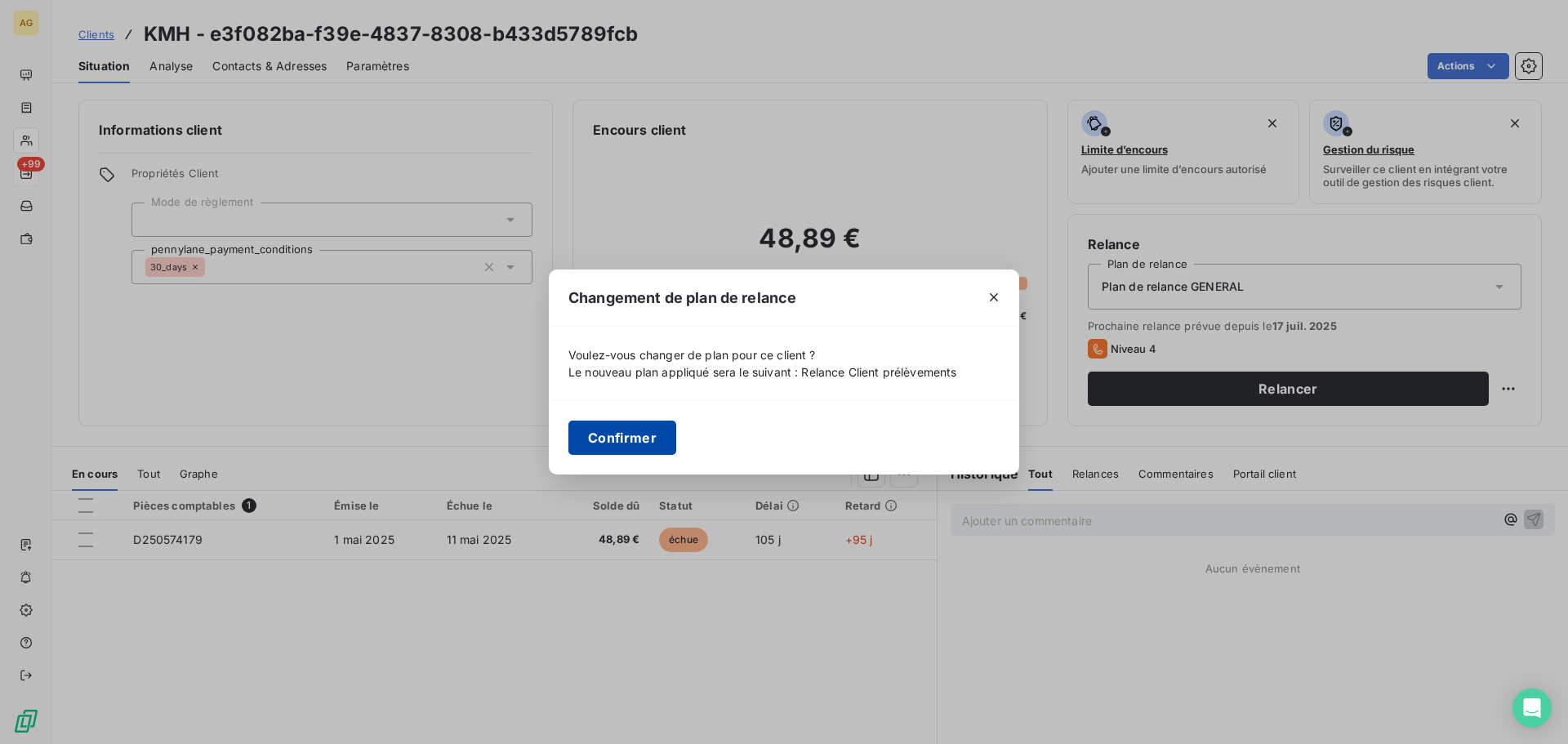
click at [636, 438] on button "Confirmer" at bounding box center [622, 437] width 108 height 35
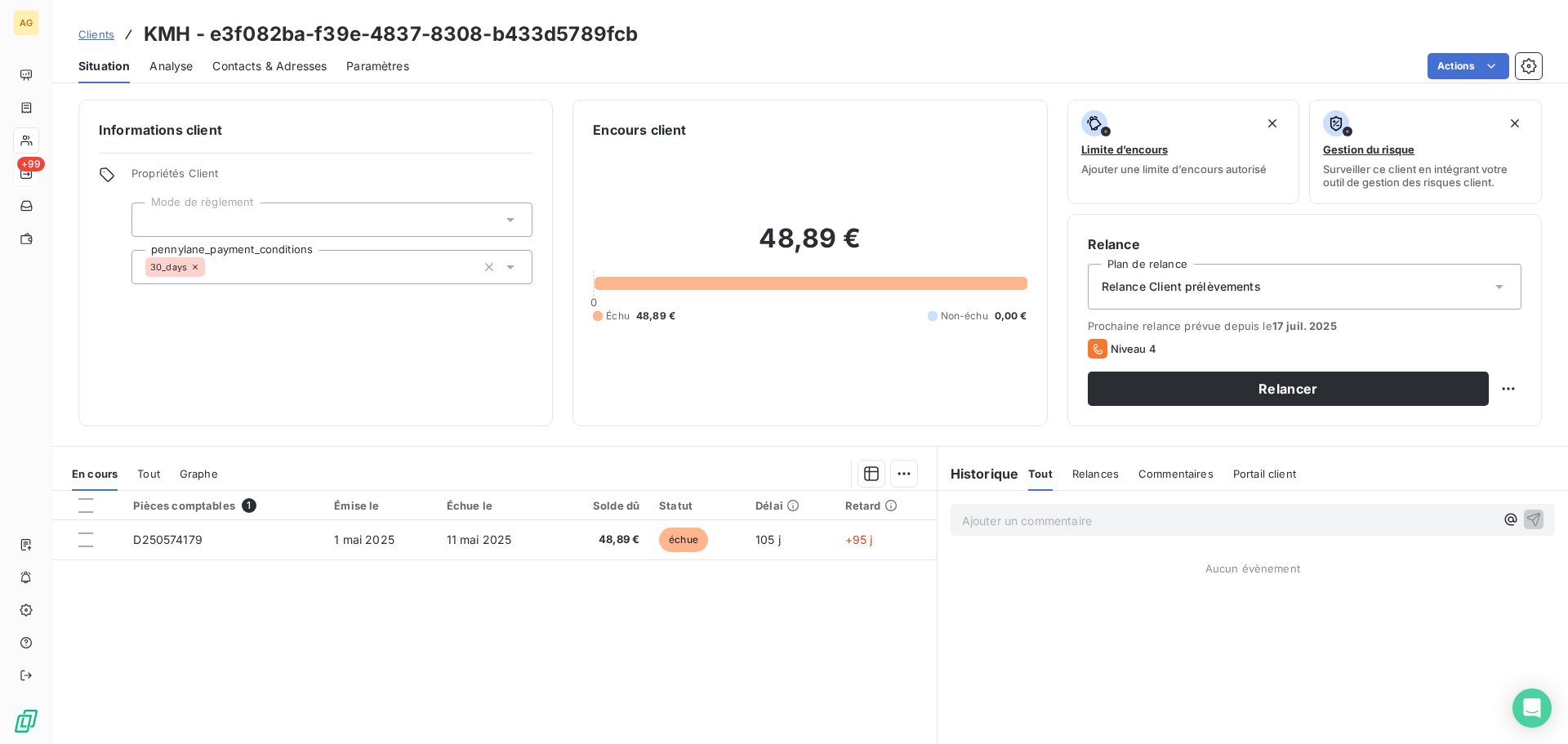
click at [386, 68] on span "Paramètres" at bounding box center [377, 67] width 62 height 16
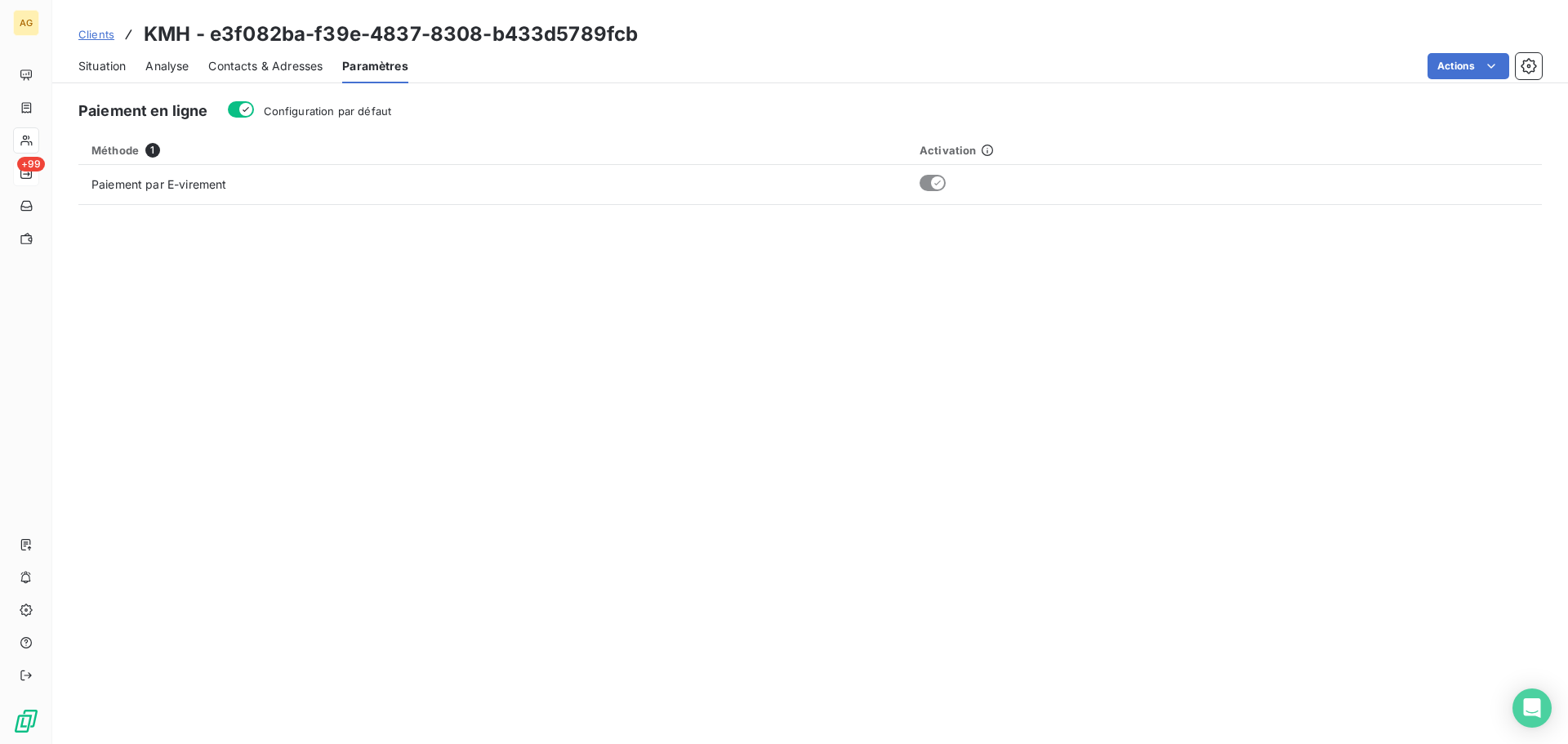
click at [382, 104] on span "Configuration par défaut" at bounding box center [328, 111] width 128 height 13
click at [254, 104] on button "Configuration par défaut" at bounding box center [241, 109] width 26 height 16
click at [243, 54] on div "Contacts & Adresses" at bounding box center [265, 67] width 114 height 35
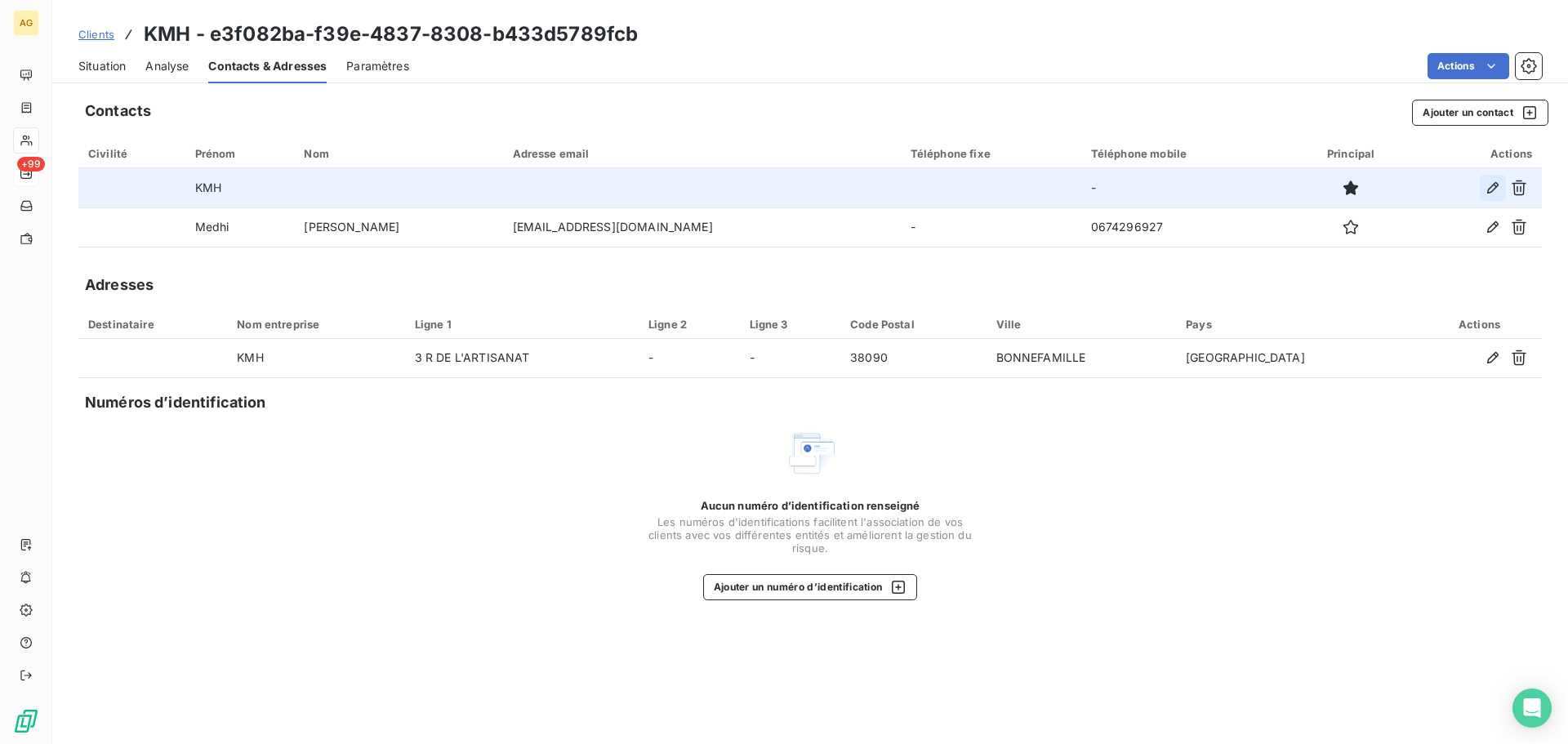
click at [1496, 190] on icon "button" at bounding box center [1492, 187] width 16 height 16
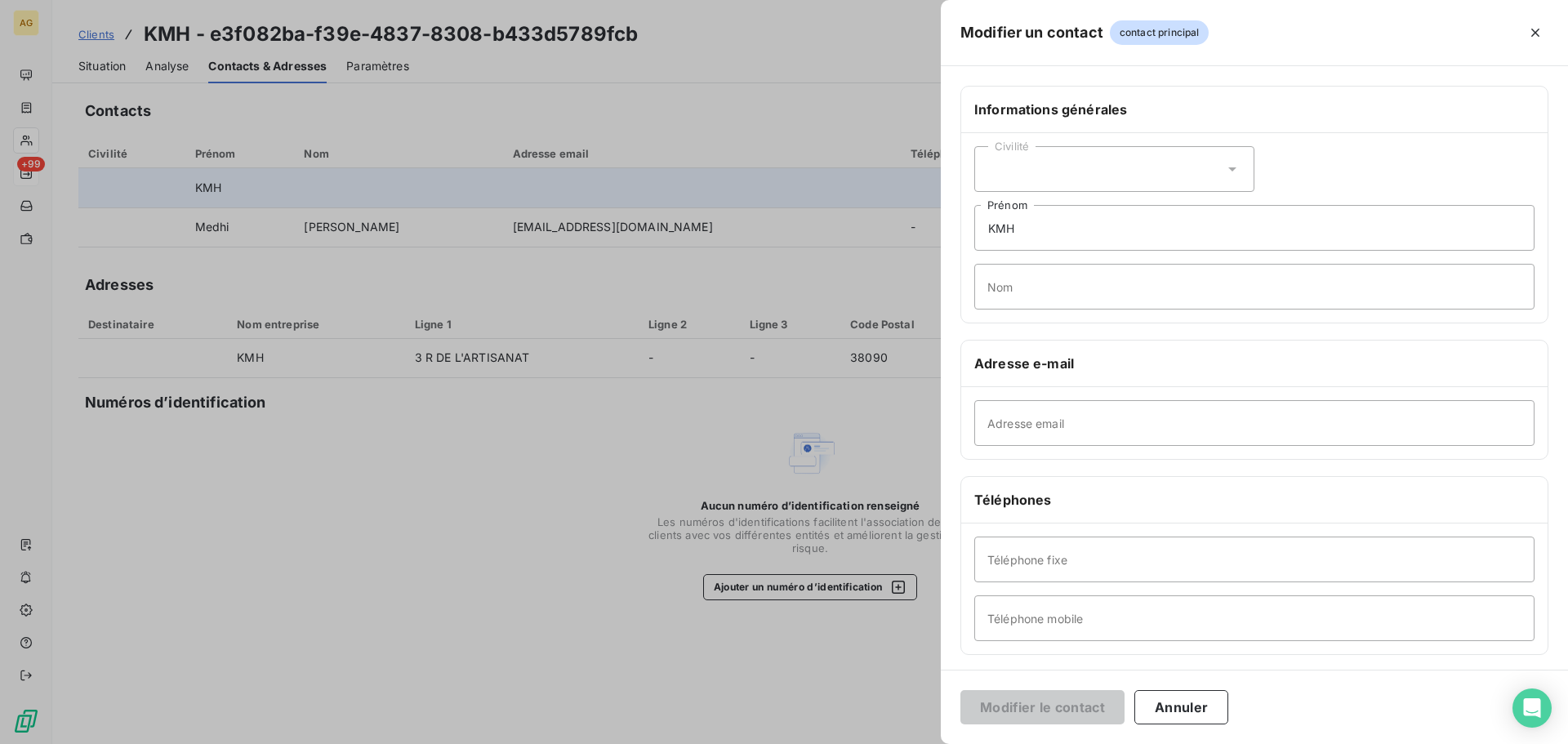
drag, startPoint x: 1531, startPoint y: 32, endPoint x: 1429, endPoint y: 106, distance: 126.0
click at [1531, 34] on icon "button" at bounding box center [1535, 33] width 16 height 16
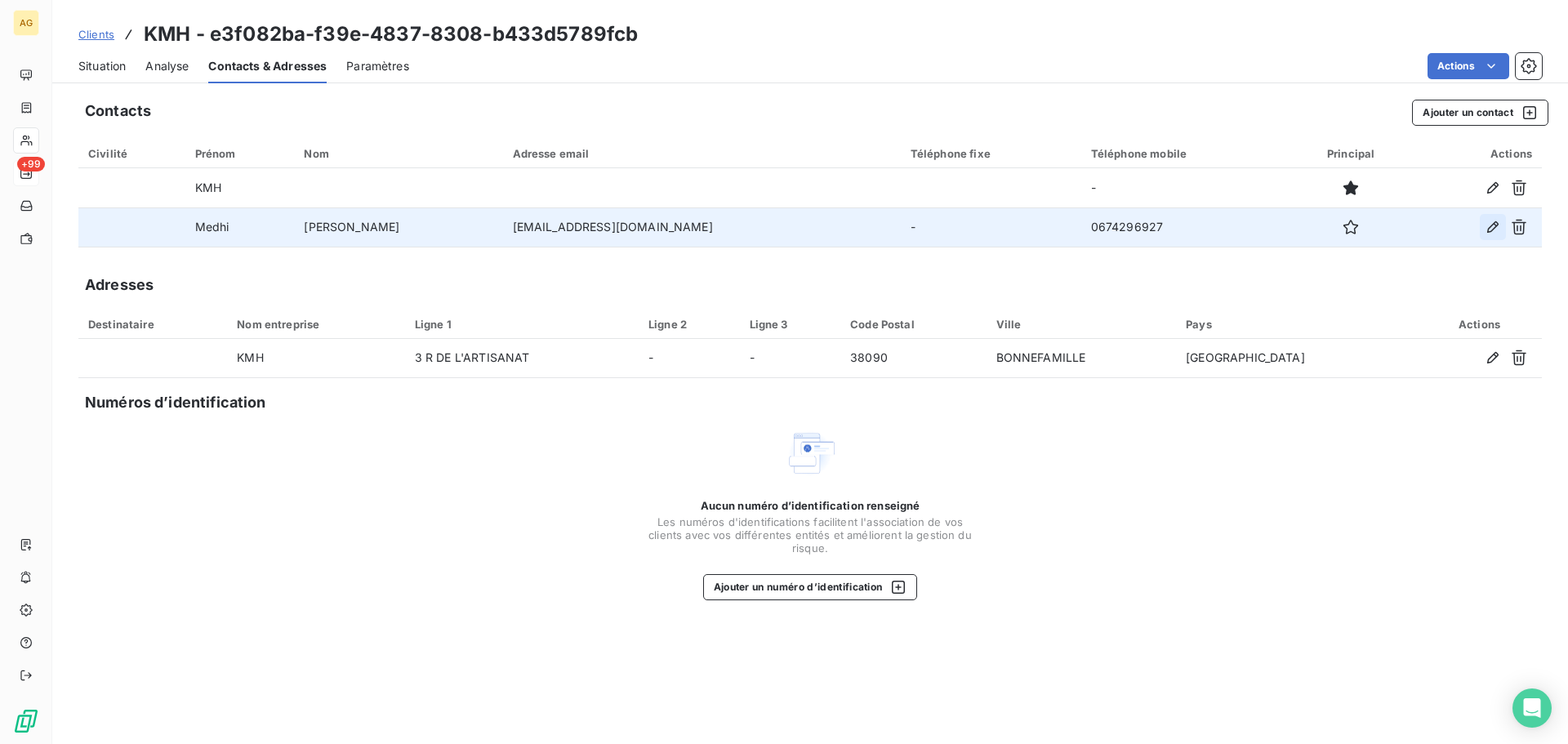
click at [1496, 229] on icon "button" at bounding box center [1492, 227] width 16 height 16
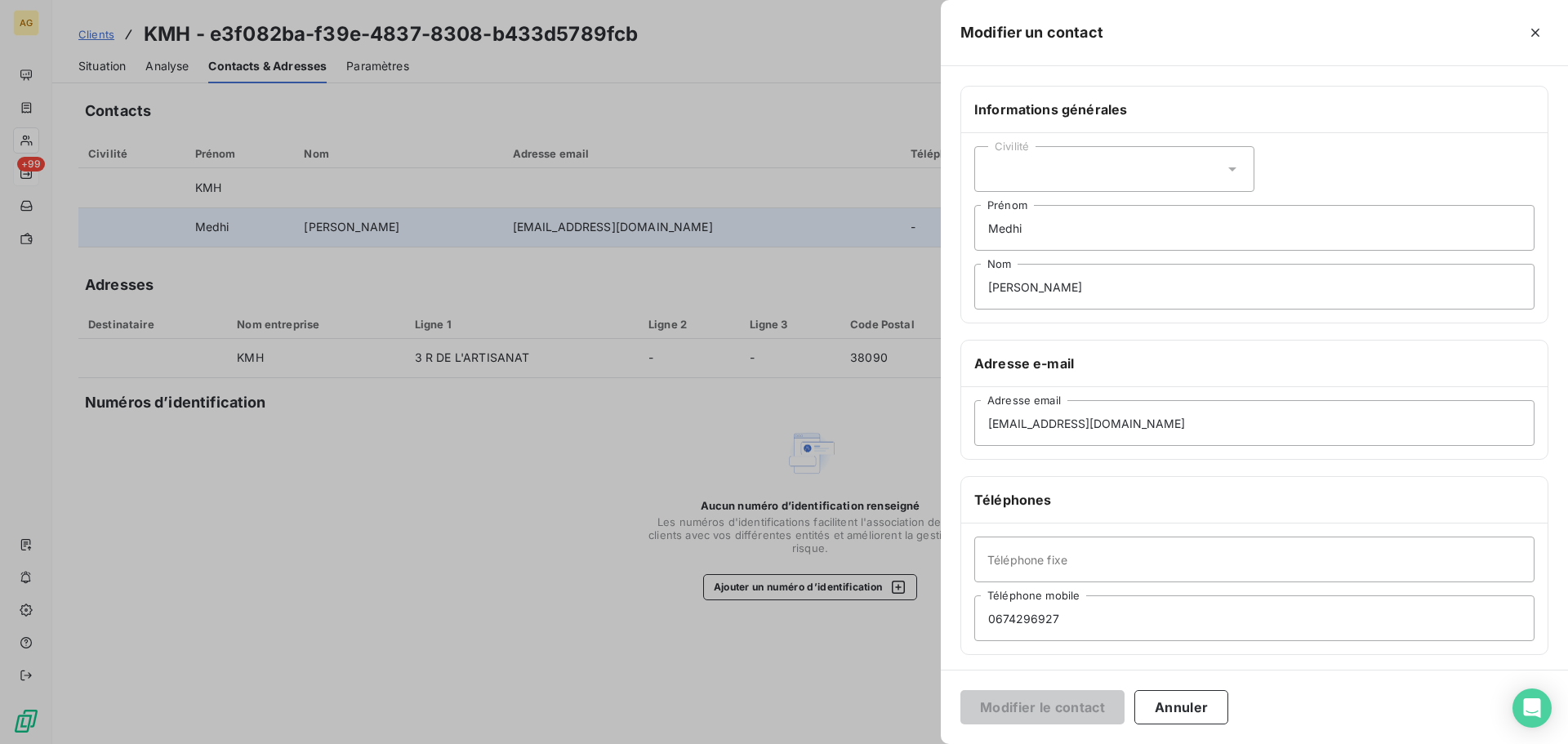
click at [1055, 168] on div "Civilité" at bounding box center [1114, 169] width 280 height 46
click at [1033, 235] on span "Monsieur" at bounding box center [1031, 239] width 49 height 16
drag, startPoint x: 1062, startPoint y: 206, endPoint x: 1009, endPoint y: 209, distance: 53.1
click at [1009, 209] on input "Medhi" at bounding box center [1254, 228] width 560 height 46
click at [1060, 220] on input "Medhi" at bounding box center [1254, 228] width 560 height 46
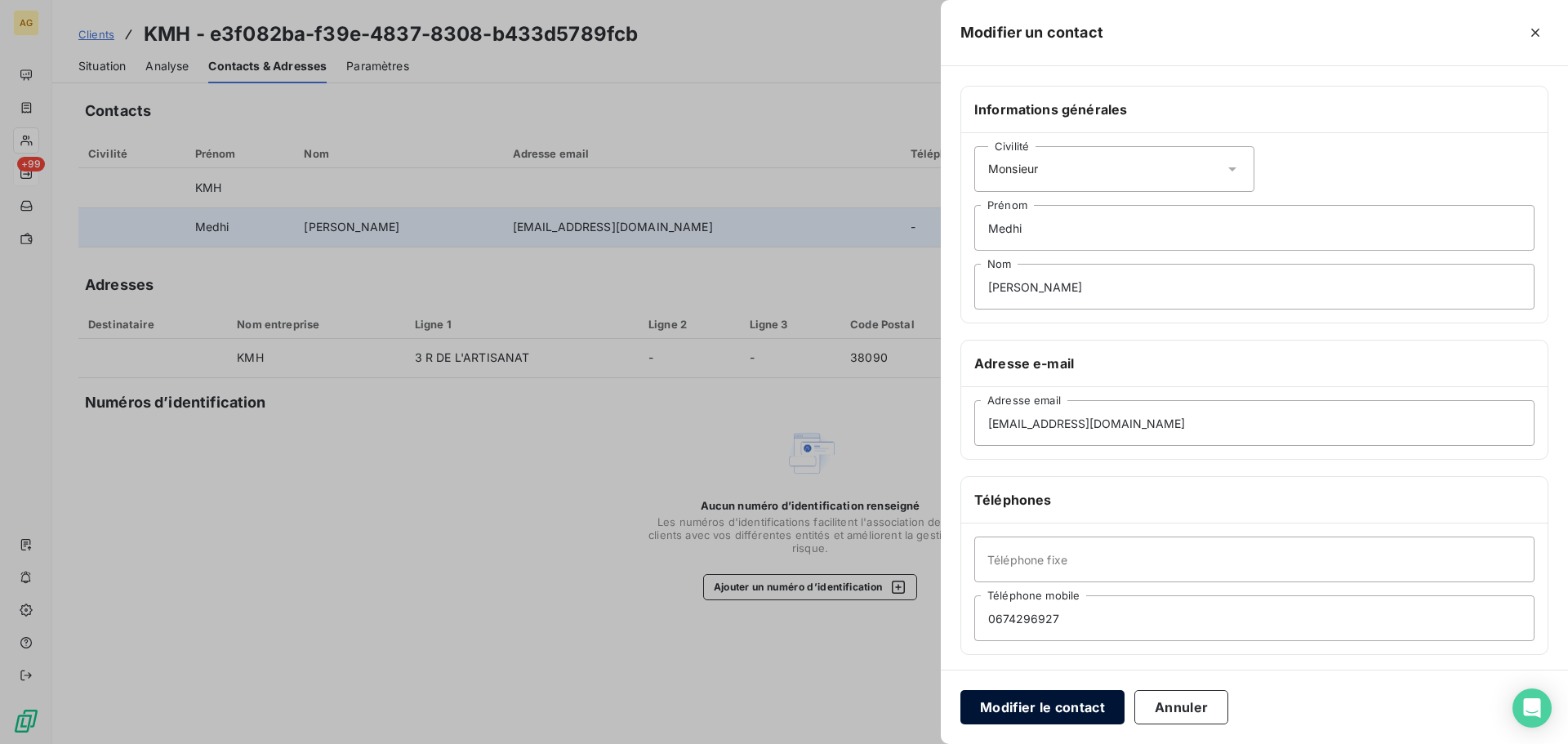
click at [1035, 700] on button "Modifier le contact" at bounding box center [1043, 707] width 164 height 35
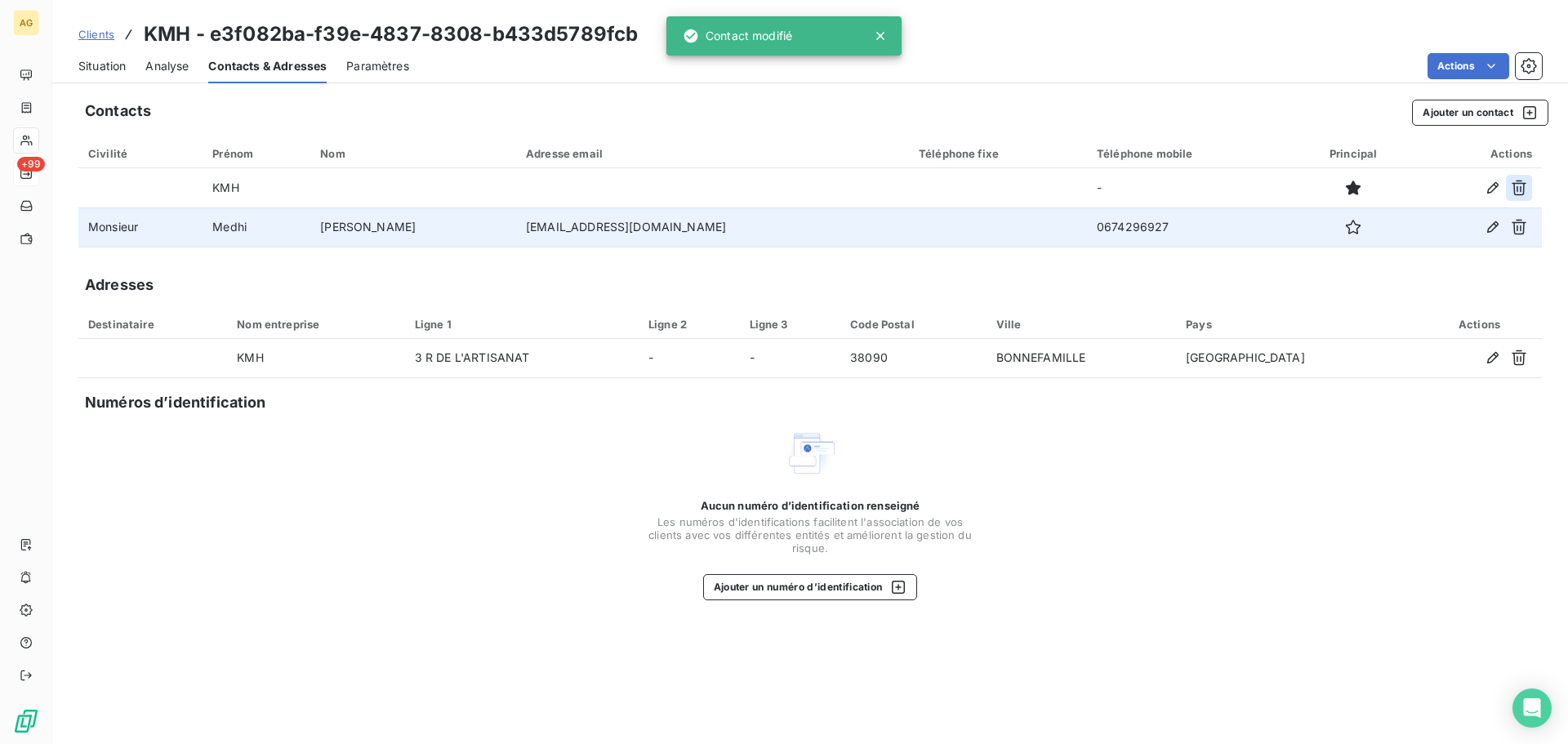
click at [1516, 185] on icon "button" at bounding box center [1519, 187] width 16 height 16
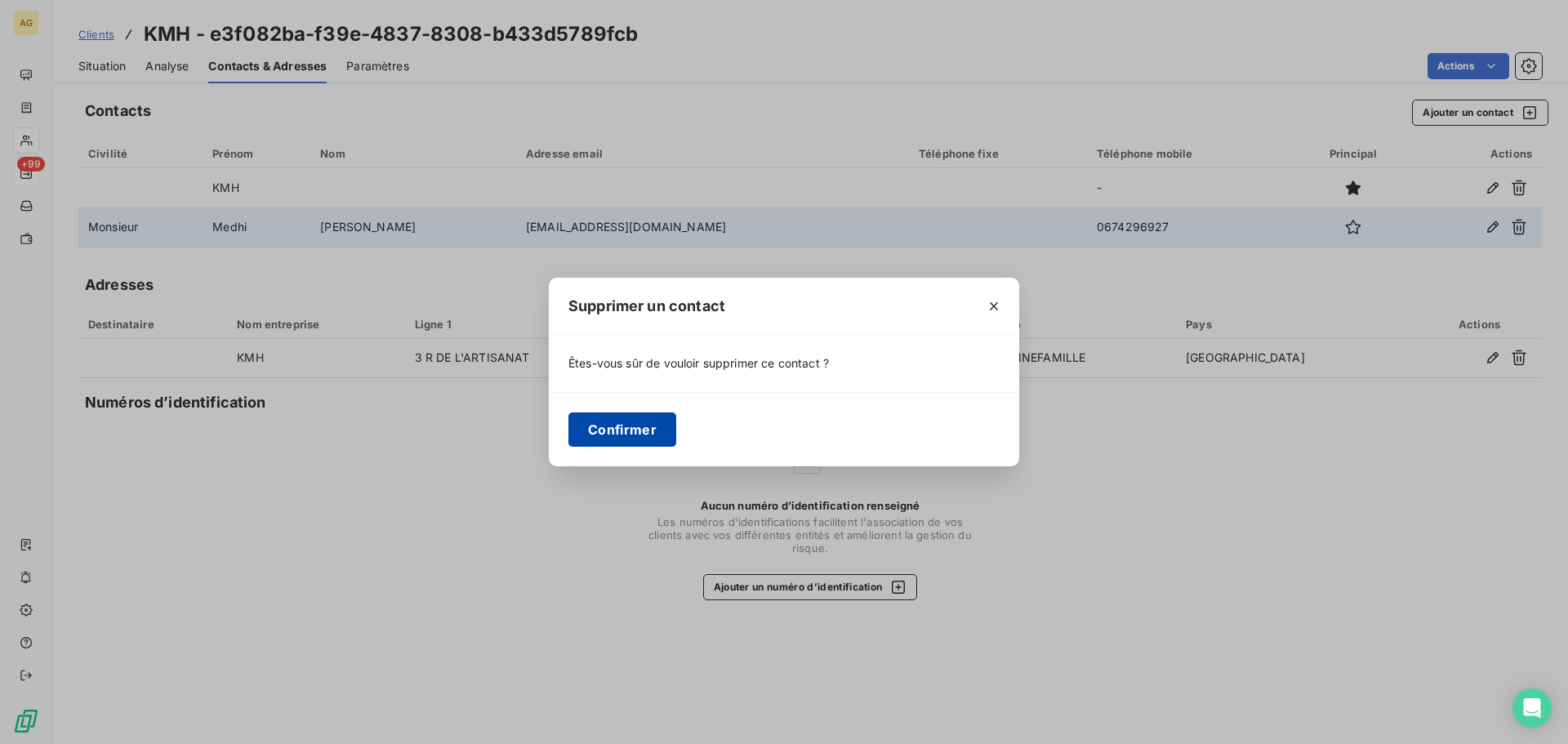
click at [604, 437] on button "Confirmer" at bounding box center [622, 429] width 108 height 35
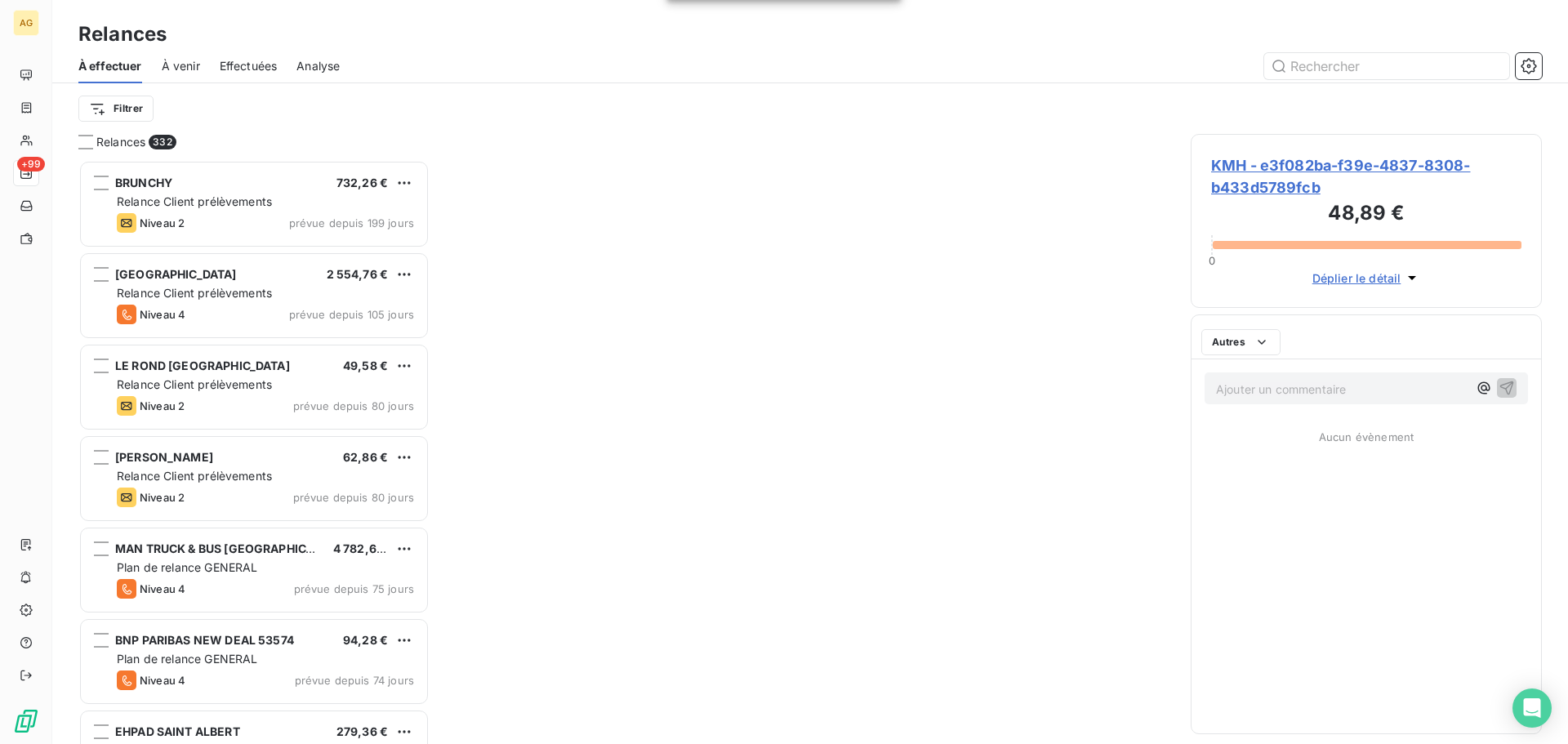
scroll to position [571, 339]
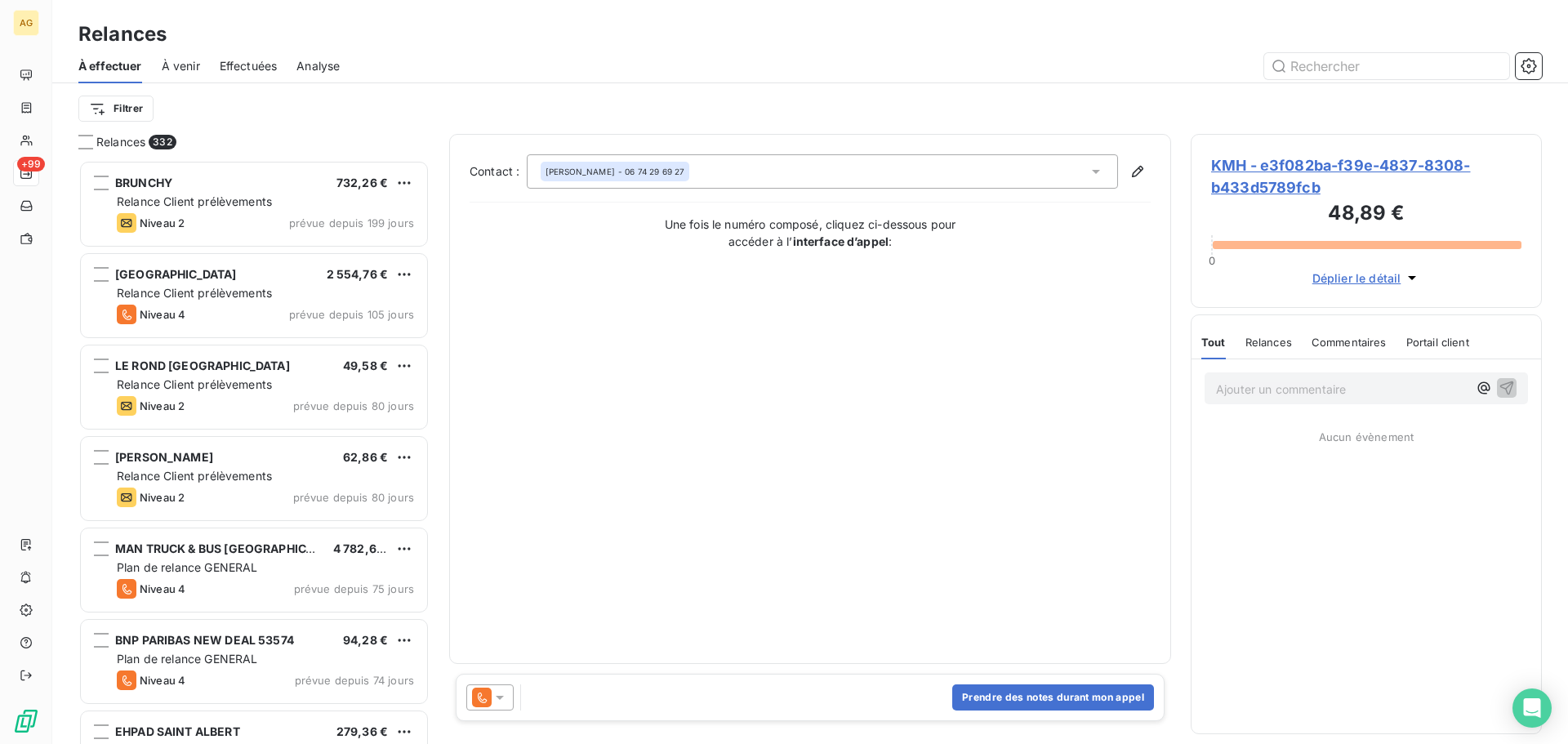
click at [500, 696] on icon at bounding box center [500, 697] width 8 height 4
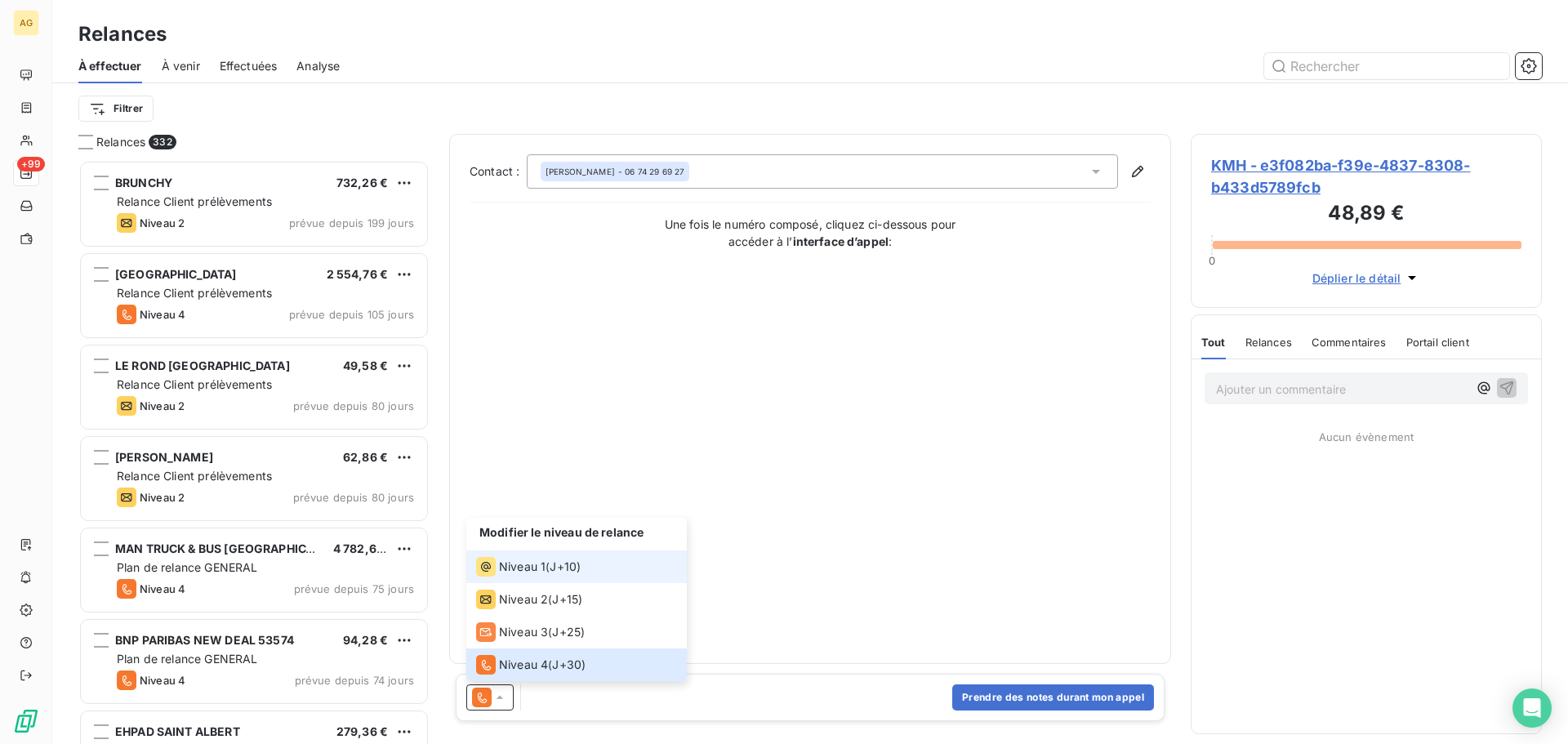
click at [524, 566] on span "Niveau 1" at bounding box center [522, 566] width 47 height 16
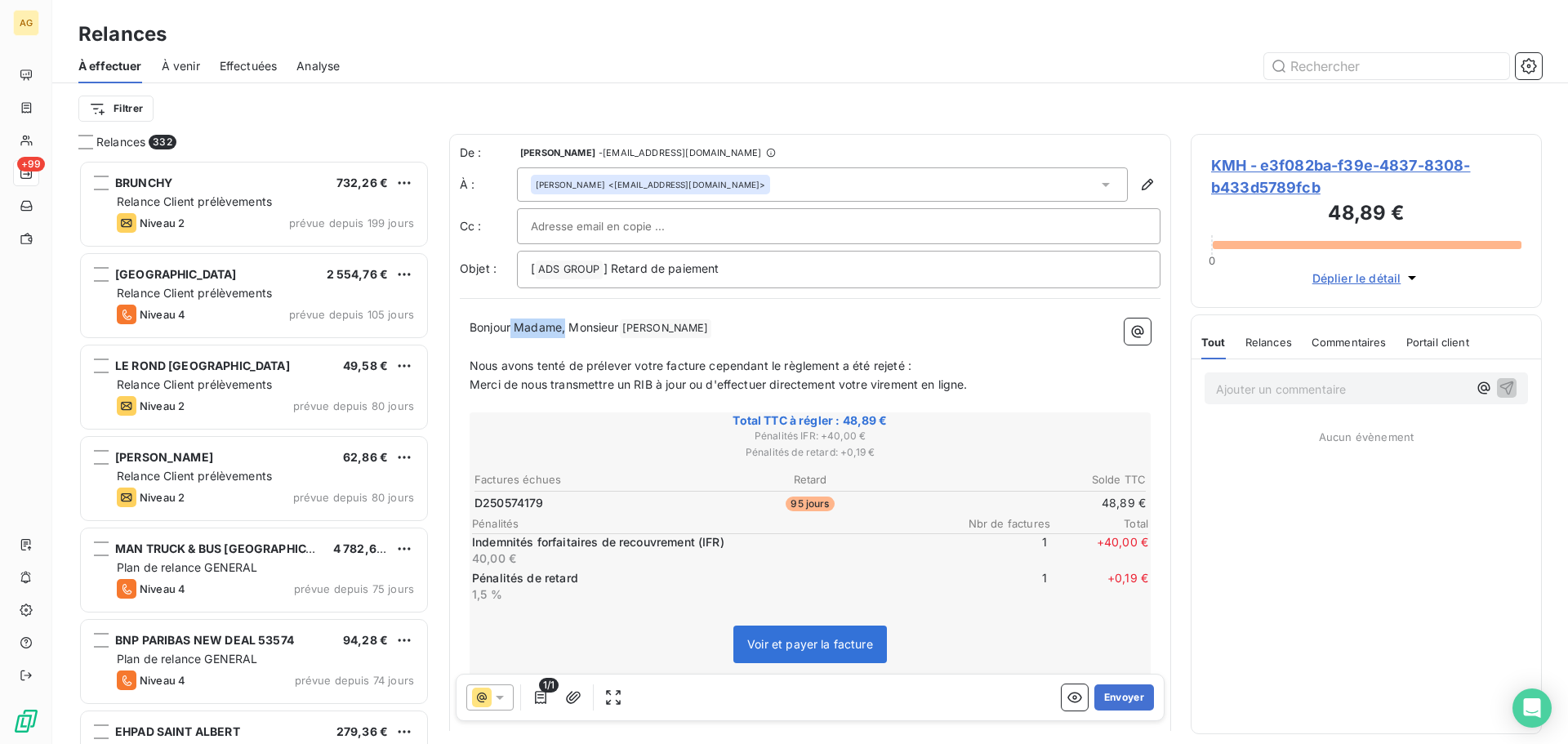
drag, startPoint x: 566, startPoint y: 330, endPoint x: 513, endPoint y: 330, distance: 53.0
click at [513, 330] on span "Bonjour Madame, Monsieur" at bounding box center [544, 326] width 150 height 14
click at [1117, 693] on button "Envoyer" at bounding box center [1124, 697] width 59 height 26
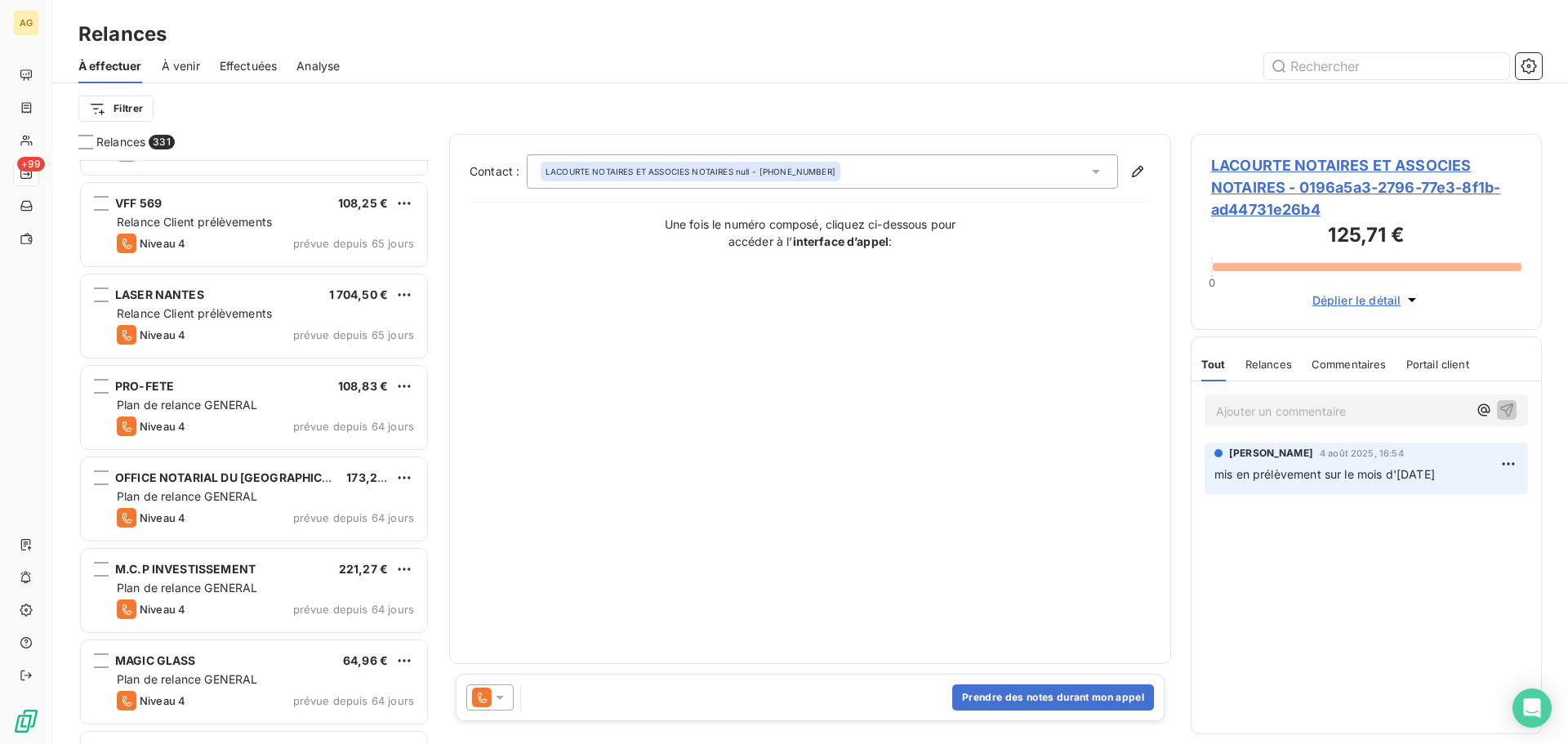
scroll to position [1634, 0]
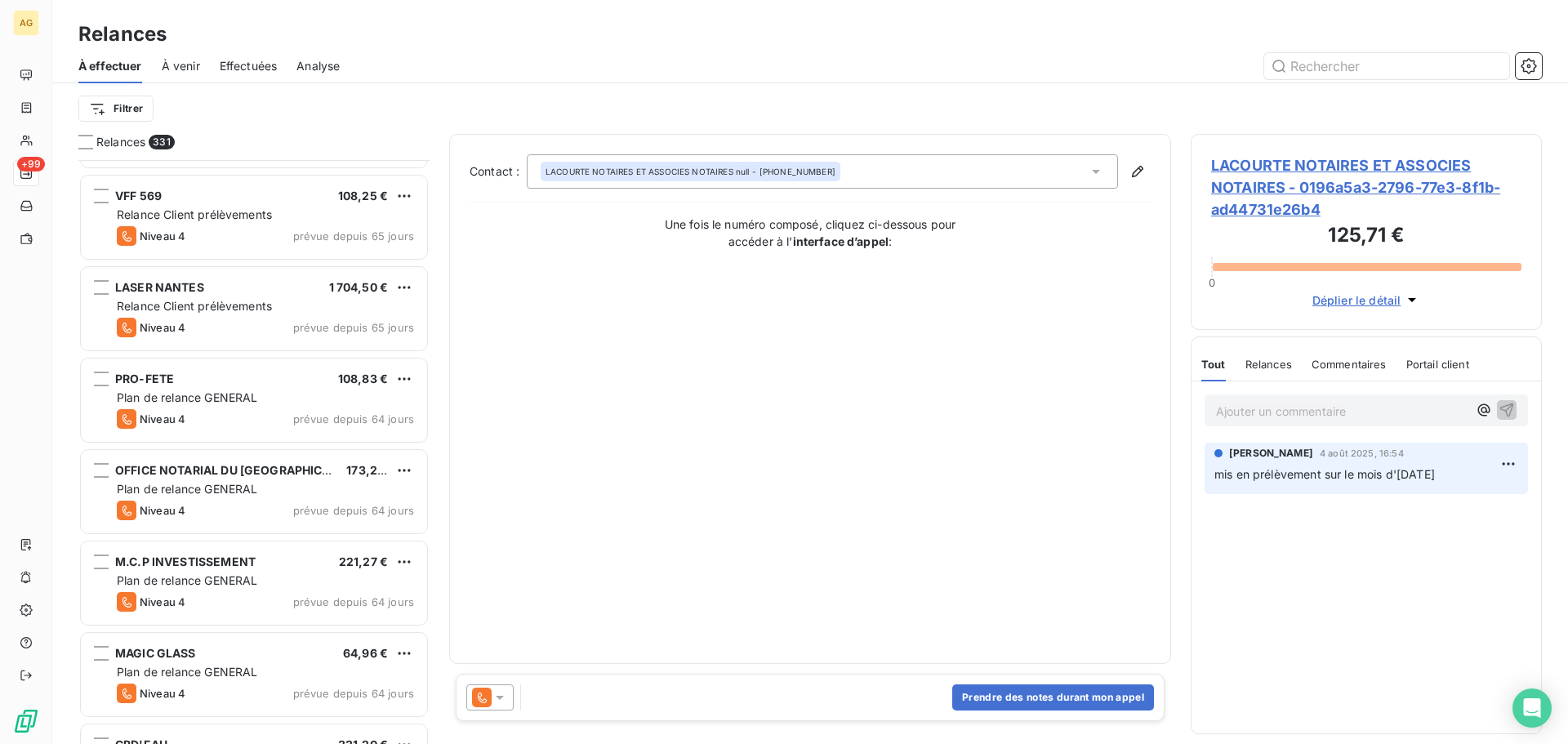
click at [295, 400] on div "Plan de relance GENERAL" at bounding box center [265, 398] width 297 height 16
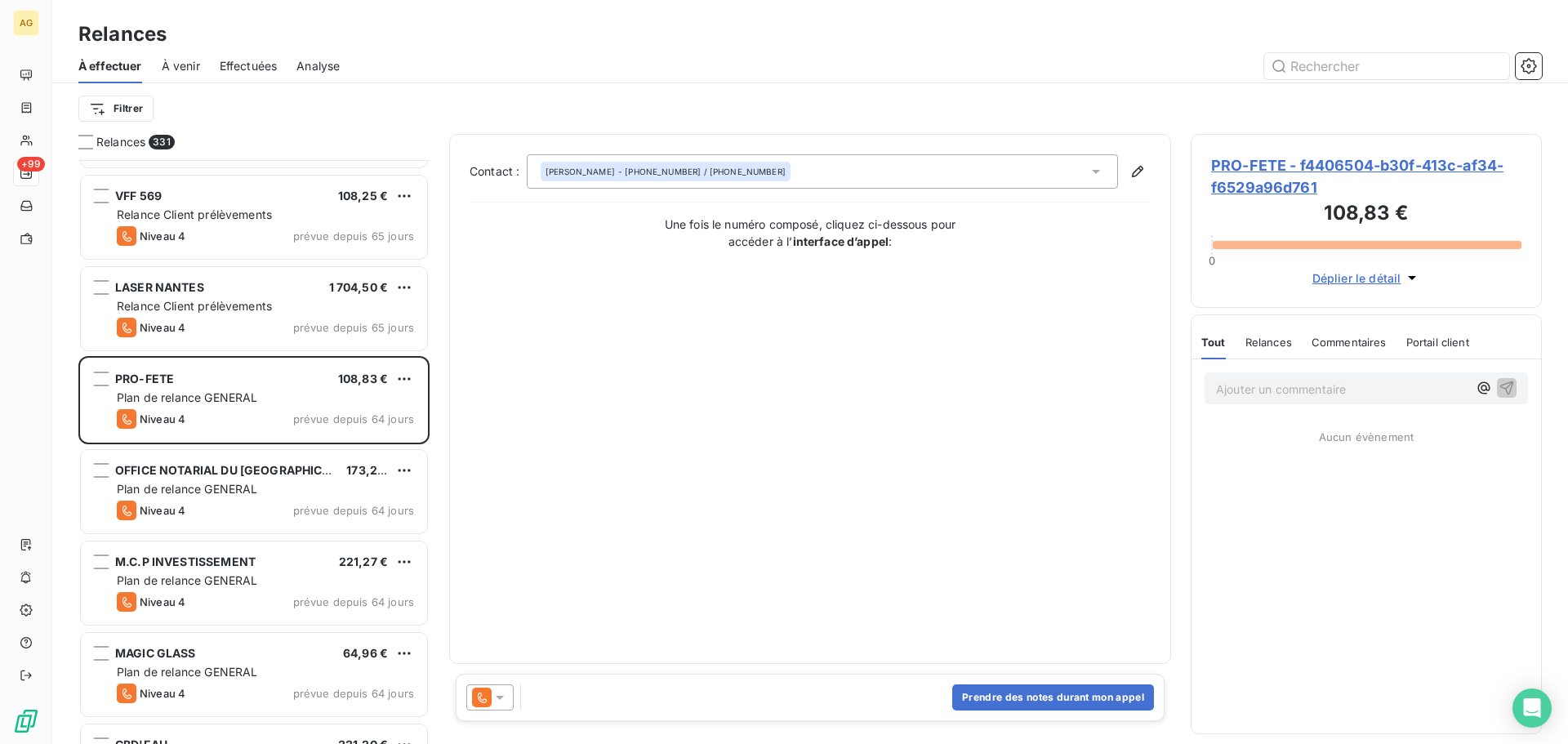
click at [1259, 170] on span "PRO-FETE - f4406504-b30f-413c-af34-f6529a96d761" at bounding box center [1366, 177] width 310 height 44
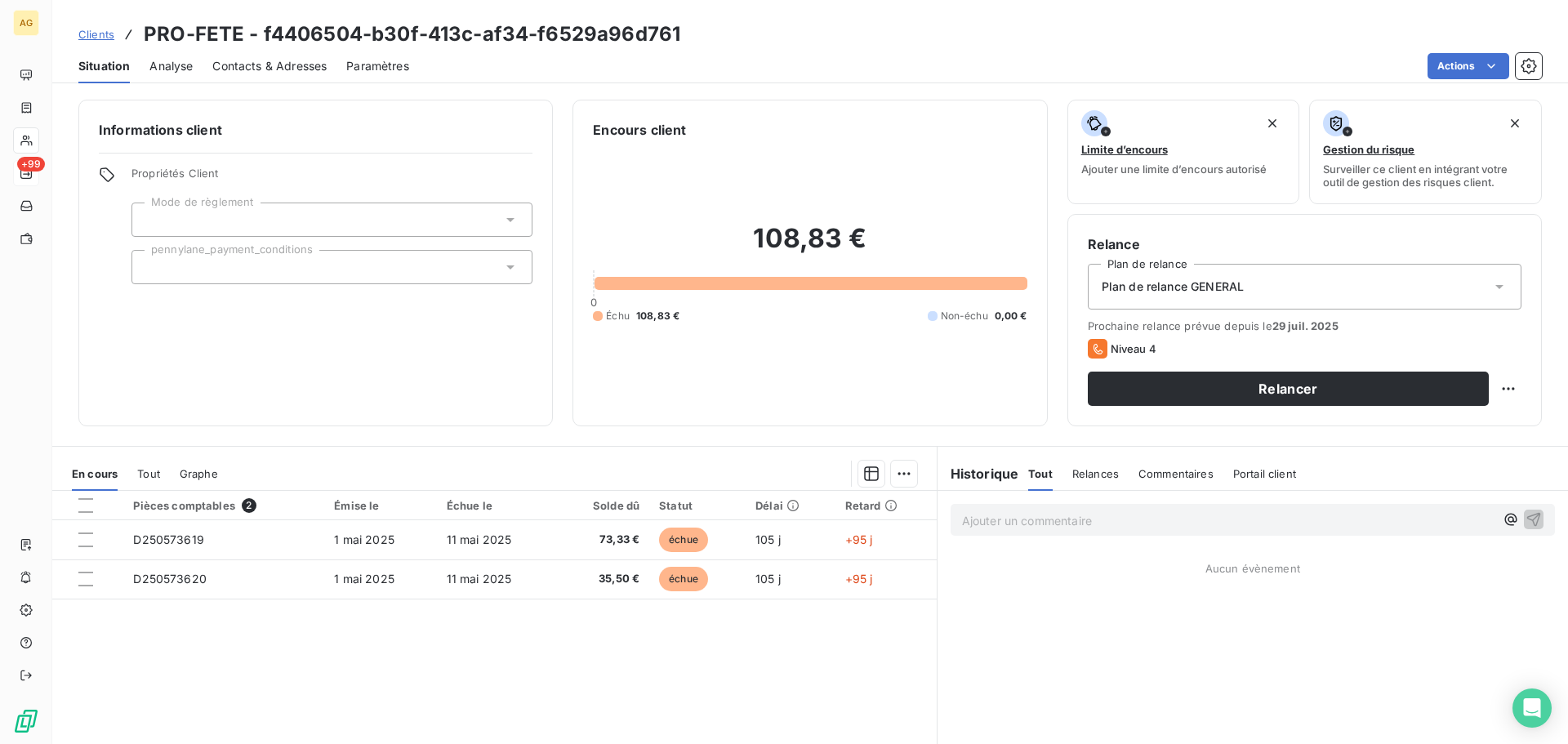
click at [362, 68] on span "Paramètres" at bounding box center [377, 67] width 62 height 16
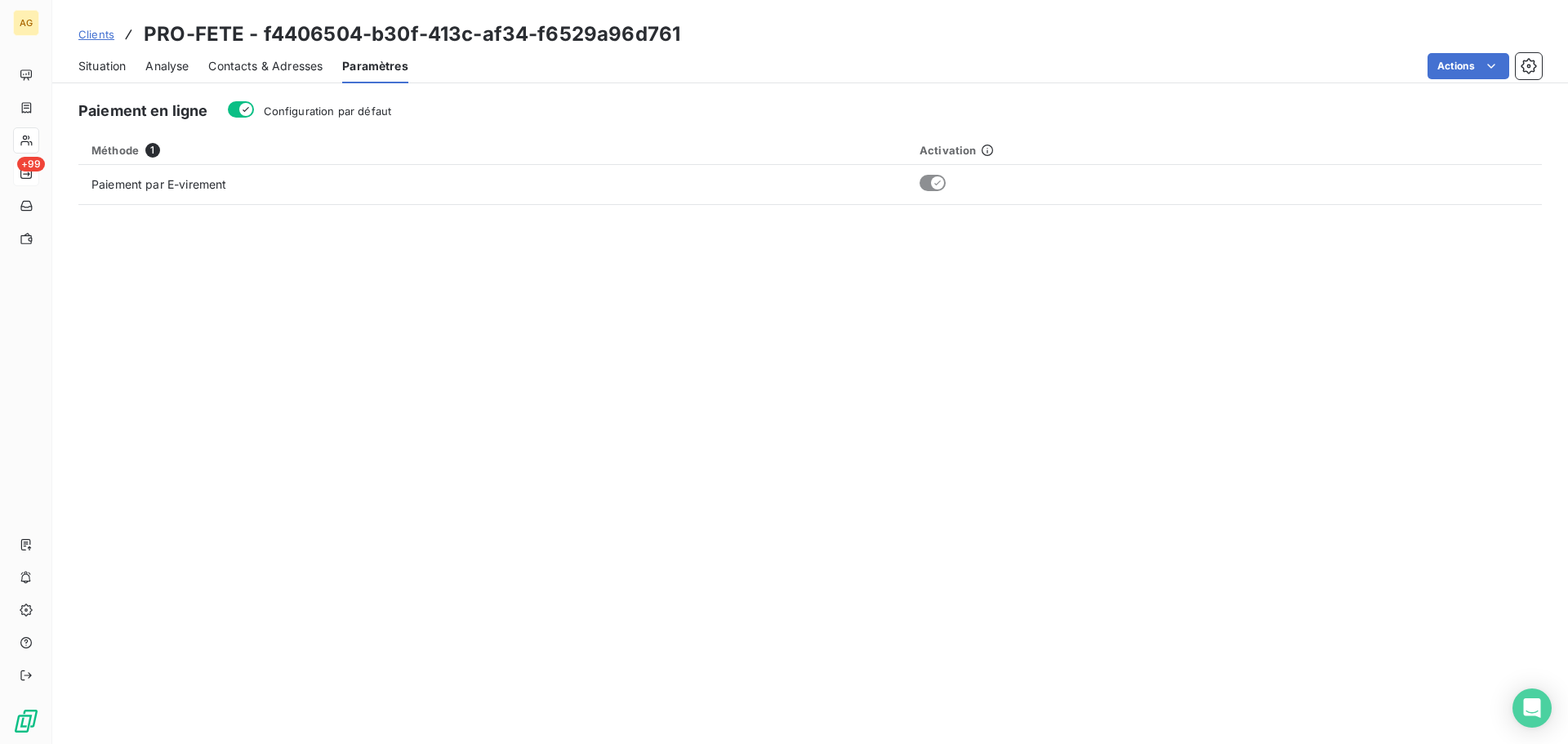
click at [354, 109] on span "Configuration par défaut" at bounding box center [328, 111] width 128 height 13
click at [254, 109] on button "Configuration par défaut" at bounding box center [241, 109] width 26 height 16
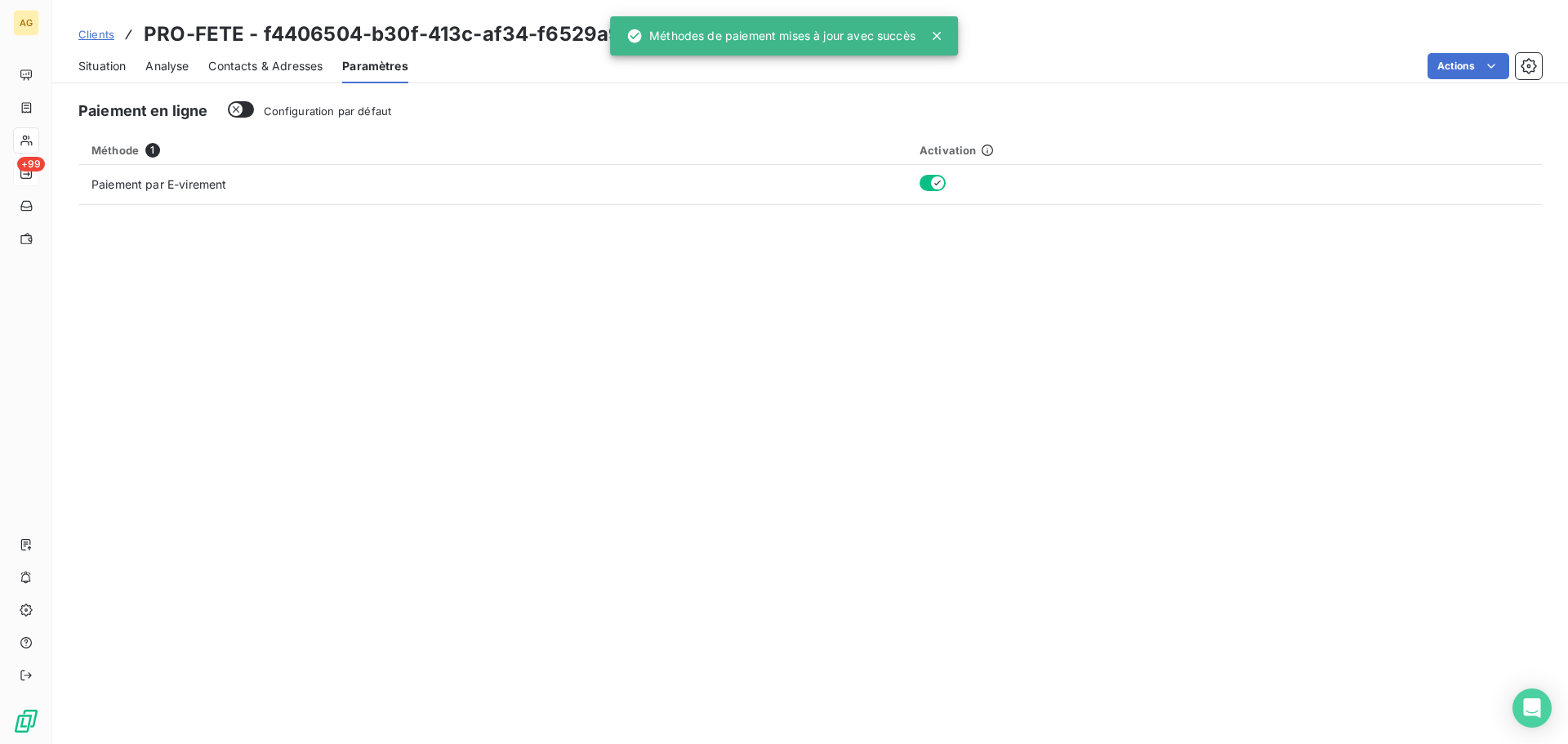
click at [251, 62] on span "Contacts & Adresses" at bounding box center [265, 67] width 114 height 16
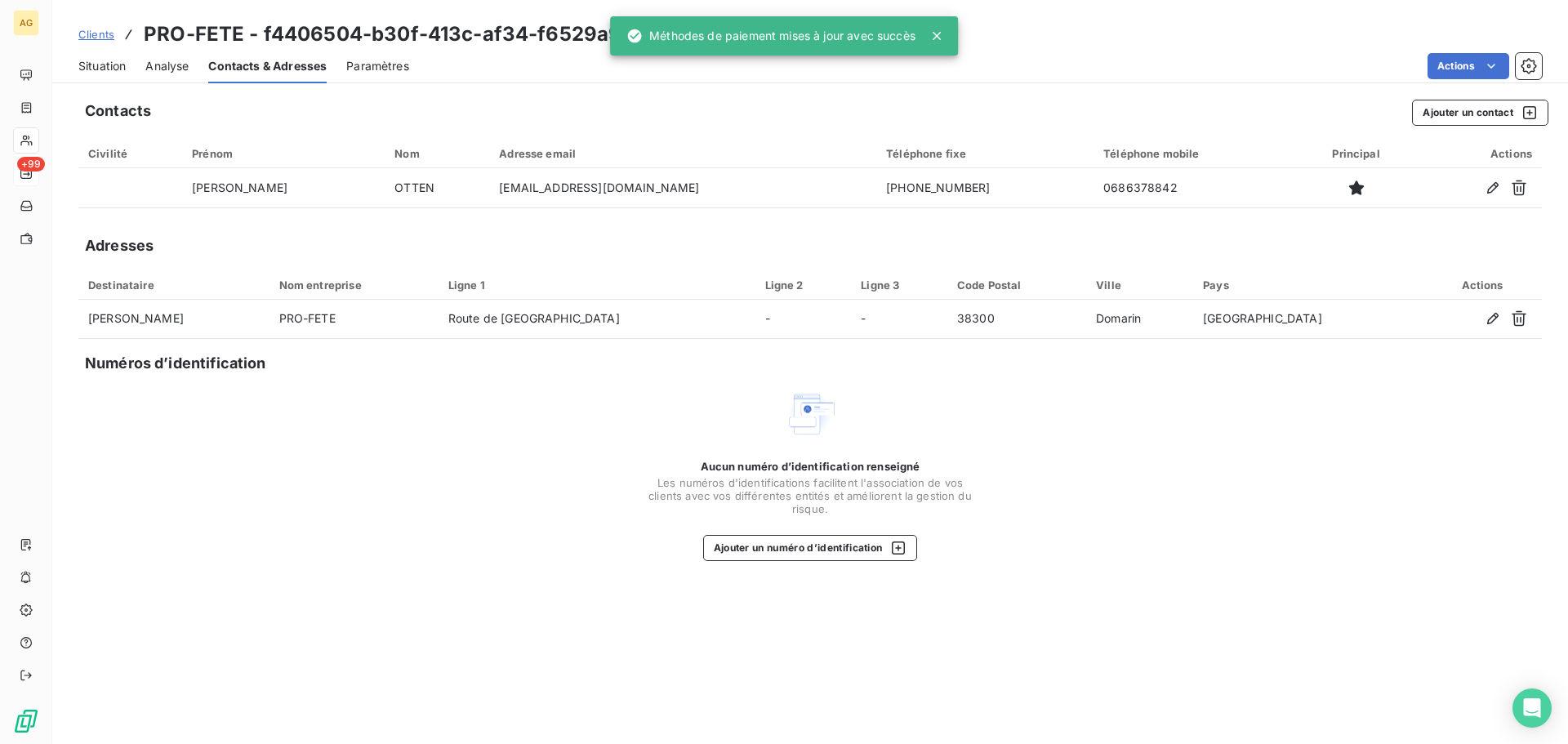
drag, startPoint x: 98, startPoint y: 65, endPoint x: 156, endPoint y: 77, distance: 59.2
click at [99, 66] on span "Situation" at bounding box center [102, 67] width 48 height 16
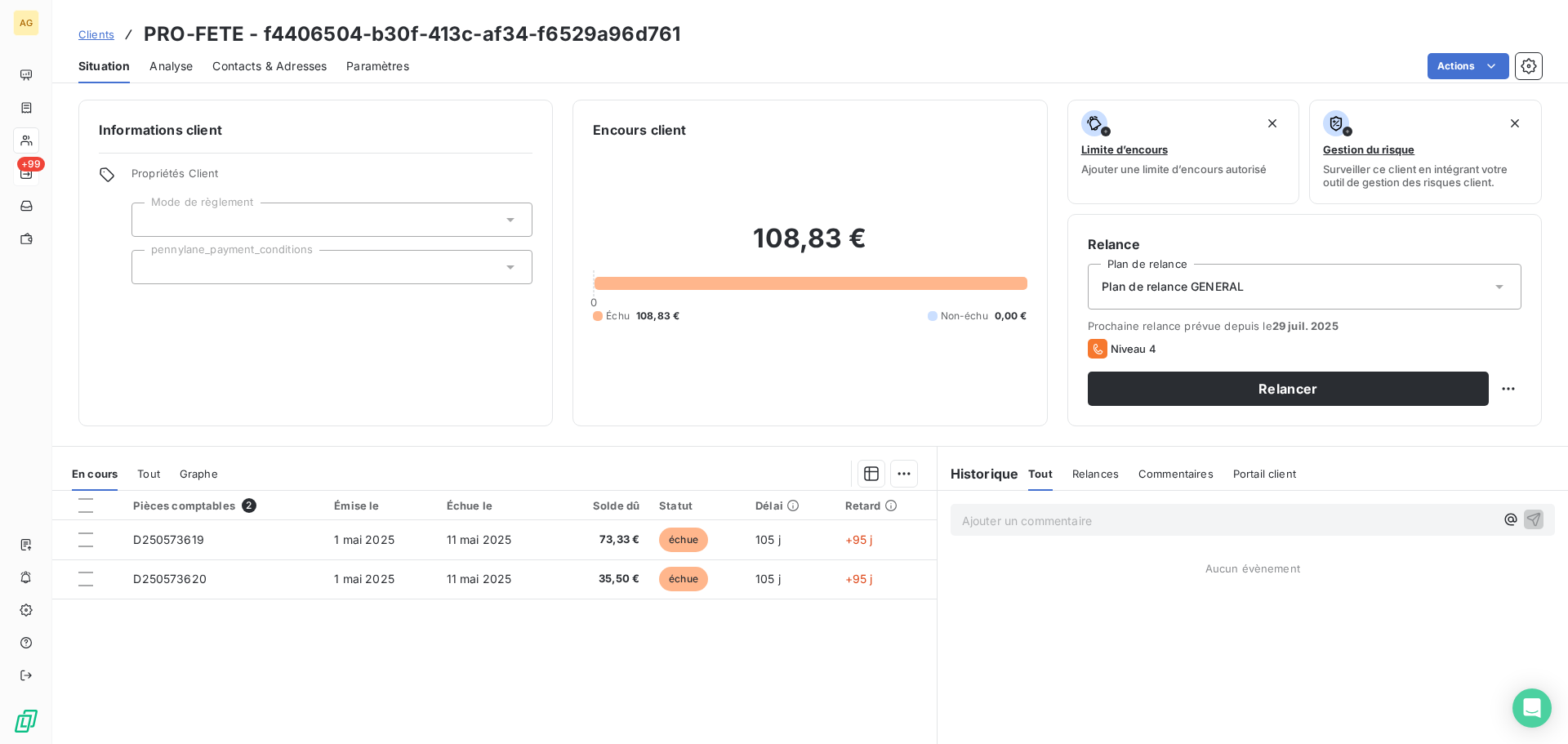
click at [1159, 270] on div "Plan de relance GENERAL" at bounding box center [1304, 287] width 433 height 46
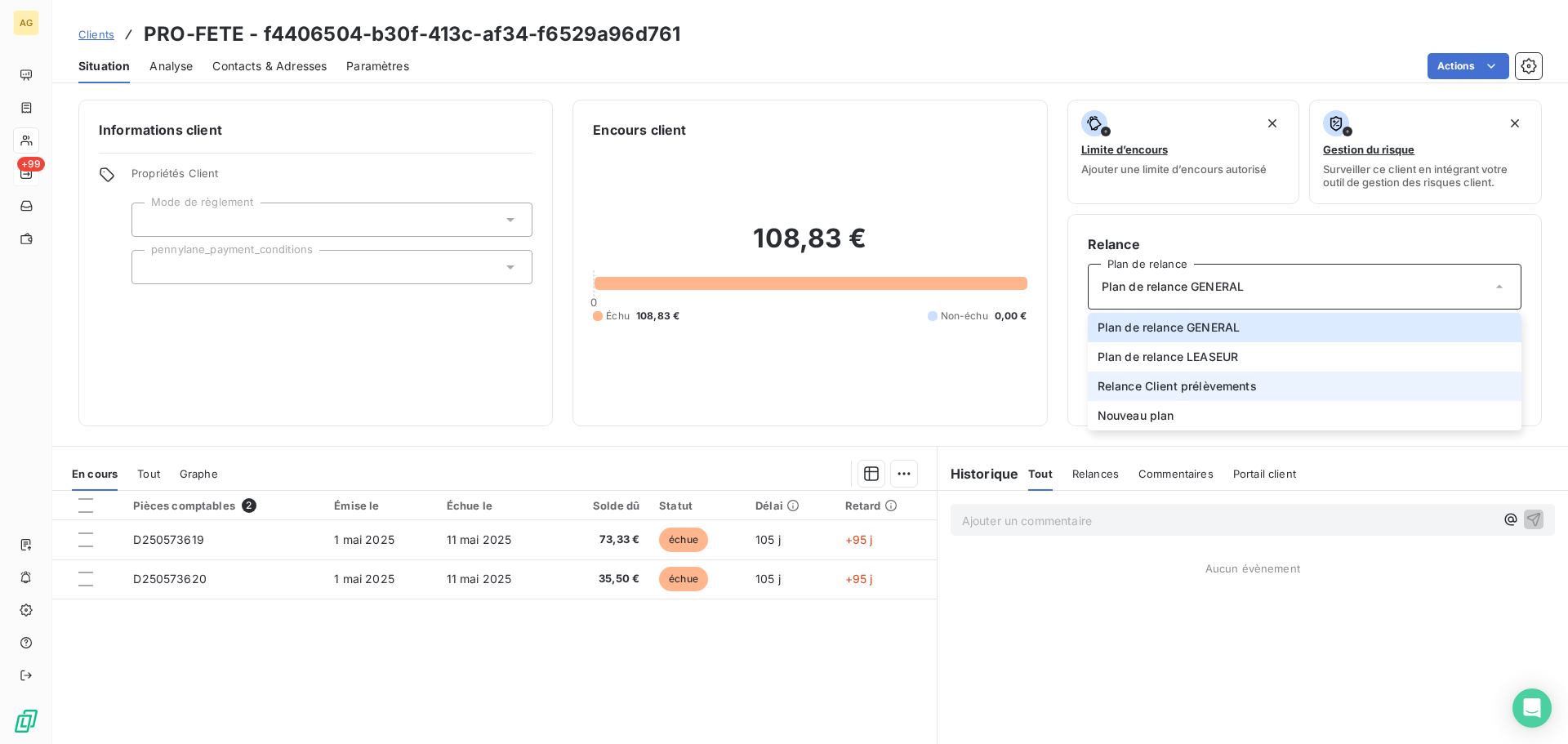
click at [1157, 384] on span "Relance Client prélèvements" at bounding box center [1177, 386] width 160 height 16
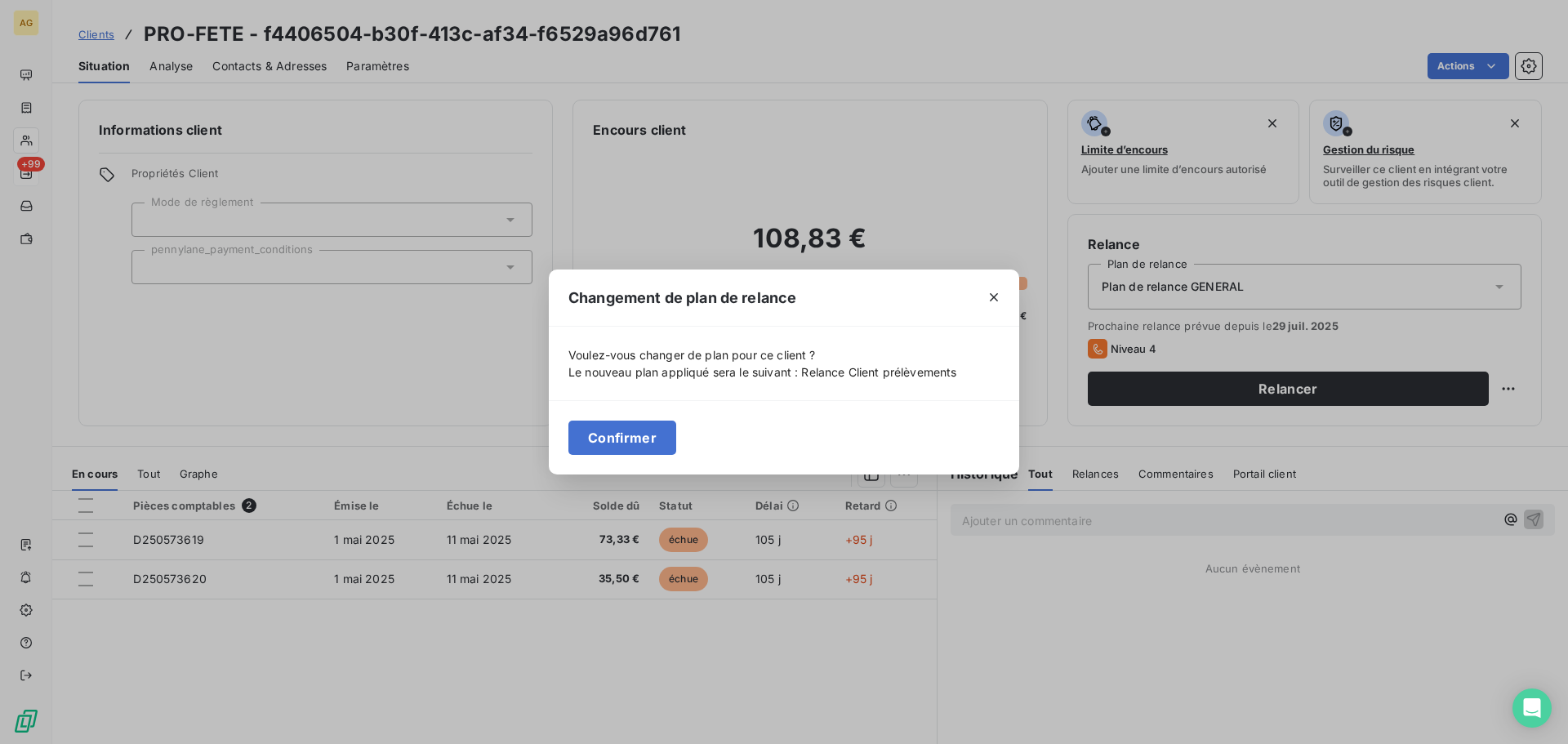
drag, startPoint x: 608, startPoint y: 443, endPoint x: 395, endPoint y: 340, distance: 236.6
click at [608, 442] on button "Confirmer" at bounding box center [622, 437] width 108 height 35
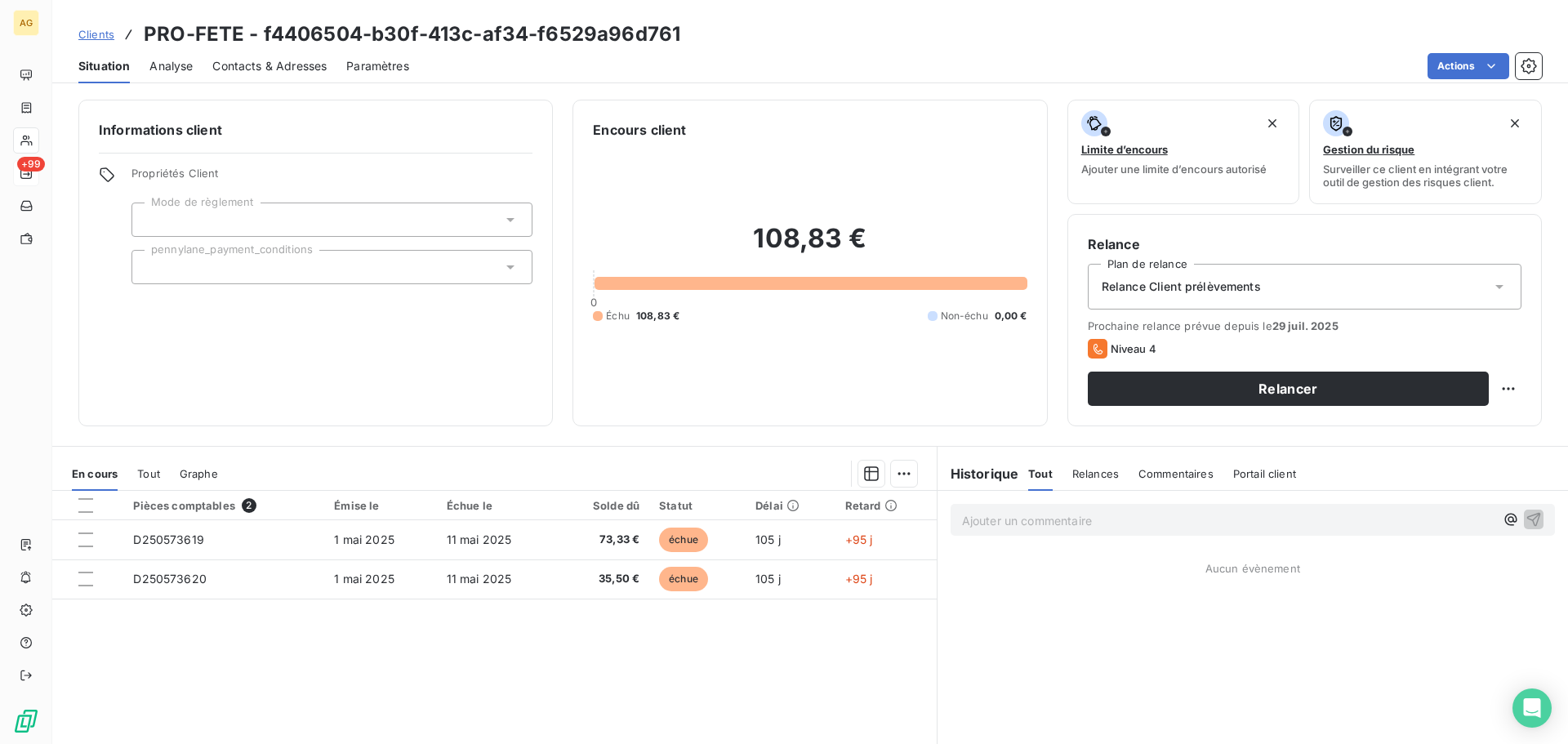
click at [266, 65] on span "Contacts & Adresses" at bounding box center [269, 67] width 114 height 16
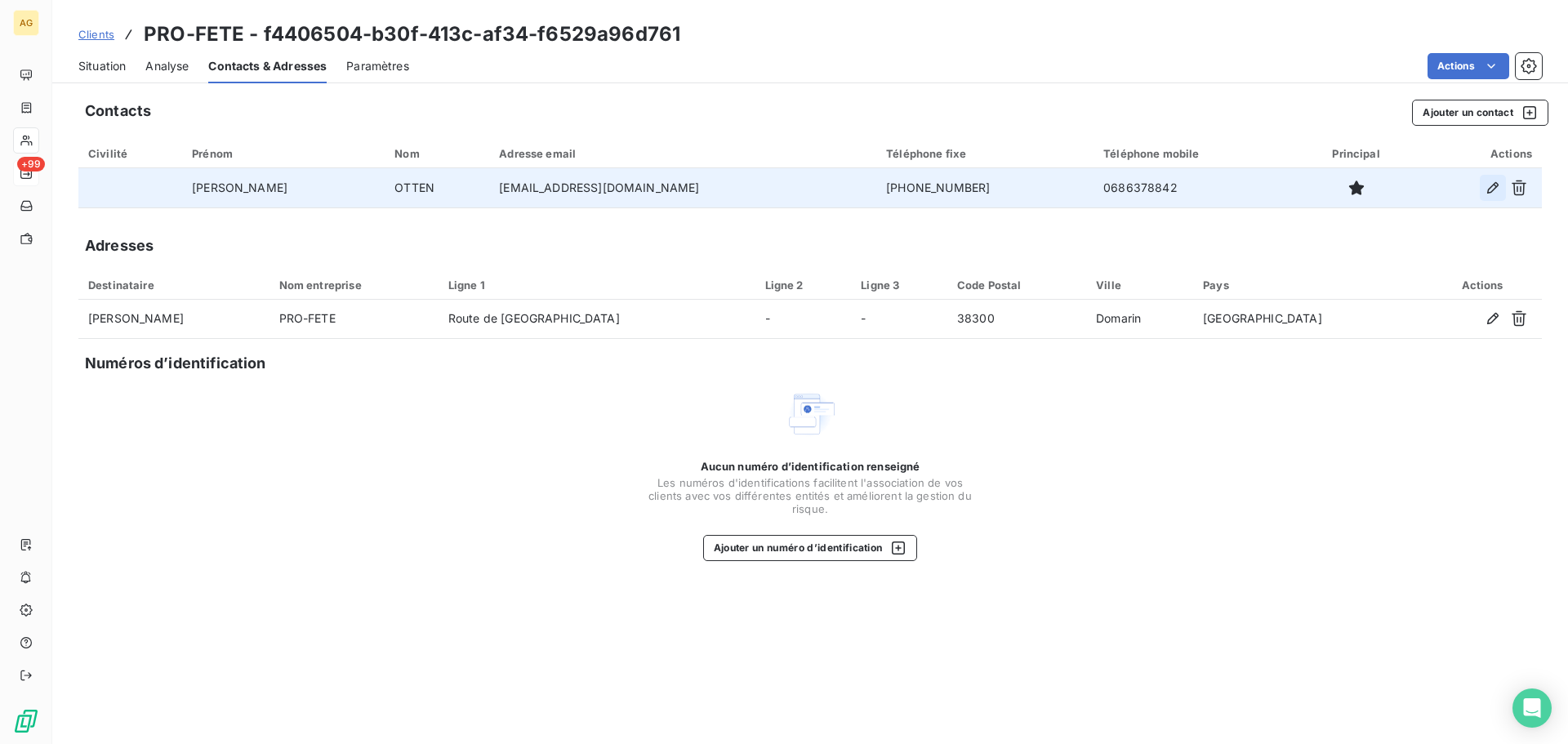
click at [1495, 186] on icon "button" at bounding box center [1492, 187] width 12 height 12
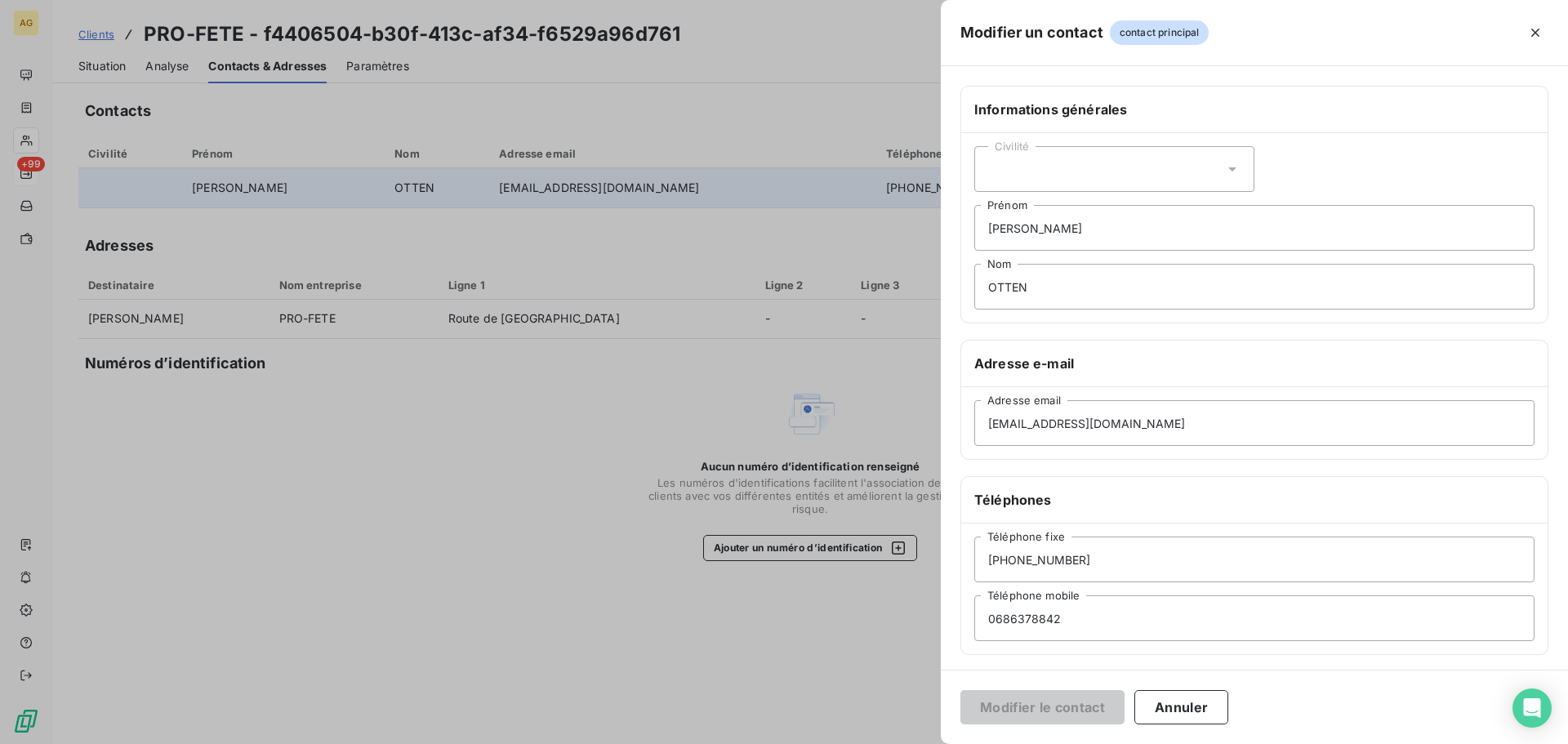
click at [1073, 159] on div "Civilité" at bounding box center [1114, 169] width 280 height 46
click at [1041, 235] on span "Monsieur" at bounding box center [1031, 239] width 49 height 16
click at [1056, 705] on button "Modifier le contact" at bounding box center [1043, 707] width 164 height 35
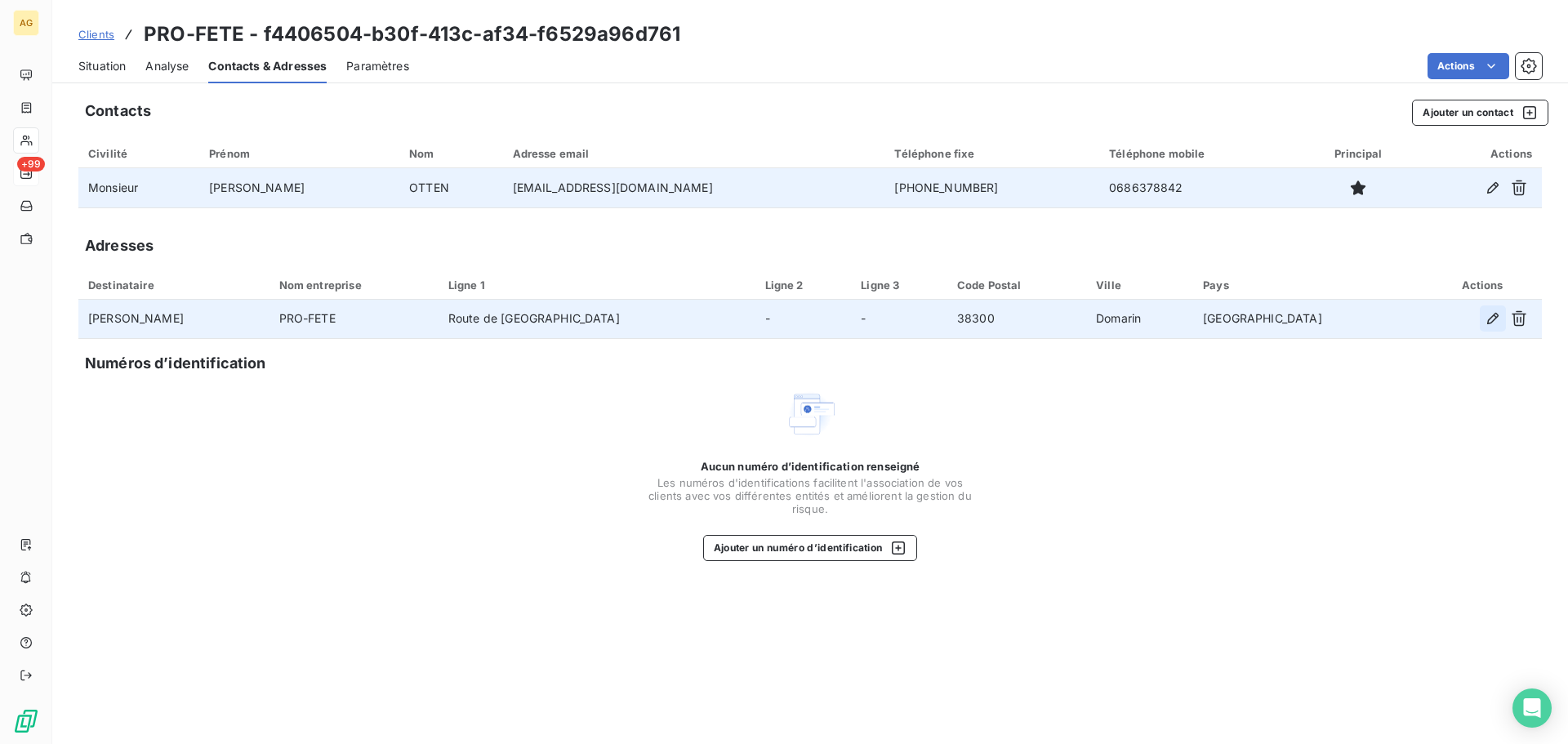
click at [1492, 320] on icon "button" at bounding box center [1492, 318] width 16 height 16
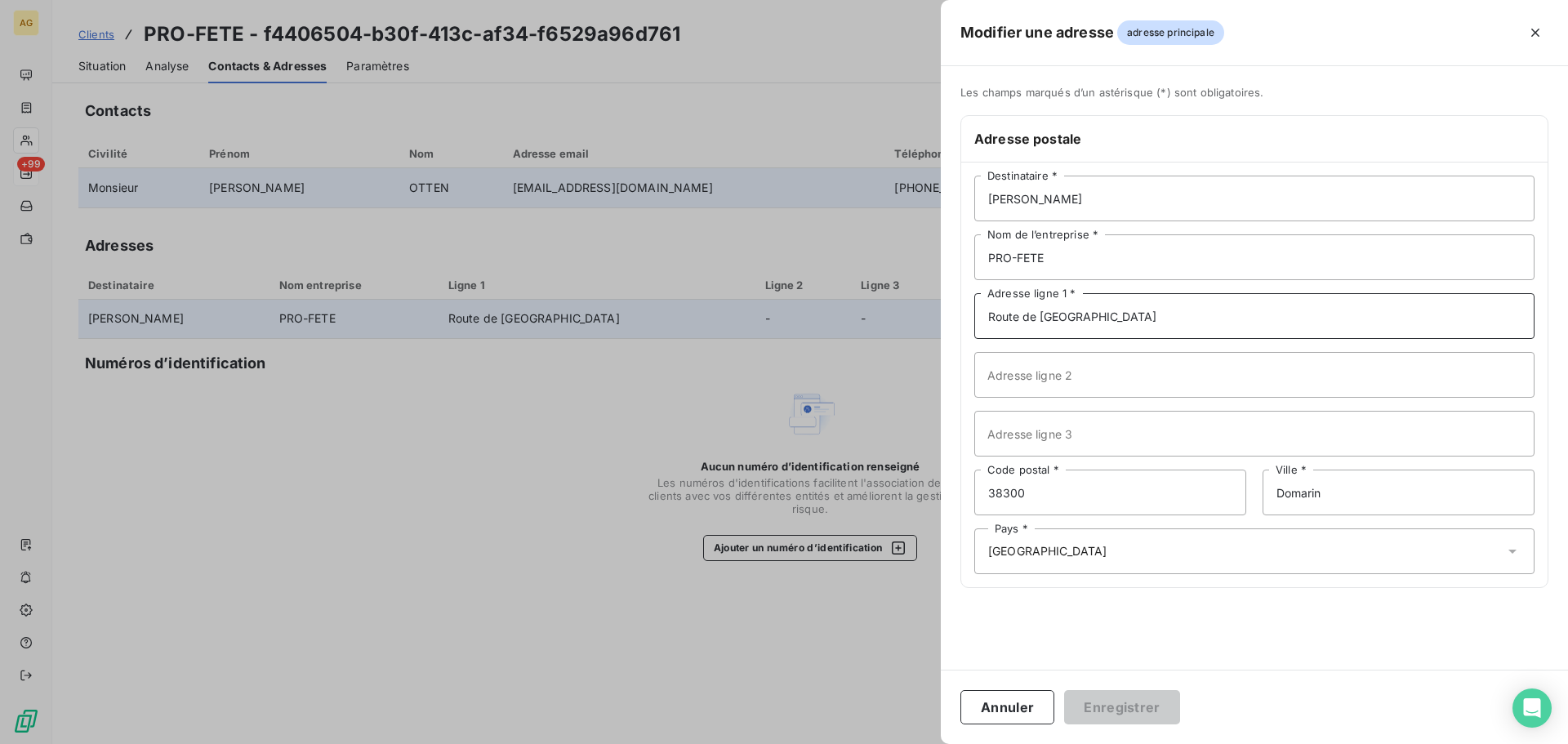
click at [983, 314] on input "Route de [GEOGRAPHIC_DATA]" at bounding box center [1254, 316] width 560 height 46
type input "[STREET_ADDRESS]"
click at [1104, 708] on button "Enregistrer" at bounding box center [1122, 707] width 116 height 35
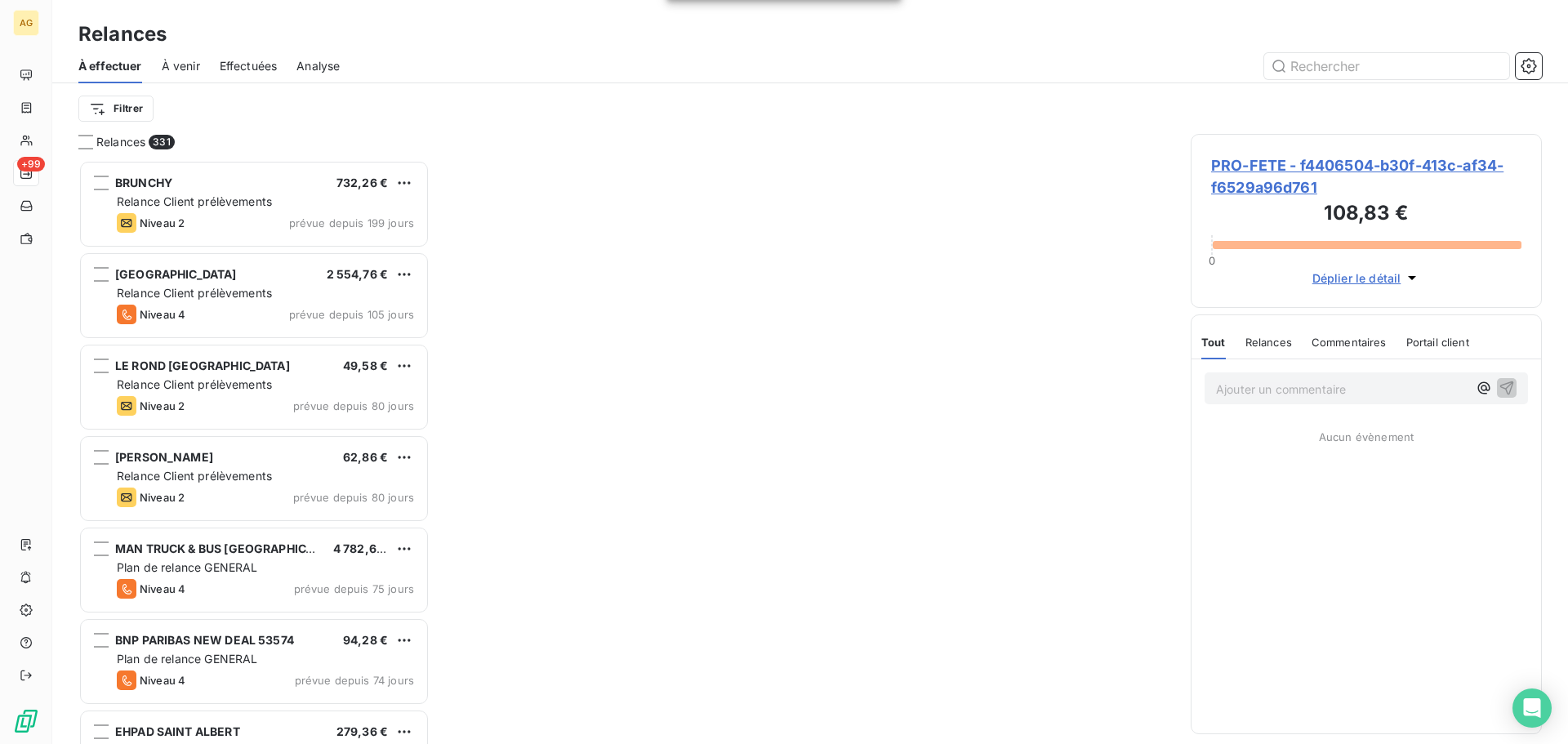
scroll to position [571, 339]
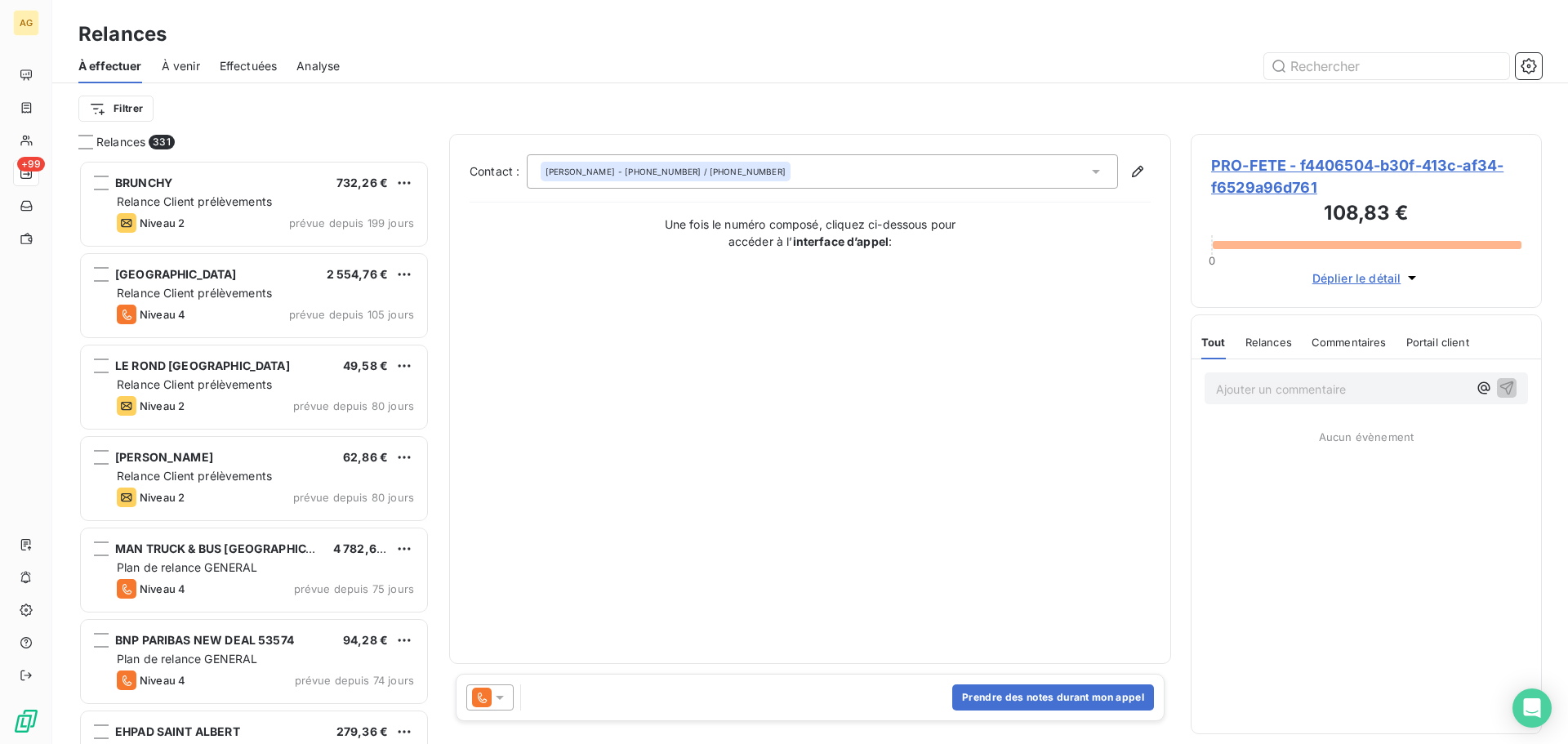
click at [497, 697] on icon at bounding box center [500, 697] width 16 height 16
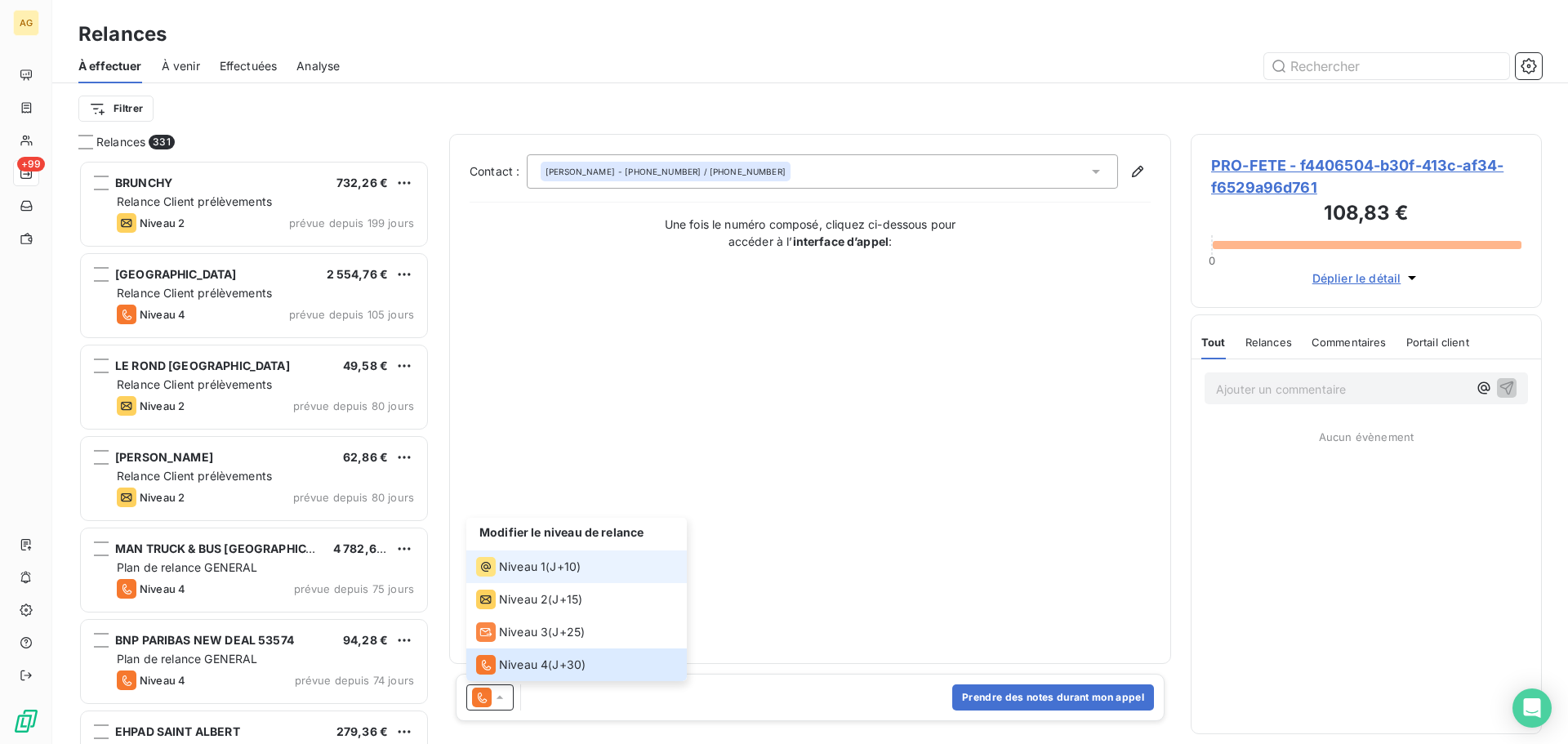
click at [507, 566] on span "Niveau 1" at bounding box center [522, 566] width 47 height 16
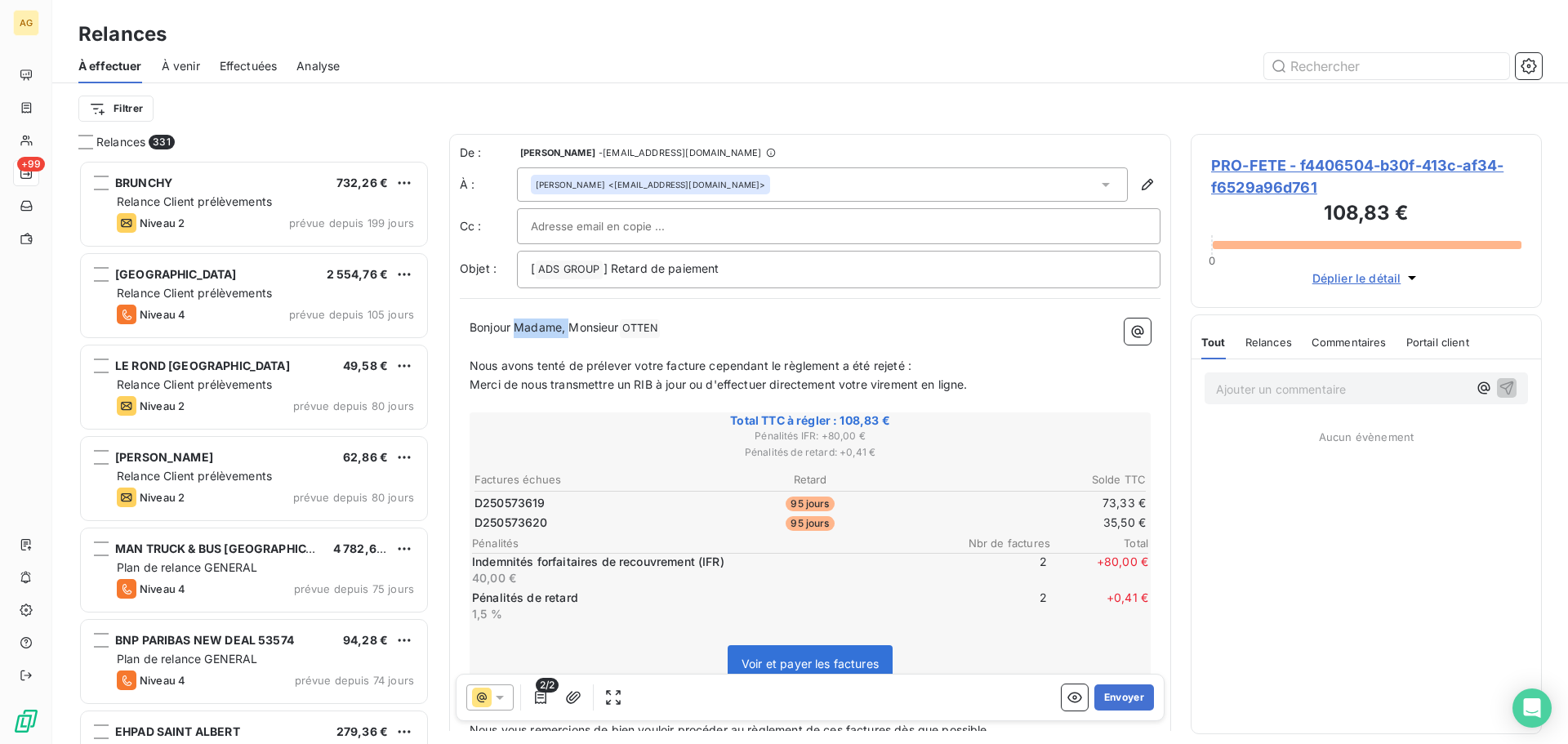
drag, startPoint x: 571, startPoint y: 329, endPoint x: 515, endPoint y: 329, distance: 56.0
click at [515, 329] on span "Bonjour Madame, Monsieur" at bounding box center [544, 326] width 150 height 14
click at [1128, 700] on button "Envoyer" at bounding box center [1124, 697] width 59 height 26
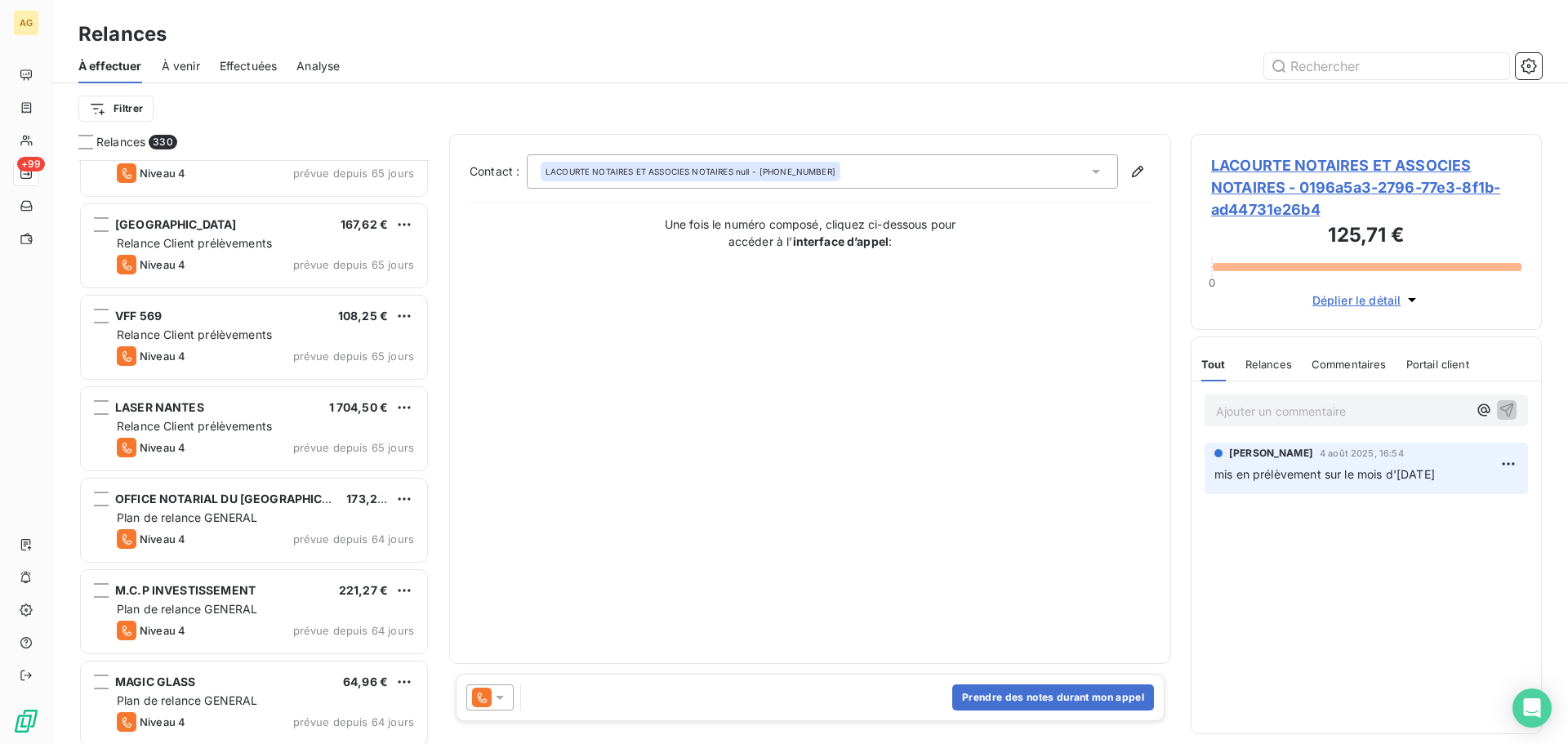
scroll to position [1552, 0]
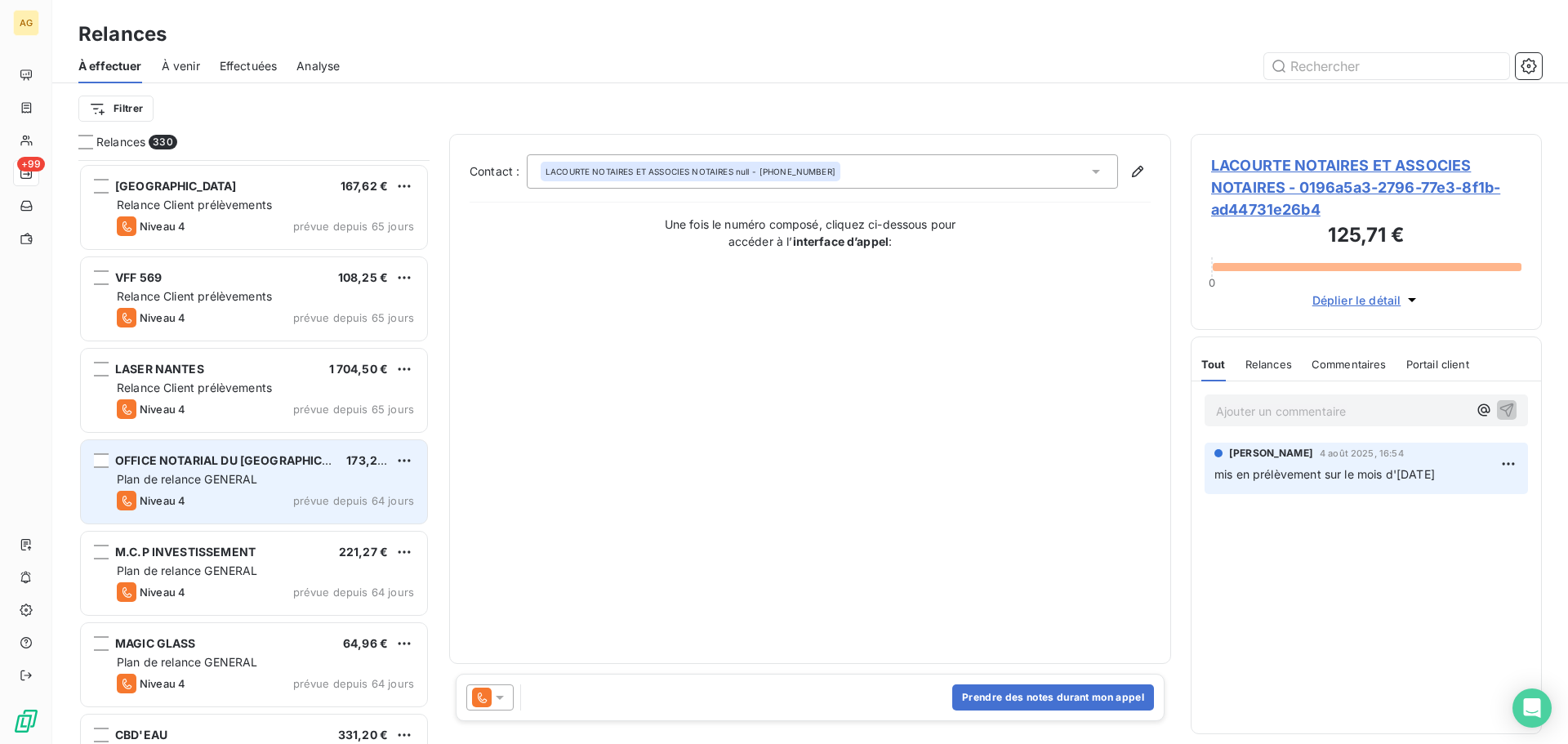
click at [296, 483] on div "Plan de relance GENERAL" at bounding box center [265, 479] width 297 height 16
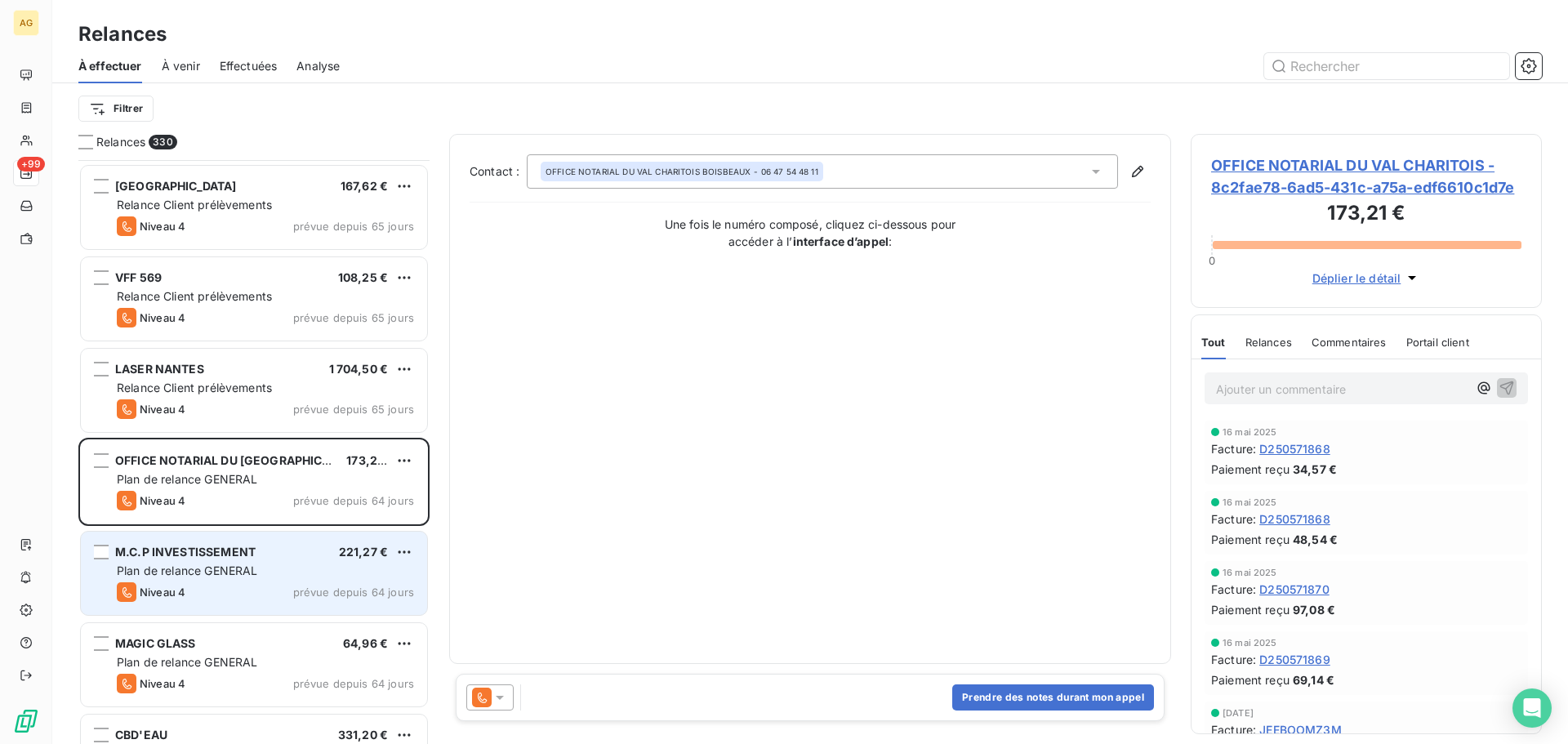
click at [314, 559] on div "M.C.P INVESTISSEMENT 221,27 € Plan de relance GENERAL Niveau 4 prévue depuis 64…" at bounding box center [253, 572] width 346 height 83
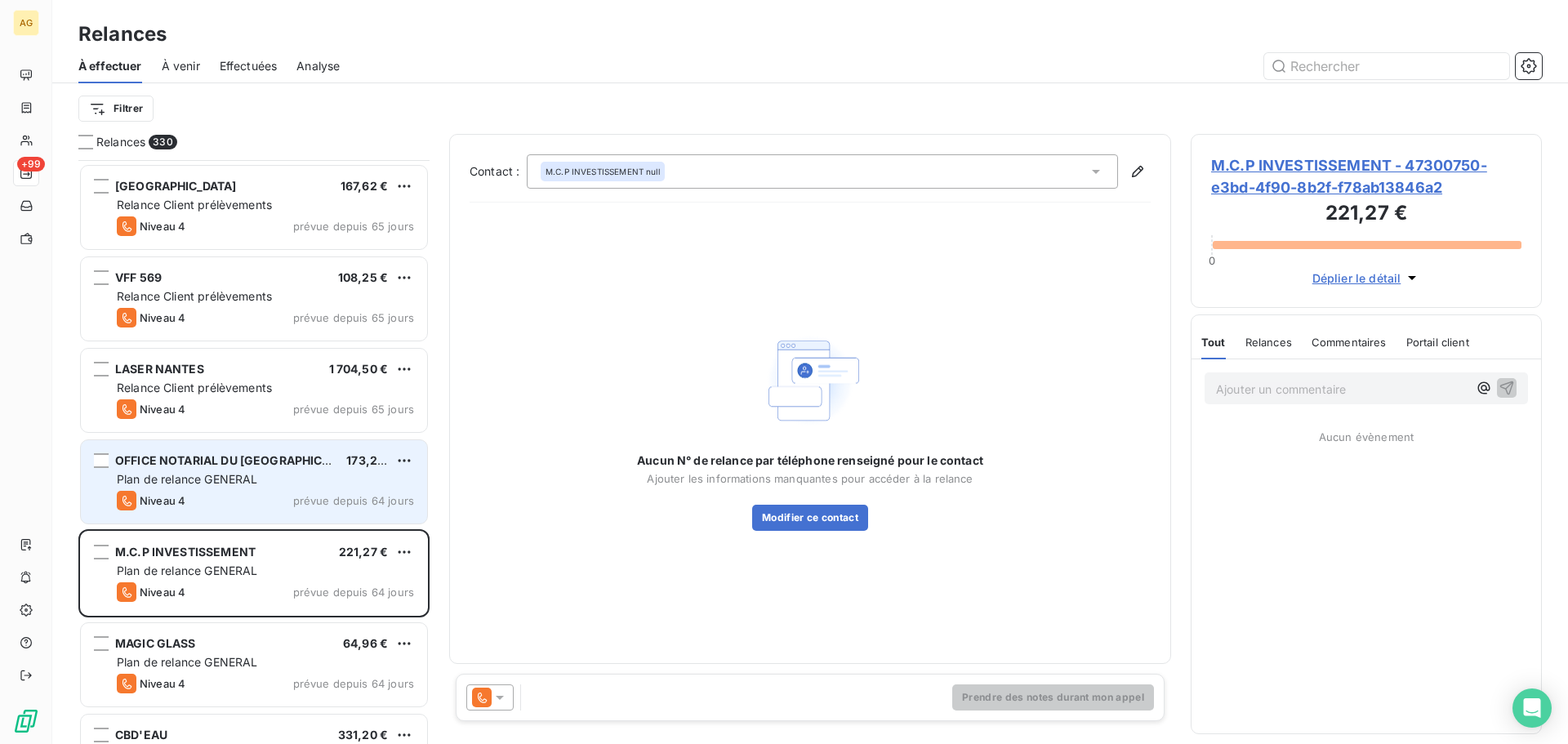
drag, startPoint x: 234, startPoint y: 473, endPoint x: 254, endPoint y: 469, distance: 20.4
click at [235, 471] on div "Plan de relance GENERAL" at bounding box center [265, 479] width 297 height 16
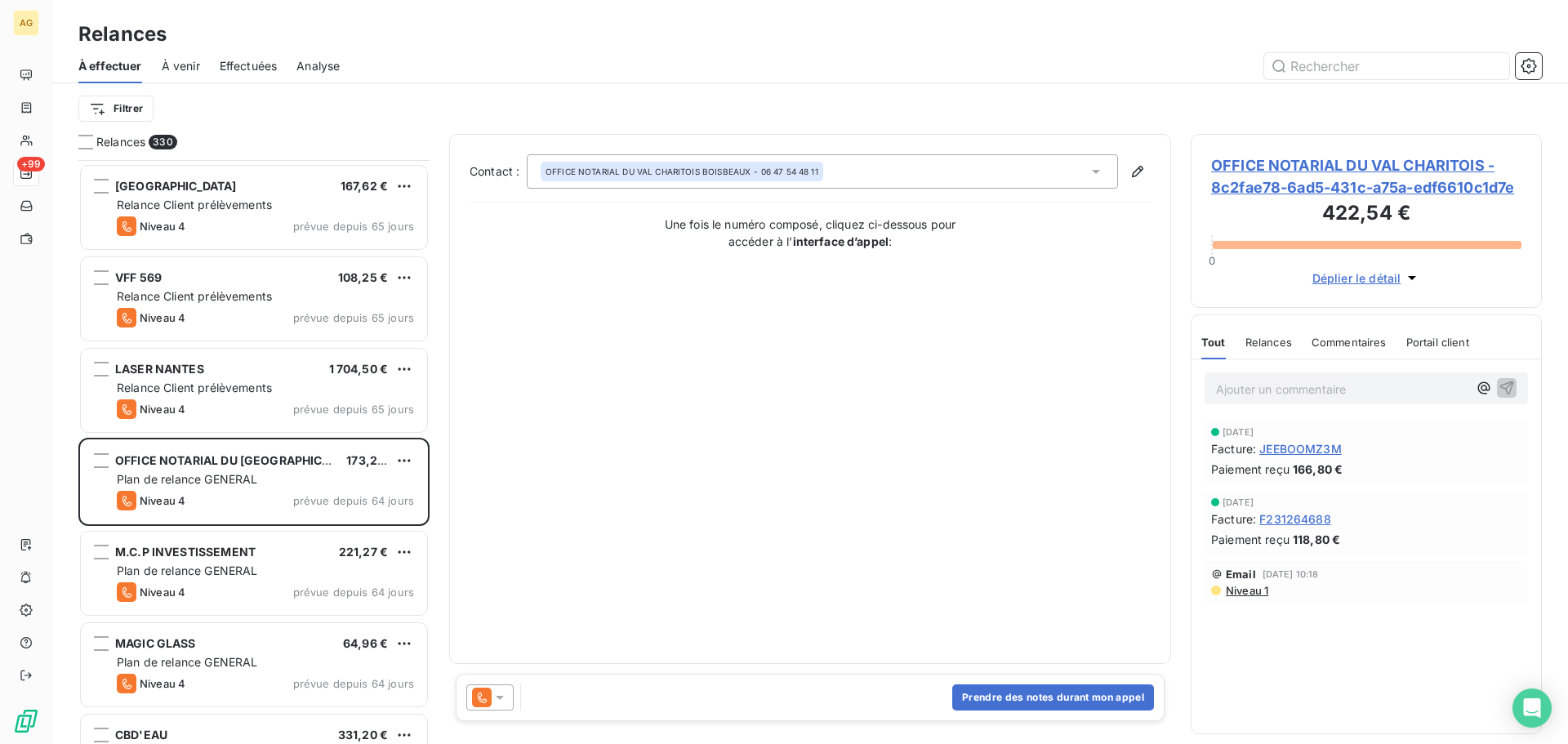
click at [1297, 178] on span "OFFICE NOTARIAL DU VAL CHARITOIS - 8c2fae78-6ad5-431c-a75a-edf6610c1d7e" at bounding box center [1366, 177] width 310 height 44
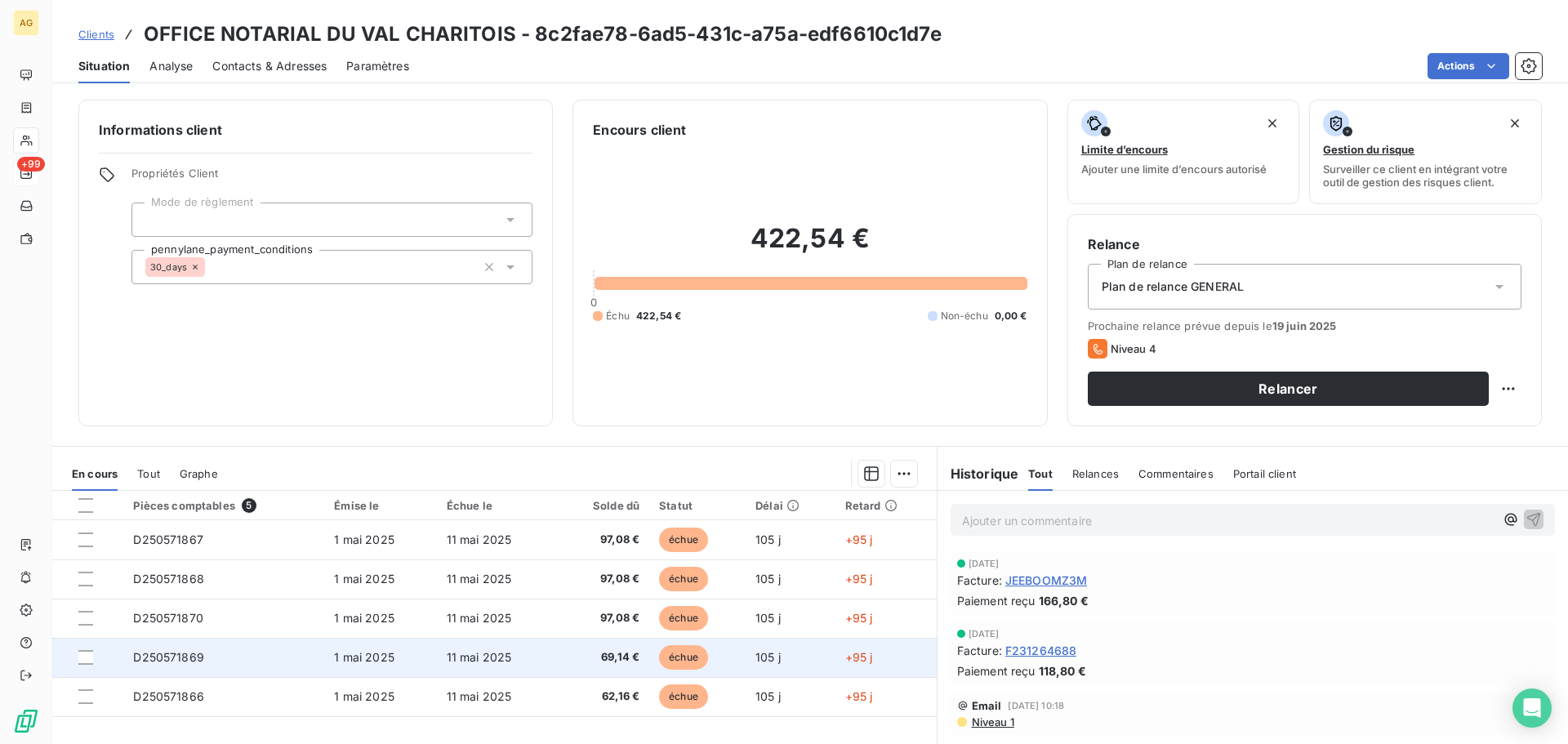
scroll to position [110, 0]
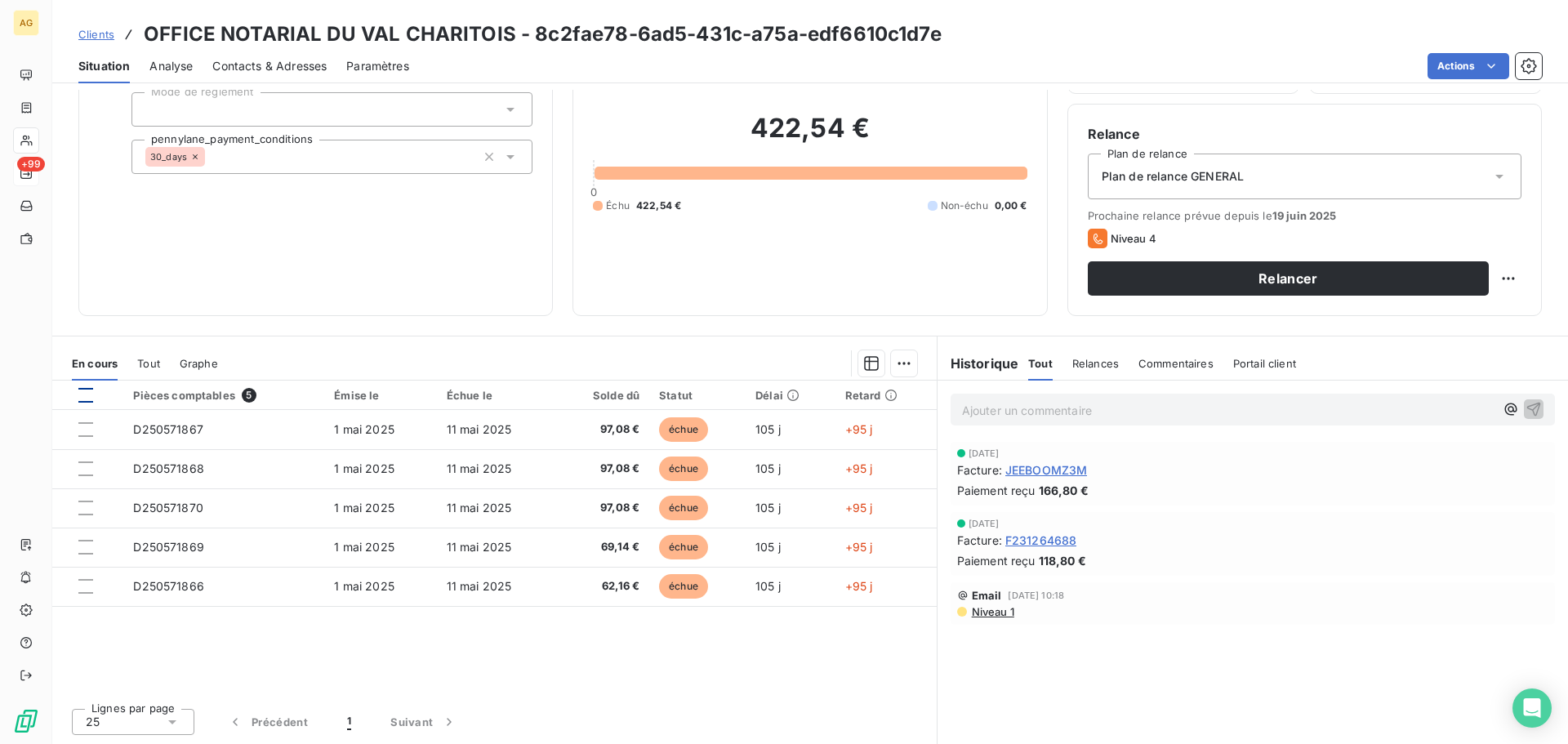
click at [90, 398] on div at bounding box center [86, 395] width 15 height 15
click at [84, 391] on icon at bounding box center [86, 395] width 10 height 10
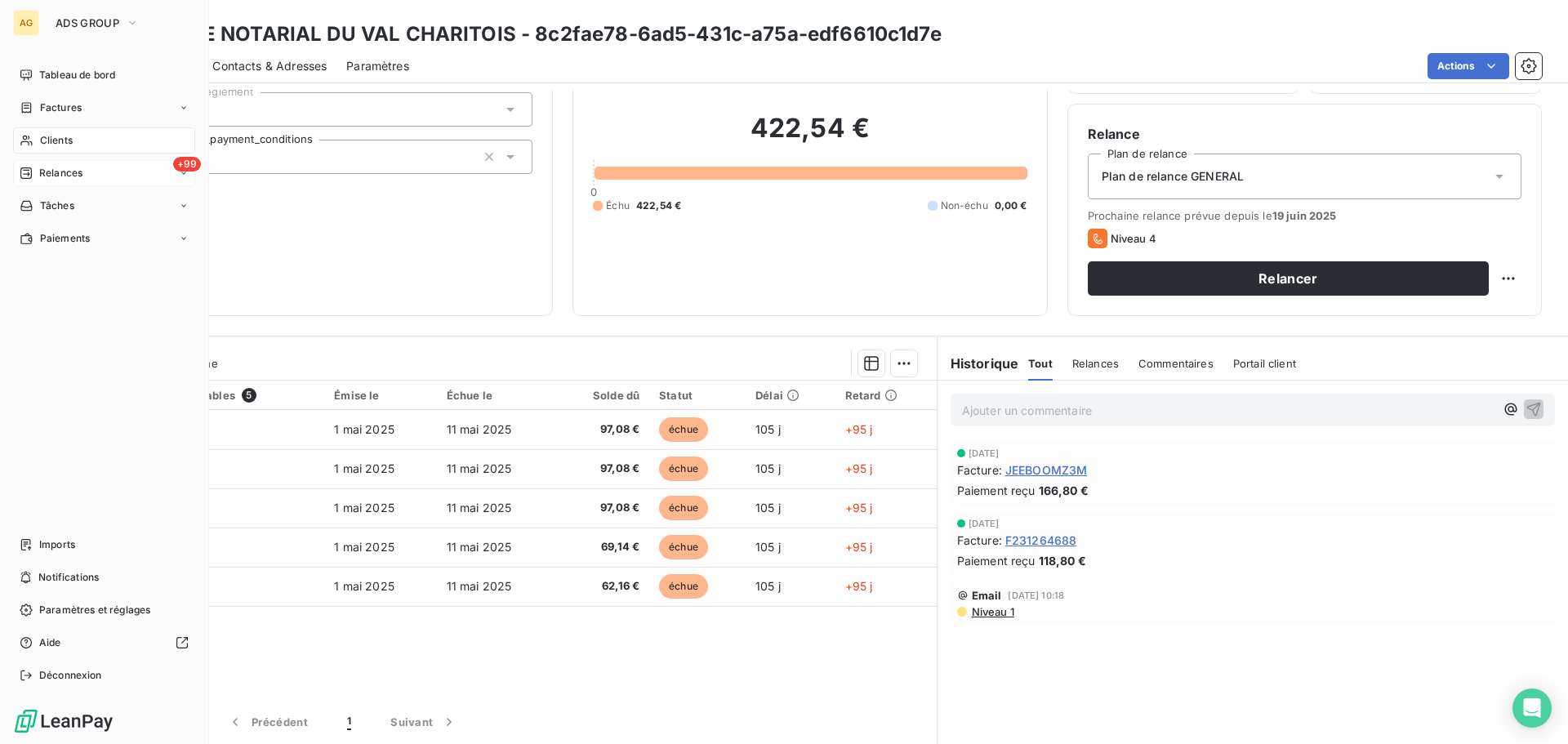
click at [51, 173] on span "Relances" at bounding box center [61, 173] width 44 height 15
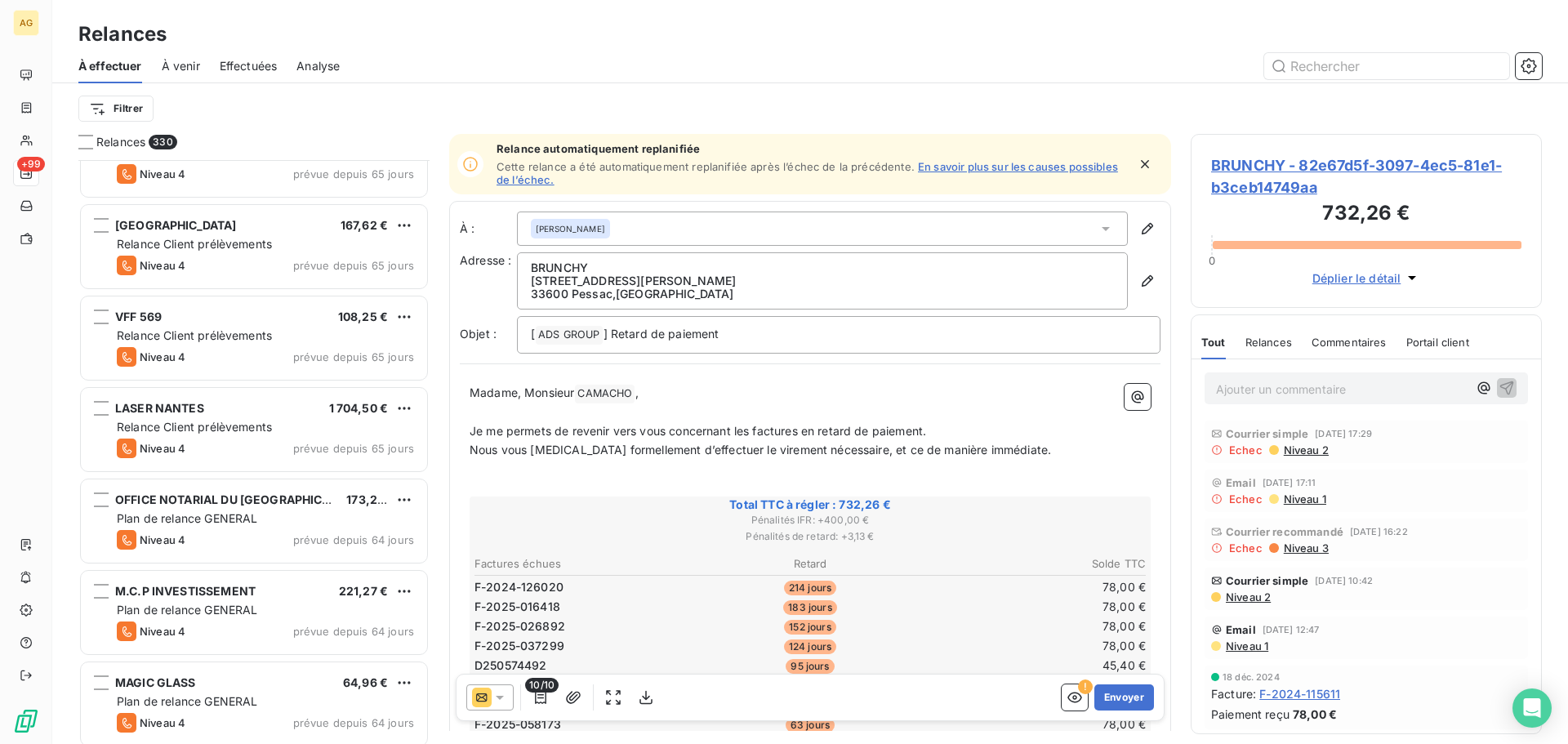
scroll to position [1552, 0]
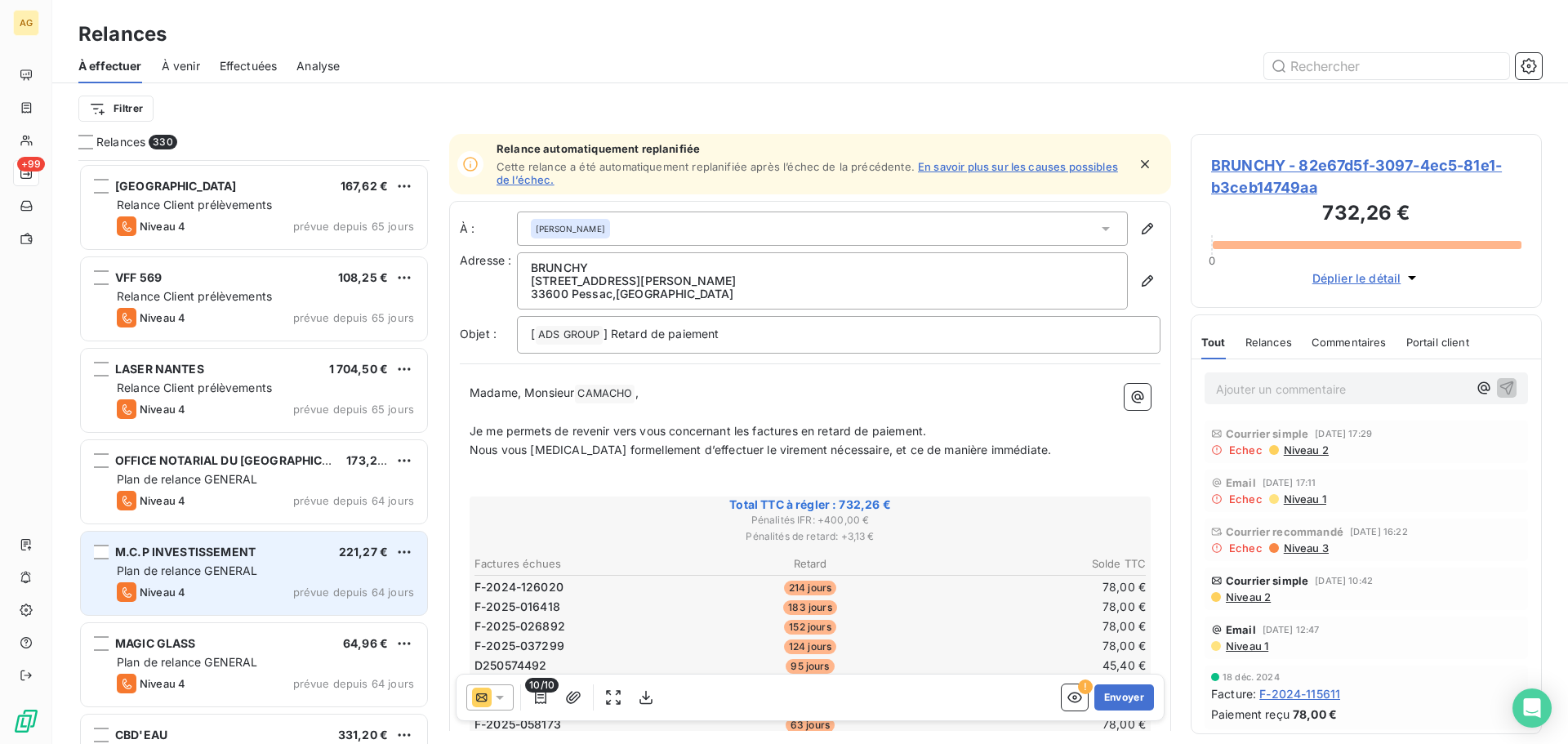
click at [294, 585] on div "Niveau 4 prévue depuis 64 jours" at bounding box center [265, 592] width 297 height 20
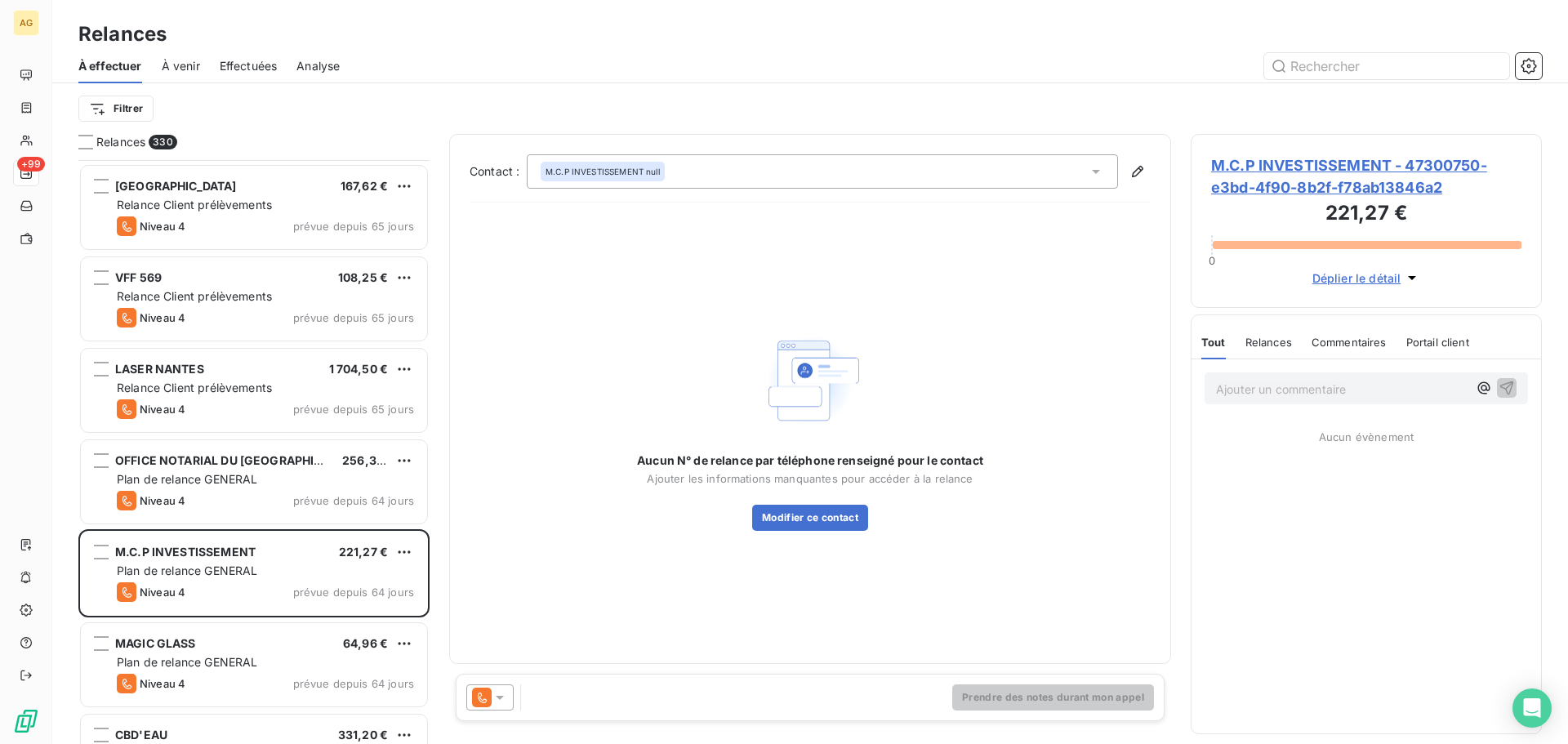
click at [1324, 165] on span "M.C.P INVESTISSEMENT - 47300750-e3bd-4f90-8b2f-f78ab13846a2" at bounding box center [1366, 177] width 310 height 44
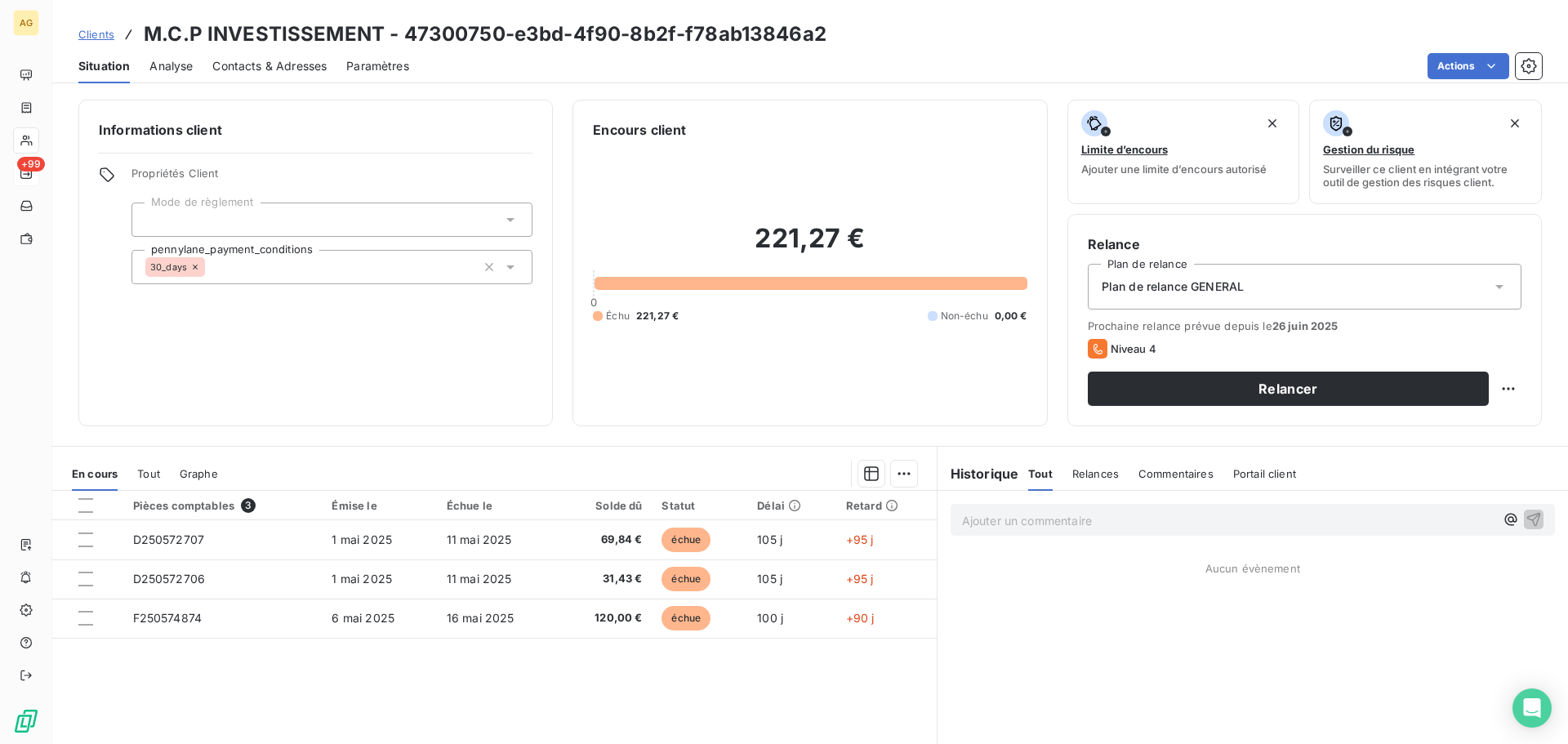
click at [1264, 282] on div "Plan de relance GENERAL" at bounding box center [1304, 287] width 433 height 46
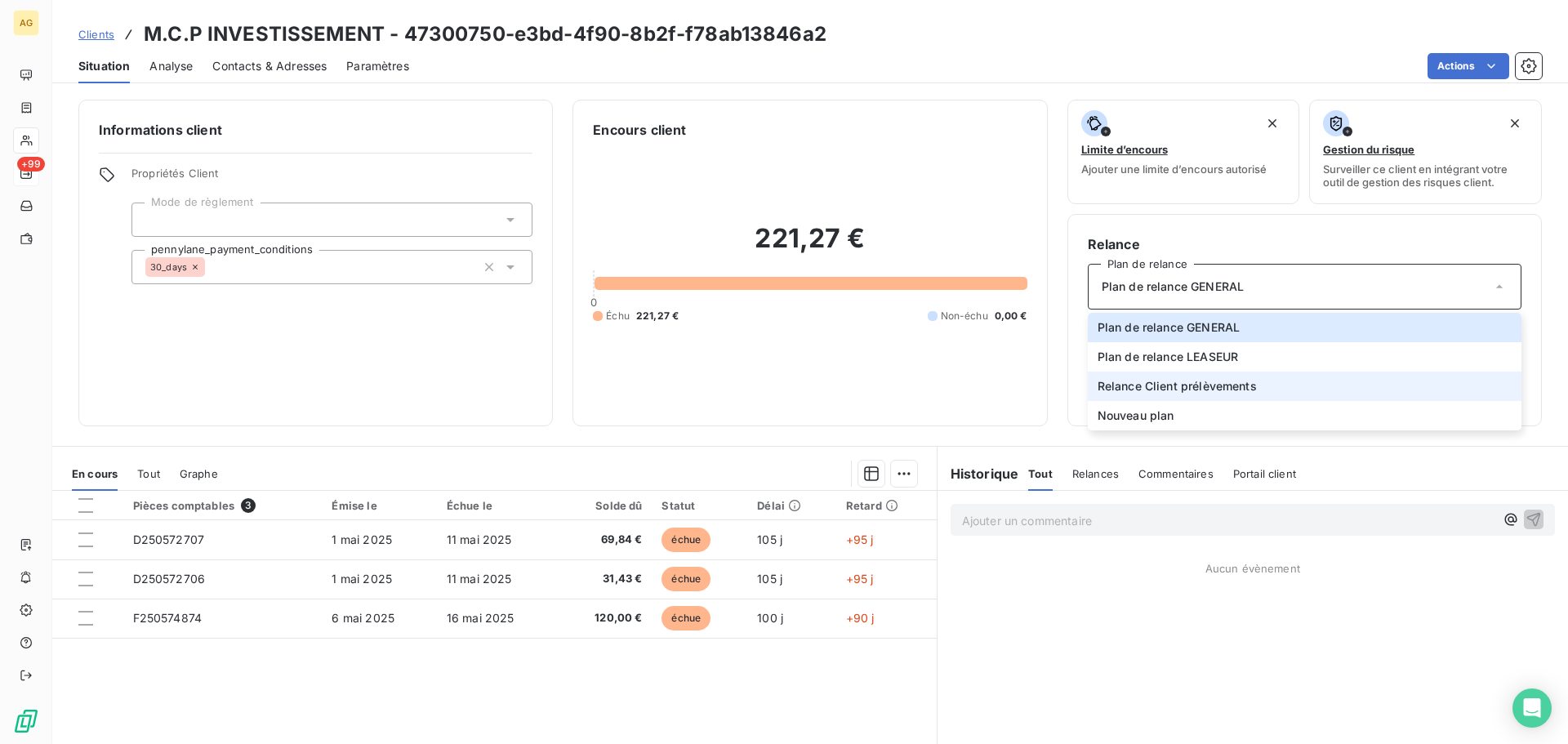
click at [1214, 379] on span "Relance Client prélèvements" at bounding box center [1177, 386] width 160 height 16
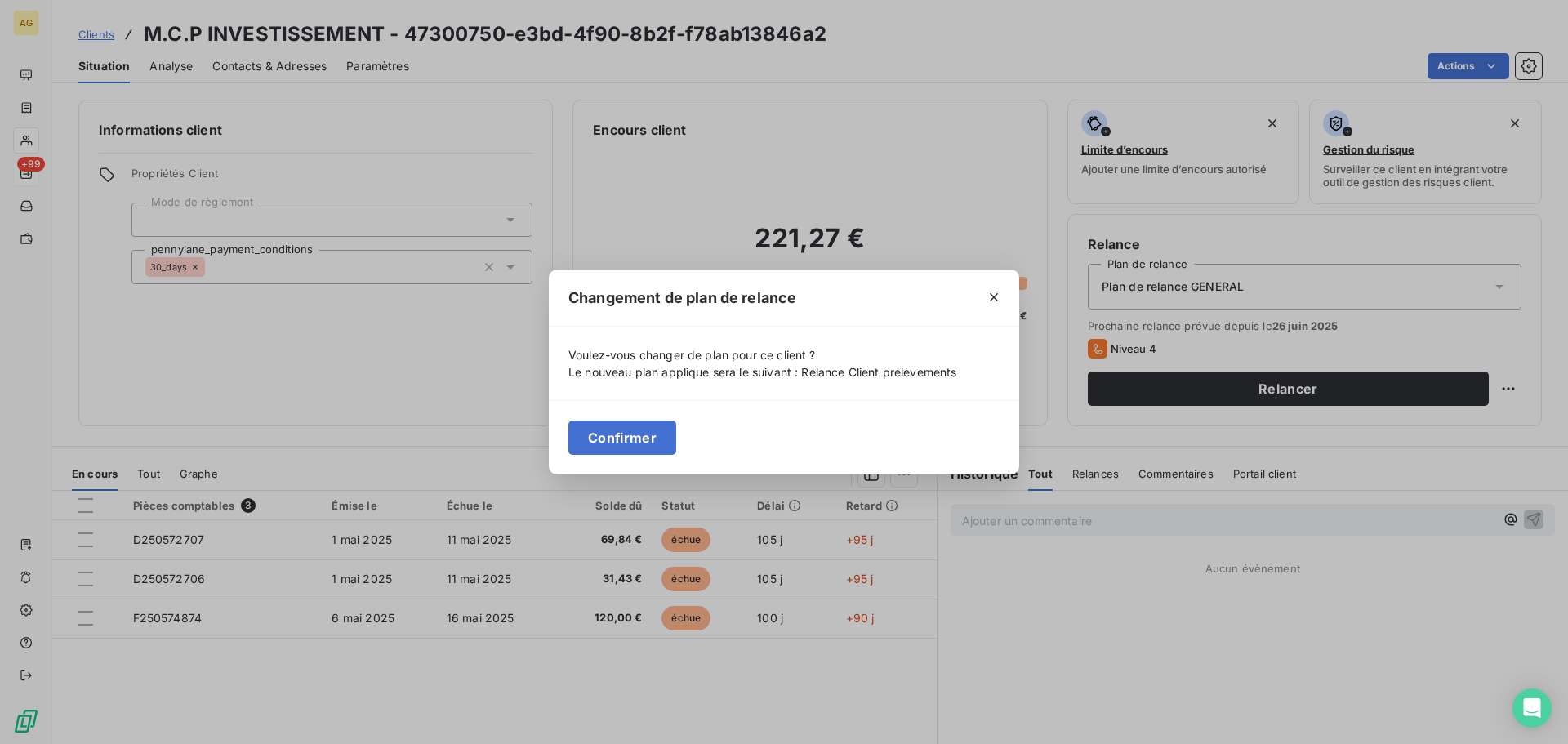
drag, startPoint x: 586, startPoint y: 433, endPoint x: 445, endPoint y: 373, distance: 153.2
click at [586, 432] on button "Confirmer" at bounding box center [622, 437] width 108 height 35
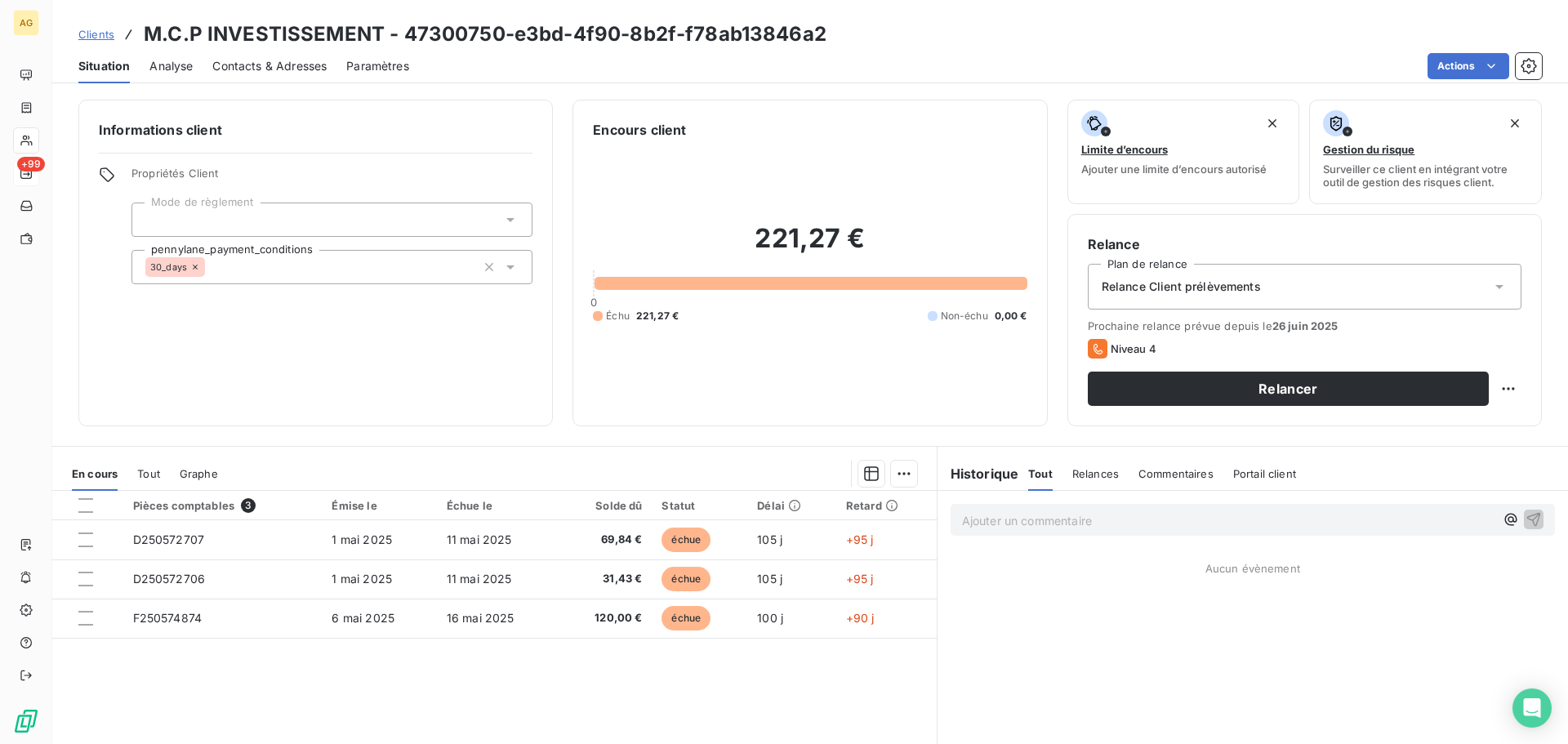
click at [358, 62] on span "Paramètres" at bounding box center [377, 67] width 62 height 16
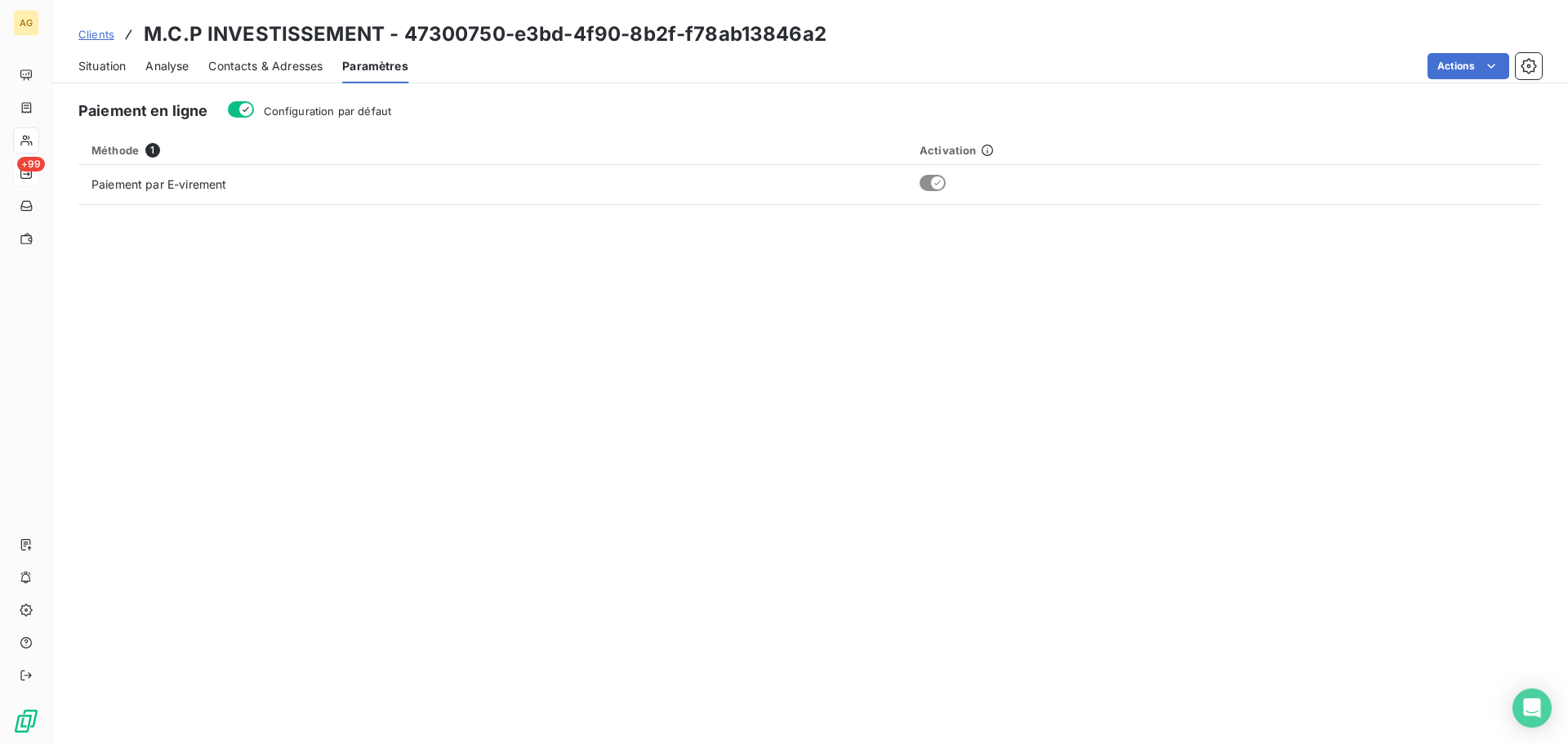
click at [356, 110] on span "Configuration par défaut" at bounding box center [328, 111] width 128 height 13
click at [254, 110] on button "Configuration par défaut" at bounding box center [241, 109] width 26 height 16
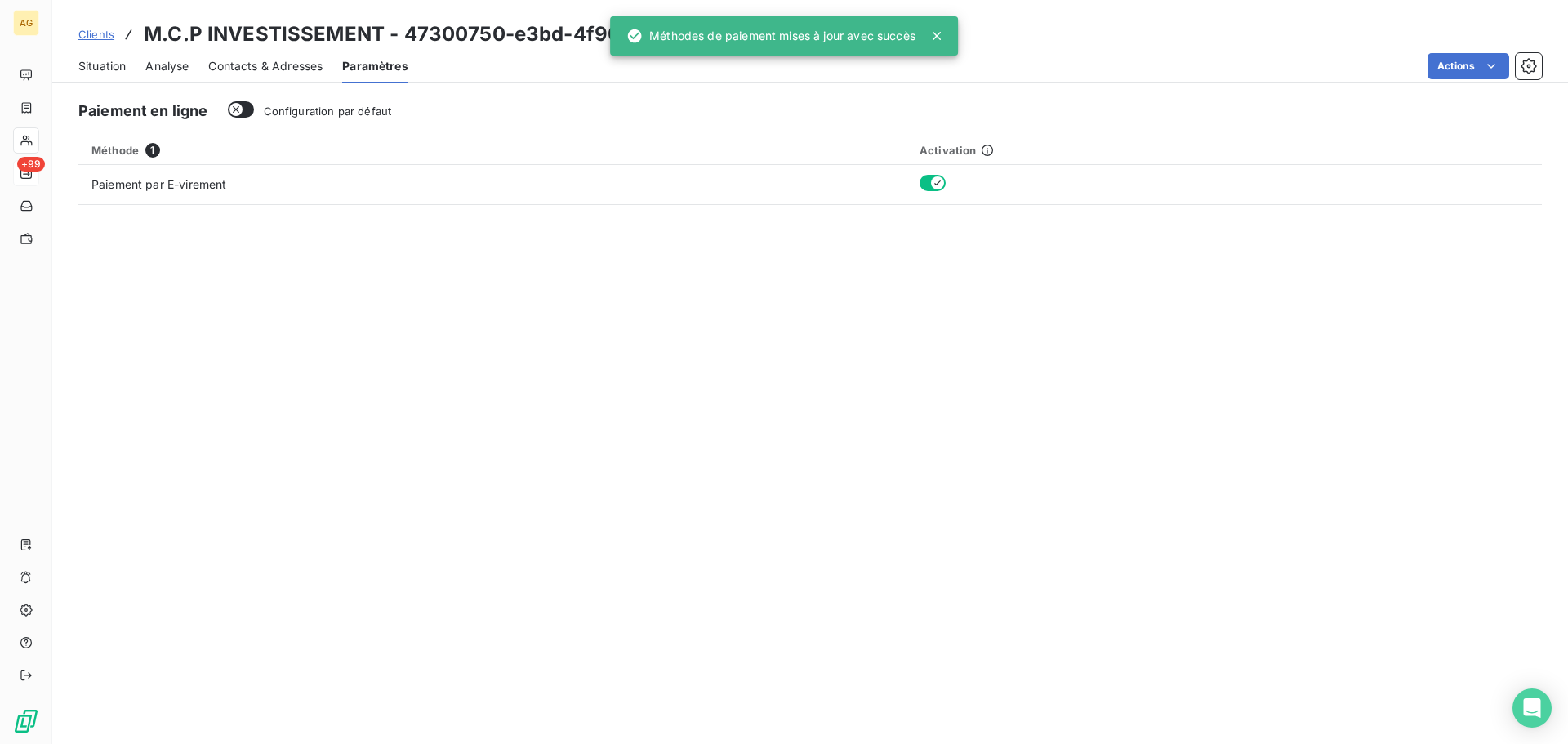
drag, startPoint x: 266, startPoint y: 67, endPoint x: 358, endPoint y: 86, distance: 93.9
click at [267, 67] on span "Contacts & Adresses" at bounding box center [265, 67] width 114 height 16
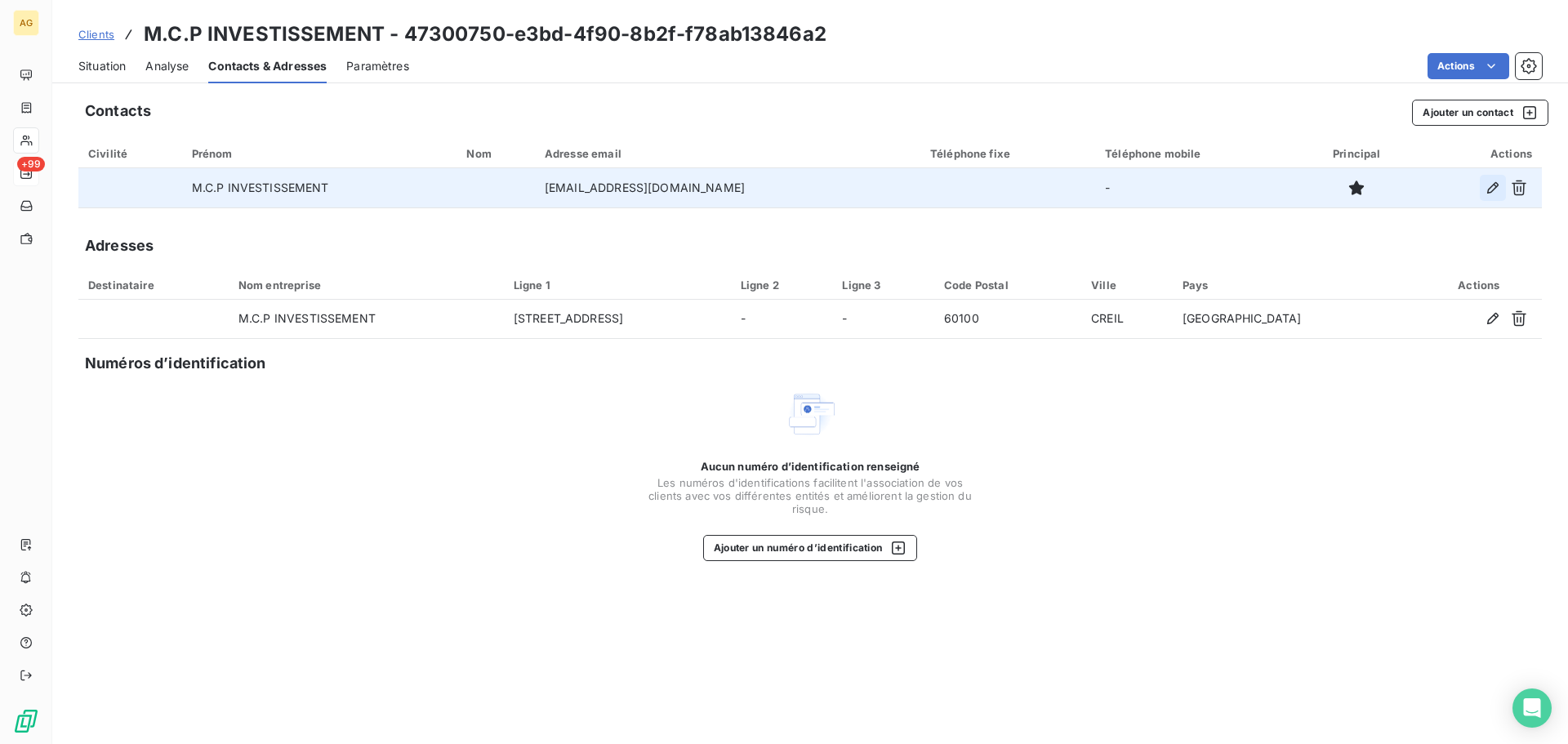
click at [1496, 188] on icon "button" at bounding box center [1492, 187] width 16 height 16
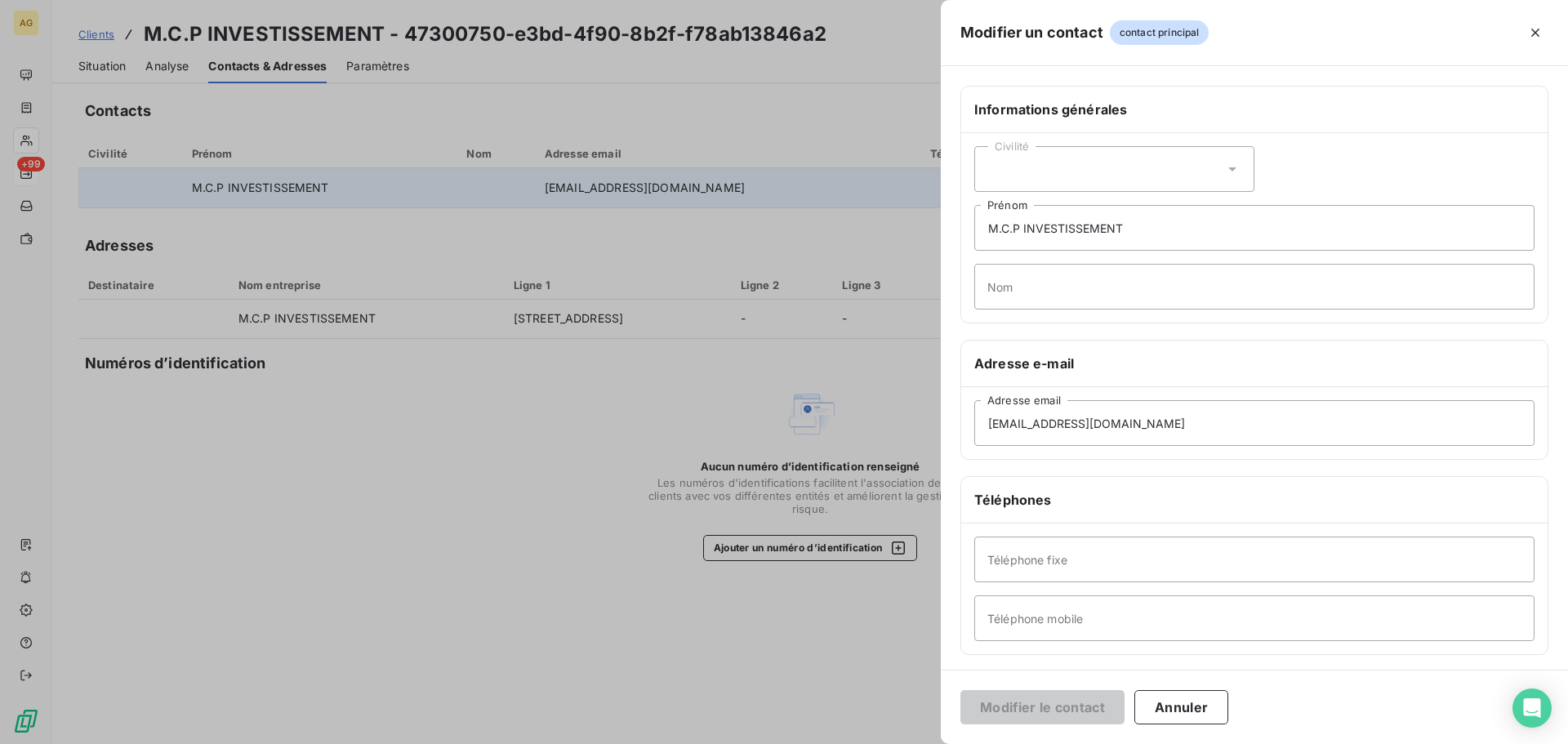
click at [1127, 164] on div "Civilité" at bounding box center [1114, 169] width 280 height 46
click at [1065, 237] on li "Monsieur" at bounding box center [1114, 239] width 280 height 30
drag, startPoint x: 1136, startPoint y: 228, endPoint x: 964, endPoint y: 229, distance: 172.0
click at [964, 229] on div "Civilité Monsieur M.C.P INVESTISSEMENT Prénom Nom" at bounding box center [1254, 228] width 586 height 189
type input "[PERSON_NAME]"
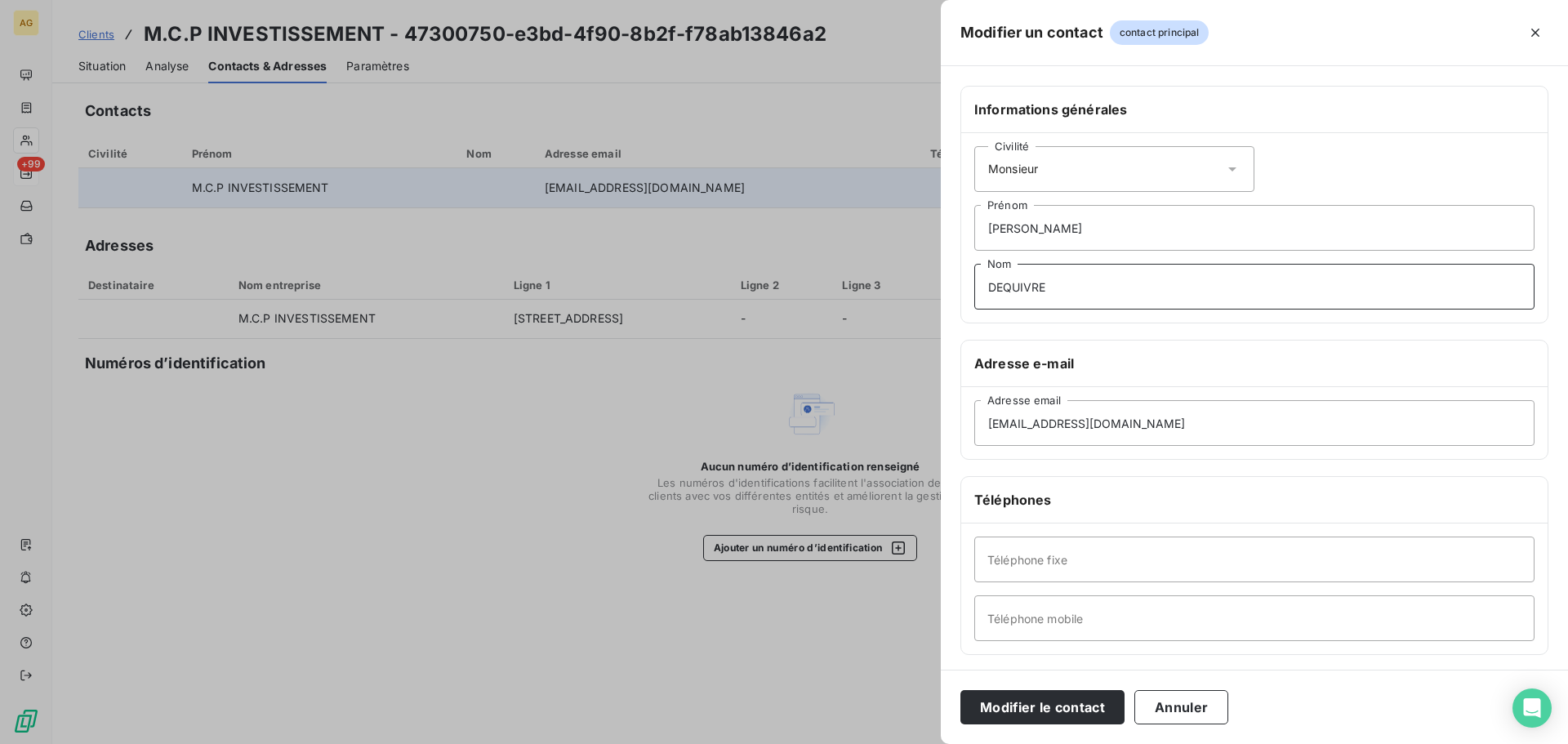
type input "DEQUIVRE"
click at [1278, 559] on input "Téléphone fixe" at bounding box center [1254, 559] width 560 height 46
paste input "[PHONE_NUMBER]"
type input "[PHONE_NUMBER]"
click at [1052, 699] on button "Modifier le contact" at bounding box center [1043, 707] width 164 height 35
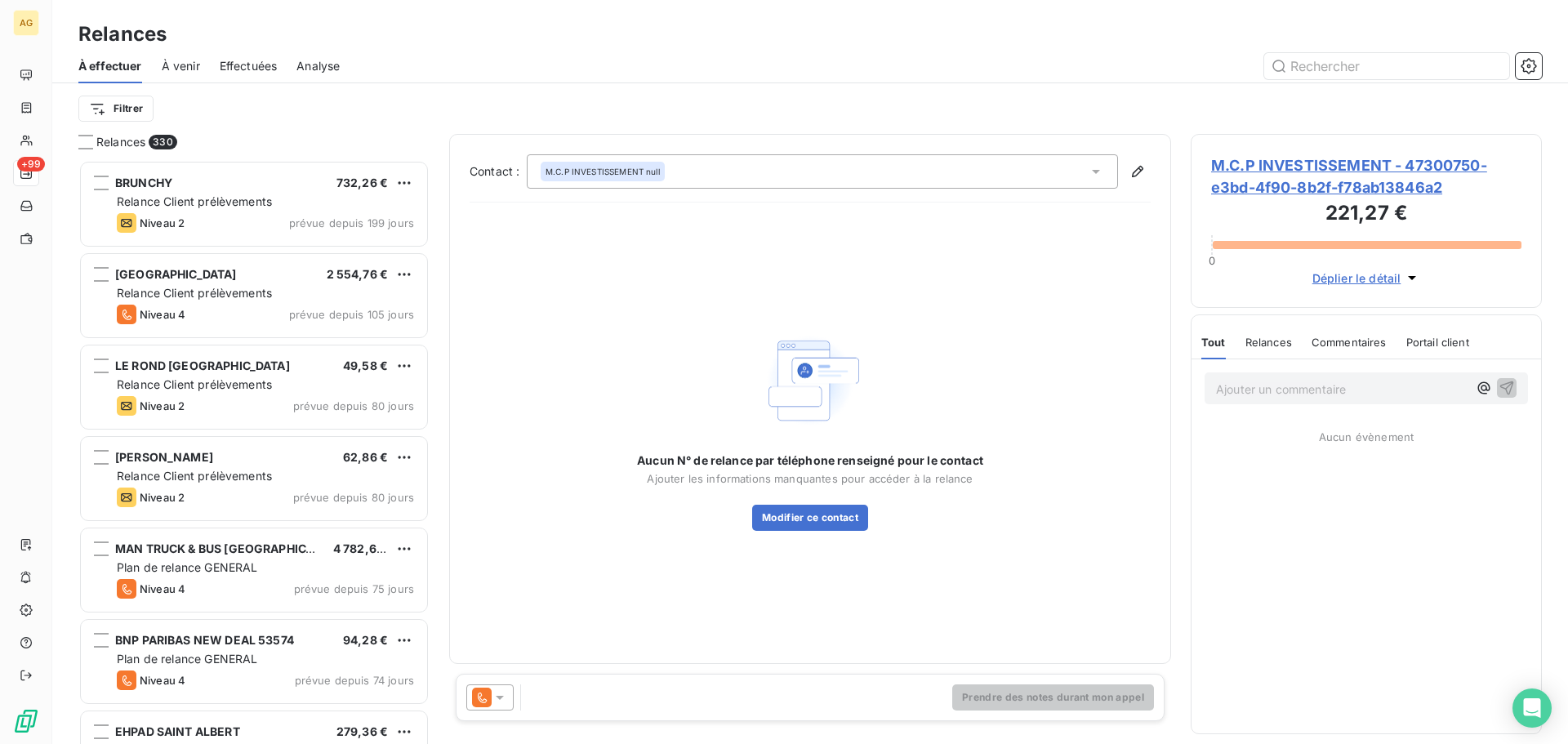
scroll to position [571, 339]
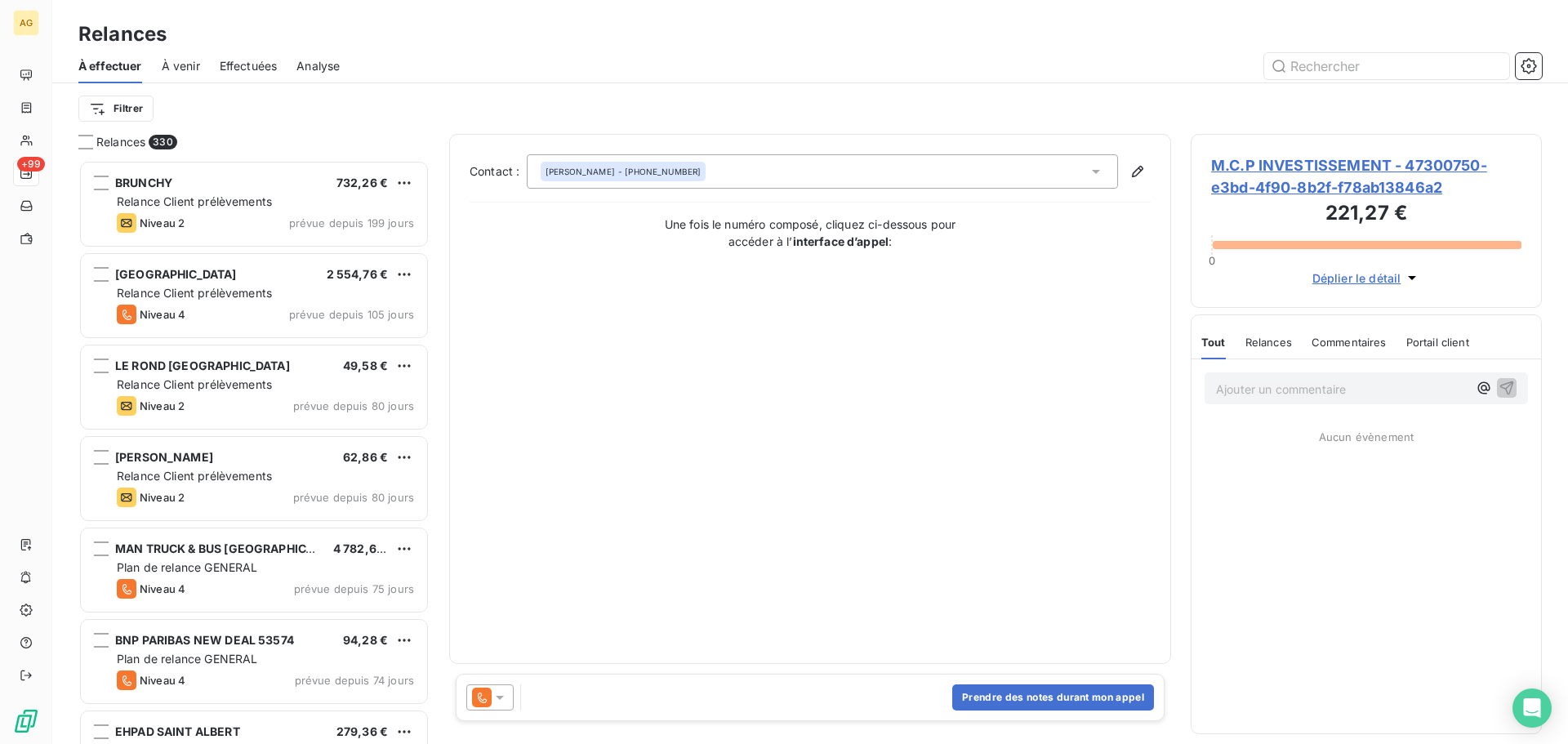
click at [493, 697] on icon at bounding box center [500, 697] width 16 height 16
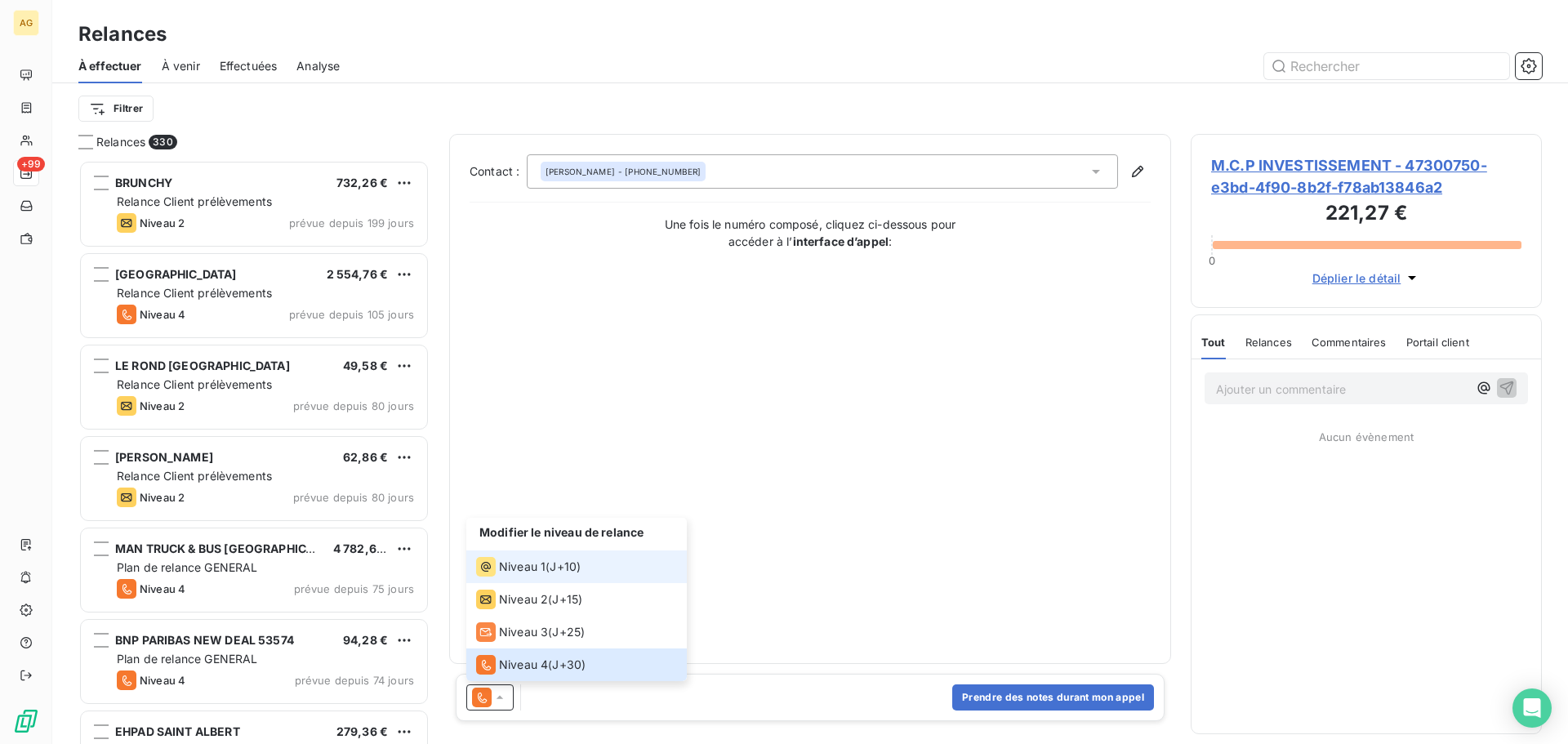
click at [522, 559] on span "Niveau 1" at bounding box center [522, 566] width 47 height 16
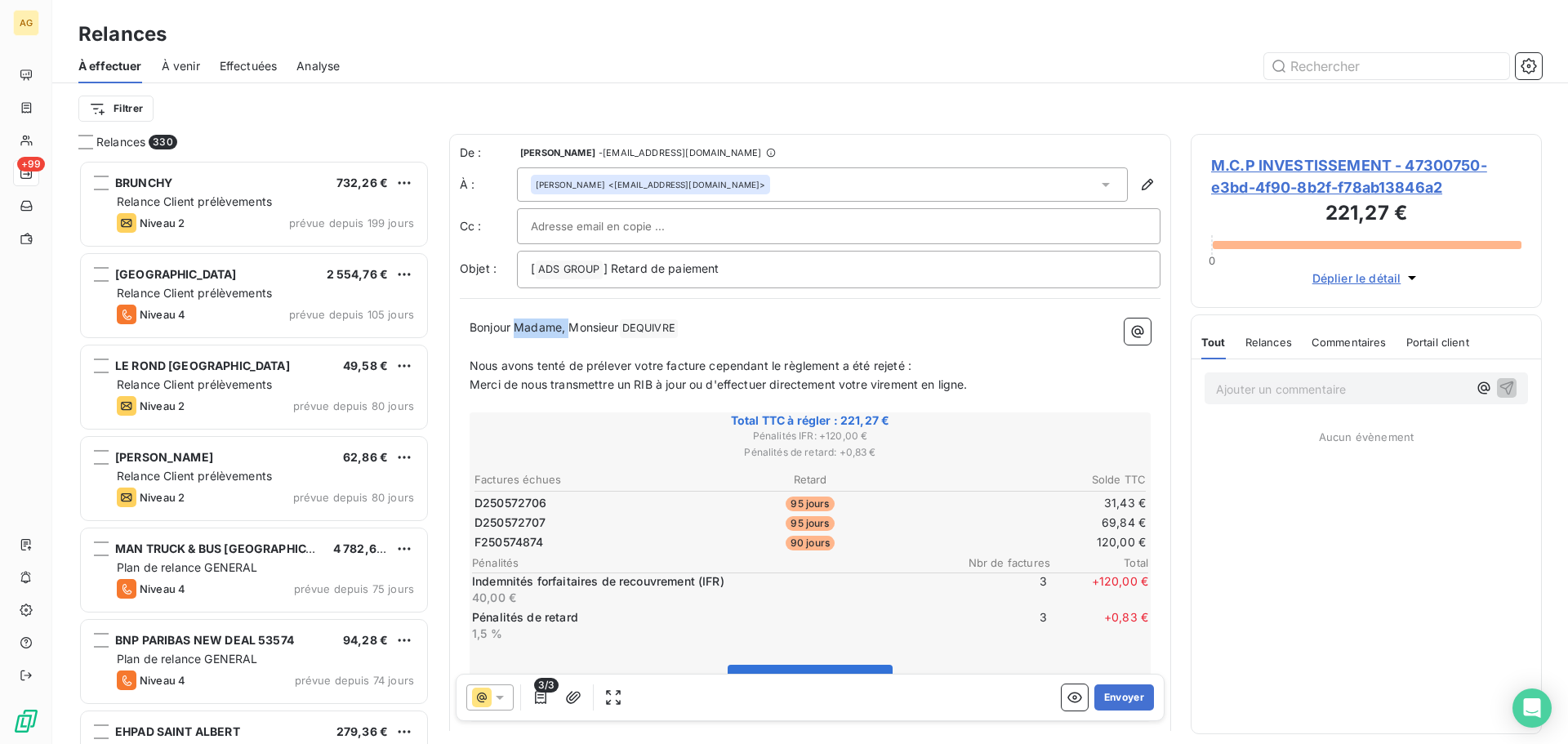
drag, startPoint x: 571, startPoint y: 329, endPoint x: 518, endPoint y: 329, distance: 53.0
click at [518, 329] on span "Bonjour Madame, Monsieur" at bounding box center [544, 326] width 150 height 14
click at [1113, 700] on button "Envoyer" at bounding box center [1124, 697] width 59 height 26
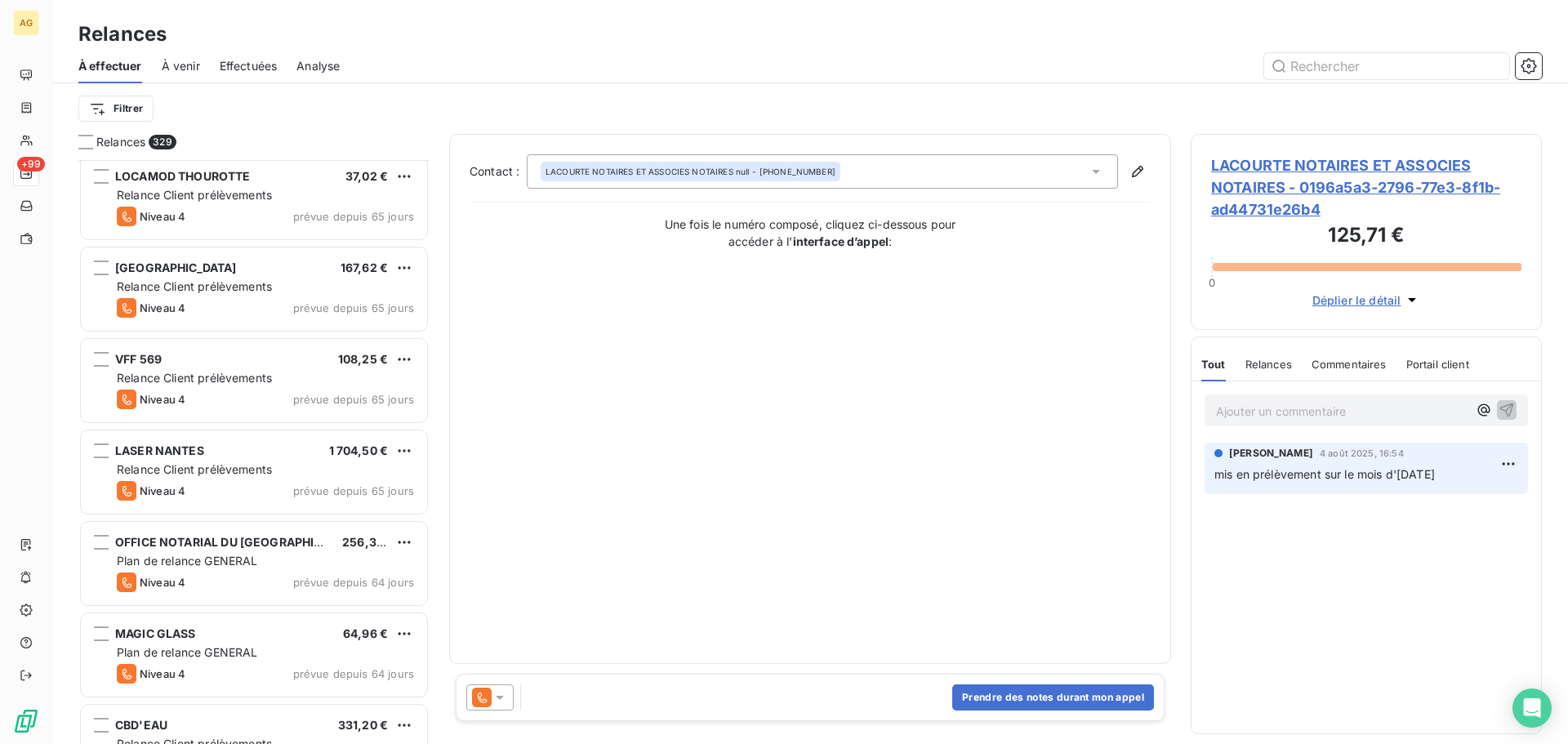
scroll to position [1552, 0]
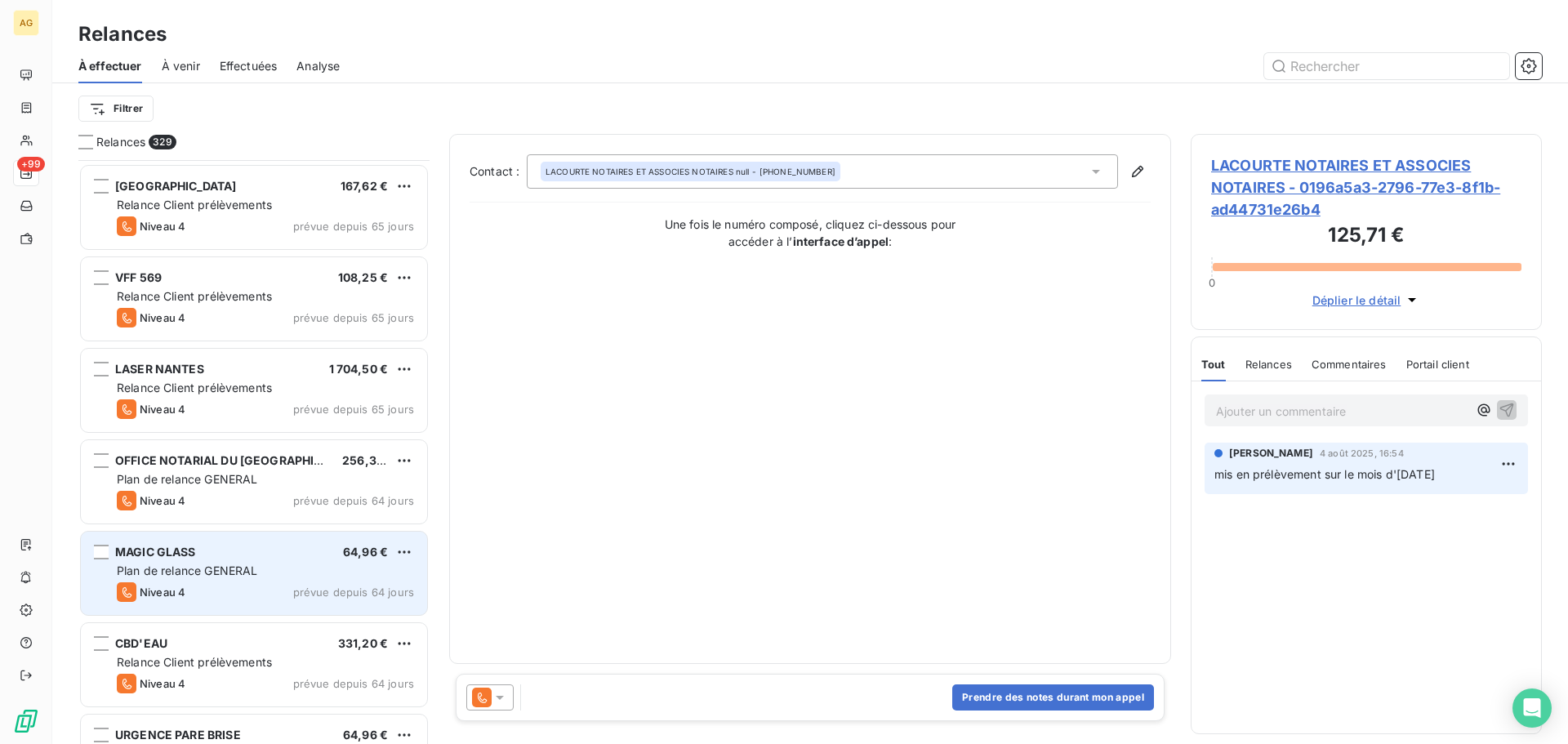
click at [310, 547] on div "MAGIC GLASS 64,96 €" at bounding box center [265, 552] width 297 height 15
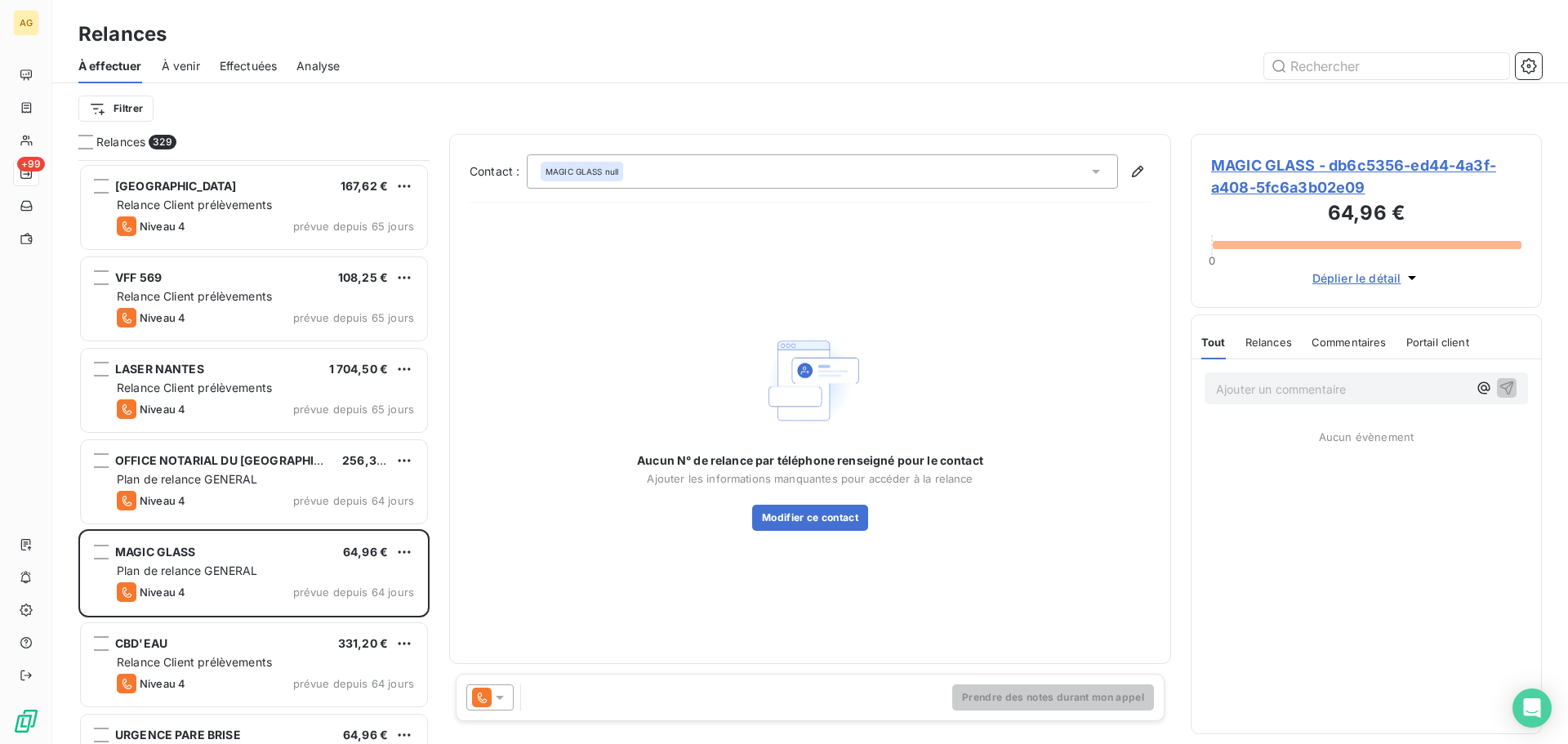
click at [1244, 160] on span "MAGIC GLASS - db6c5356-ed44-4a3f-a408-5fc6a3b02e09" at bounding box center [1366, 177] width 310 height 44
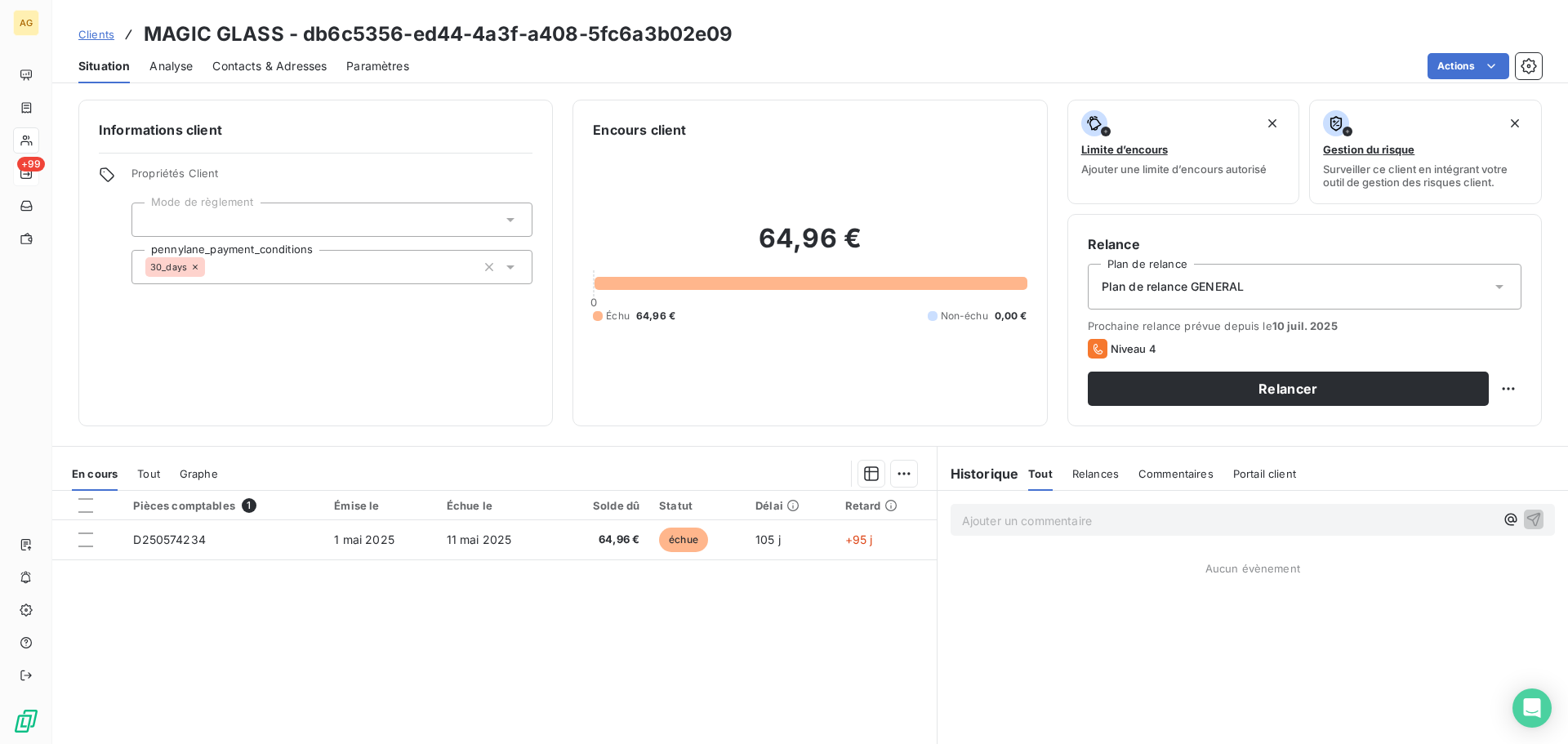
click at [1150, 287] on span "Plan de relance GENERAL" at bounding box center [1173, 287] width 142 height 16
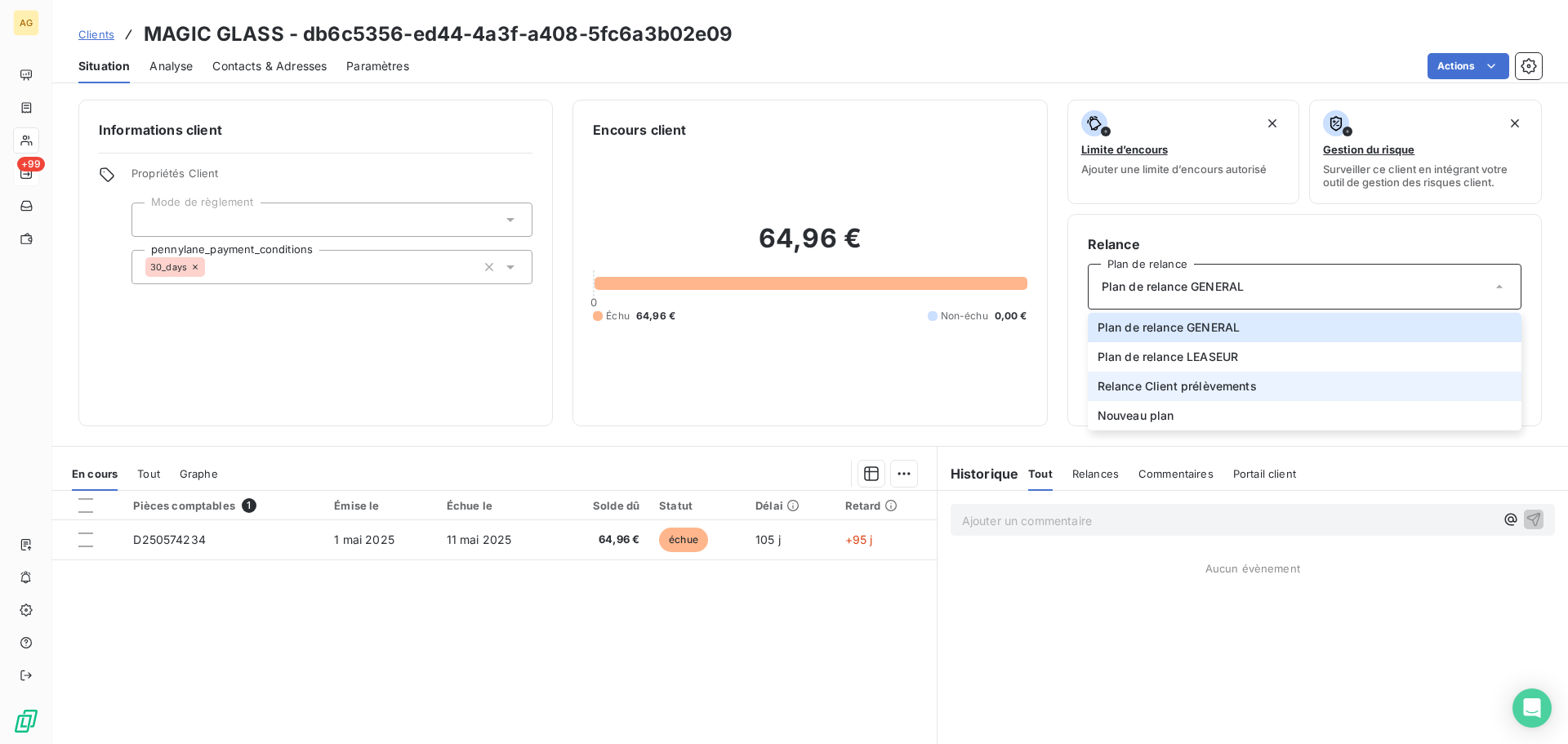
click at [1158, 386] on span "Relance Client prélèvements" at bounding box center [1177, 386] width 160 height 16
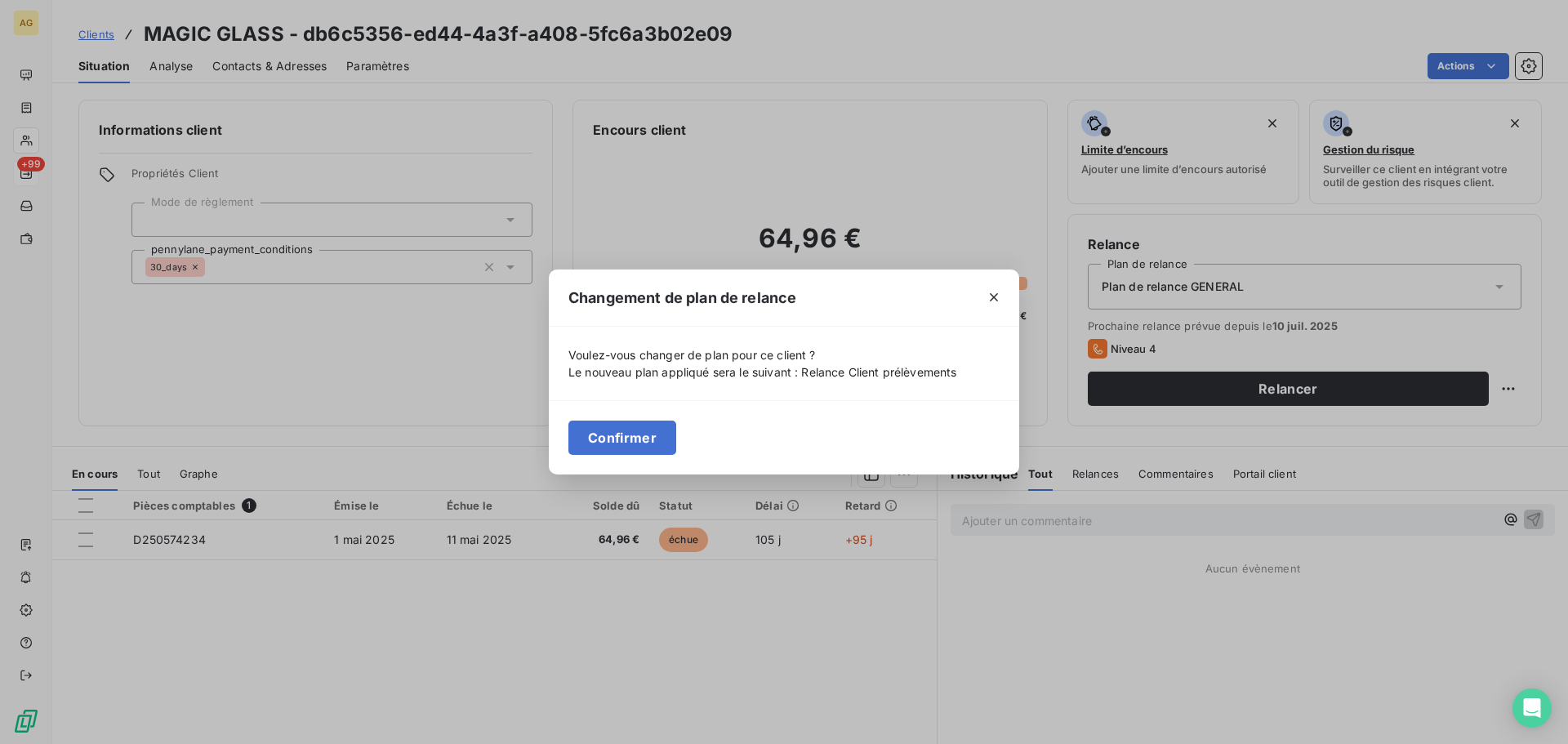
drag, startPoint x: 613, startPoint y: 443, endPoint x: 581, endPoint y: 376, distance: 74.2
click at [613, 437] on button "Confirmer" at bounding box center [622, 437] width 108 height 35
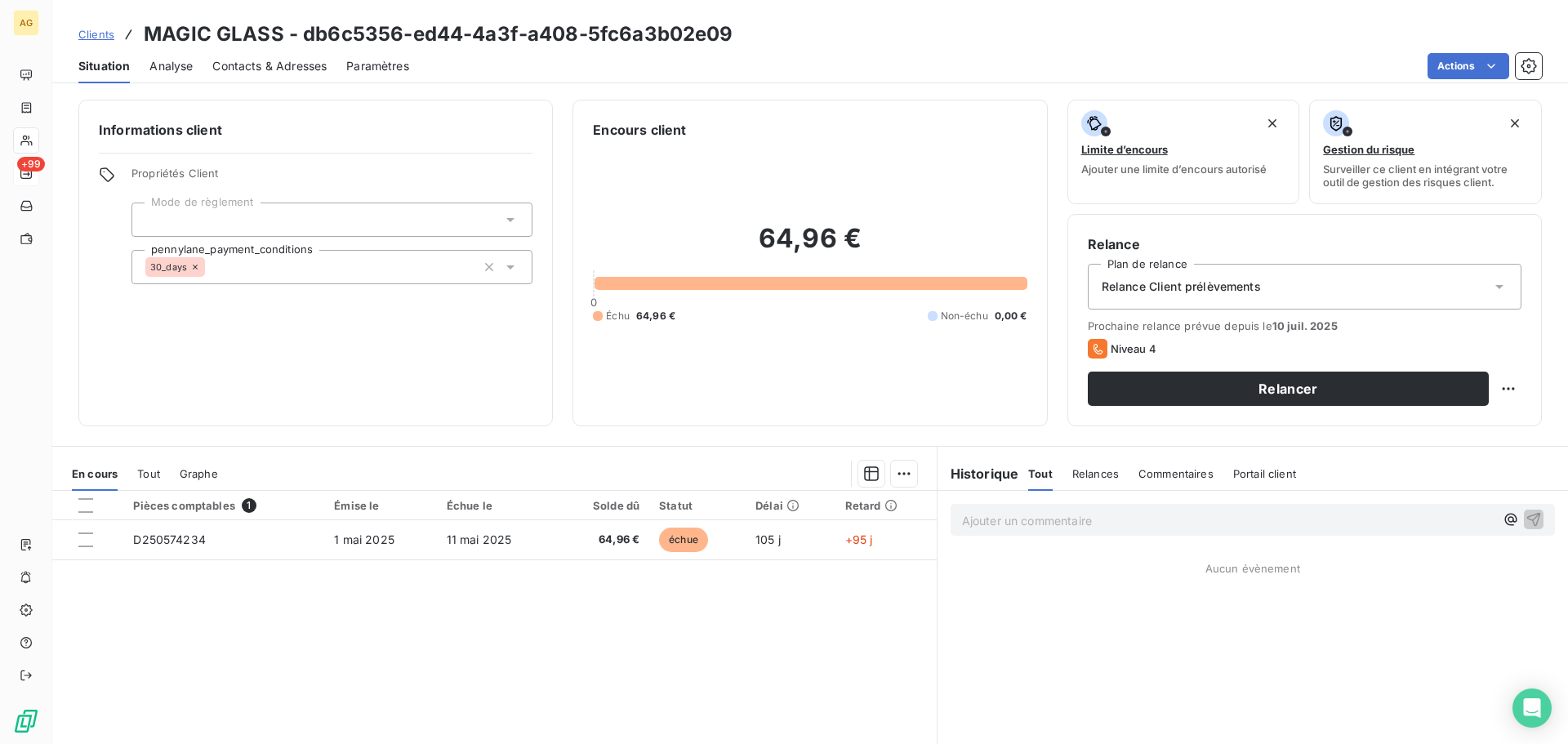
click at [379, 67] on span "Paramètres" at bounding box center [377, 67] width 62 height 16
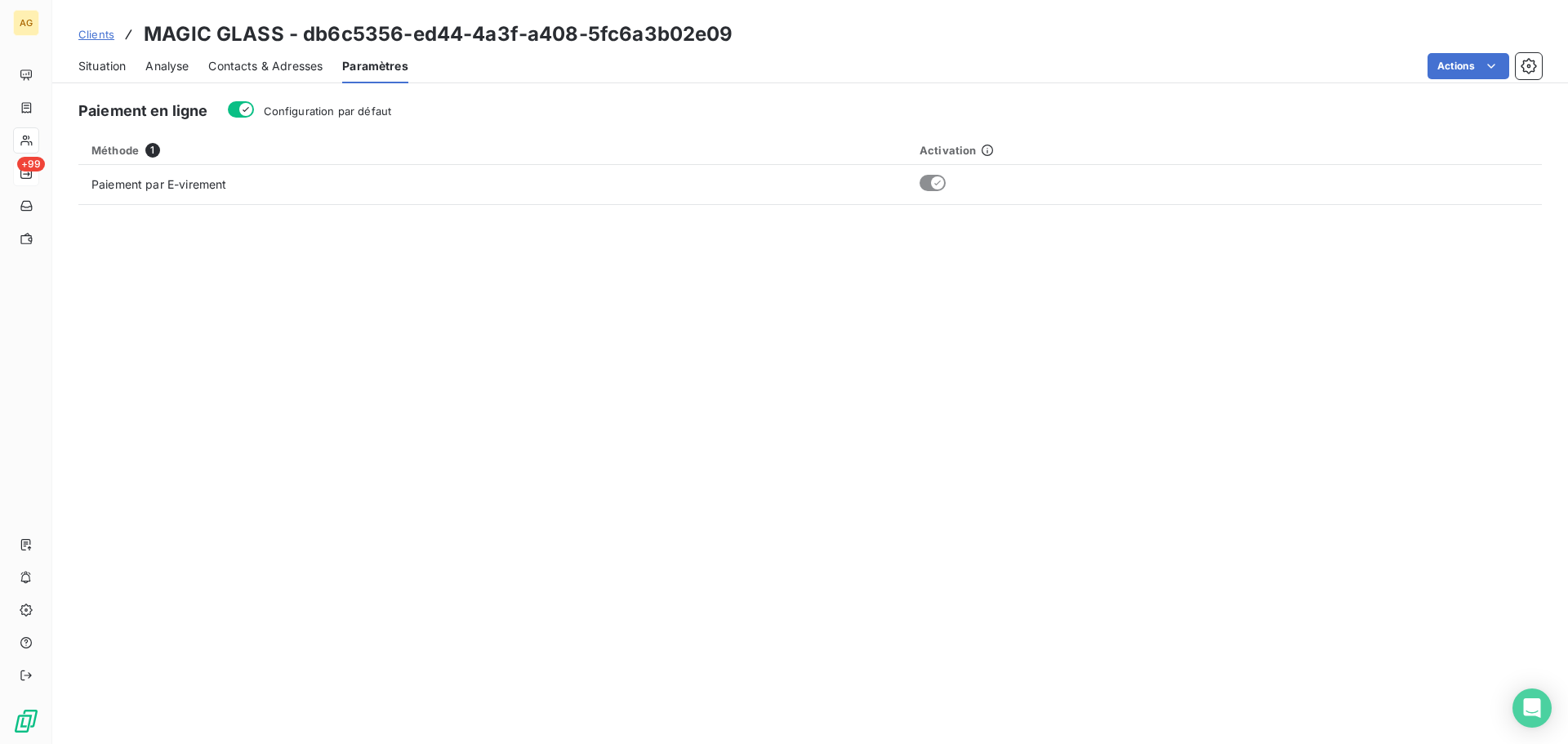
drag, startPoint x: 368, startPoint y: 108, endPoint x: 344, endPoint y: 106, distance: 24.1
click at [367, 108] on span "Configuration par défaut" at bounding box center [328, 111] width 128 height 13
click at [254, 108] on button "Configuration par défaut" at bounding box center [241, 109] width 26 height 16
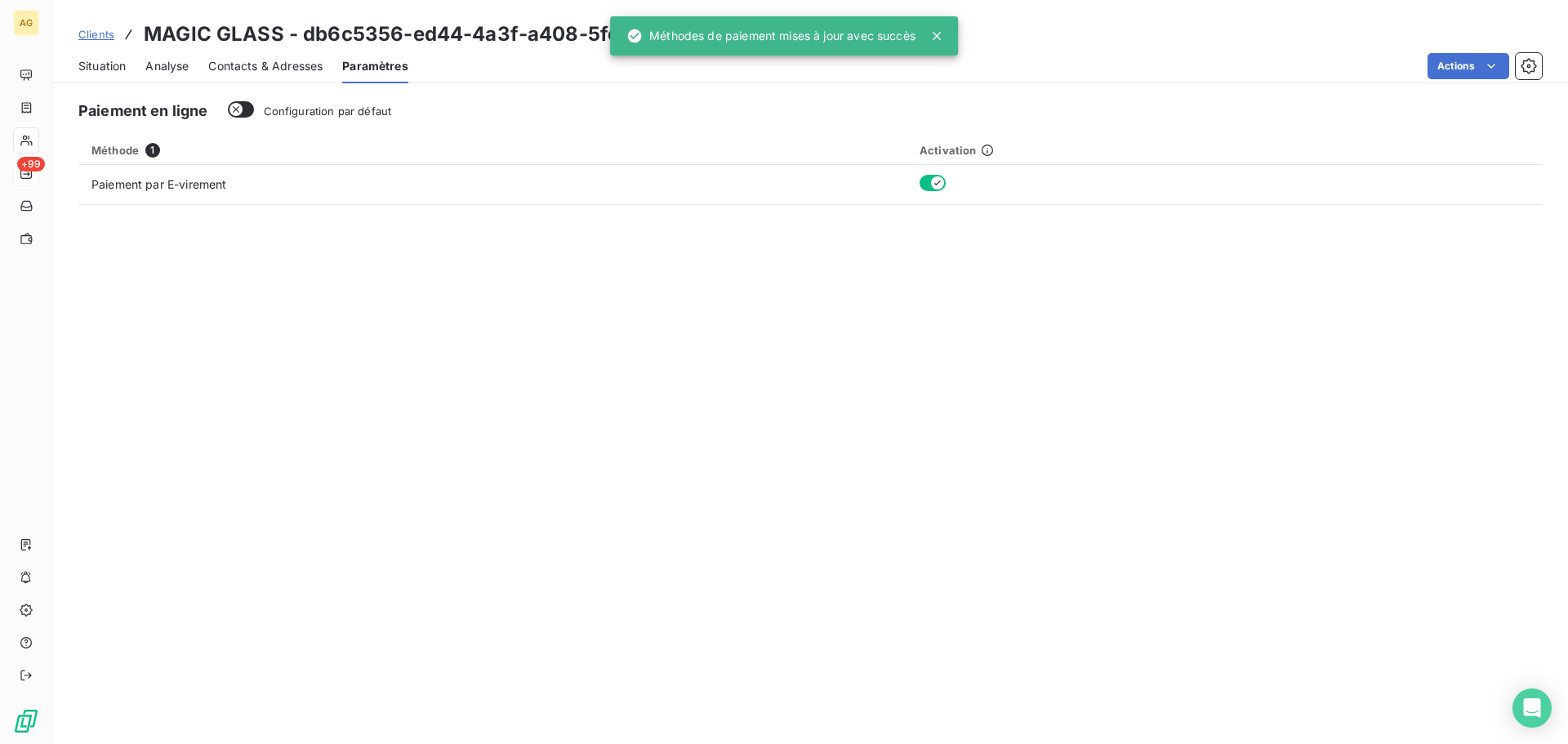
click at [266, 68] on span "Contacts & Adresses" at bounding box center [265, 67] width 114 height 16
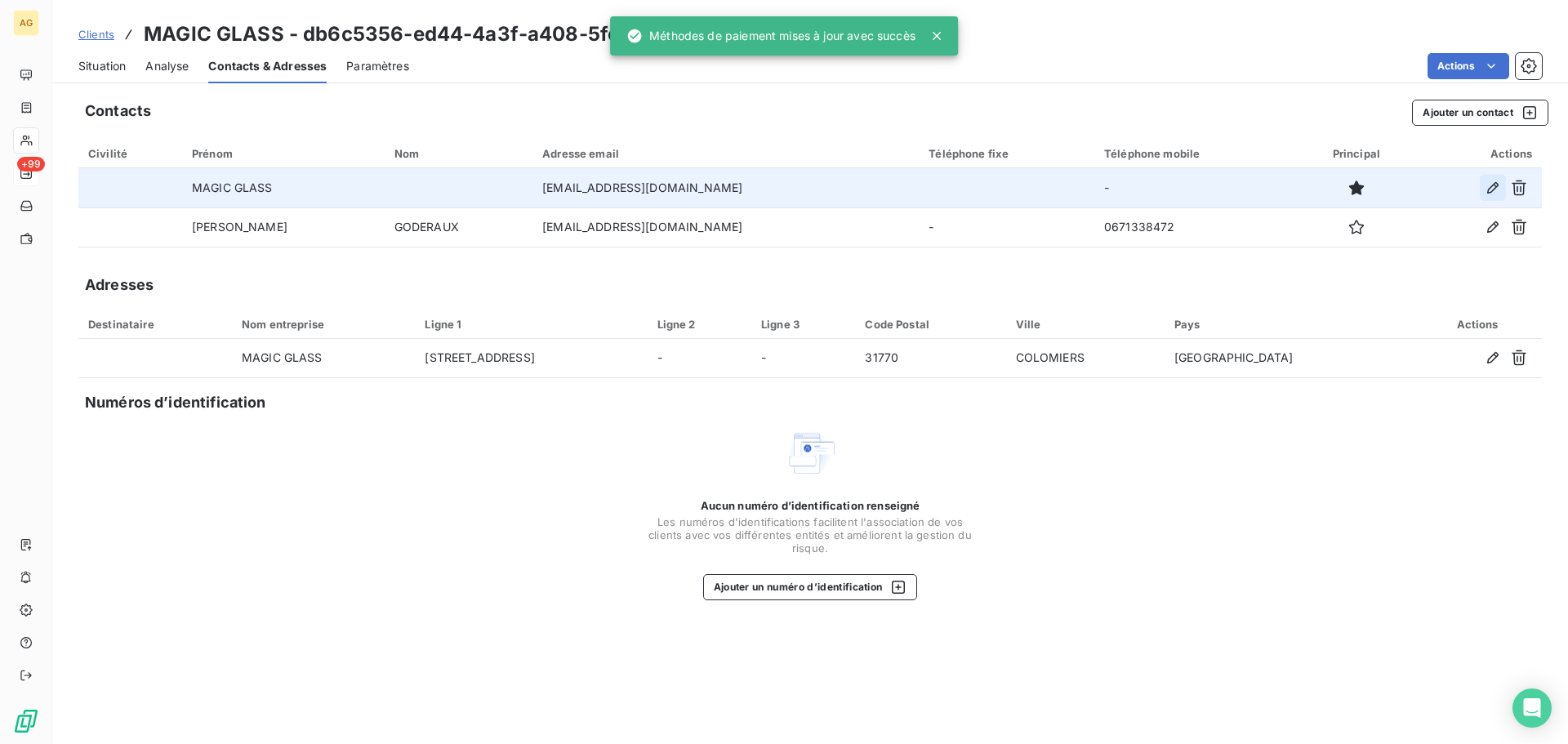
click at [1485, 187] on icon "button" at bounding box center [1492, 187] width 16 height 16
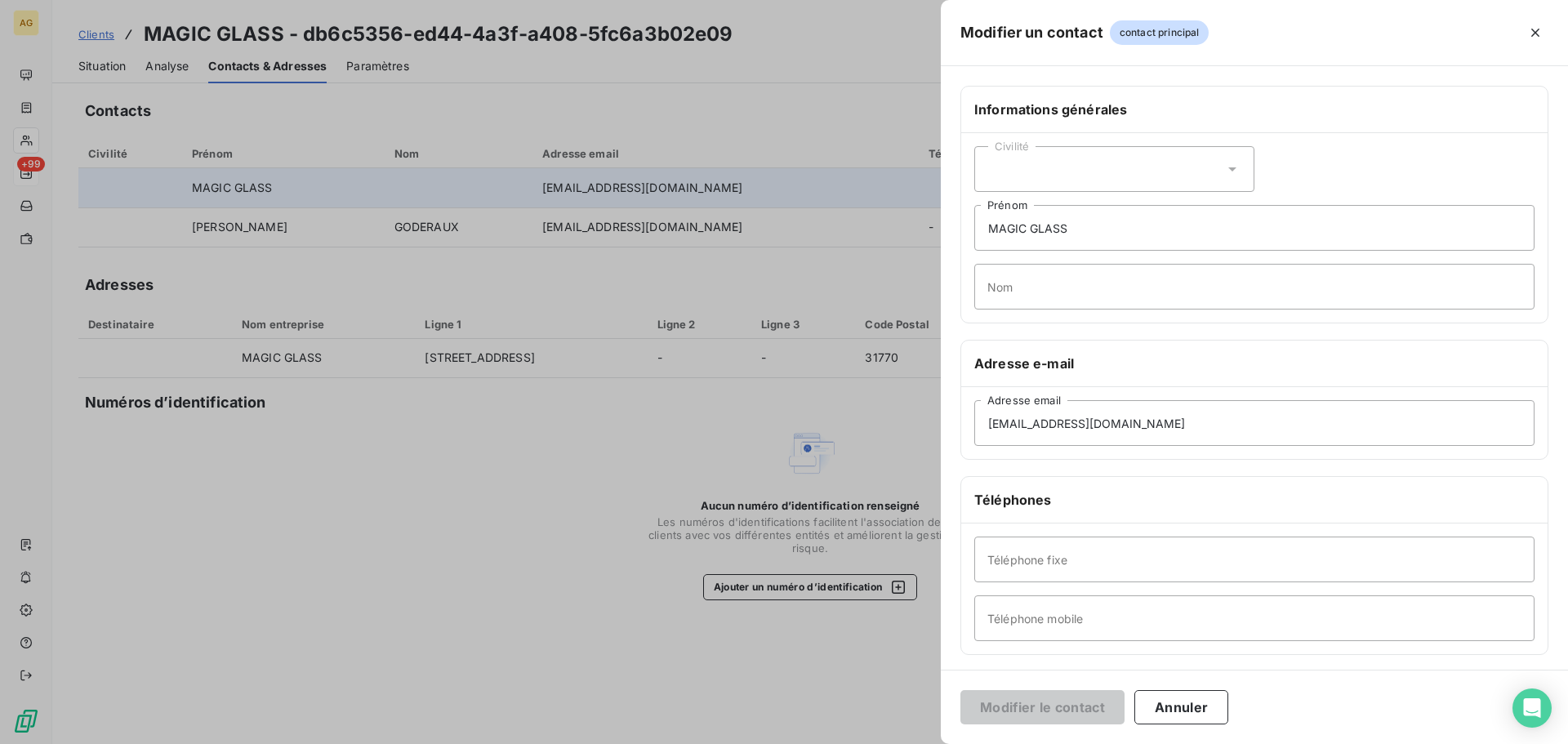
click at [631, 229] on div at bounding box center [784, 372] width 1568 height 744
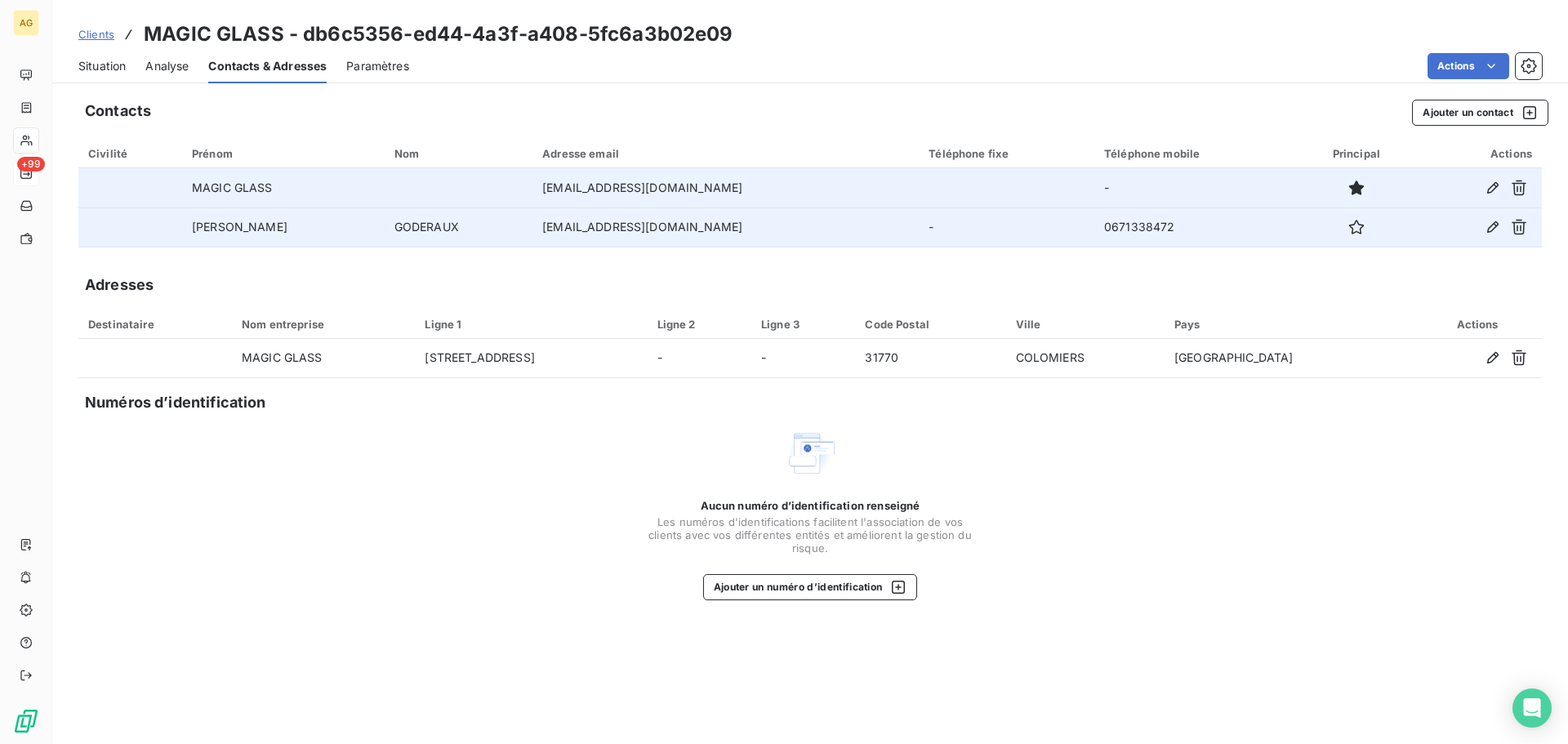
click at [631, 228] on td "[EMAIL_ADDRESS][DOMAIN_NAME]" at bounding box center [725, 227] width 386 height 39
click at [1483, 231] on button "button" at bounding box center [1492, 227] width 26 height 26
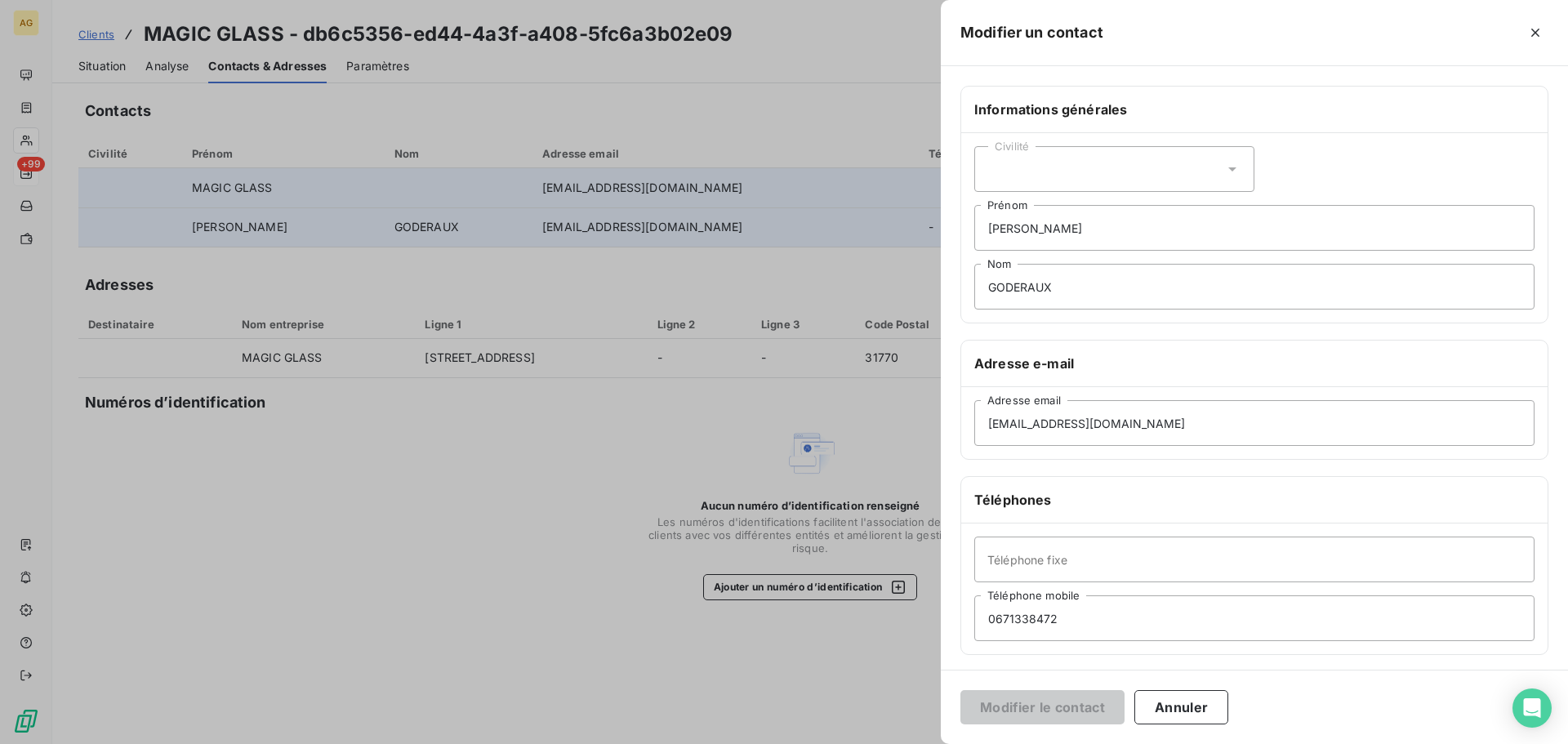
click at [1155, 169] on div "Civilité" at bounding box center [1114, 169] width 280 height 46
click at [1092, 234] on li "Monsieur" at bounding box center [1114, 239] width 280 height 30
click at [1049, 704] on button "Modifier le contact" at bounding box center [1043, 707] width 164 height 35
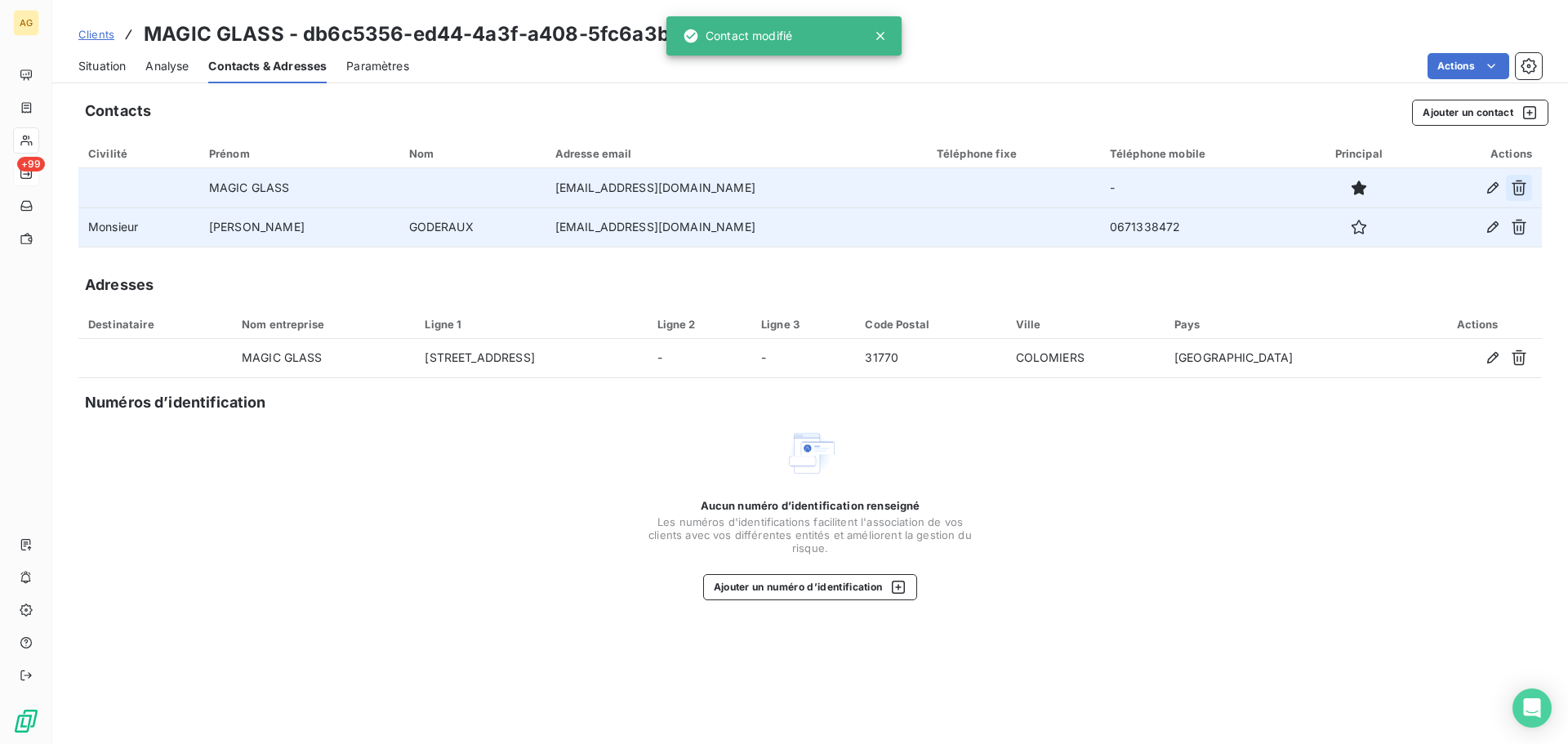
click at [1520, 183] on icon "button" at bounding box center [1519, 187] width 15 height 16
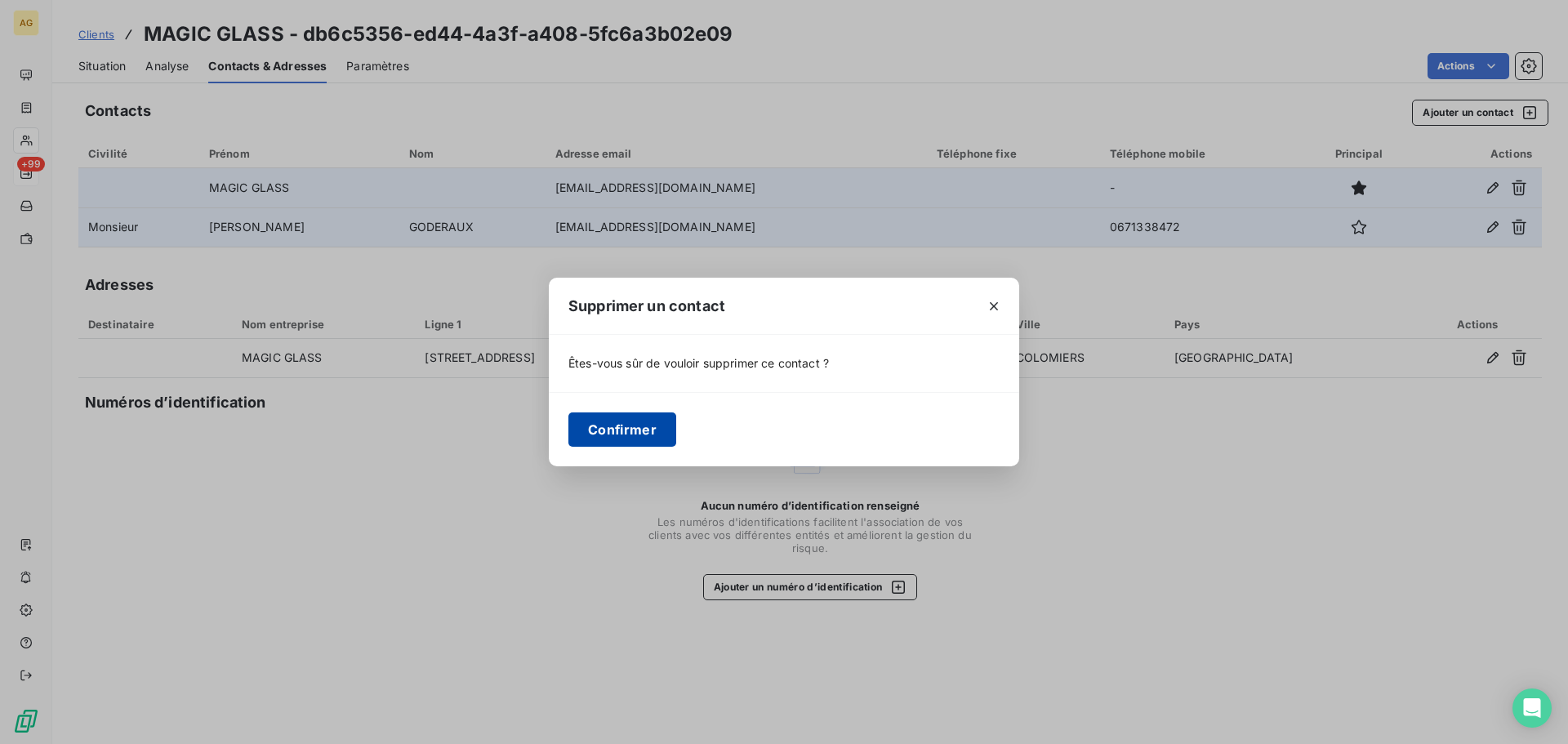
click at [613, 430] on button "Confirmer" at bounding box center [622, 429] width 108 height 35
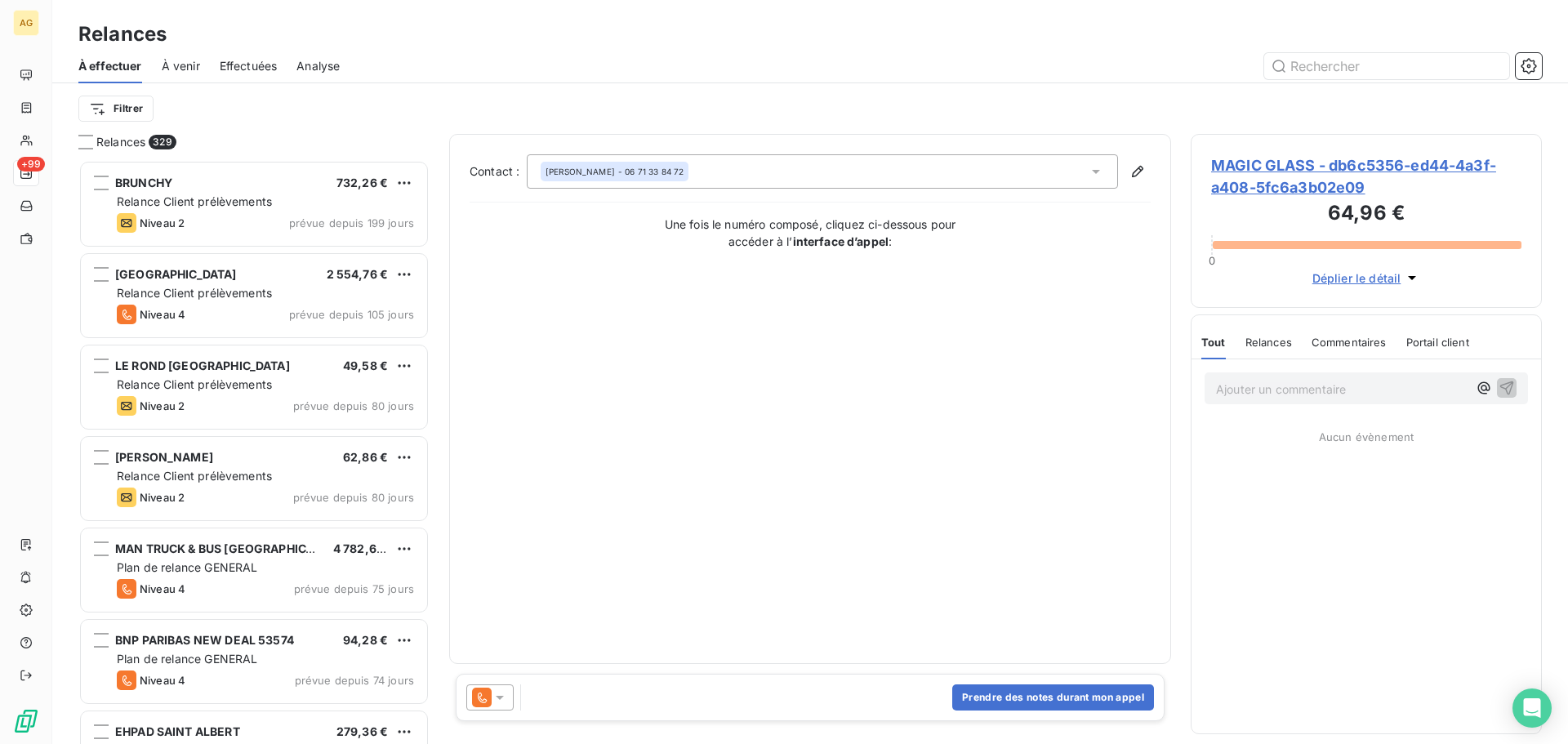
scroll to position [571, 339]
click at [504, 696] on icon at bounding box center [500, 697] width 16 height 16
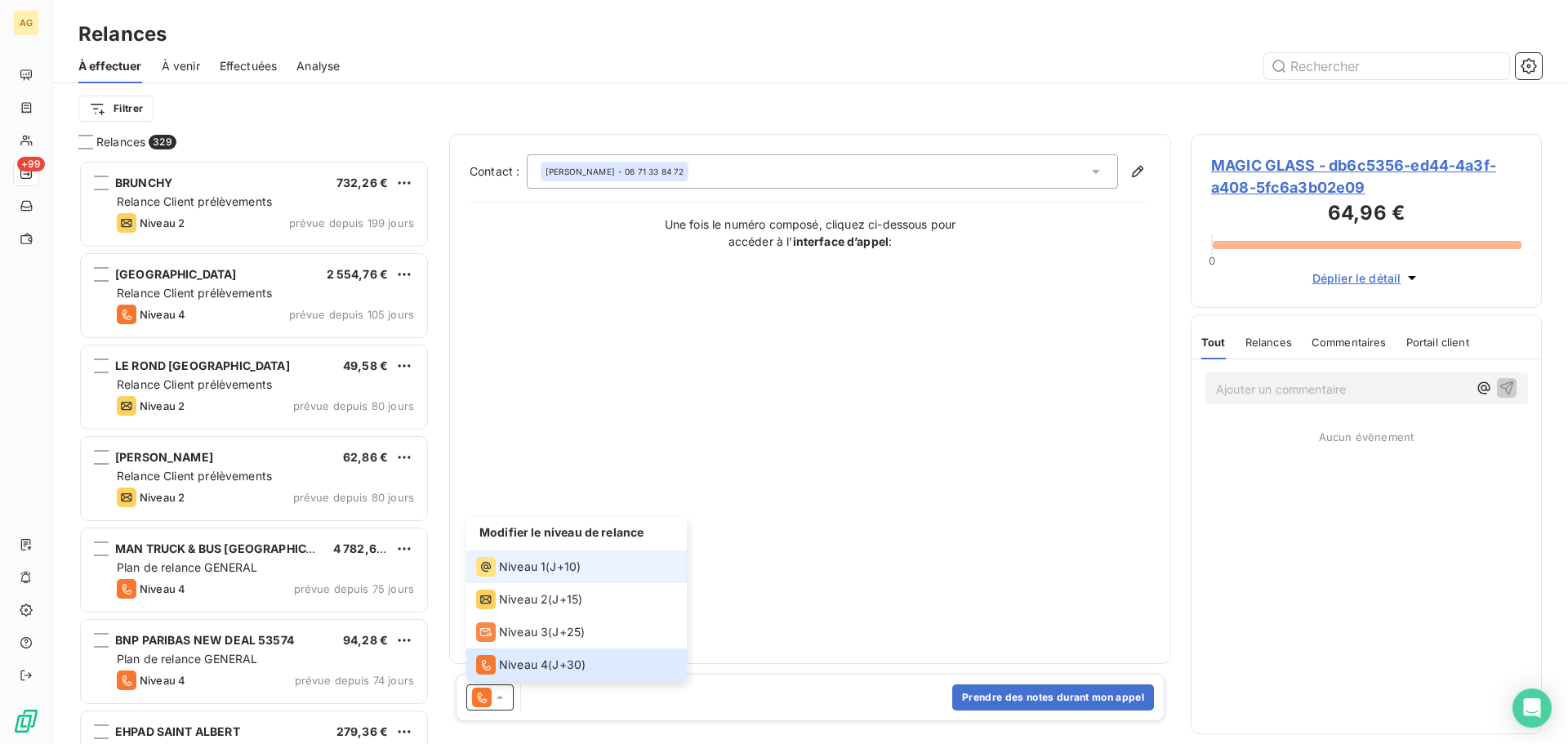
click at [497, 564] on div "Niveau 1" at bounding box center [511, 566] width 69 height 20
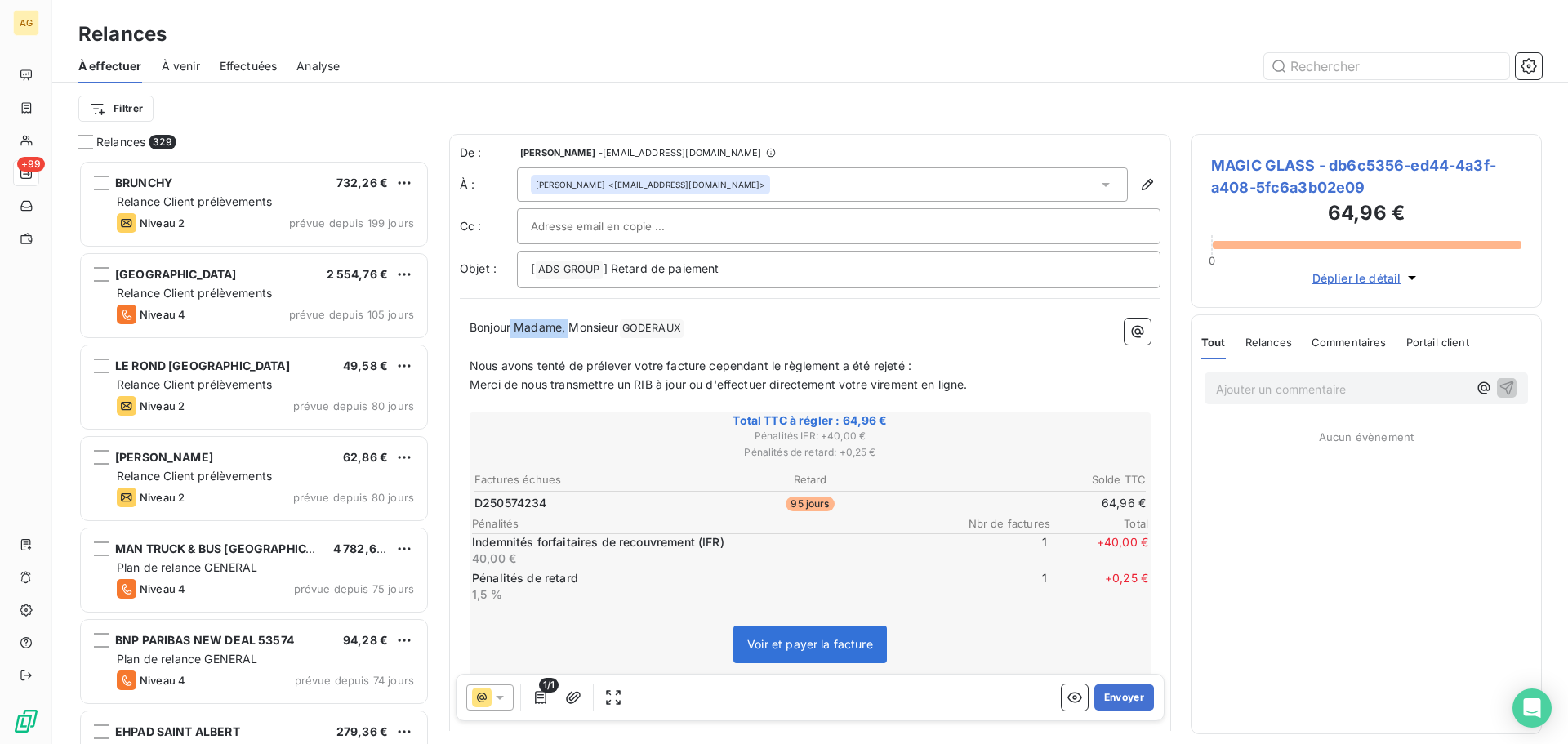
drag, startPoint x: 570, startPoint y: 330, endPoint x: 511, endPoint y: 330, distance: 59.0
click at [511, 330] on span "Bonjour Madame, Monsieur" at bounding box center [544, 326] width 150 height 14
click at [1123, 694] on button "Envoyer" at bounding box center [1124, 697] width 59 height 26
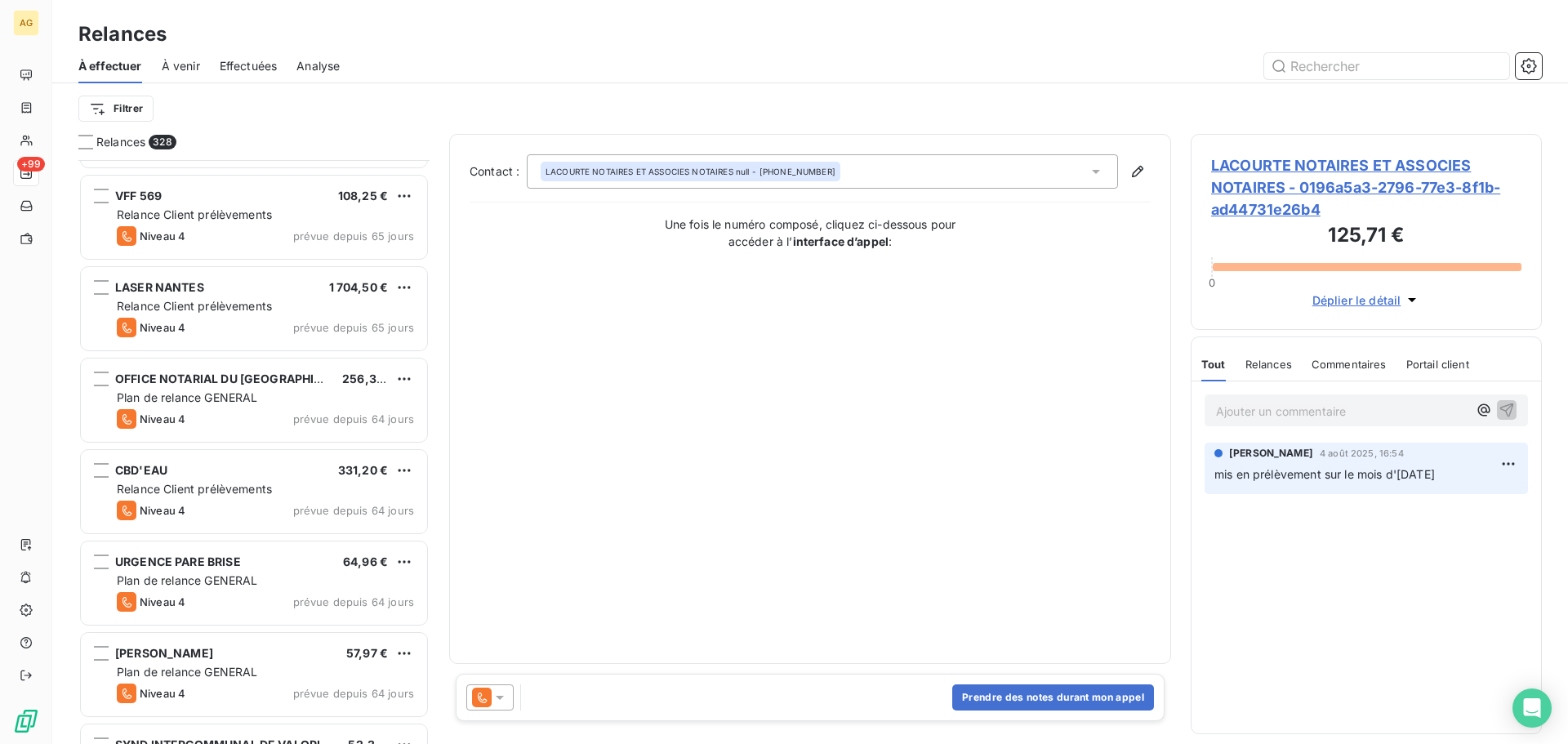
scroll to position [1715, 0]
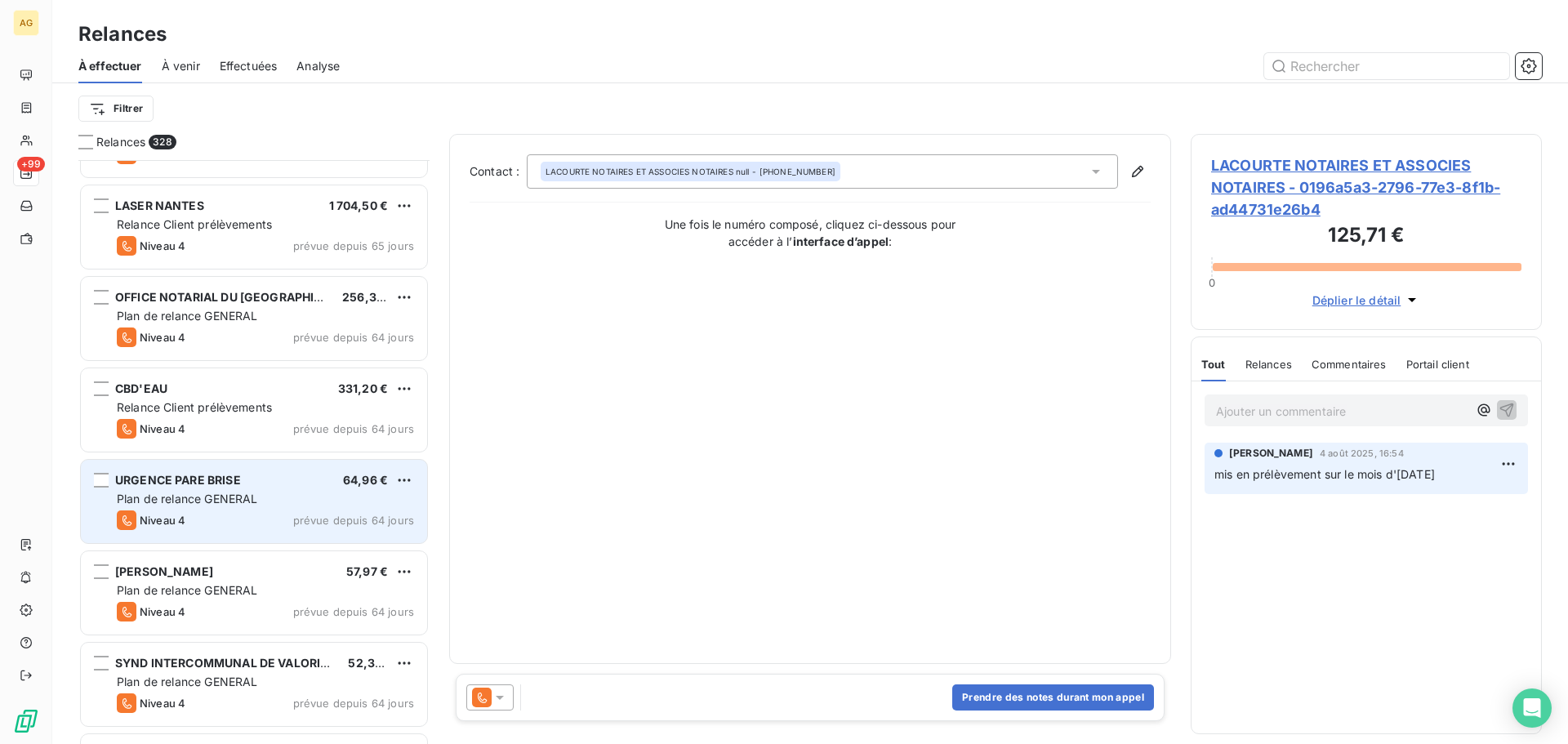
click at [261, 471] on div "URGENCE PARE BRISE 64,96 € Plan de relance GENERAL Niveau 4 prévue depuis 64 jo…" at bounding box center [253, 501] width 346 height 83
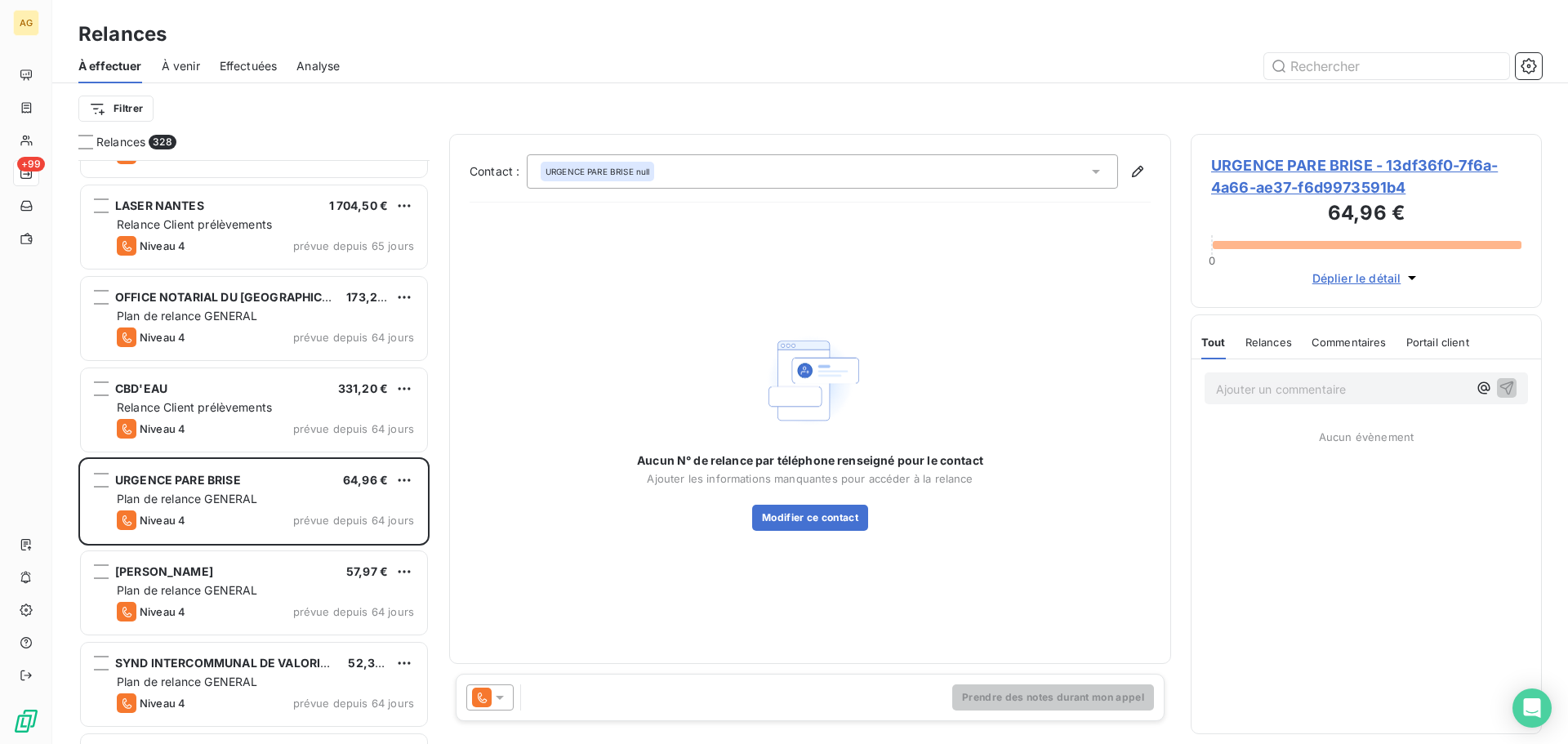
click at [1276, 180] on span "URGENCE PARE BRISE - 13df36f0-7f6a-4a66-ae37-f6d9973591b4" at bounding box center [1366, 177] width 310 height 44
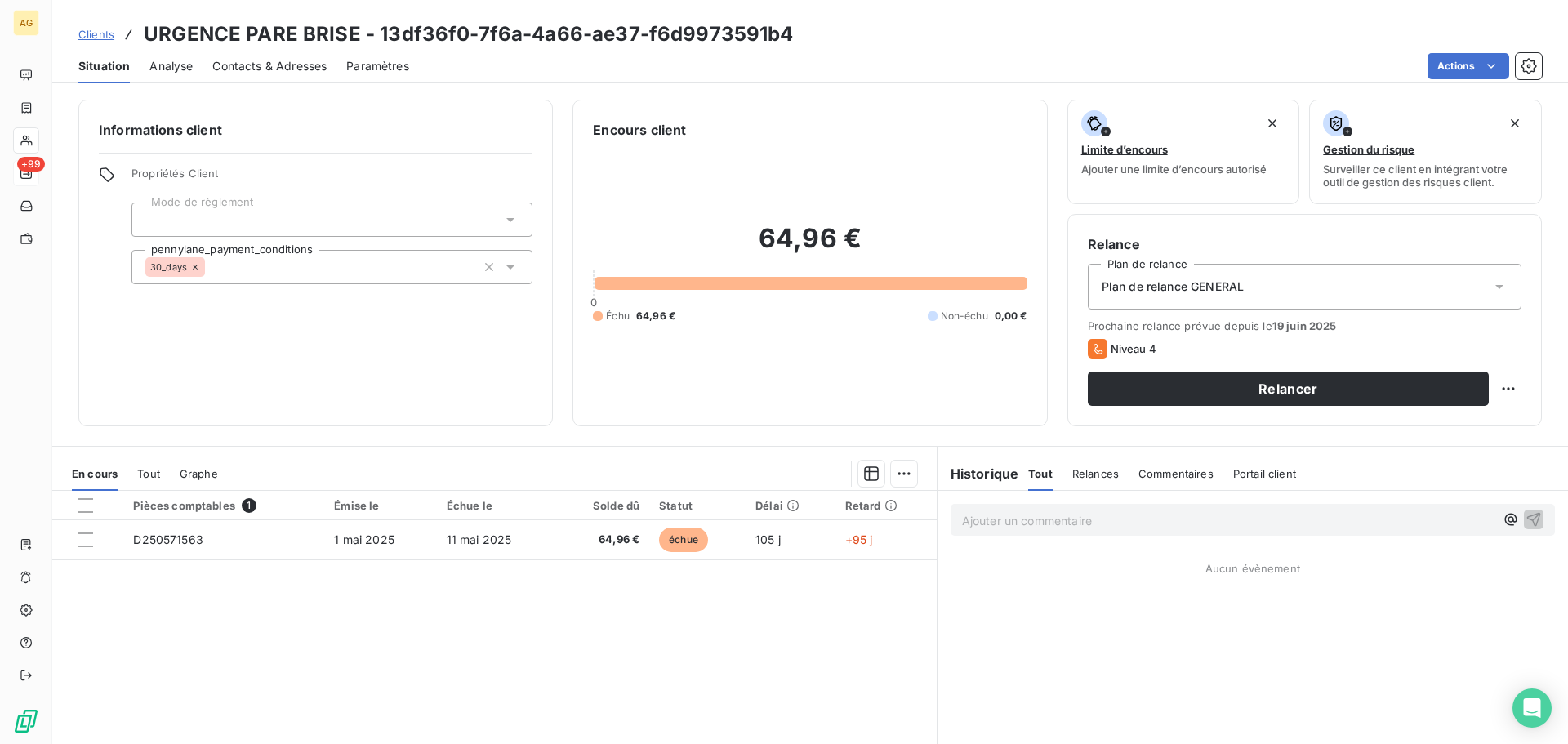
click at [1247, 287] on div "Plan de relance GENERAL" at bounding box center [1304, 287] width 433 height 46
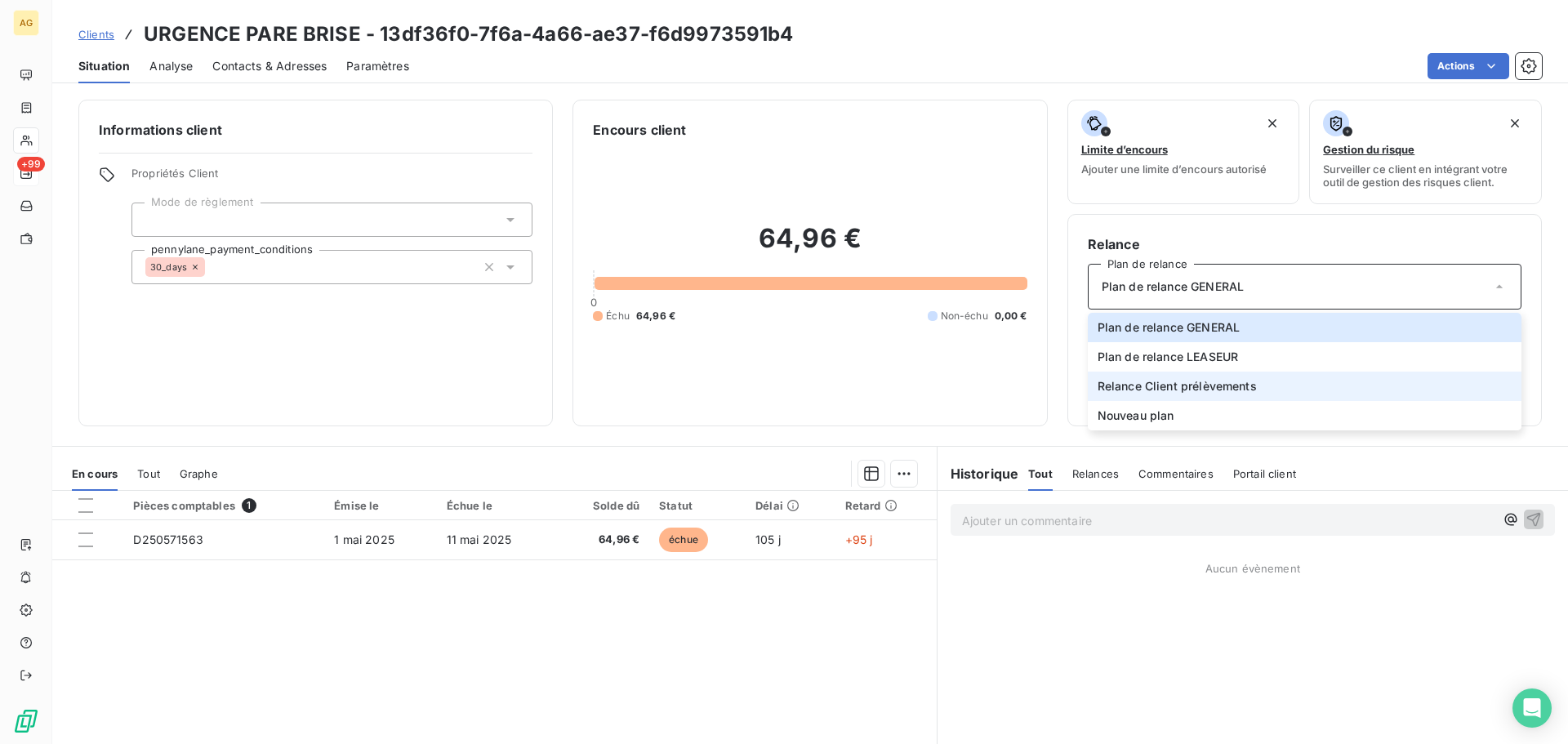
click at [1237, 393] on span "Relance Client prélèvements" at bounding box center [1177, 386] width 160 height 16
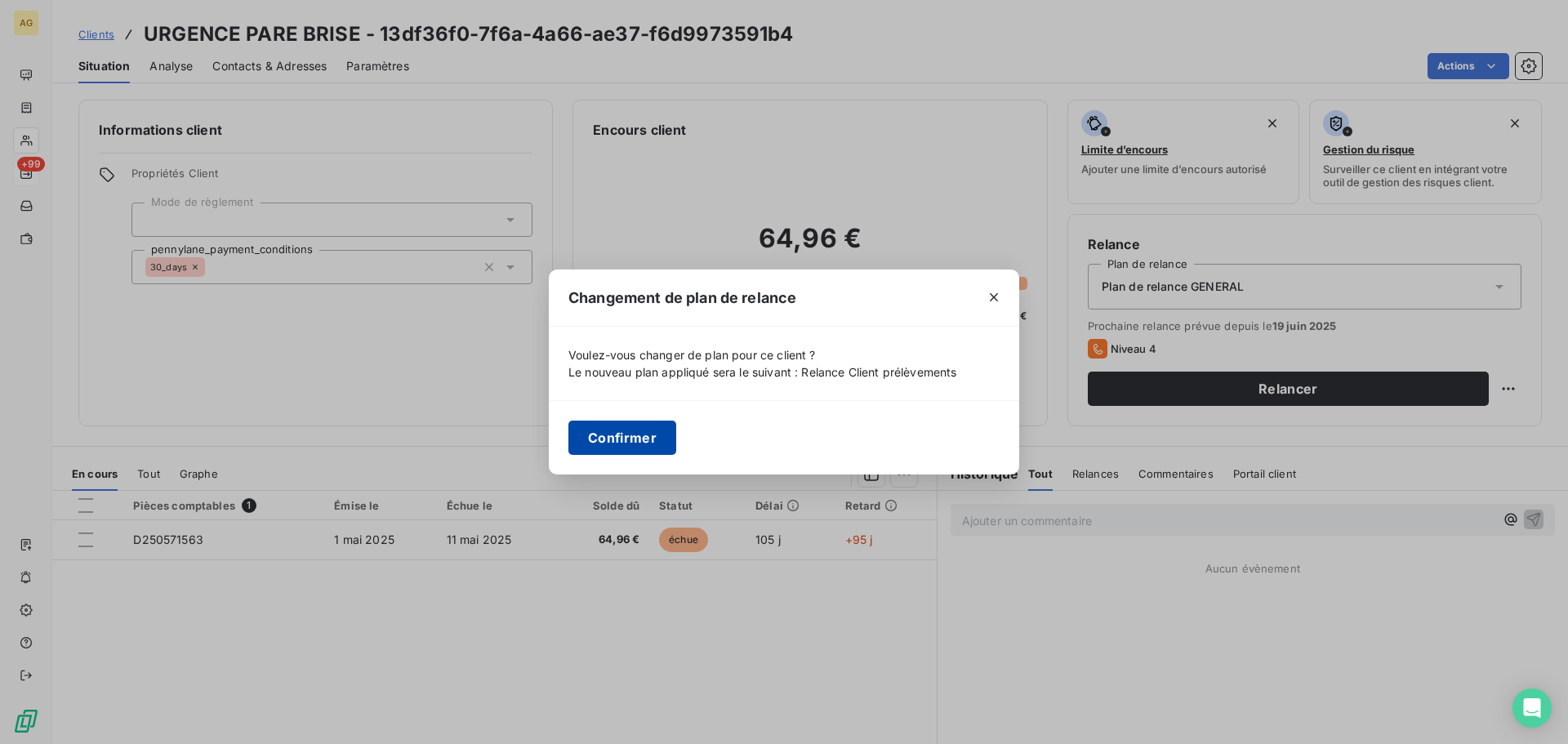
click at [638, 438] on button "Confirmer" at bounding box center [622, 437] width 108 height 35
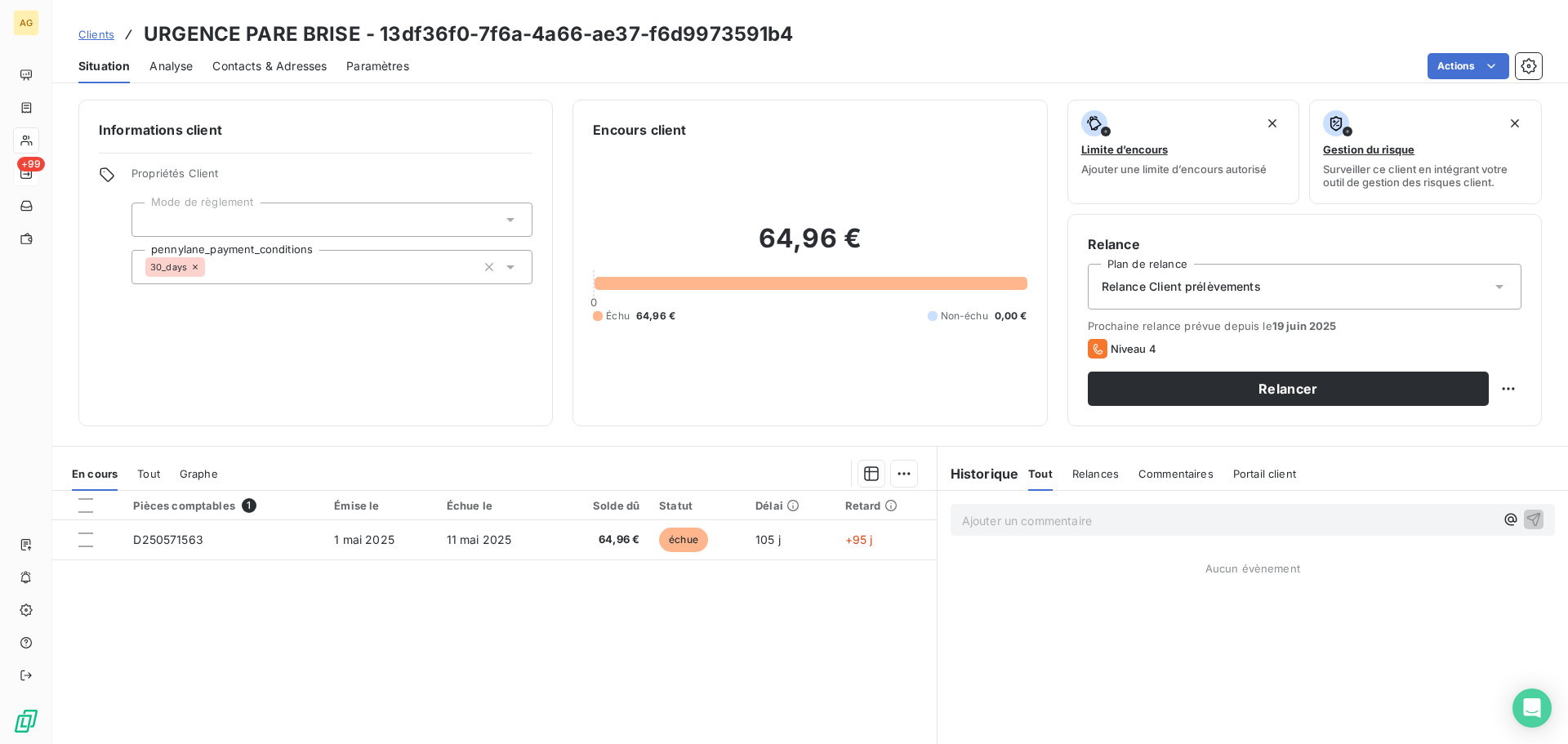
click at [368, 66] on span "Paramètres" at bounding box center [377, 67] width 62 height 16
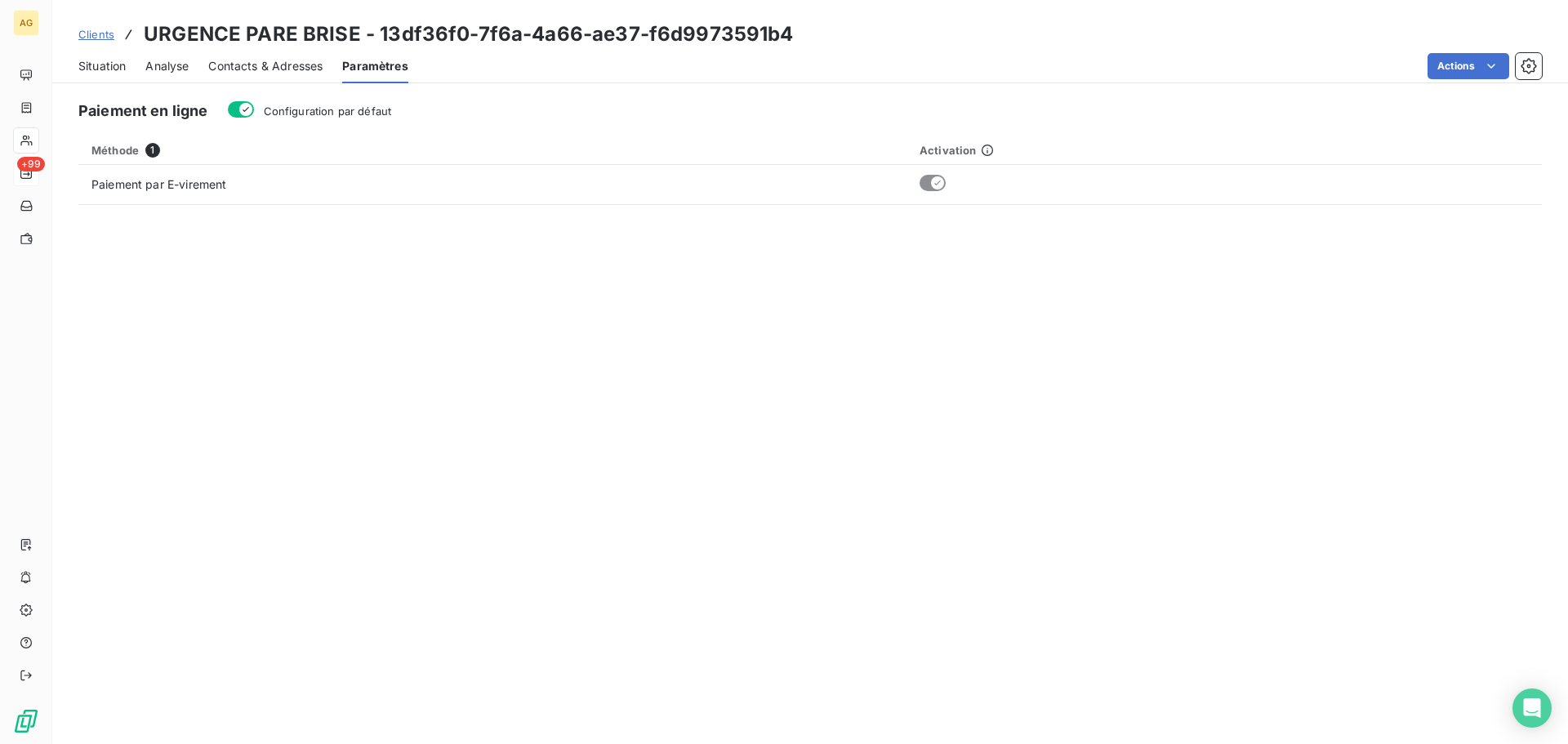
click at [347, 112] on span "Configuration par défaut" at bounding box center [328, 111] width 128 height 13
click at [254, 112] on button "Configuration par défaut" at bounding box center [241, 109] width 26 height 16
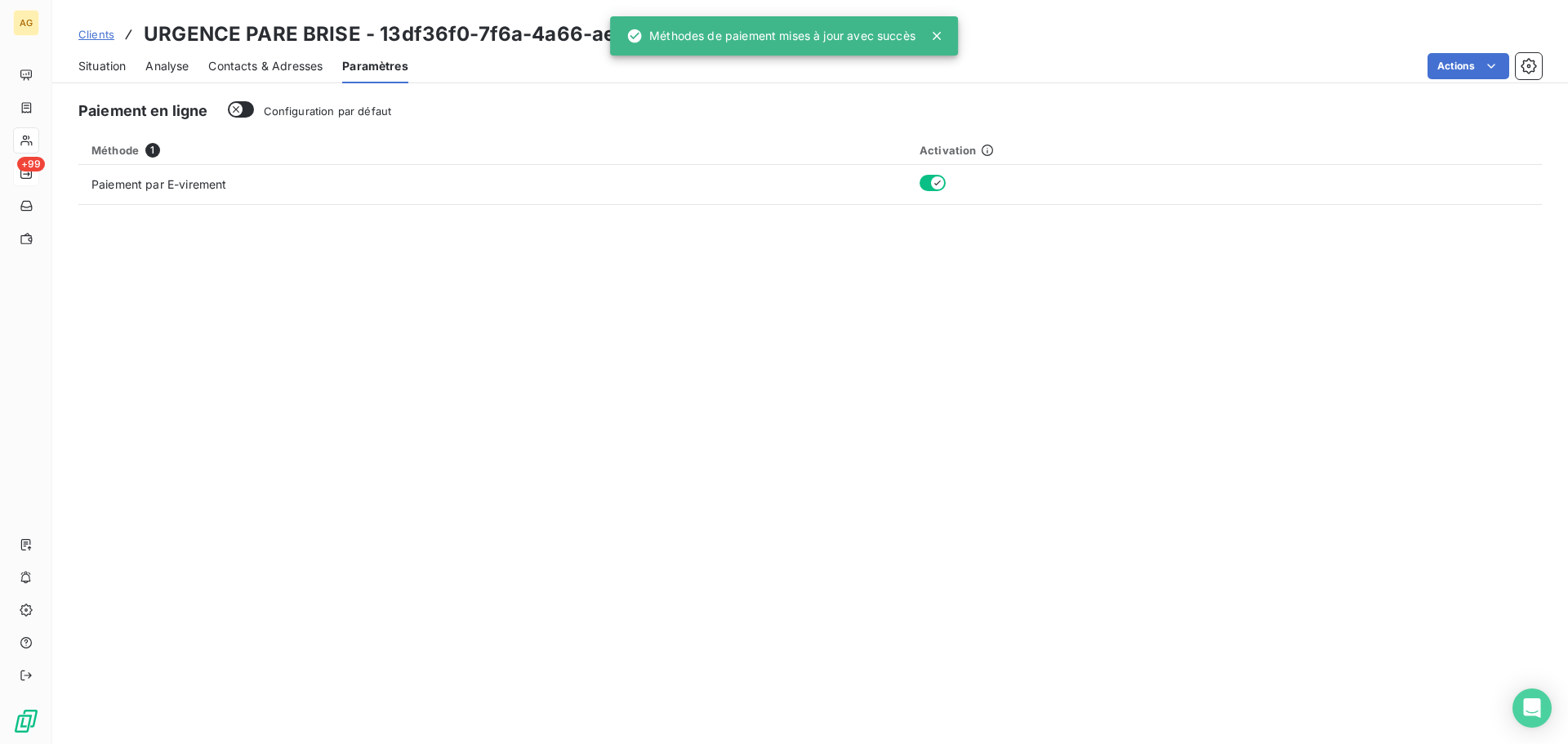
click at [261, 63] on span "Contacts & Adresses" at bounding box center [265, 67] width 114 height 16
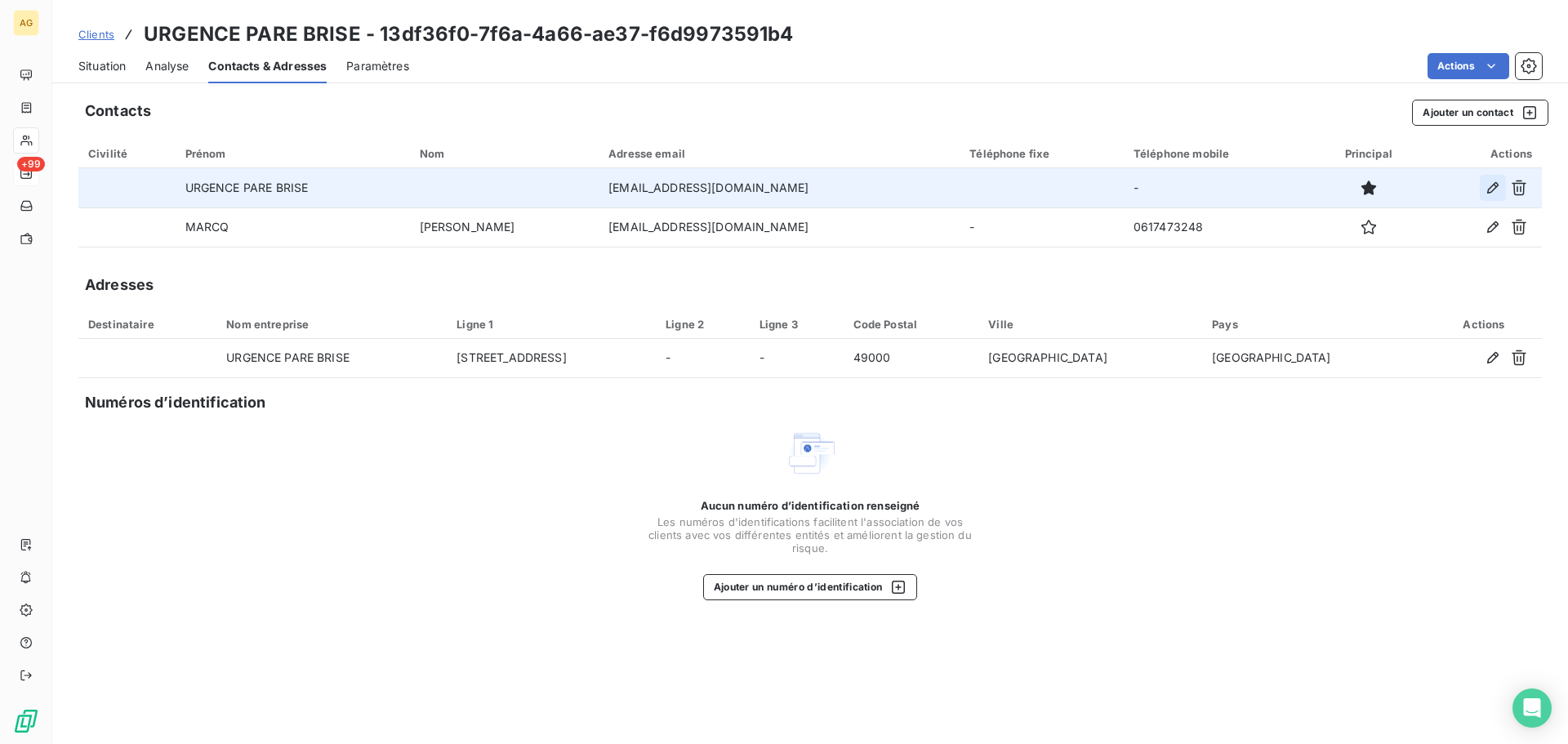
click at [1492, 183] on icon "button" at bounding box center [1492, 187] width 16 height 16
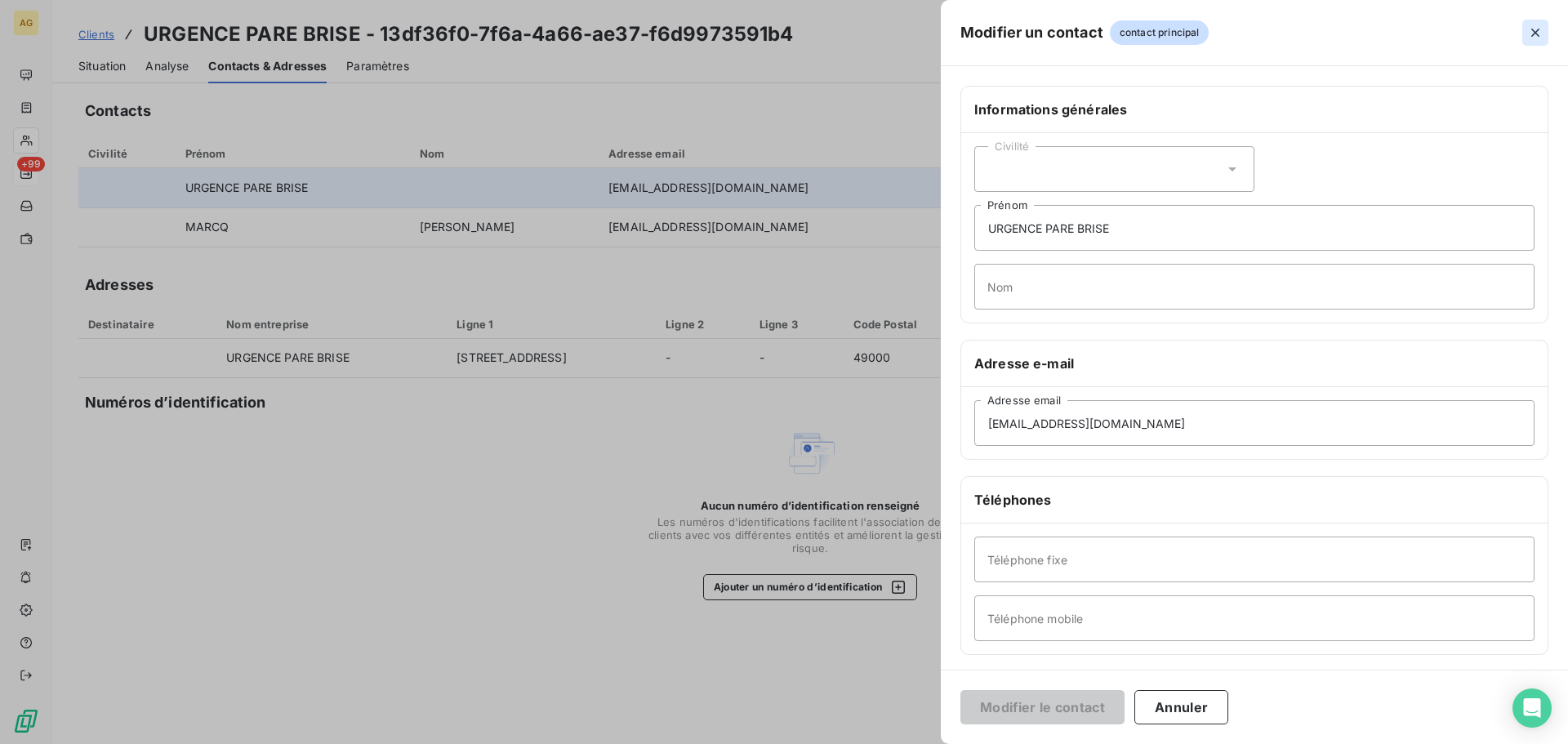
click at [1533, 27] on icon "button" at bounding box center [1535, 33] width 16 height 16
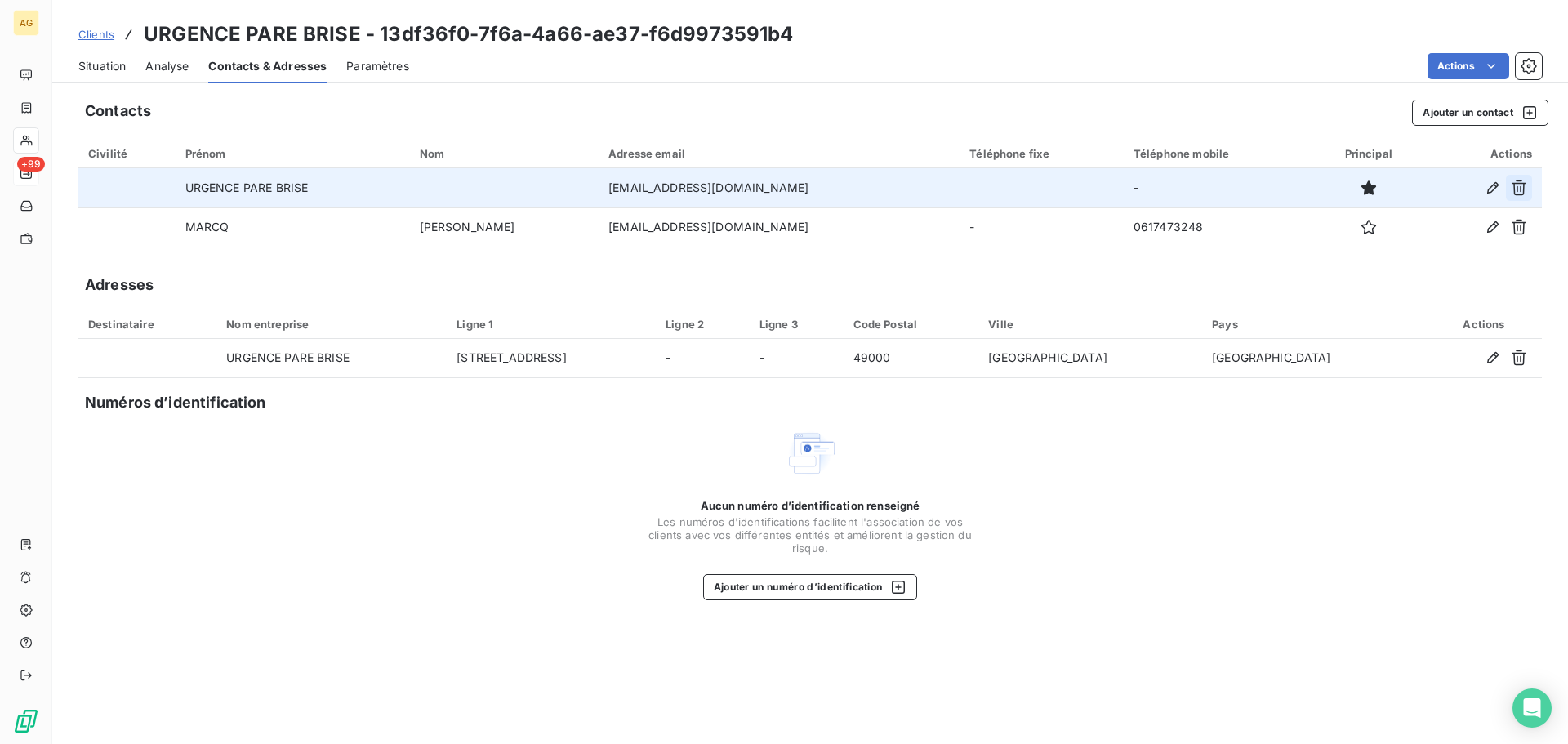
click at [1518, 192] on icon "button" at bounding box center [1519, 187] width 16 height 16
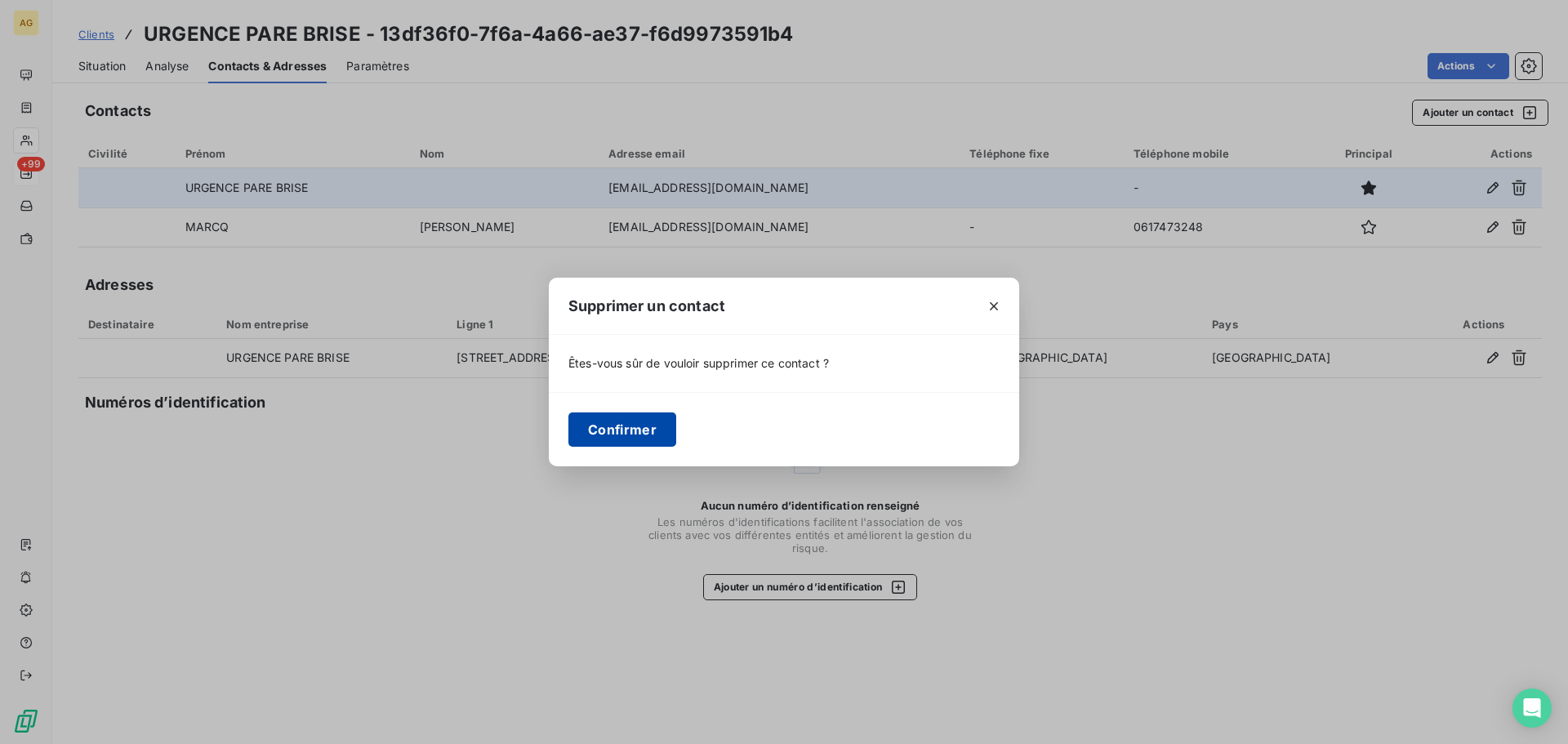
click at [611, 435] on button "Confirmer" at bounding box center [622, 429] width 108 height 35
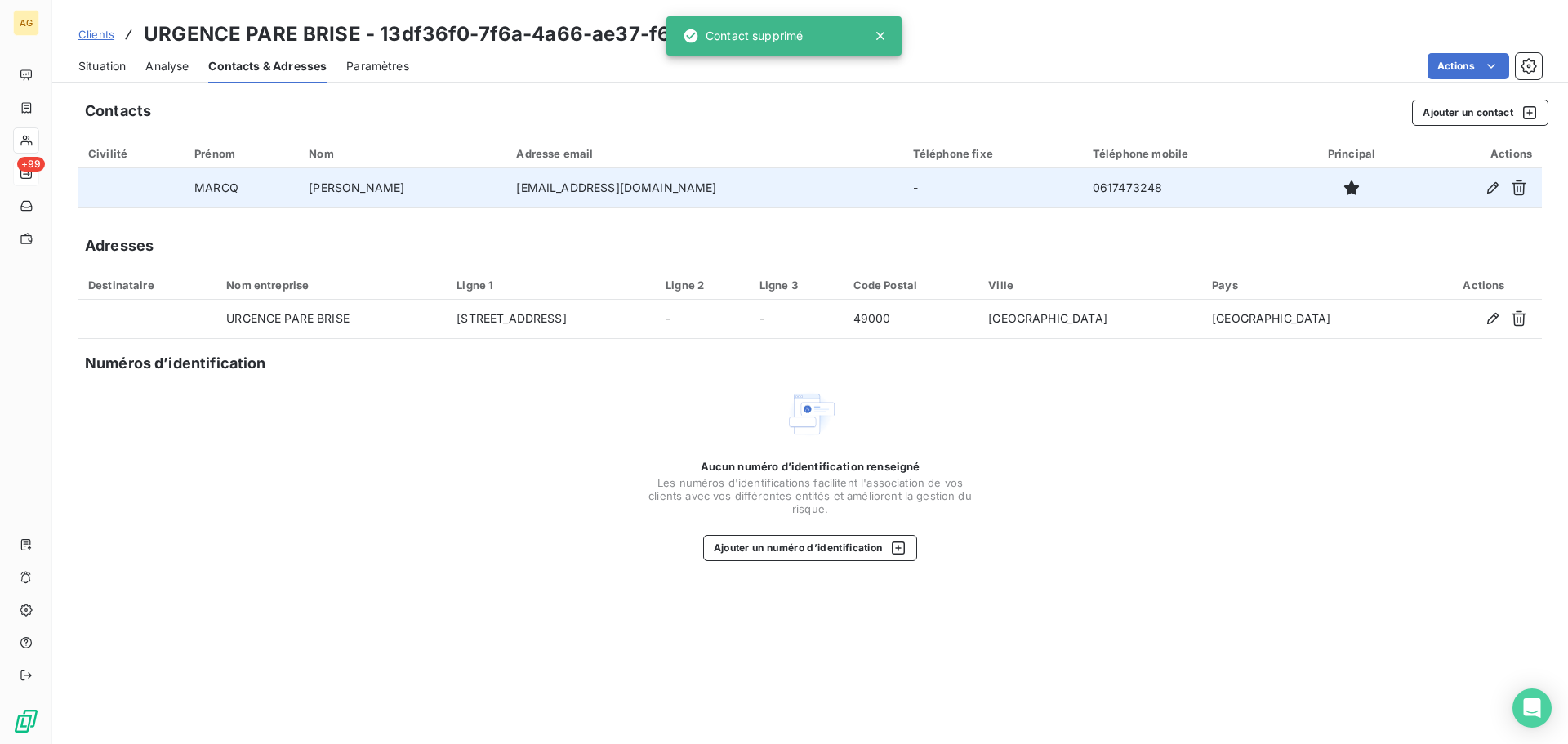
click at [977, 188] on td "-" at bounding box center [992, 188] width 179 height 39
click at [680, 193] on td "[EMAIL_ADDRESS][DOMAIN_NAME]" at bounding box center [705, 188] width 396 height 39
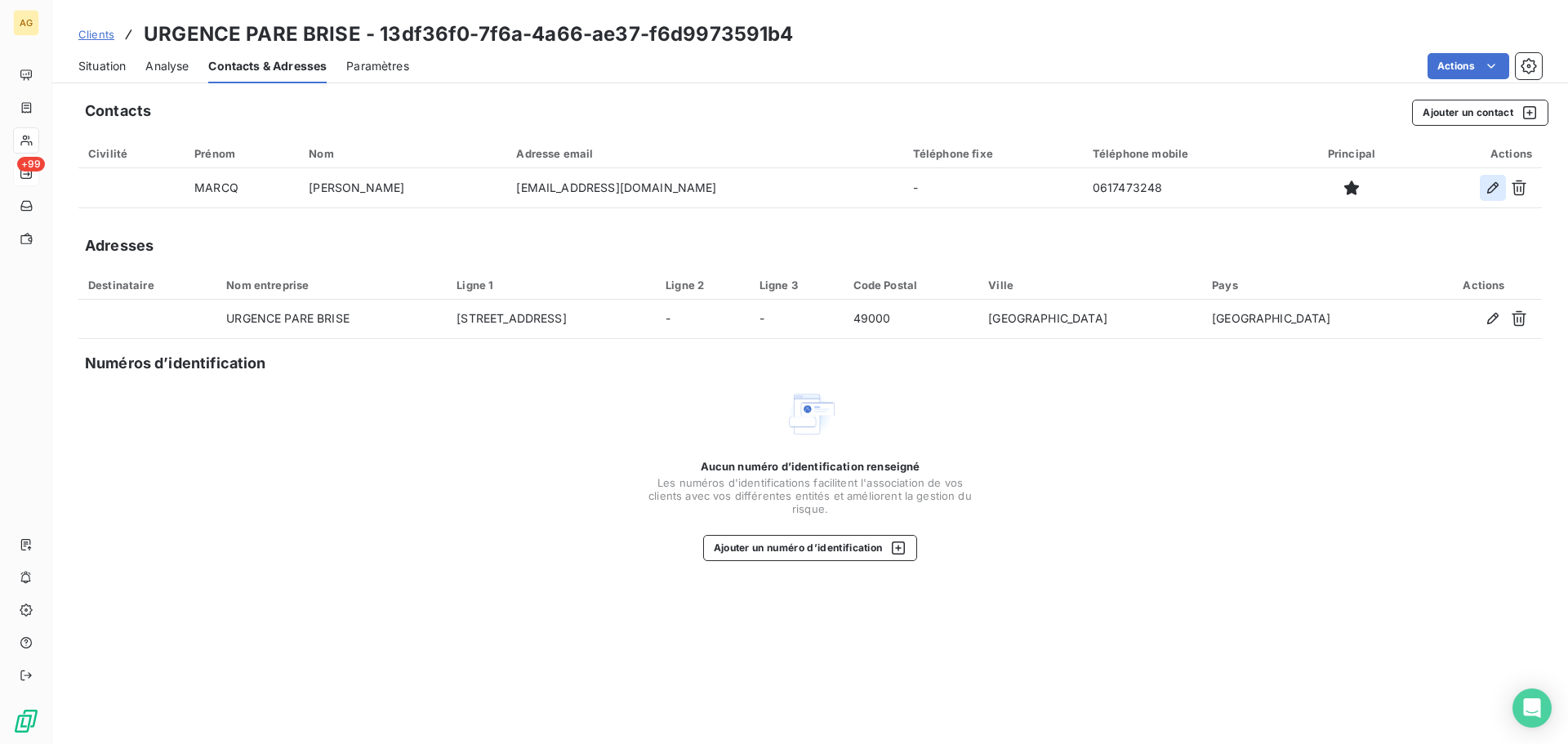
click at [1497, 183] on icon "button" at bounding box center [1492, 187] width 12 height 12
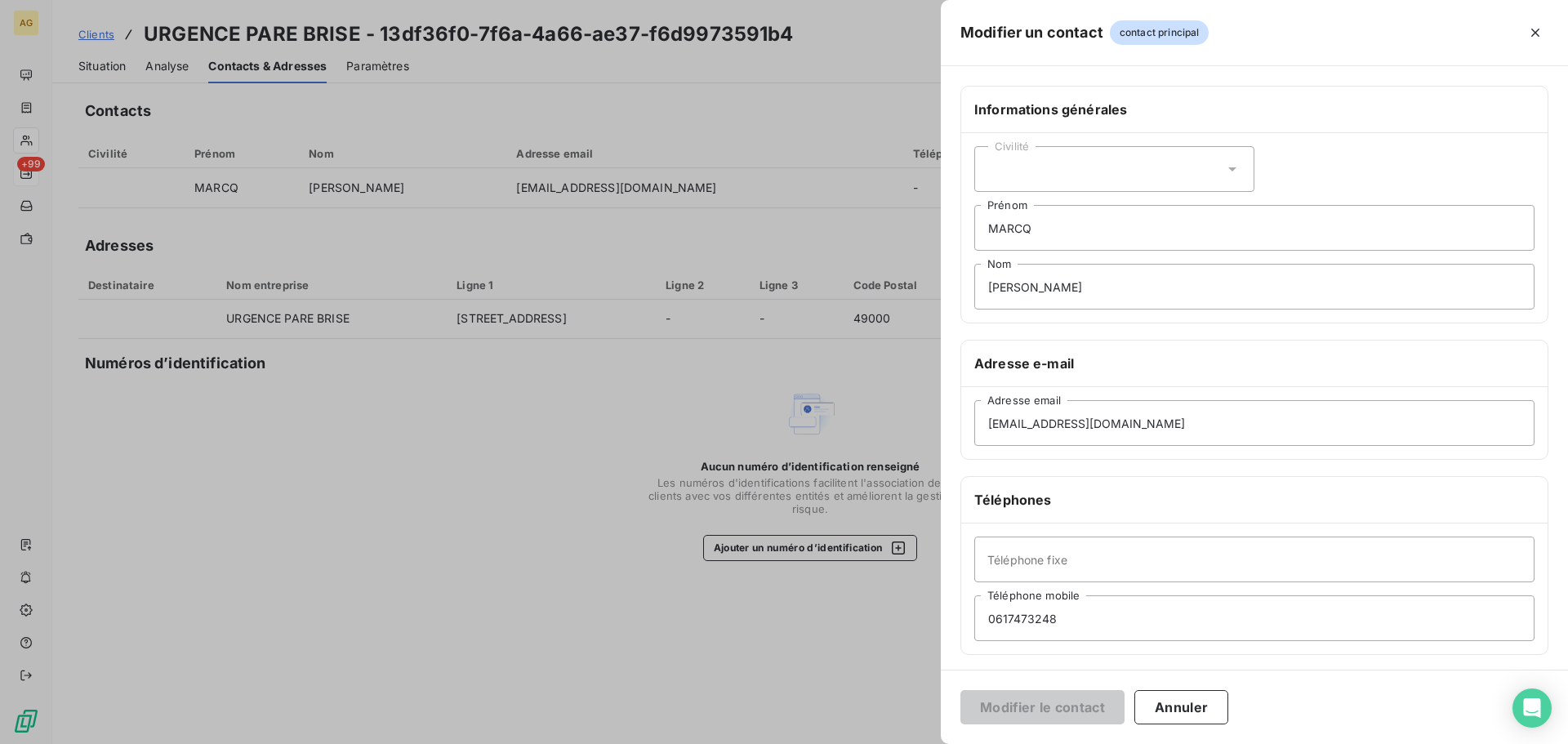
click at [1134, 169] on div "Civilité" at bounding box center [1114, 169] width 280 height 46
click at [1060, 238] on li "Monsieur" at bounding box center [1114, 239] width 280 height 30
click at [1089, 550] on input "Téléphone fixe" at bounding box center [1254, 559] width 560 height 46
paste input "[PHONE_NUMBER]"
type input "[PHONE_NUMBER]"
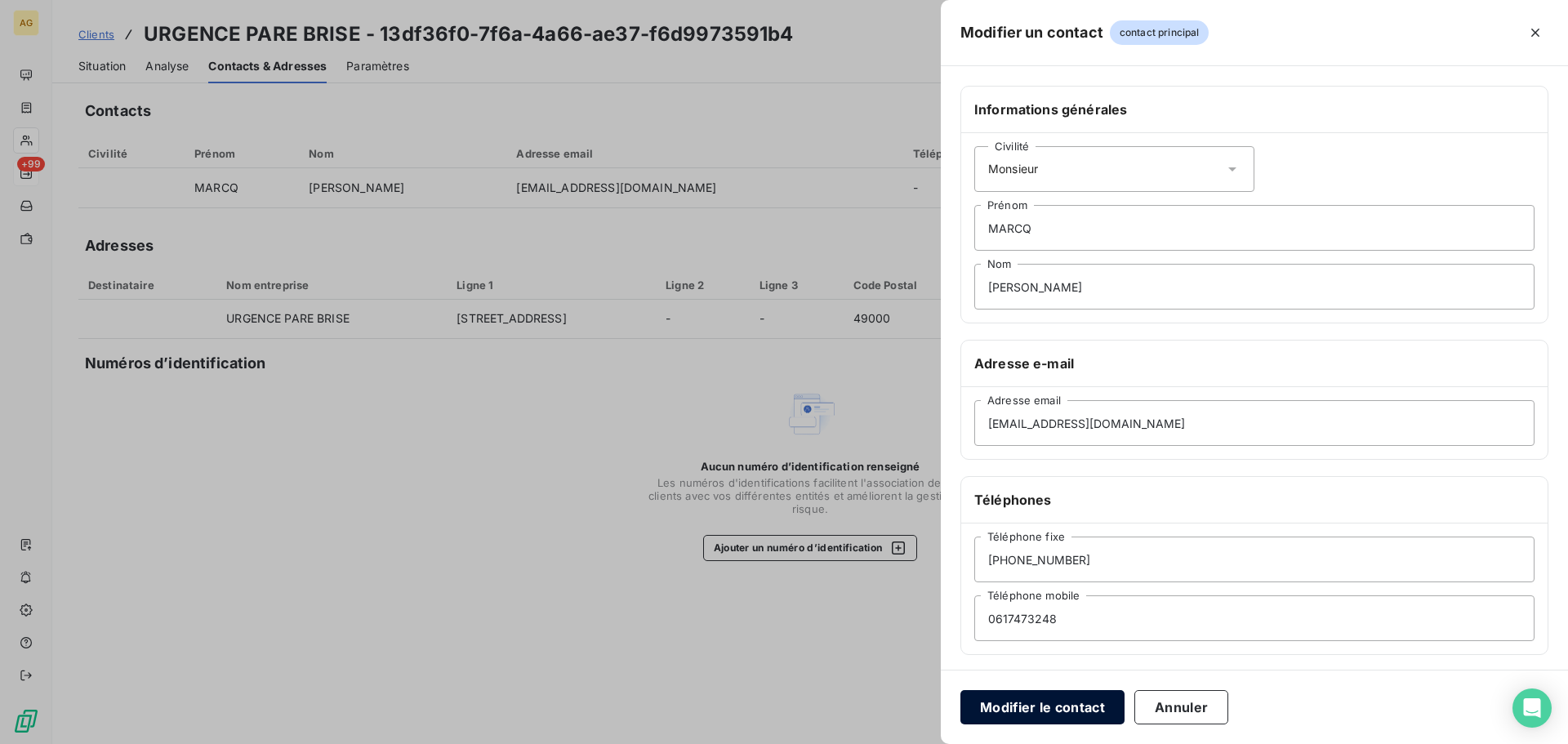
click at [1080, 701] on button "Modifier le contact" at bounding box center [1043, 707] width 164 height 35
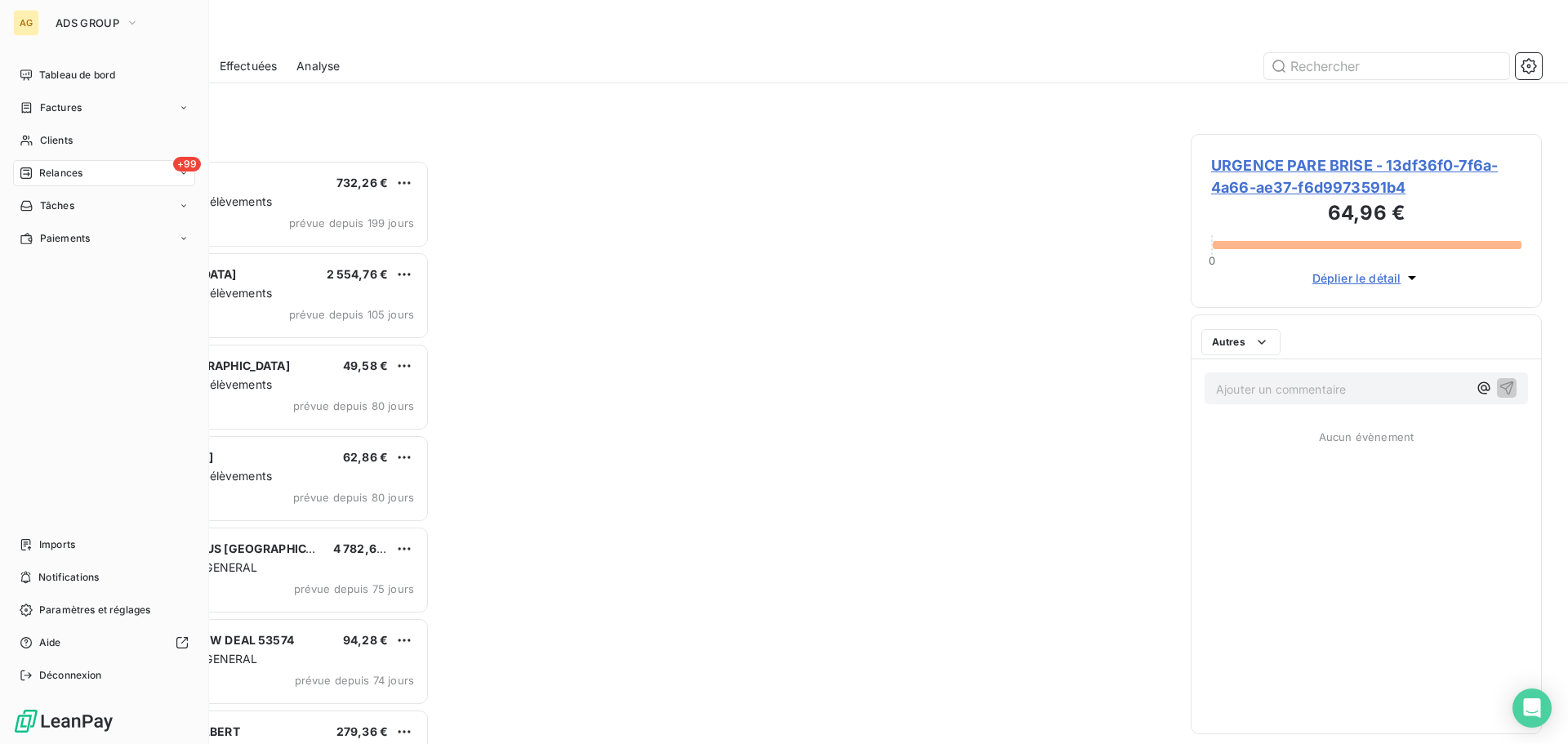
scroll to position [571, 339]
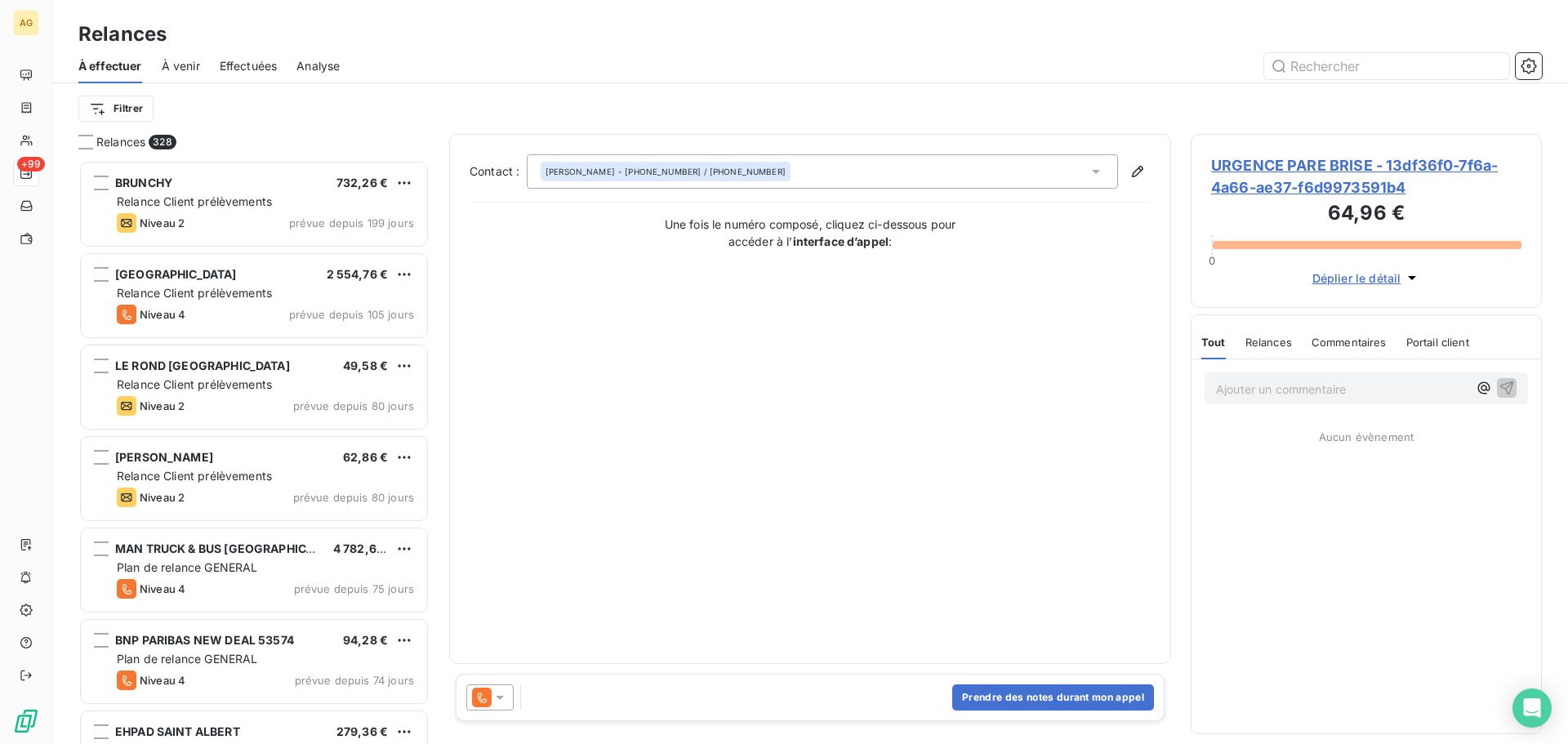
click at [506, 695] on icon at bounding box center [500, 697] width 16 height 16
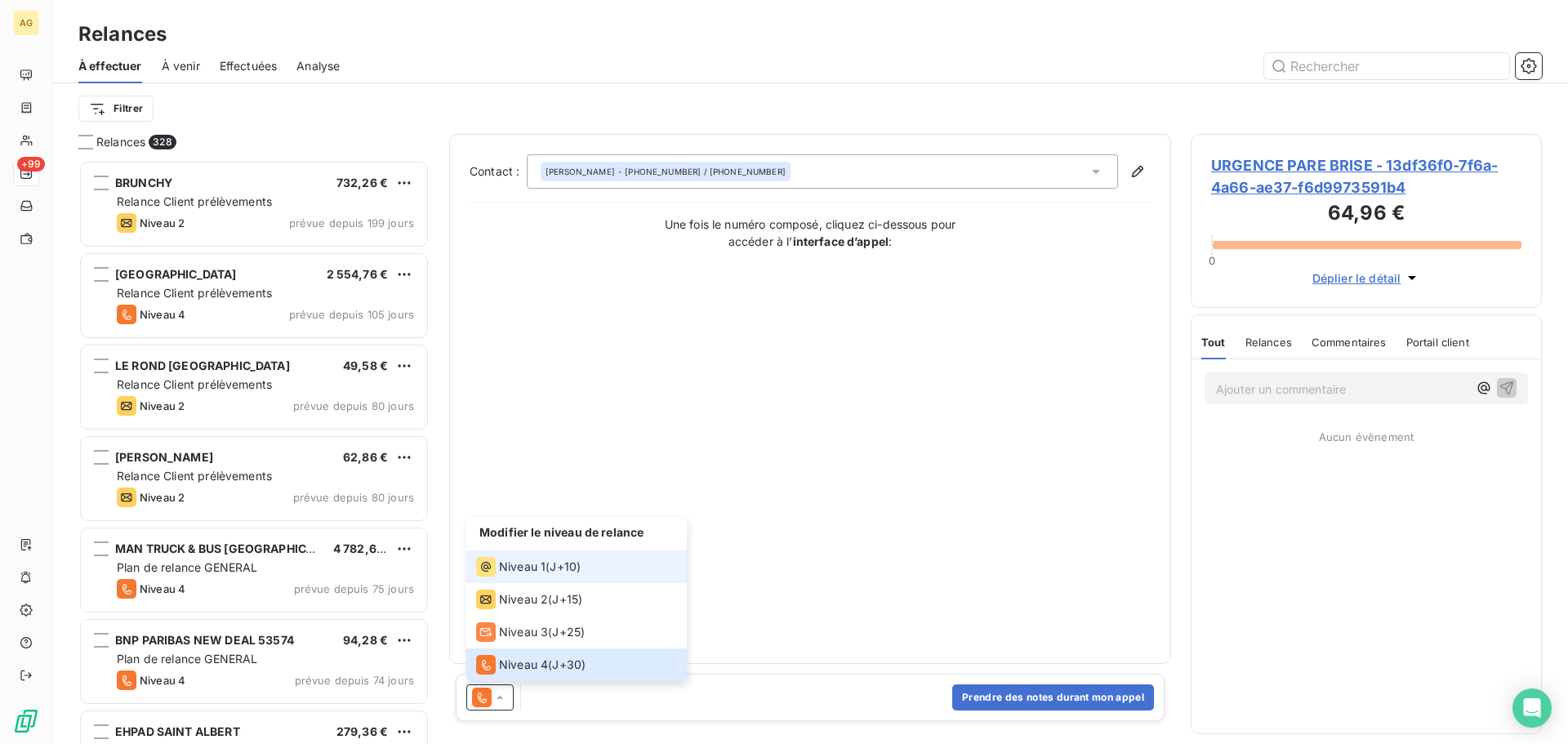
click at [519, 580] on li "Niveau 1 ( J+10 )" at bounding box center [576, 566] width 220 height 33
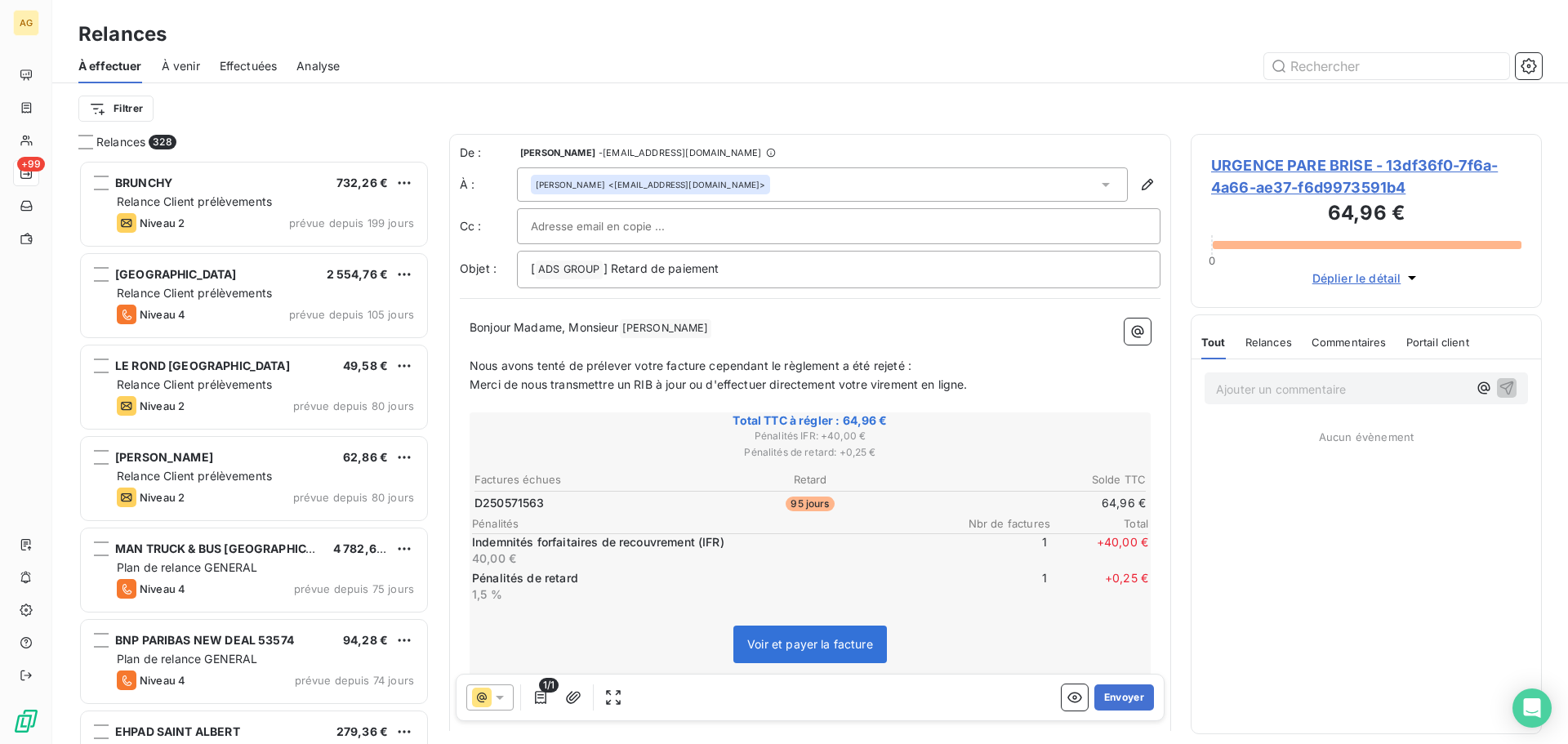
click at [1279, 176] on span "URGENCE PARE BRISE - 13df36f0-7f6a-4a66-ae37-f6d9973591b4" at bounding box center [1366, 177] width 310 height 44
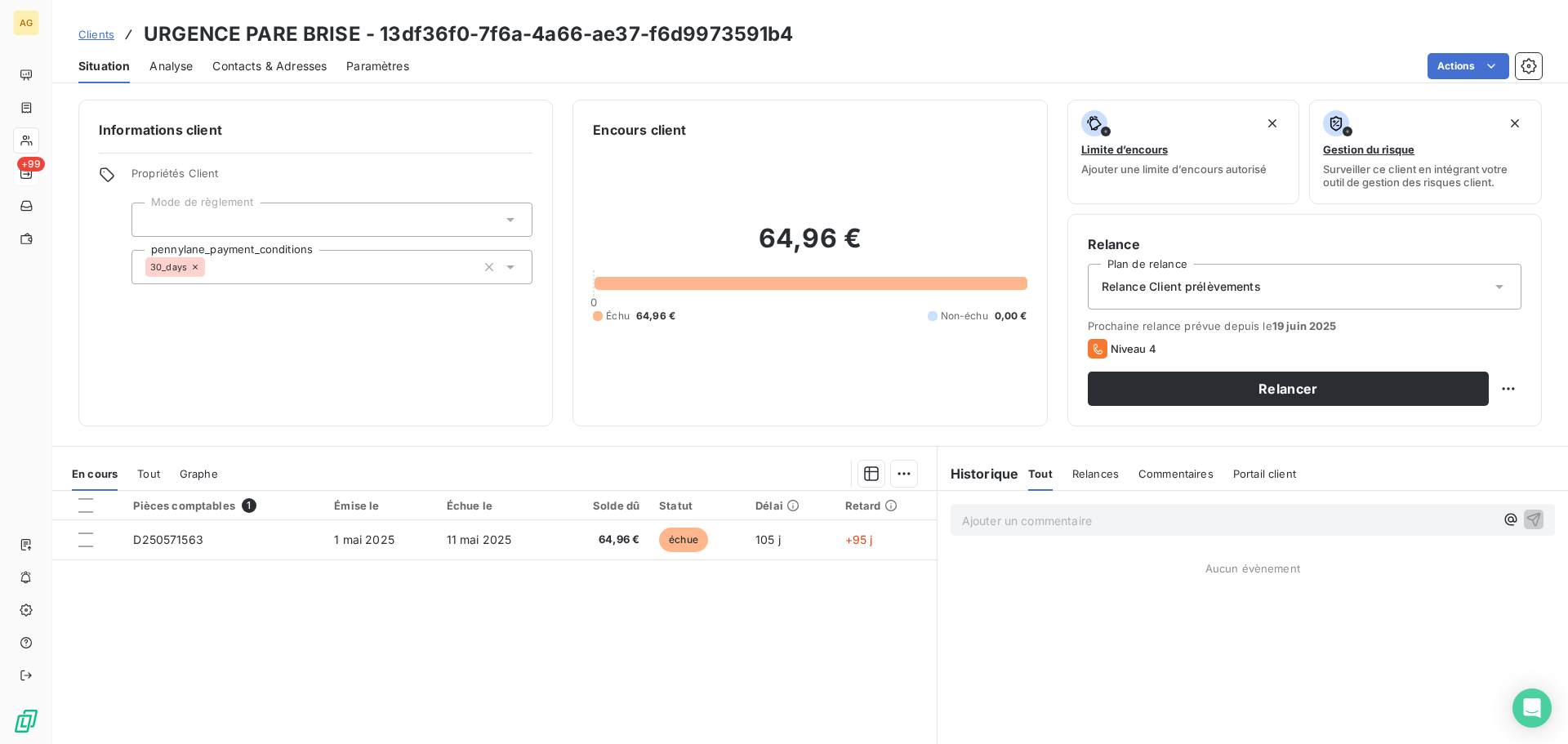
click at [280, 72] on span "Contacts & Adresses" at bounding box center [269, 67] width 114 height 16
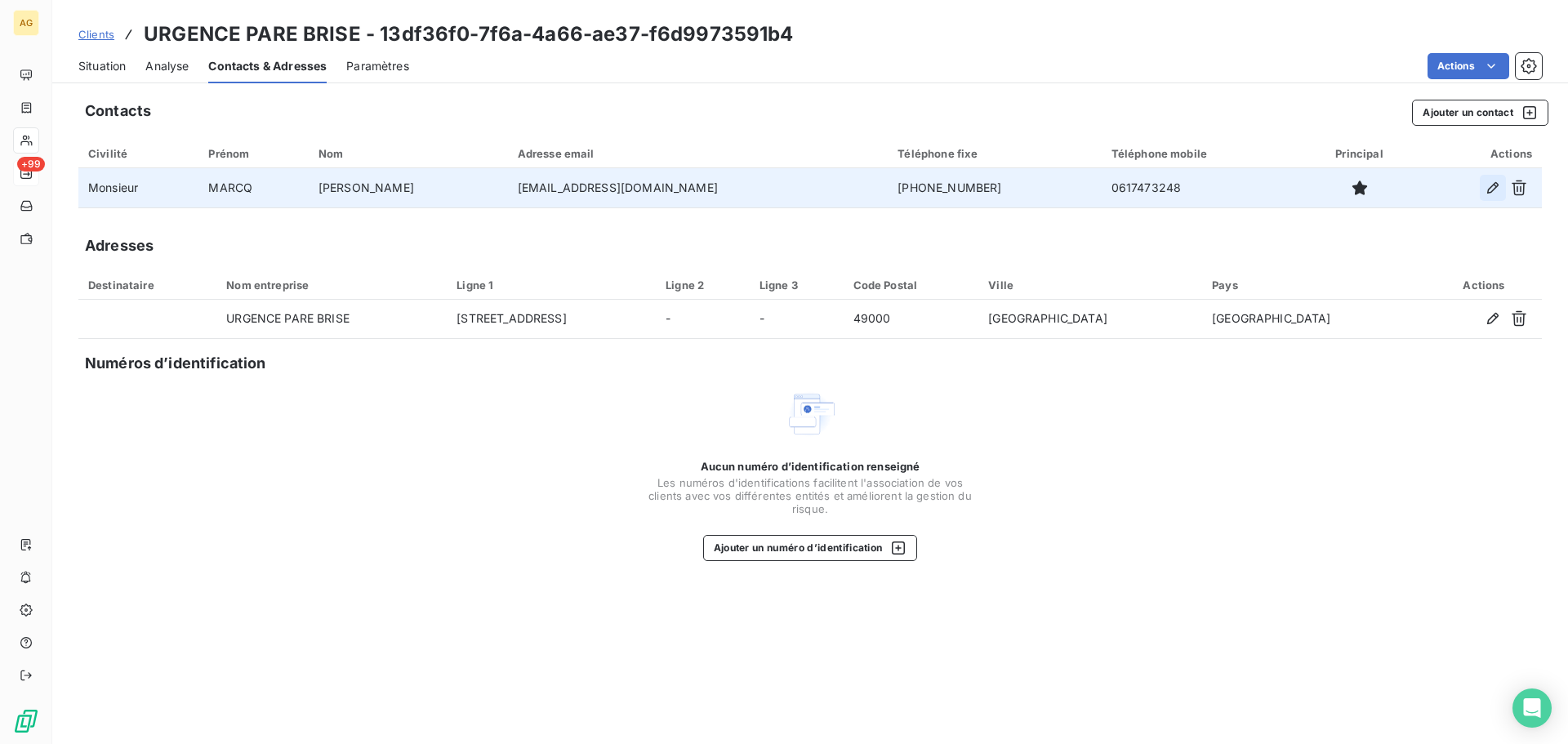
click at [1492, 187] on icon "button" at bounding box center [1492, 187] width 16 height 16
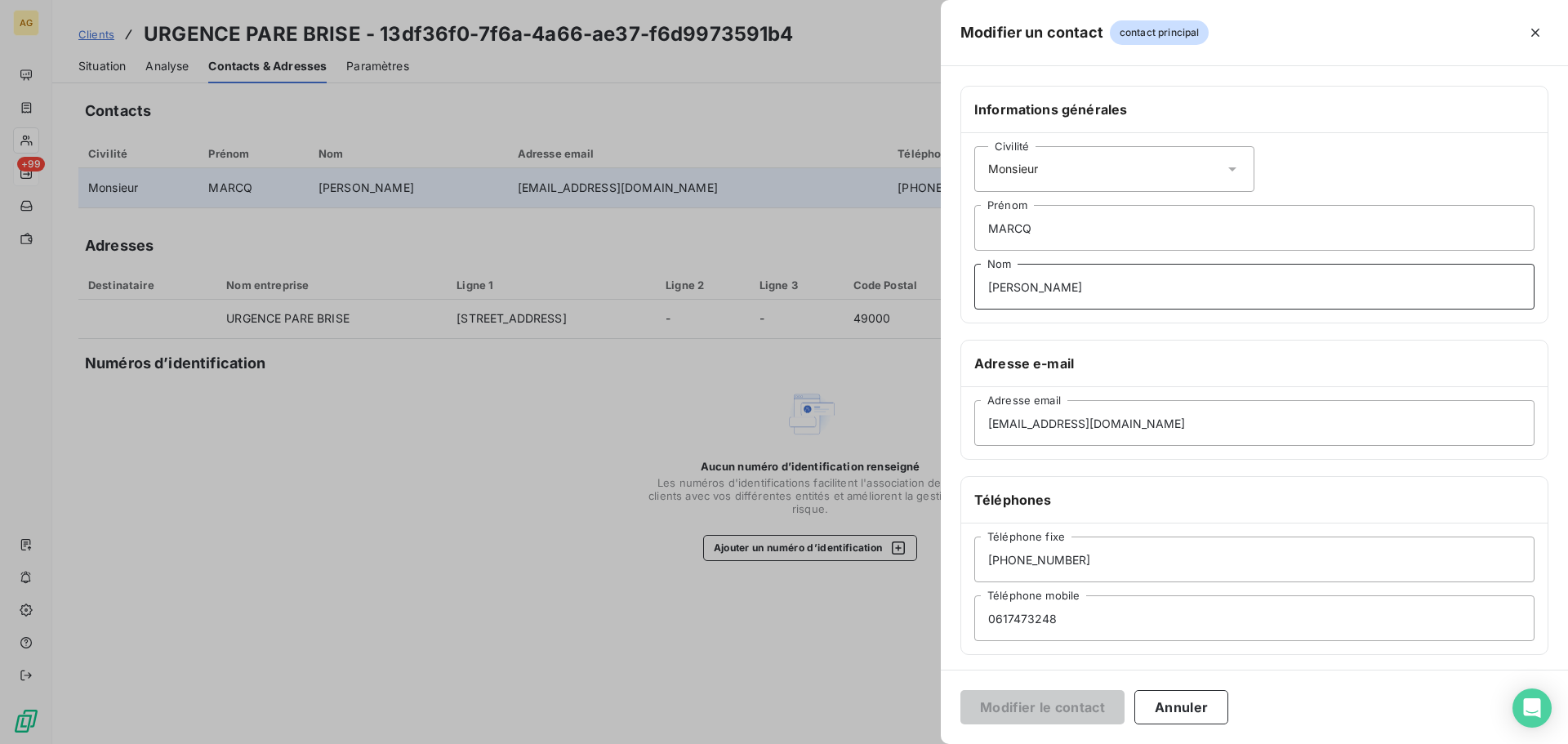
drag, startPoint x: 1076, startPoint y: 289, endPoint x: 966, endPoint y: 292, distance: 110.0
click at [966, 292] on div "Civilité Monsieur [PERSON_NAME] [PERSON_NAME]" at bounding box center [1254, 228] width 586 height 189
click at [1037, 224] on input "MARCQ" at bounding box center [1254, 228] width 560 height 46
click at [983, 232] on input "MARCQ" at bounding box center [1254, 228] width 560 height 46
paste input "[PERSON_NAME]"
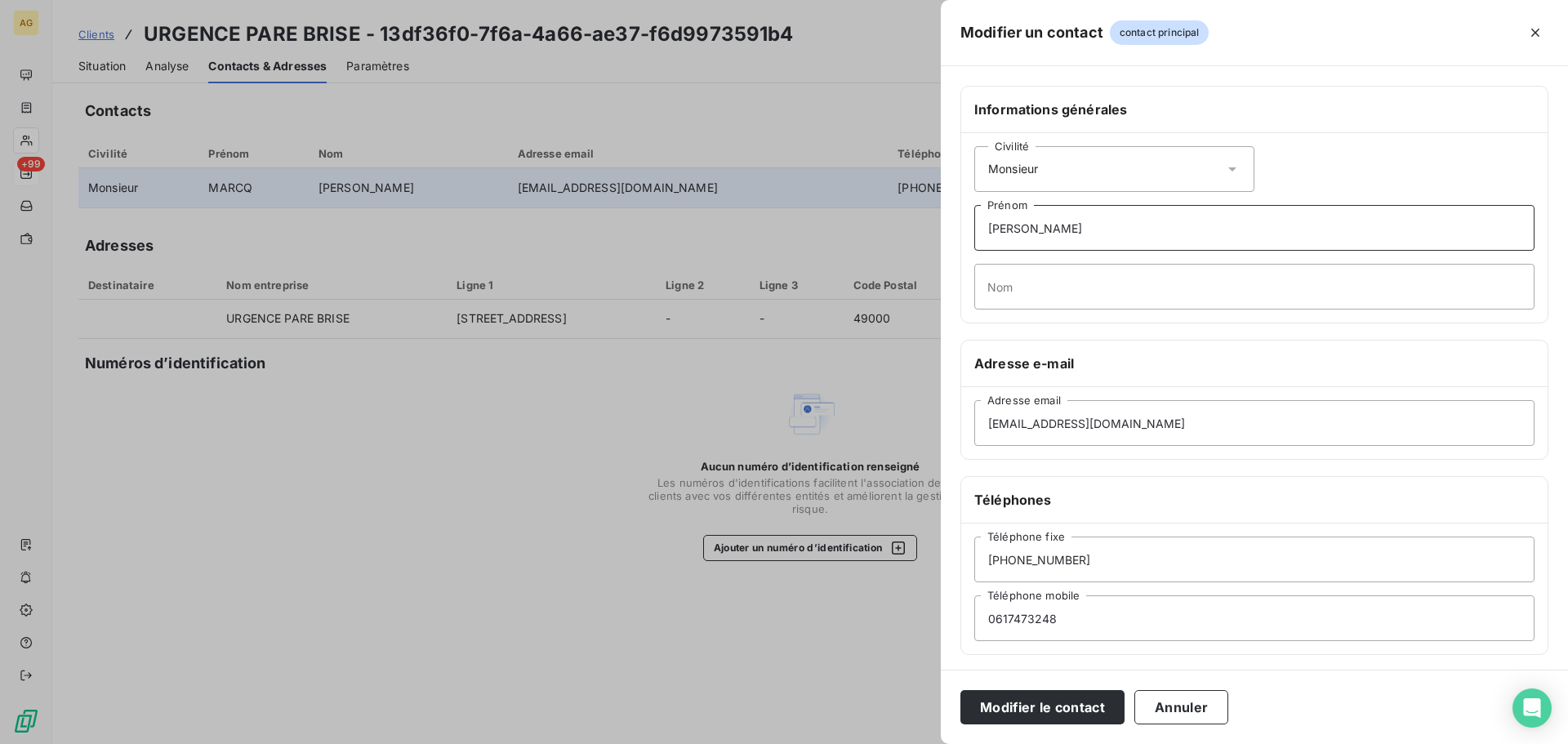
drag, startPoint x: 1120, startPoint y: 226, endPoint x: 1075, endPoint y: 231, distance: 45.3
click at [1075, 231] on input "[PERSON_NAME]" at bounding box center [1254, 228] width 560 height 46
type input "[PERSON_NAME]"
click at [1007, 303] on input "Nom" at bounding box center [1254, 287] width 560 height 46
paste input "MARCQ"
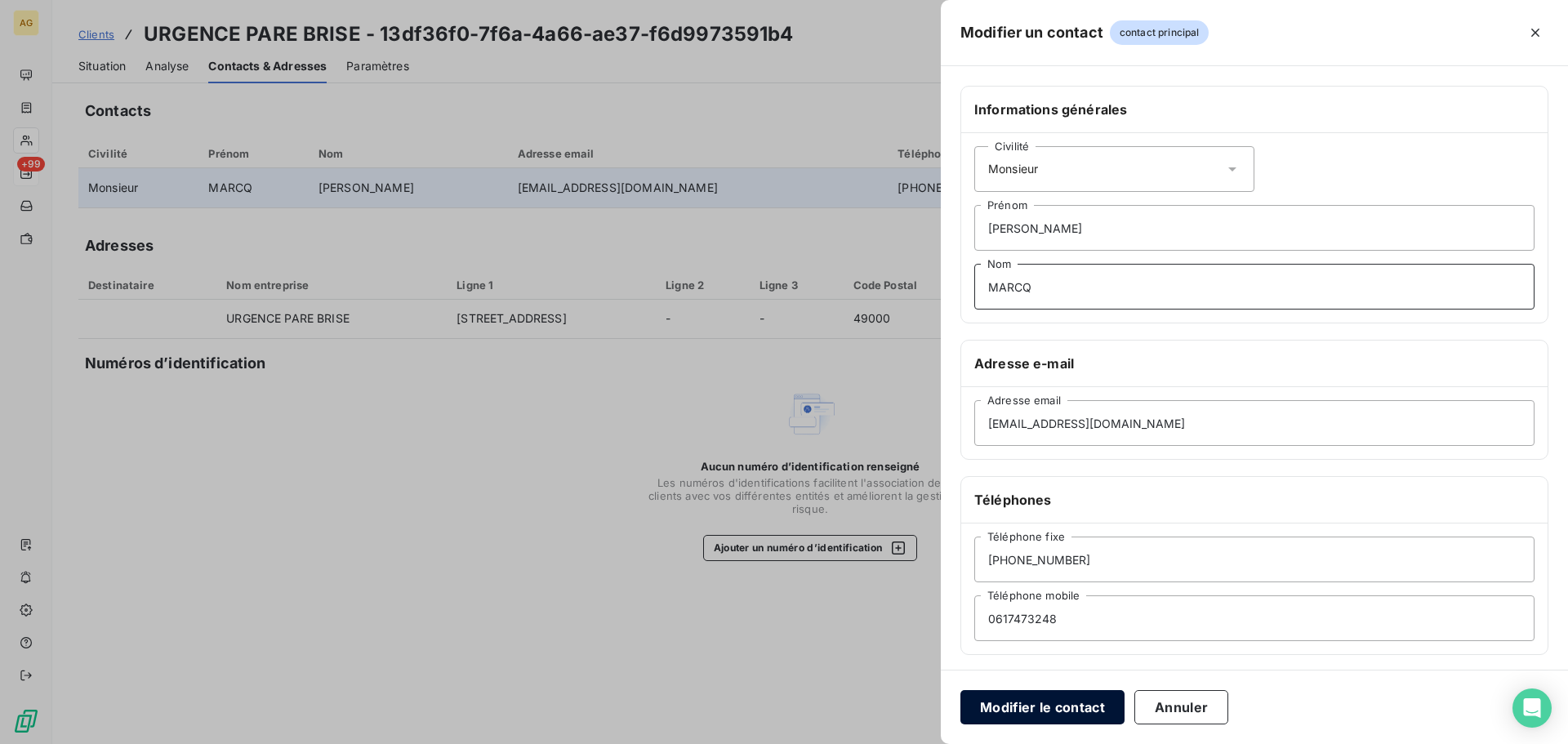
type input "MARCQ"
click at [1068, 709] on button "Modifier le contact" at bounding box center [1043, 707] width 164 height 35
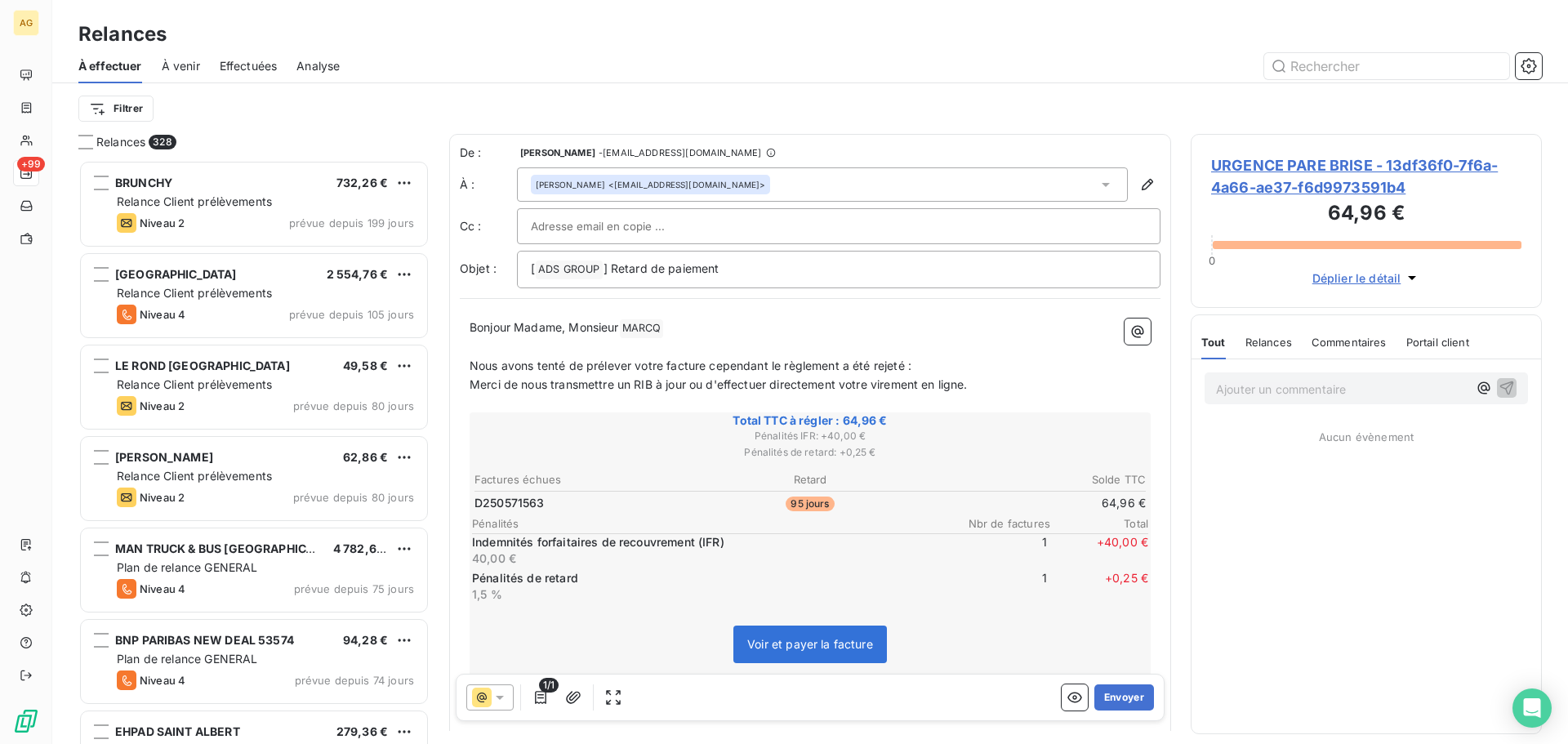
scroll to position [571, 339]
drag, startPoint x: 571, startPoint y: 324, endPoint x: 520, endPoint y: 325, distance: 51.0
click at [520, 325] on span "Bonjour Madame, Monsieur" at bounding box center [544, 326] width 150 height 14
click at [1108, 706] on button "Envoyer" at bounding box center [1124, 697] width 59 height 26
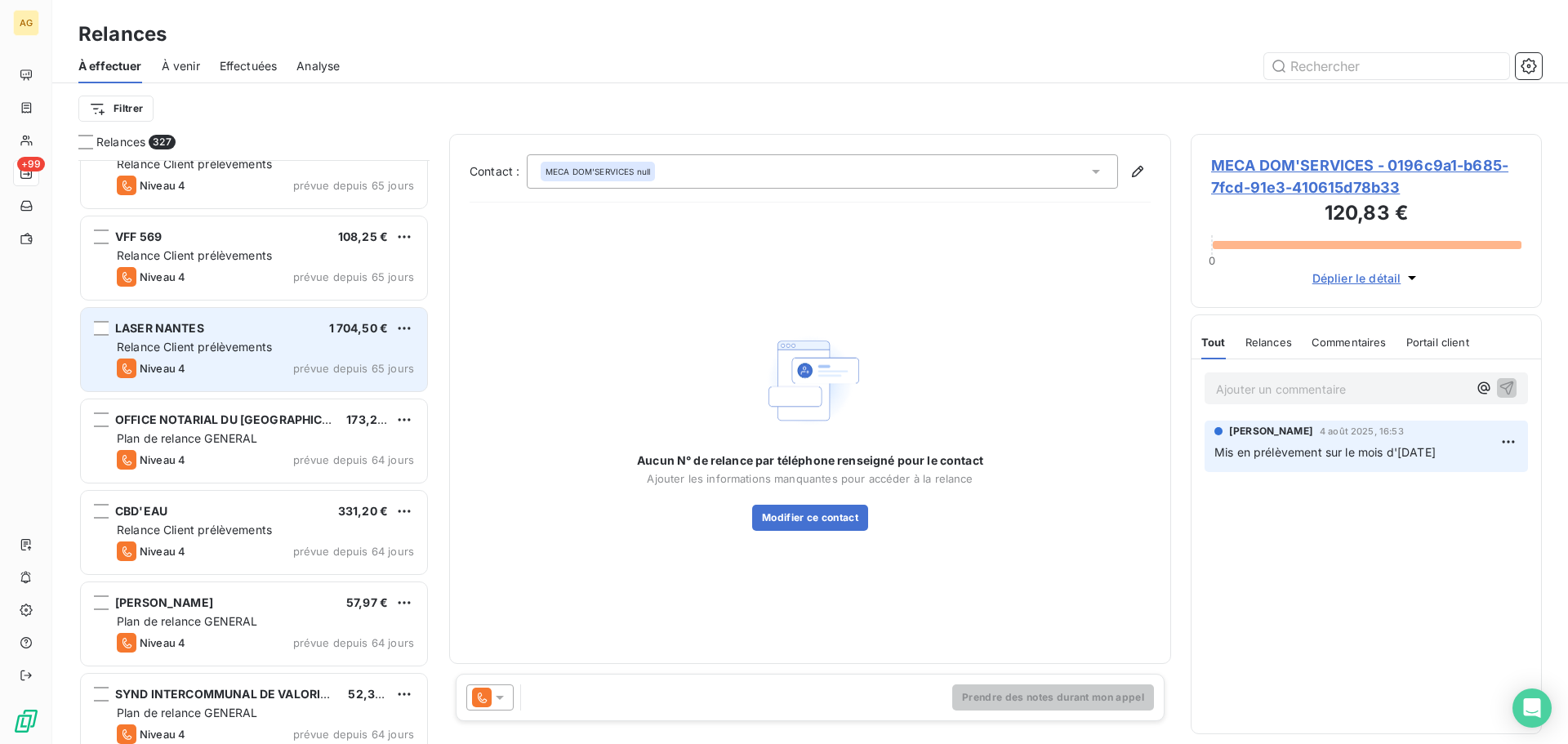
scroll to position [1634, 0]
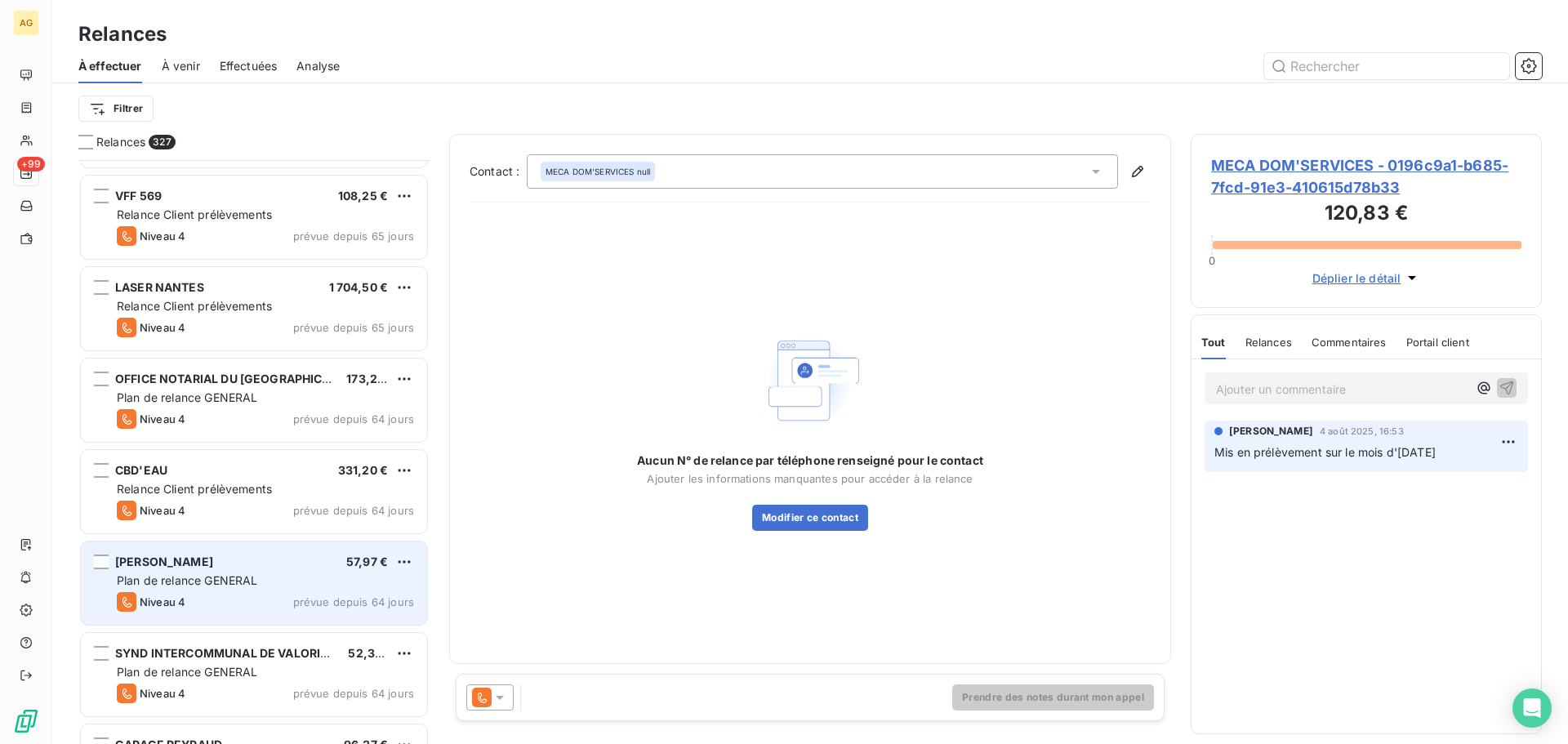
click at [289, 582] on div "Plan de relance GENERAL" at bounding box center [265, 580] width 297 height 16
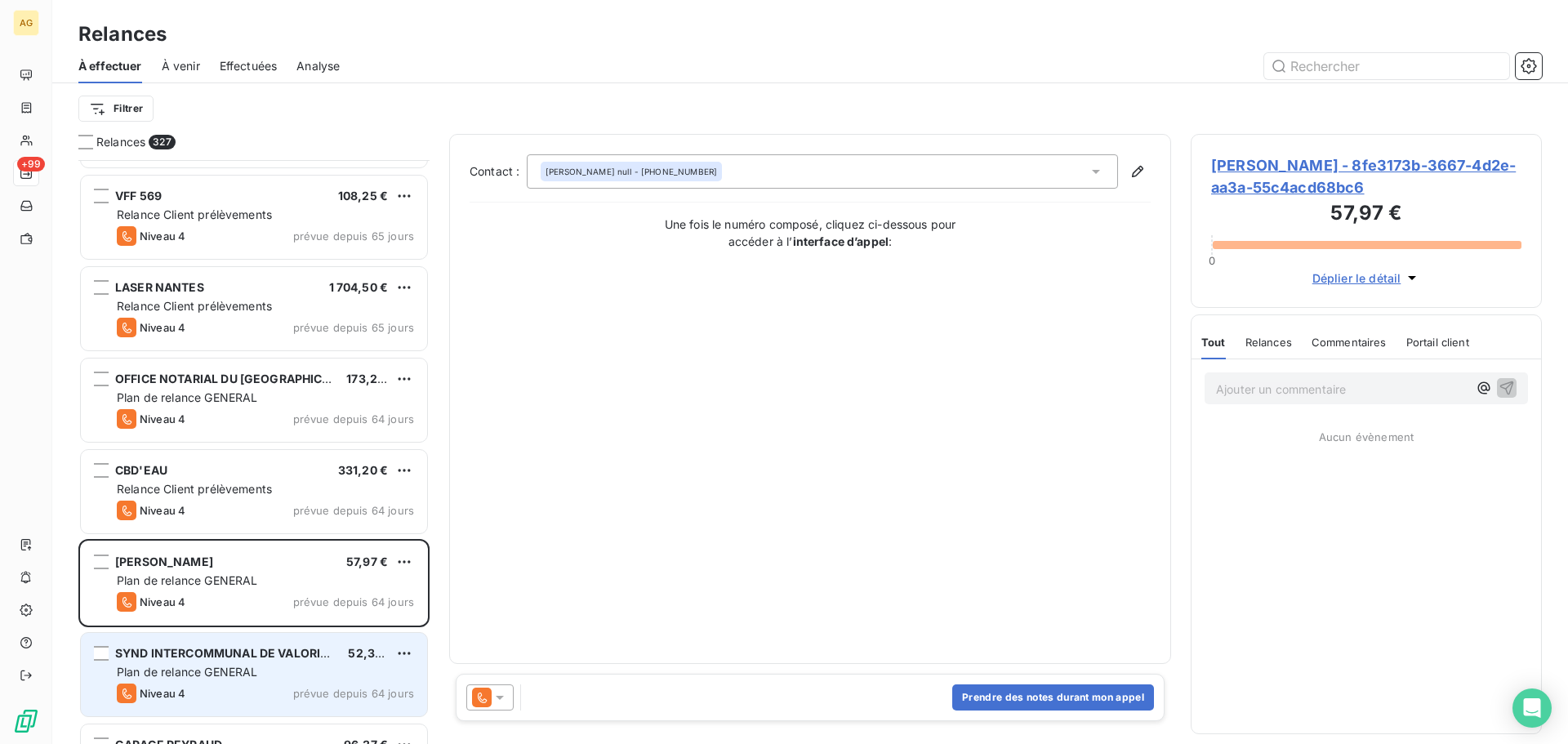
click at [215, 672] on span "Plan de relance GENERAL" at bounding box center [187, 671] width 141 height 14
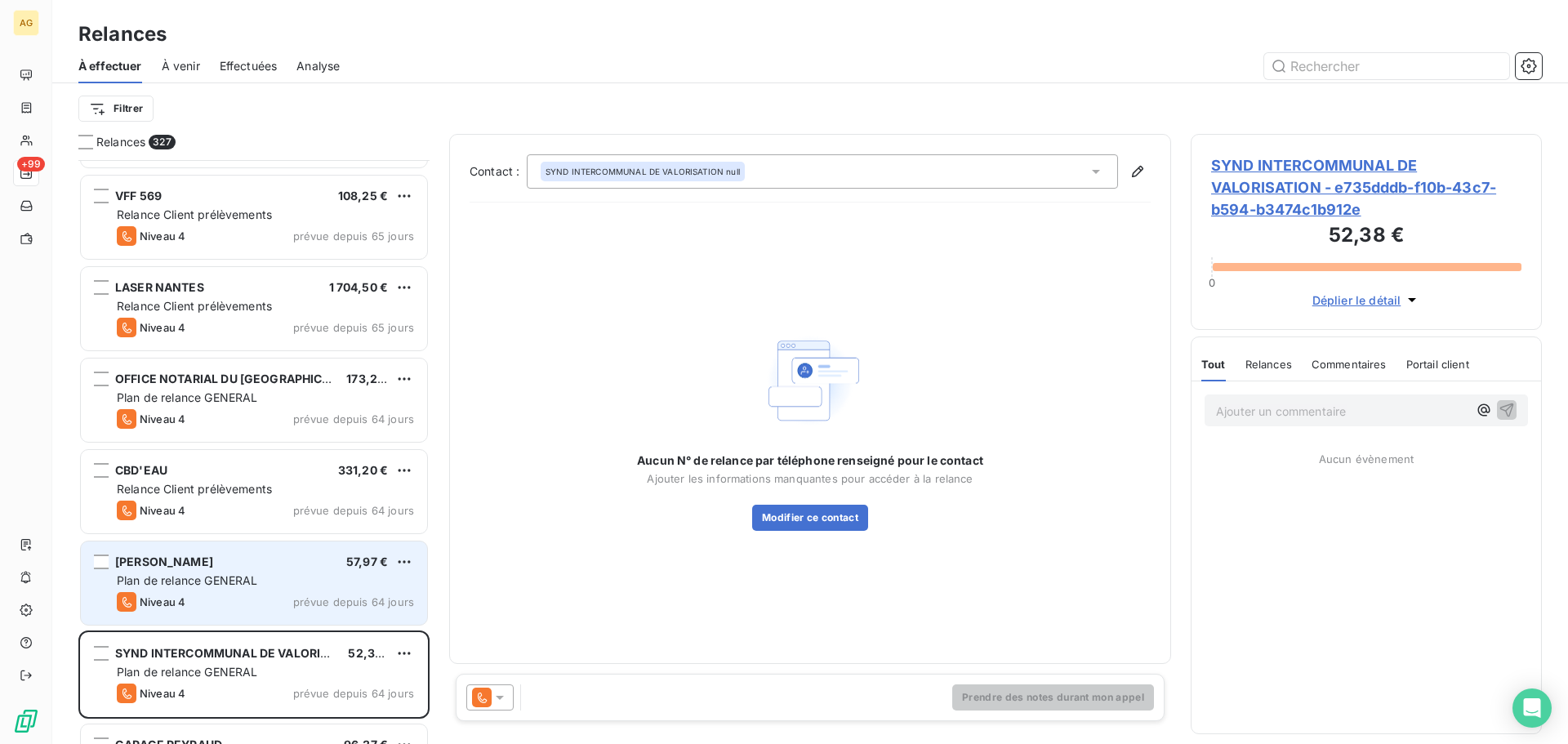
click at [223, 594] on div "Niveau 4 prévue depuis 64 jours" at bounding box center [265, 602] width 297 height 20
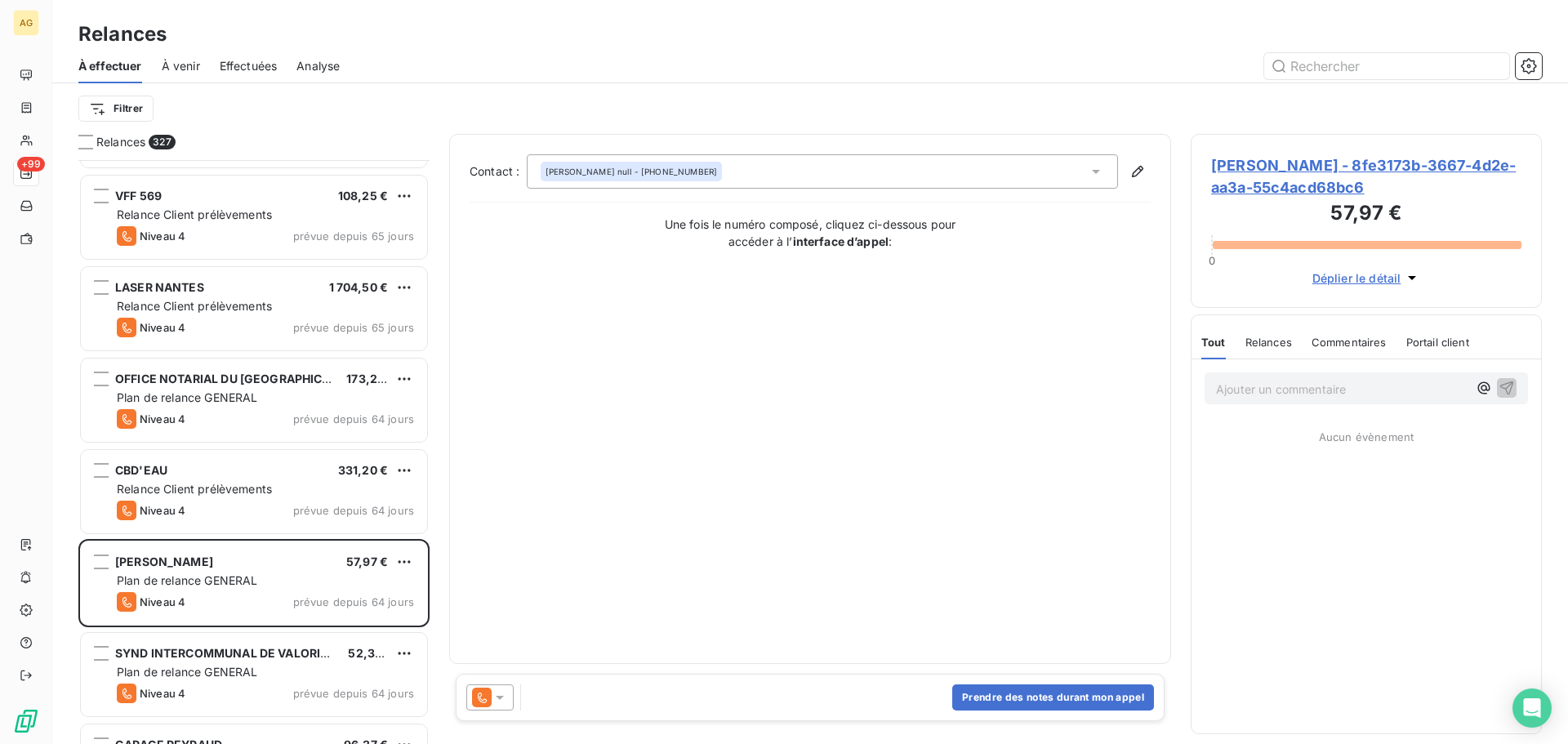
click at [1287, 386] on p "Ajouter un commentaire ﻿" at bounding box center [1342, 389] width 252 height 21
click at [1271, 174] on span "[PERSON_NAME] - 8fe3173b-3667-4d2e-aa3a-55c4acd68bc6" at bounding box center [1366, 177] width 310 height 44
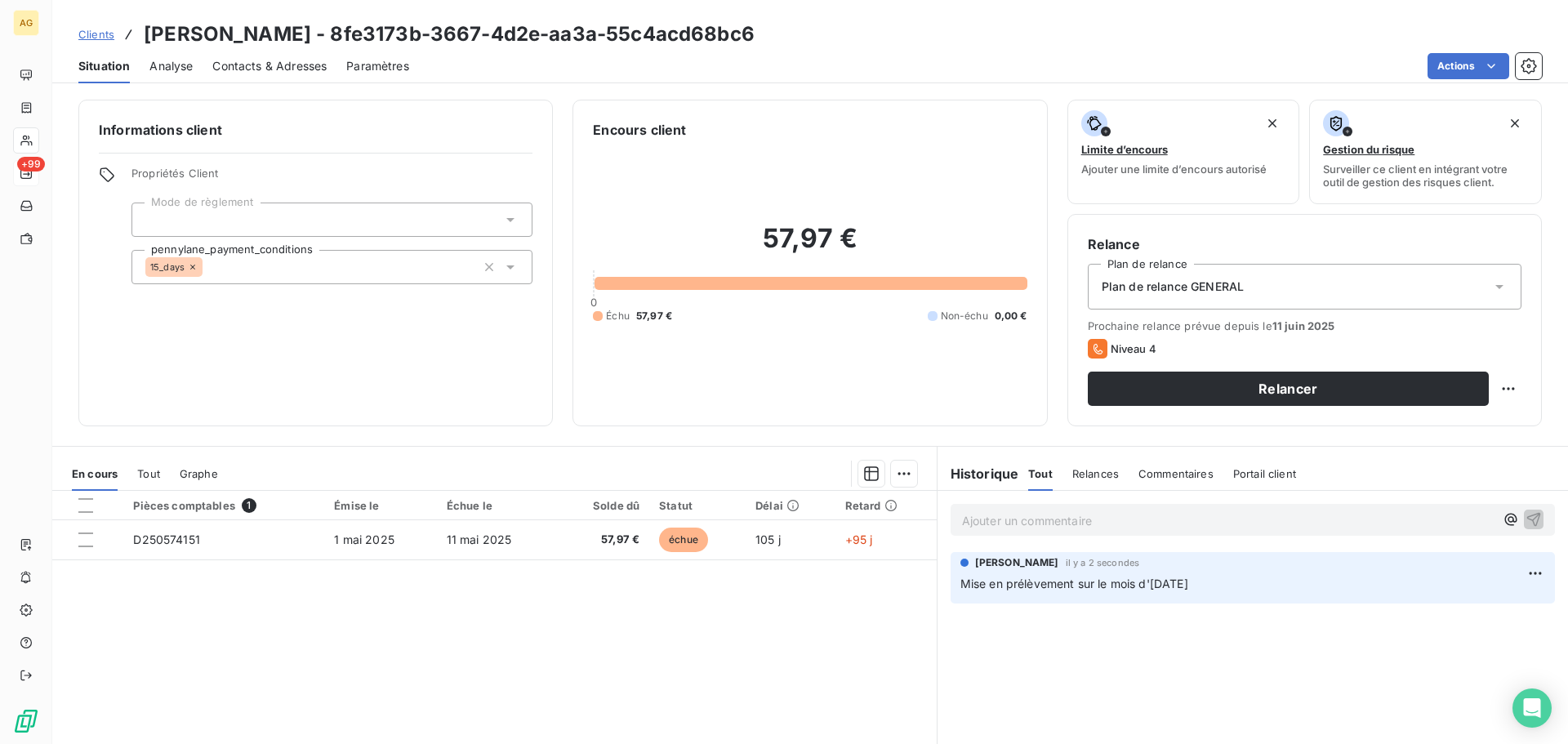
drag, startPoint x: 1138, startPoint y: 289, endPoint x: 1183, endPoint y: 307, distance: 48.5
click at [1139, 289] on span "Plan de relance GENERAL" at bounding box center [1173, 287] width 142 height 16
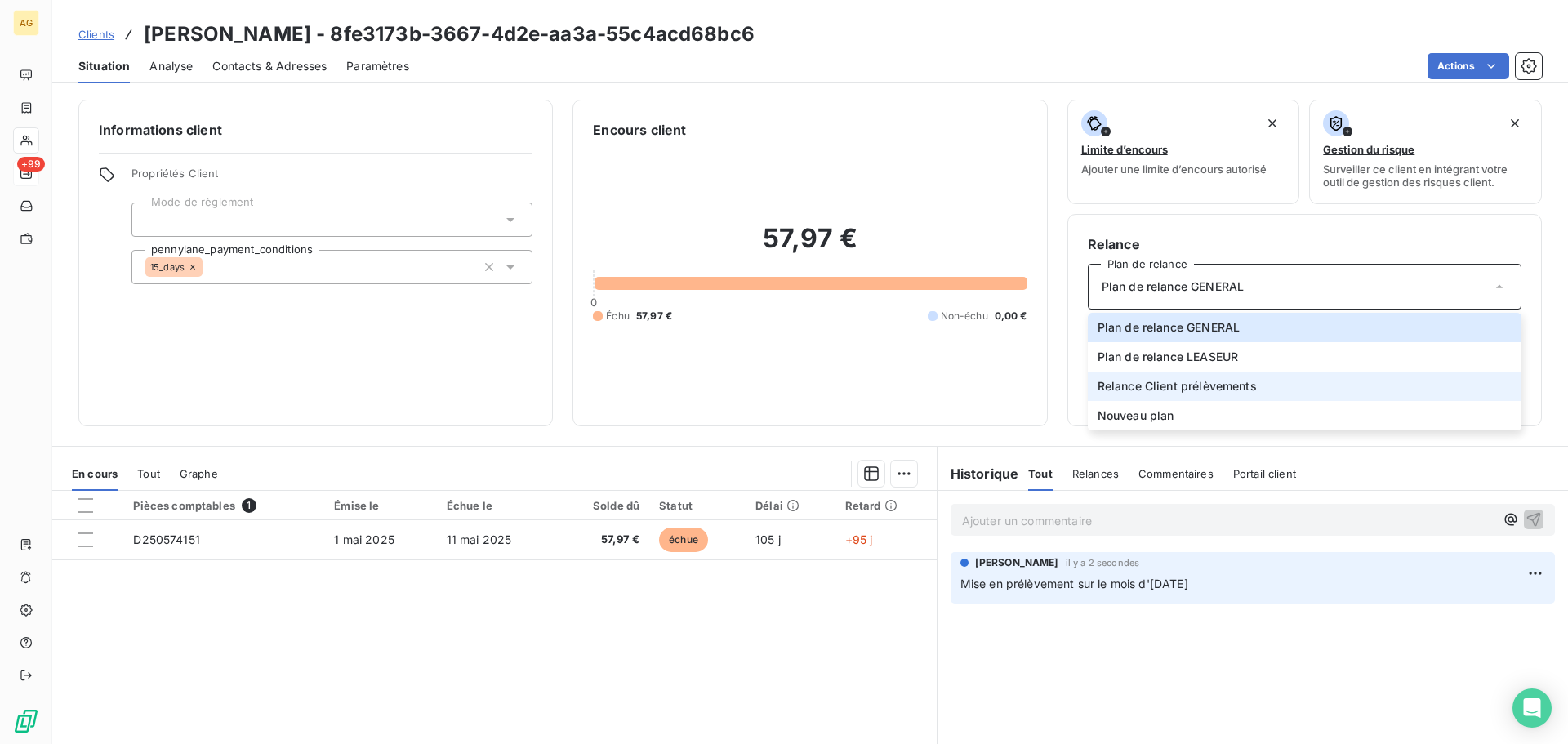
click at [1170, 388] on span "Relance Client prélèvements" at bounding box center [1177, 386] width 160 height 16
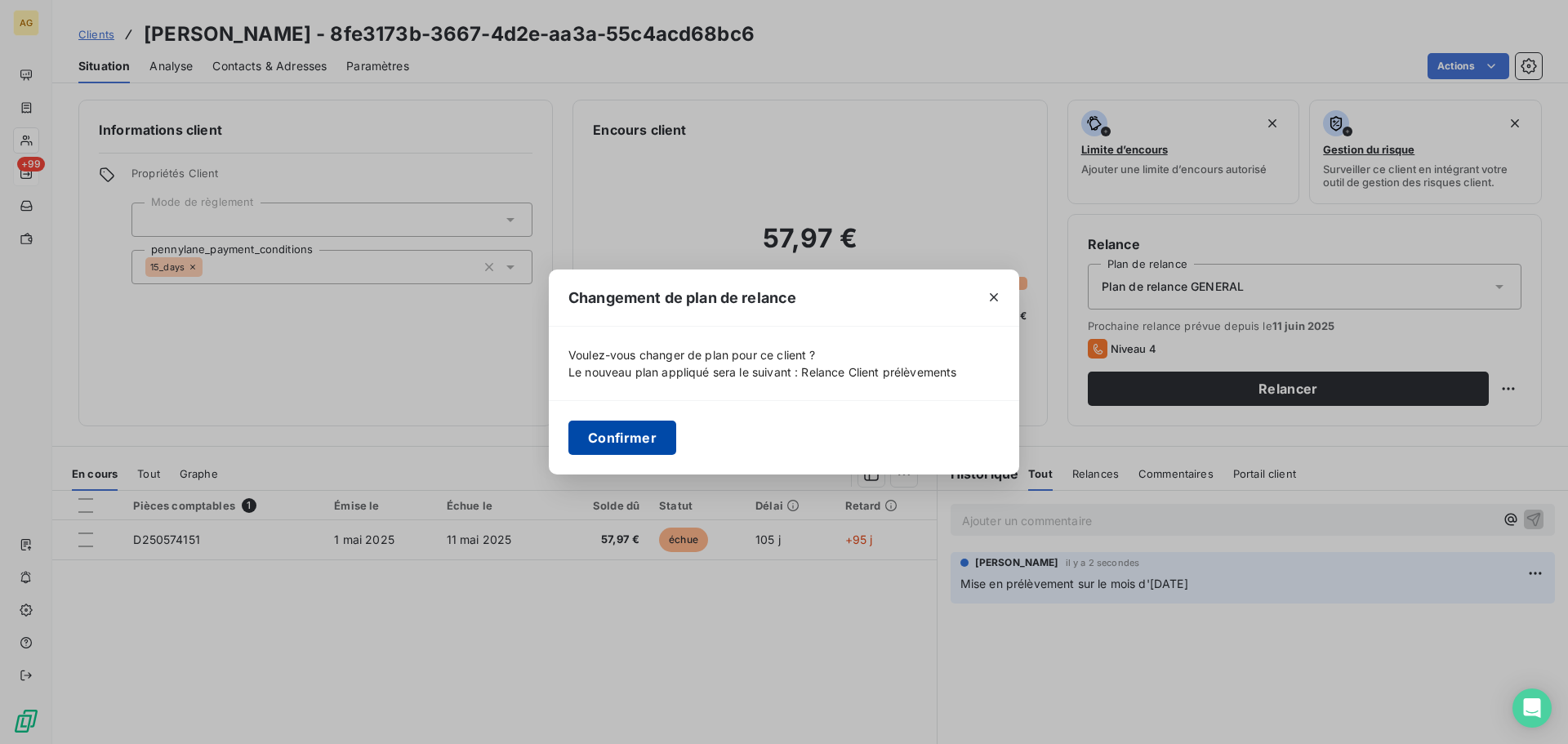
click at [640, 433] on button "Confirmer" at bounding box center [622, 437] width 108 height 35
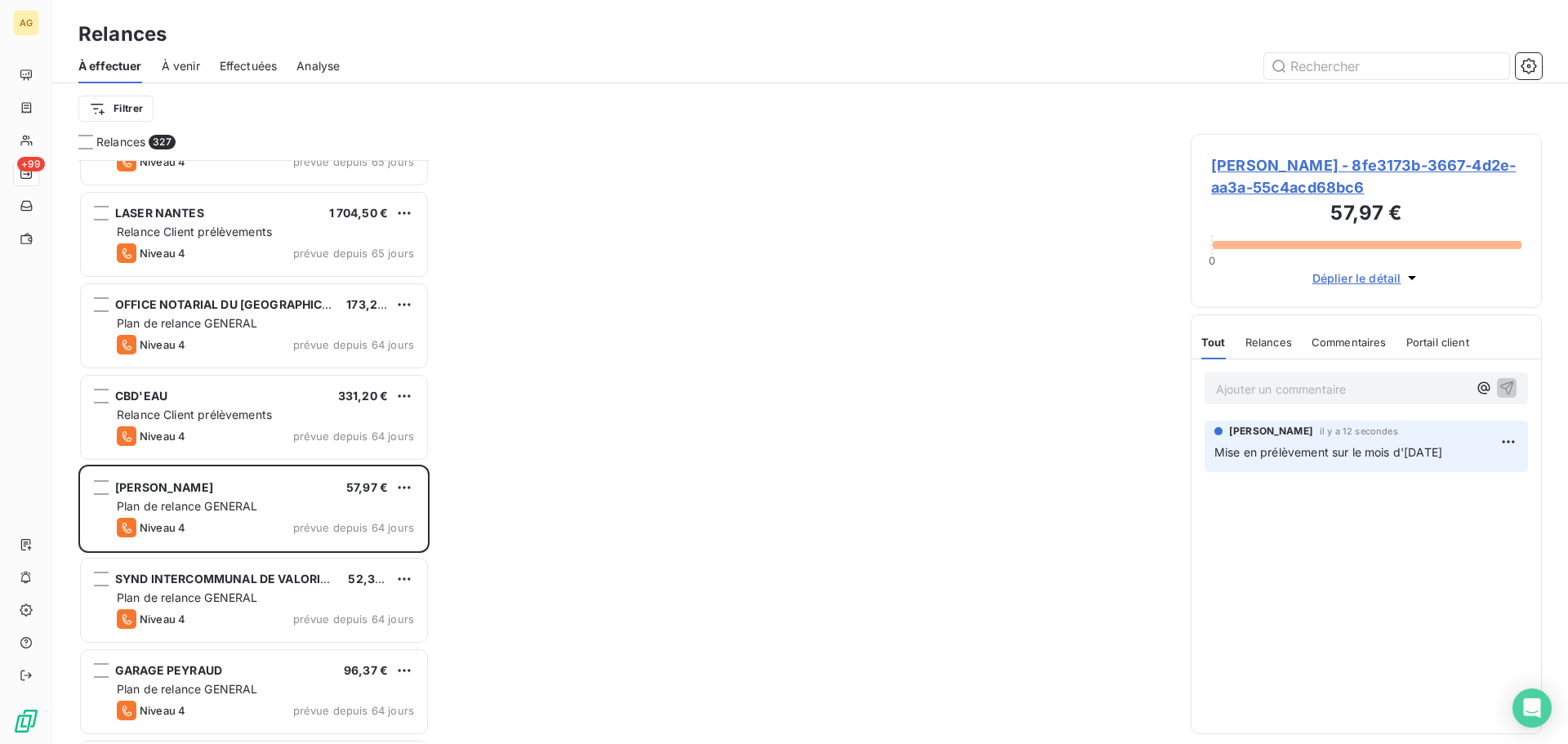
scroll to position [1715, 0]
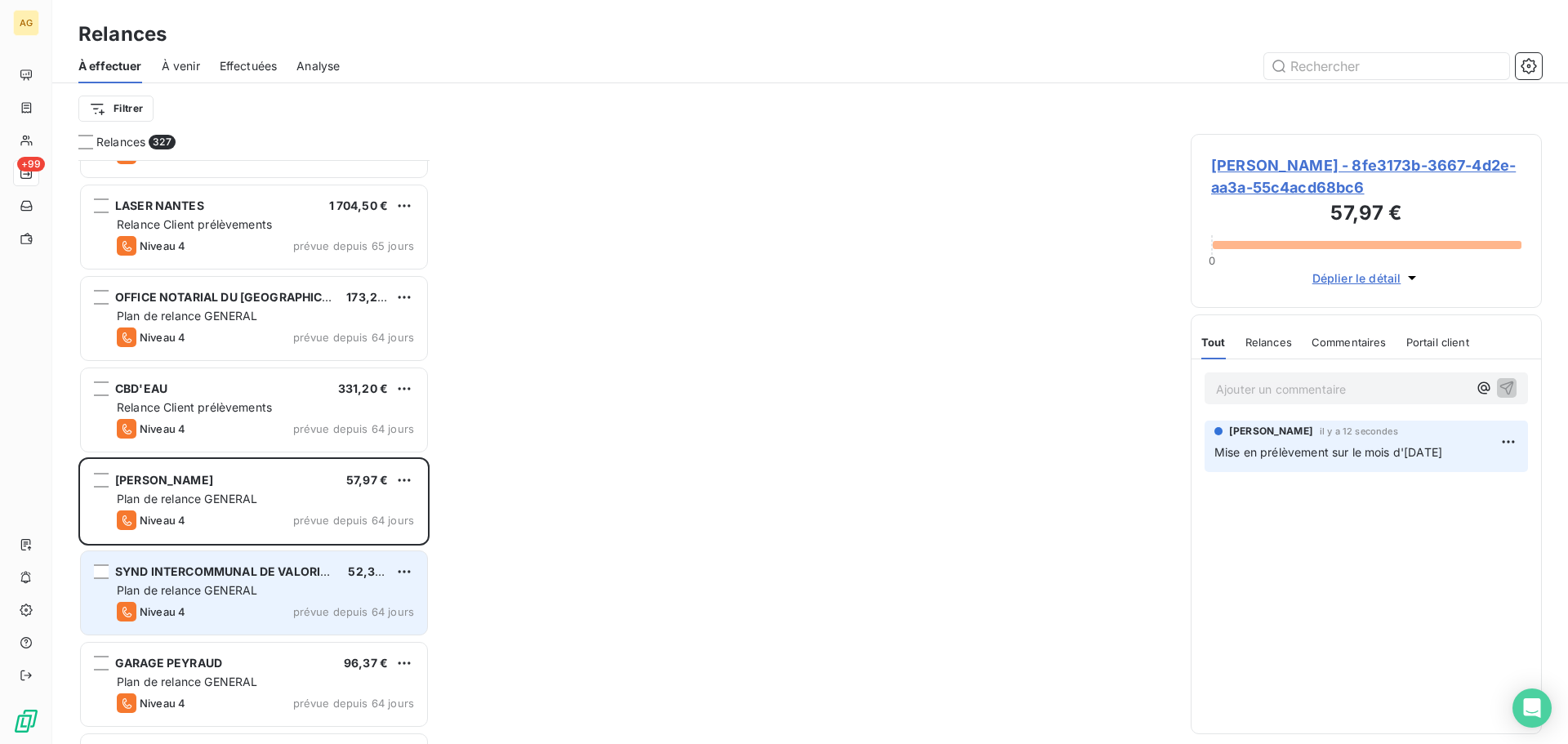
click at [219, 588] on span "Plan de relance GENERAL" at bounding box center [187, 589] width 141 height 14
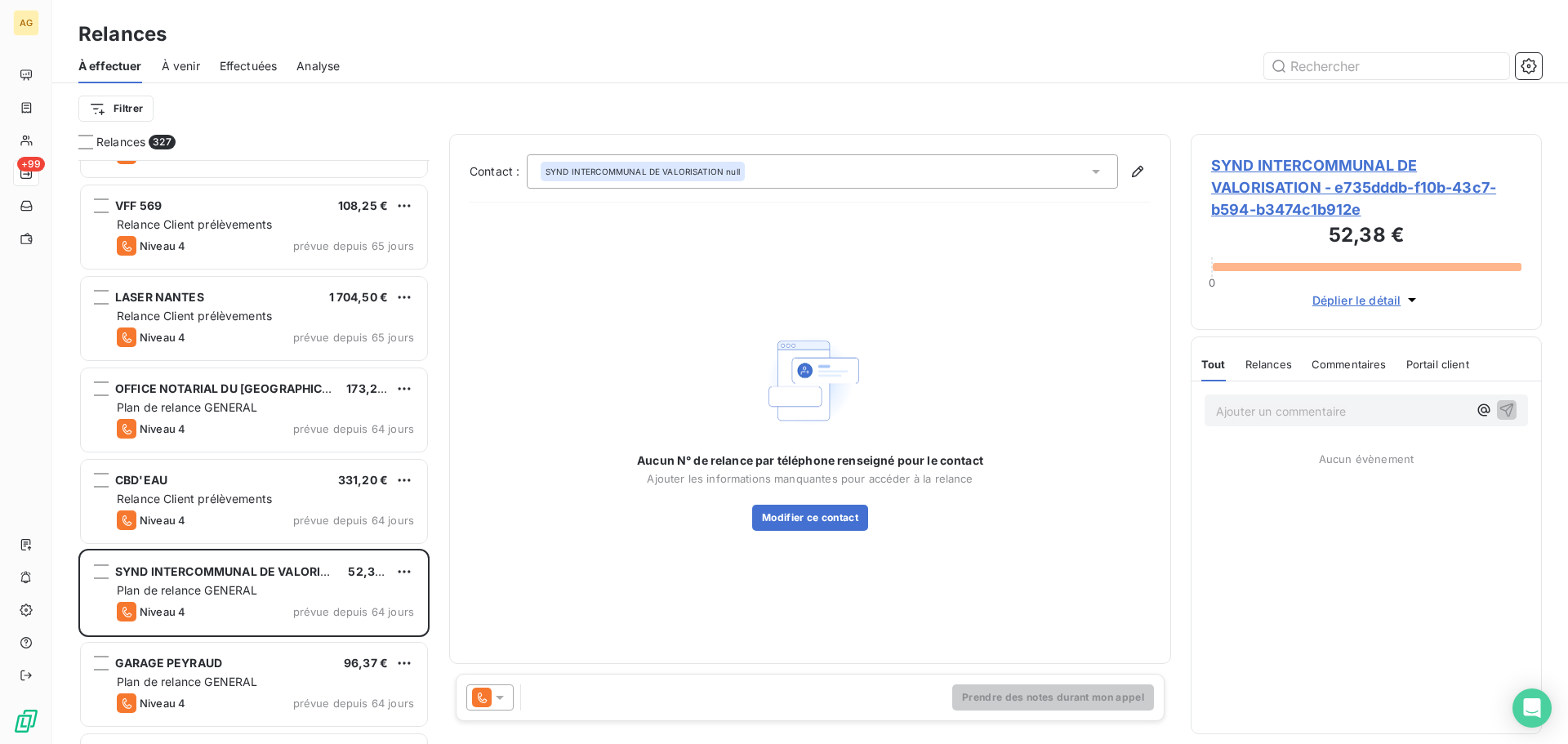
click at [1294, 183] on span "SYND INTERCOMMUNAL DE VALORISATION - e735dddb-f10b-43c7-b594-b3474c1b912e" at bounding box center [1366, 187] width 310 height 66
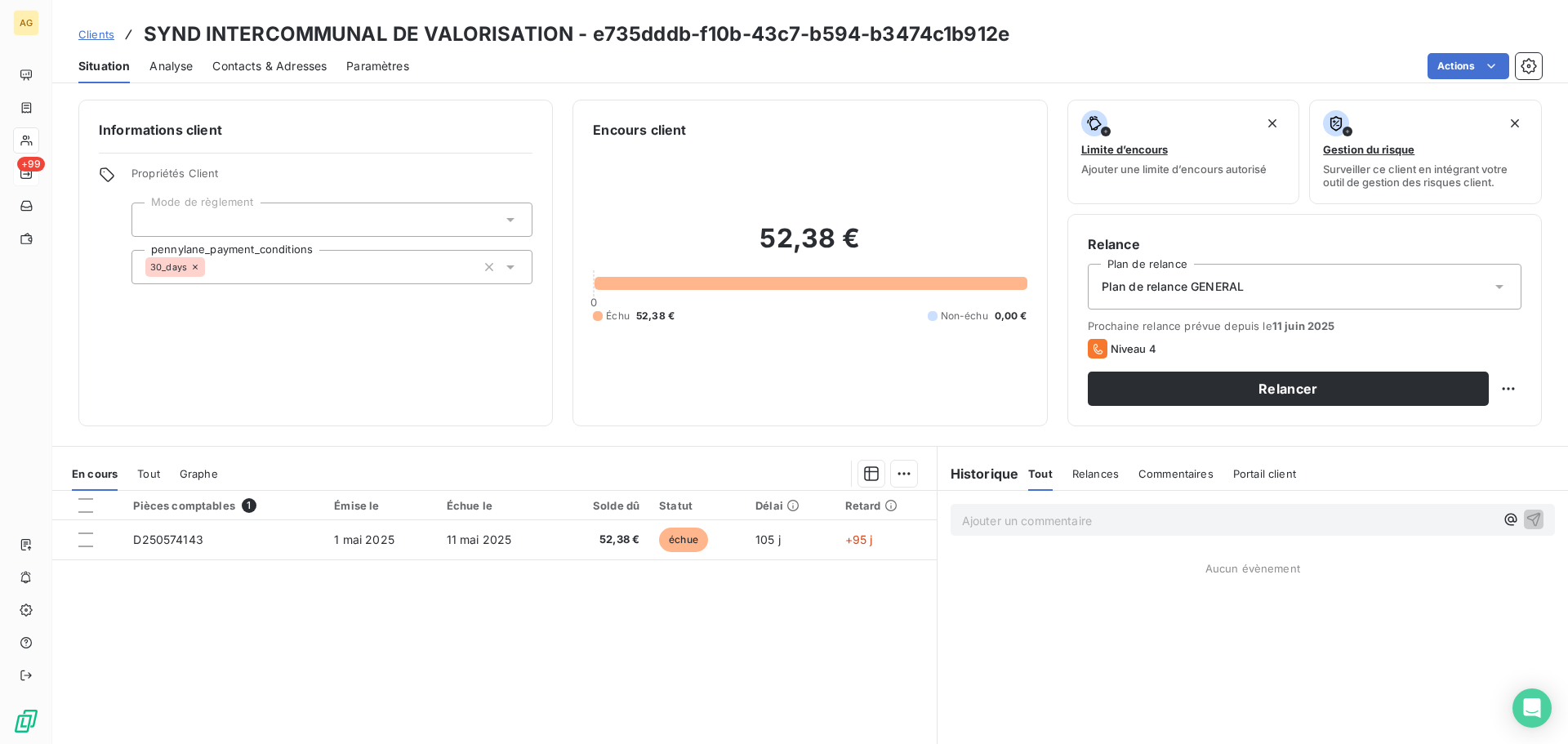
click at [372, 64] on span "Paramètres" at bounding box center [377, 67] width 62 height 16
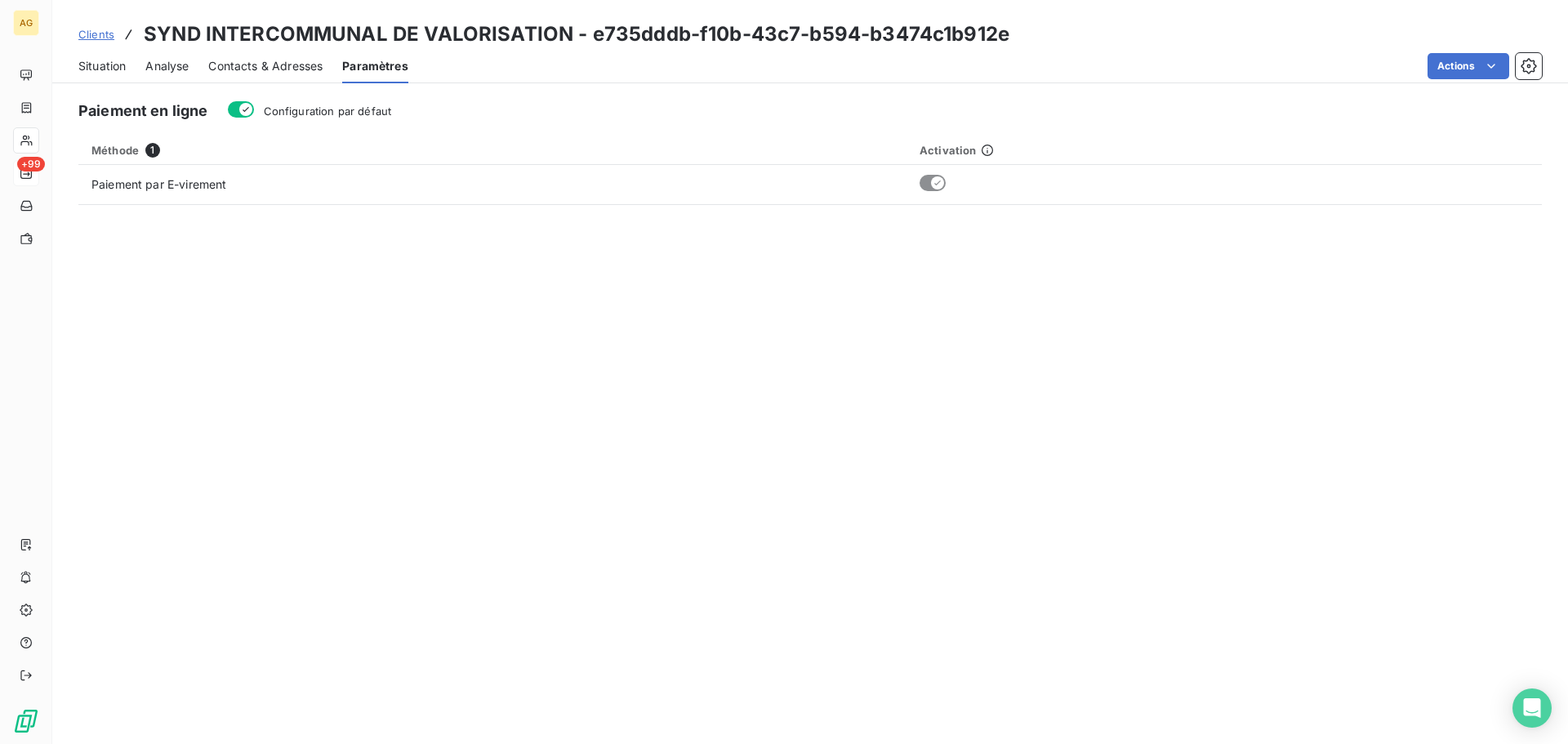
click at [325, 112] on span "Configuration par défaut" at bounding box center [328, 111] width 128 height 13
click at [254, 112] on button "Configuration par défaut" at bounding box center [241, 109] width 26 height 16
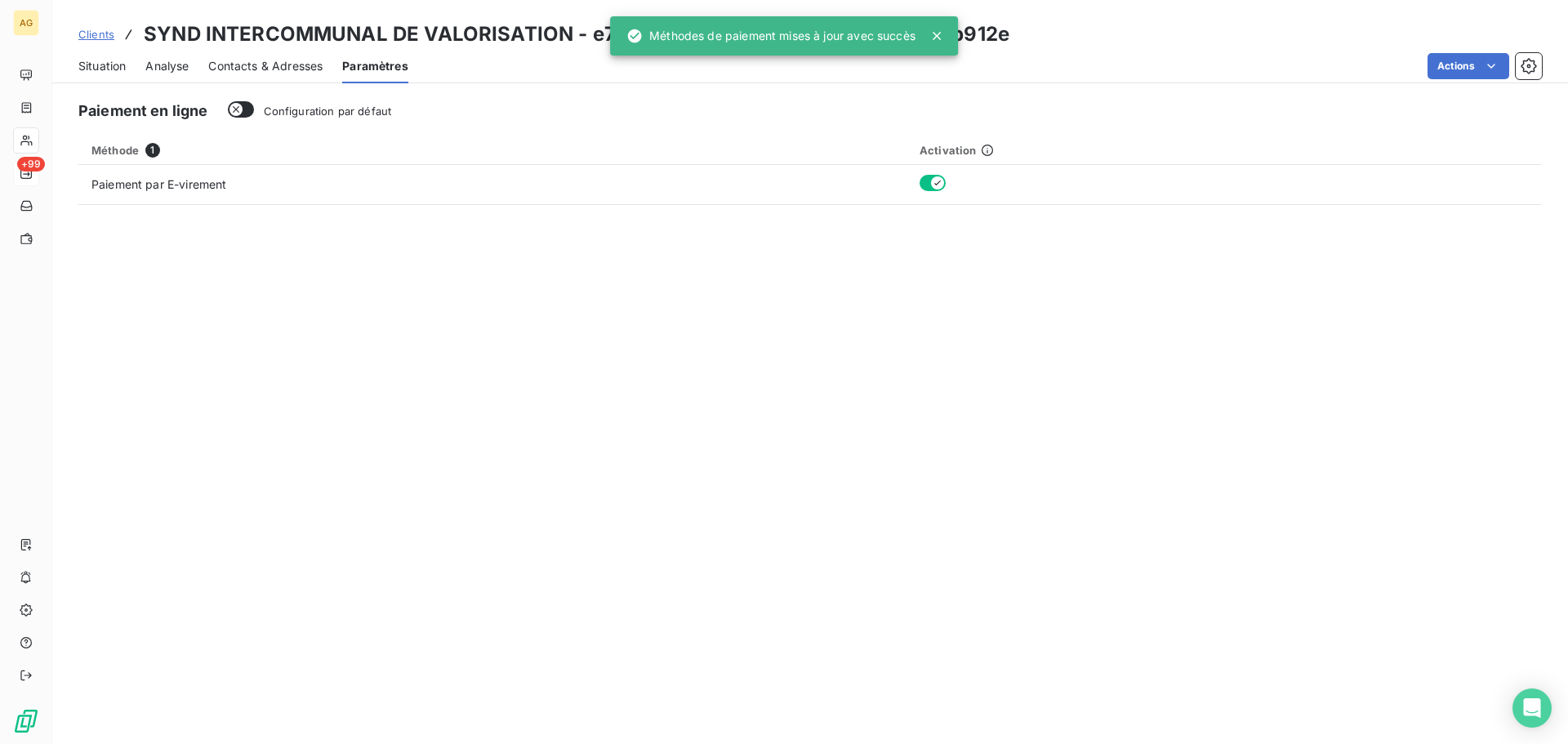
drag, startPoint x: 275, startPoint y: 72, endPoint x: 353, endPoint y: 88, distance: 79.6
click at [277, 72] on span "Contacts & Adresses" at bounding box center [265, 67] width 114 height 16
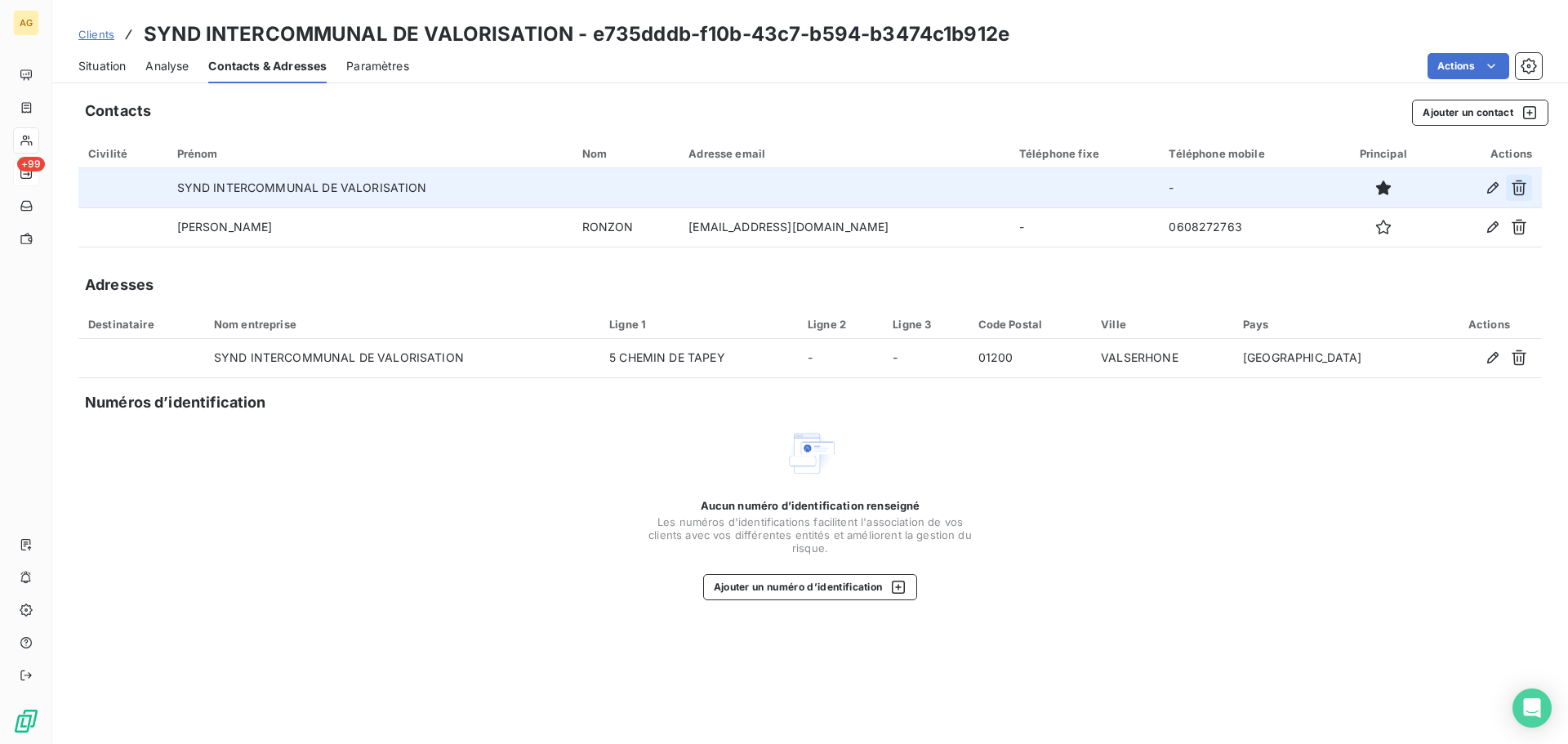
click at [1520, 186] on icon "button" at bounding box center [1519, 187] width 15 height 16
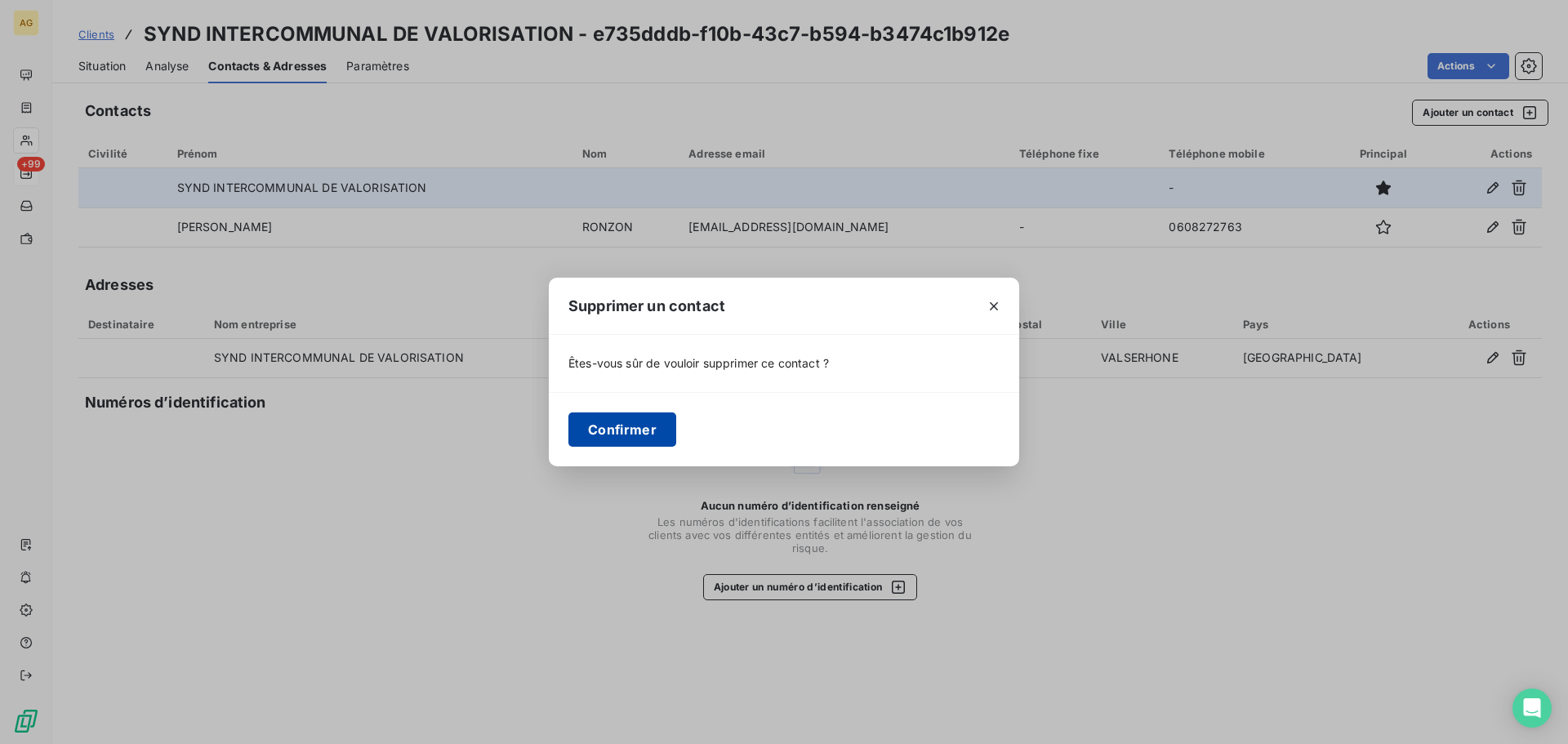
click at [646, 430] on button "Confirmer" at bounding box center [622, 429] width 108 height 35
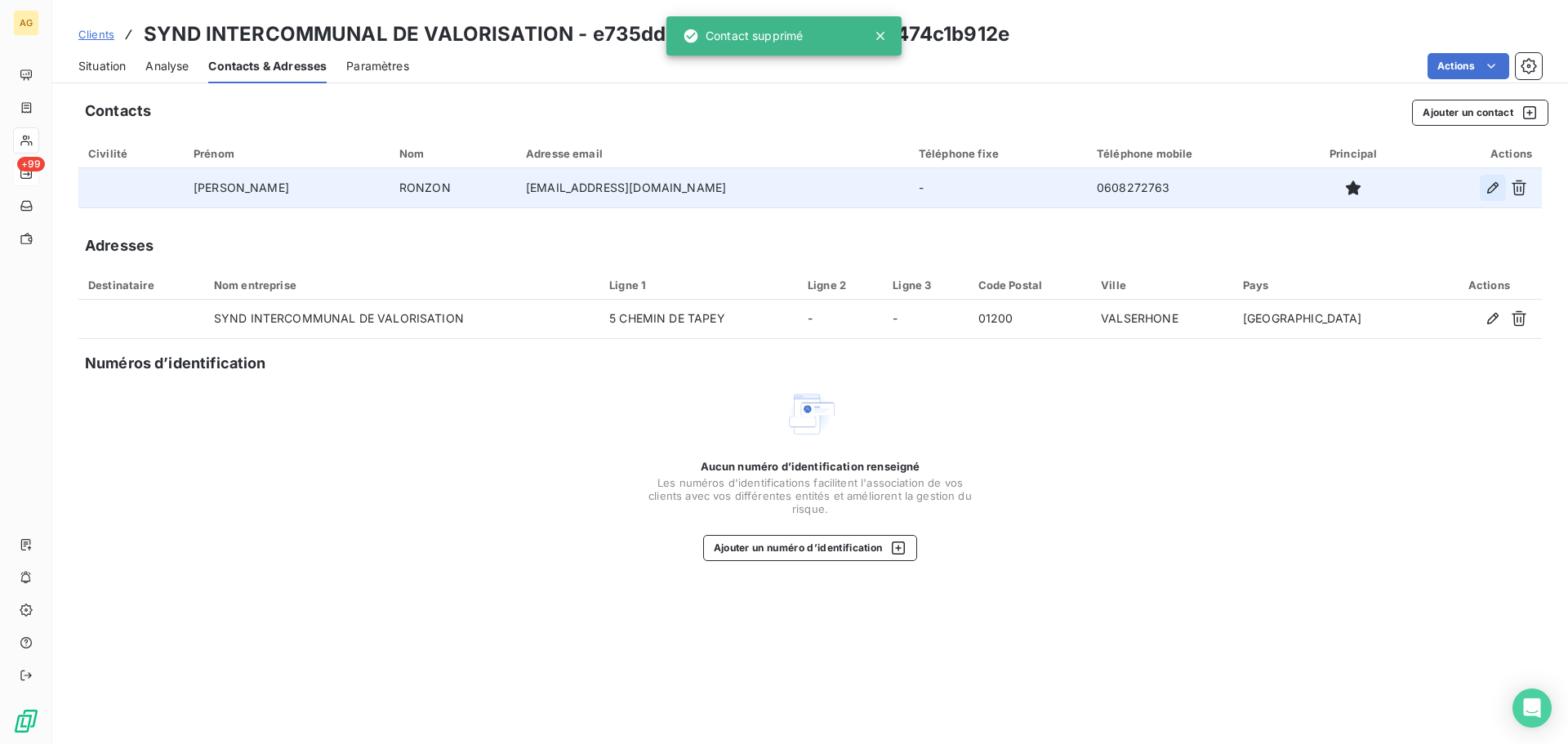
click at [1489, 184] on icon "button" at bounding box center [1492, 187] width 16 height 16
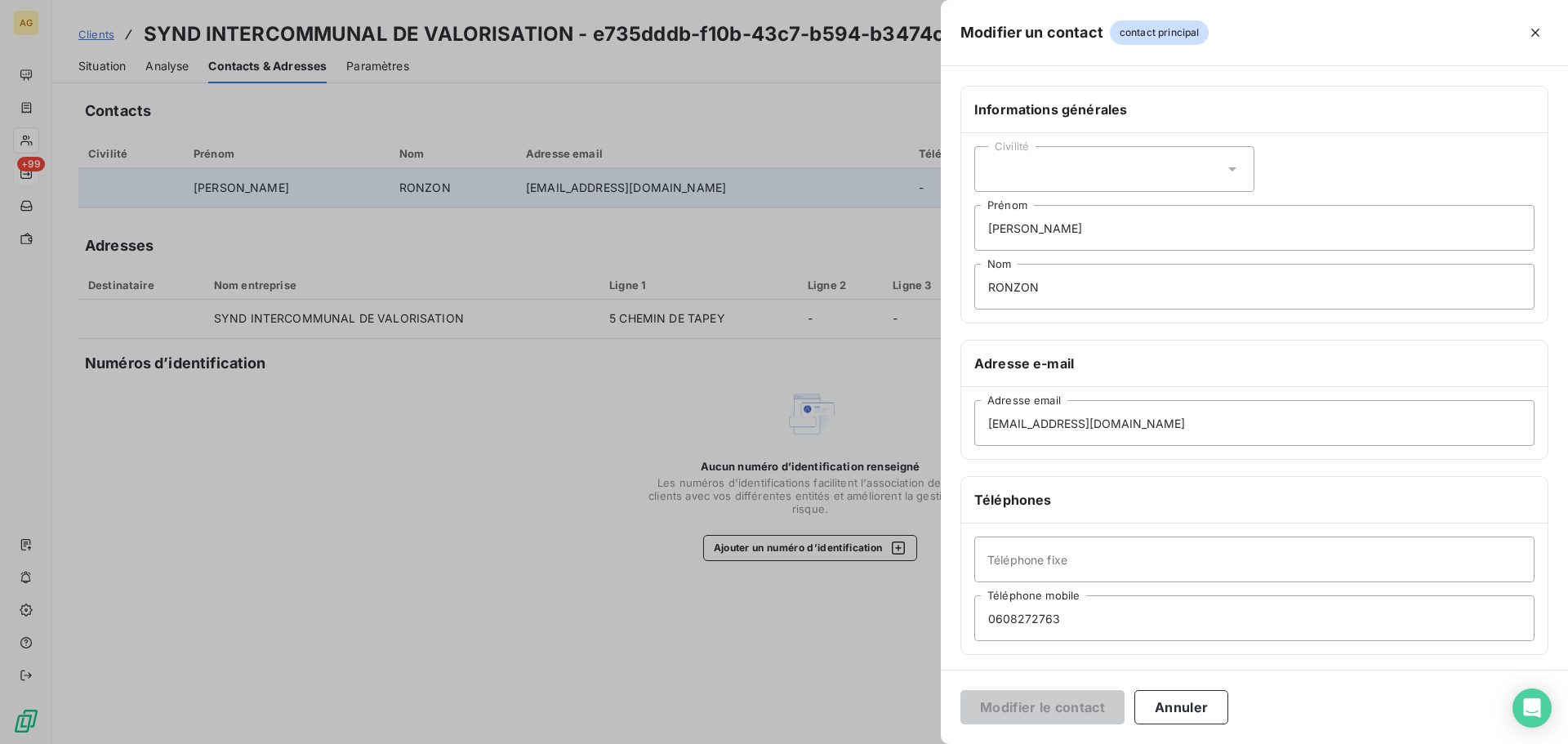
click at [1087, 159] on div "Civilité" at bounding box center [1114, 169] width 280 height 46
click at [1034, 241] on span "Monsieur" at bounding box center [1031, 239] width 49 height 16
click at [1023, 703] on button "Modifier le contact" at bounding box center [1043, 707] width 164 height 35
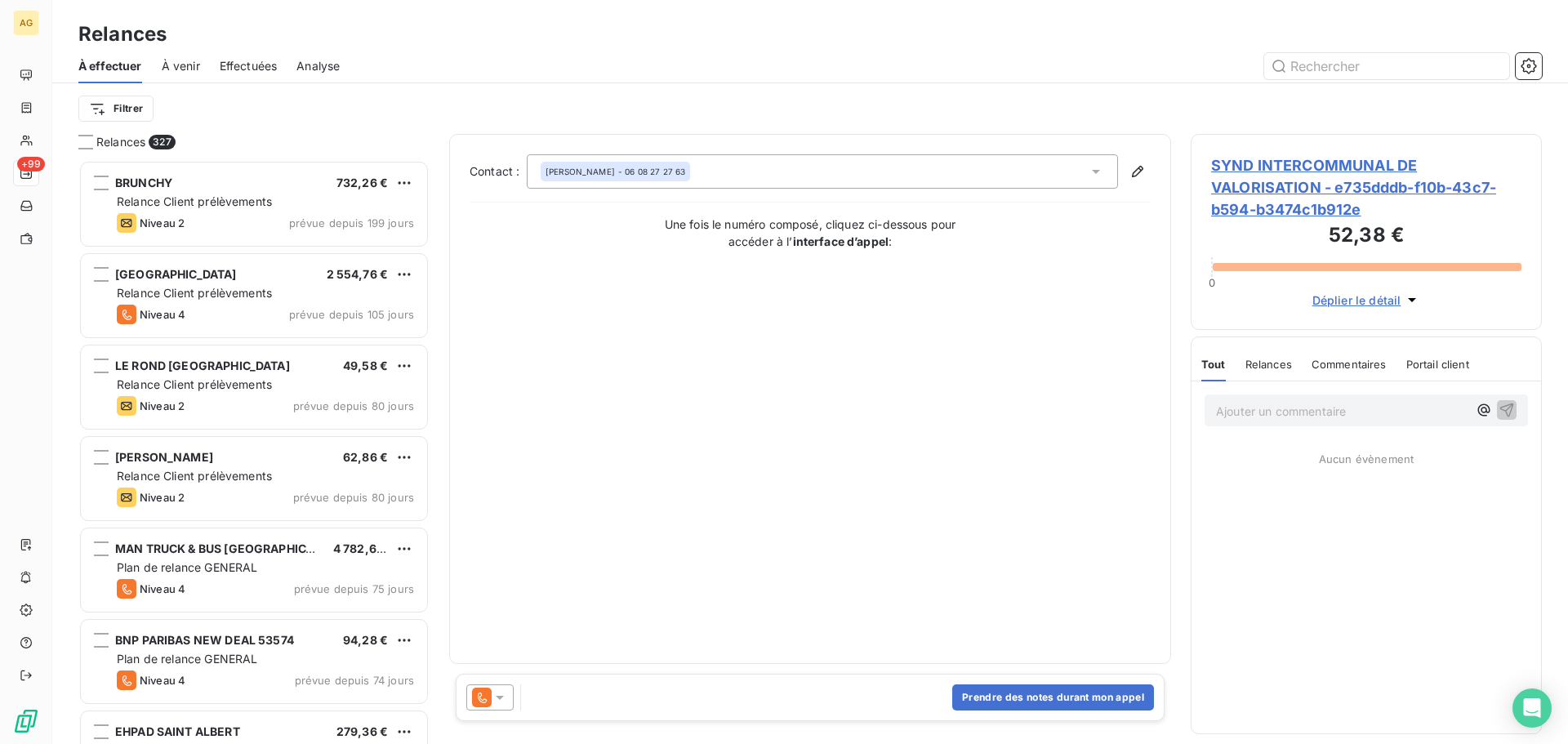
scroll to position [571, 339]
click at [505, 701] on icon at bounding box center [500, 697] width 16 height 16
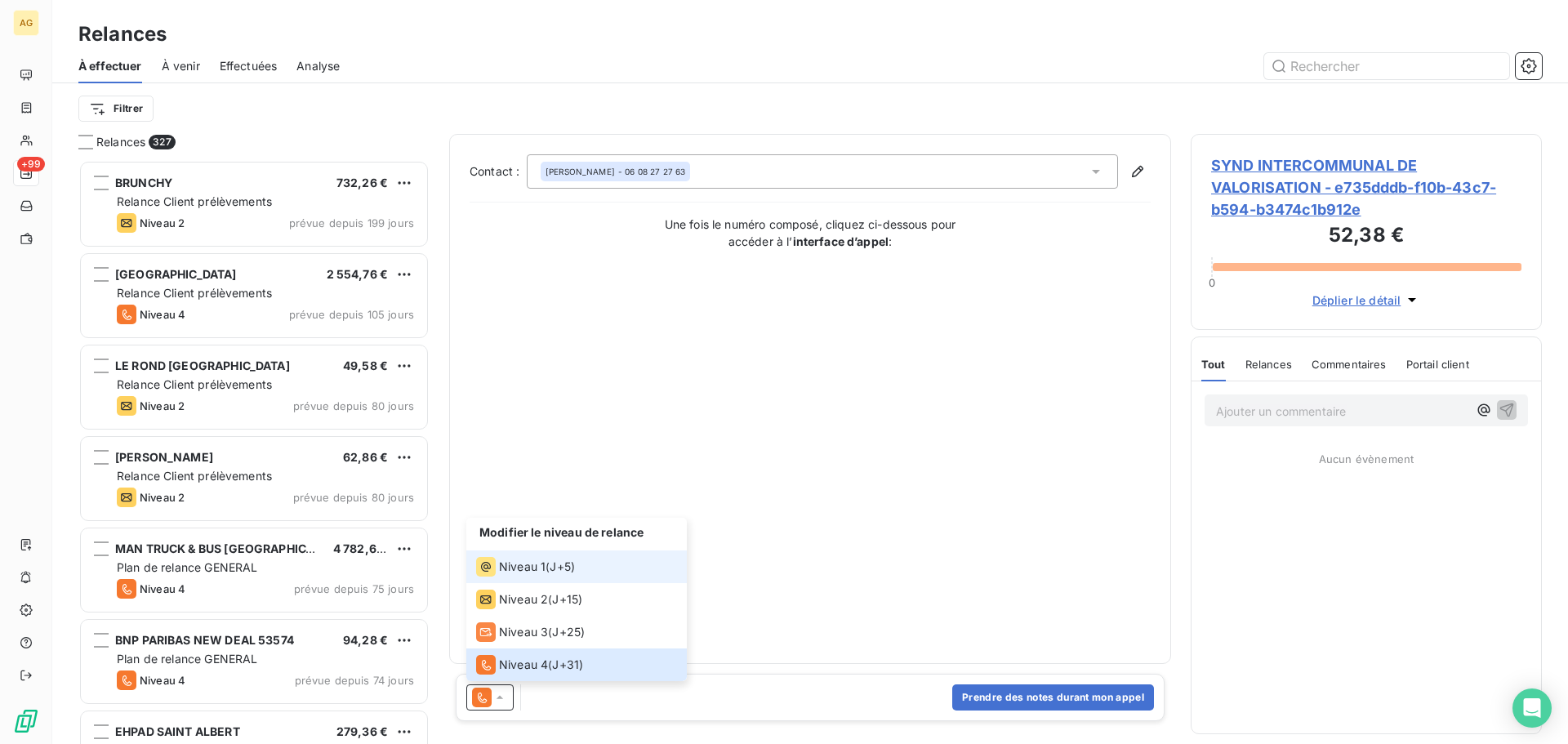
click at [503, 556] on li "Niveau 1 ( J+5 )" at bounding box center [576, 566] width 220 height 33
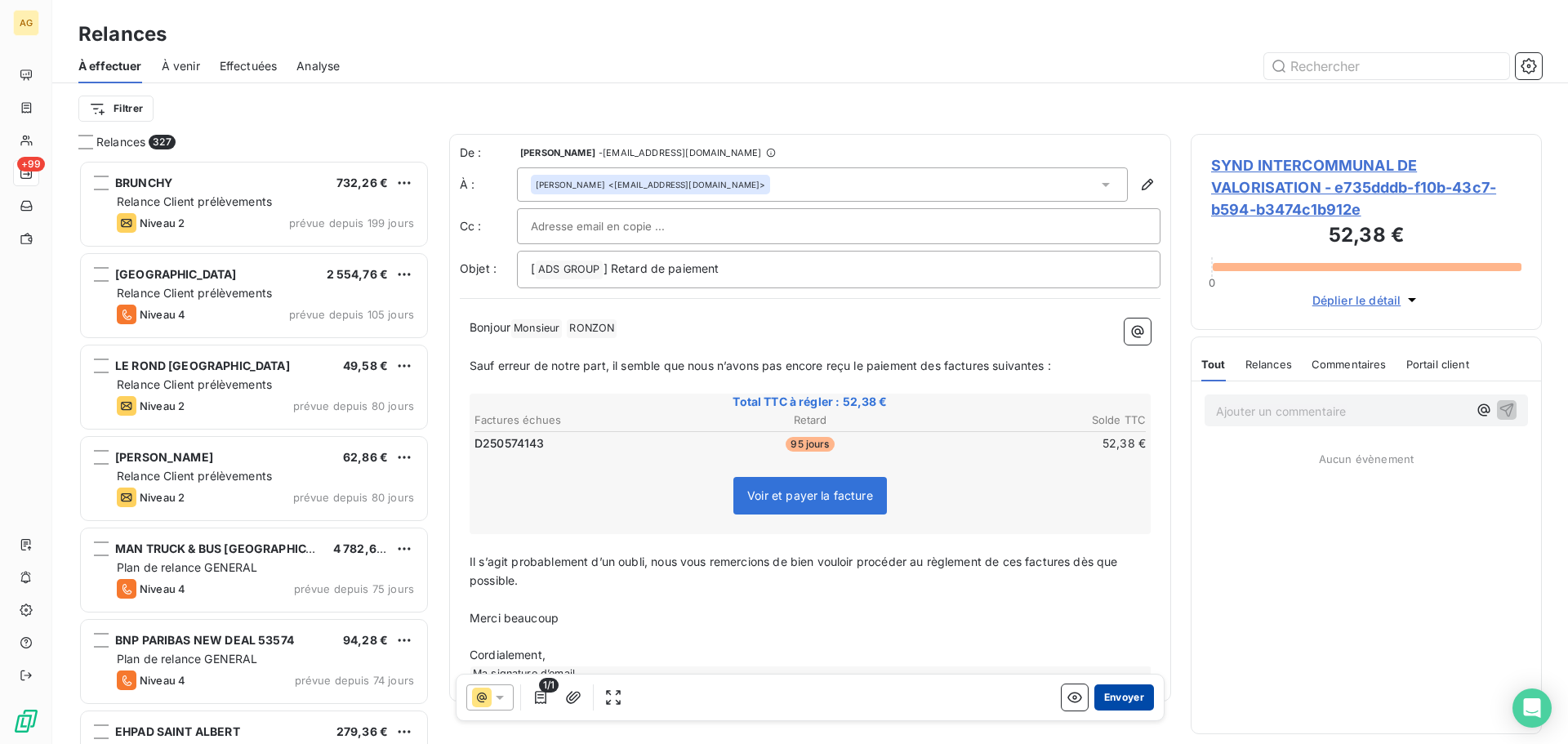
click at [1108, 695] on button "Envoyer" at bounding box center [1124, 697] width 59 height 26
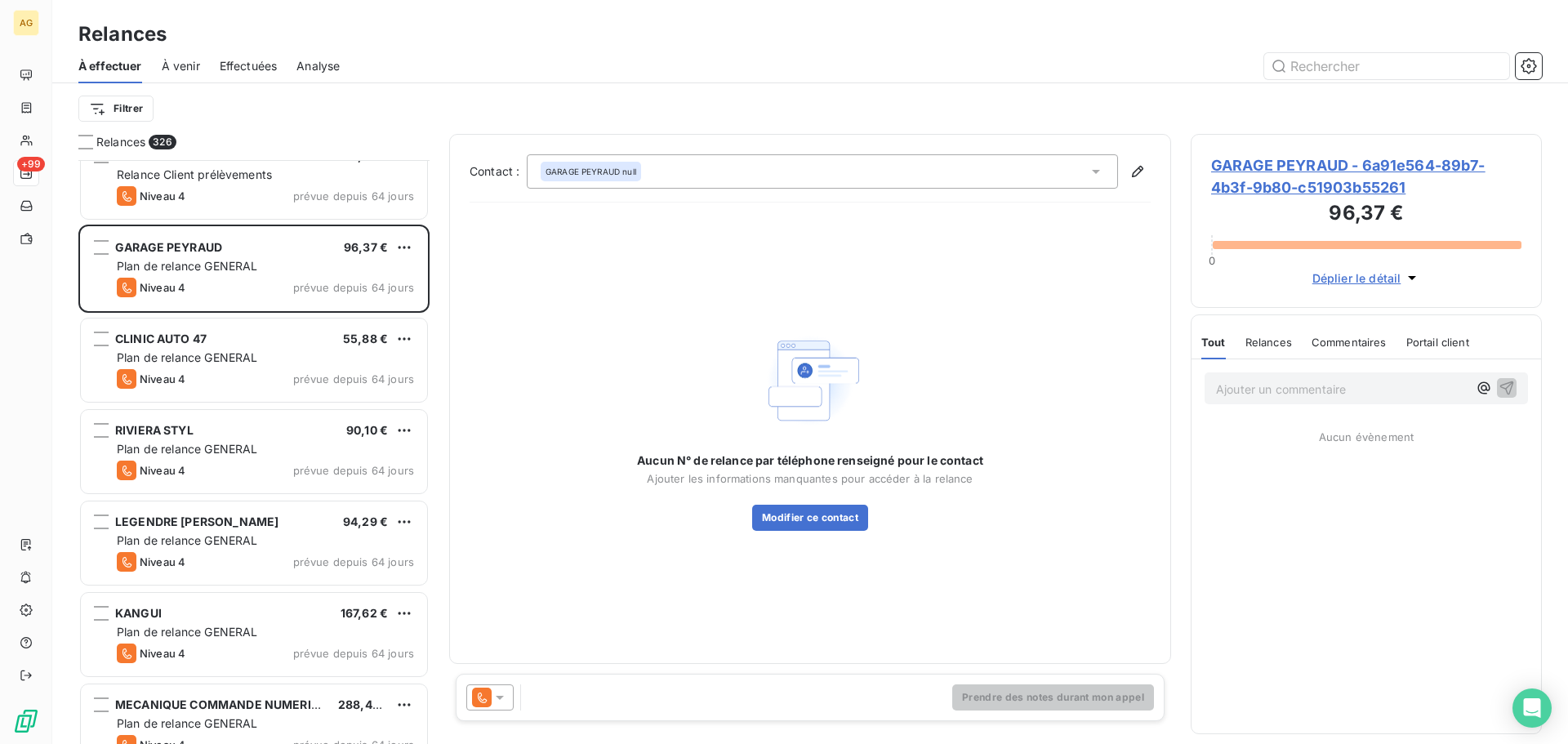
scroll to position [2042, 0]
click at [1288, 395] on p "Ajouter un commentaire ﻿" at bounding box center [1342, 389] width 252 height 21
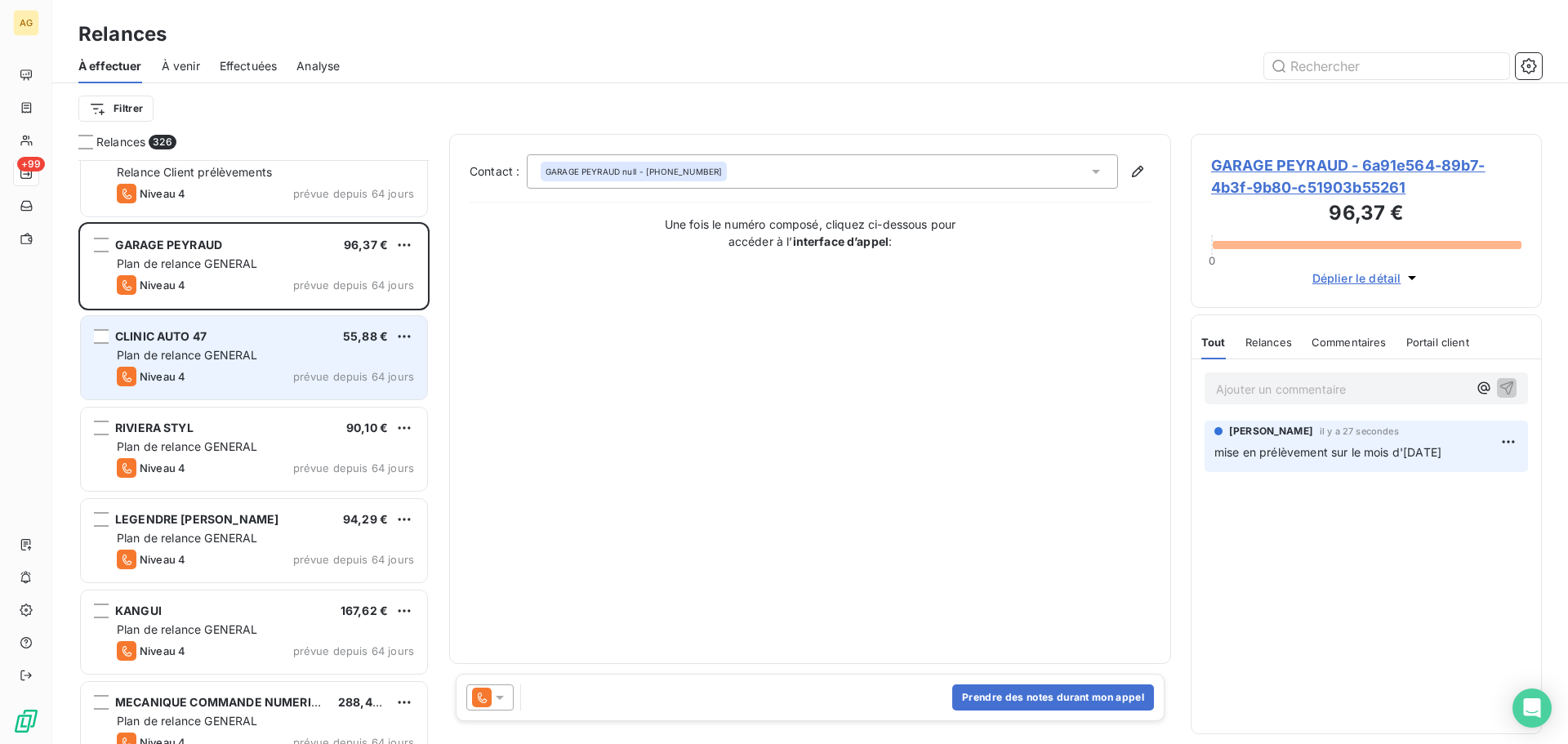
drag, startPoint x: 232, startPoint y: 366, endPoint x: 238, endPoint y: 358, distance: 10.0
click at [233, 365] on div "CLINIC AUTO 47 55,88 € Plan de relance GENERAL Niveau 4 prévue depuis 64 jours" at bounding box center [253, 357] width 346 height 83
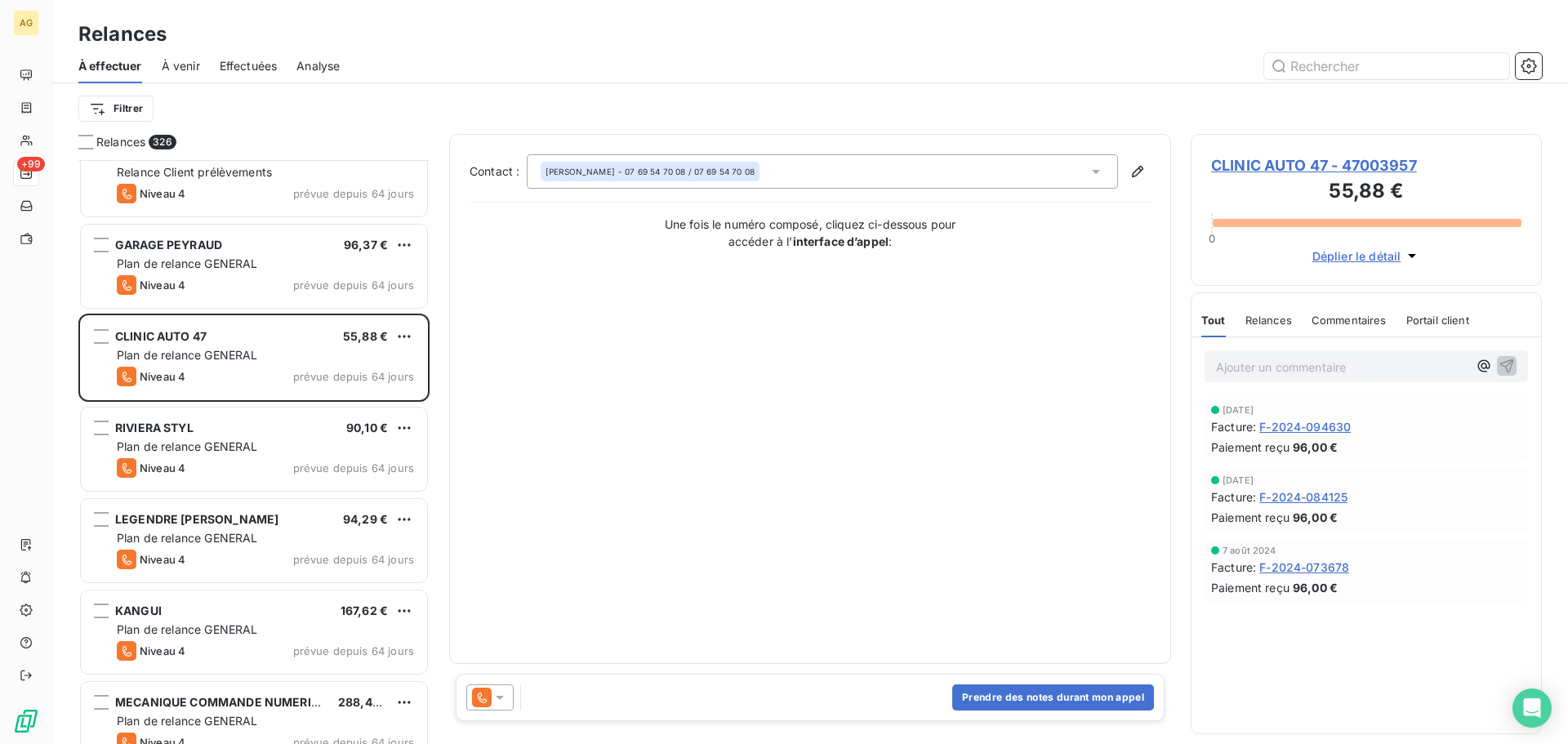
click at [1259, 167] on span "CLINIC AUTO 47 - 47003957" at bounding box center [1366, 165] width 310 height 22
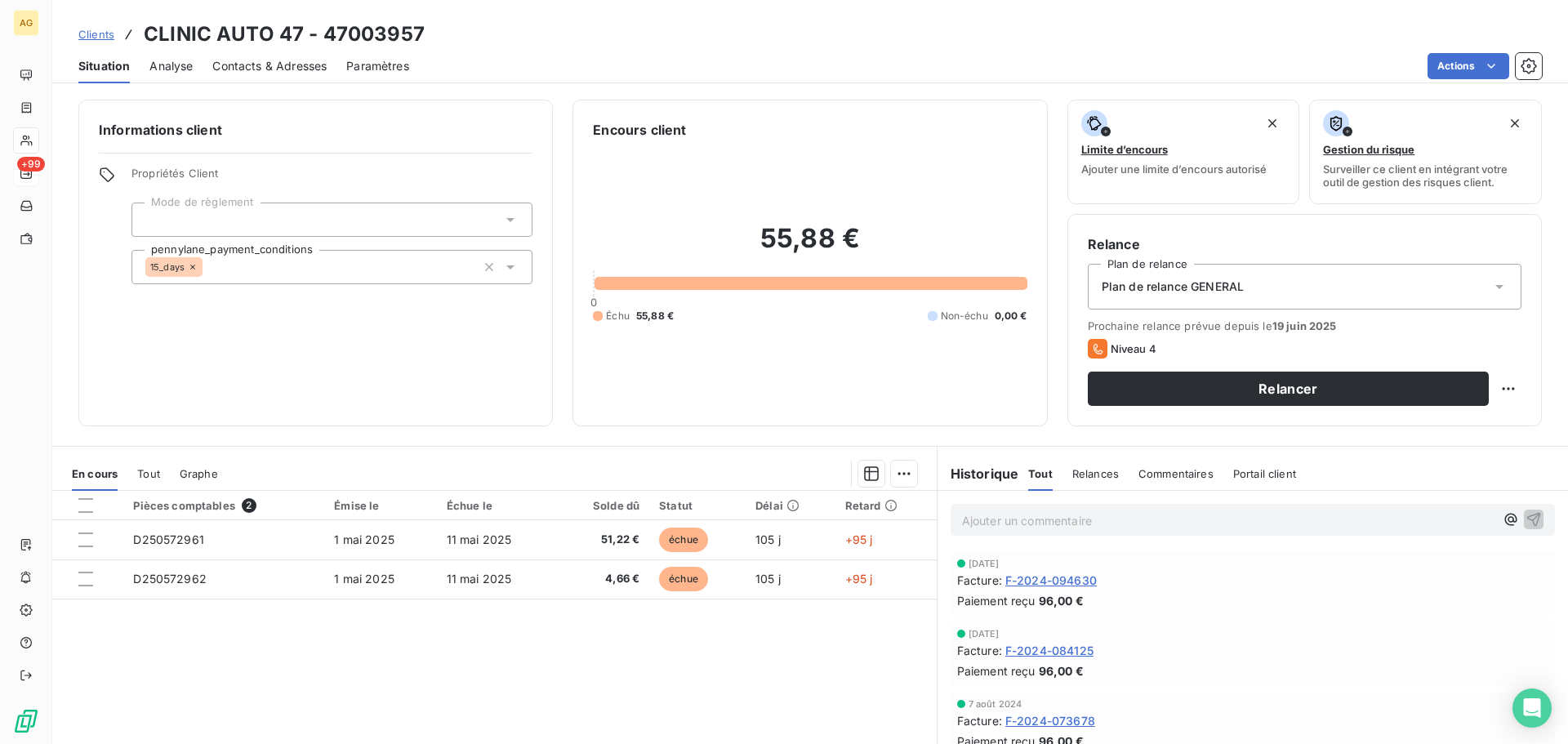
click at [1234, 287] on span "Plan de relance GENERAL" at bounding box center [1173, 287] width 142 height 16
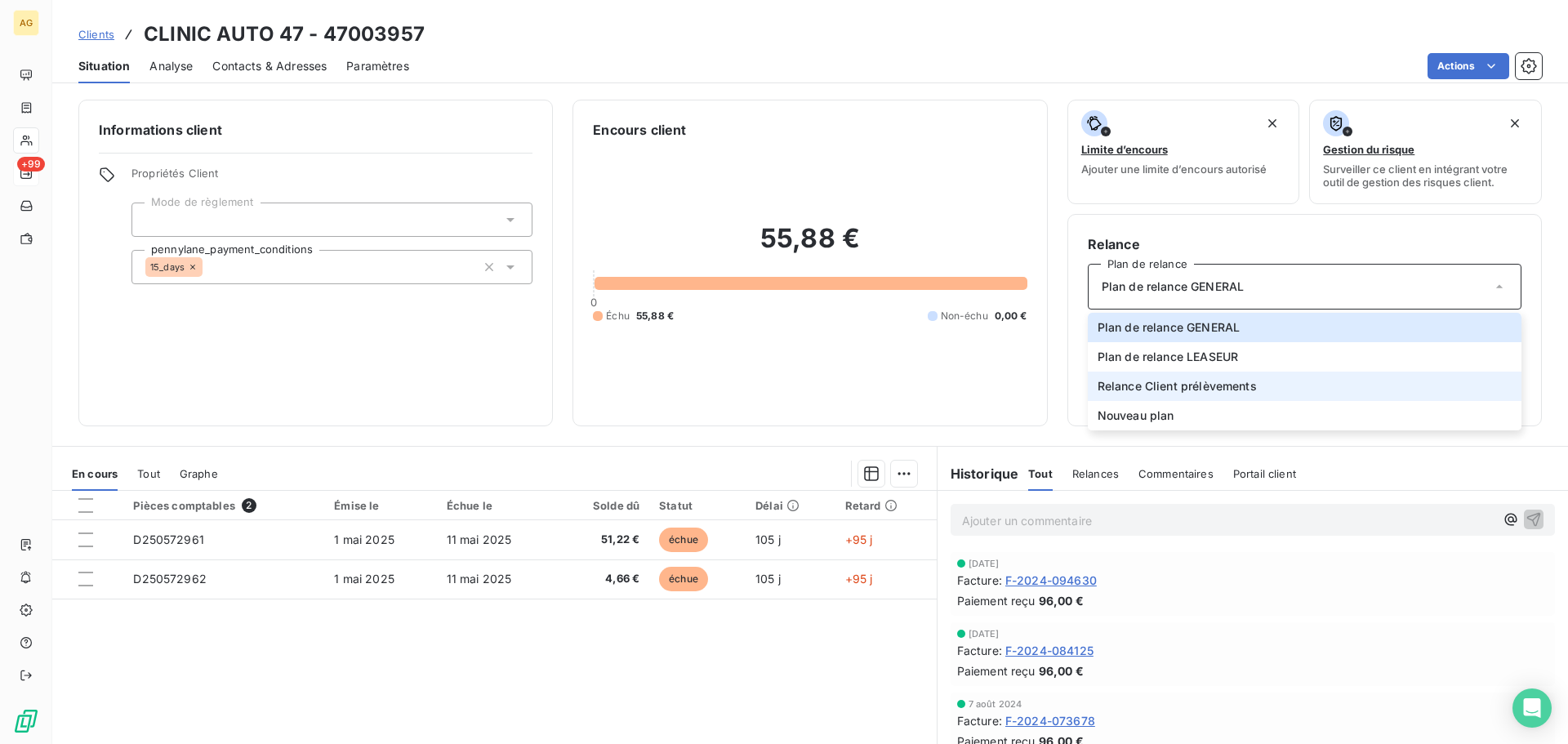
click at [1164, 385] on span "Relance Client prélèvements" at bounding box center [1177, 386] width 160 height 16
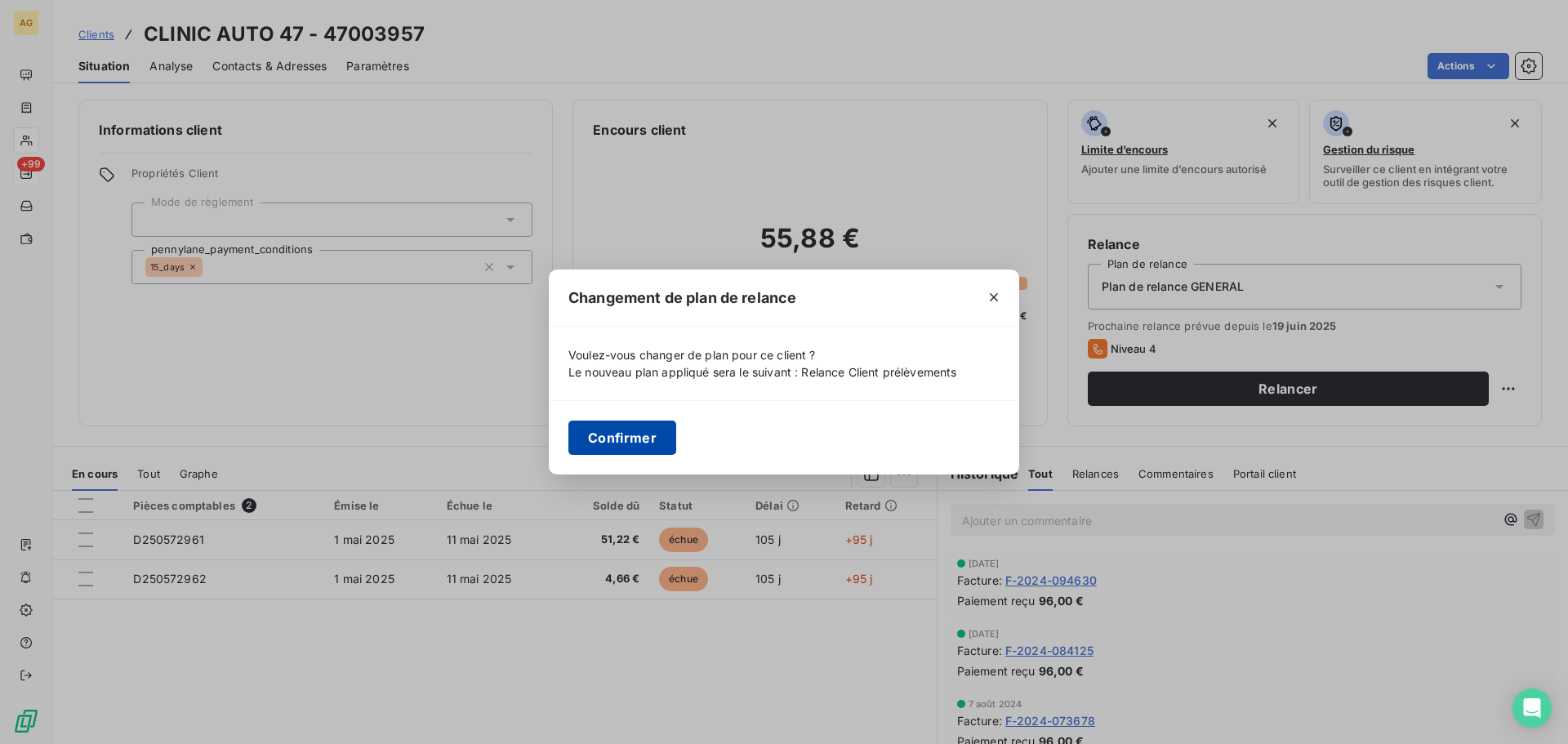
click at [619, 439] on button "Confirmer" at bounding box center [622, 437] width 108 height 35
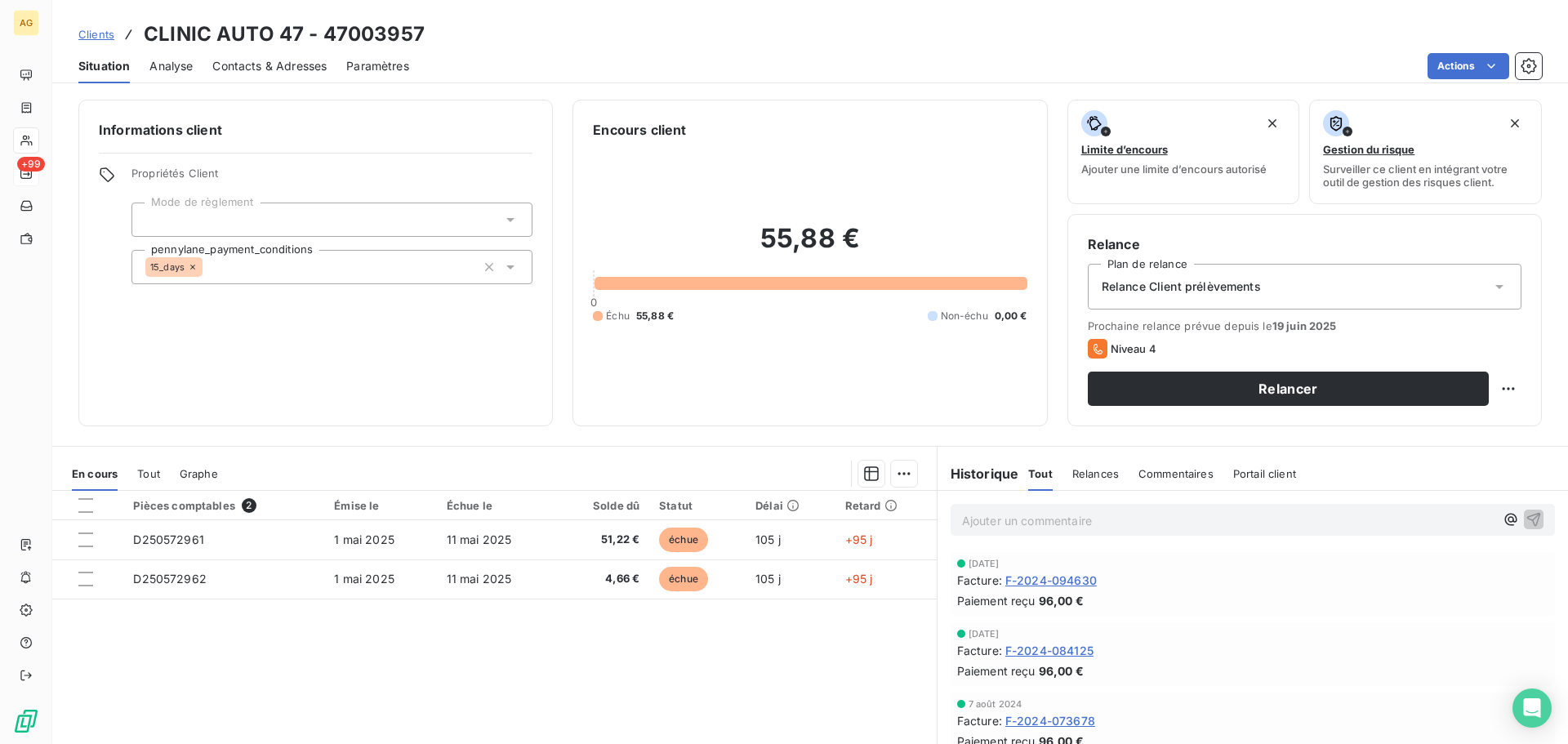
click at [363, 64] on span "Paramètres" at bounding box center [377, 67] width 62 height 16
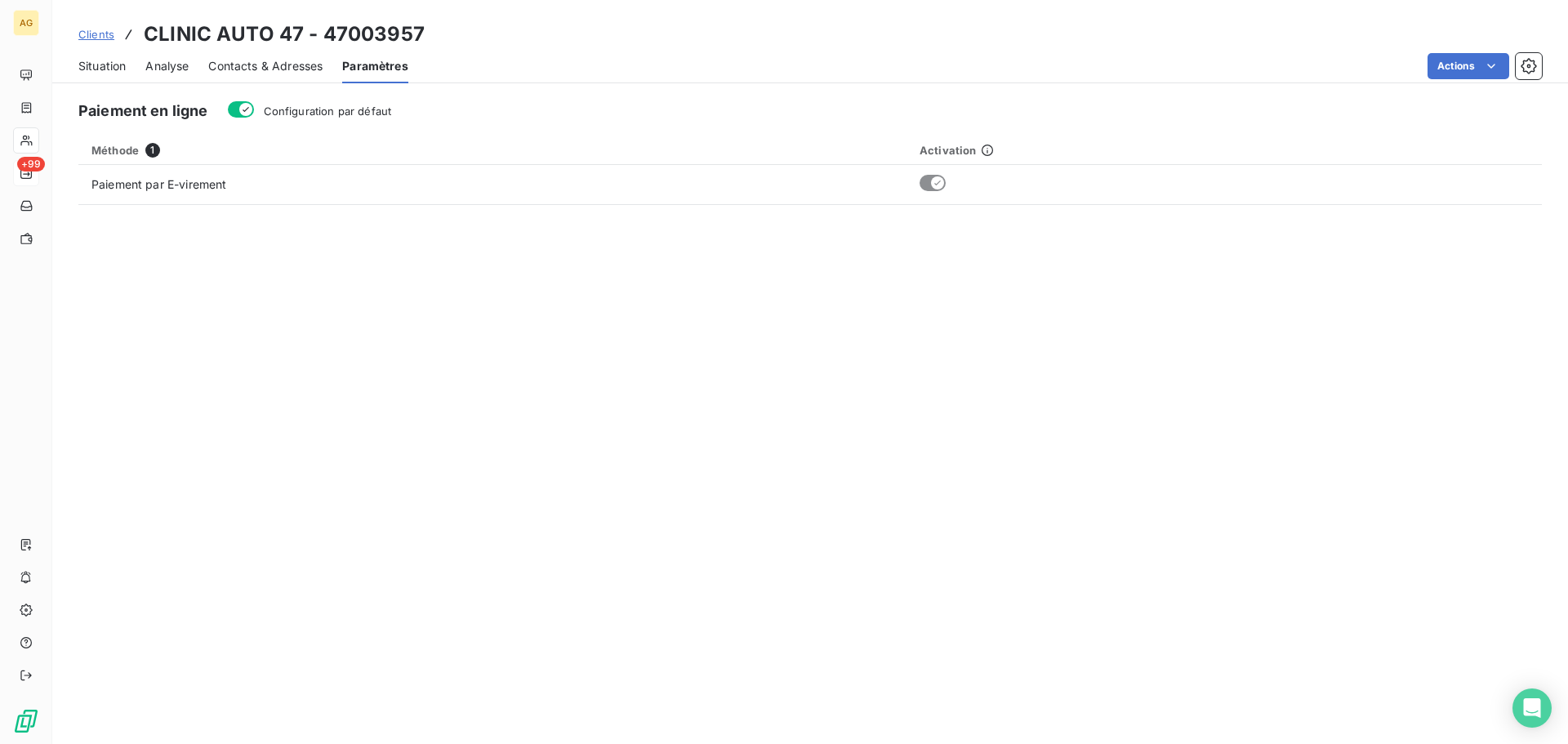
drag, startPoint x: 328, startPoint y: 118, endPoint x: 275, endPoint y: 102, distance: 55.4
click at [330, 117] on label "Configuration par défaut" at bounding box center [328, 111] width 128 height 16
click at [254, 117] on button "Configuration par défaut" at bounding box center [241, 109] width 26 height 16
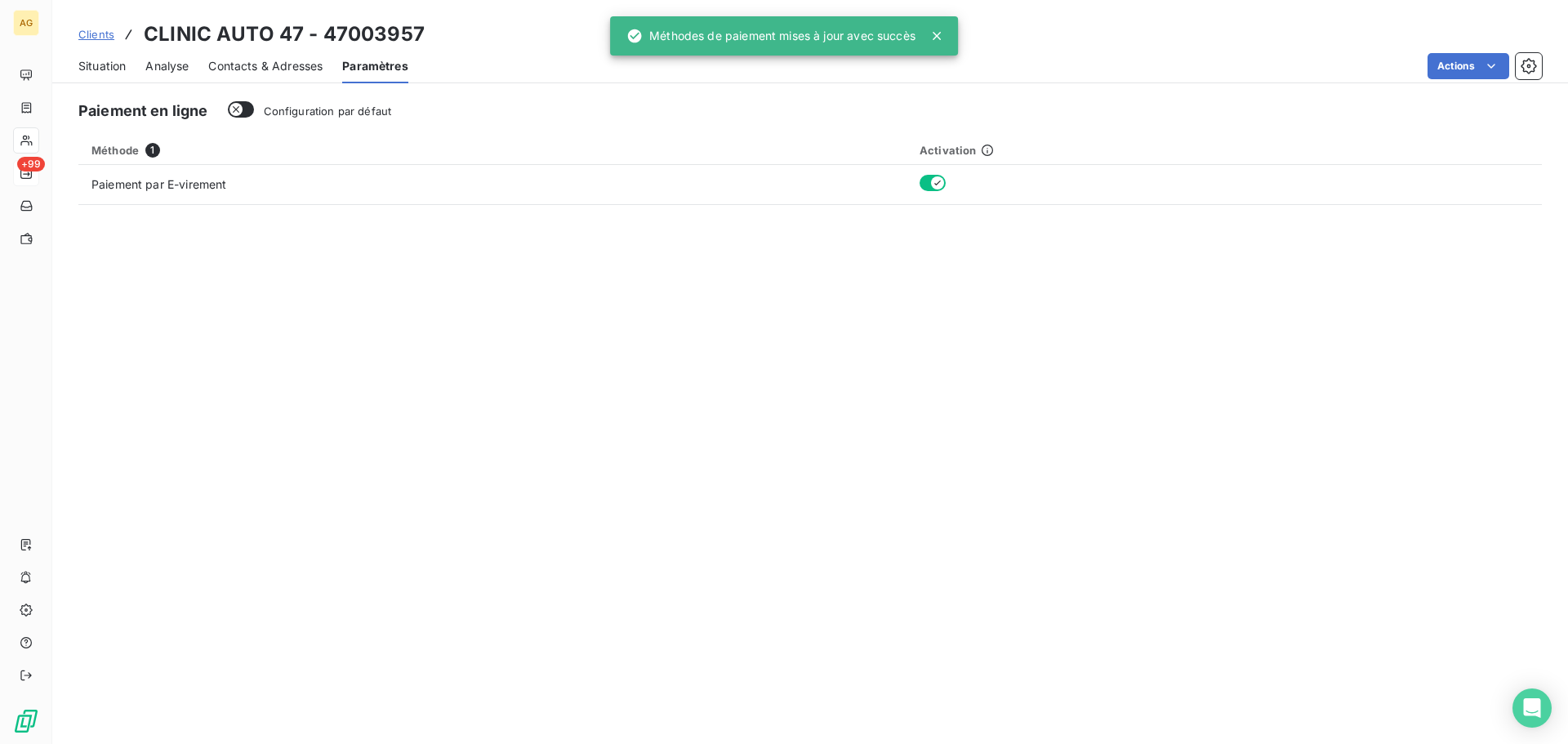
click at [234, 67] on span "Contacts & Adresses" at bounding box center [265, 67] width 114 height 16
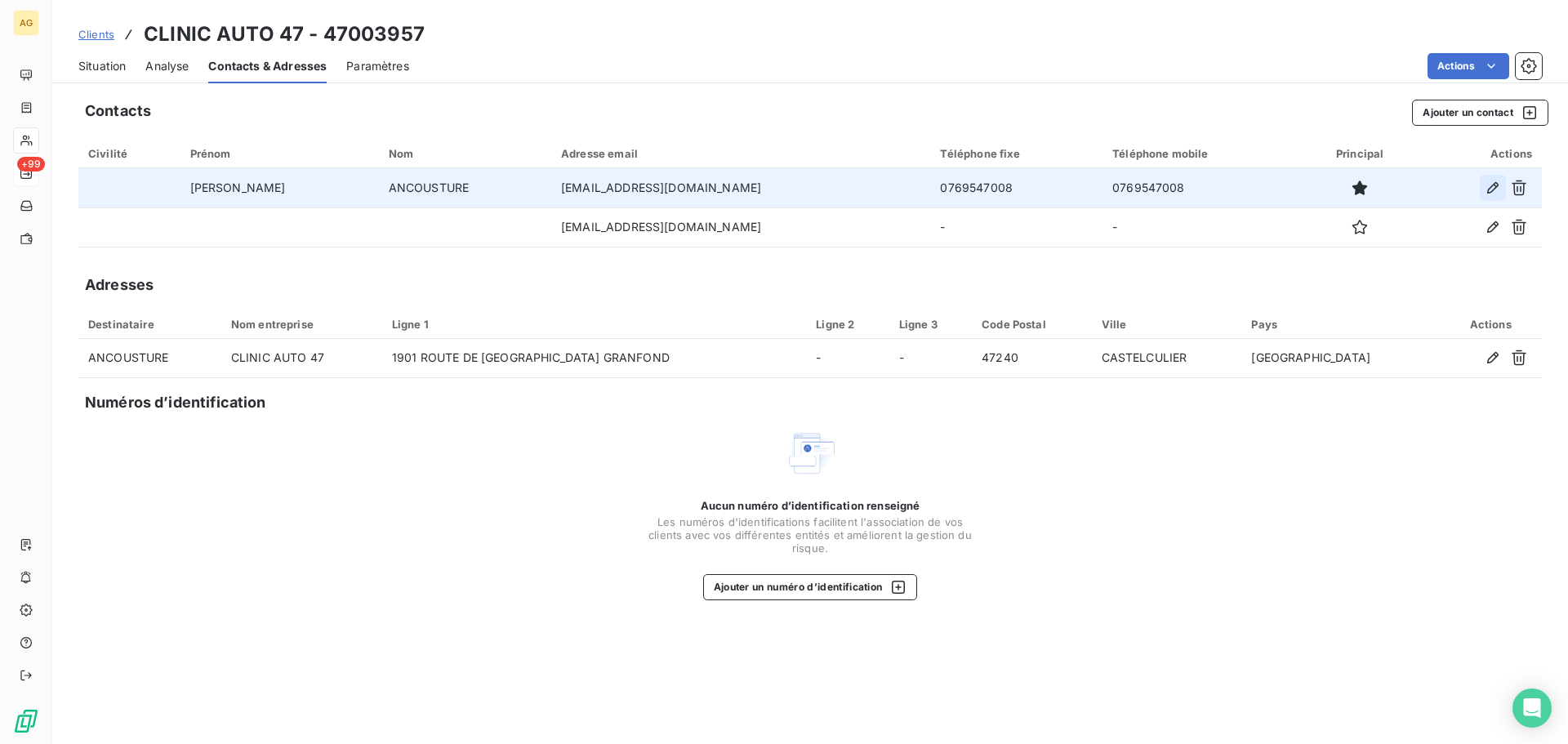
click at [1492, 187] on icon "button" at bounding box center [1492, 187] width 16 height 16
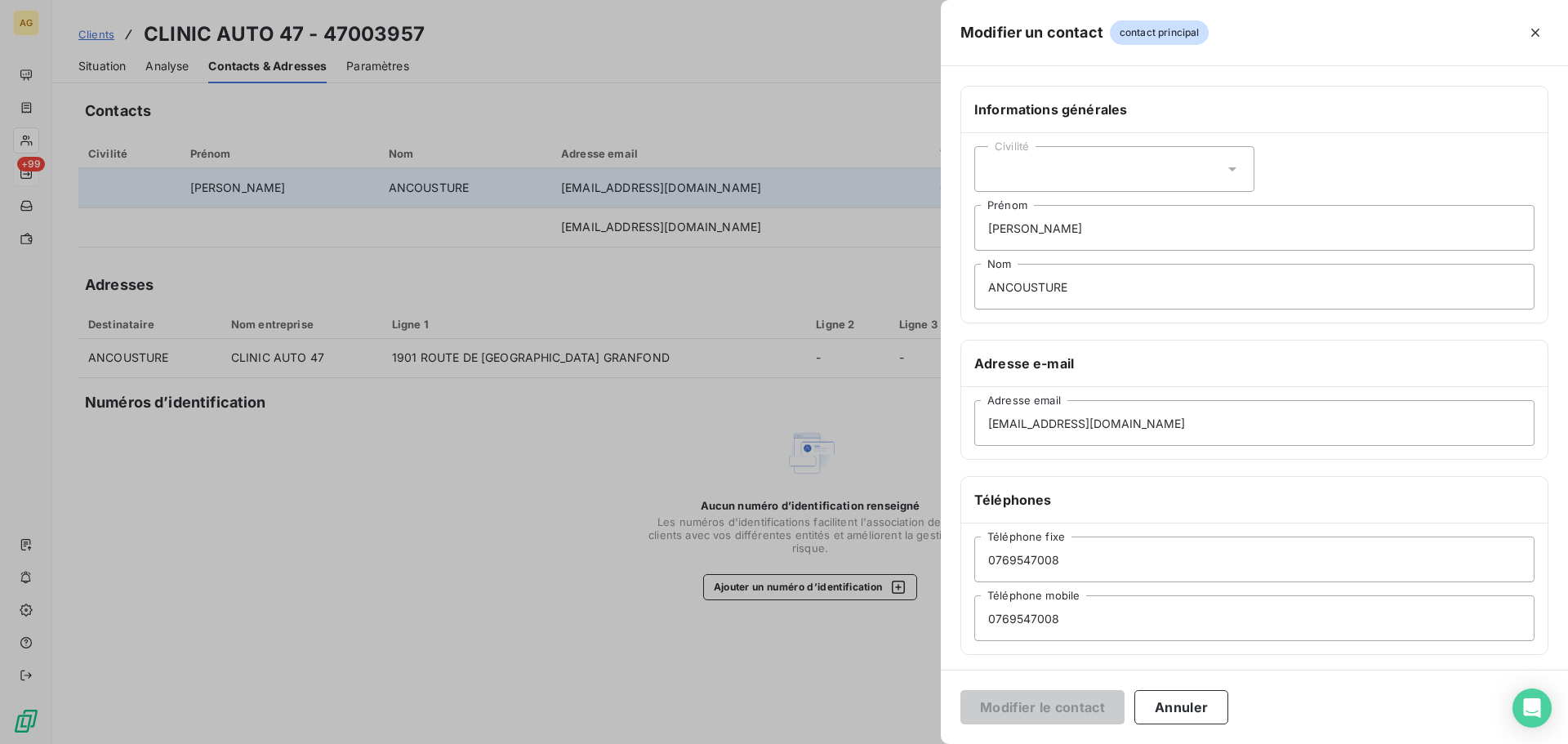
click at [1099, 173] on div "Civilité" at bounding box center [1114, 169] width 280 height 46
click at [1060, 239] on li "Monsieur" at bounding box center [1114, 239] width 280 height 30
click at [1082, 168] on div "Civilité Monsieur" at bounding box center [1114, 169] width 280 height 46
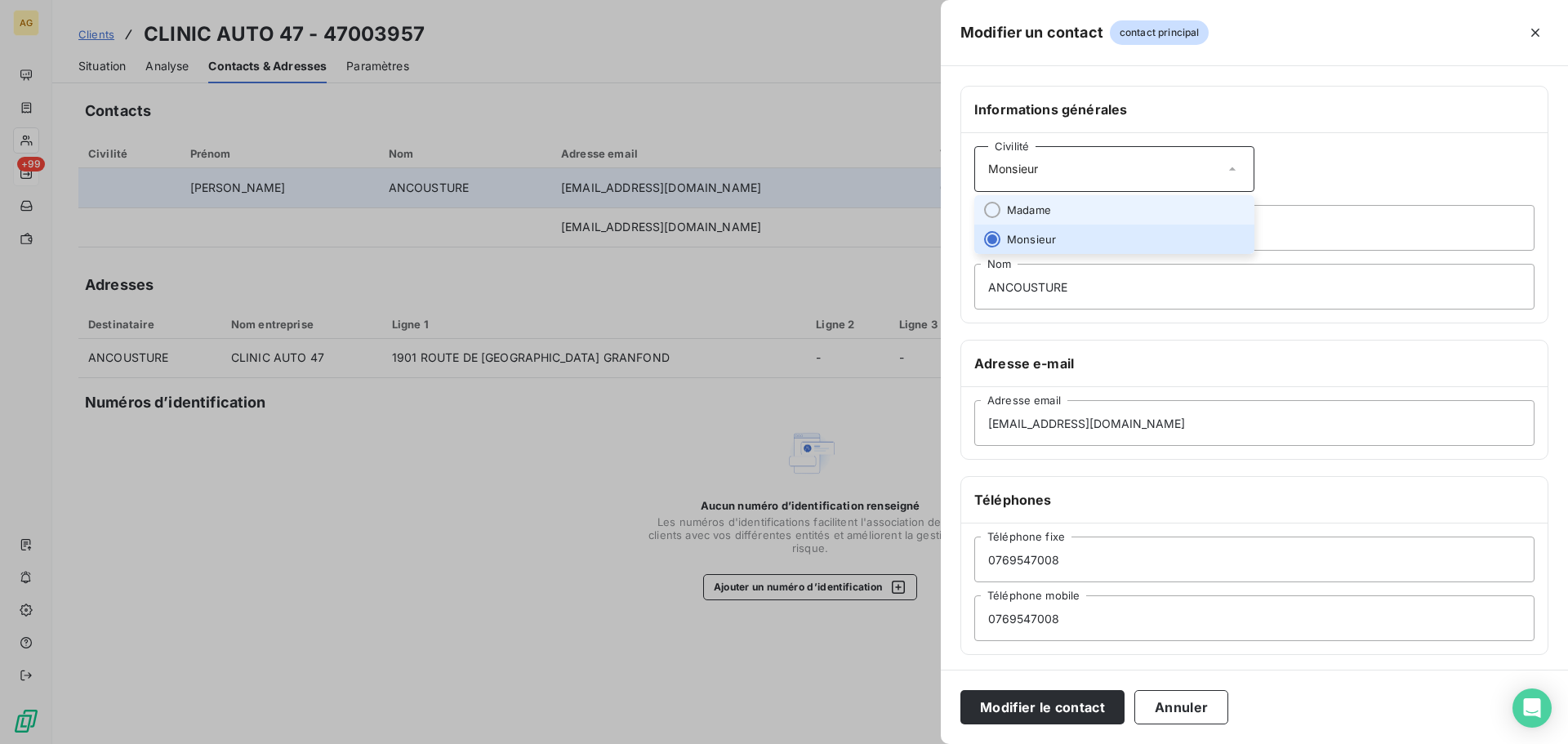
drag, startPoint x: 1073, startPoint y: 210, endPoint x: 1126, endPoint y: 216, distance: 53.3
click at [1073, 210] on li "Madame" at bounding box center [1114, 210] width 280 height 30
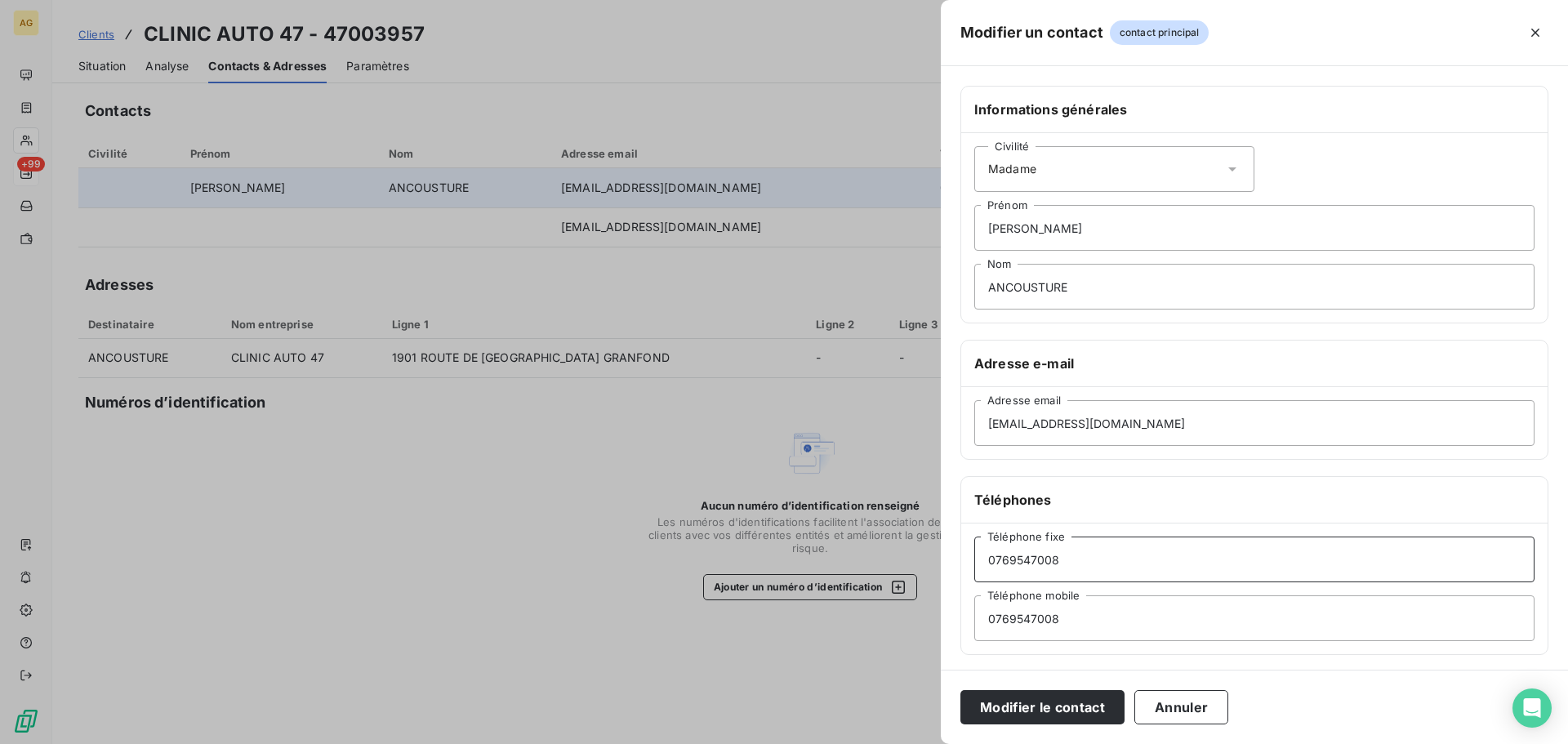
drag, startPoint x: 1088, startPoint y: 559, endPoint x: 888, endPoint y: 560, distance: 200.0
click at [888, 743] on div "Modifier un contact contact principal Informations générales Civilité Madame [P…" at bounding box center [784, 744] width 1568 height 0
paste input "[PHONE_NUMBER]"
type input "[PHONE_NUMBER]"
drag, startPoint x: 1055, startPoint y: 714, endPoint x: 770, endPoint y: 622, distance: 299.5
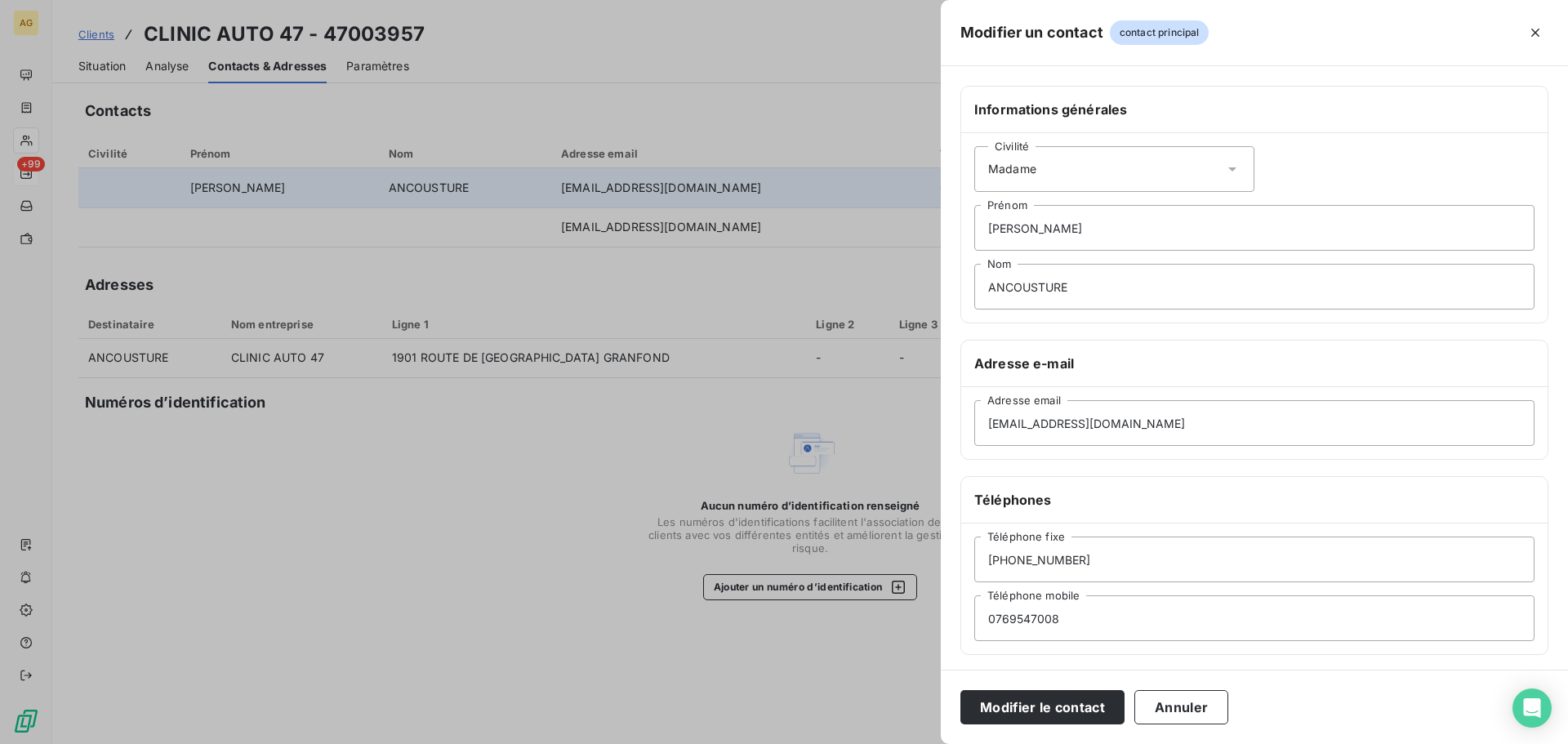
click at [1054, 714] on button "Modifier le contact" at bounding box center [1043, 707] width 164 height 35
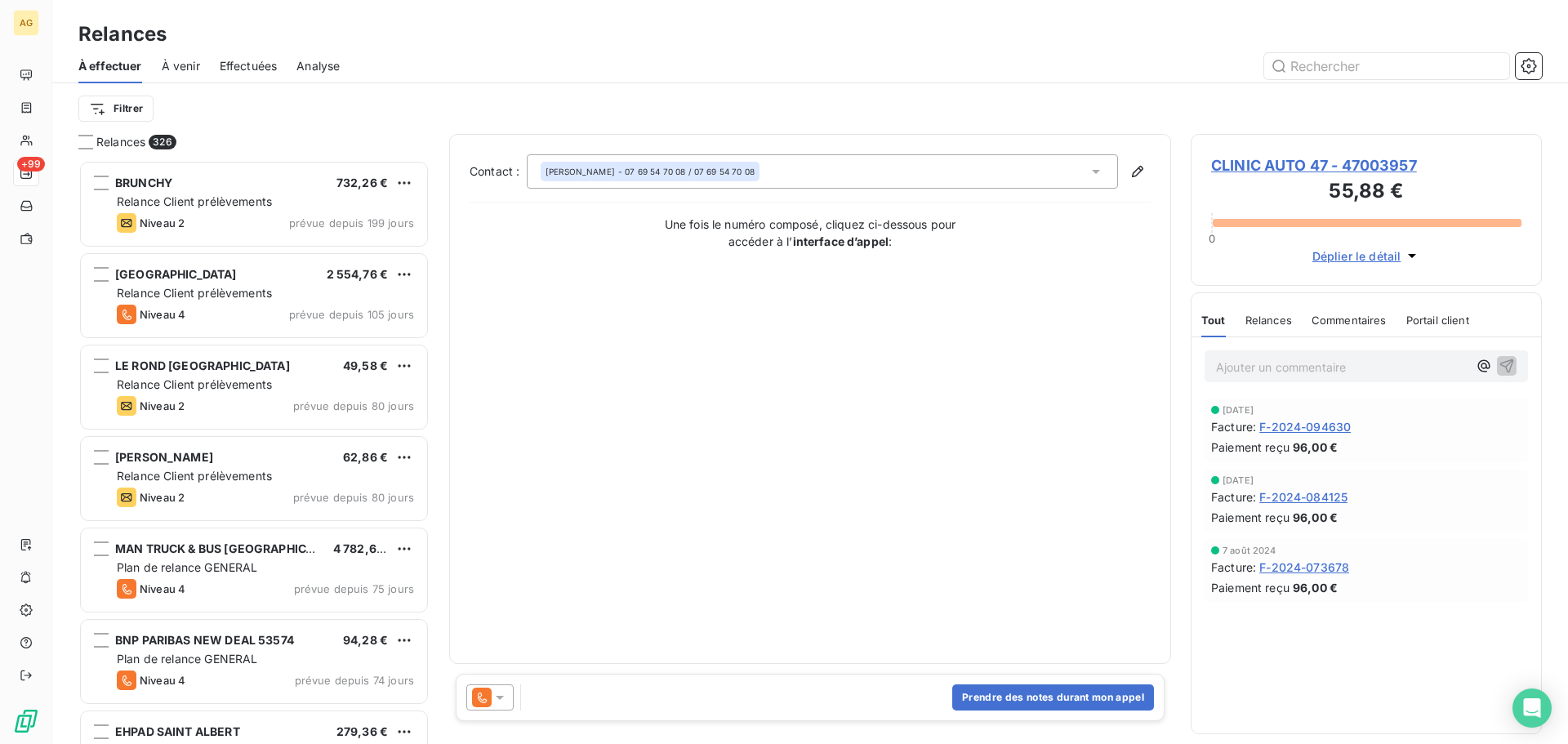
scroll to position [571, 339]
click at [496, 699] on icon at bounding box center [500, 697] width 16 height 16
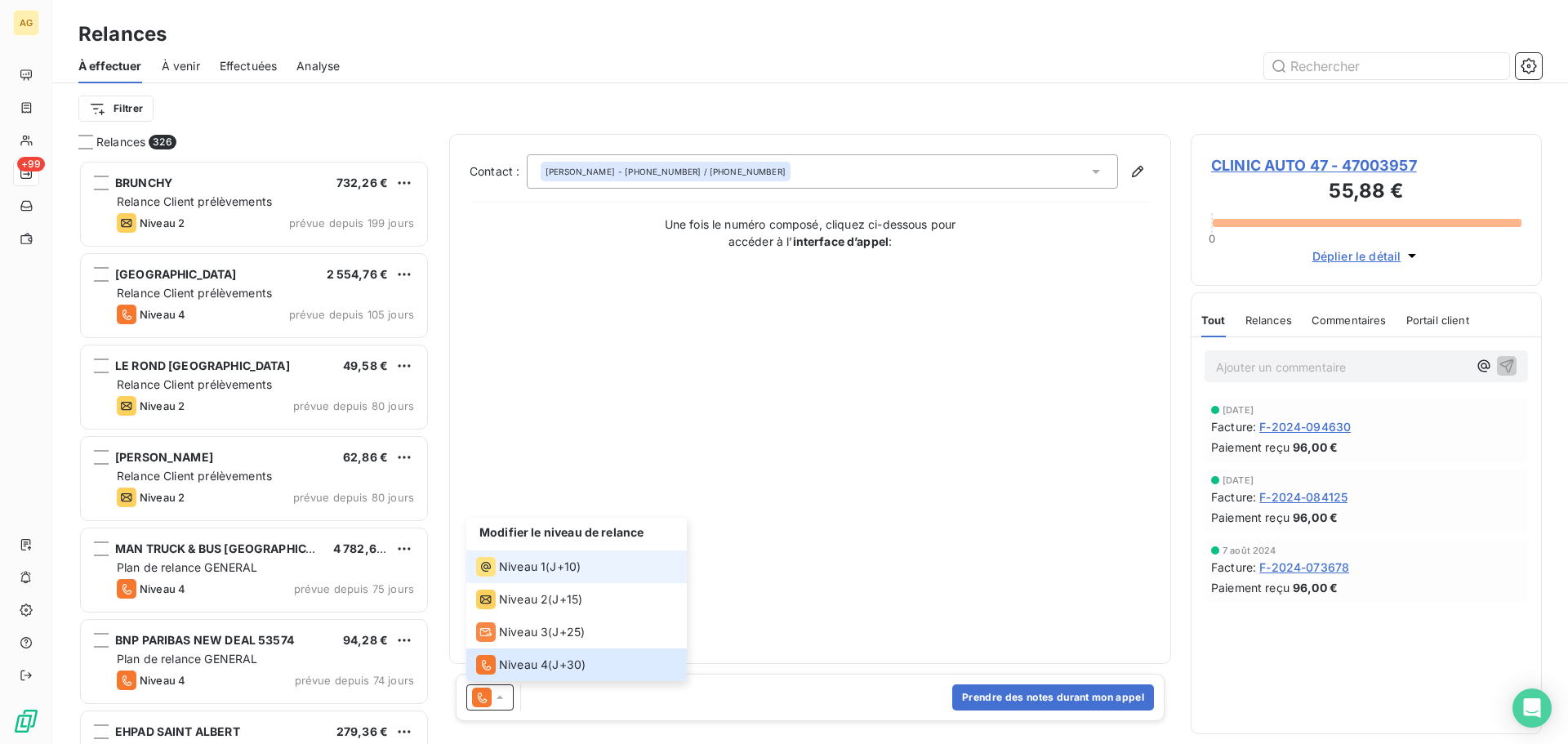
click at [542, 565] on span "Niveau 1" at bounding box center [522, 566] width 47 height 16
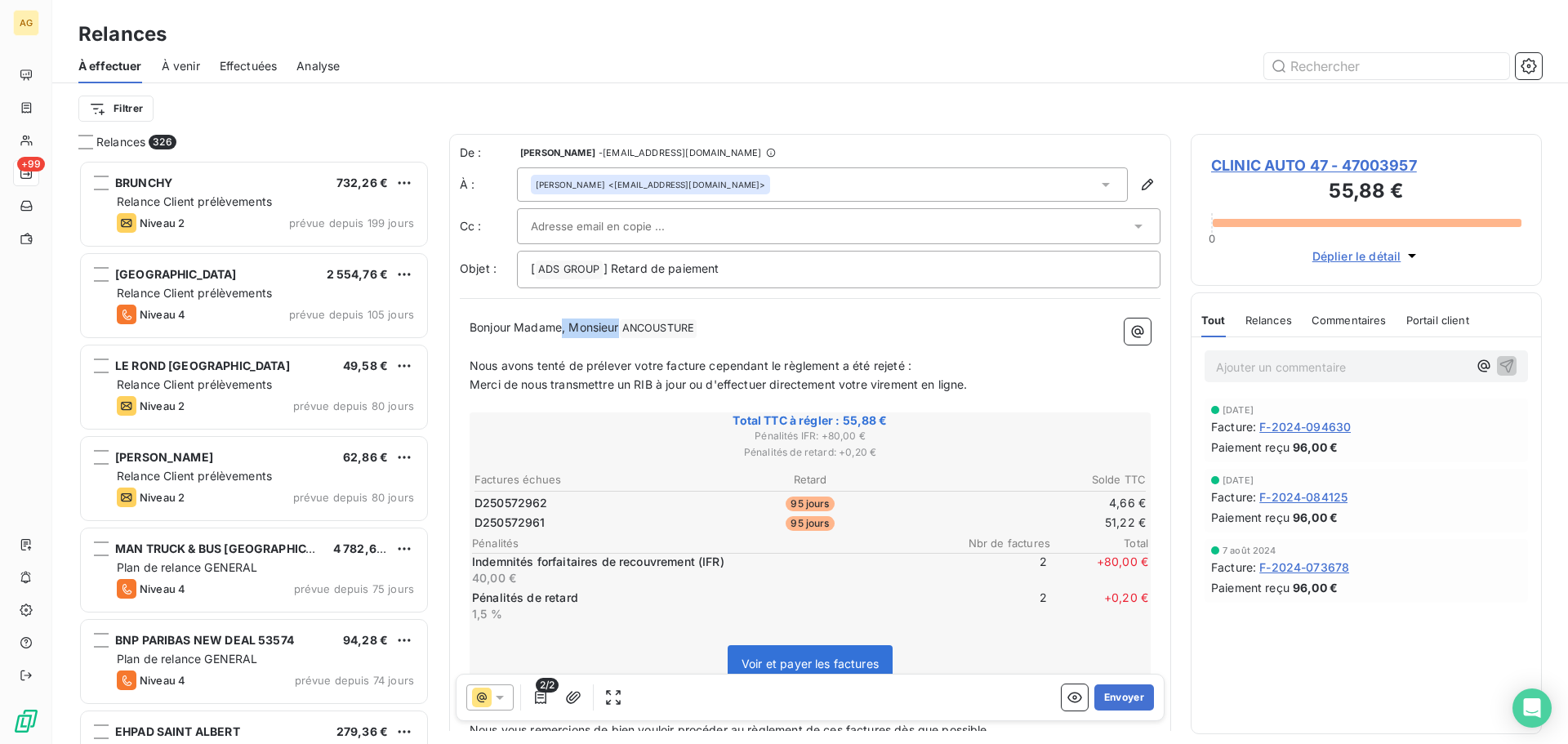
drag, startPoint x: 621, startPoint y: 328, endPoint x: 562, endPoint y: 337, distance: 59.7
click at [562, 337] on p "Bonjour Madame, Monsieur ANCOUSTURE ﻿ ﻿" at bounding box center [810, 328] width 681 height 20
drag, startPoint x: 690, startPoint y: 364, endPoint x: 712, endPoint y: 366, distance: 22.1
click at [696, 365] on span "Nous avons tenté de prélever votre facture cependant le règlement a été rejeté :" at bounding box center [690, 365] width 442 height 14
click at [701, 367] on span "Nous avons tenté de prélever votre facture cependant le règlement a été rejeté :" at bounding box center [690, 365] width 442 height 14
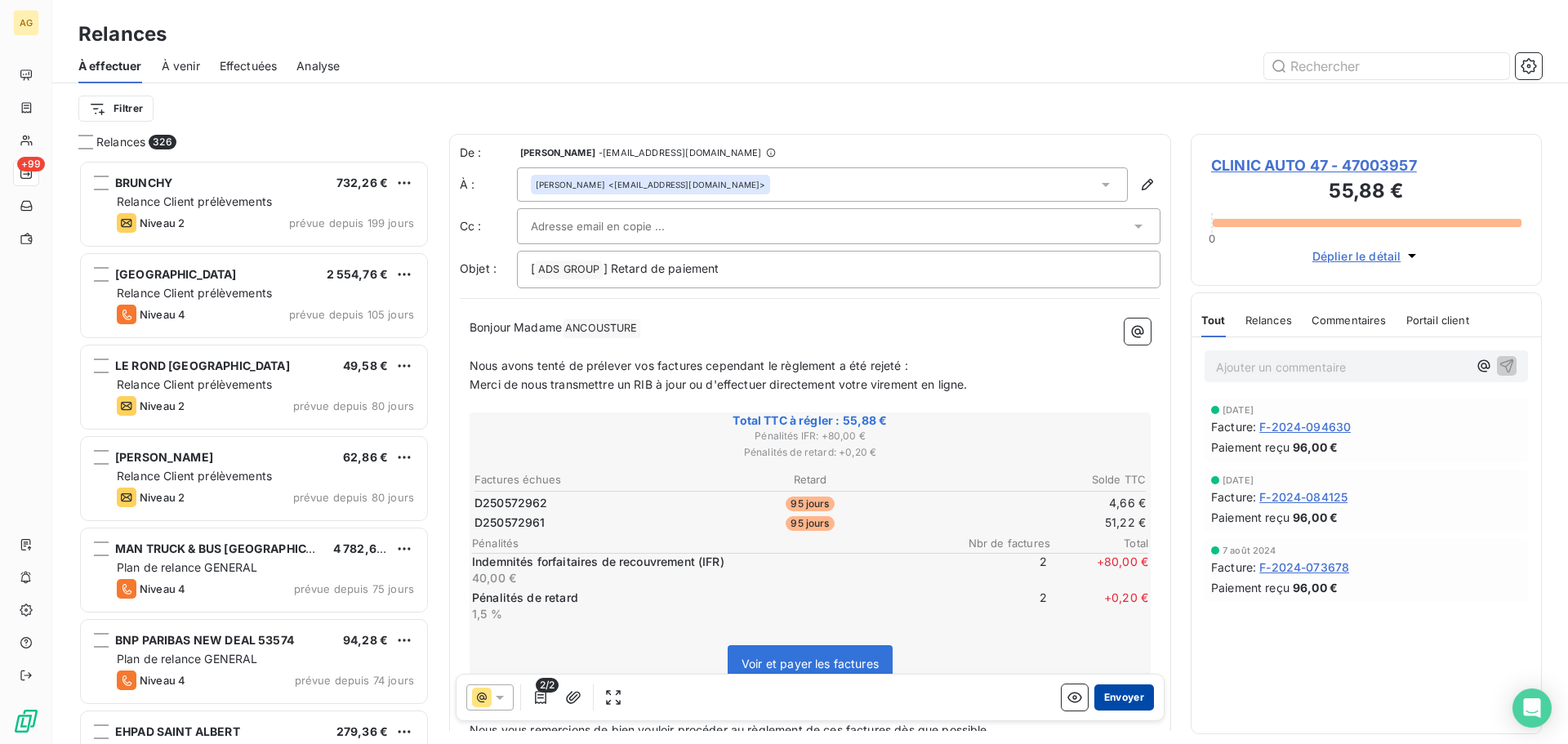
click at [1115, 696] on button "Envoyer" at bounding box center [1124, 697] width 59 height 26
